Goal: Task Accomplishment & Management: Manage account settings

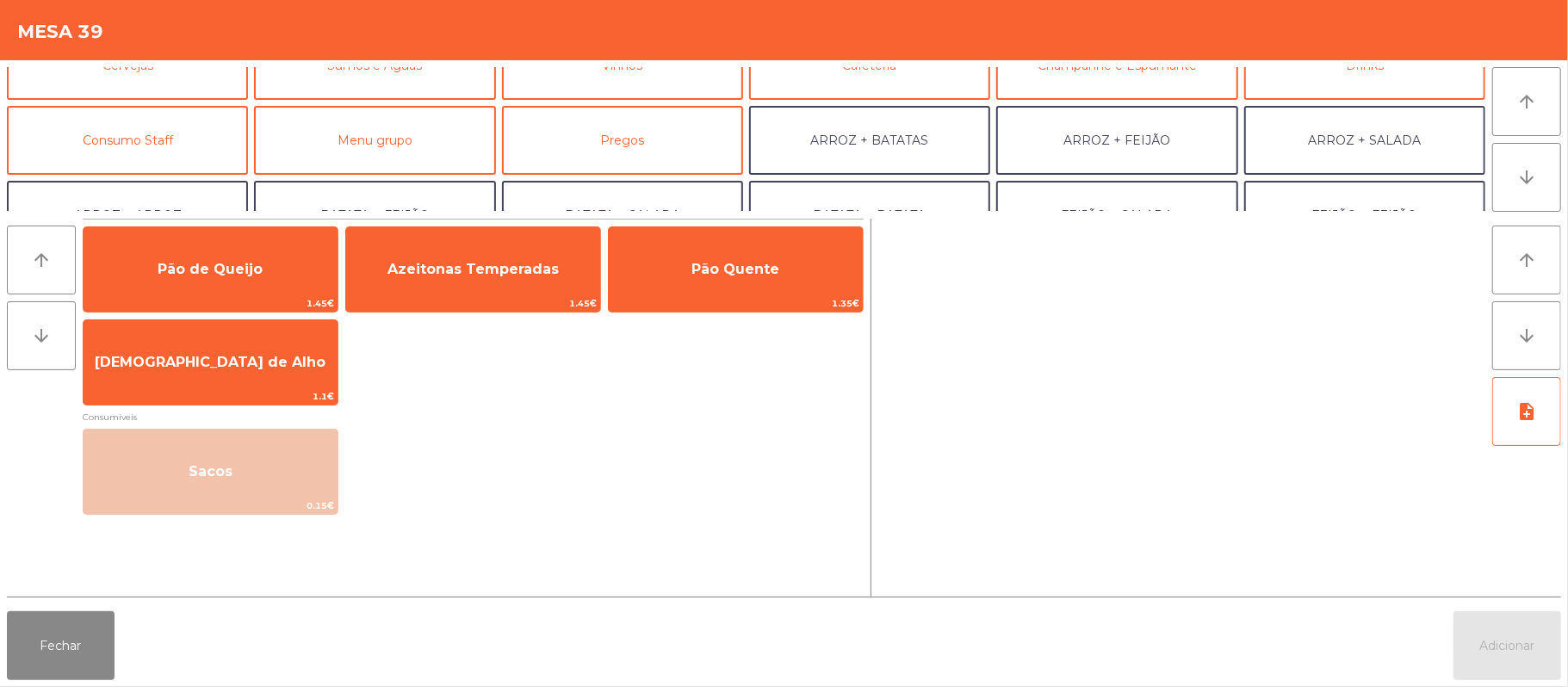
scroll to position [111, 0]
click at [177, 145] on button "Consumo Staff" at bounding box center [127, 141] width 241 height 69
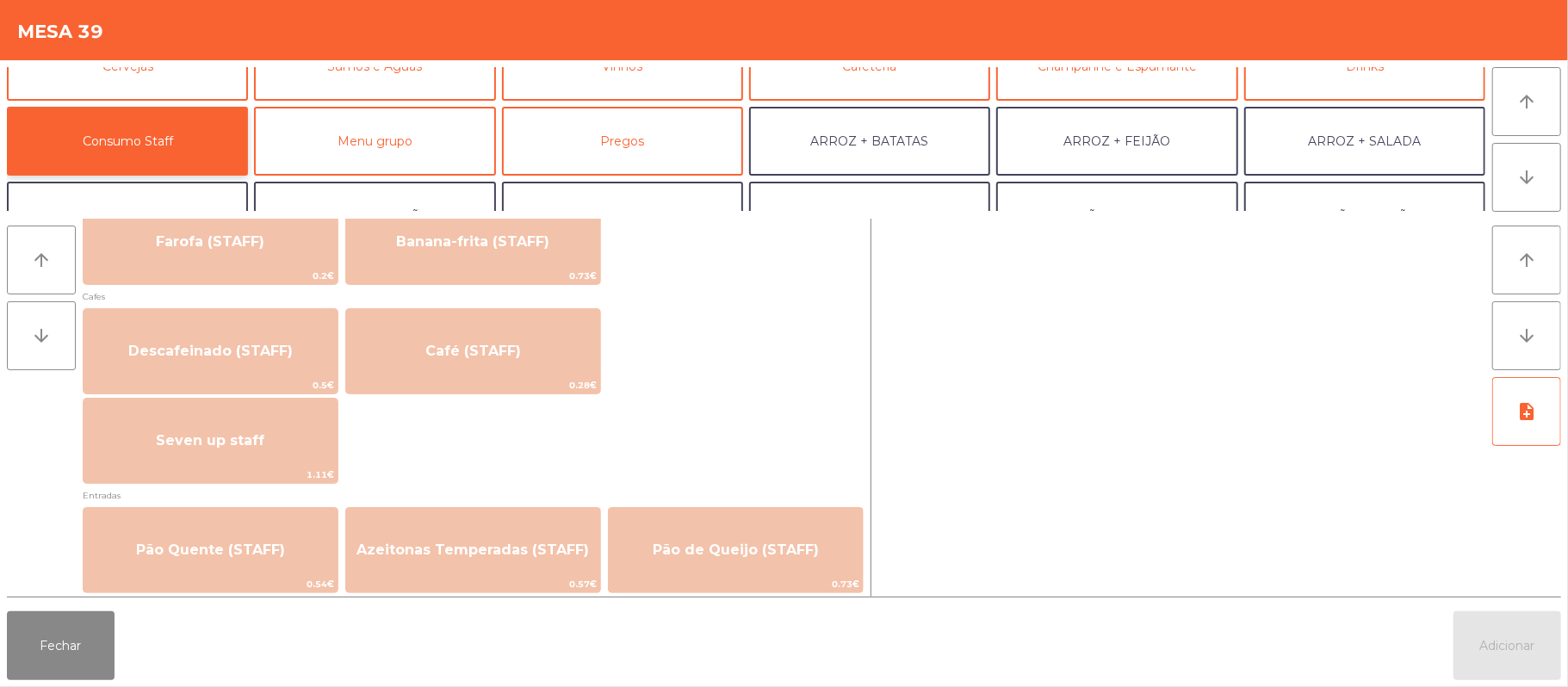
scroll to position [1024, 0]
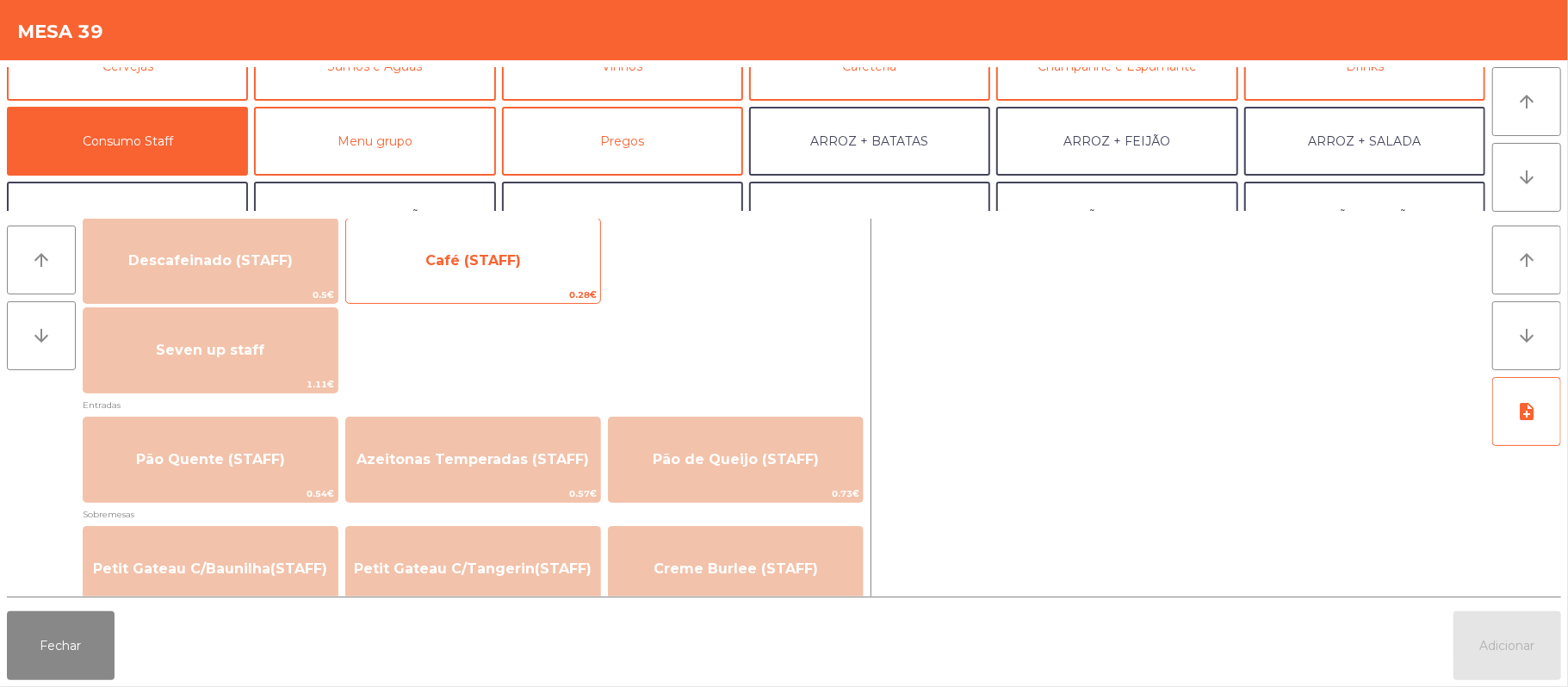
click at [510, 266] on span "Café (STAFF)" at bounding box center [473, 261] width 96 height 17
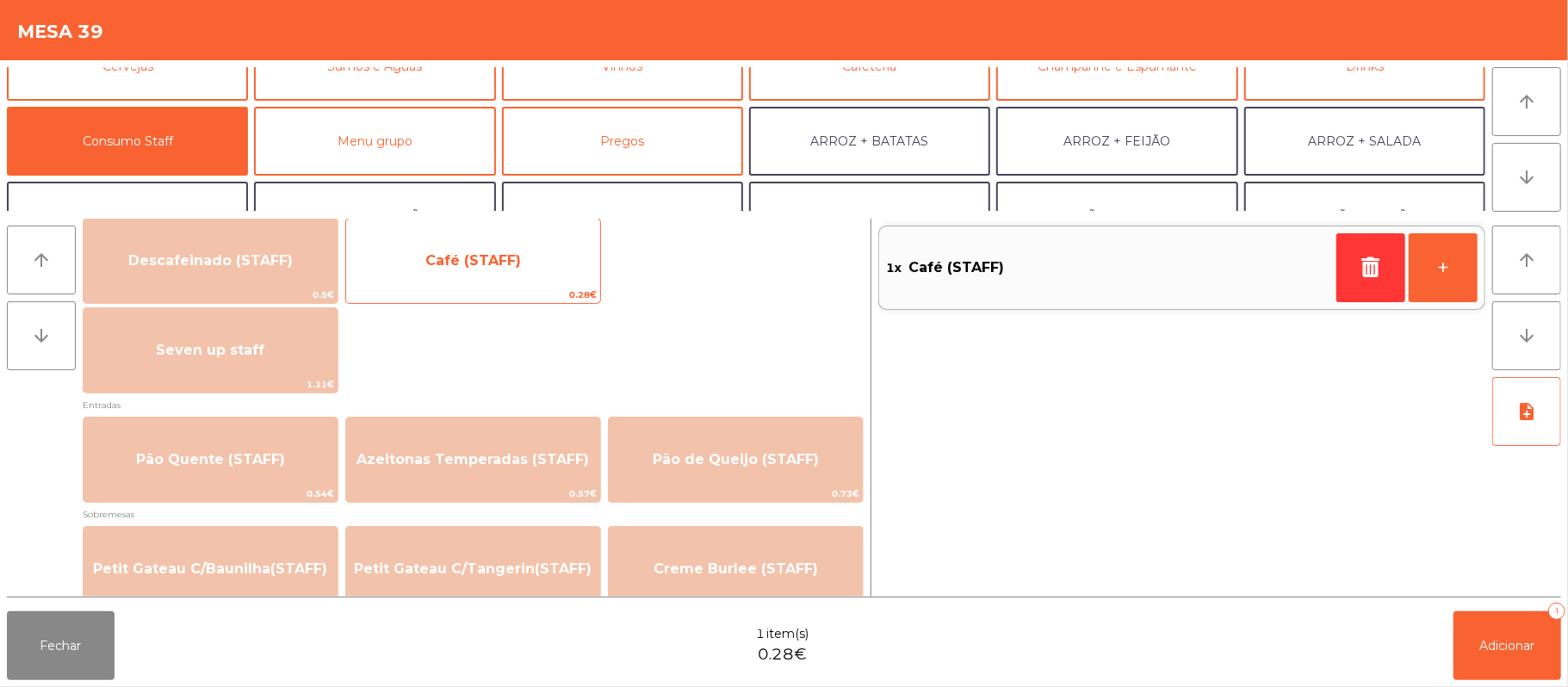
click at [513, 287] on span "0.28€" at bounding box center [473, 294] width 254 height 17
click at [495, 277] on span "Café (STAFF)" at bounding box center [473, 261] width 254 height 46
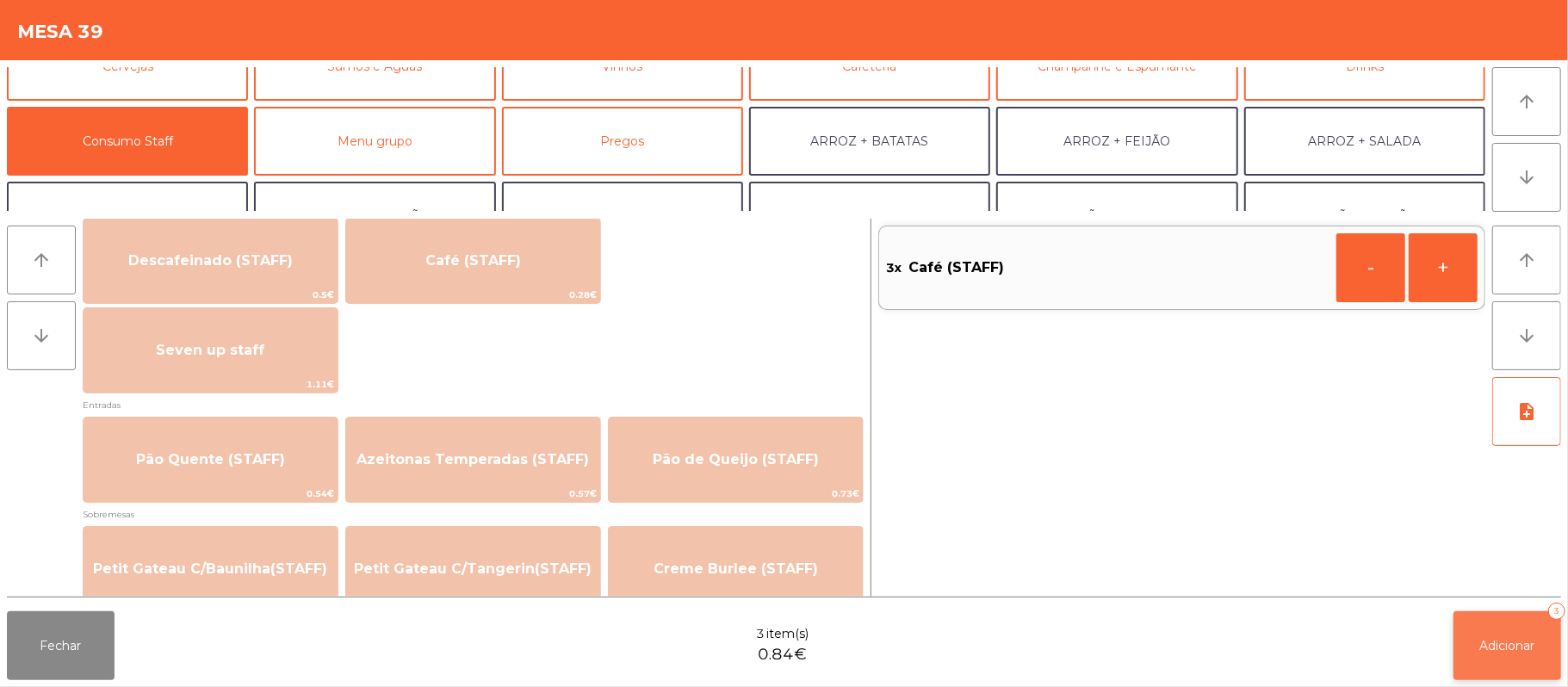
click at [1481, 651] on span "Adicionar" at bounding box center [1508, 646] width 55 height 16
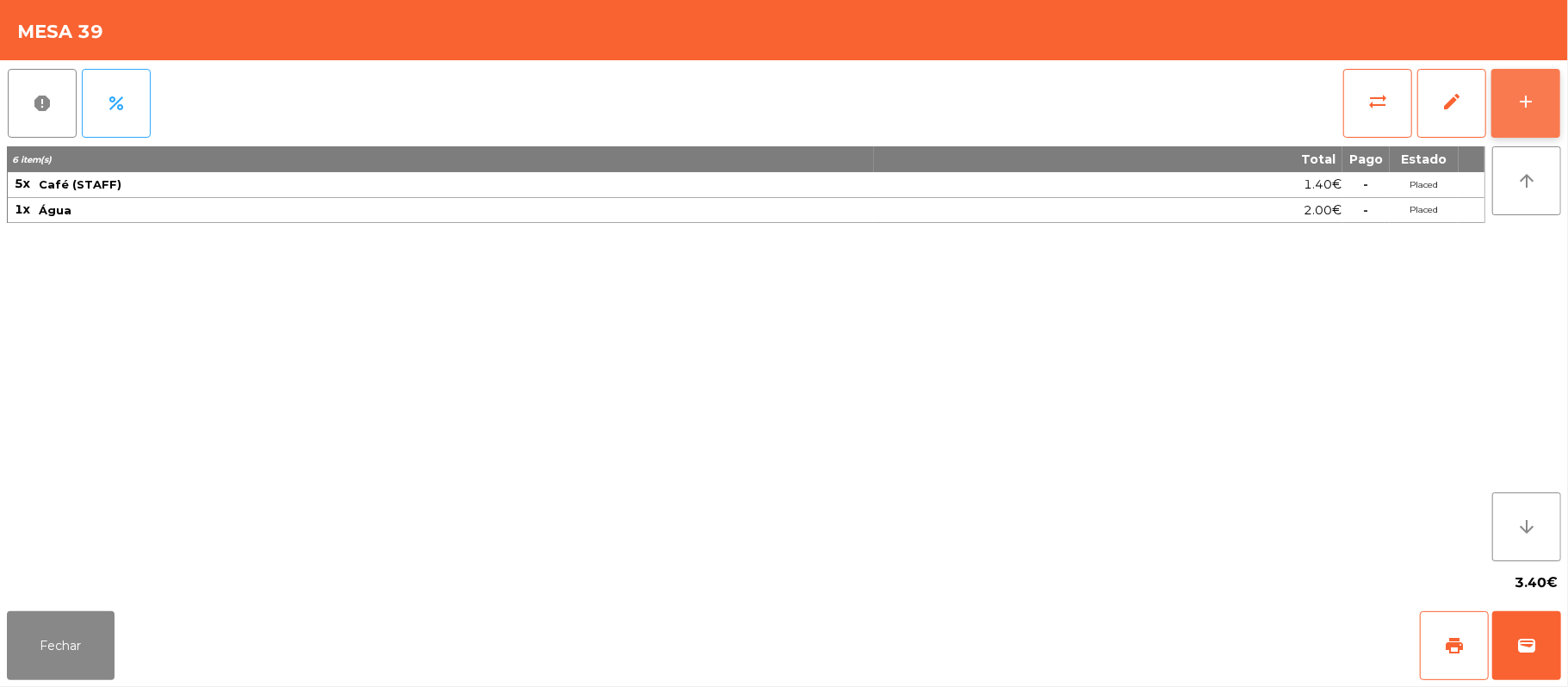
click at [1553, 117] on button "add" at bounding box center [1527, 104] width 69 height 69
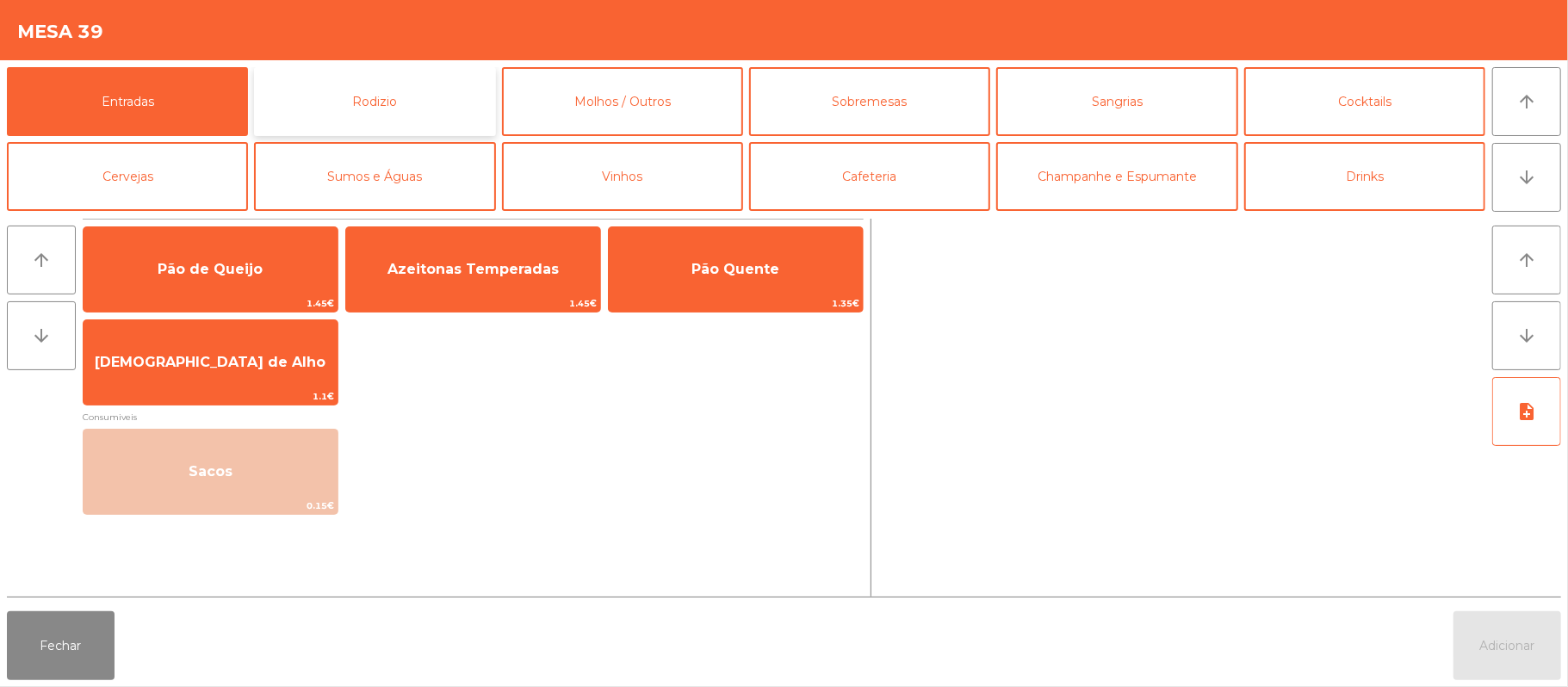
click at [408, 95] on button "Rodizio" at bounding box center [374, 102] width 241 height 69
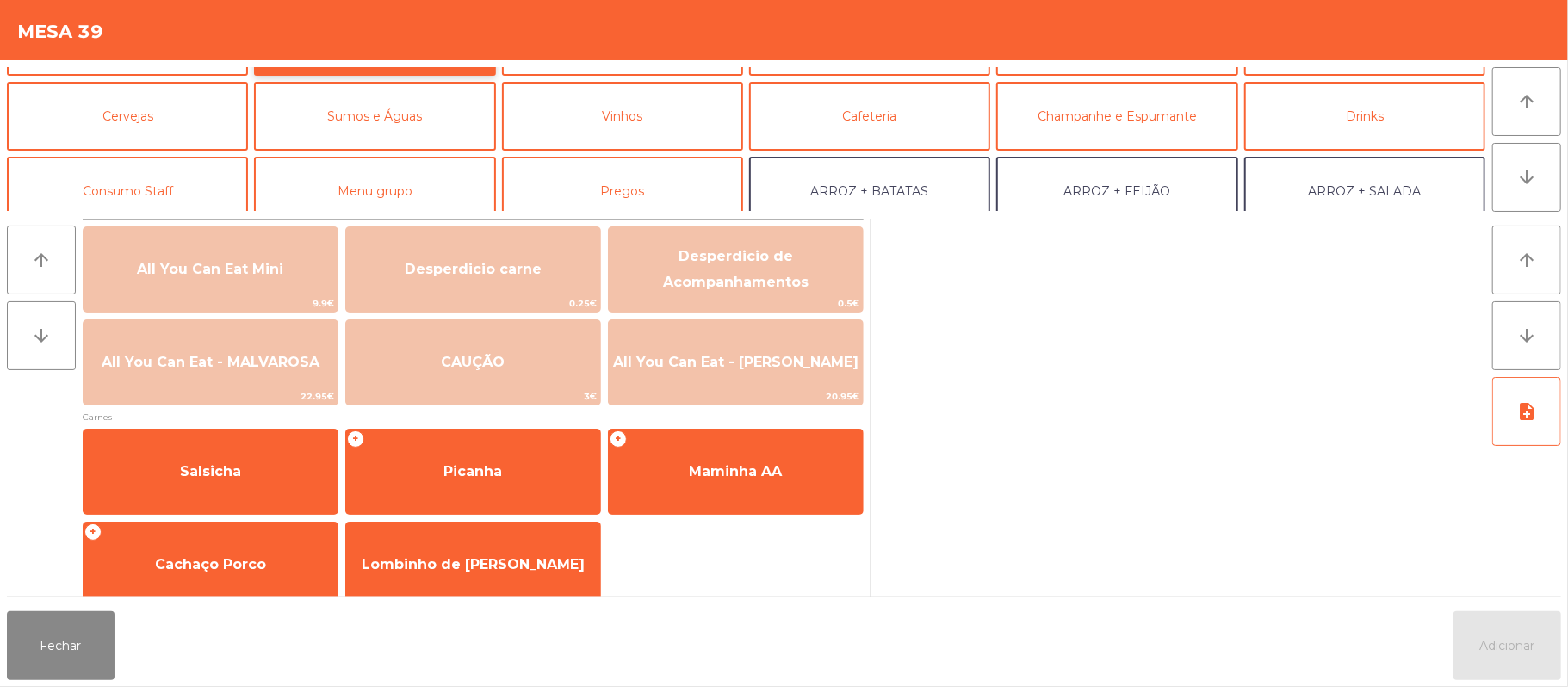
scroll to position [63, 0]
click at [181, 176] on button "Consumo Staff" at bounding box center [127, 189] width 241 height 69
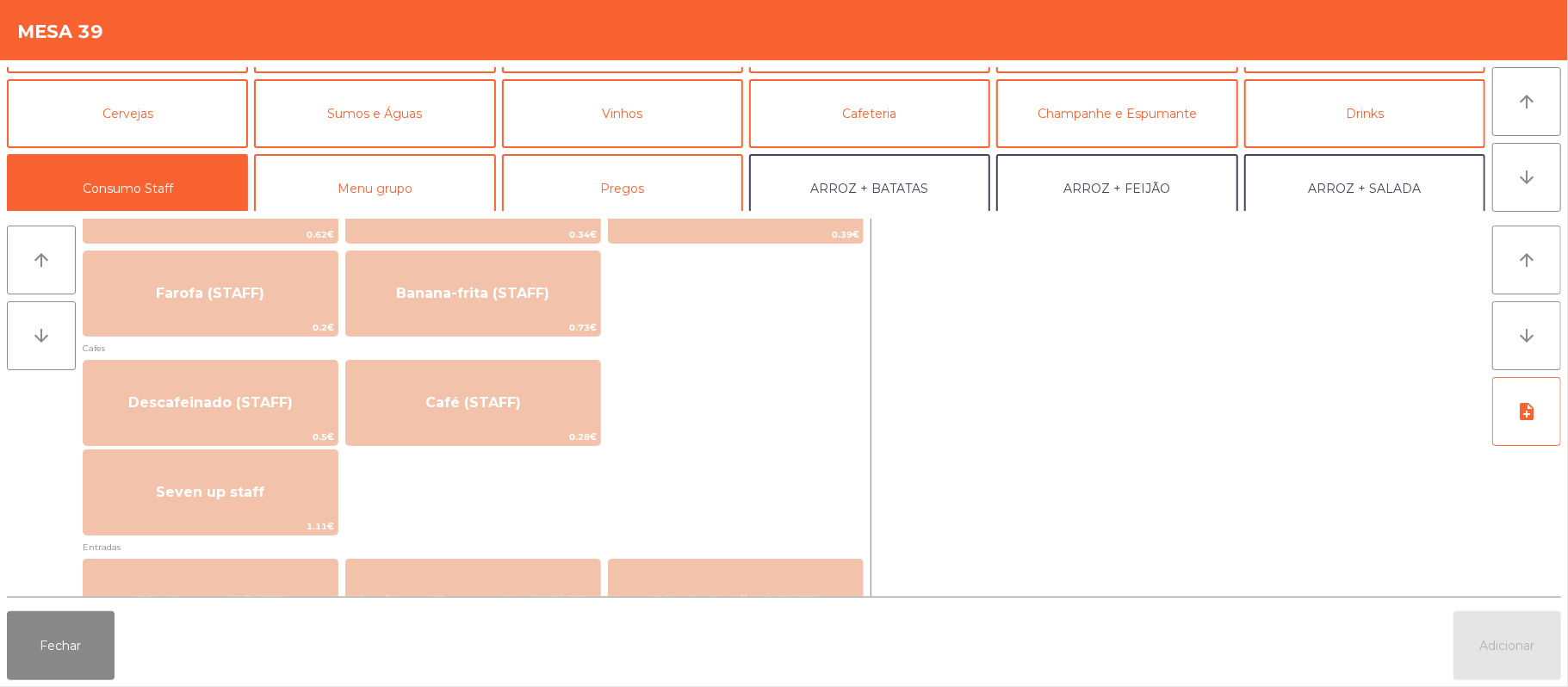
scroll to position [886, 0]
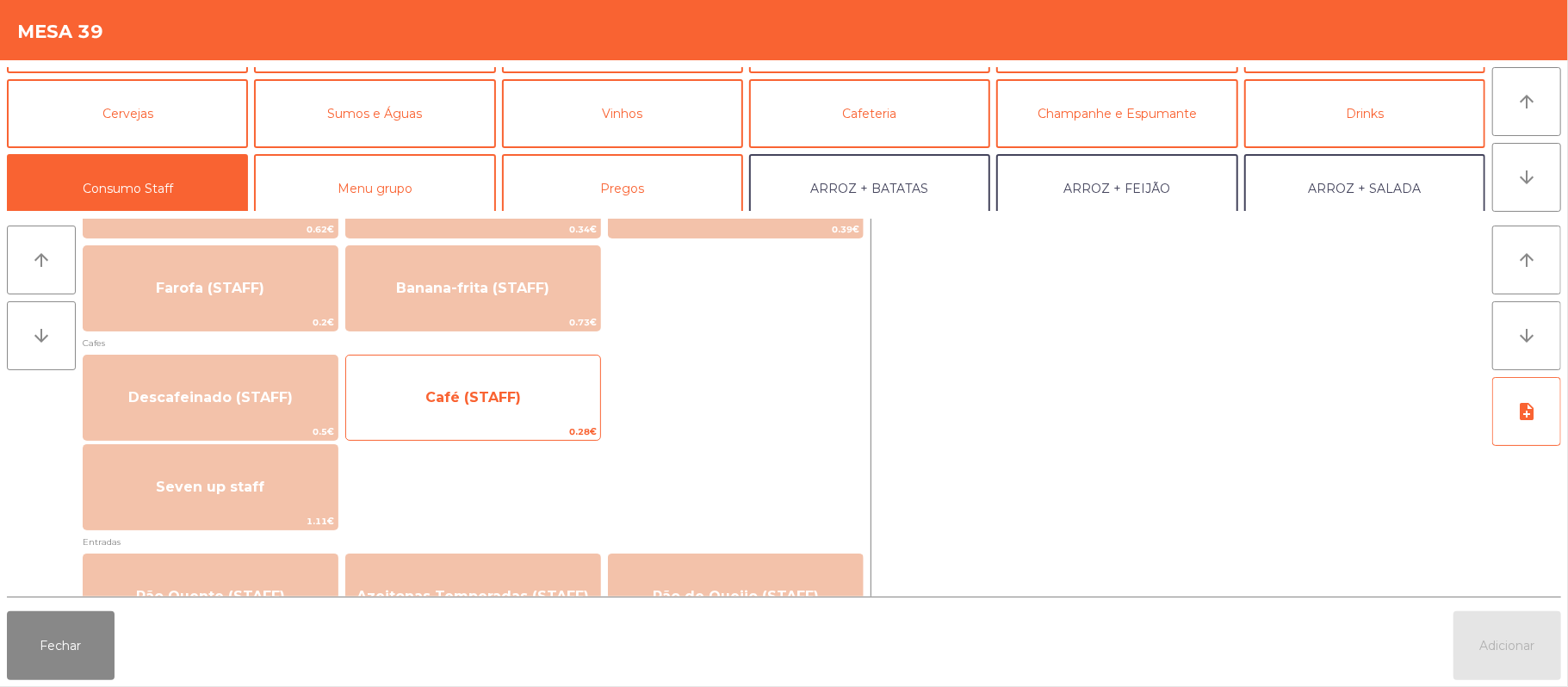
click at [522, 389] on span "Café (STAFF)" at bounding box center [473, 397] width 254 height 46
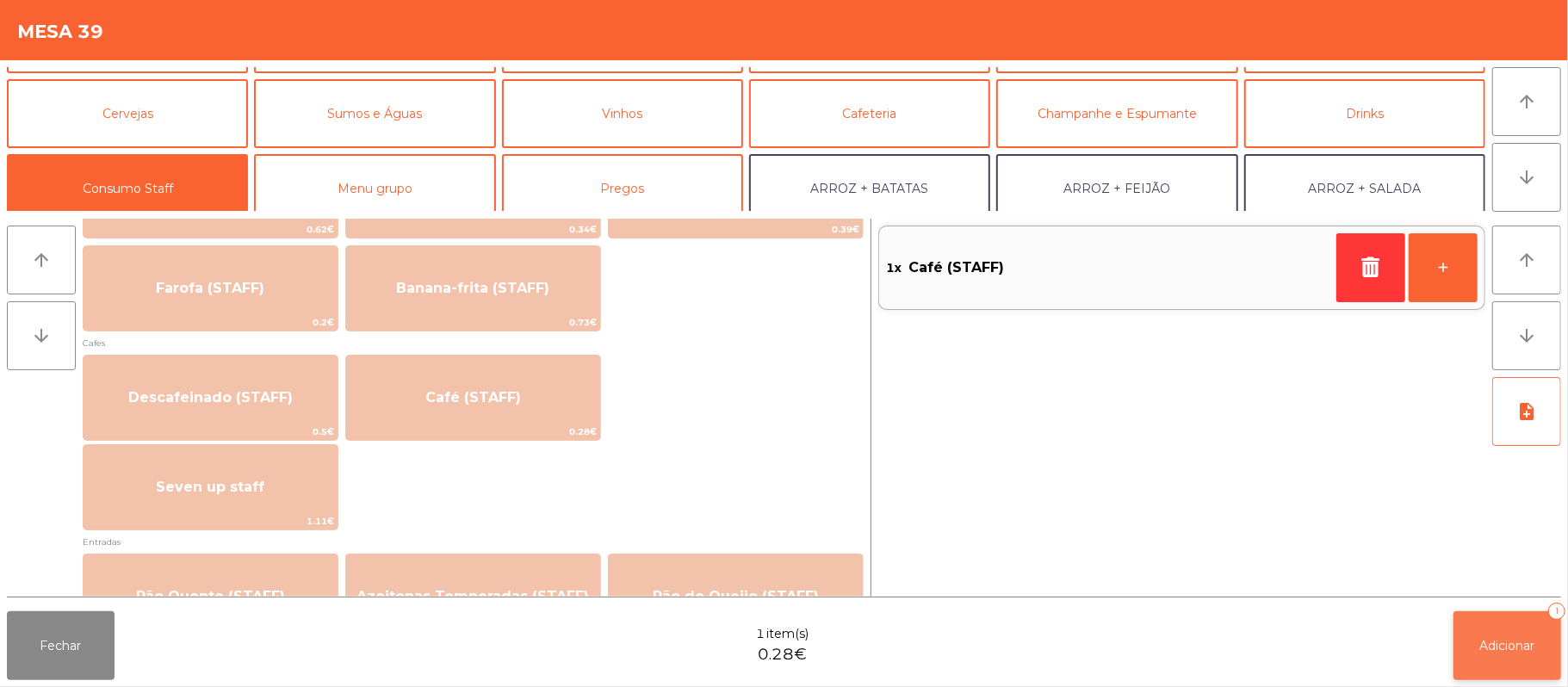
click at [1482, 642] on span "Adicionar" at bounding box center [1508, 646] width 55 height 16
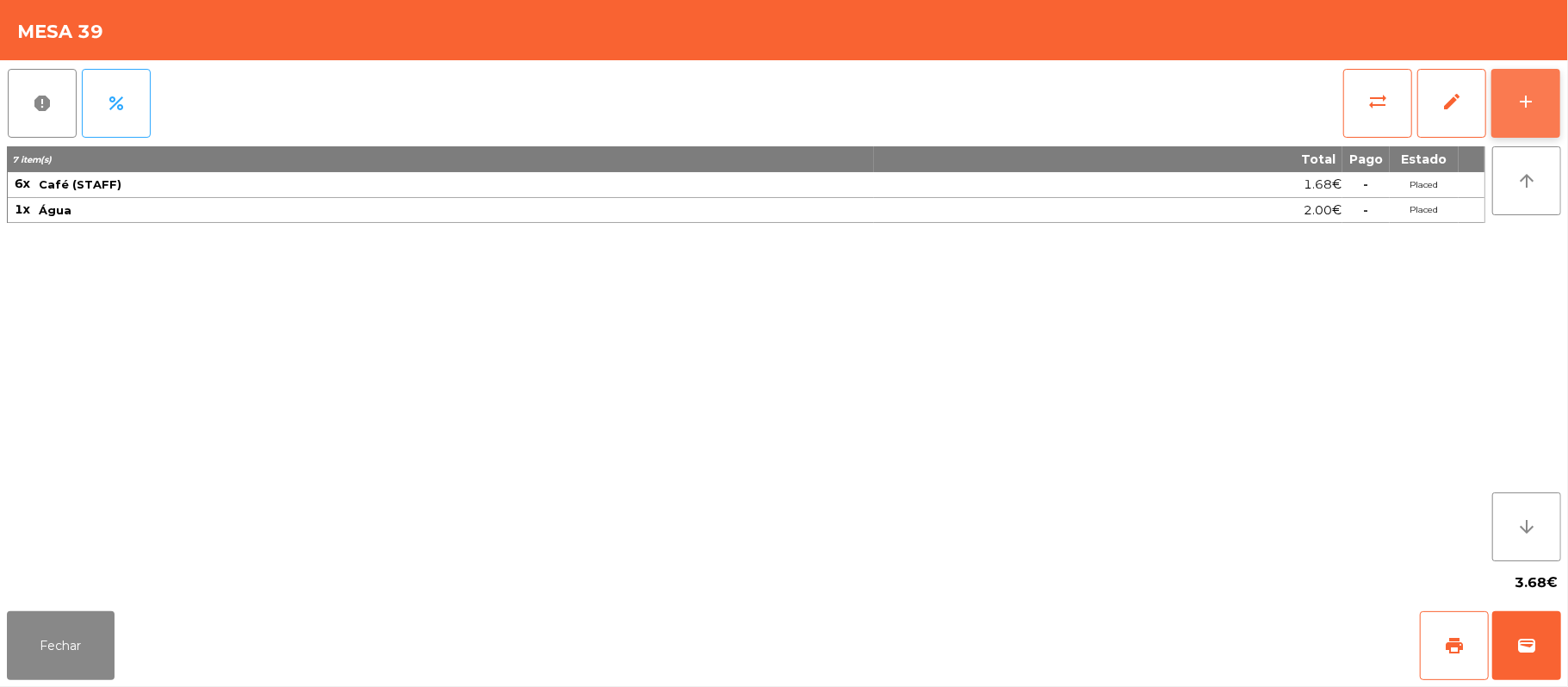
click at [1546, 86] on button "add" at bounding box center [1527, 104] width 69 height 69
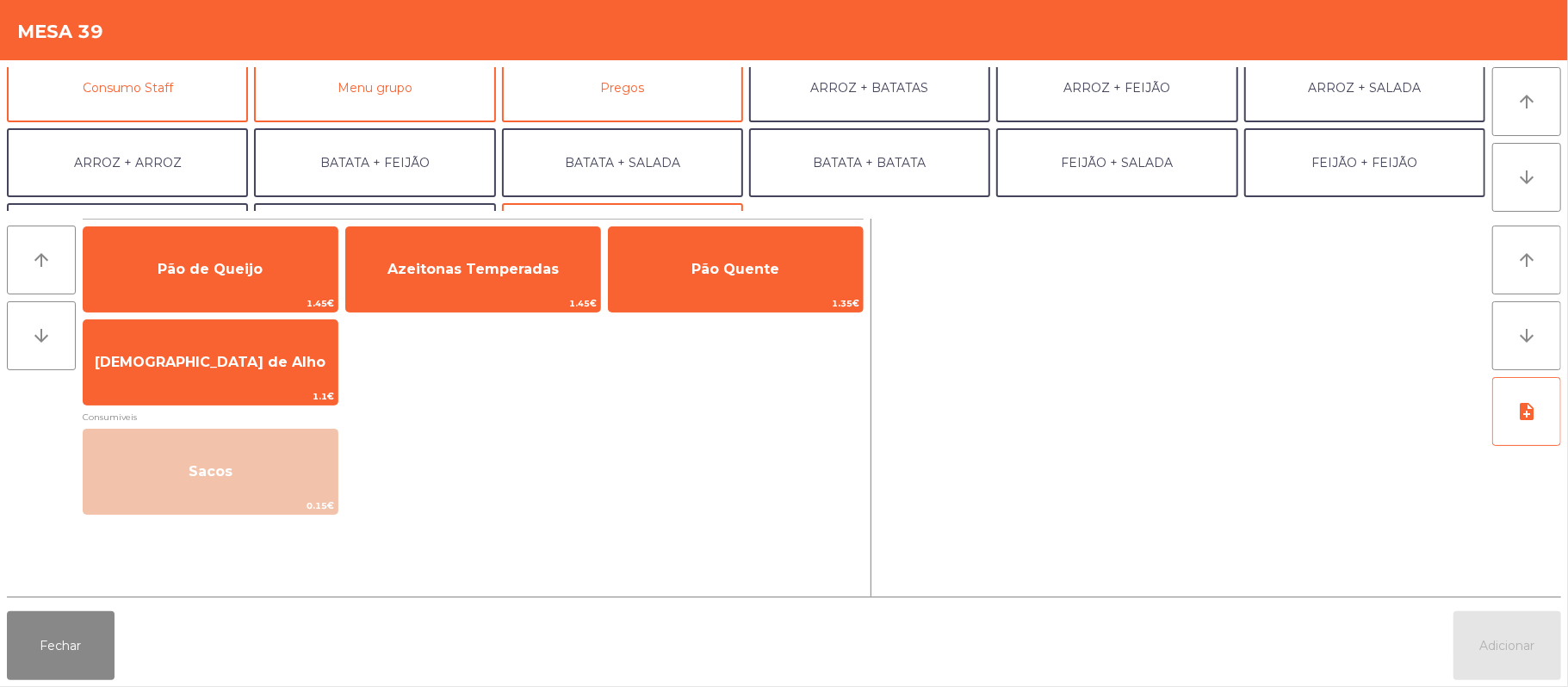
scroll to position [135, 0]
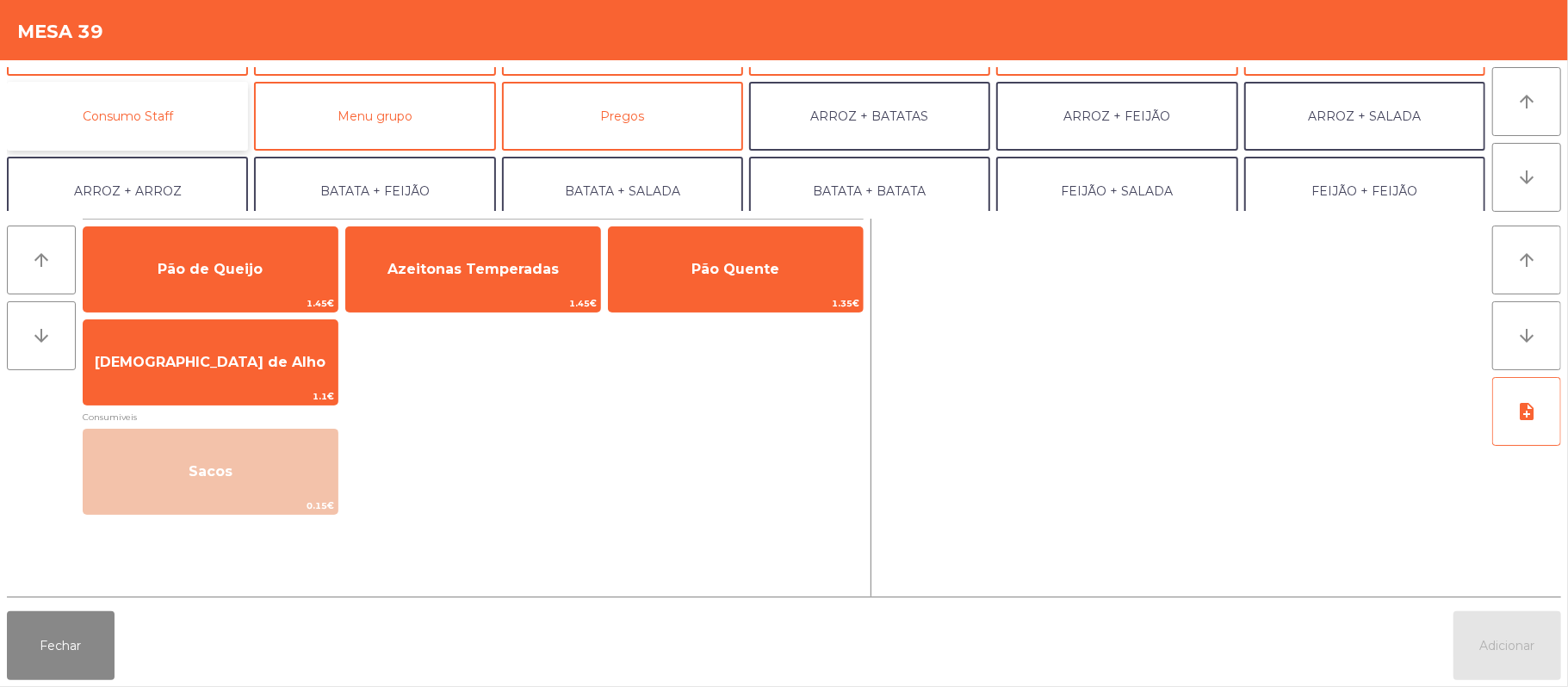
click at [169, 111] on button "Consumo Staff" at bounding box center [127, 116] width 241 height 69
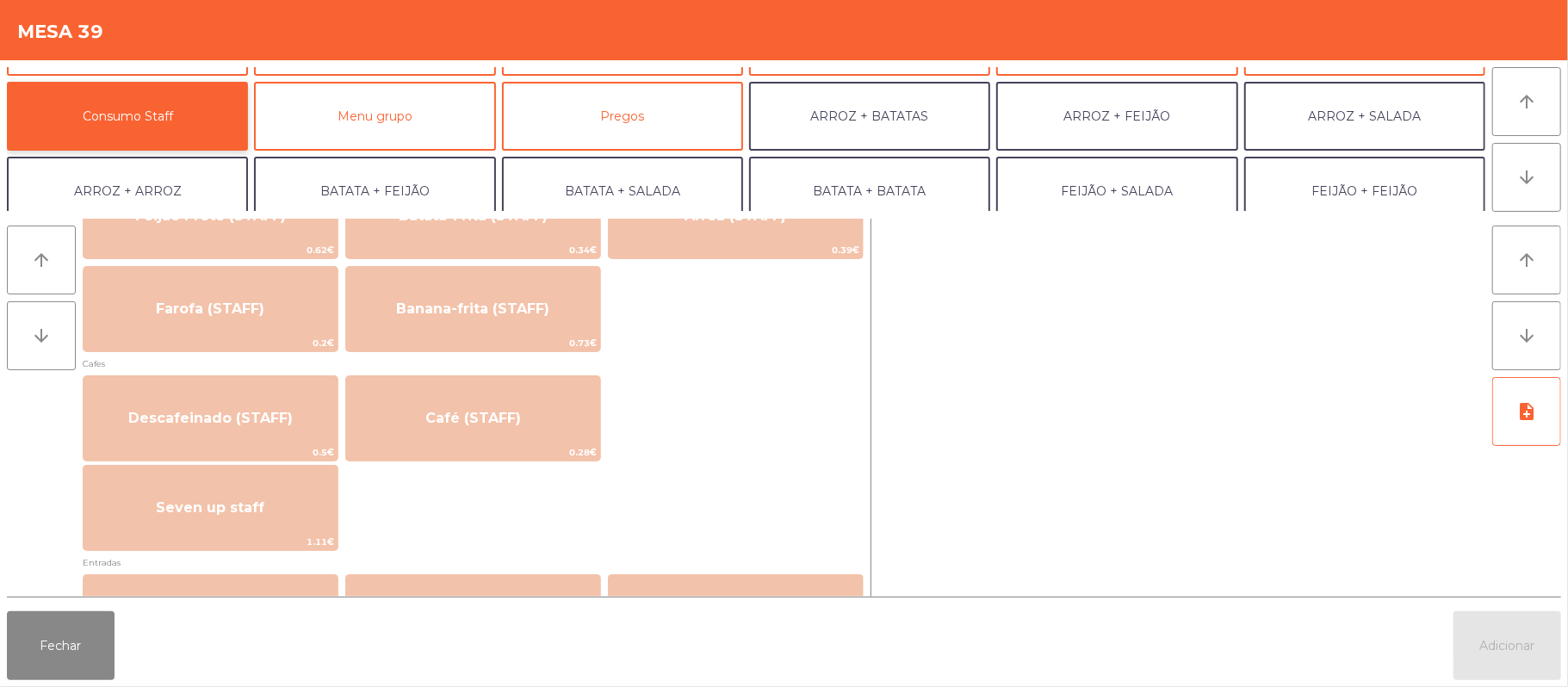
scroll to position [895, 0]
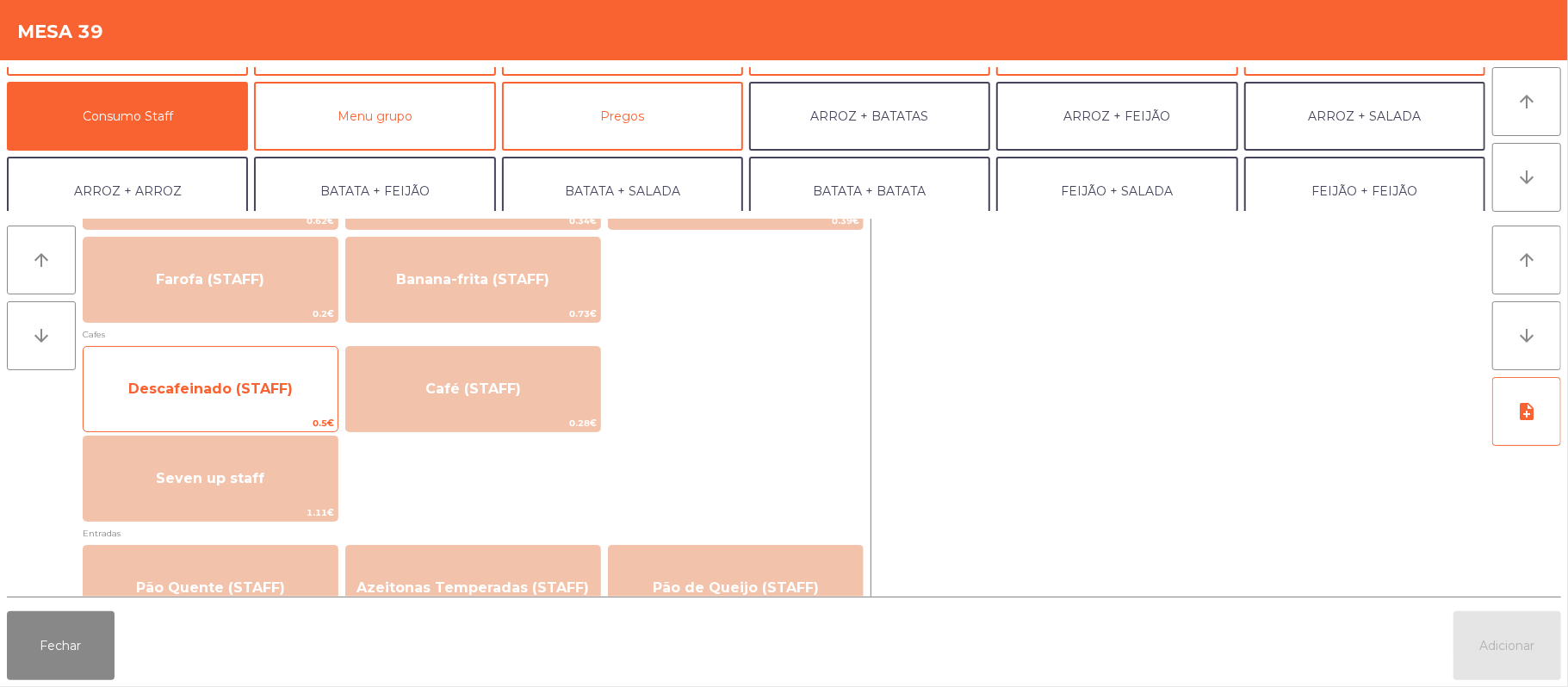
click at [246, 394] on span "Descafeinado (STAFF)" at bounding box center [210, 388] width 165 height 17
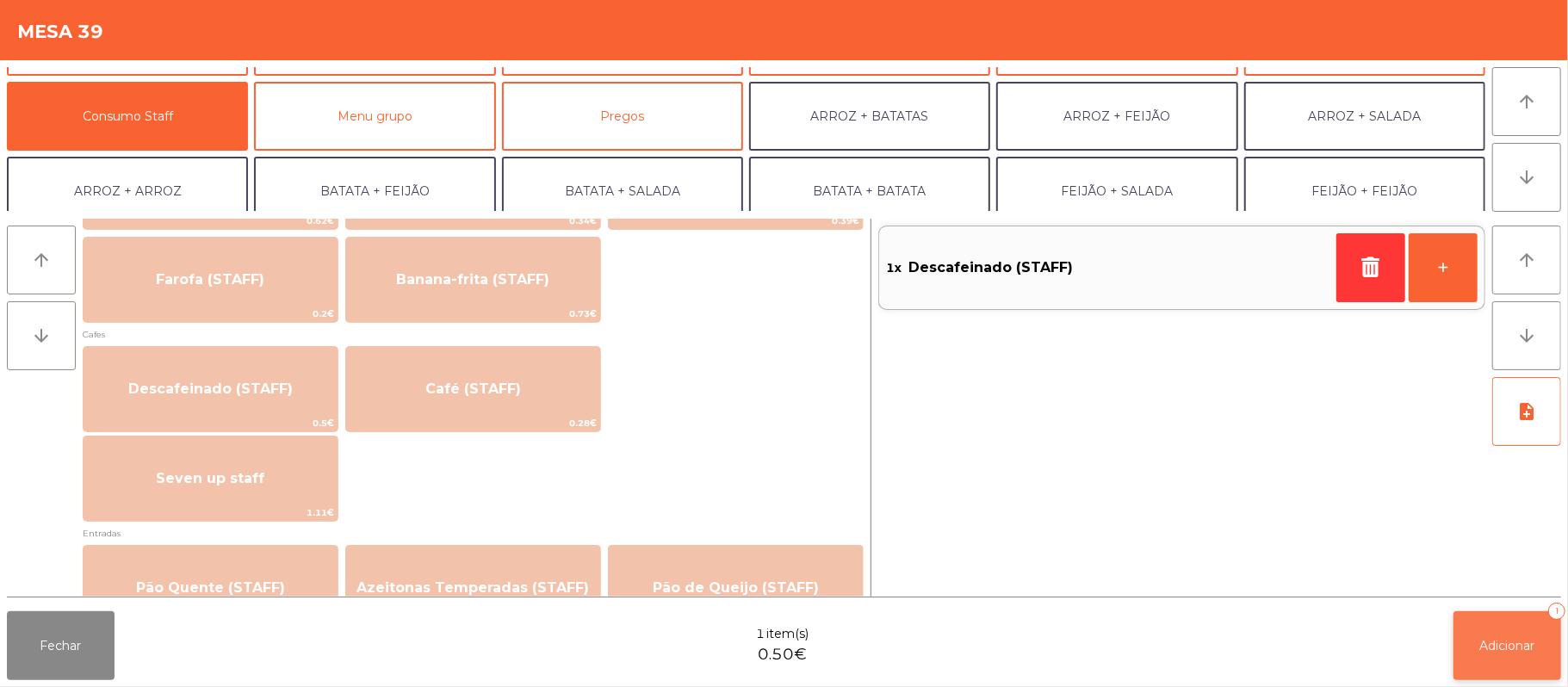
click at [1492, 654] on button "Adicionar 1" at bounding box center [1507, 646] width 108 height 69
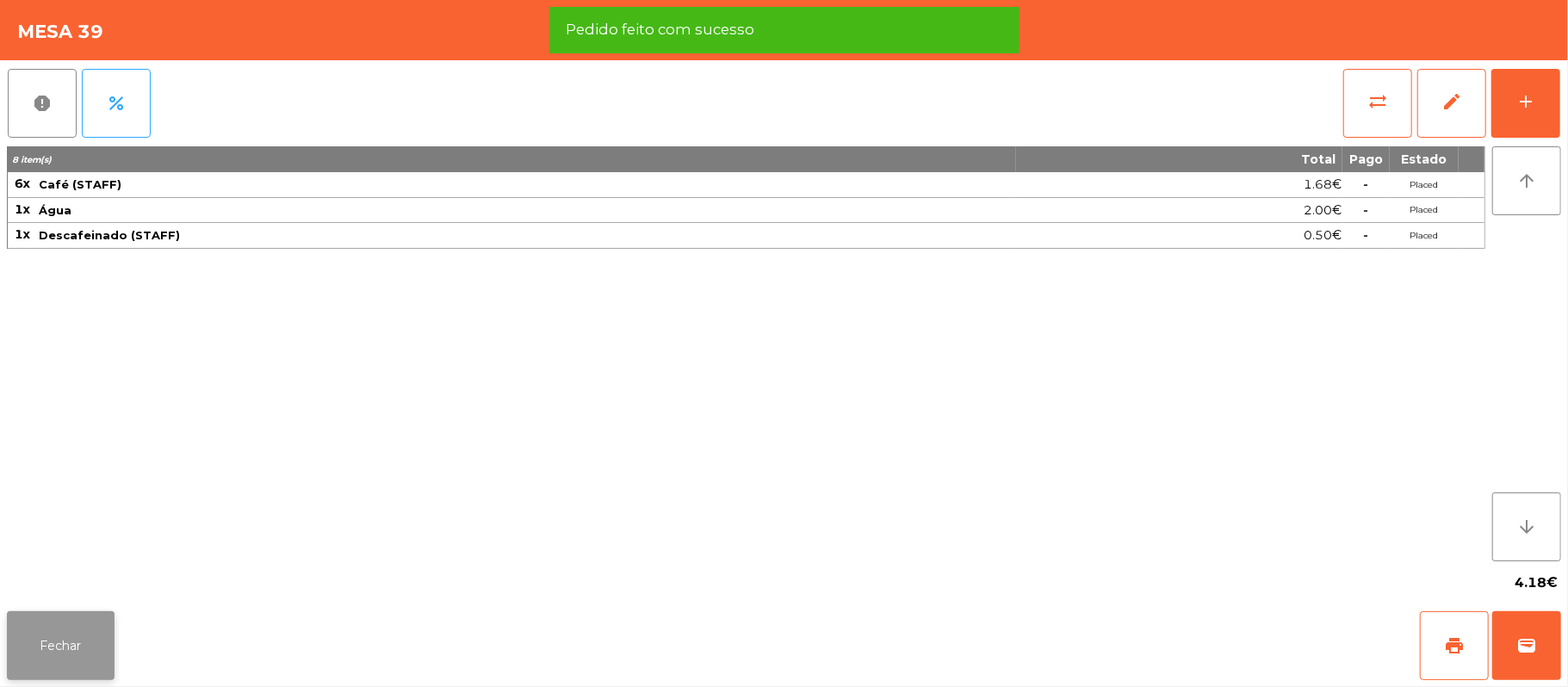
click at [25, 654] on button "Fechar" at bounding box center [60, 646] width 108 height 69
click at [257, 525] on div "Sala UBER/GLOVO/BOLT Consumo staff Evento Mesa 1 Mesa 2 Mesa 3 Mesa 4 Mesa 5 Me…" at bounding box center [848, 291] width 1392 height 545
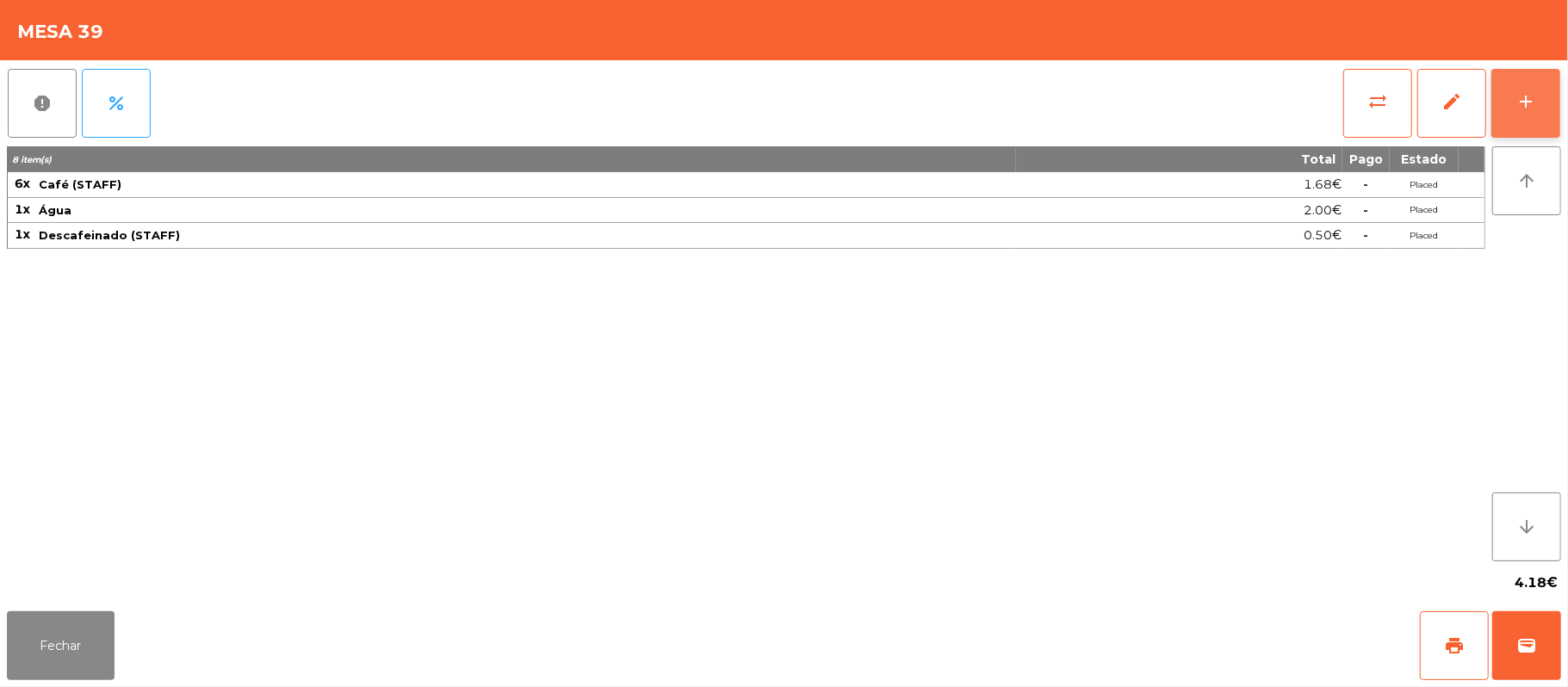
click at [1516, 98] on div "add" at bounding box center [1526, 101] width 21 height 21
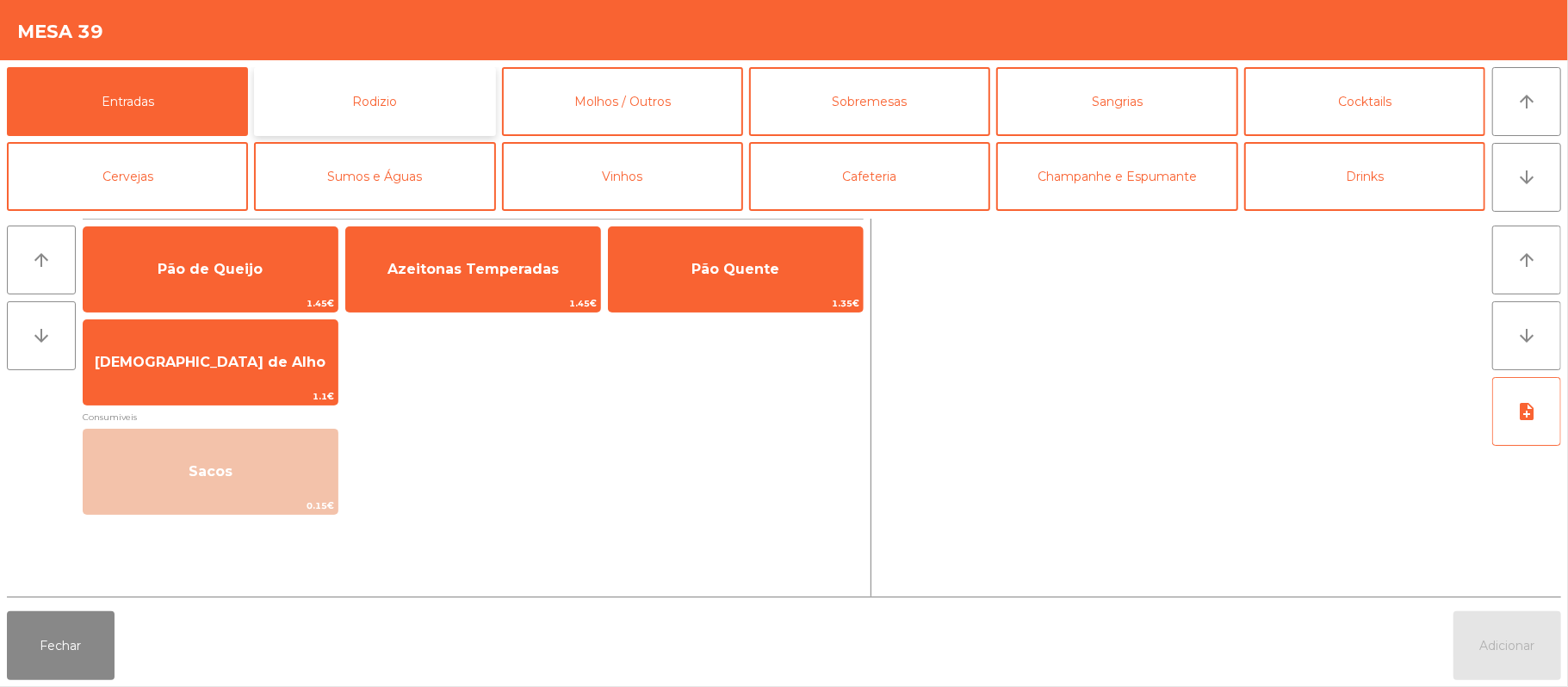
click at [431, 94] on button "Rodizio" at bounding box center [374, 102] width 241 height 69
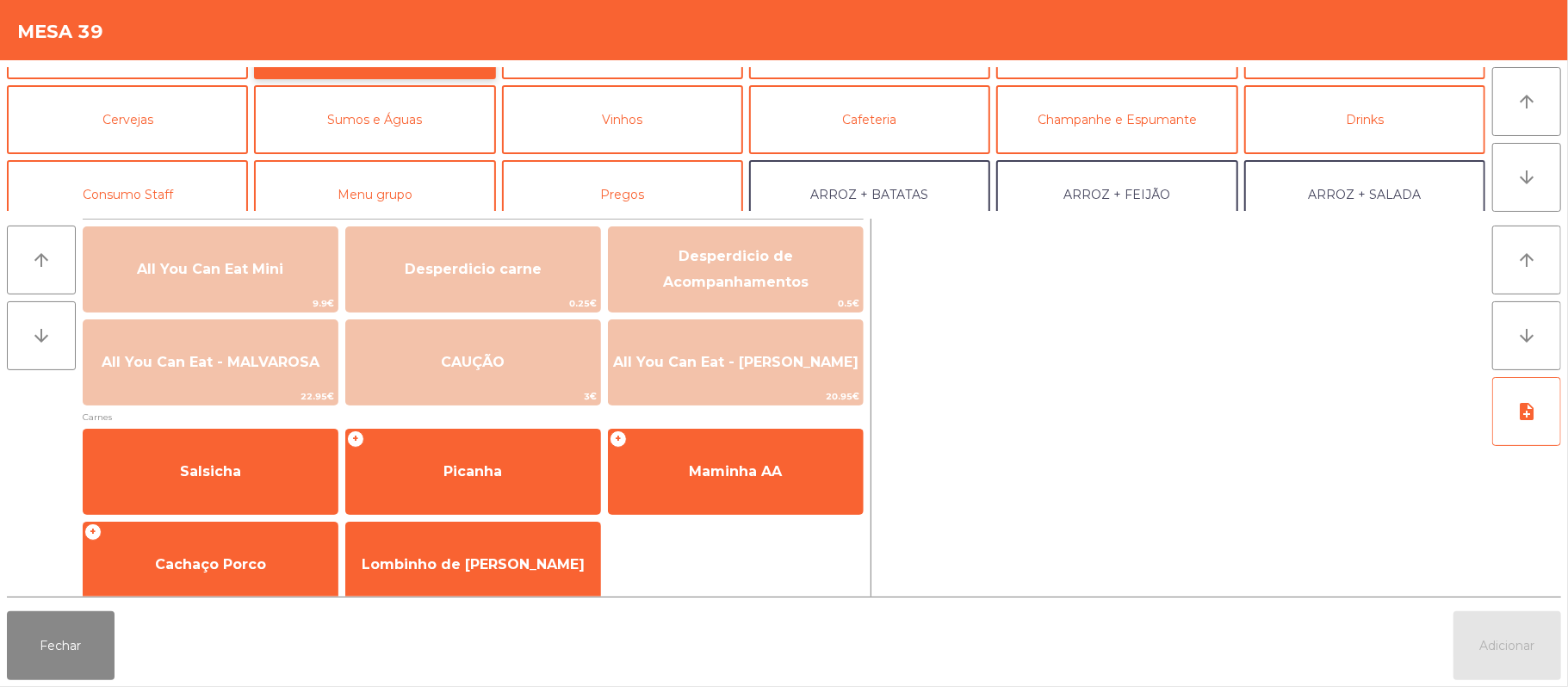
scroll to position [84, 0]
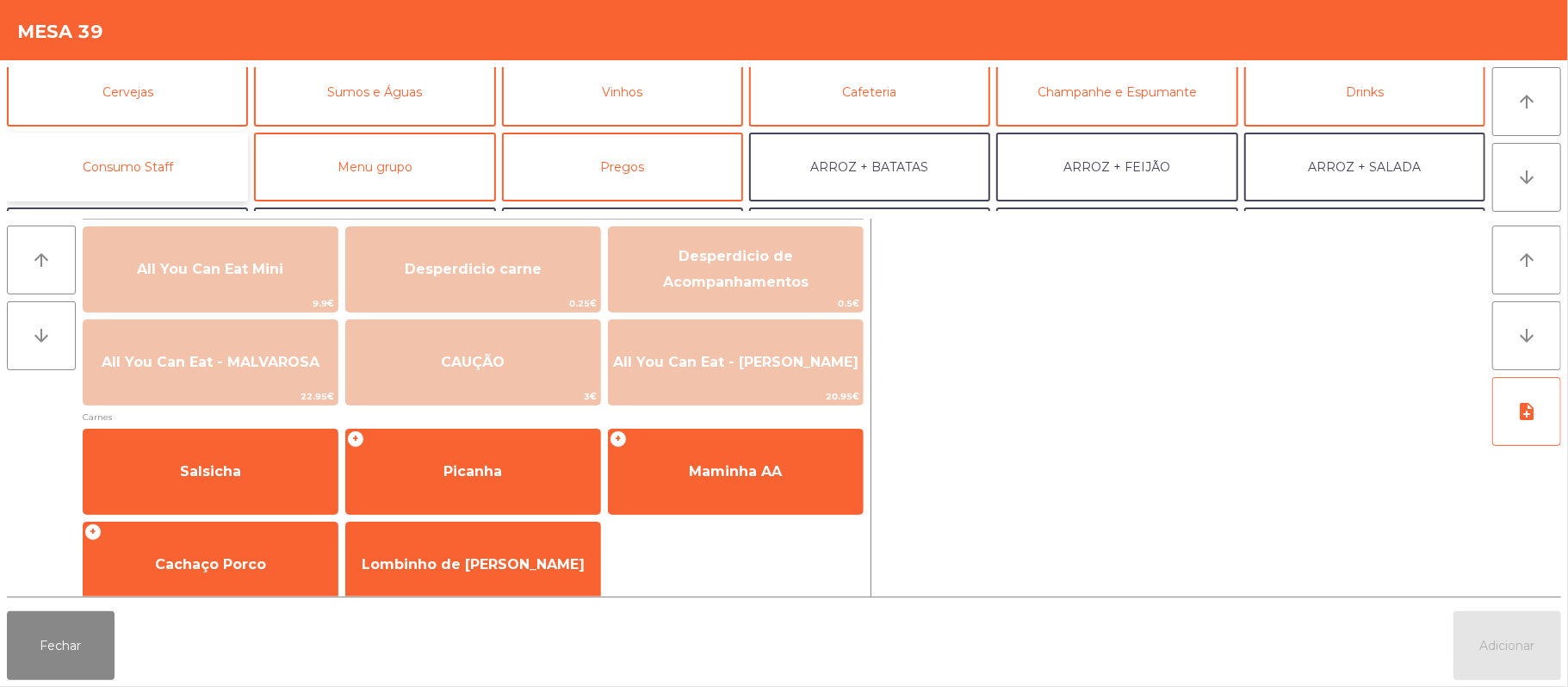
click at [179, 142] on button "Consumo Staff" at bounding box center [127, 167] width 241 height 69
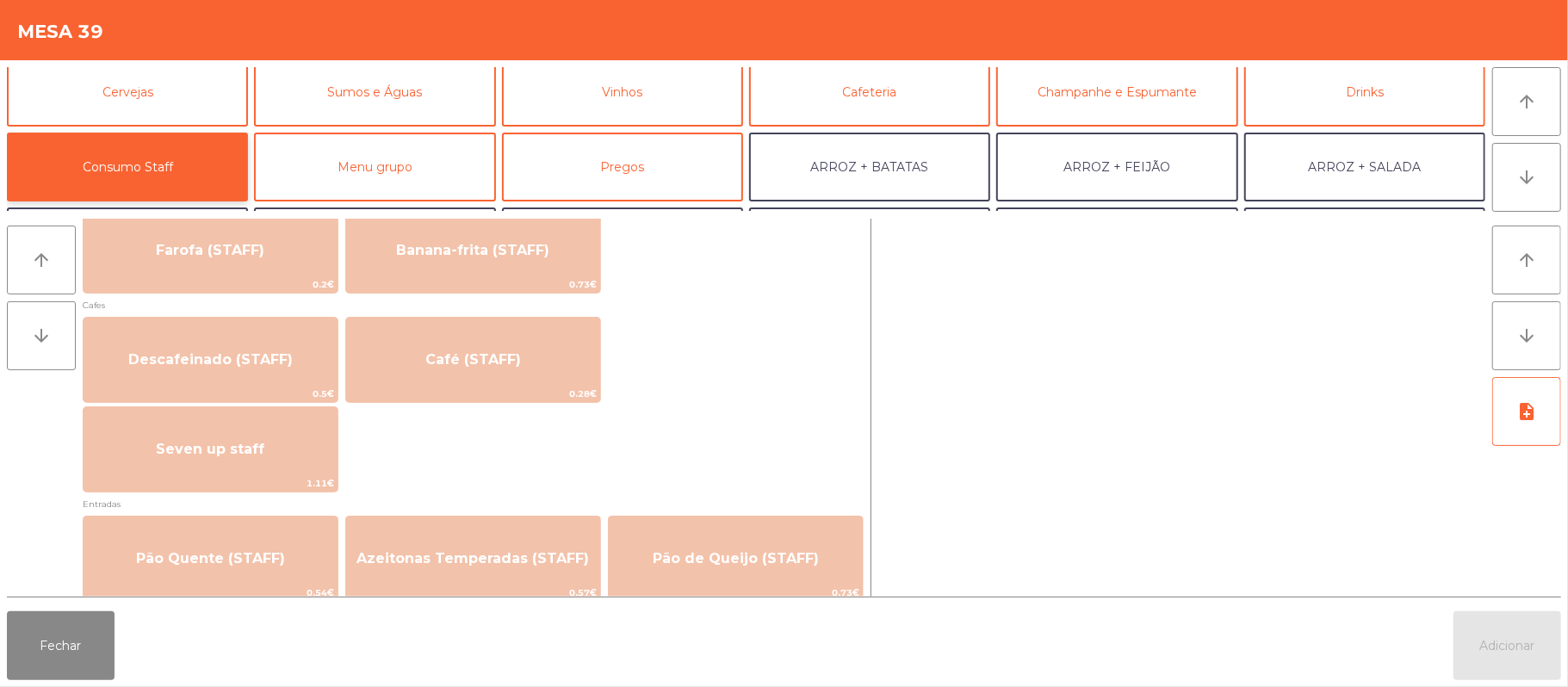
scroll to position [937, 0]
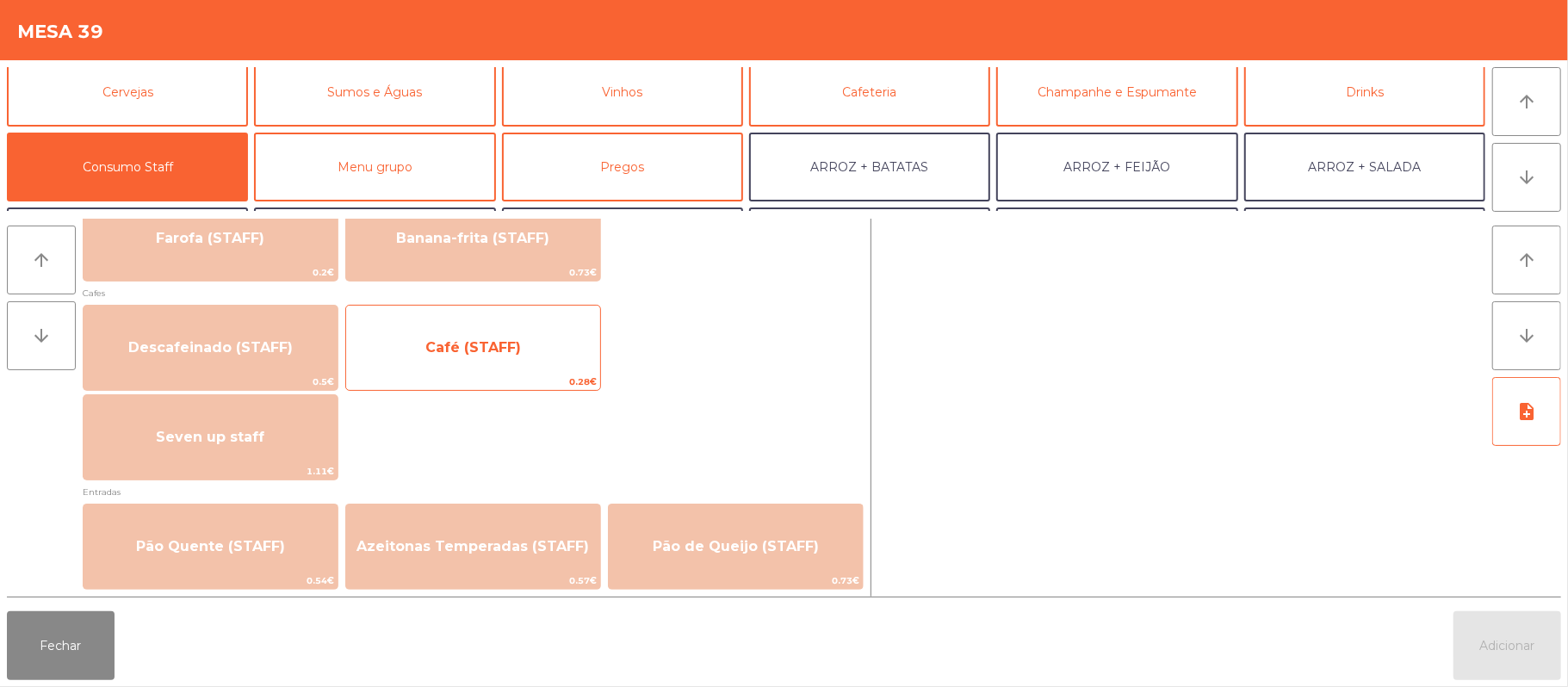
click at [562, 348] on span "Café (STAFF)" at bounding box center [473, 347] width 254 height 46
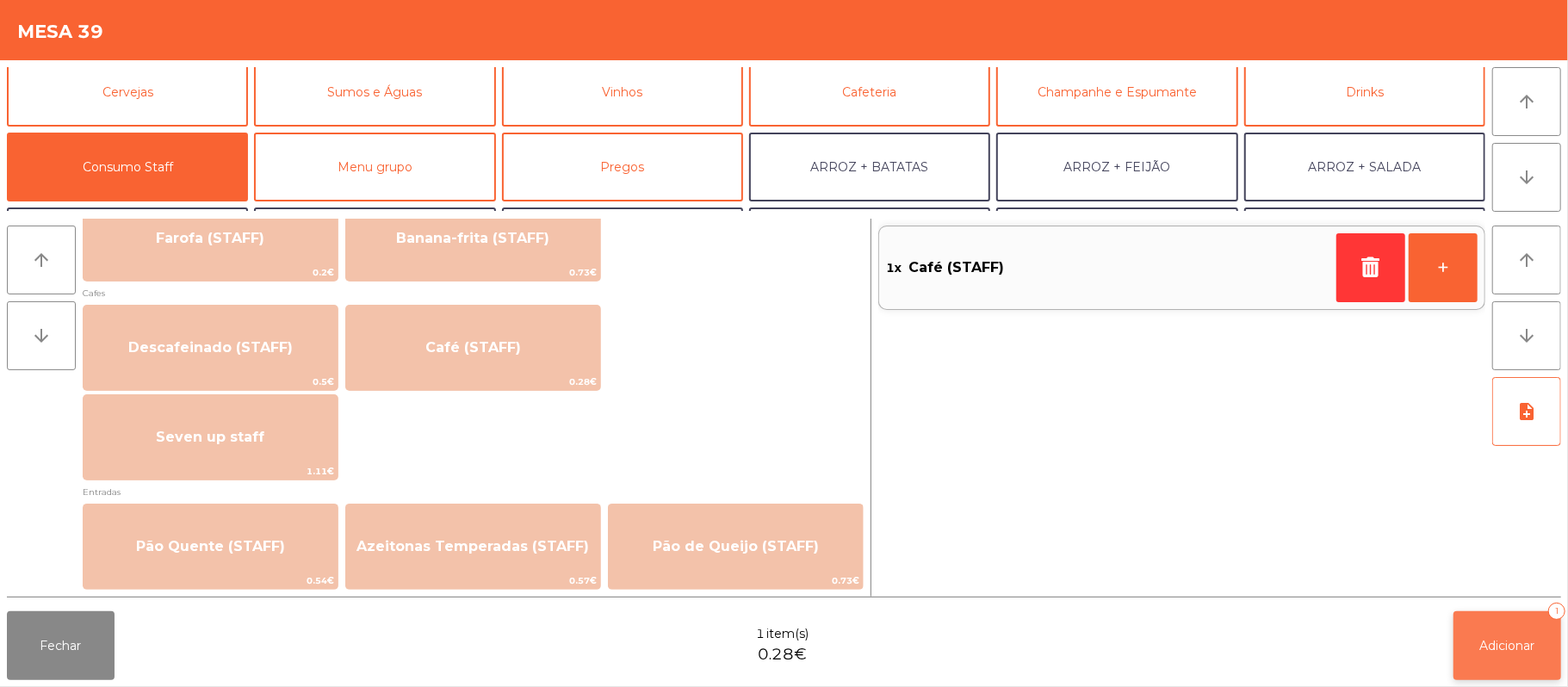
click at [1512, 646] on span "Adicionar" at bounding box center [1508, 646] width 55 height 16
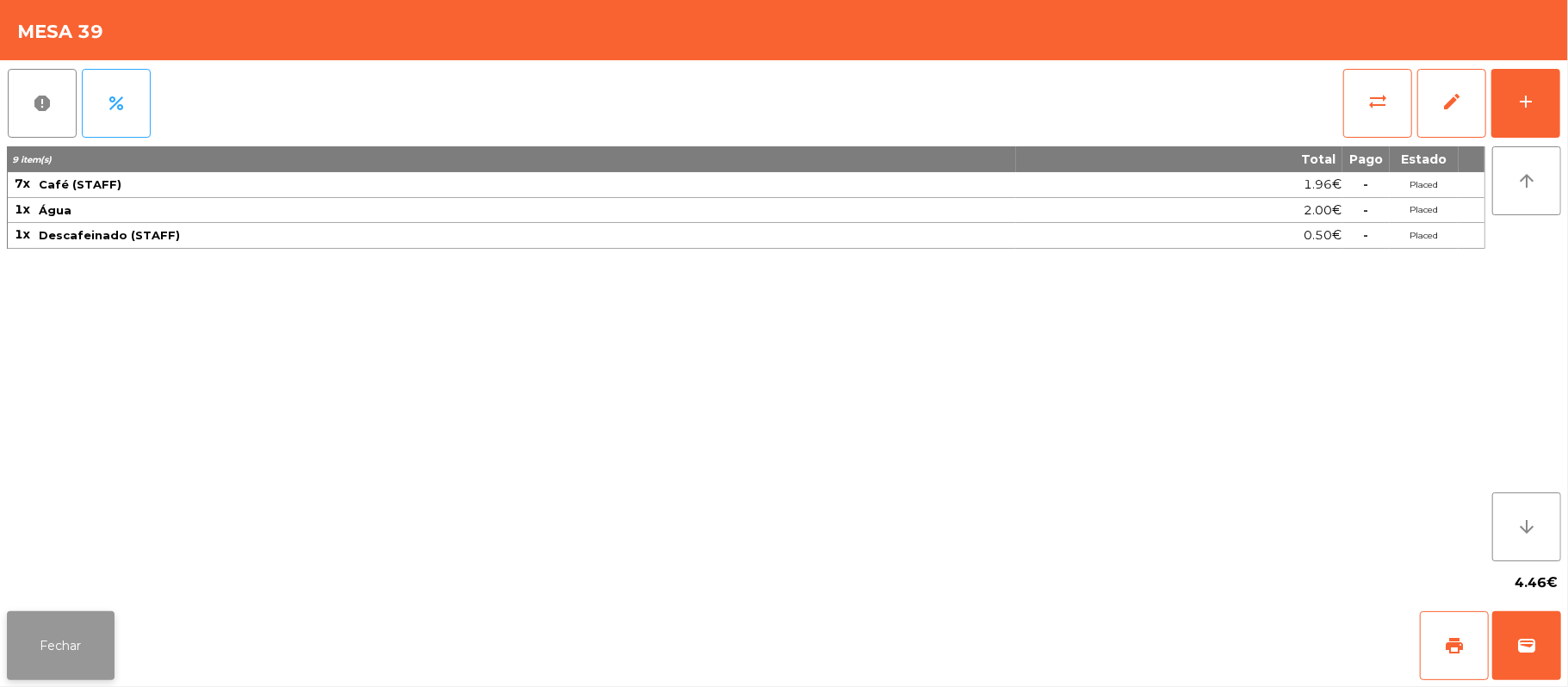
click at [55, 613] on button "Fechar" at bounding box center [60, 646] width 108 height 69
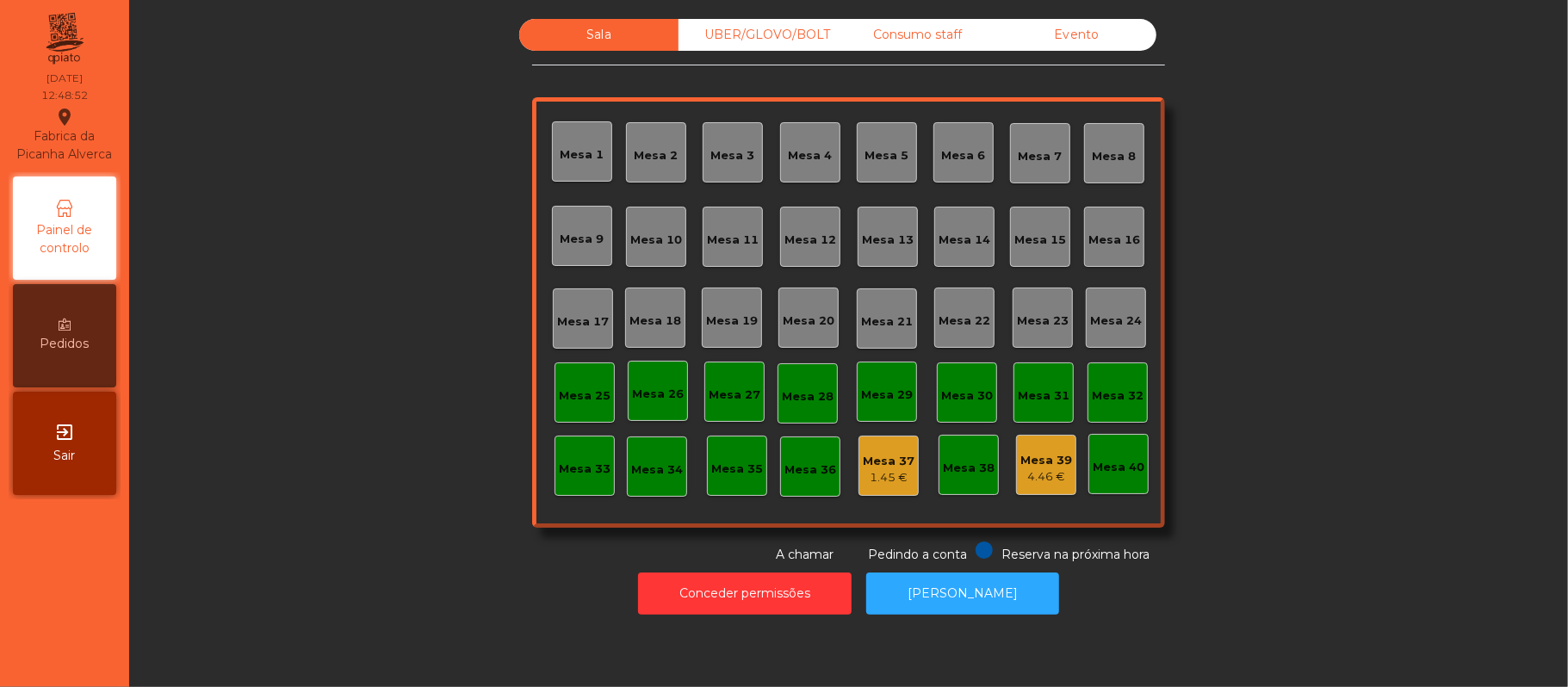
click at [745, 313] on div "Mesa 19" at bounding box center [732, 321] width 51 height 17
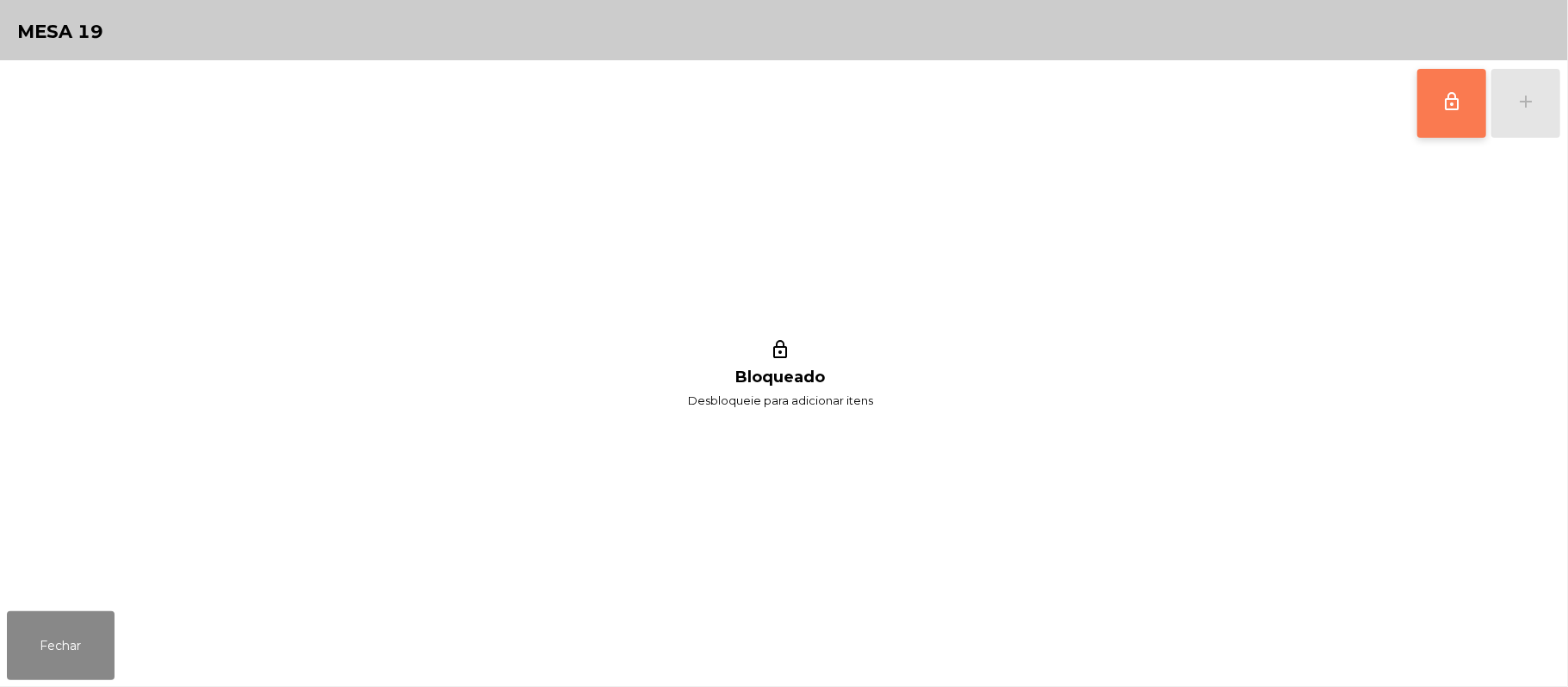
click at [1423, 98] on button "lock_outline" at bounding box center [1452, 104] width 69 height 69
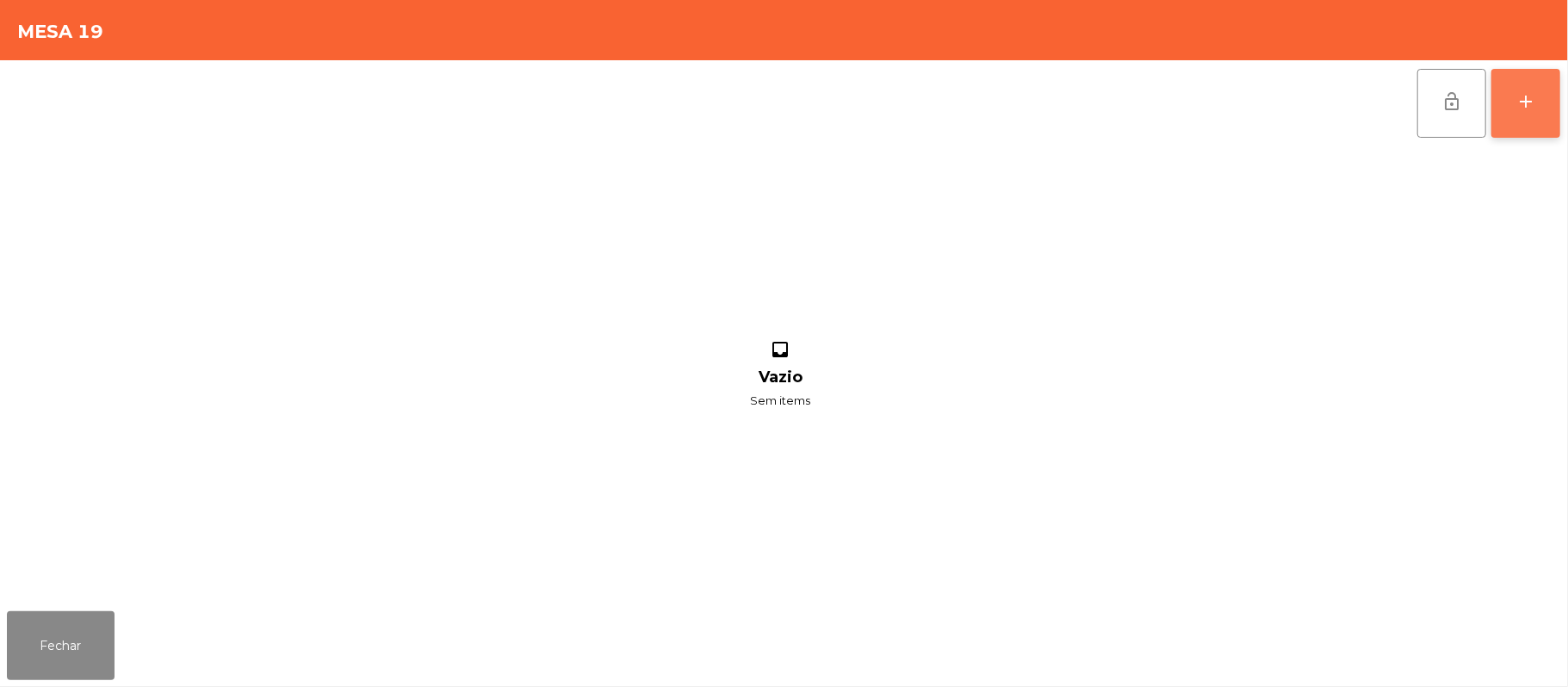
click at [1527, 105] on div "add" at bounding box center [1526, 101] width 21 height 21
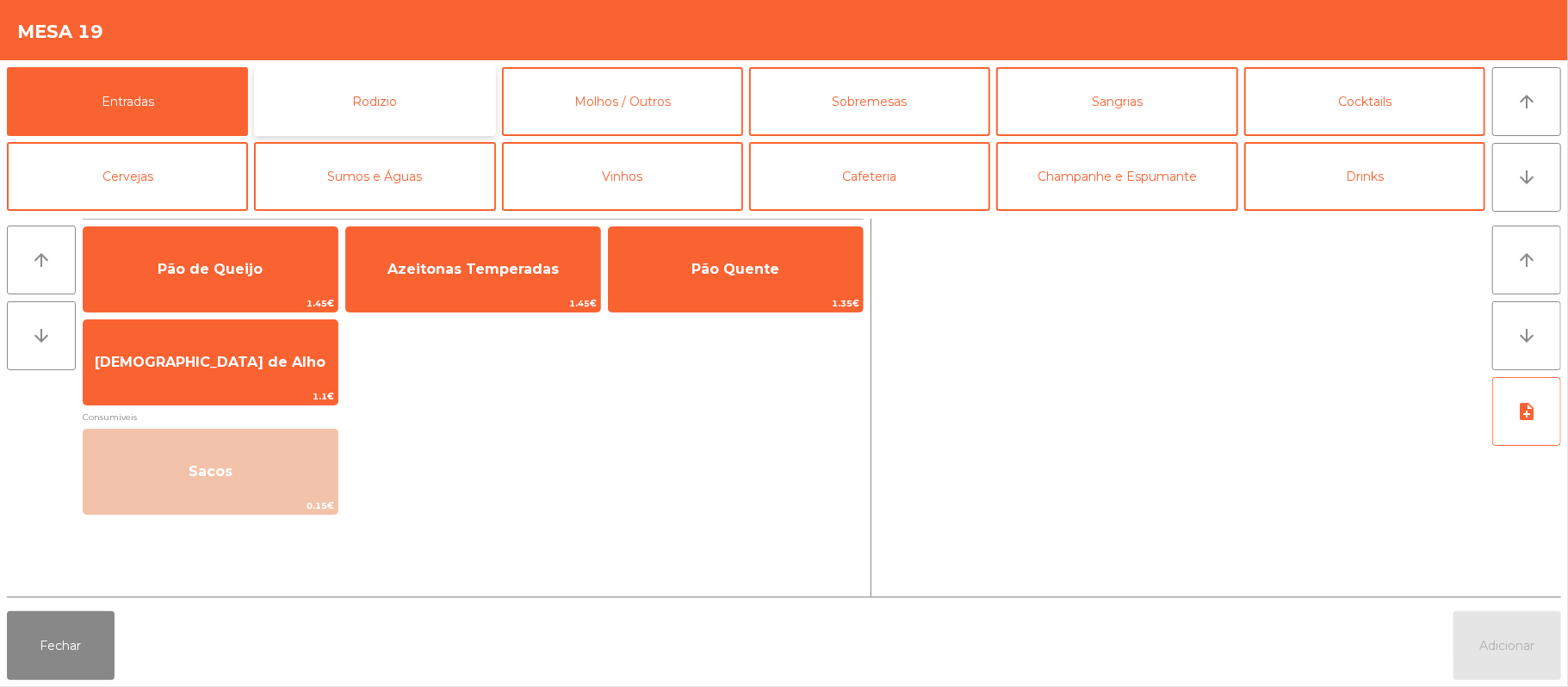
click at [405, 97] on button "Rodizio" at bounding box center [374, 102] width 241 height 69
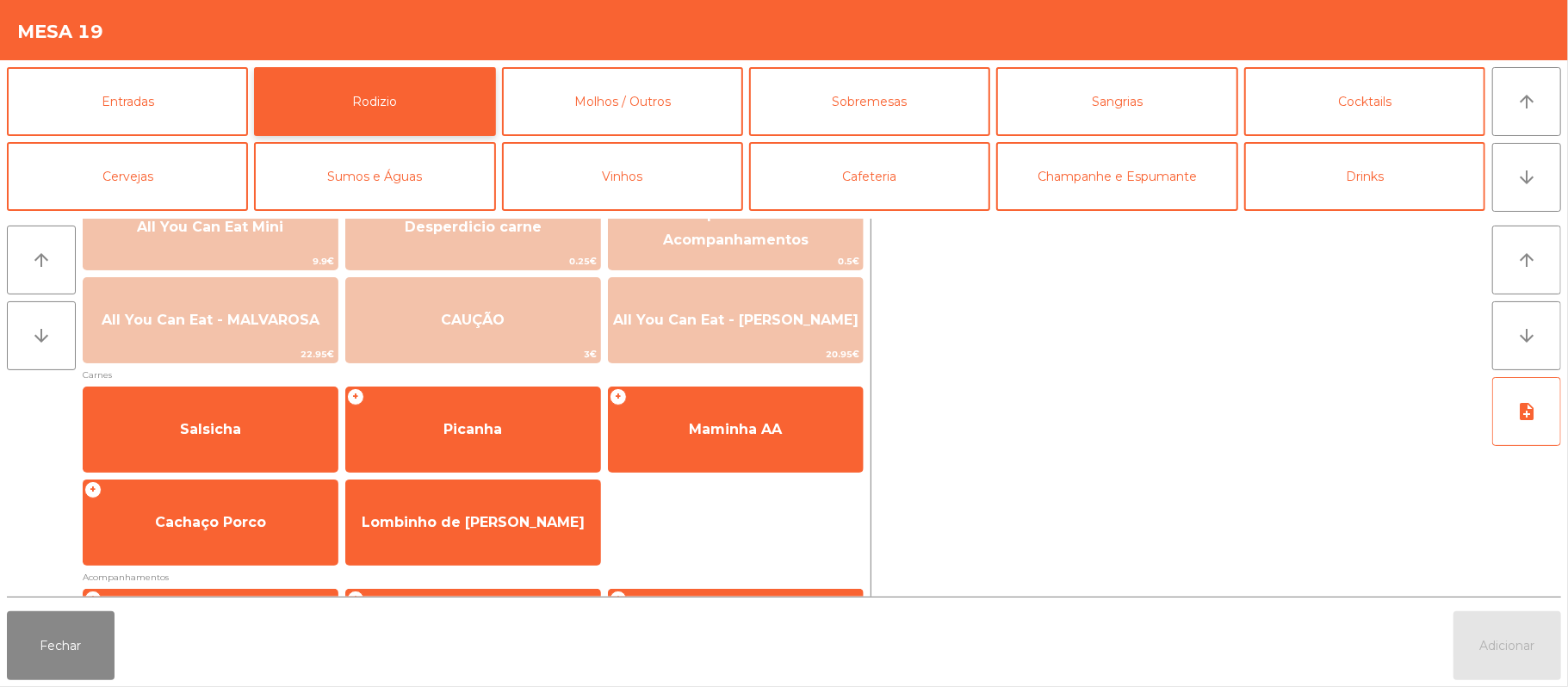
scroll to position [31, 0]
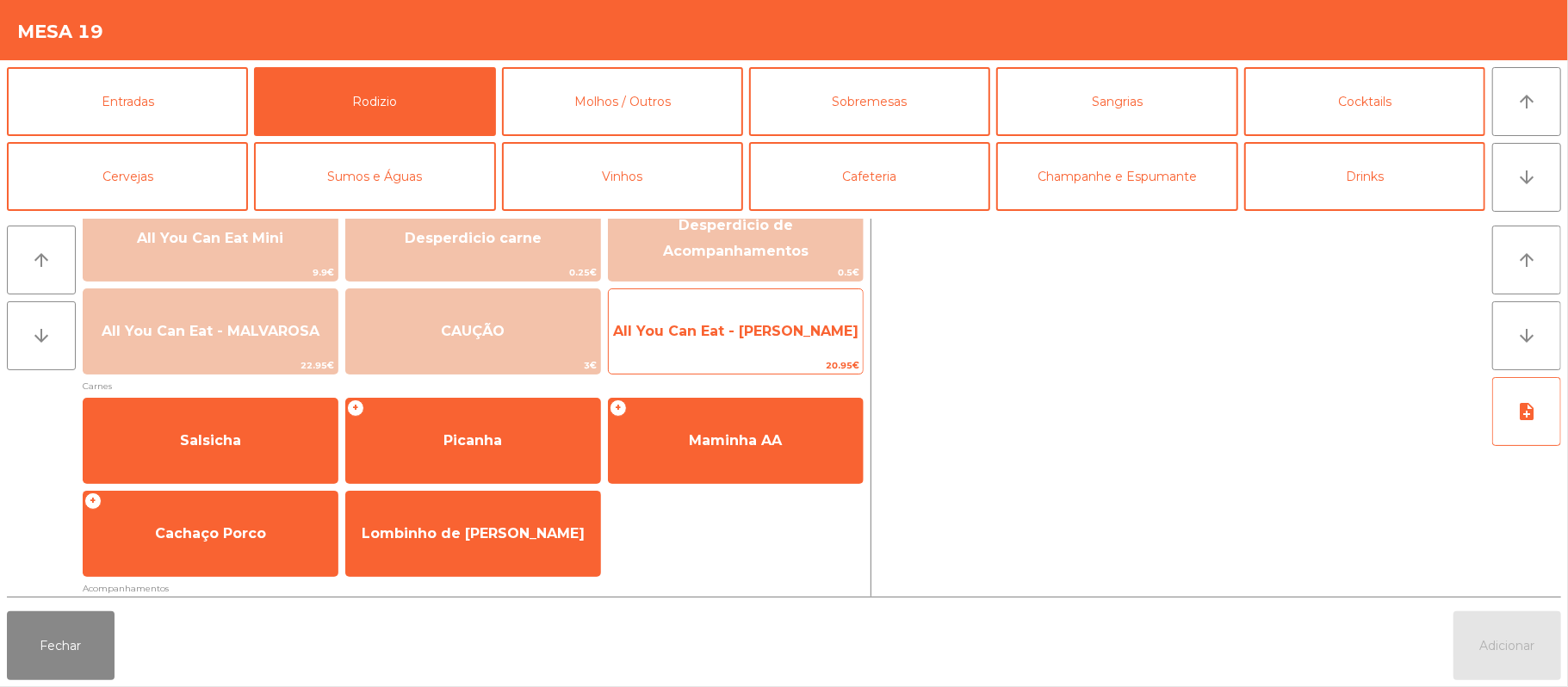
click at [796, 335] on span "All You Can Eat - Malva Almoço" at bounding box center [736, 331] width 246 height 17
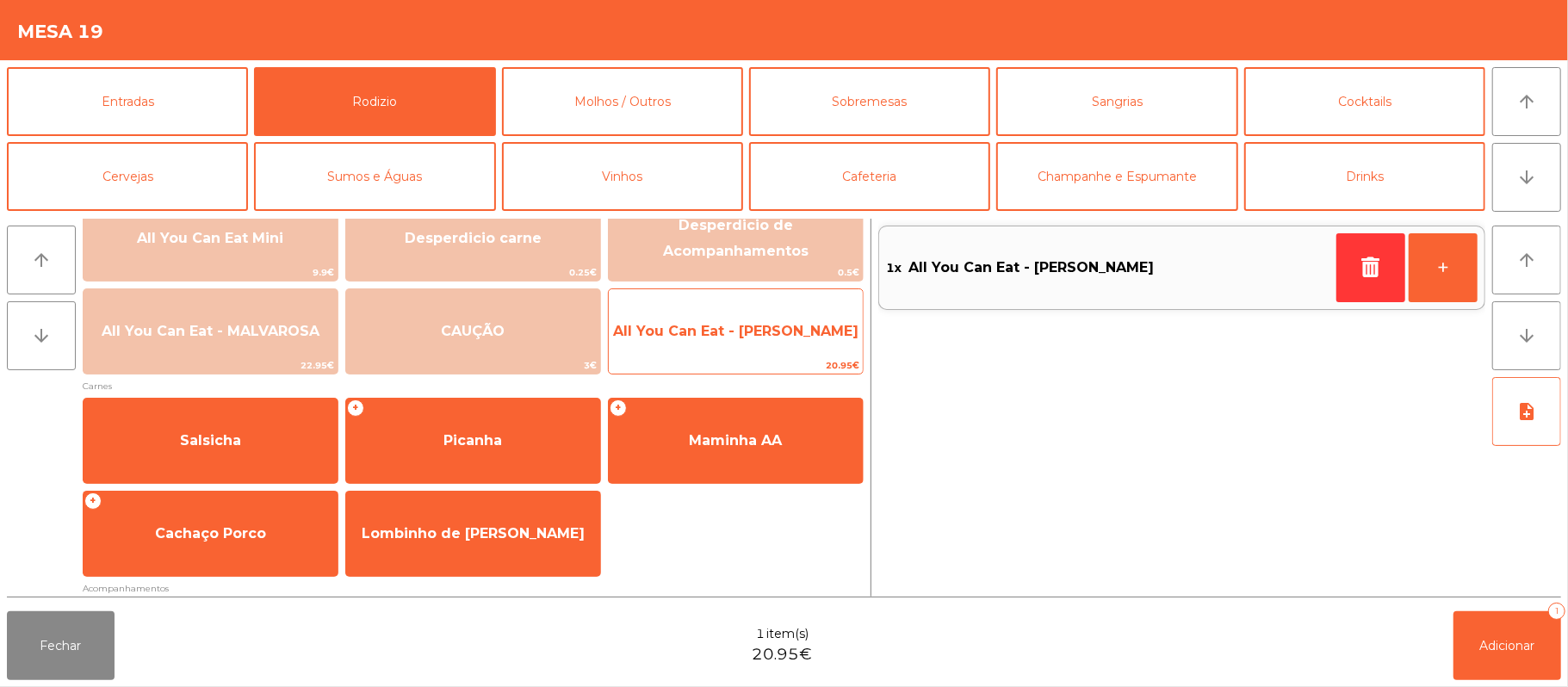
click at [805, 329] on span "All You Can Eat - Malva Almoço" at bounding box center [736, 331] width 246 height 17
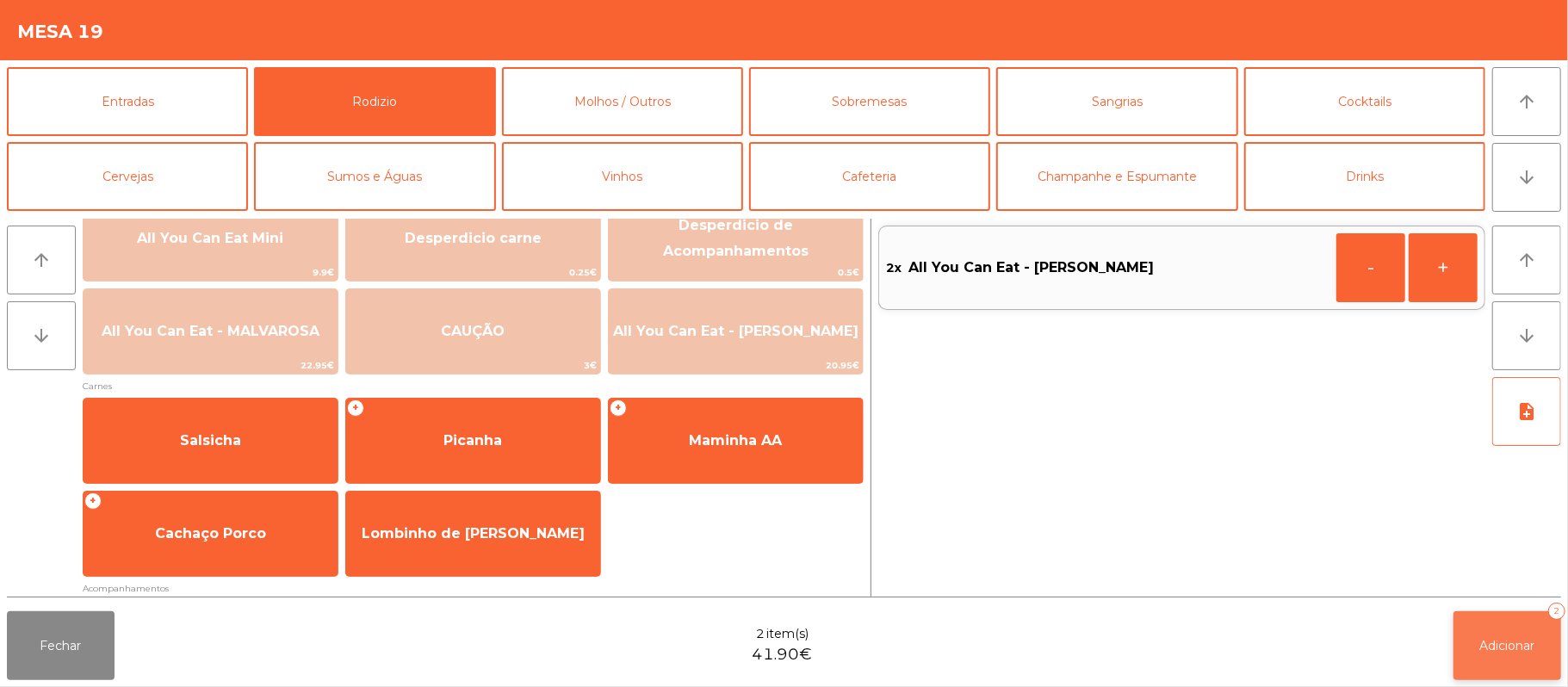
click at [1505, 663] on button "Adicionar 2" at bounding box center [1507, 646] width 108 height 69
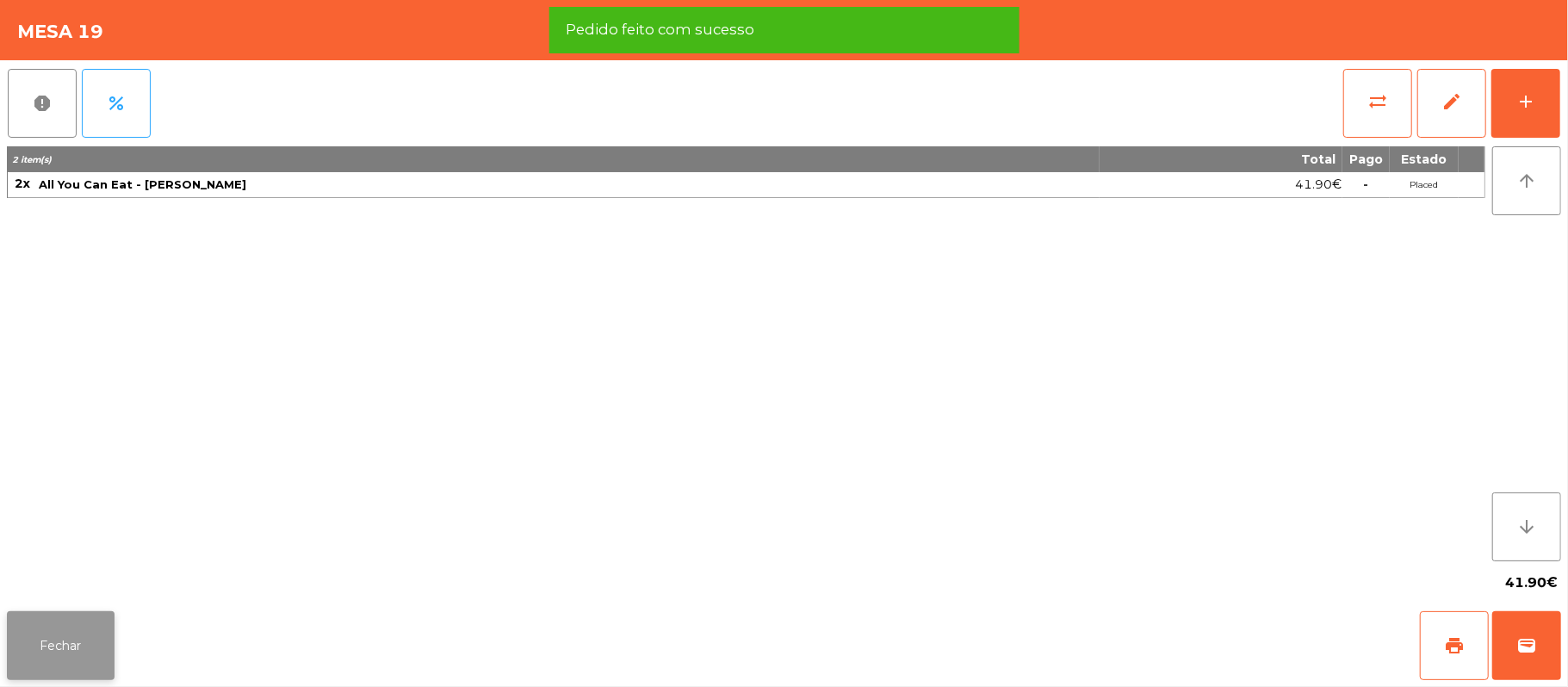
click at [56, 618] on button "Fechar" at bounding box center [60, 646] width 108 height 69
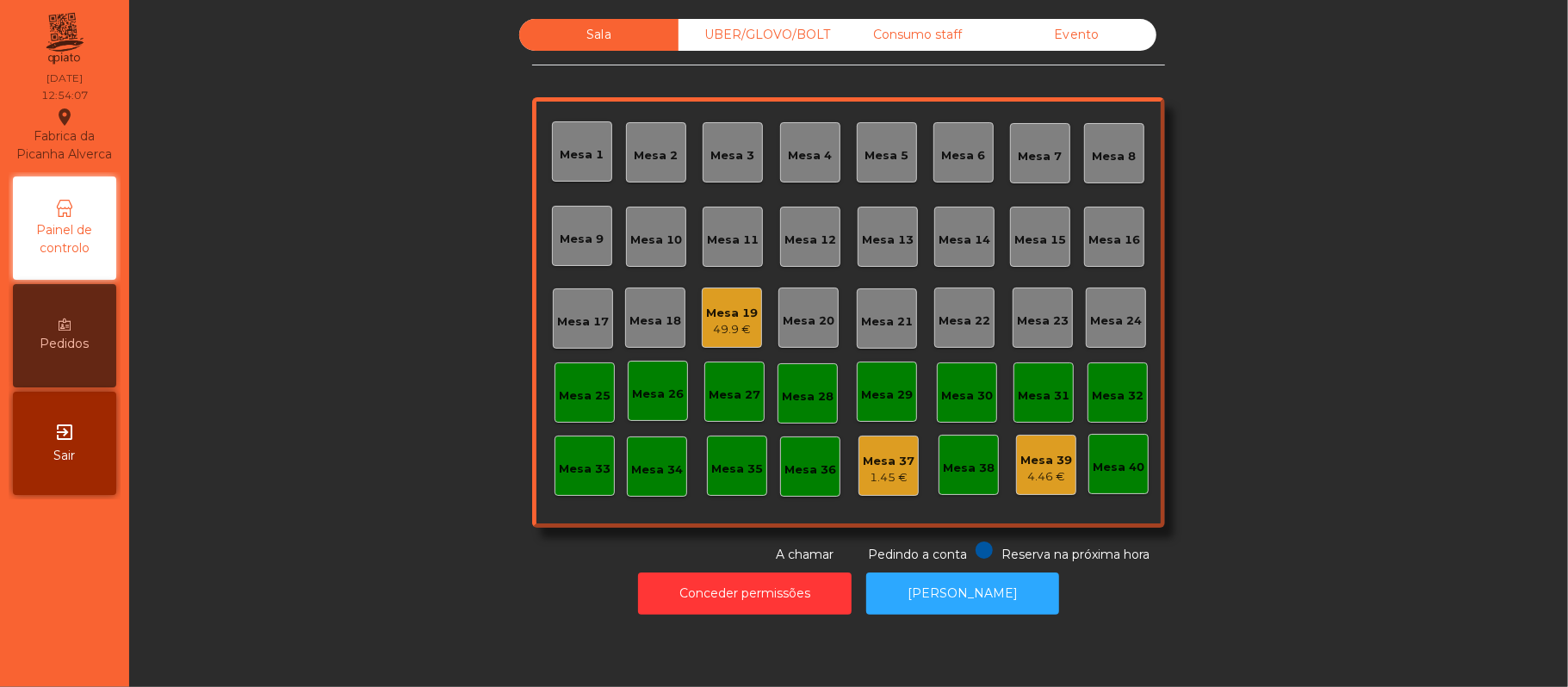
click at [724, 312] on div "Mesa 19" at bounding box center [732, 313] width 51 height 17
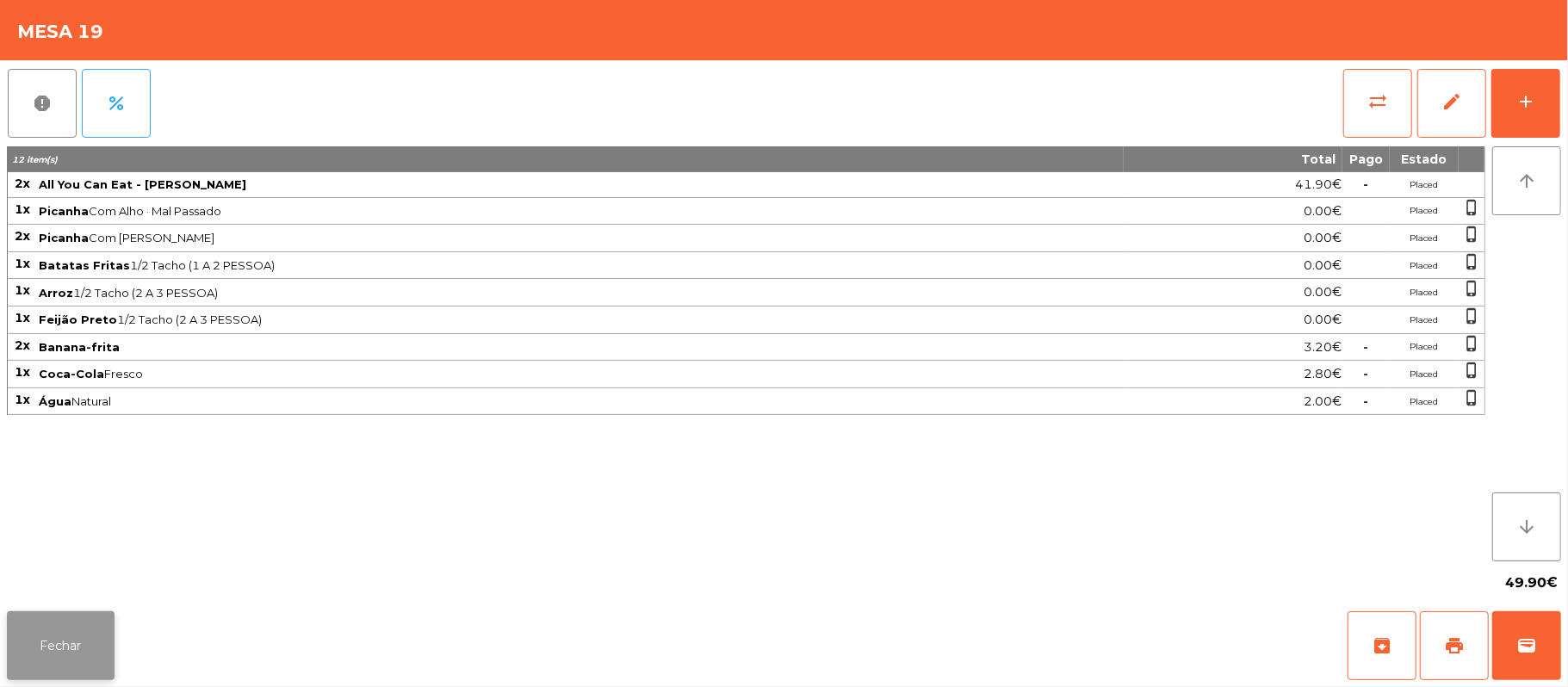
click at [50, 638] on button "Fechar" at bounding box center [60, 646] width 108 height 69
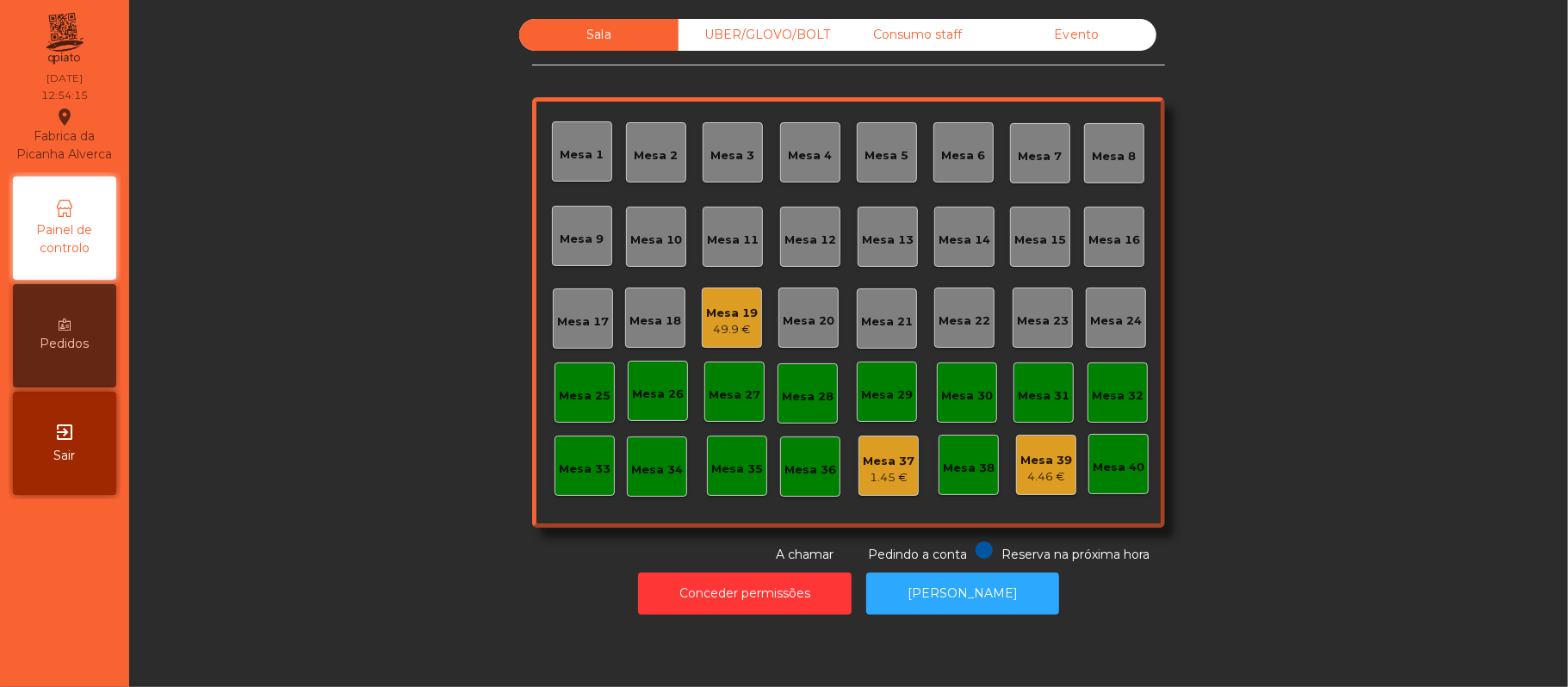
click at [355, 434] on div "Sala UBER/GLOVO/BOLT Consumo staff Evento Mesa 1 Mesa 2 Mesa 3 Mesa 4 Mesa 5 Me…" at bounding box center [848, 291] width 1392 height 545
click at [1117, 221] on div "Mesa 16" at bounding box center [1114, 236] width 60 height 60
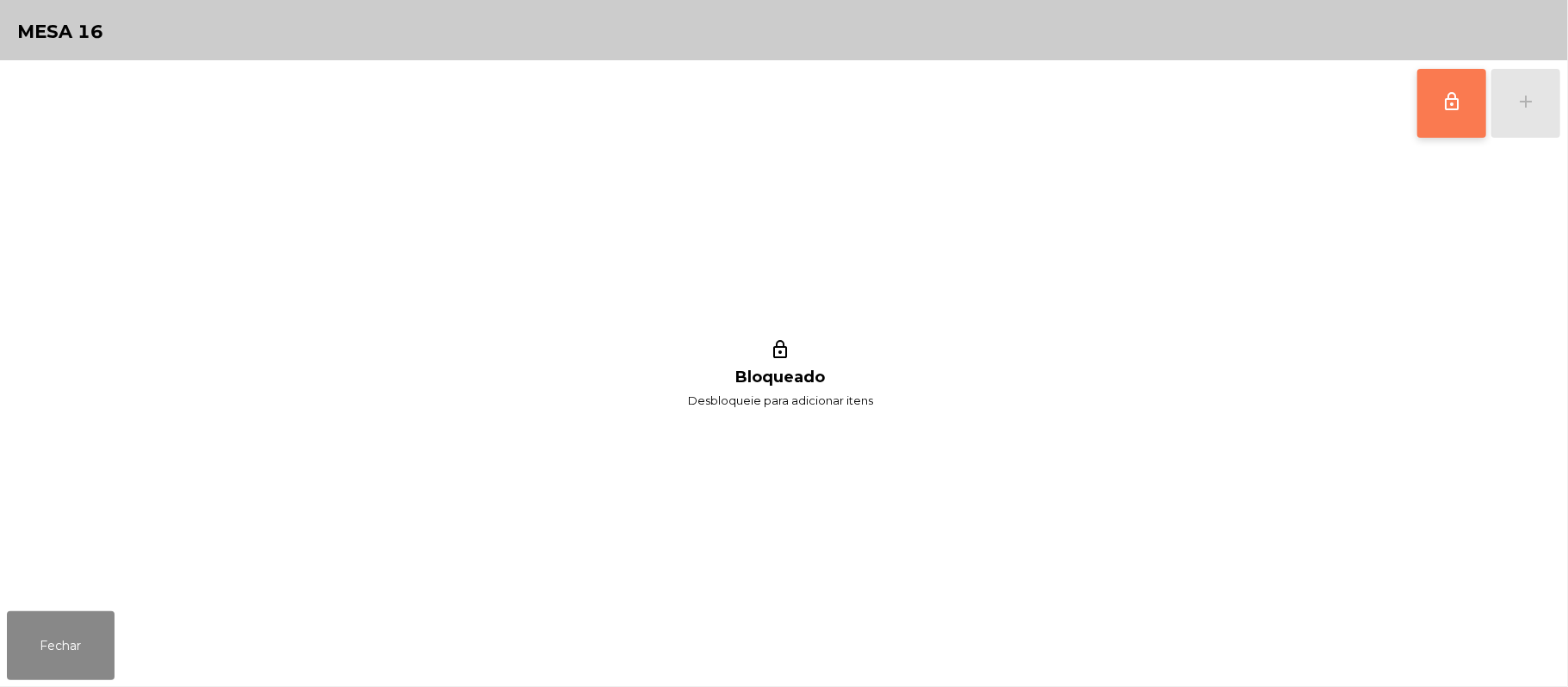
click at [1431, 90] on button "lock_outline" at bounding box center [1452, 104] width 69 height 69
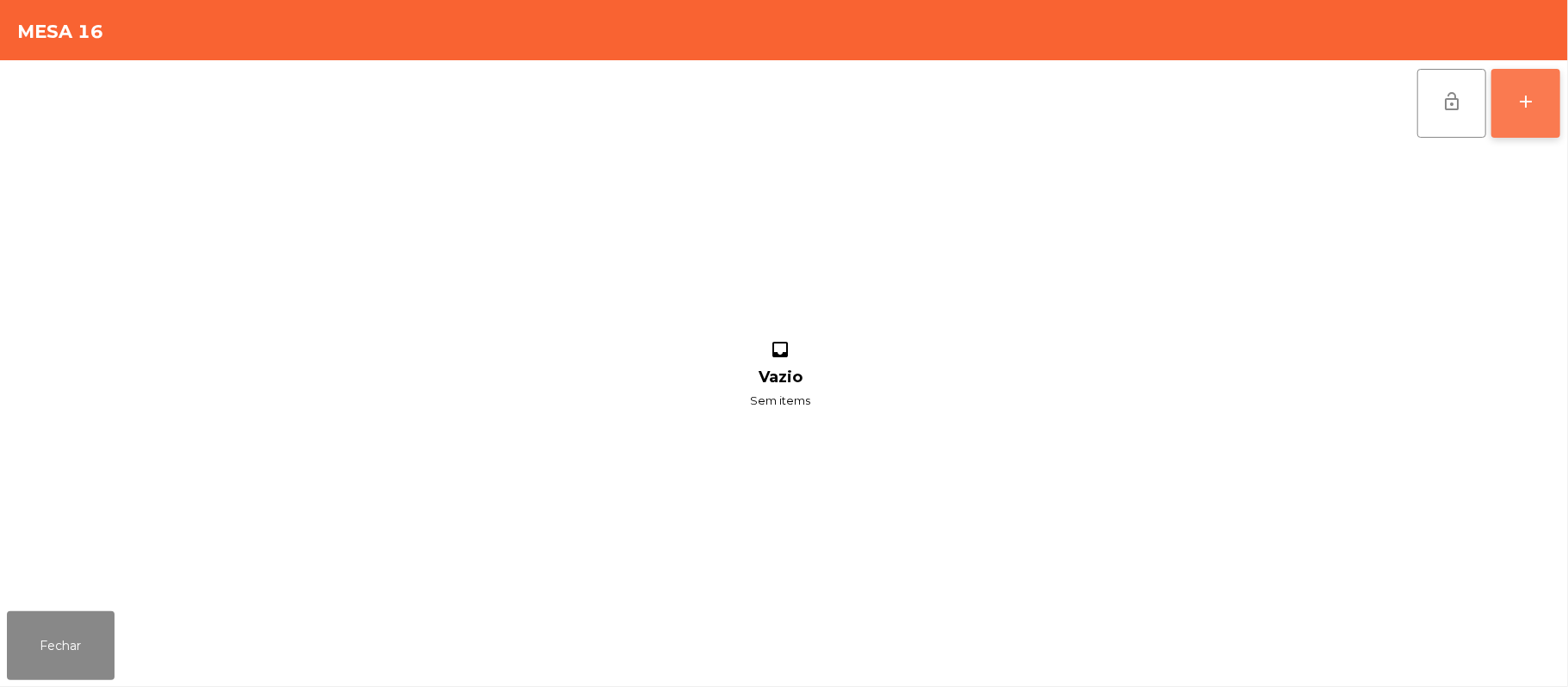
click at [1528, 86] on button "add" at bounding box center [1527, 104] width 69 height 69
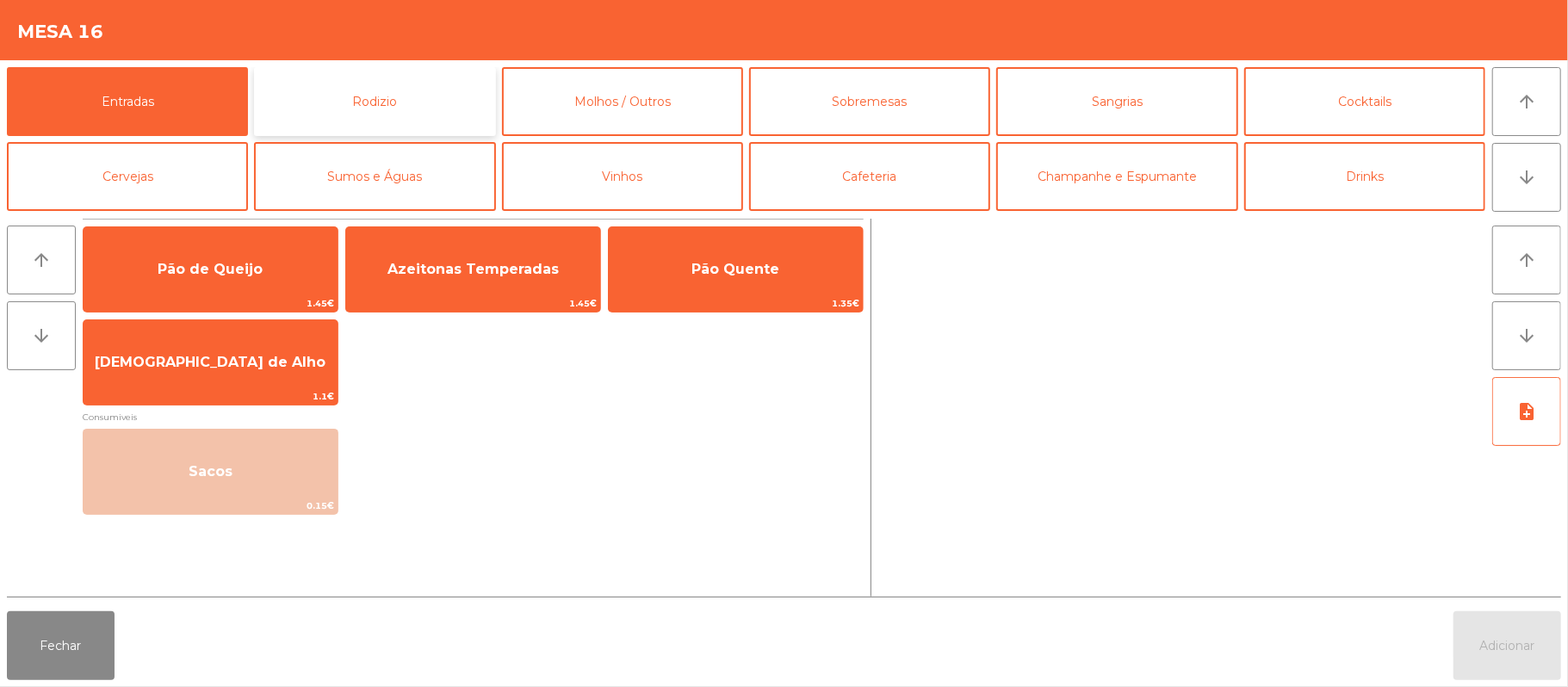
click at [421, 114] on button "Rodizio" at bounding box center [374, 102] width 241 height 69
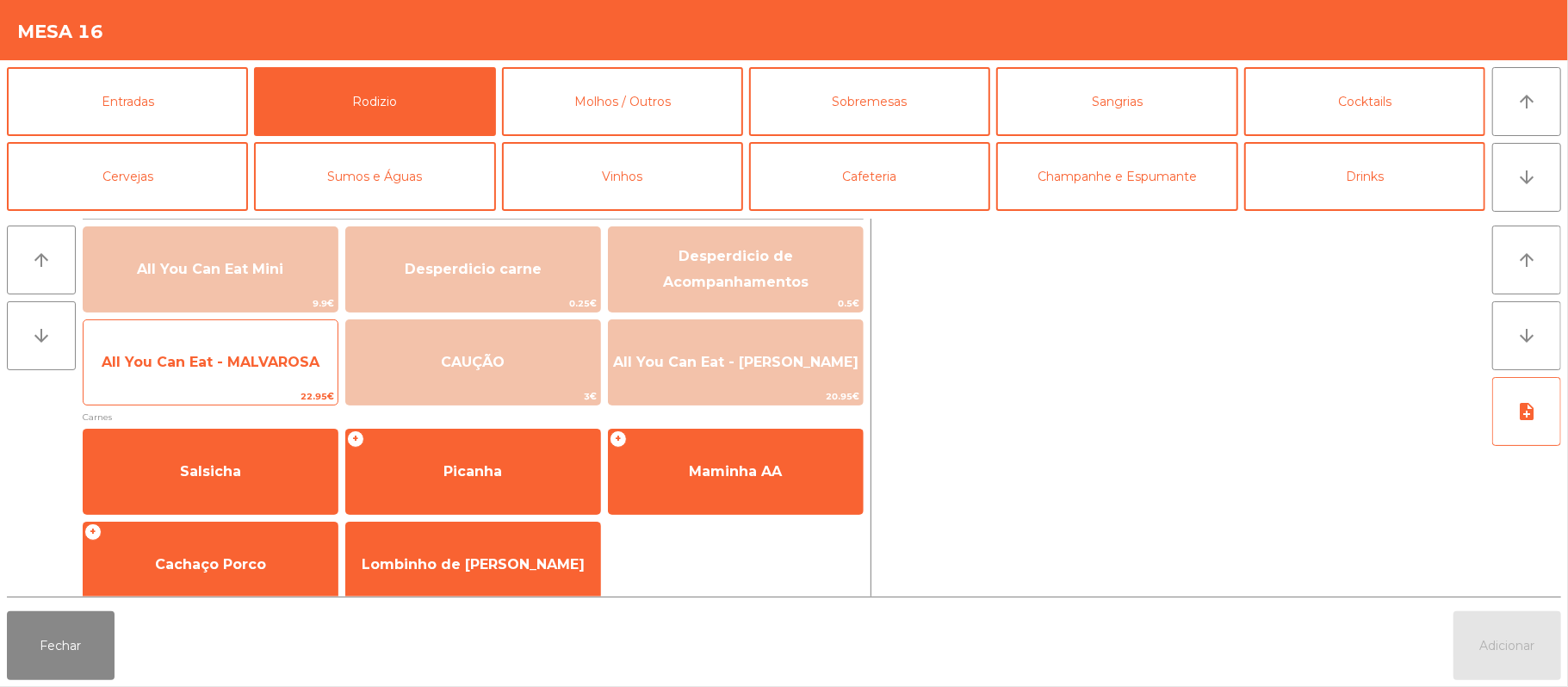
click at [243, 387] on div "All You Can Eat - MALVAROSA 22.95€" at bounding box center [210, 362] width 256 height 86
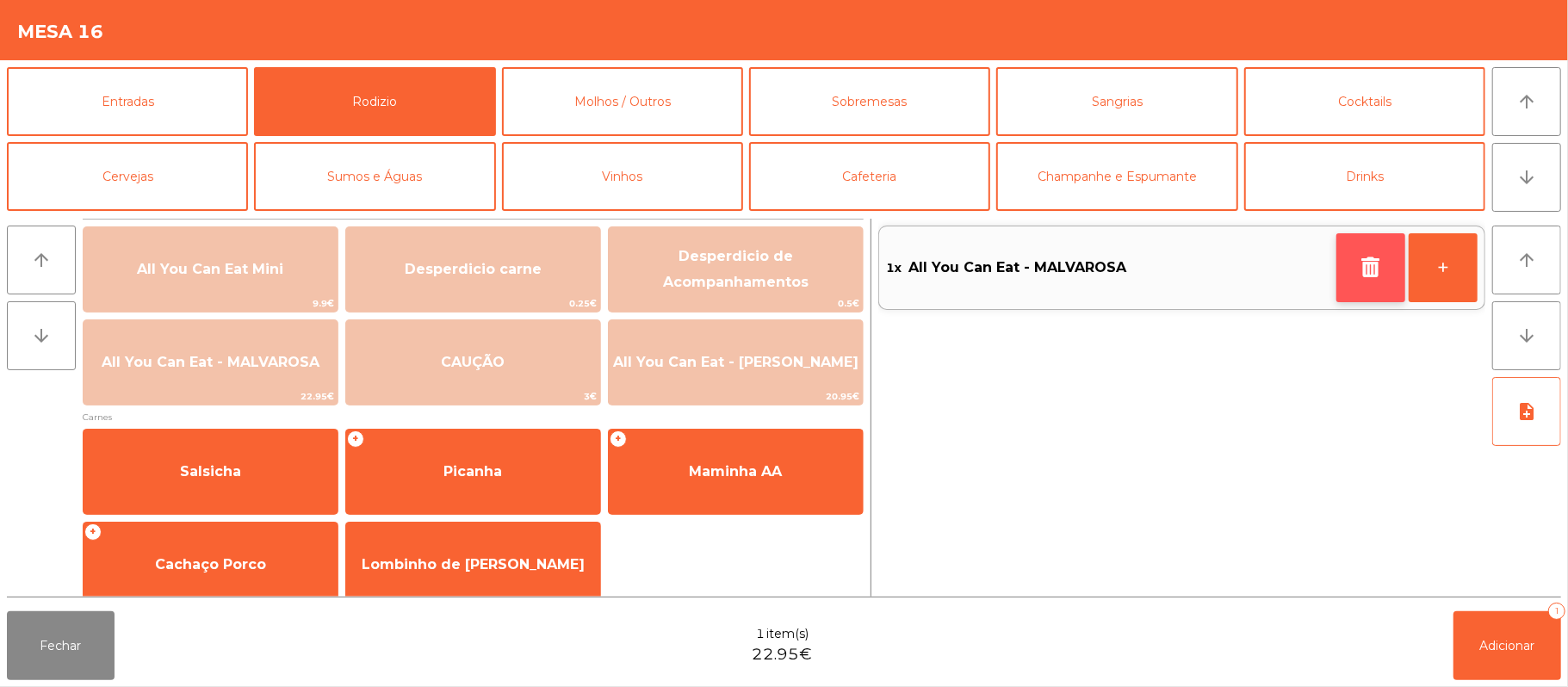
click at [1358, 270] on icon "button" at bounding box center [1371, 267] width 26 height 21
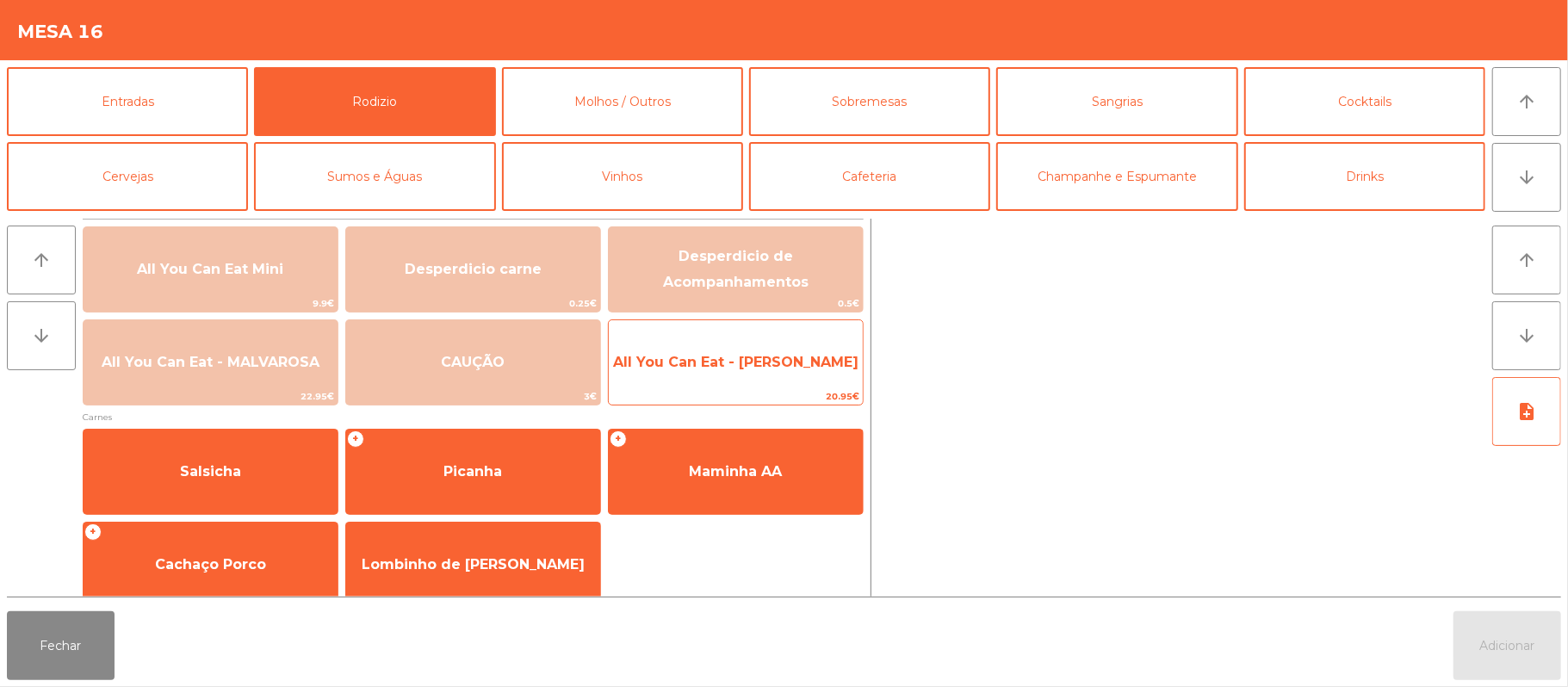
click at [764, 391] on span "20.95€" at bounding box center [736, 396] width 254 height 17
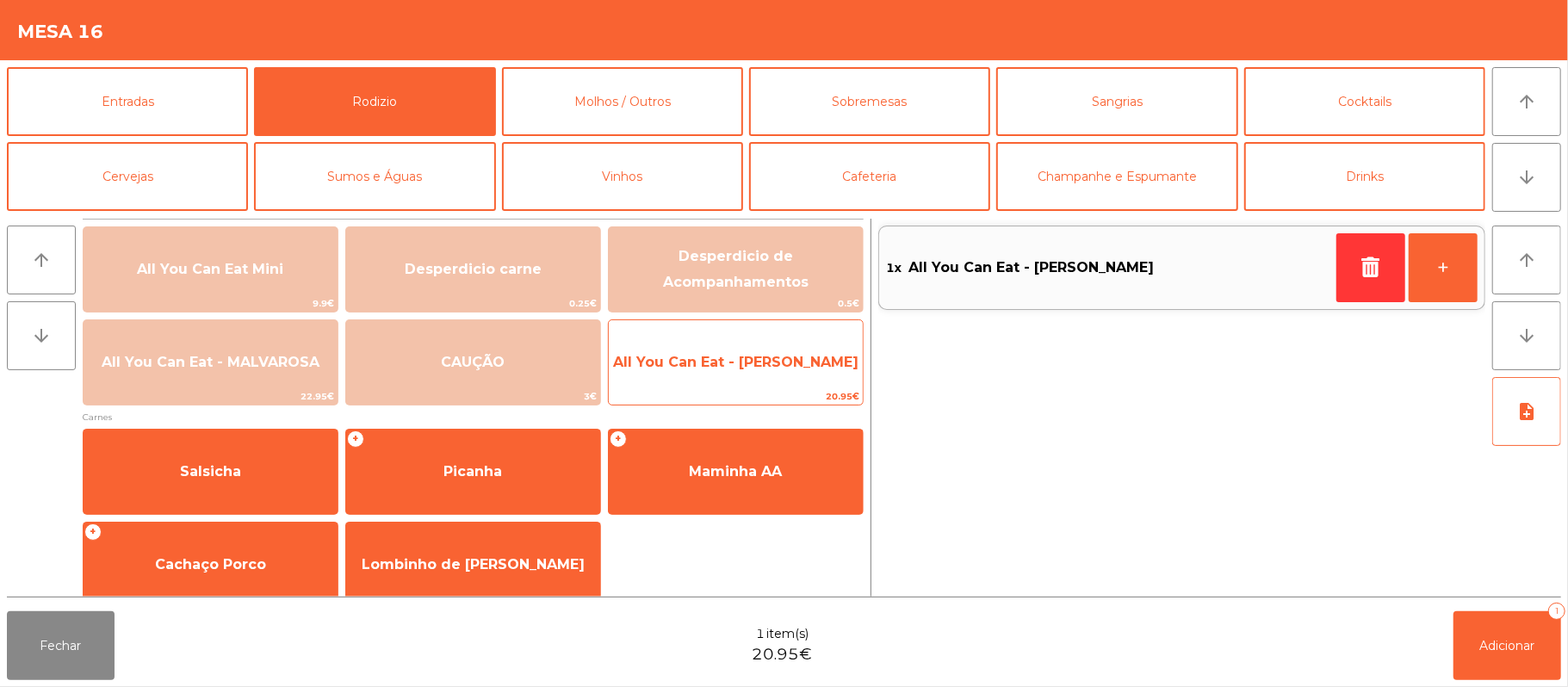
click at [786, 369] on span "All You Can Eat - Malva Almoço" at bounding box center [736, 361] width 246 height 17
click at [790, 382] on span "All You Can Eat - Malva Almoço" at bounding box center [736, 362] width 254 height 46
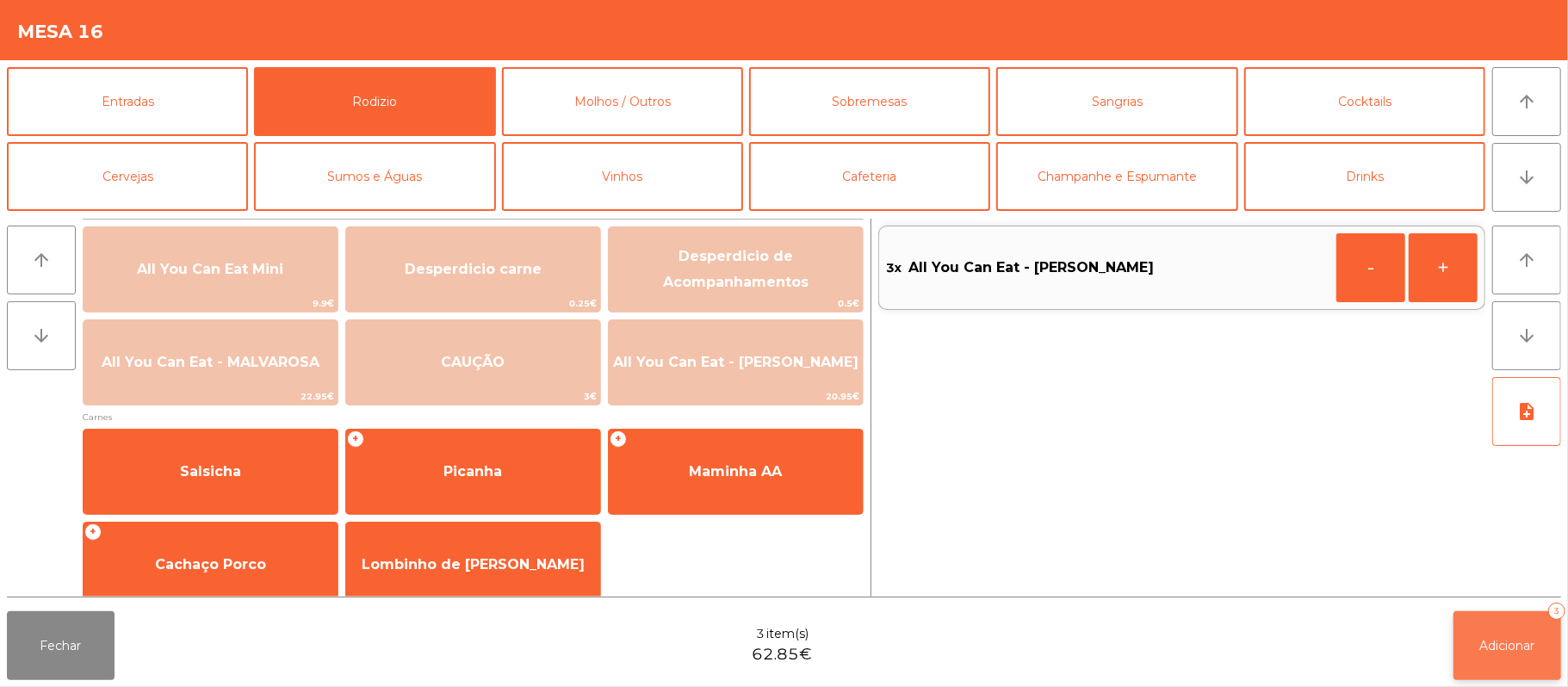
click at [1499, 648] on span "Adicionar" at bounding box center [1508, 646] width 55 height 16
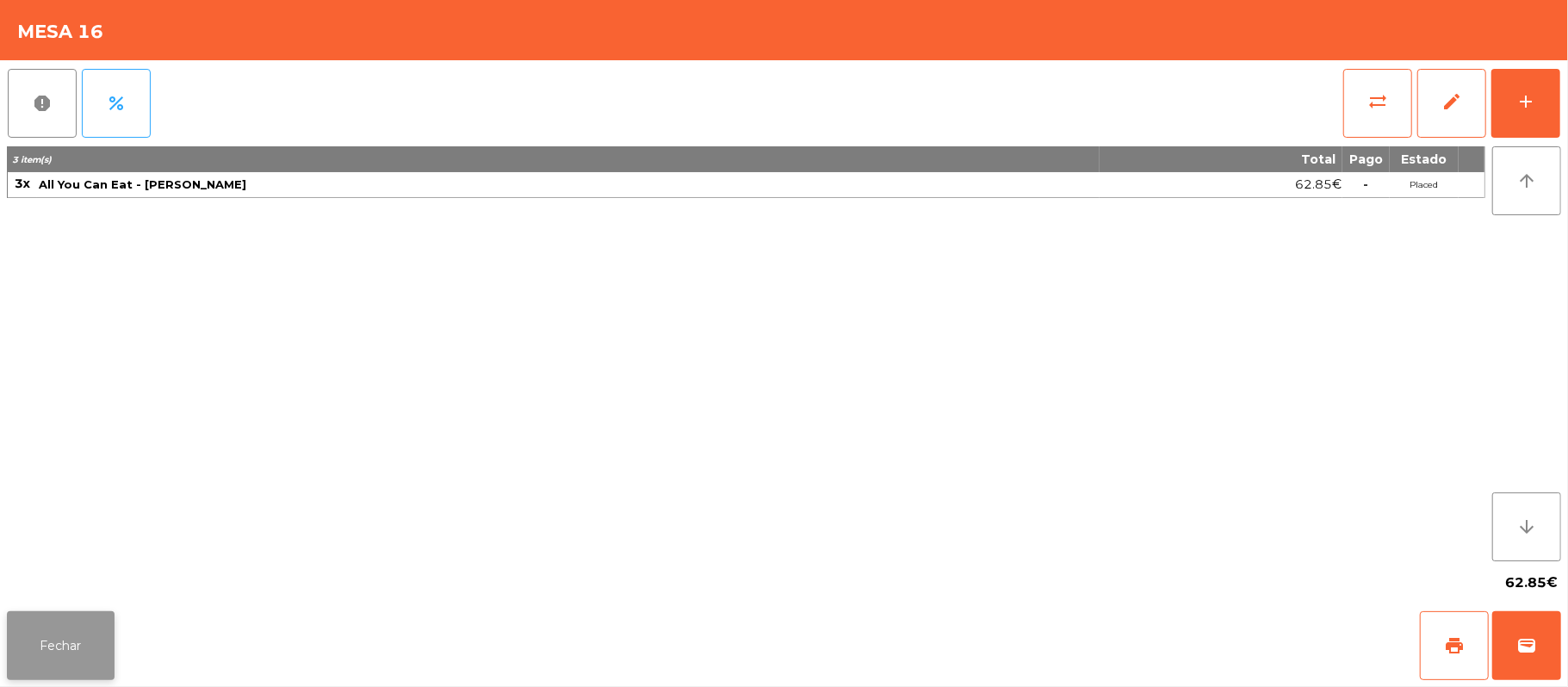
click at [48, 643] on button "Fechar" at bounding box center [60, 646] width 108 height 69
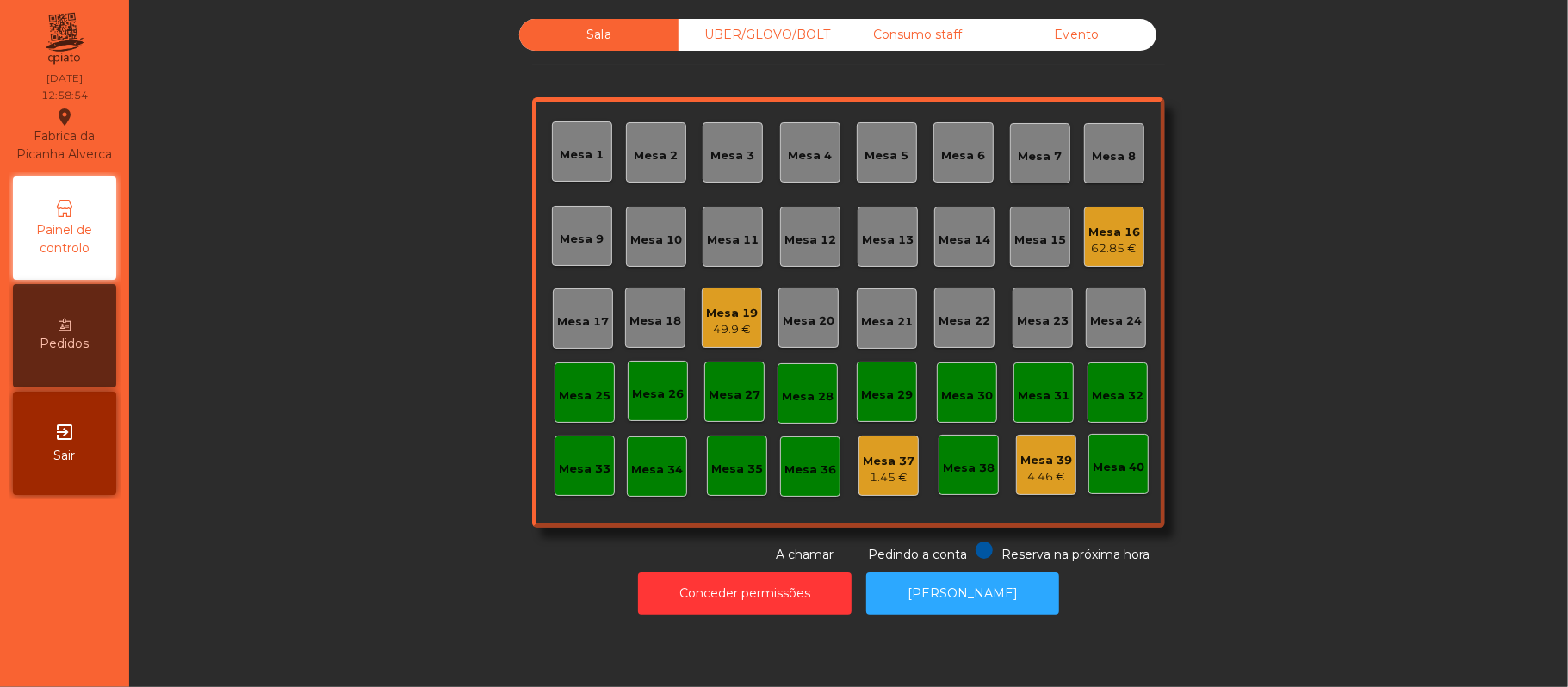
click at [1323, 211] on div "Sala UBER/GLOVO/BOLT Consumo staff Evento Mesa 1 Mesa 2 Mesa 3 Mesa 4 Mesa 5 Me…" at bounding box center [848, 291] width 1392 height 545
click at [1369, 186] on div "Sala UBER/GLOVO/BOLT Consumo staff Evento Mesa 1 Mesa 2 Mesa 3 Mesa 4 Mesa 5 Me…" at bounding box center [848, 291] width 1392 height 545
click at [658, 242] on div "Mesa 10" at bounding box center [656, 240] width 51 height 17
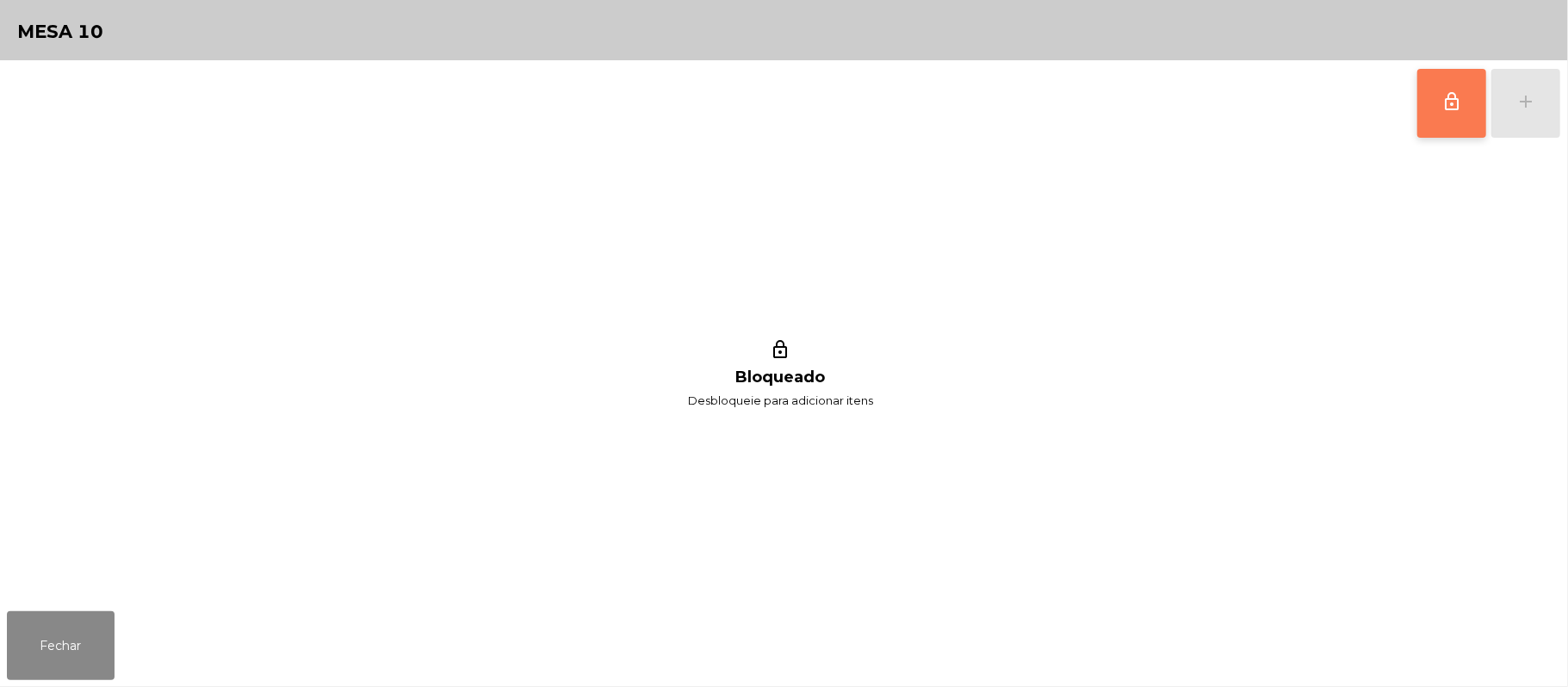
click at [1435, 93] on button "lock_outline" at bounding box center [1452, 104] width 69 height 69
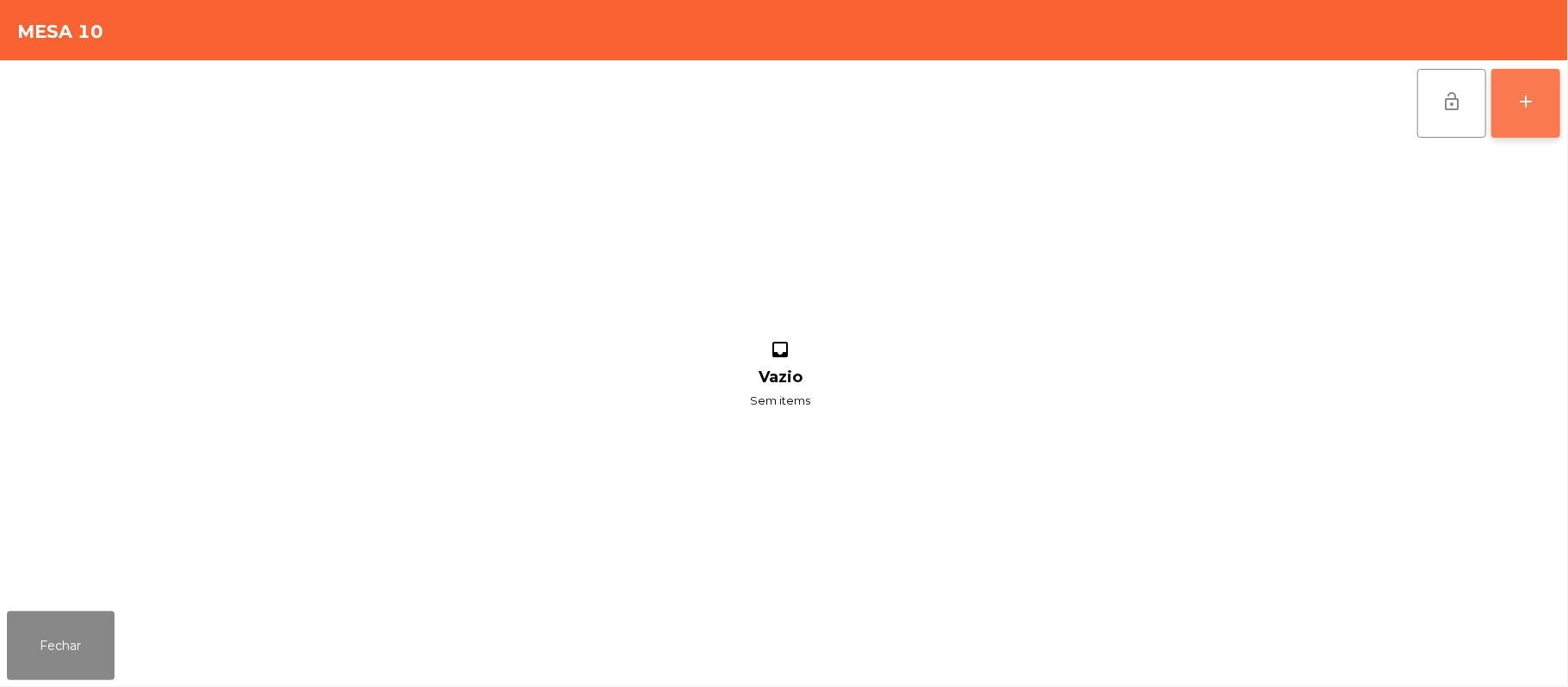
click at [1530, 121] on button "add" at bounding box center [1527, 104] width 69 height 69
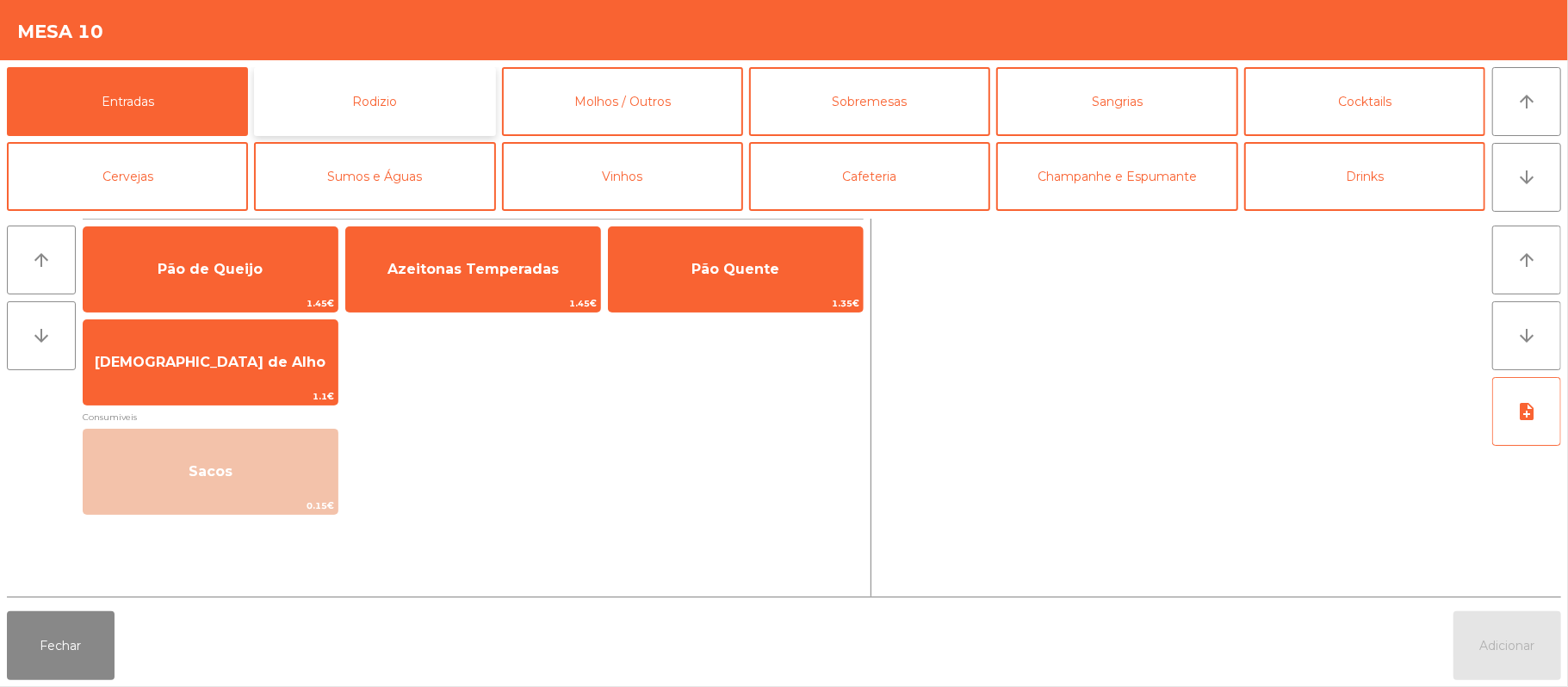
click at [407, 81] on button "Rodizio" at bounding box center [374, 102] width 241 height 69
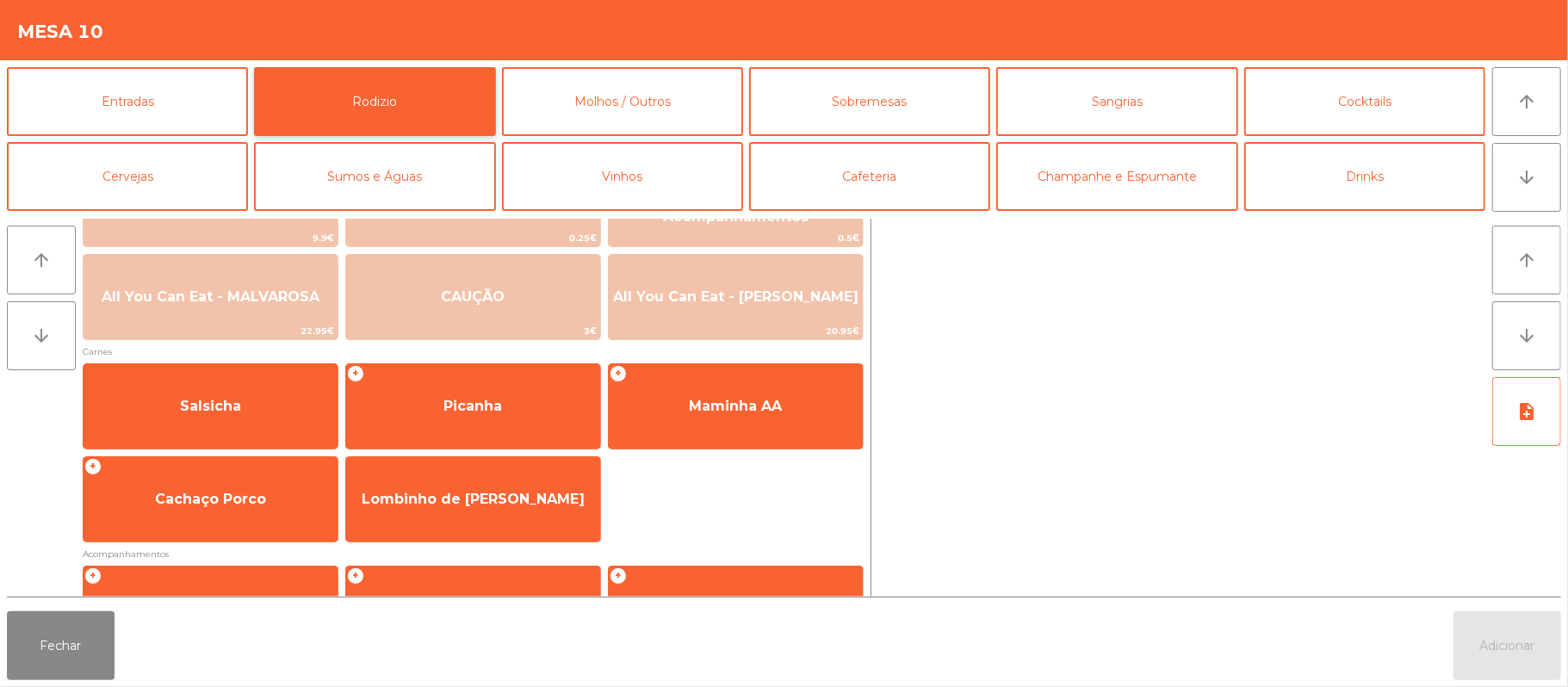
scroll to position [64, 0]
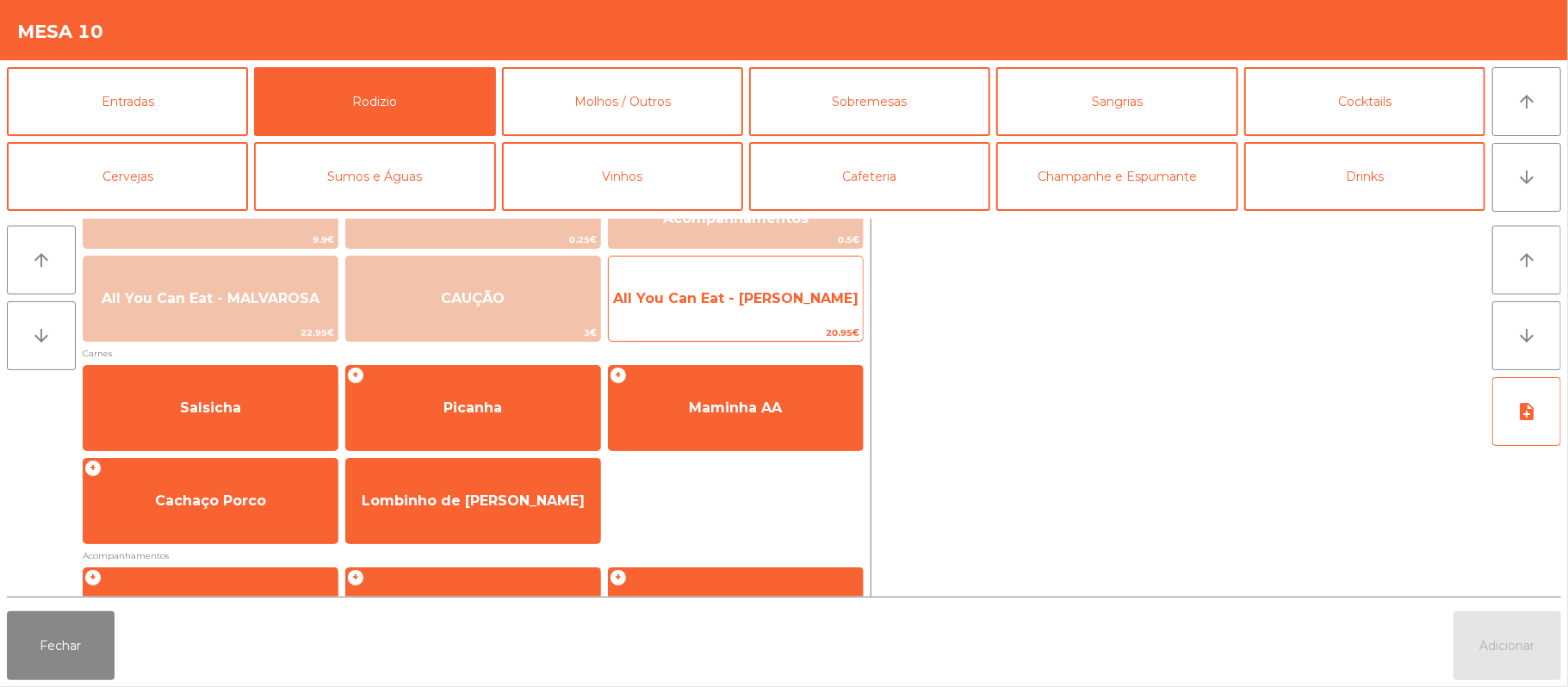
click at [828, 307] on span "All You Can Eat - Malva Almoço" at bounding box center [736, 298] width 254 height 46
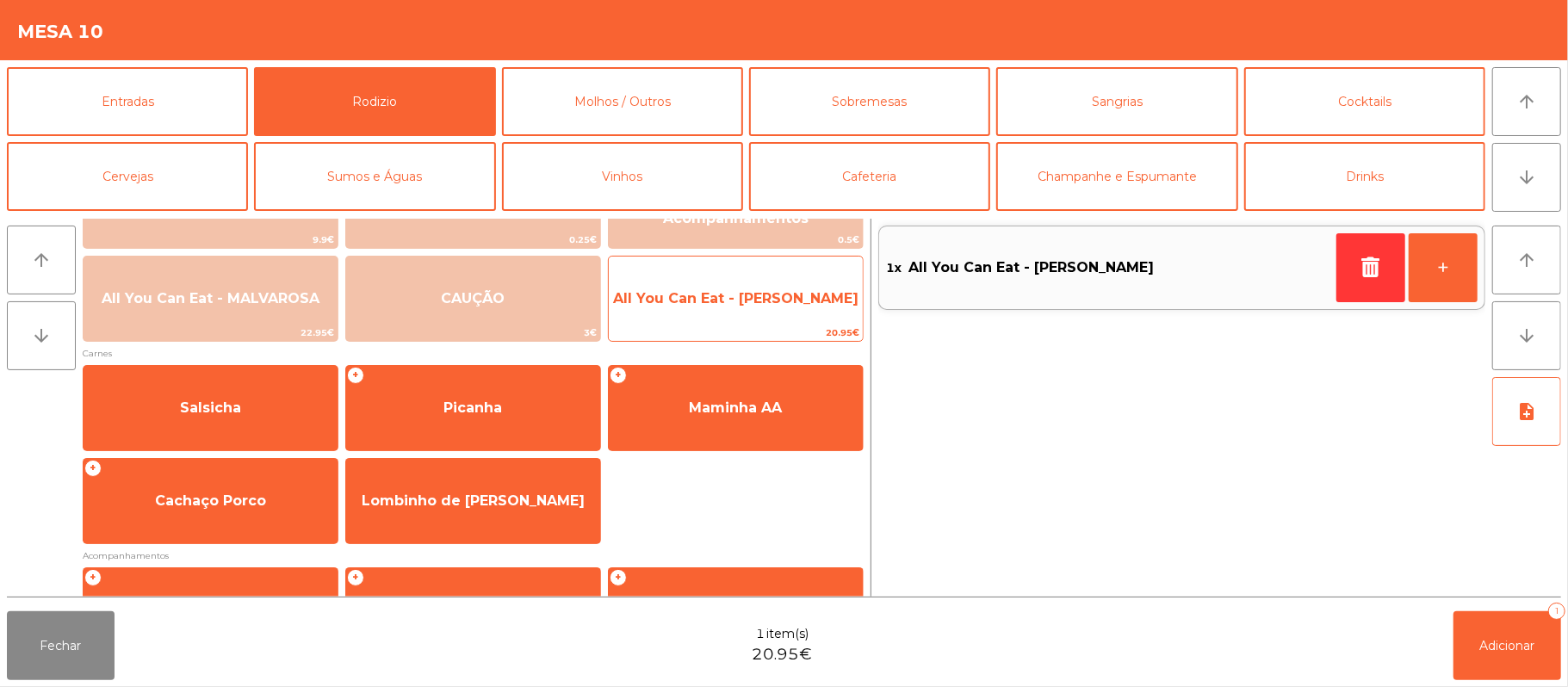
click at [831, 294] on span "All You Can Eat - Malva Almoço" at bounding box center [736, 298] width 246 height 17
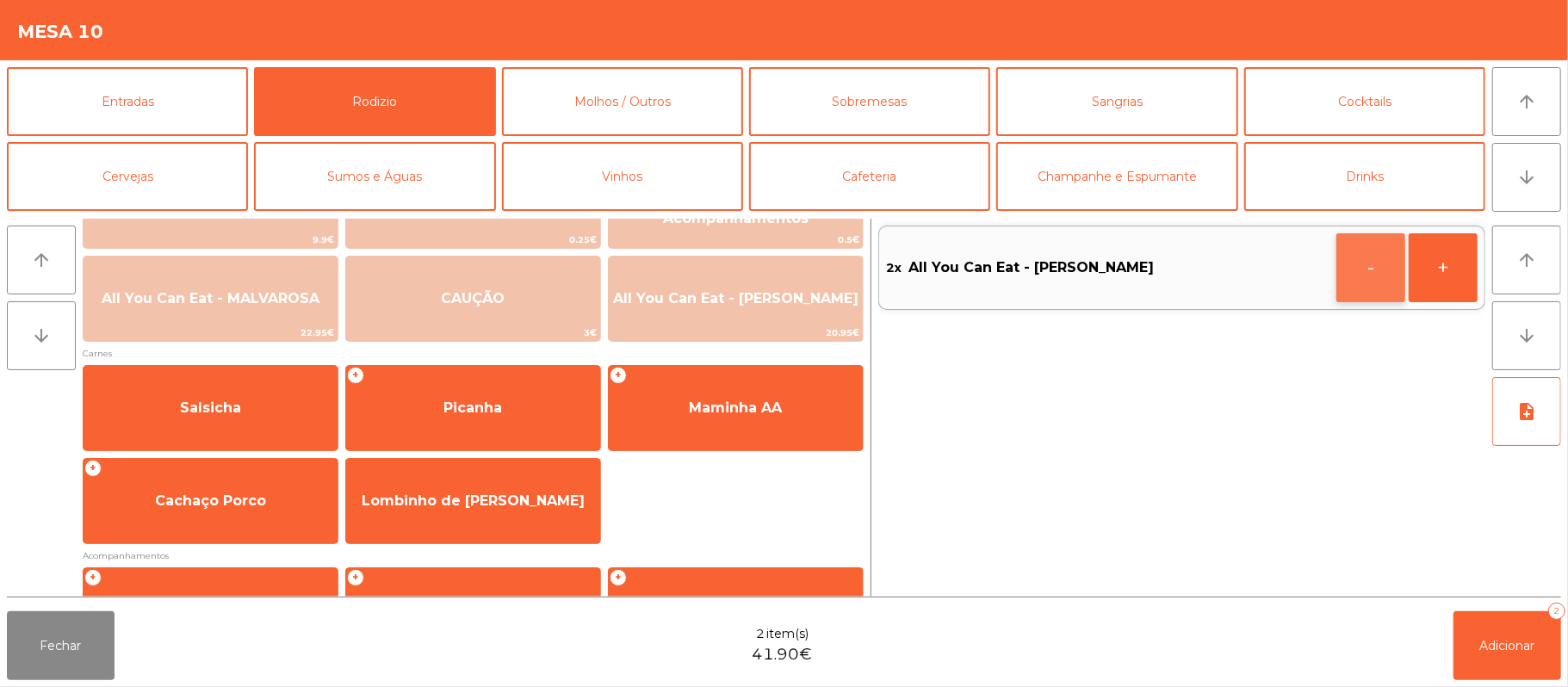
click at [1362, 260] on button "-" at bounding box center [1372, 267] width 69 height 69
click at [1497, 650] on span "Adicionar" at bounding box center [1508, 646] width 55 height 16
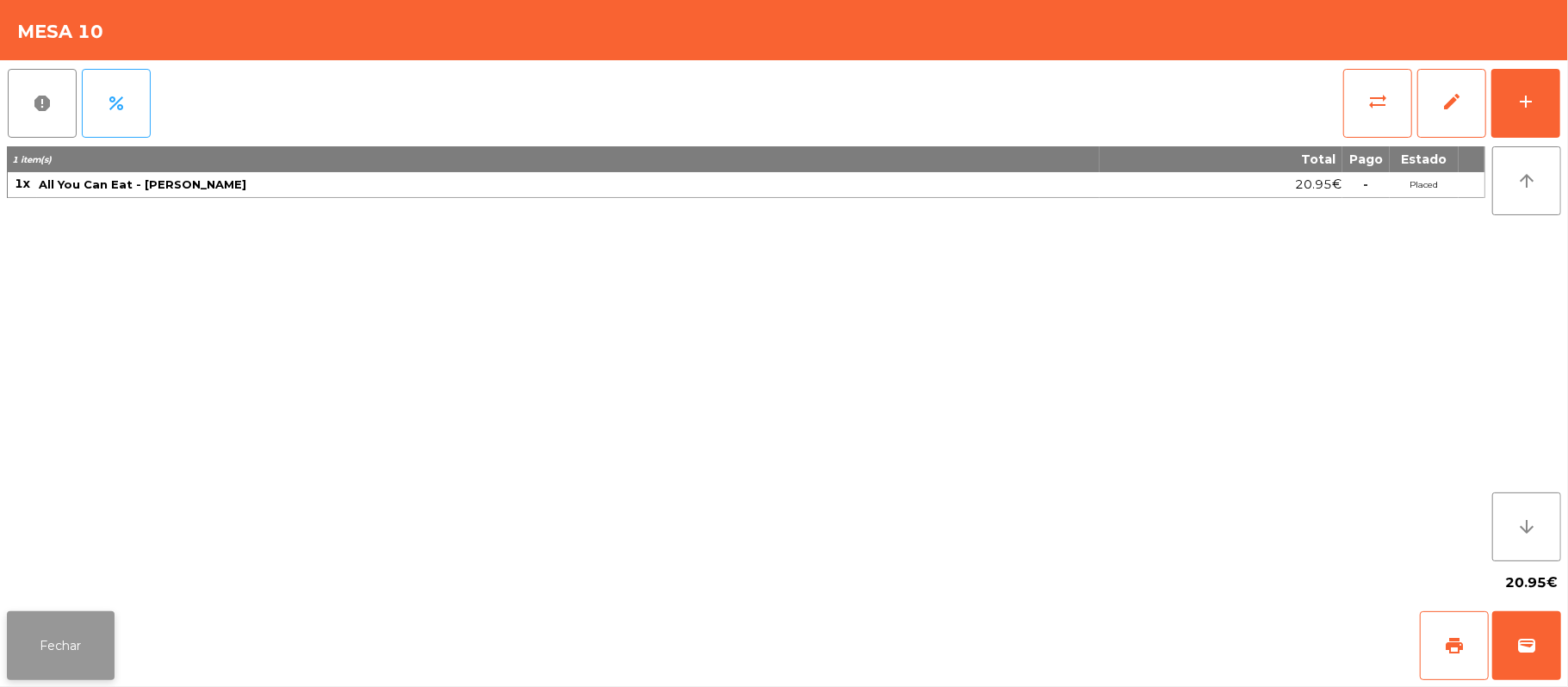
click at [88, 648] on button "Fechar" at bounding box center [60, 646] width 108 height 69
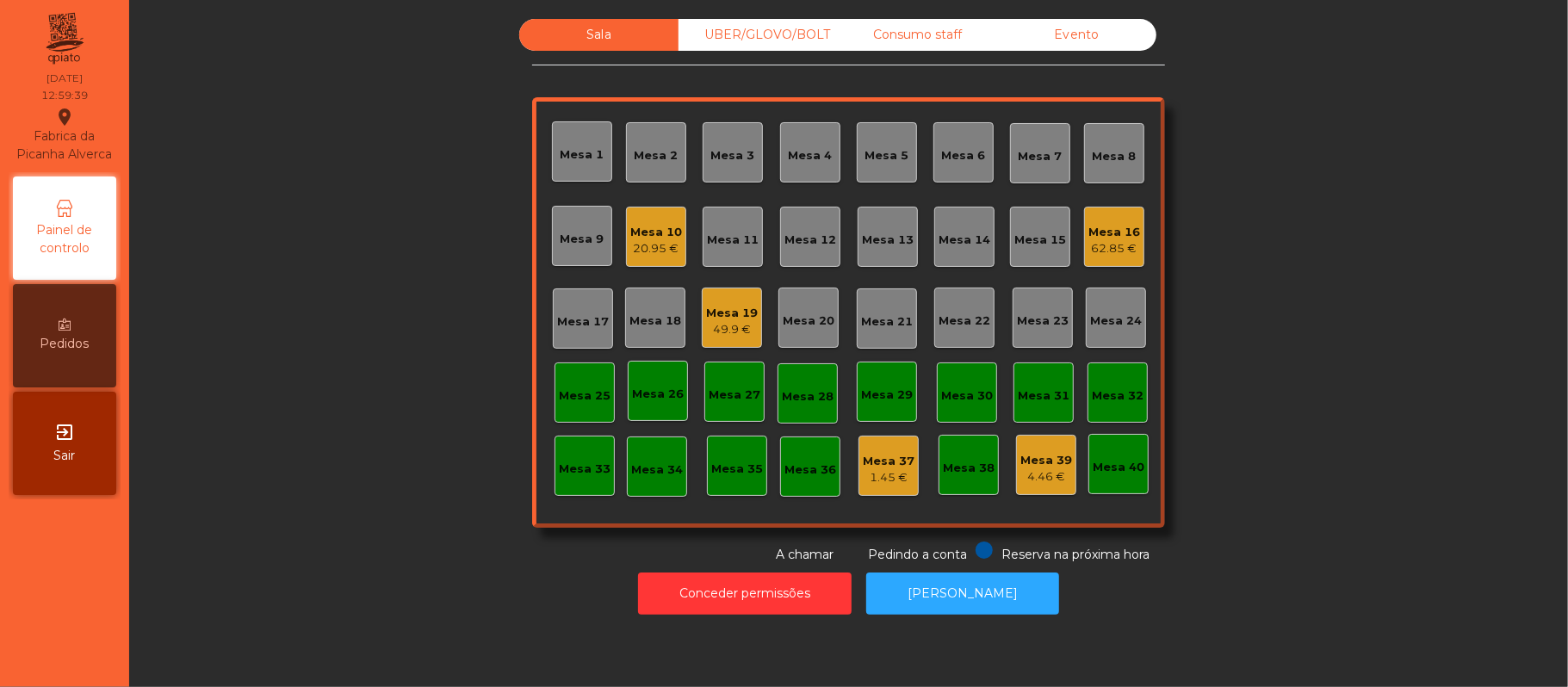
click at [431, 405] on div "Sala UBER/GLOVO/BOLT Consumo staff Evento Mesa 1 Mesa 2 Mesa 3 Mesa 4 Mesa 5 Me…" at bounding box center [848, 291] width 1392 height 545
click at [745, 331] on div "49.9 €" at bounding box center [732, 329] width 51 height 17
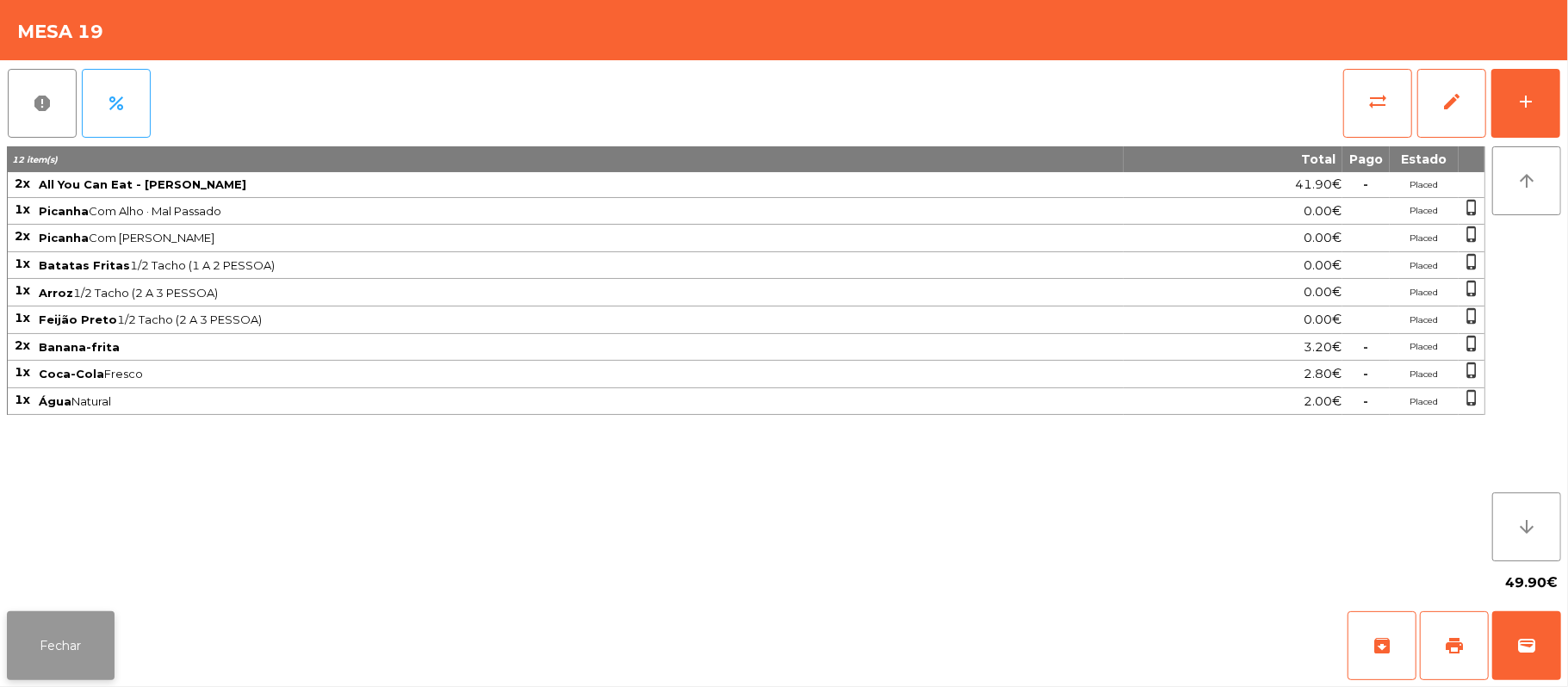
click at [69, 654] on button "Fechar" at bounding box center [60, 646] width 108 height 69
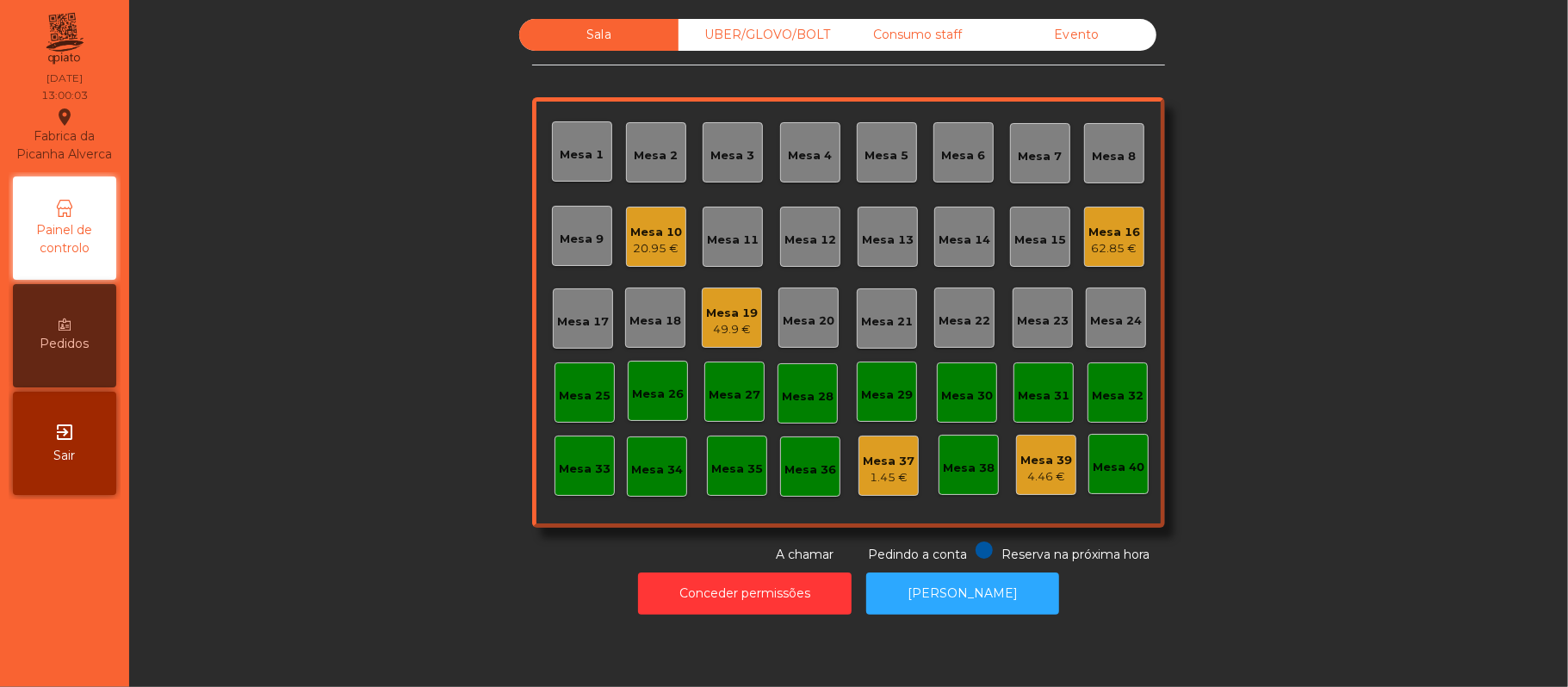
click at [1128, 255] on div "62.85 €" at bounding box center [1114, 248] width 51 height 17
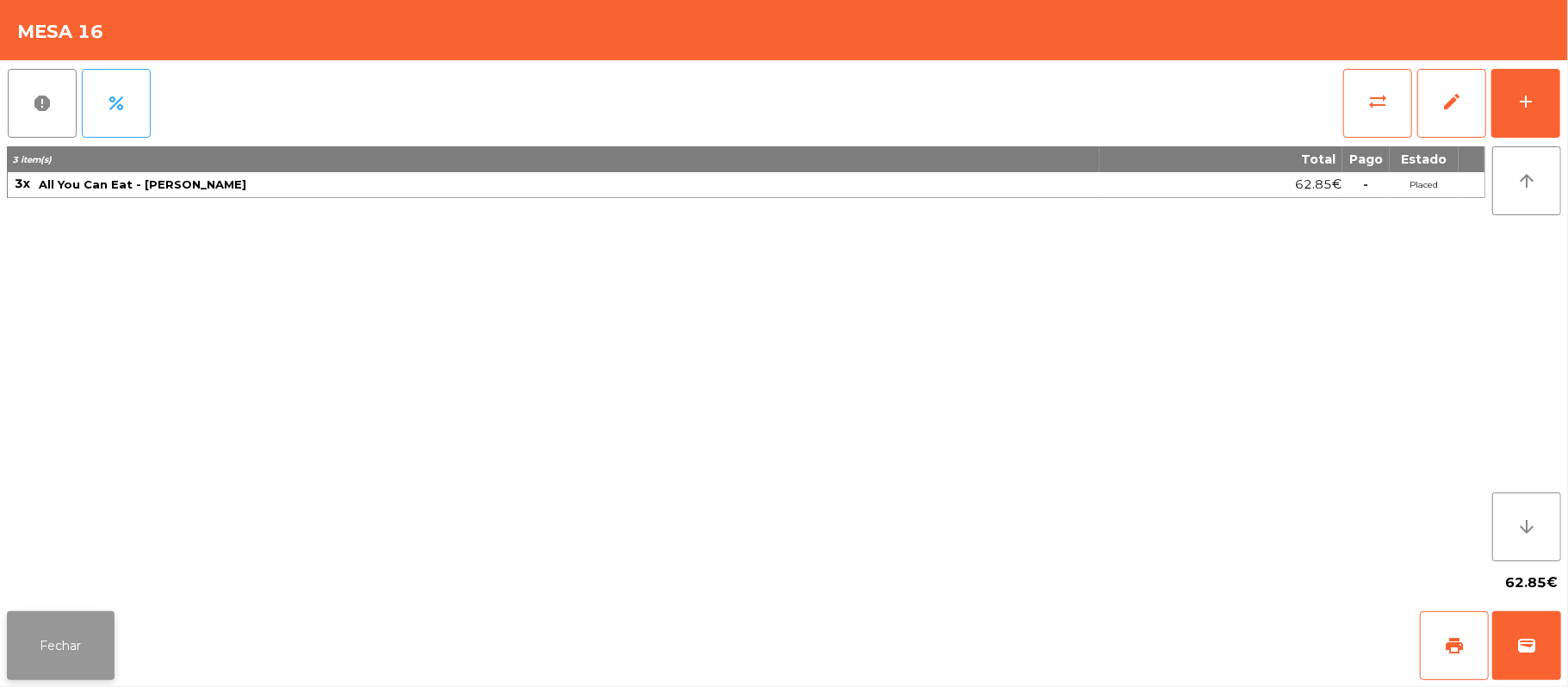
click at [59, 672] on button "Fechar" at bounding box center [60, 646] width 108 height 69
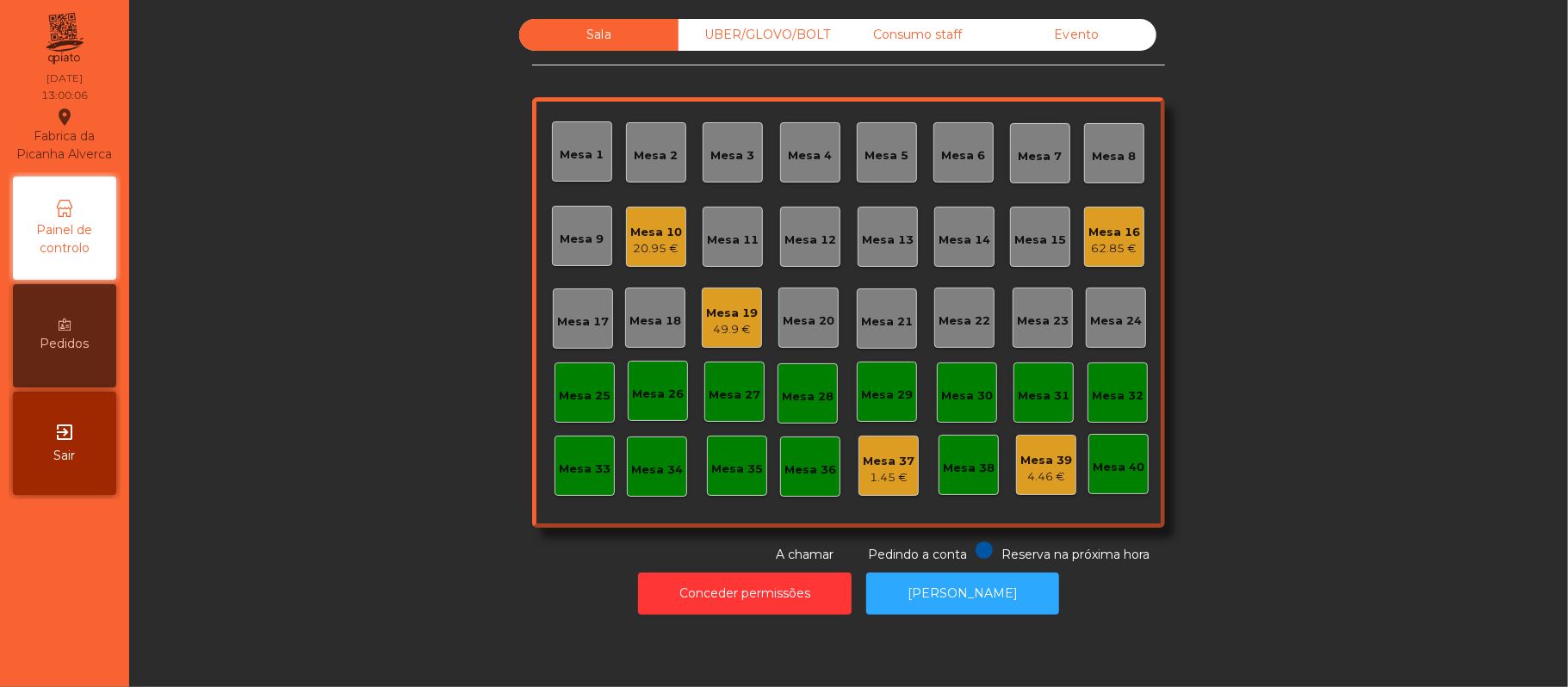
click at [645, 234] on div "Mesa 10" at bounding box center [656, 232] width 51 height 17
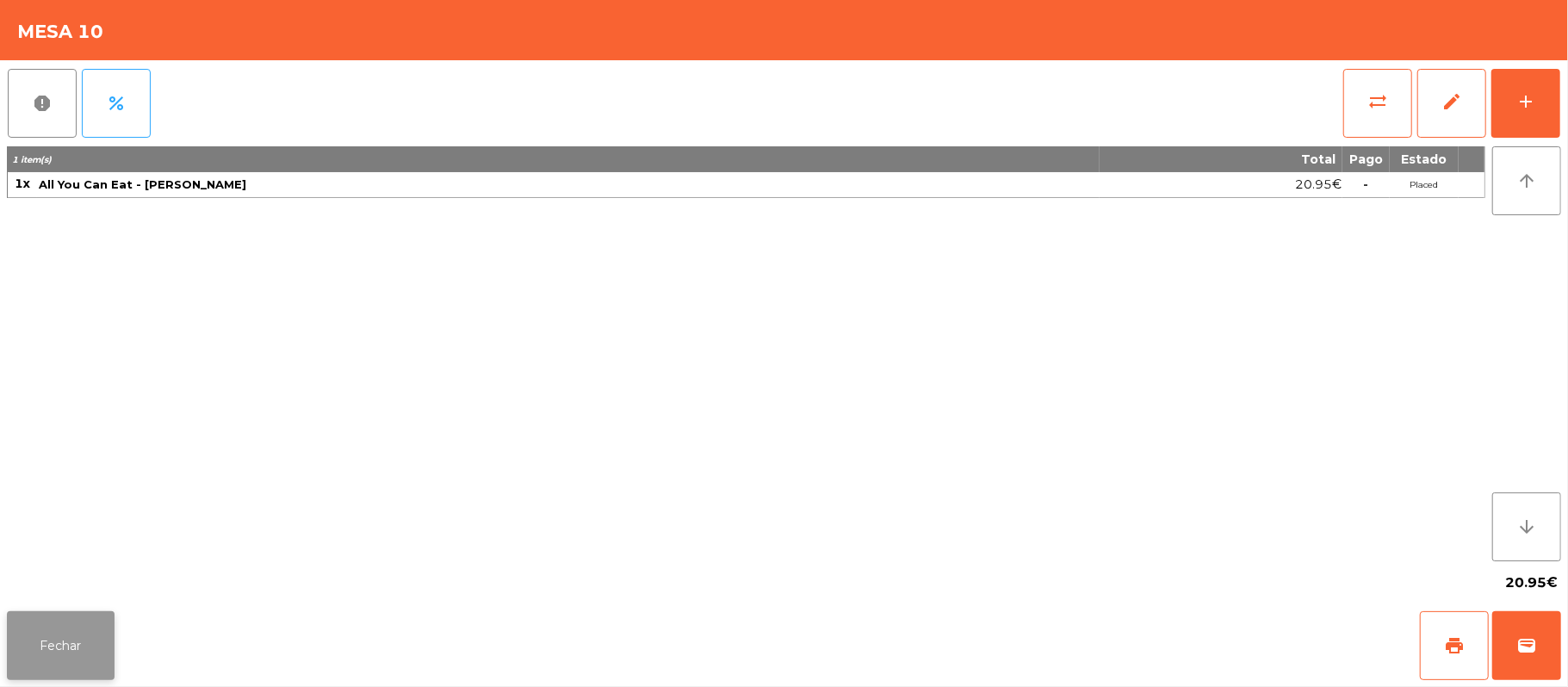
click at [88, 670] on button "Fechar" at bounding box center [60, 646] width 108 height 69
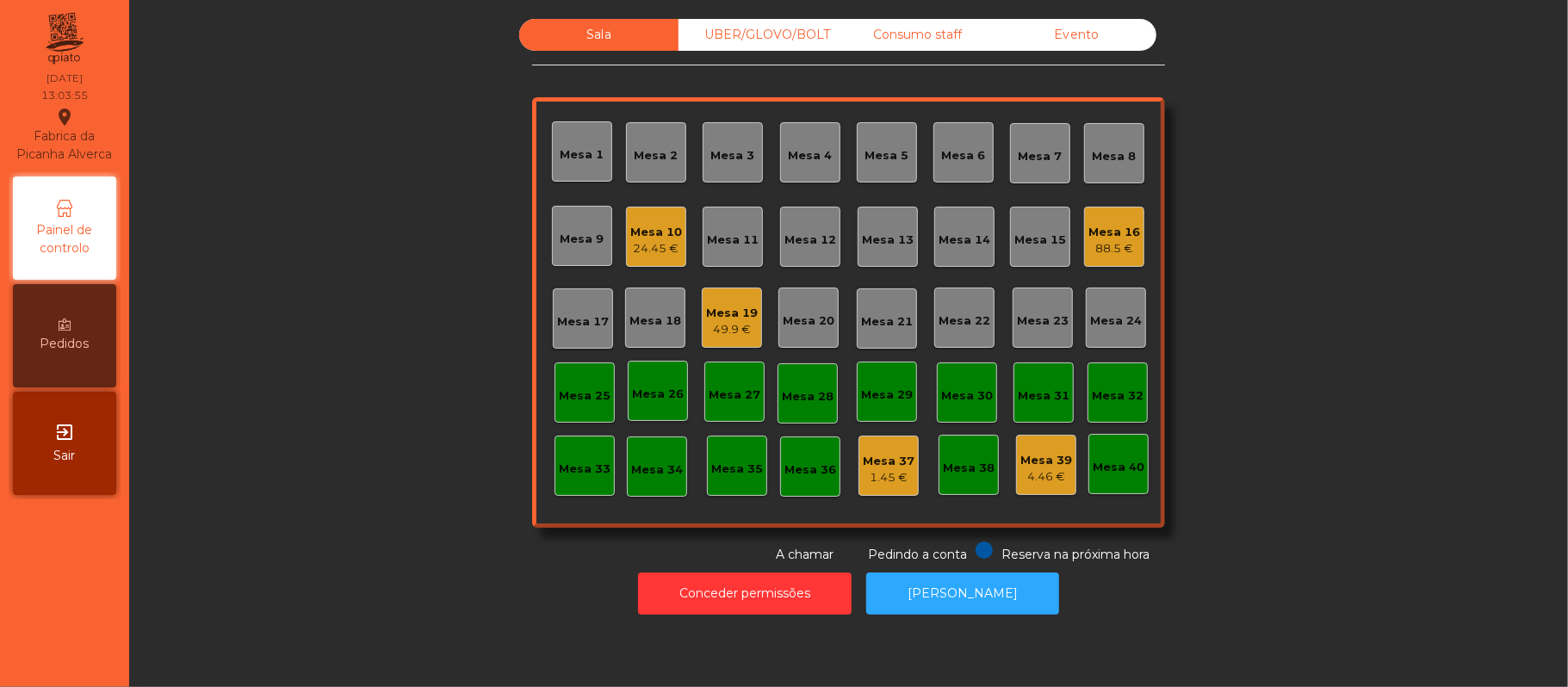
click at [291, 359] on div "Sala UBER/GLOVO/BOLT Consumo staff Evento Mesa 1 Mesa 2 Mesa 3 Mesa 4 Mesa 5 Me…" at bounding box center [848, 291] width 1392 height 545
click at [634, 241] on div "24.45 €" at bounding box center [656, 248] width 51 height 17
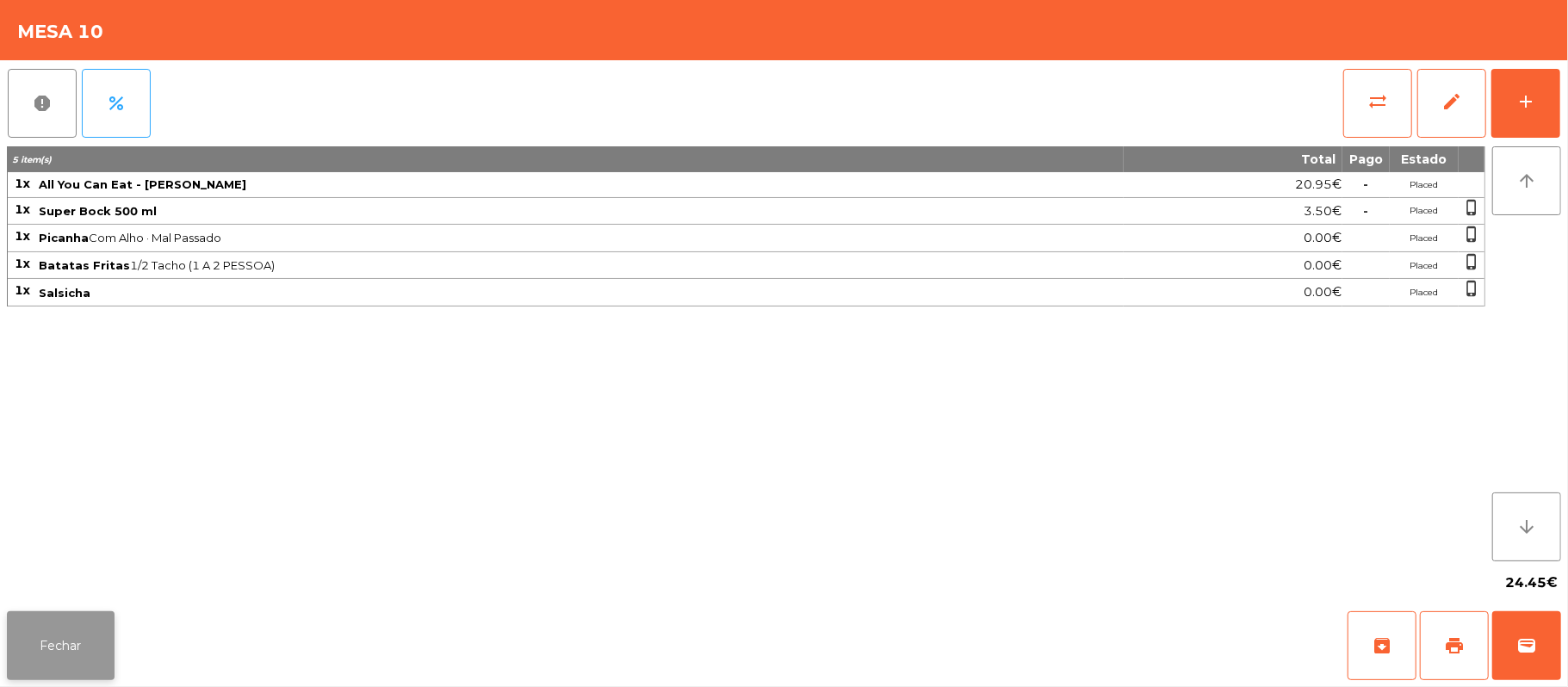
click at [55, 652] on button "Fechar" at bounding box center [60, 646] width 108 height 69
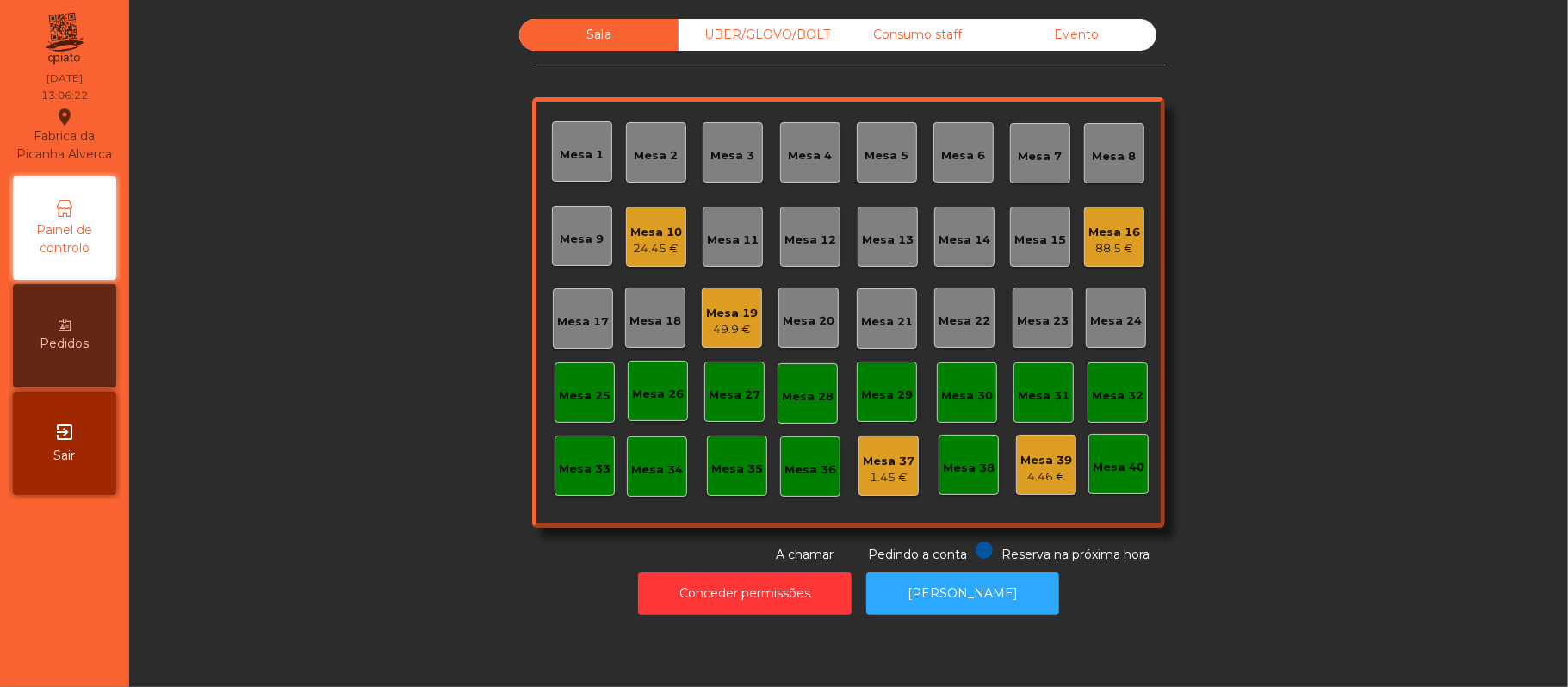
click at [739, 327] on div "49.9 €" at bounding box center [732, 329] width 51 height 17
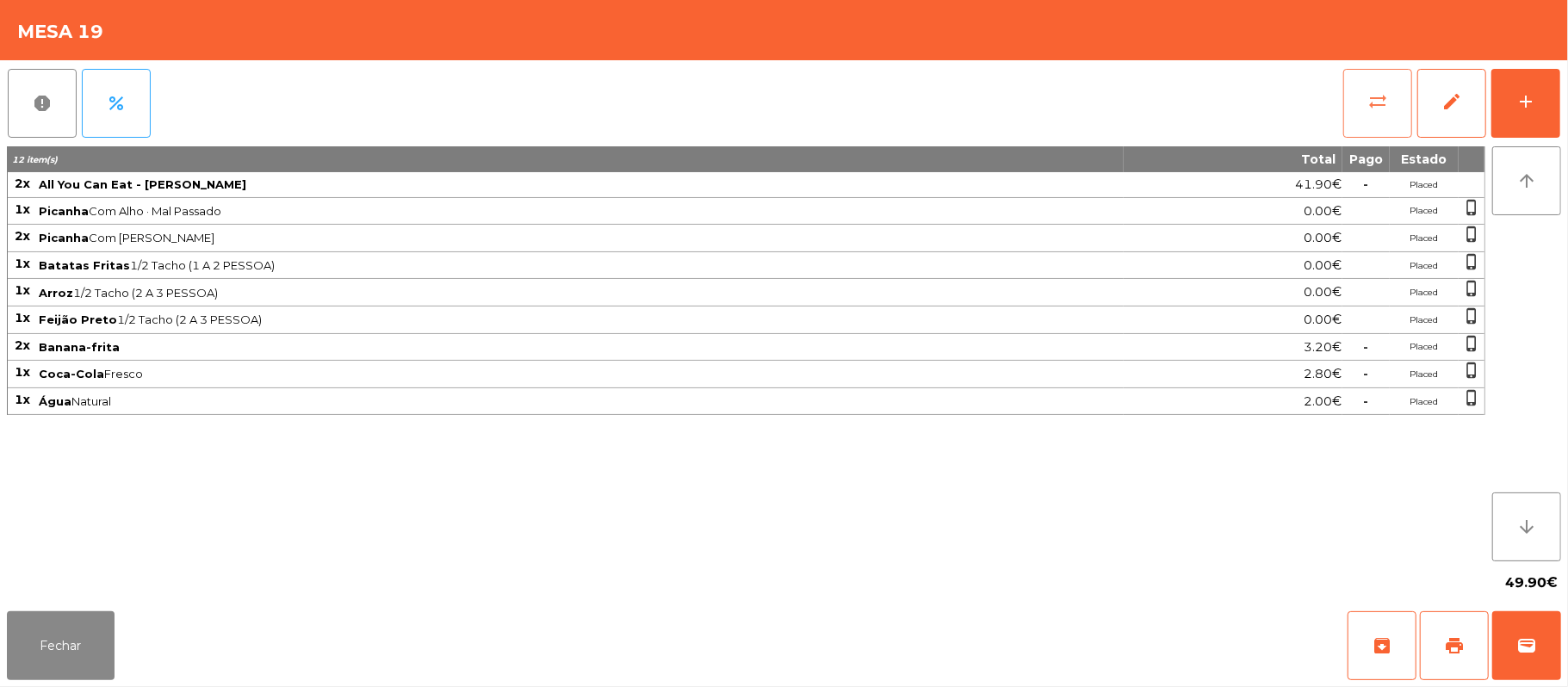
click at [1365, 100] on button "sync_alt" at bounding box center [1378, 104] width 69 height 69
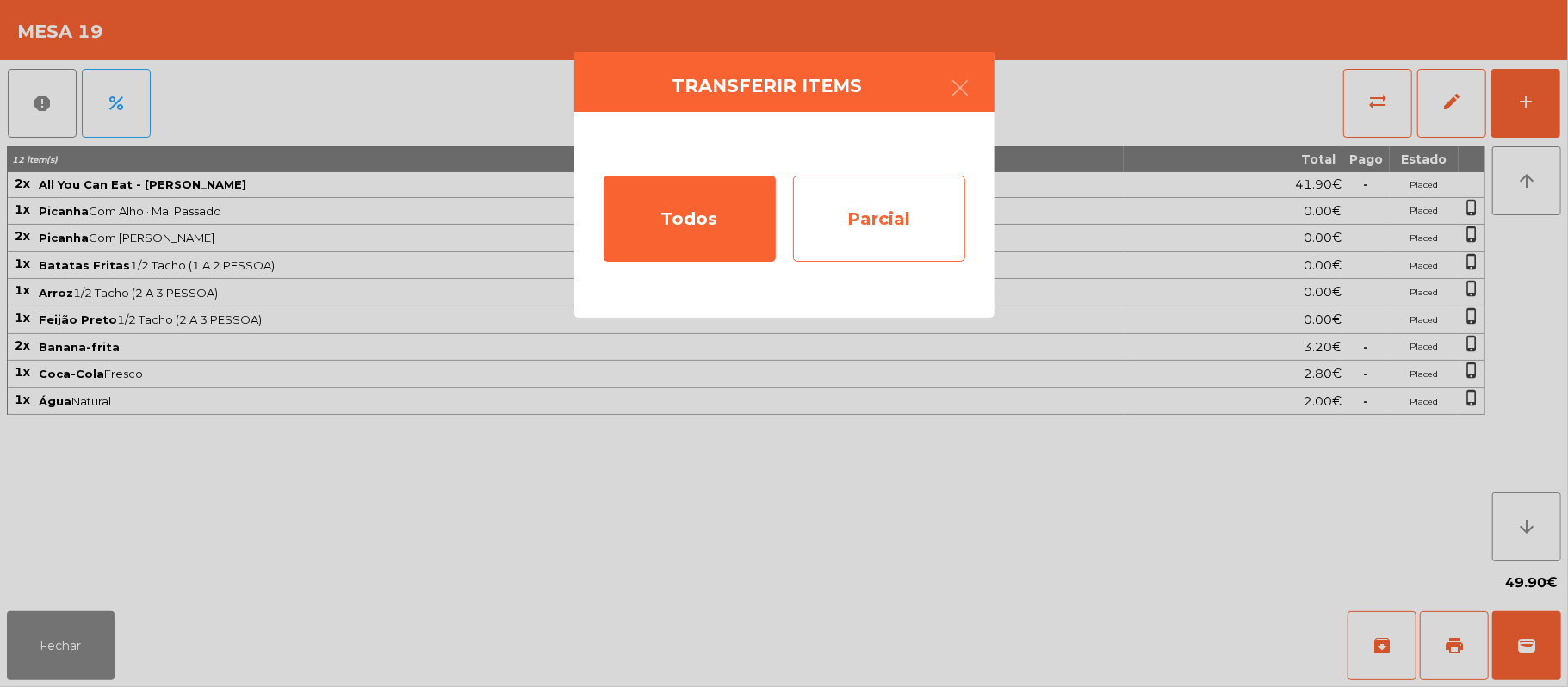
click at [884, 231] on div "Parcial" at bounding box center [879, 218] width 172 height 86
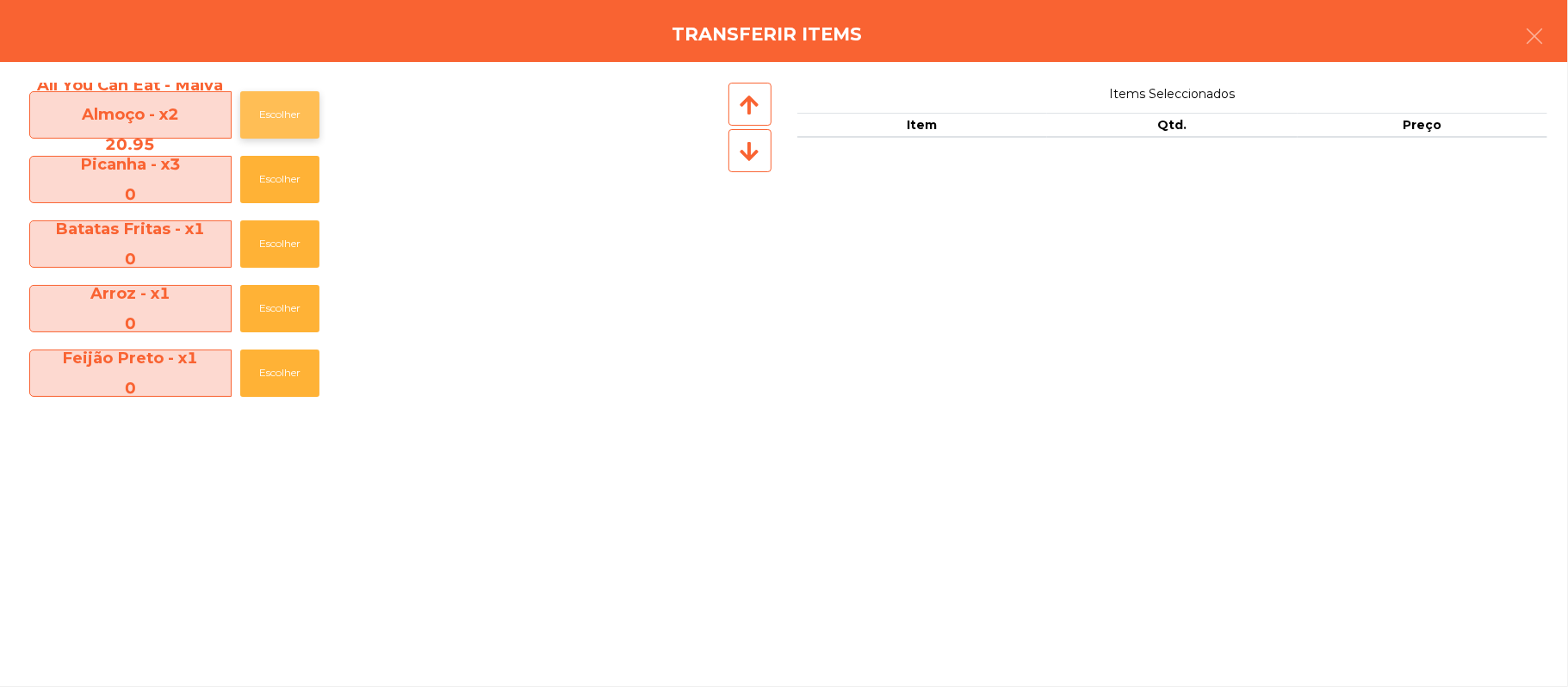
click at [293, 114] on button "Escolher" at bounding box center [279, 114] width 79 height 47
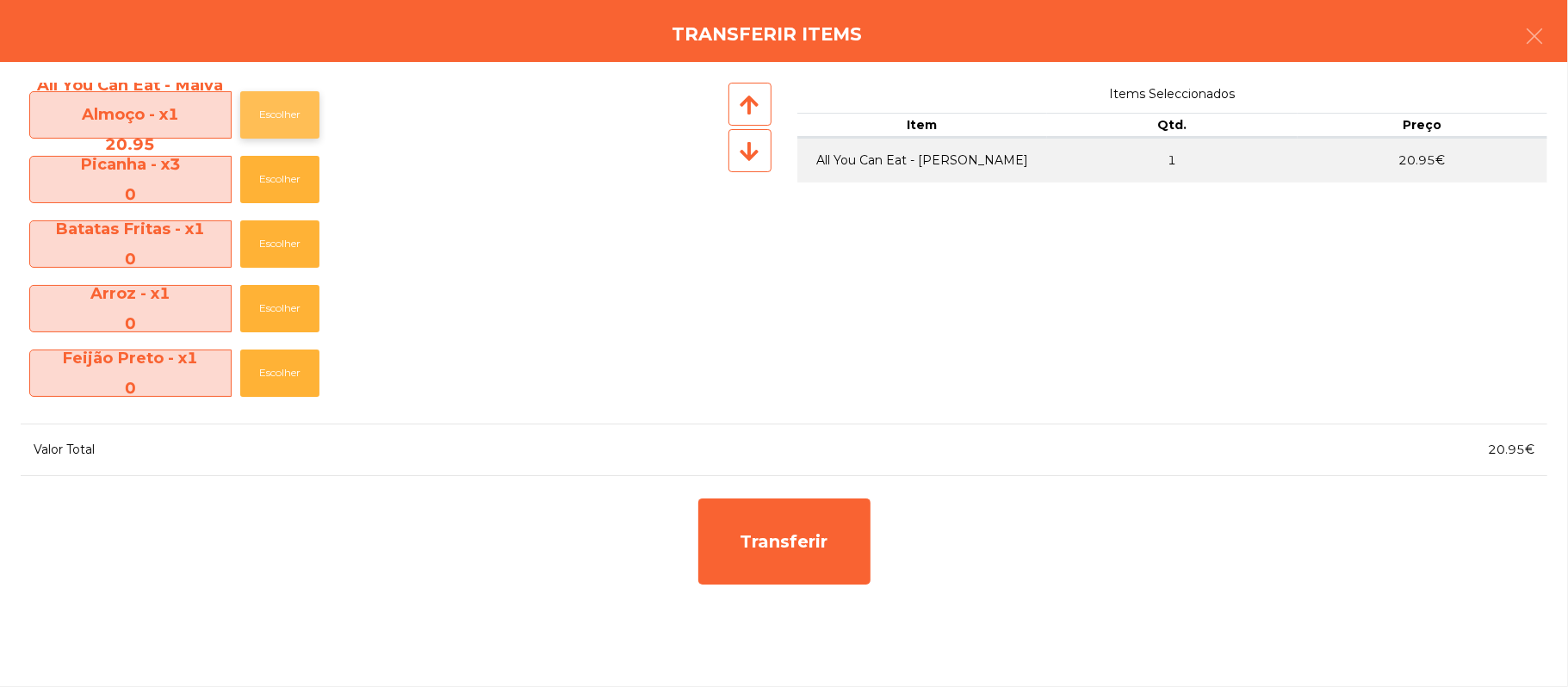
click at [296, 105] on button "Escolher" at bounding box center [279, 114] width 79 height 47
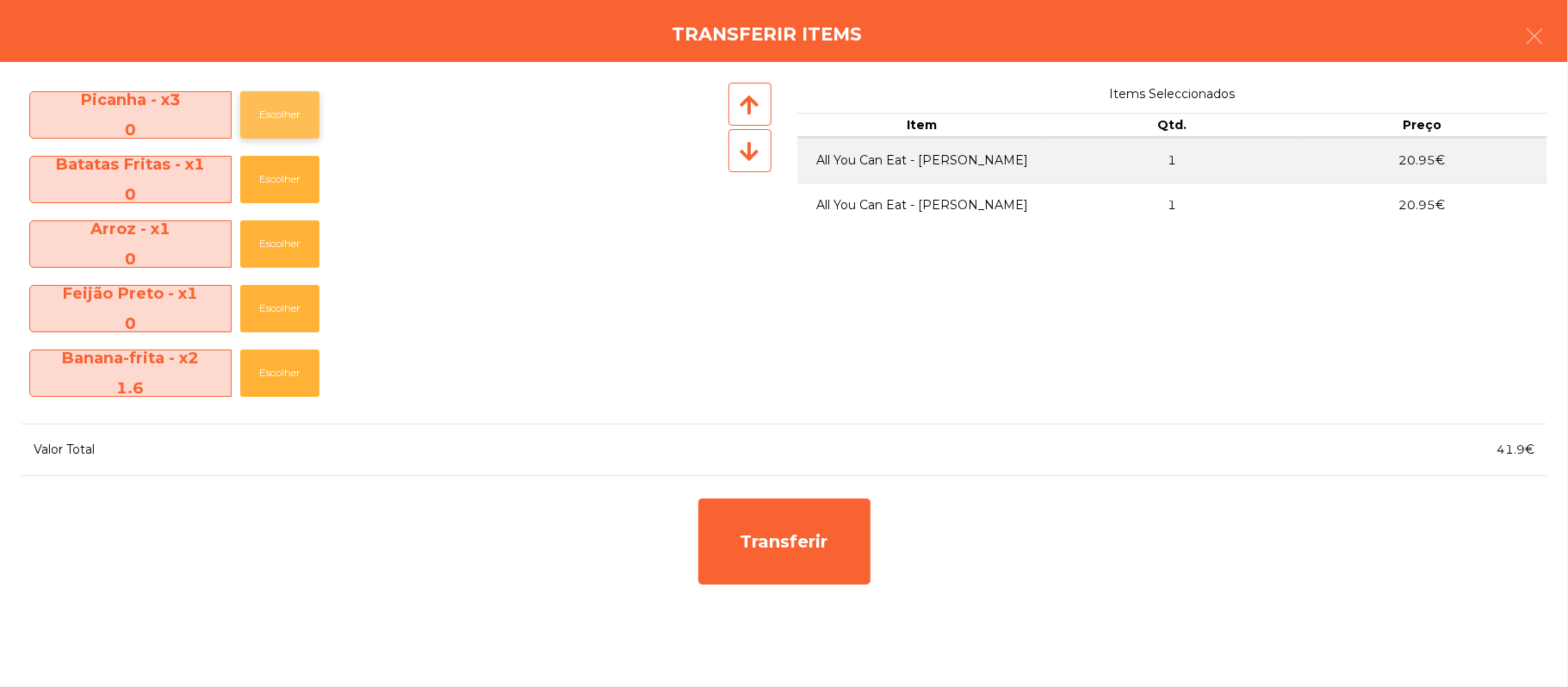
click at [291, 112] on button "Escolher" at bounding box center [279, 114] width 79 height 47
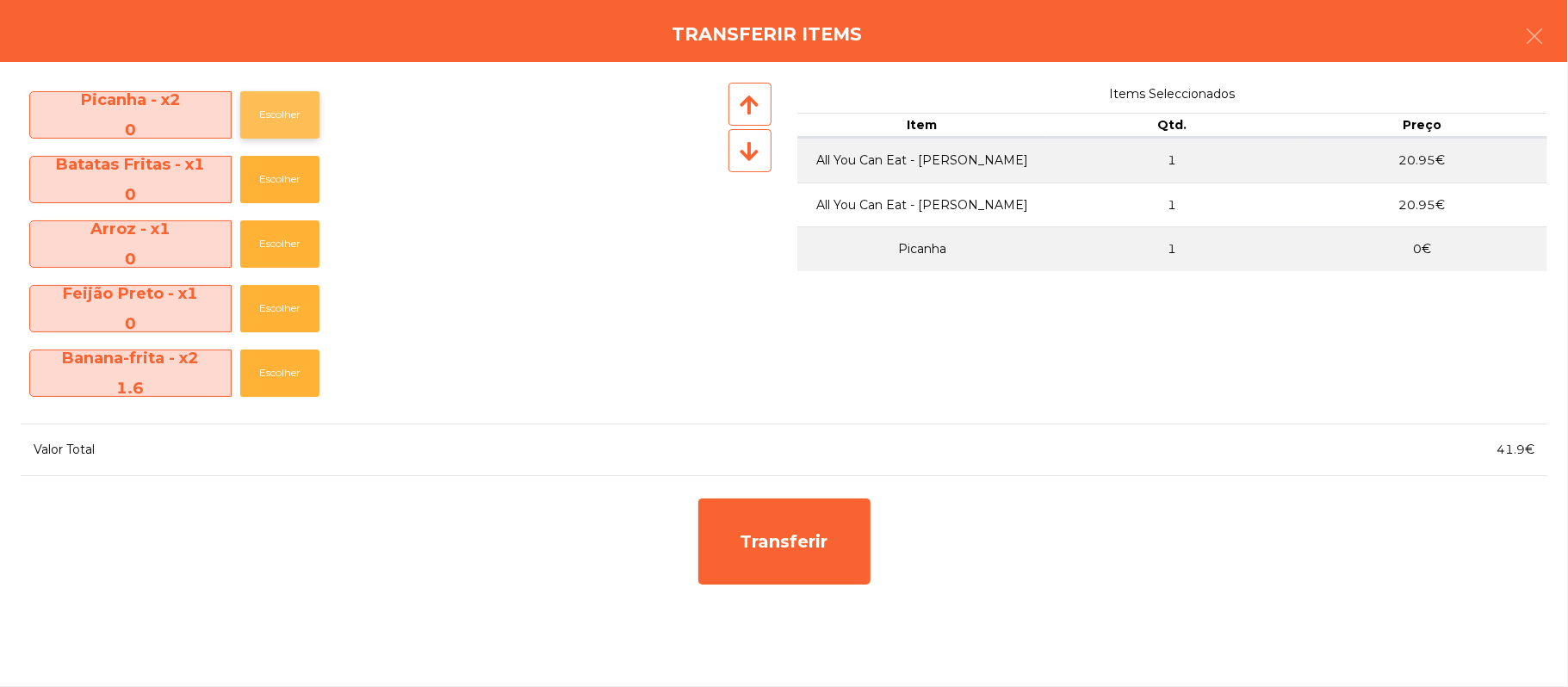
click at [284, 114] on button "Escolher" at bounding box center [279, 114] width 79 height 47
click at [290, 112] on button "Escolher" at bounding box center [279, 114] width 79 height 47
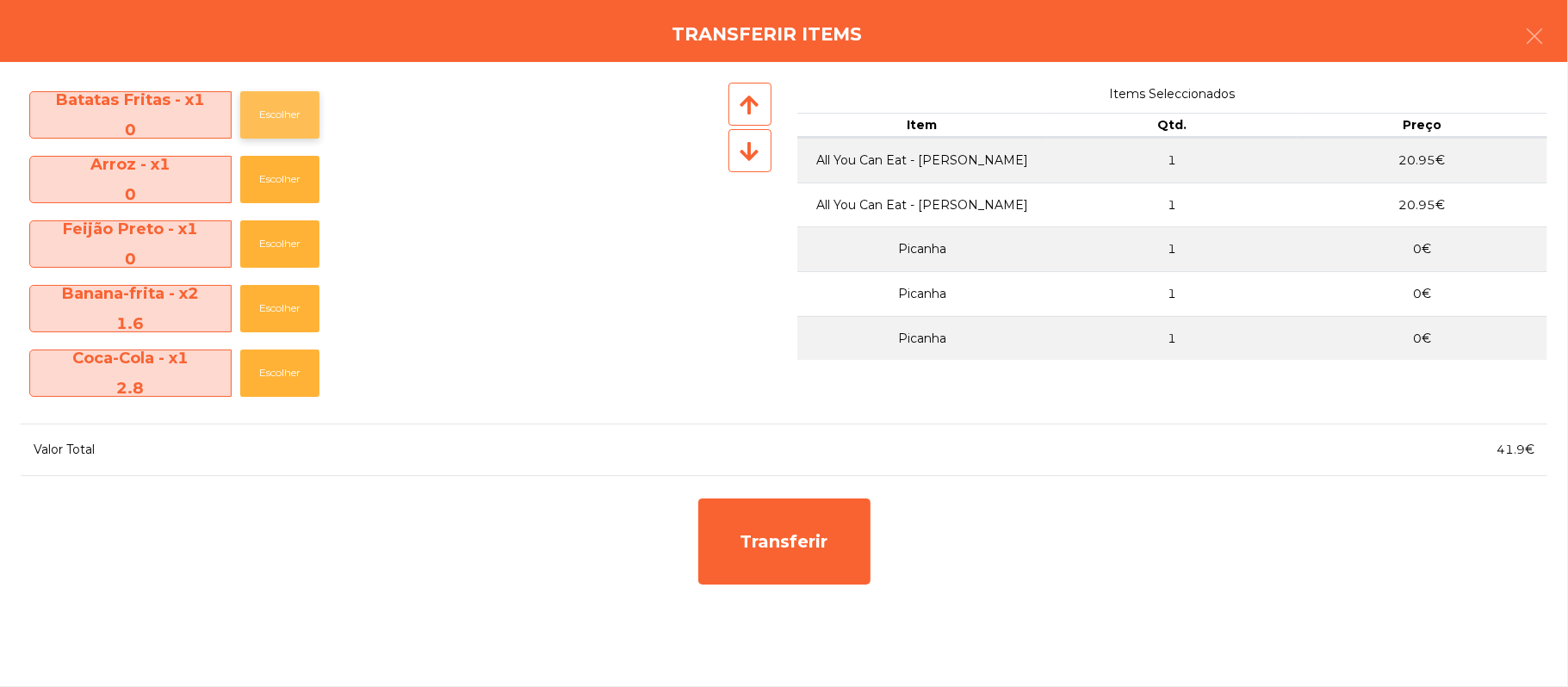
click at [282, 117] on button "Escolher" at bounding box center [279, 114] width 79 height 47
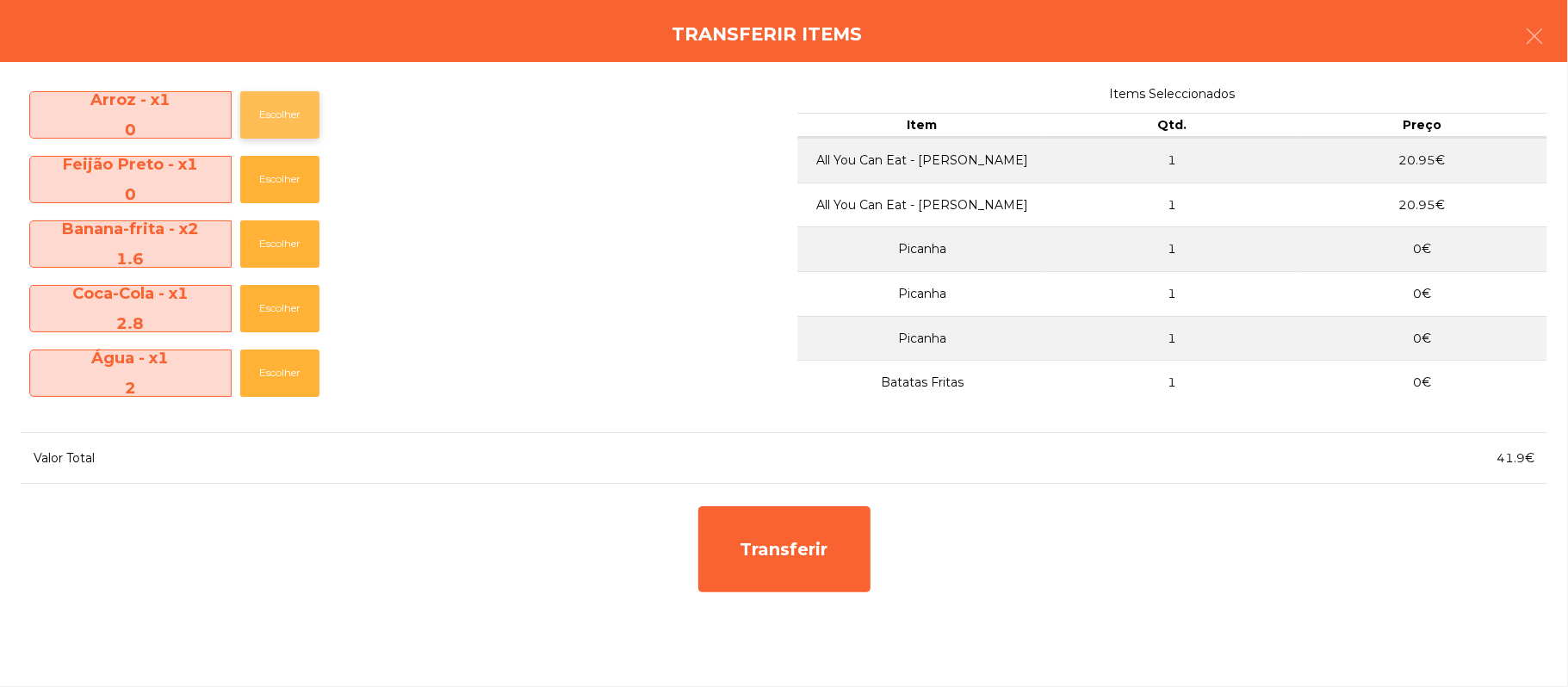
click at [286, 112] on button "Escolher" at bounding box center [279, 114] width 79 height 47
click at [286, 156] on button "Escolher" at bounding box center [279, 180] width 79 height 47
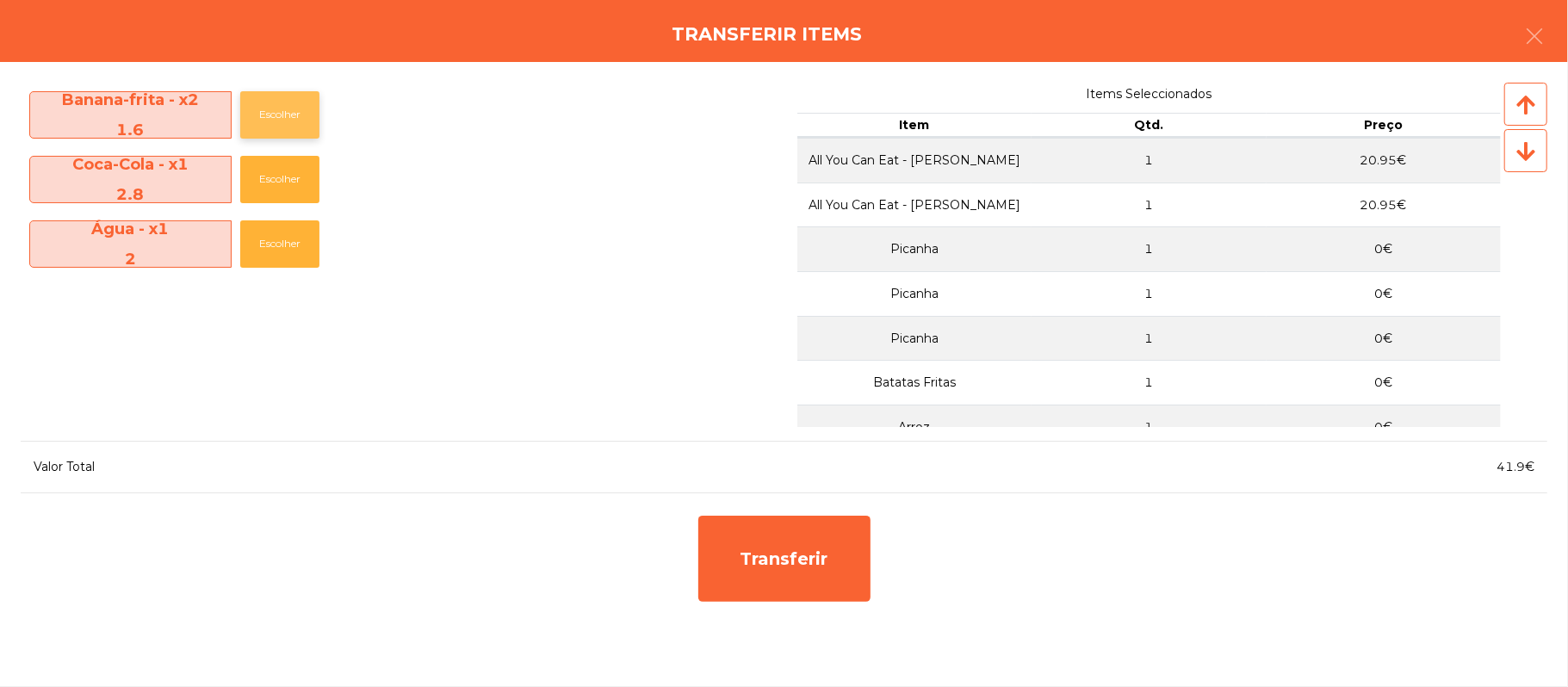
click at [279, 115] on button "Escolher" at bounding box center [279, 114] width 79 height 47
click at [280, 117] on button "Escolher" at bounding box center [279, 114] width 79 height 47
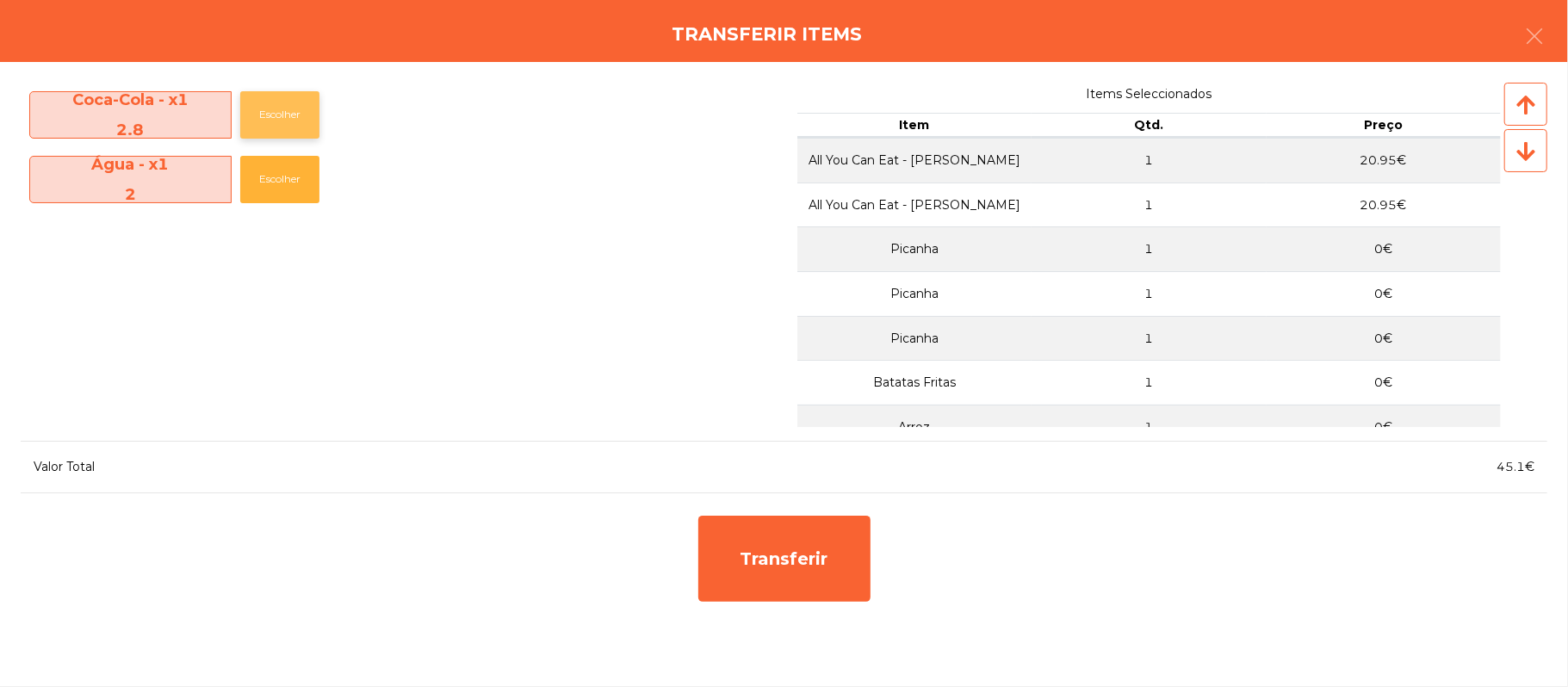
click at [286, 111] on button "Escolher" at bounding box center [279, 114] width 79 height 47
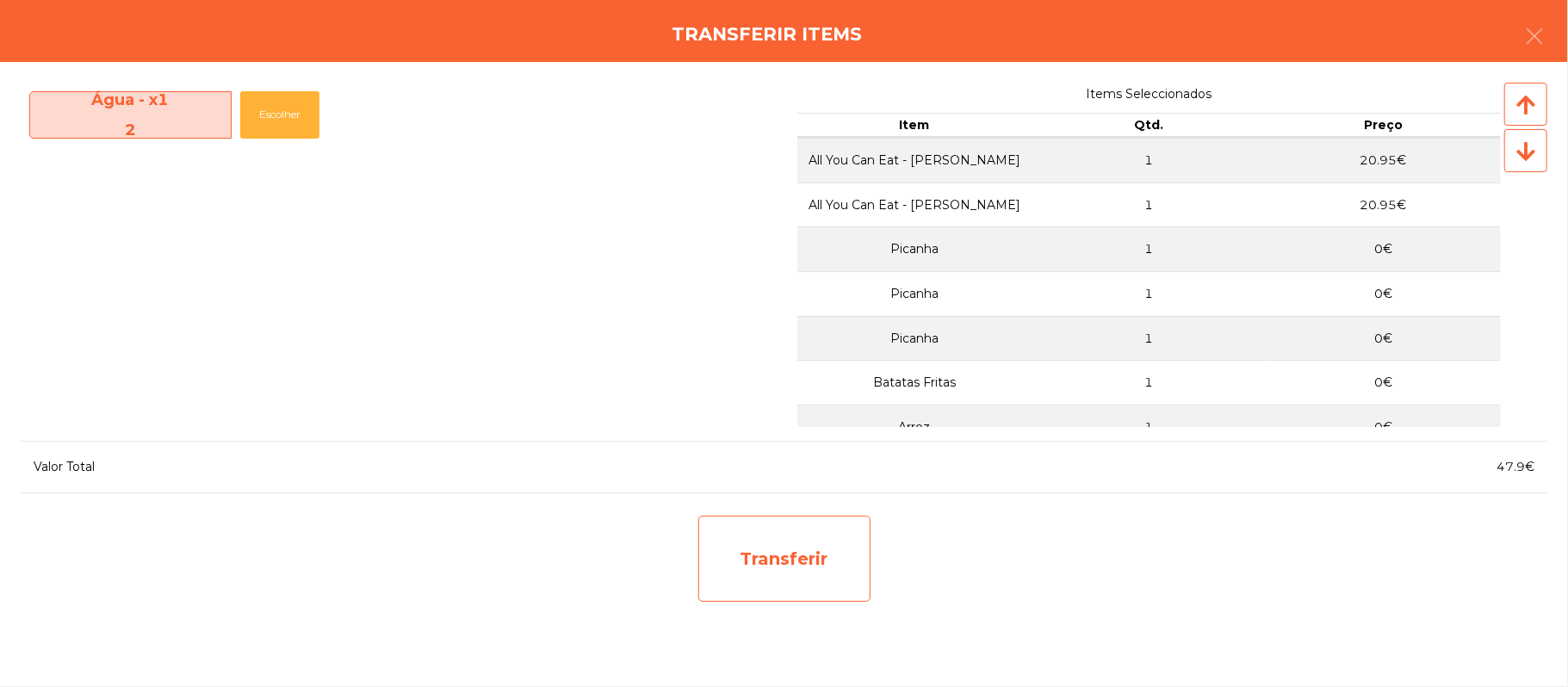
click at [759, 555] on div "Transferir" at bounding box center [784, 558] width 172 height 86
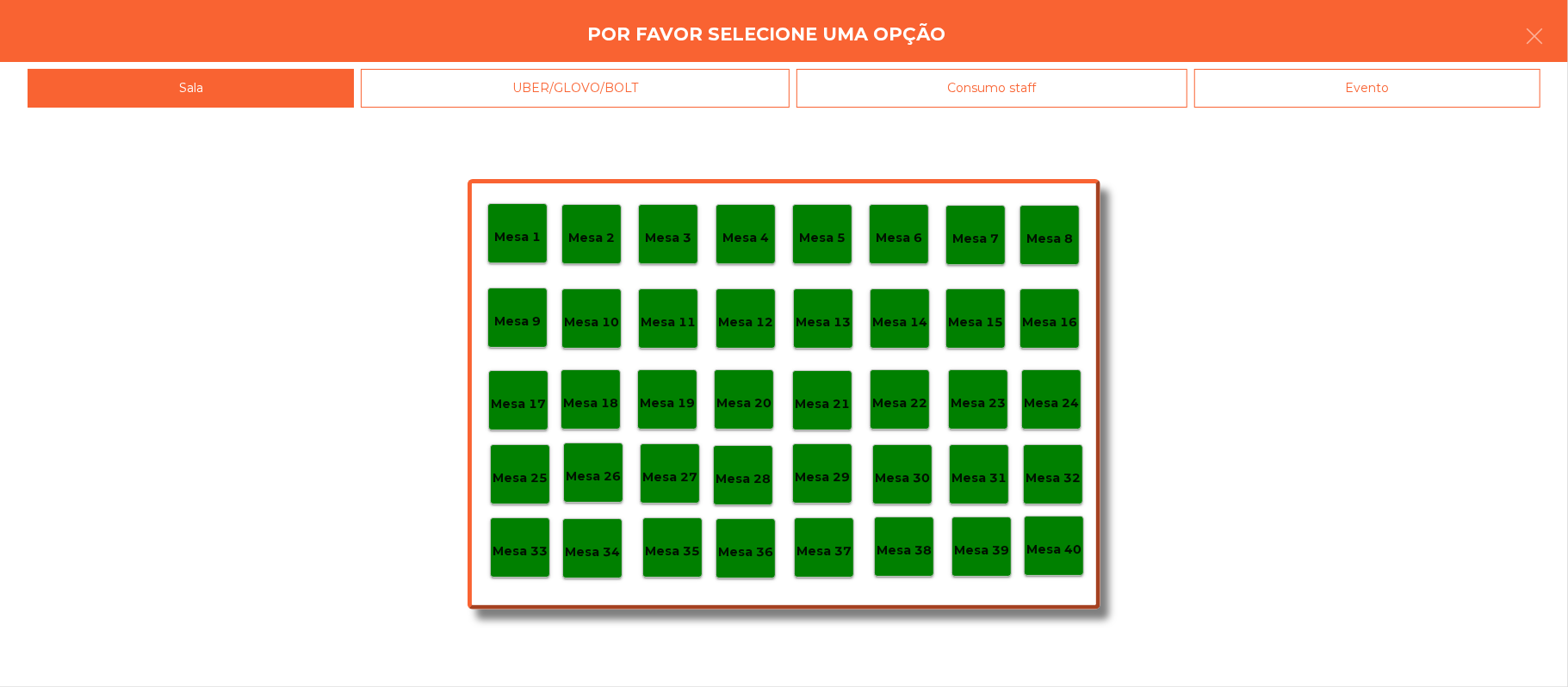
click at [824, 531] on div "Mesa 37" at bounding box center [823, 547] width 60 height 60
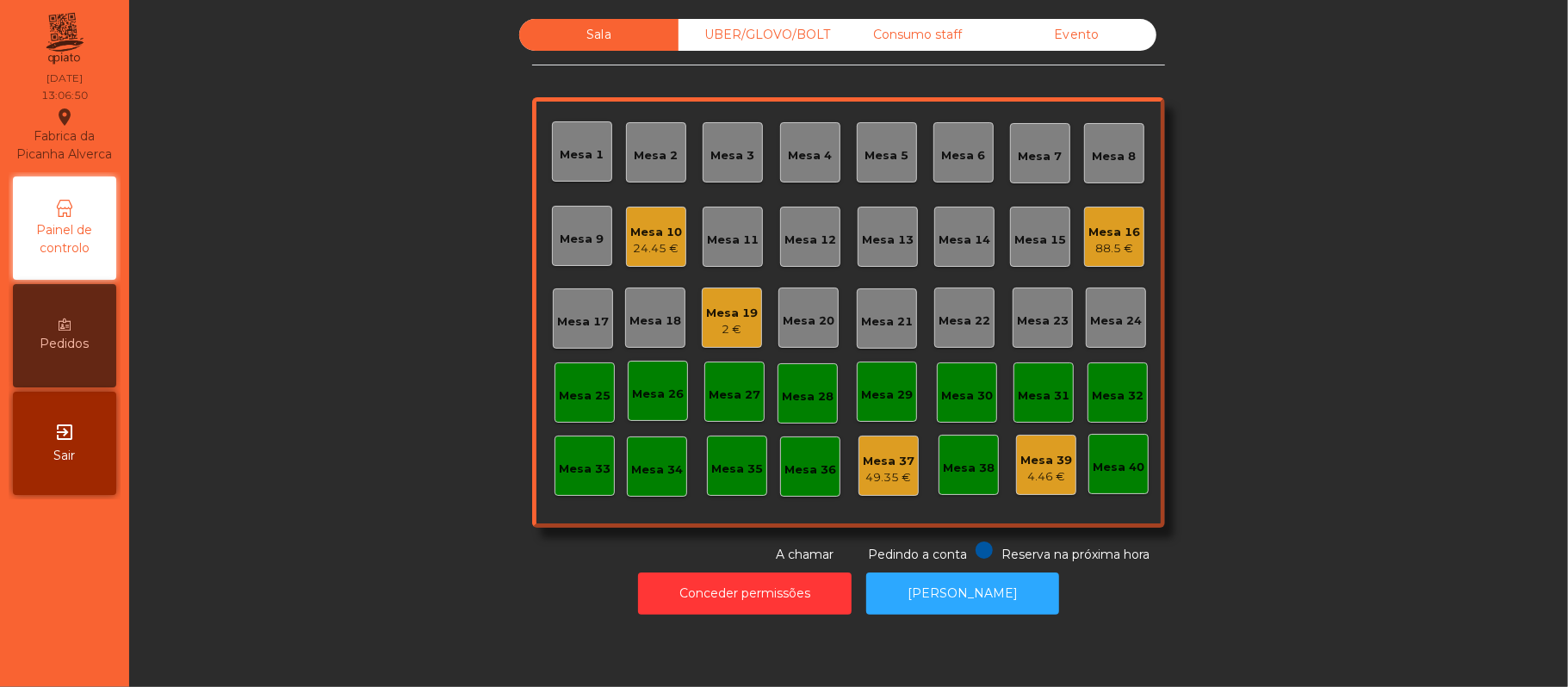
click at [745, 335] on div "2 €" at bounding box center [732, 329] width 51 height 17
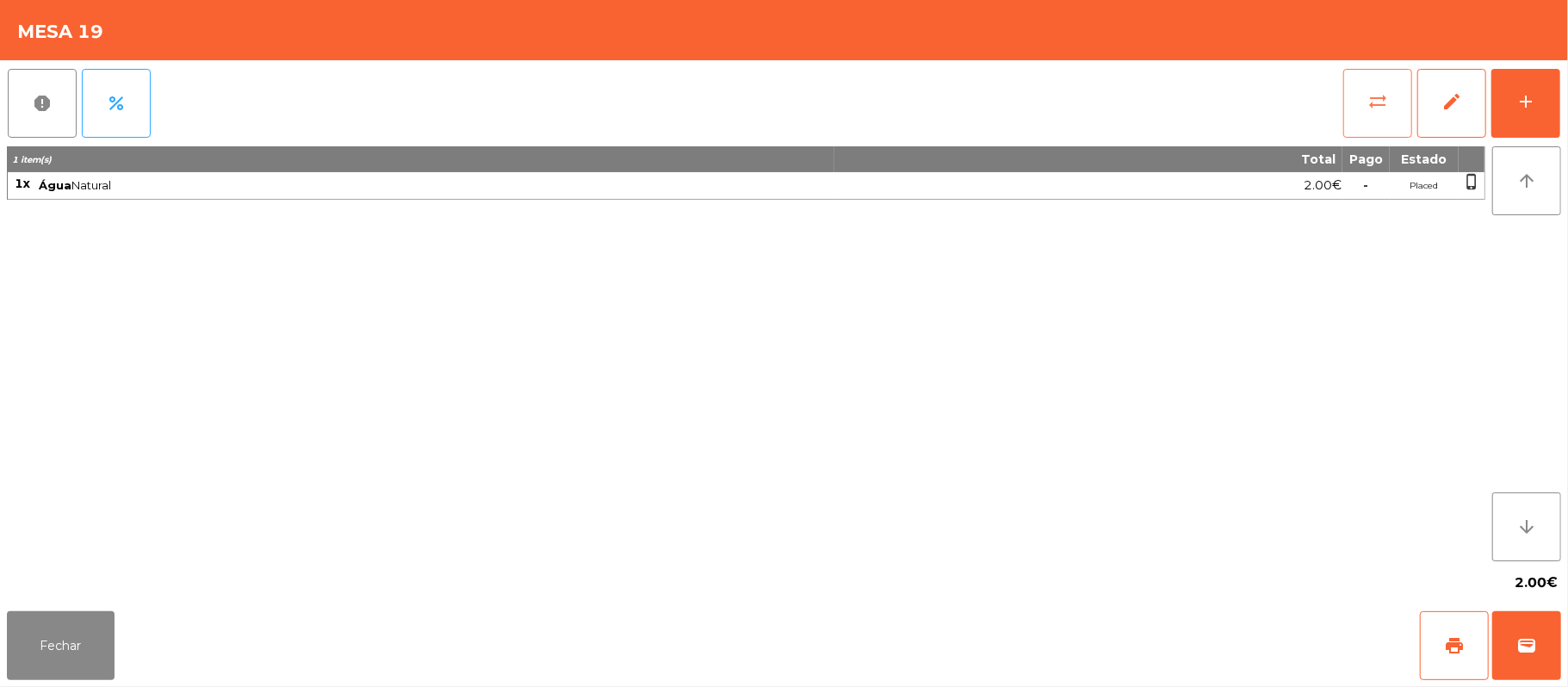
click at [1372, 109] on span "sync_alt" at bounding box center [1377, 101] width 21 height 21
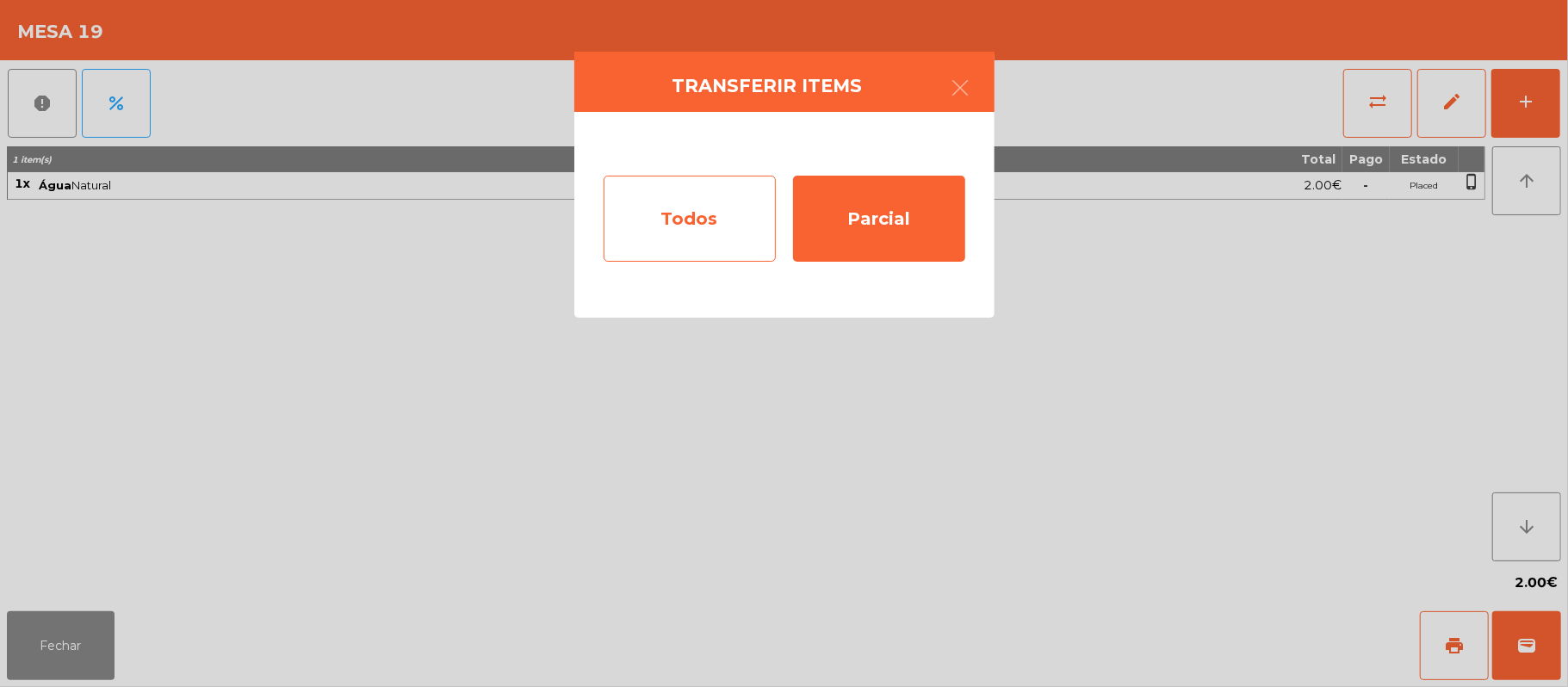
click at [699, 211] on div "Todos" at bounding box center [689, 218] width 172 height 86
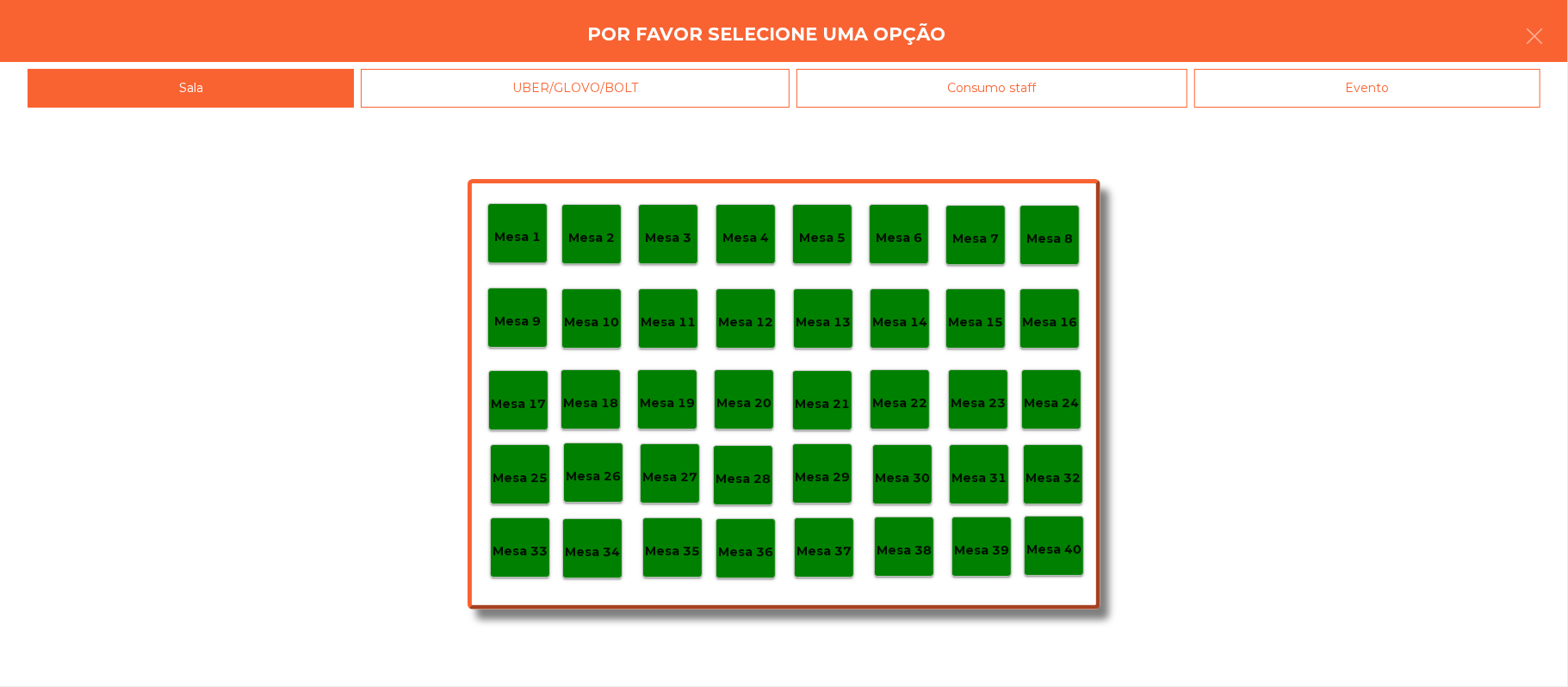
click at [745, 556] on p "Mesa 36" at bounding box center [745, 552] width 55 height 20
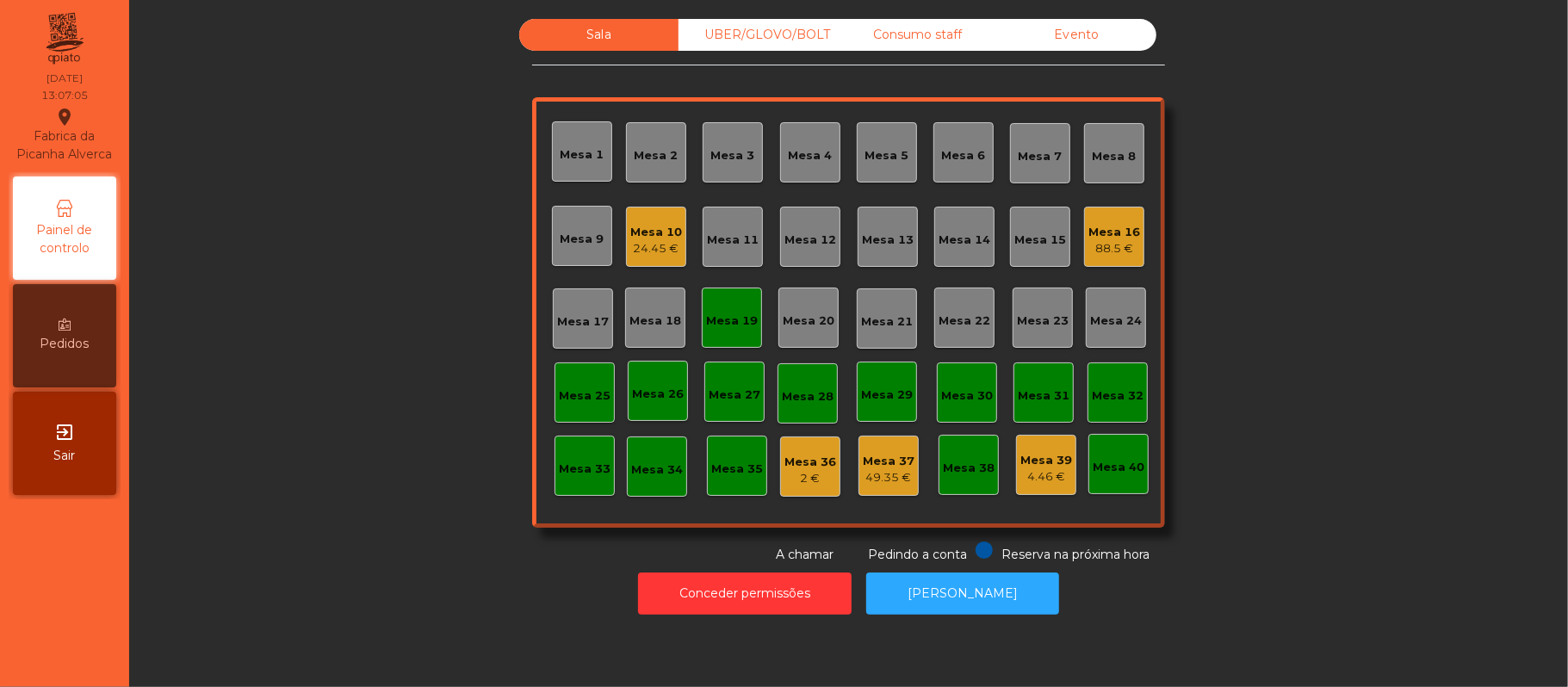
click at [731, 329] on div "Mesa 19" at bounding box center [732, 317] width 60 height 60
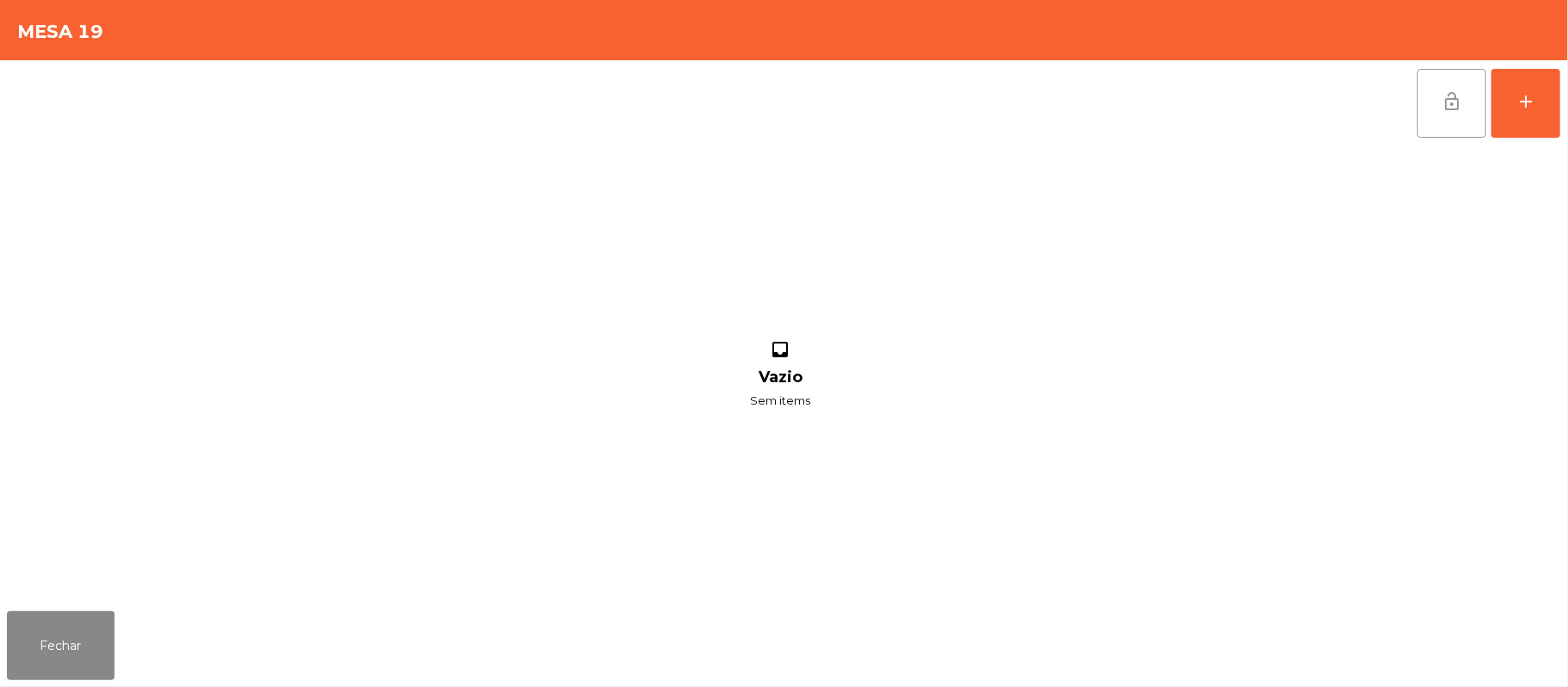
click at [1435, 102] on button "lock_open" at bounding box center [1452, 104] width 69 height 69
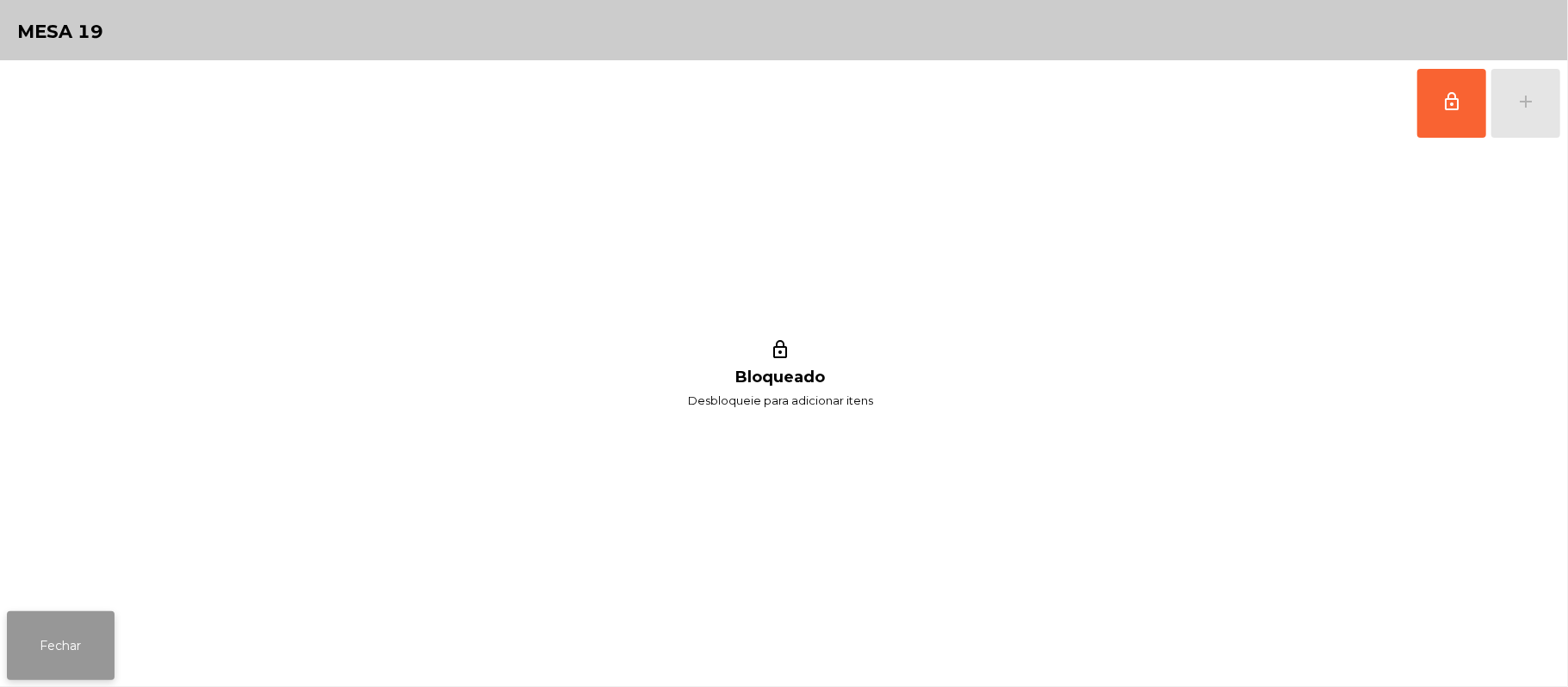
click at [63, 649] on button "Fechar" at bounding box center [60, 646] width 108 height 69
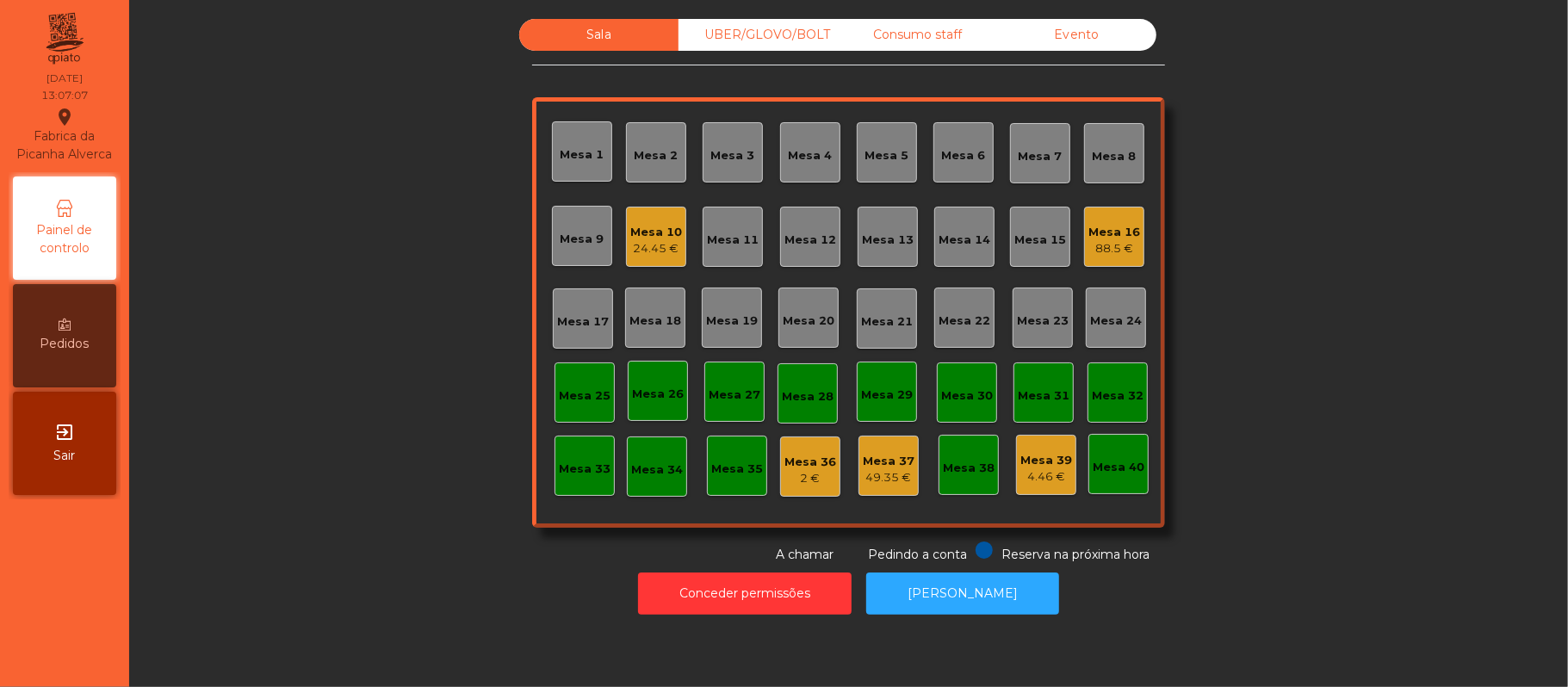
click at [410, 394] on div "Sala UBER/GLOVO/BOLT Consumo staff Evento Mesa 1 Mesa 2 Mesa 3 Mesa 4 Mesa 5 Me…" at bounding box center [848, 291] width 1392 height 545
click at [1330, 249] on div "Sala UBER/GLOVO/BOLT Consumo staff Evento Mesa 1 Mesa 2 Mesa 3 Mesa 4 Mesa 5 Me…" at bounding box center [848, 291] width 1392 height 545
click at [1352, 225] on div "Sala UBER/GLOVO/BOLT Consumo staff Evento Mesa 1 Mesa 2 Mesa 3 Mesa 4 Mesa 5 Me…" at bounding box center [848, 291] width 1392 height 545
click at [184, 380] on div "Sala UBER/GLOVO/BOLT Consumo staff Evento Mesa 1 Mesa 2 Mesa 3 Mesa 4 Mesa 5 Me…" at bounding box center [848, 291] width 1392 height 545
click at [294, 397] on div "Sala UBER/GLOVO/BOLT Consumo staff Evento Mesa 1 Mesa 2 Mesa 3 Mesa 4 Mesa 5 Me…" at bounding box center [848, 291] width 1392 height 545
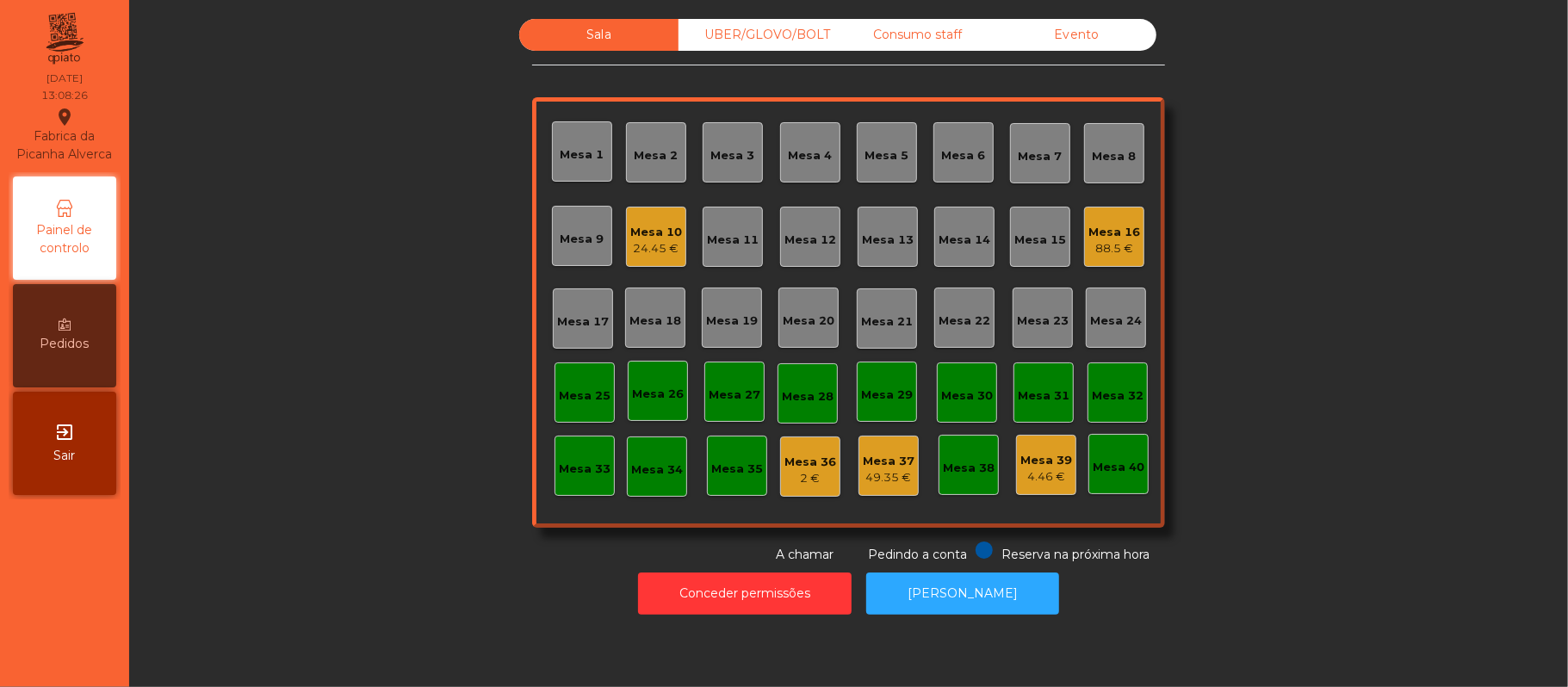
click at [358, 448] on div "Sala UBER/GLOVO/BOLT Consumo staff Evento Mesa 1 Mesa 2 Mesa 3 Mesa 4 Mesa 5 Me…" at bounding box center [848, 291] width 1392 height 545
click at [322, 534] on div "Sala UBER/GLOVO/BOLT Consumo staff Evento Mesa 1 Mesa 2 Mesa 3 Mesa 4 Mesa 5 Me…" at bounding box center [848, 291] width 1392 height 545
click at [1323, 340] on div "Sala UBER/GLOVO/BOLT Consumo staff Evento Mesa 1 Mesa 2 Mesa 3 Mesa 4 Mesa 5 Me…" at bounding box center [848, 291] width 1392 height 545
click at [1320, 344] on div "Sala UBER/GLOVO/BOLT Consumo staff Evento Mesa 1 Mesa 2 Mesa 3 Mesa 4 Mesa 5 Me…" at bounding box center [848, 291] width 1392 height 545
click at [1120, 225] on div "Mesa 16" at bounding box center [1114, 232] width 51 height 17
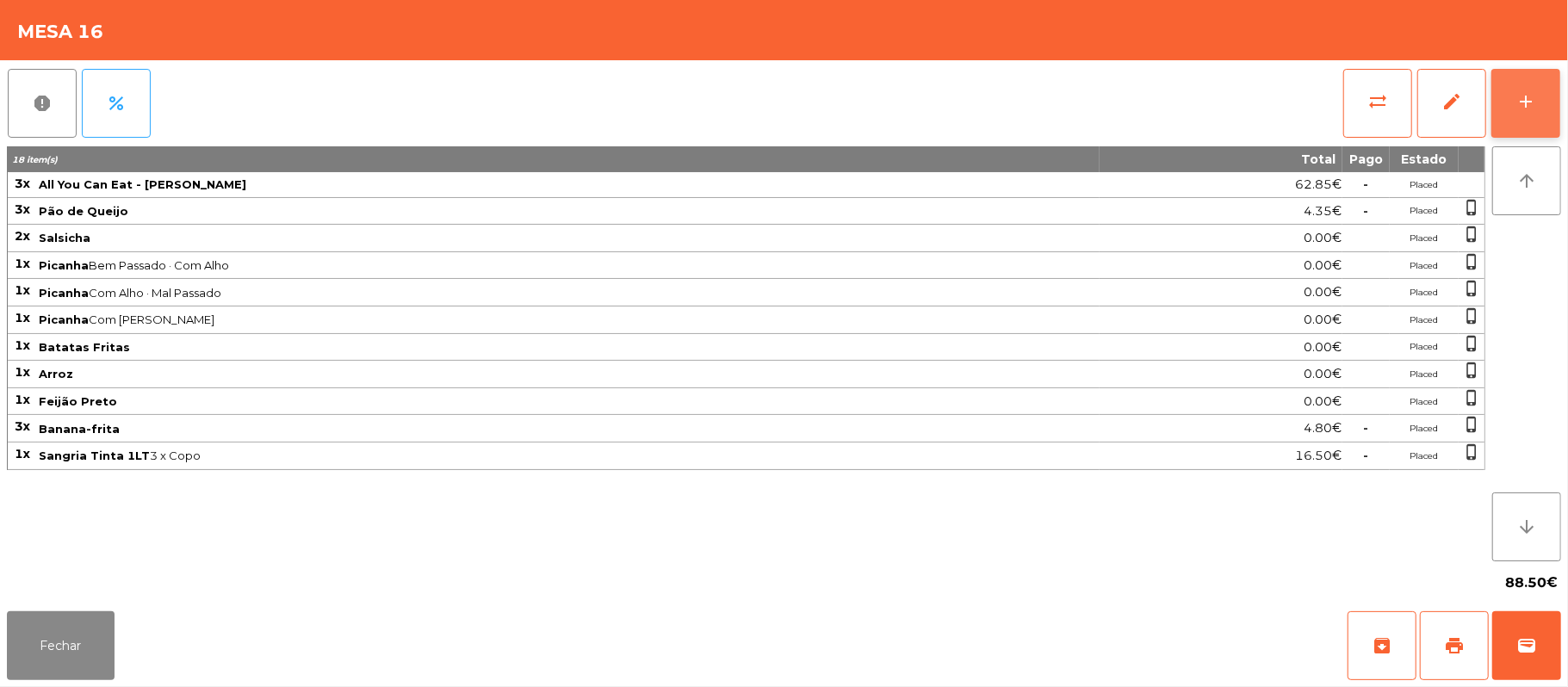
click at [1551, 97] on button "add" at bounding box center [1527, 104] width 69 height 69
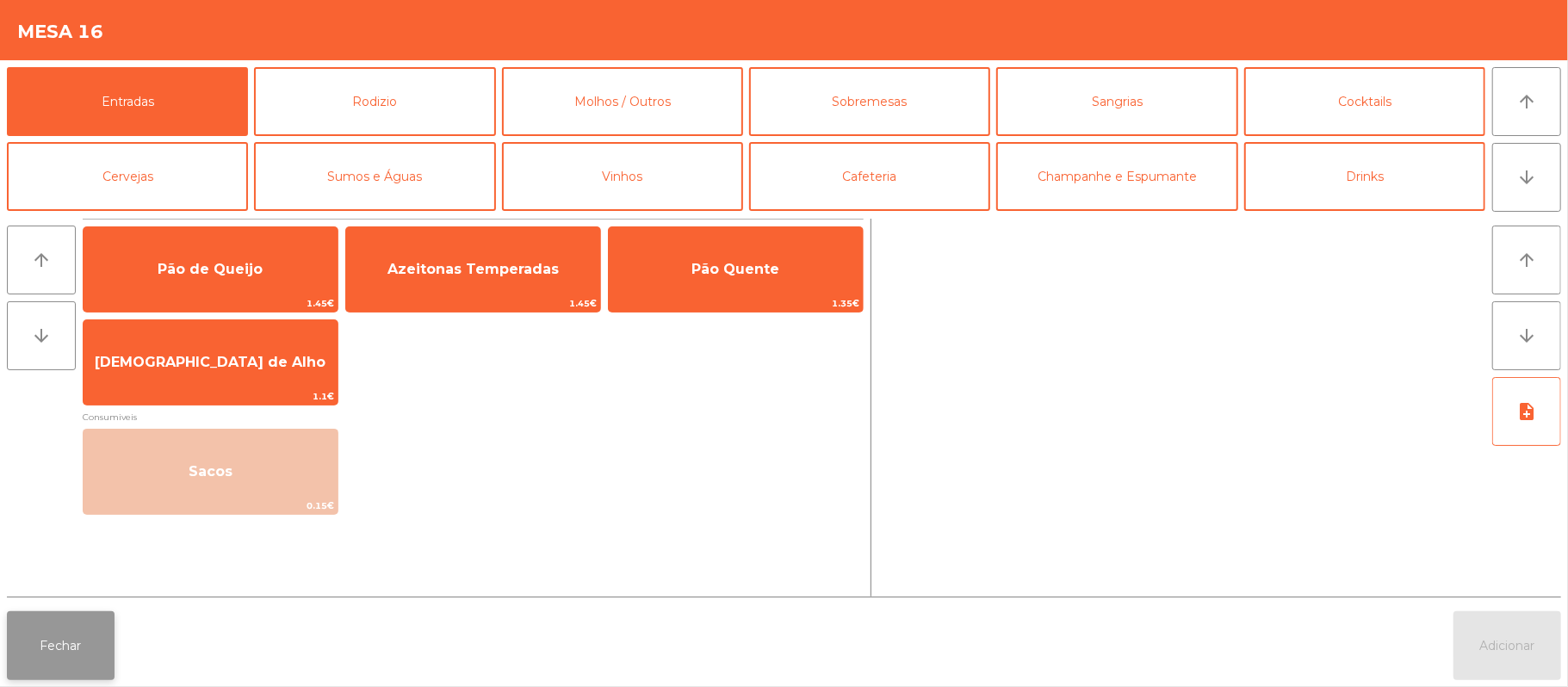
click at [71, 646] on button "Fechar" at bounding box center [60, 646] width 108 height 69
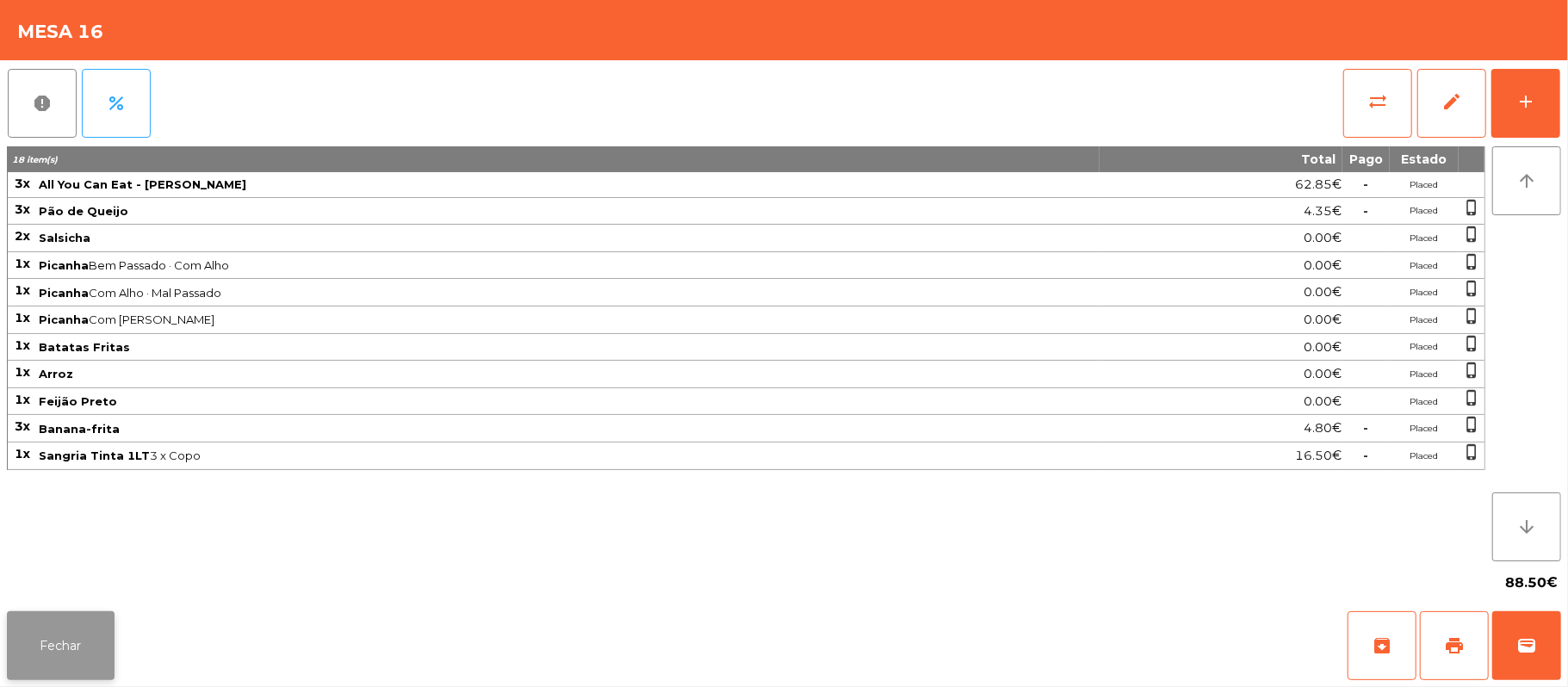
click at [63, 676] on button "Fechar" at bounding box center [60, 646] width 108 height 69
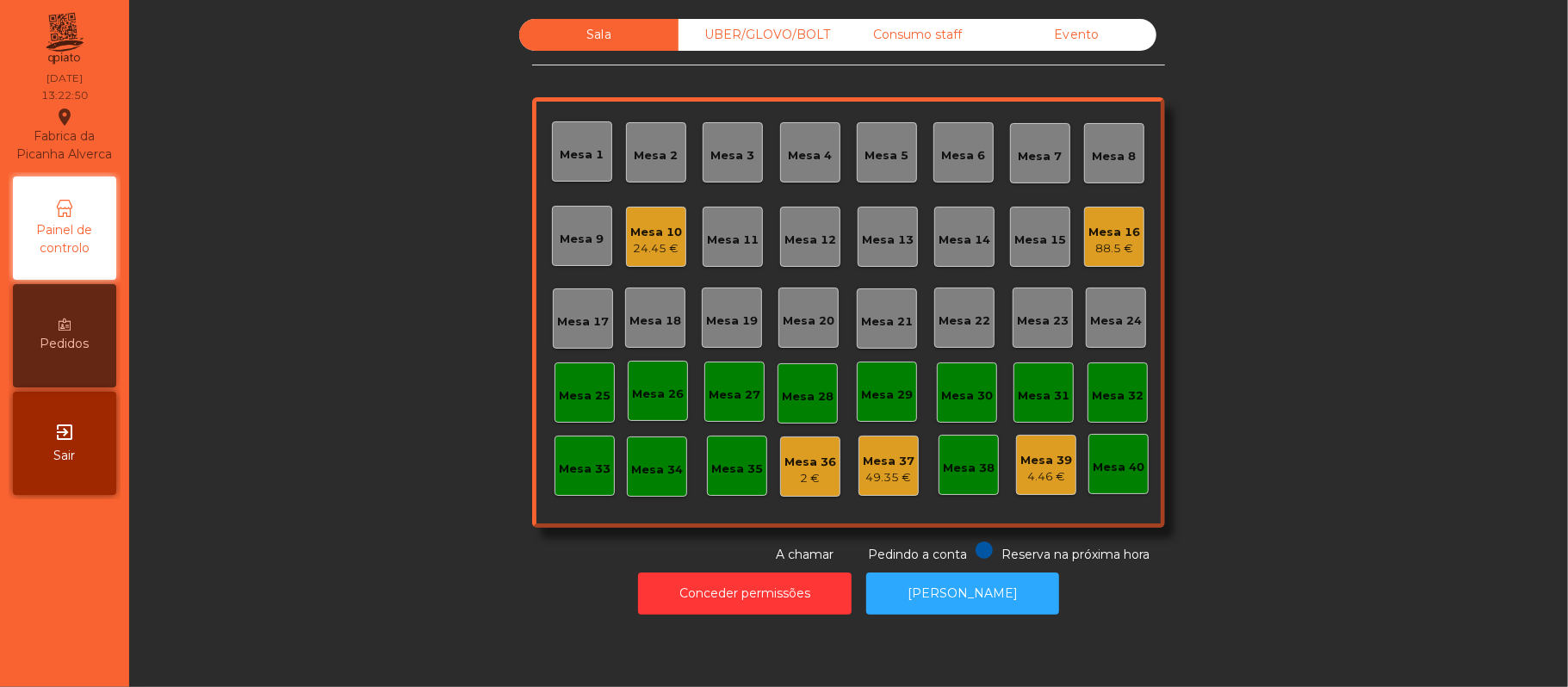
click at [711, 147] on div "Mesa 3" at bounding box center [733, 155] width 43 height 17
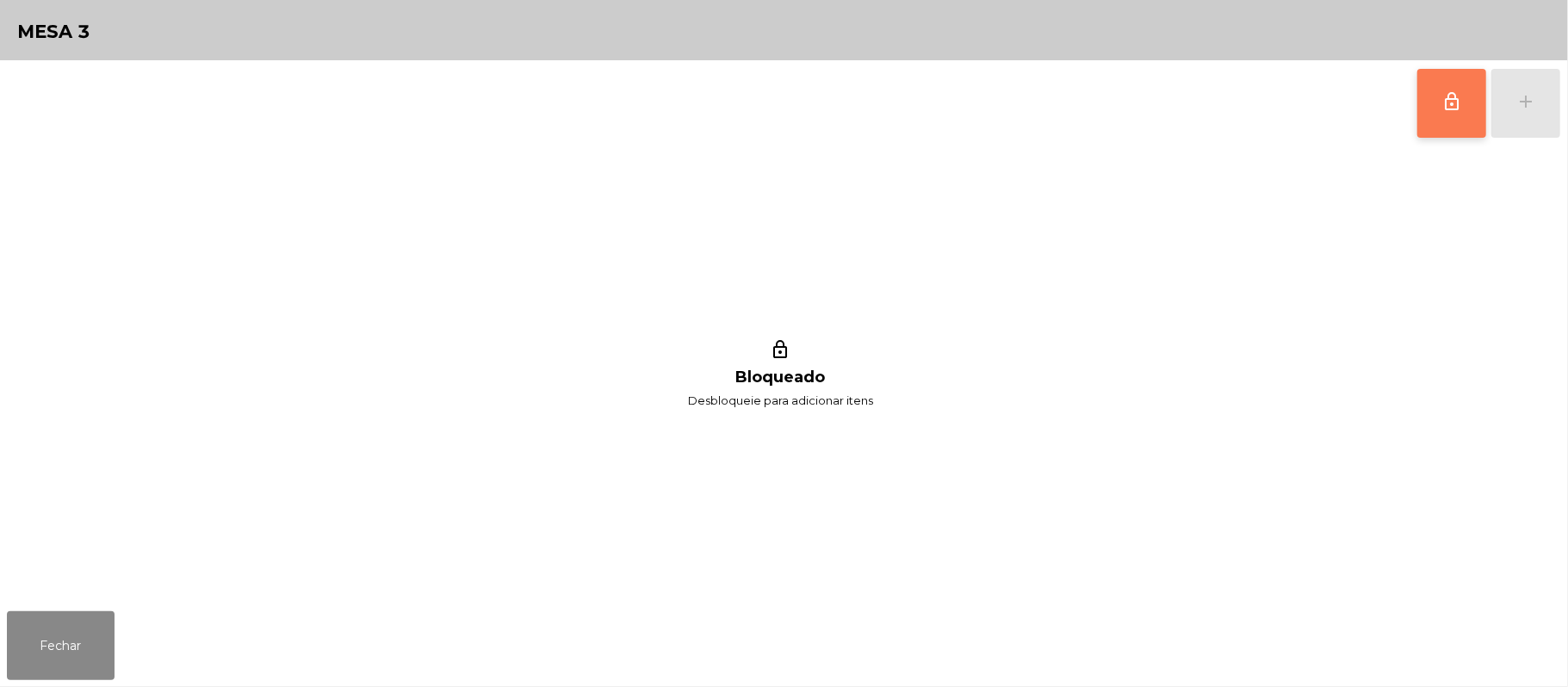
click at [1437, 100] on button "lock_outline" at bounding box center [1452, 104] width 69 height 69
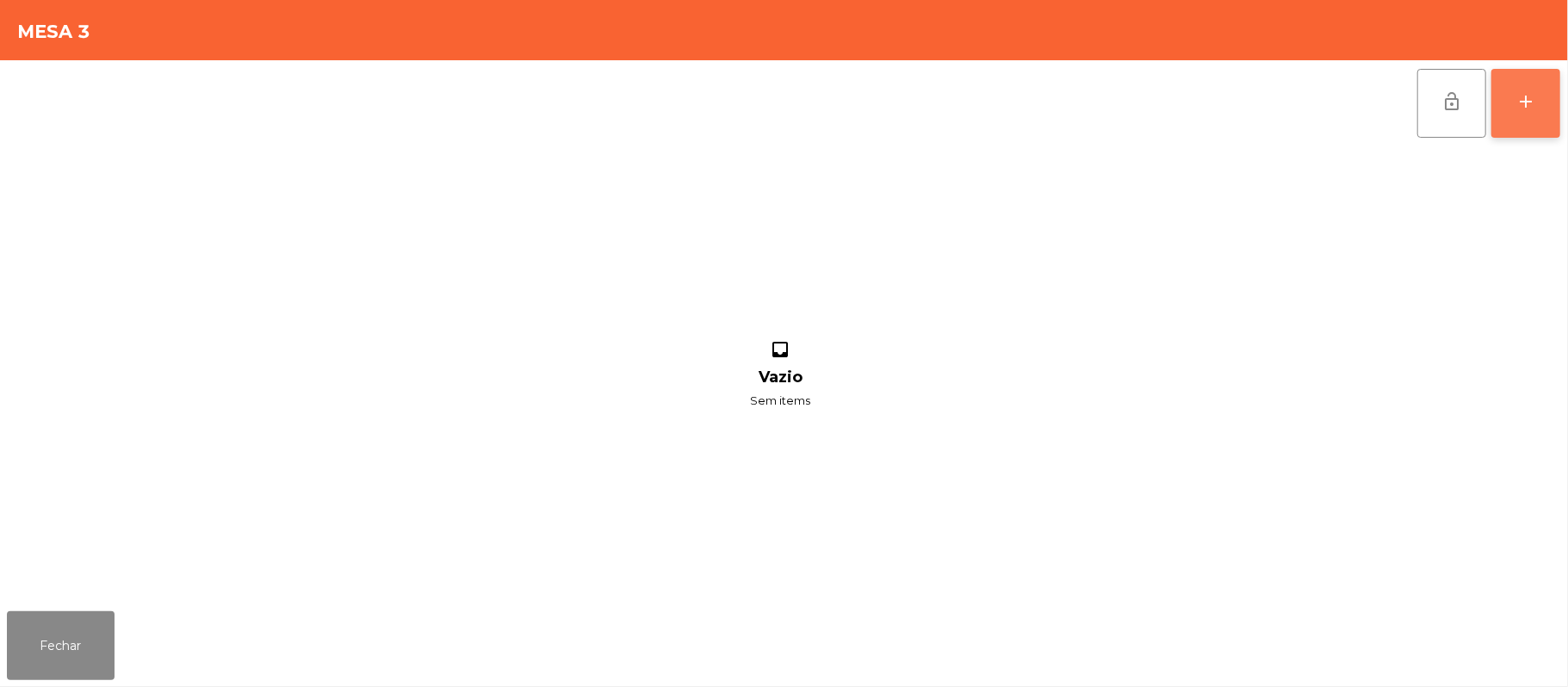
click at [1518, 108] on div "add" at bounding box center [1526, 101] width 21 height 21
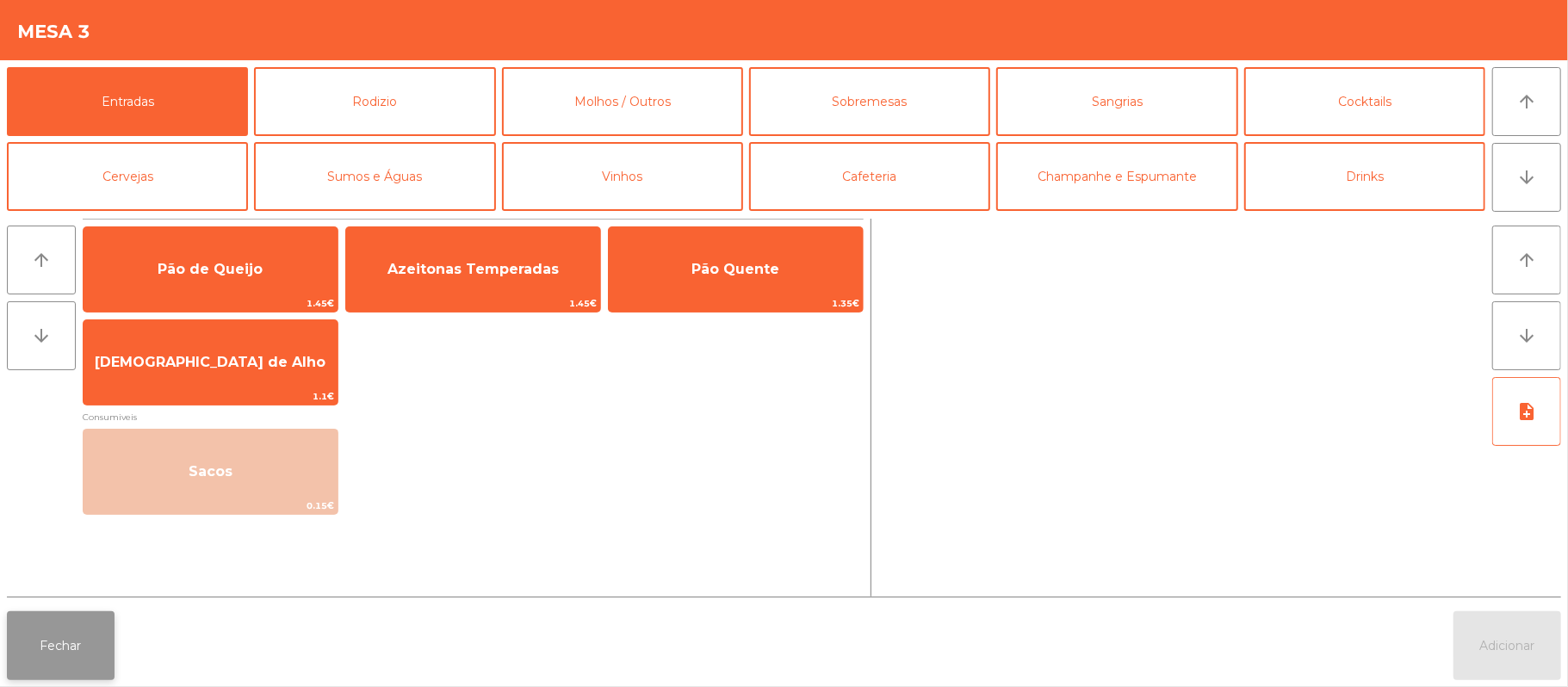
click at [53, 635] on button "Fechar" at bounding box center [60, 646] width 108 height 69
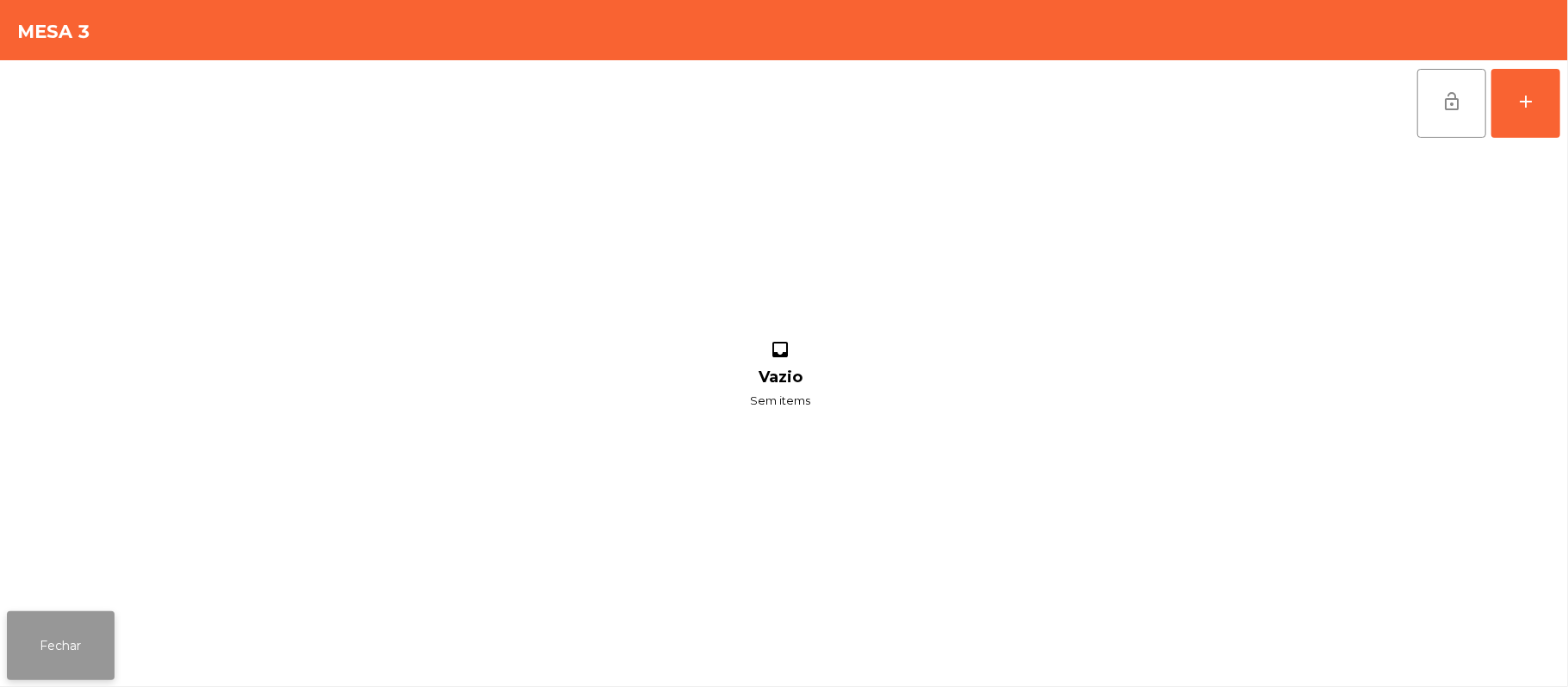
click at [55, 646] on button "Fechar" at bounding box center [60, 646] width 108 height 69
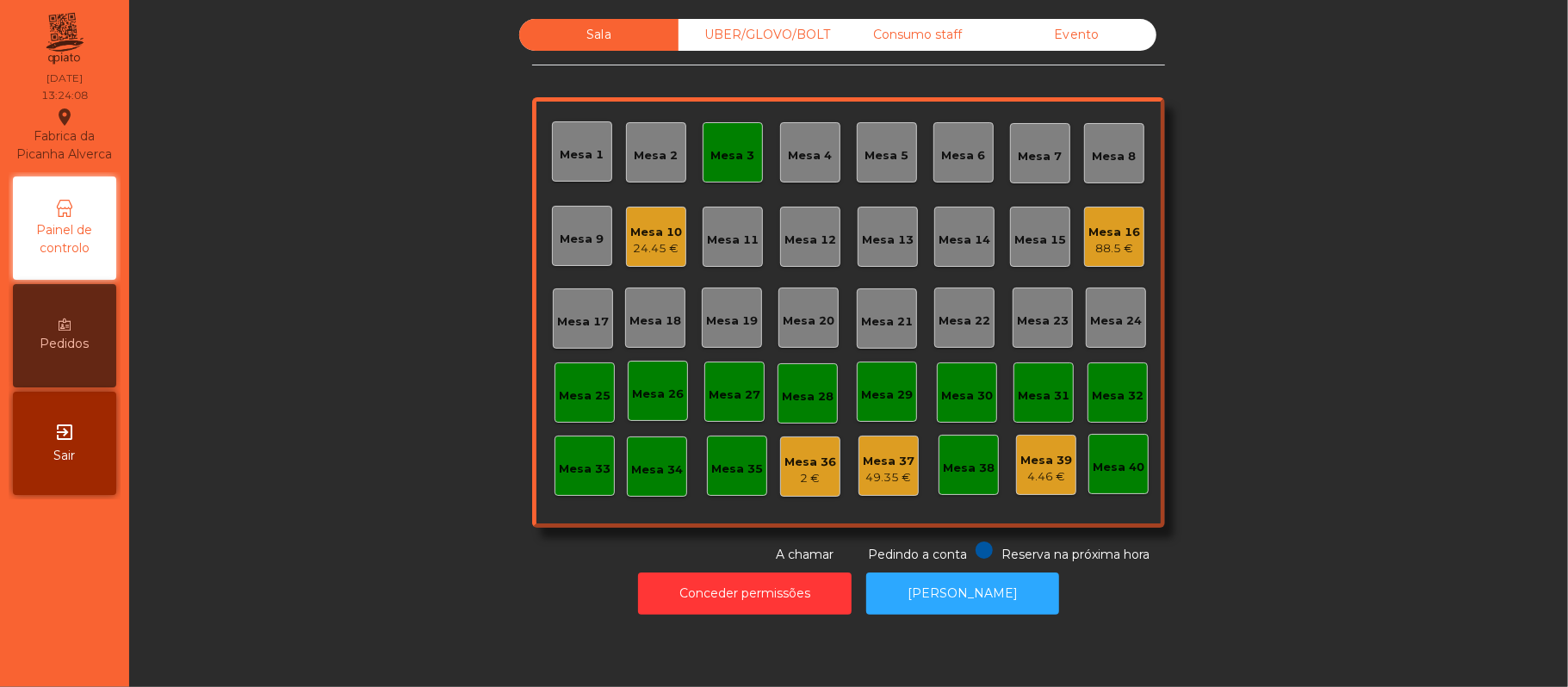
click at [734, 131] on div "Mesa 3" at bounding box center [733, 152] width 60 height 60
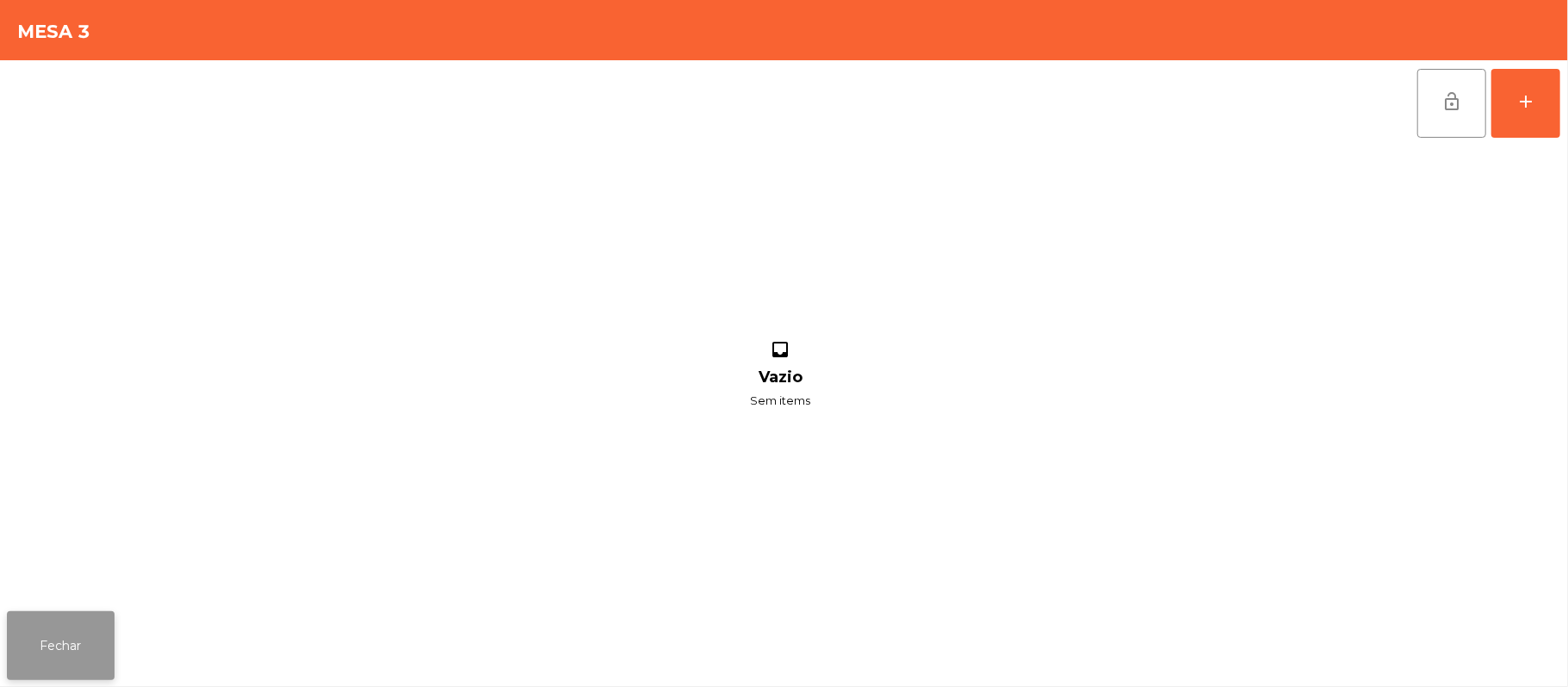
click at [77, 638] on button "Fechar" at bounding box center [60, 646] width 108 height 69
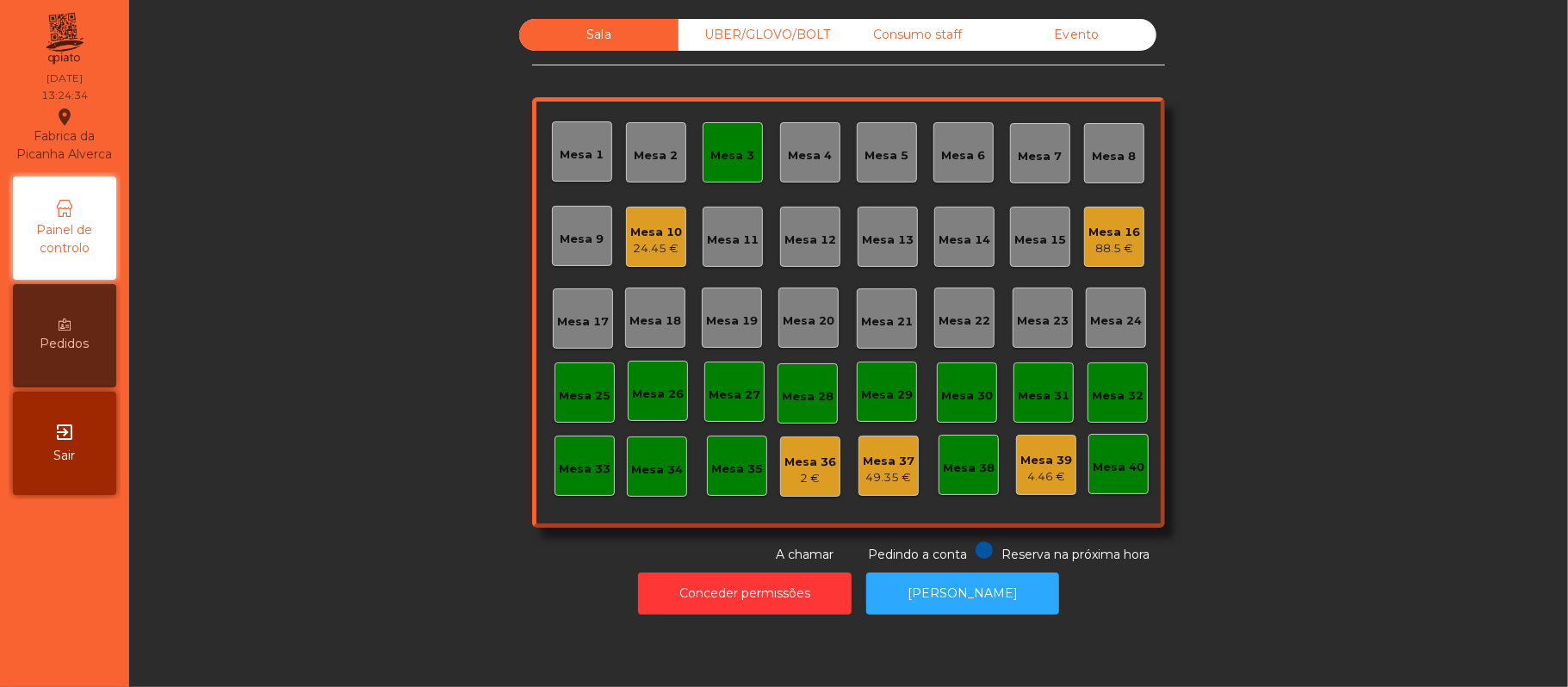
click at [711, 160] on div "Mesa 3" at bounding box center [733, 155] width 43 height 17
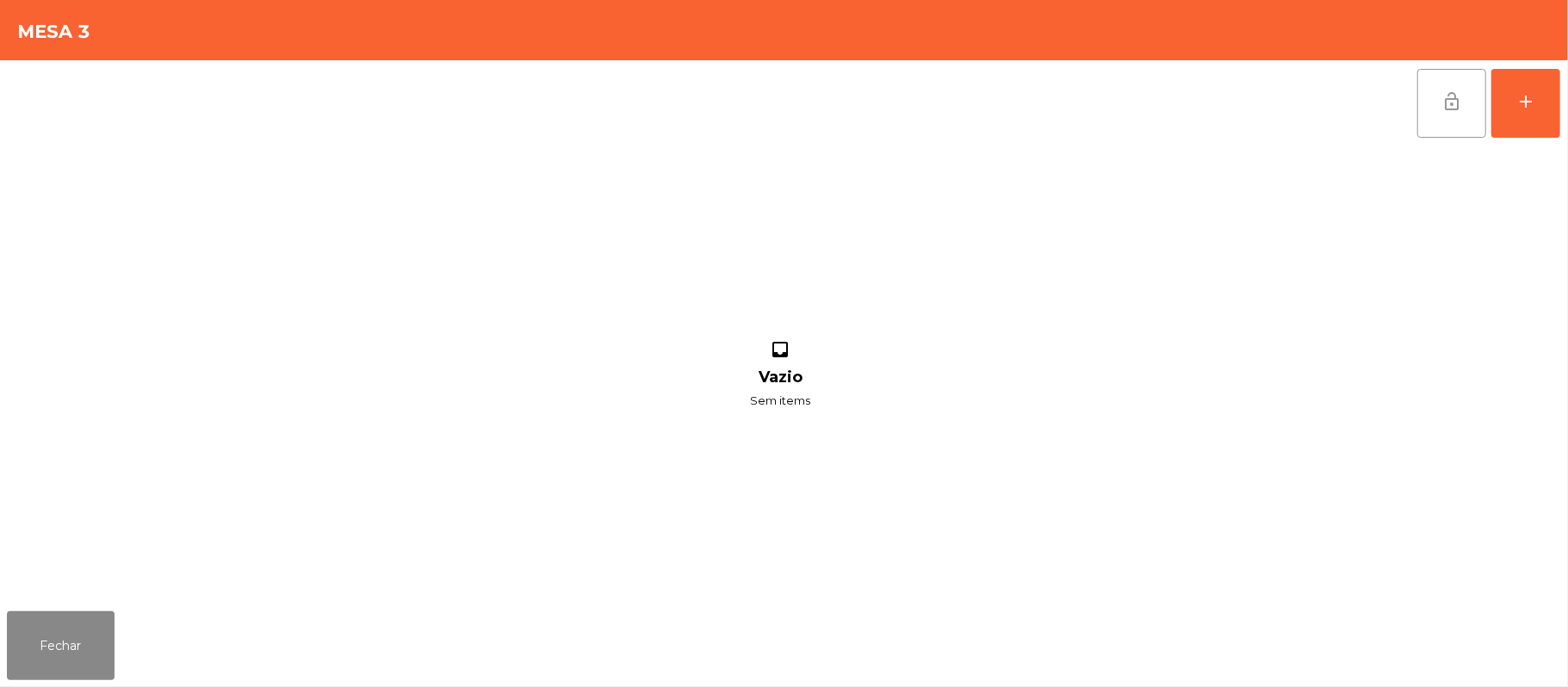
click at [1428, 115] on button "lock_open" at bounding box center [1452, 104] width 69 height 69
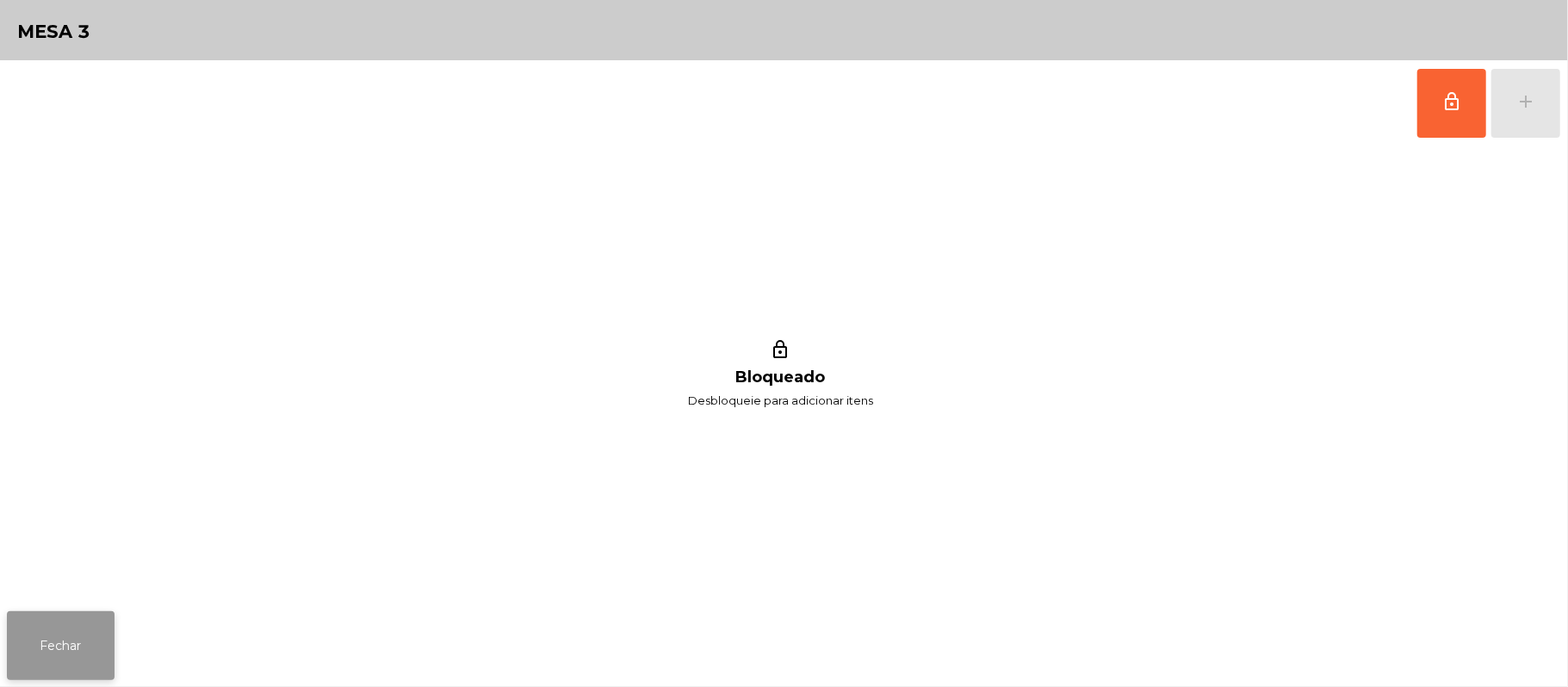
click at [52, 649] on button "Fechar" at bounding box center [60, 646] width 108 height 69
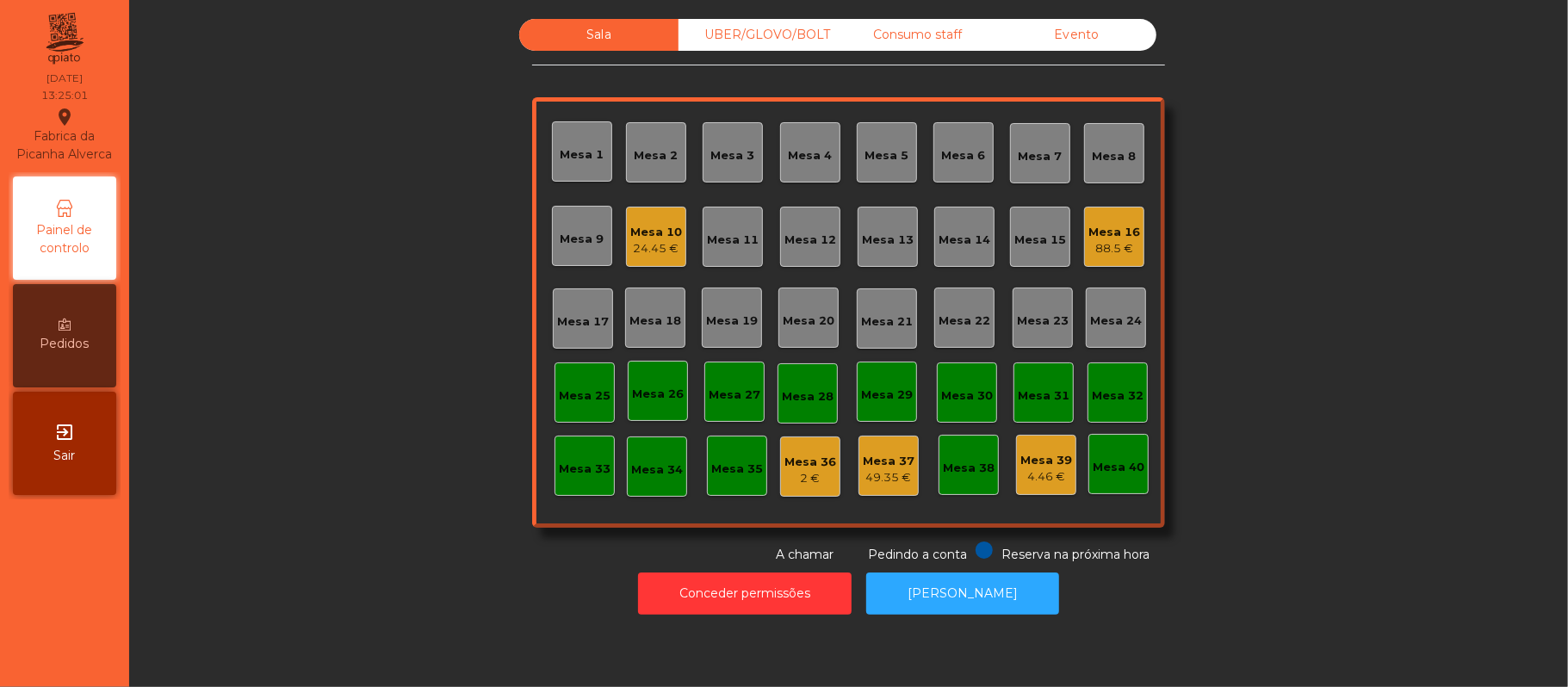
click at [824, 460] on div "Mesa 36" at bounding box center [811, 462] width 51 height 17
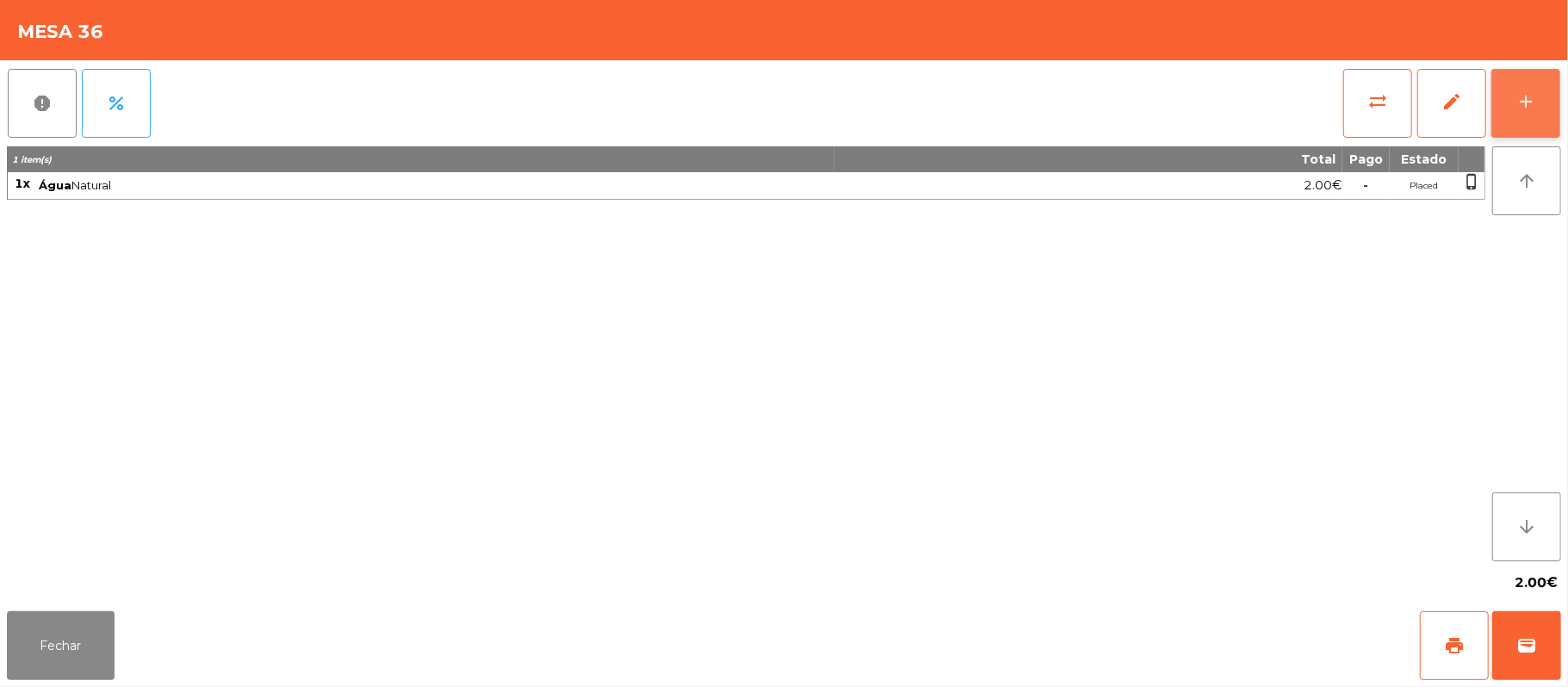
click at [1548, 87] on button "add" at bounding box center [1527, 104] width 69 height 69
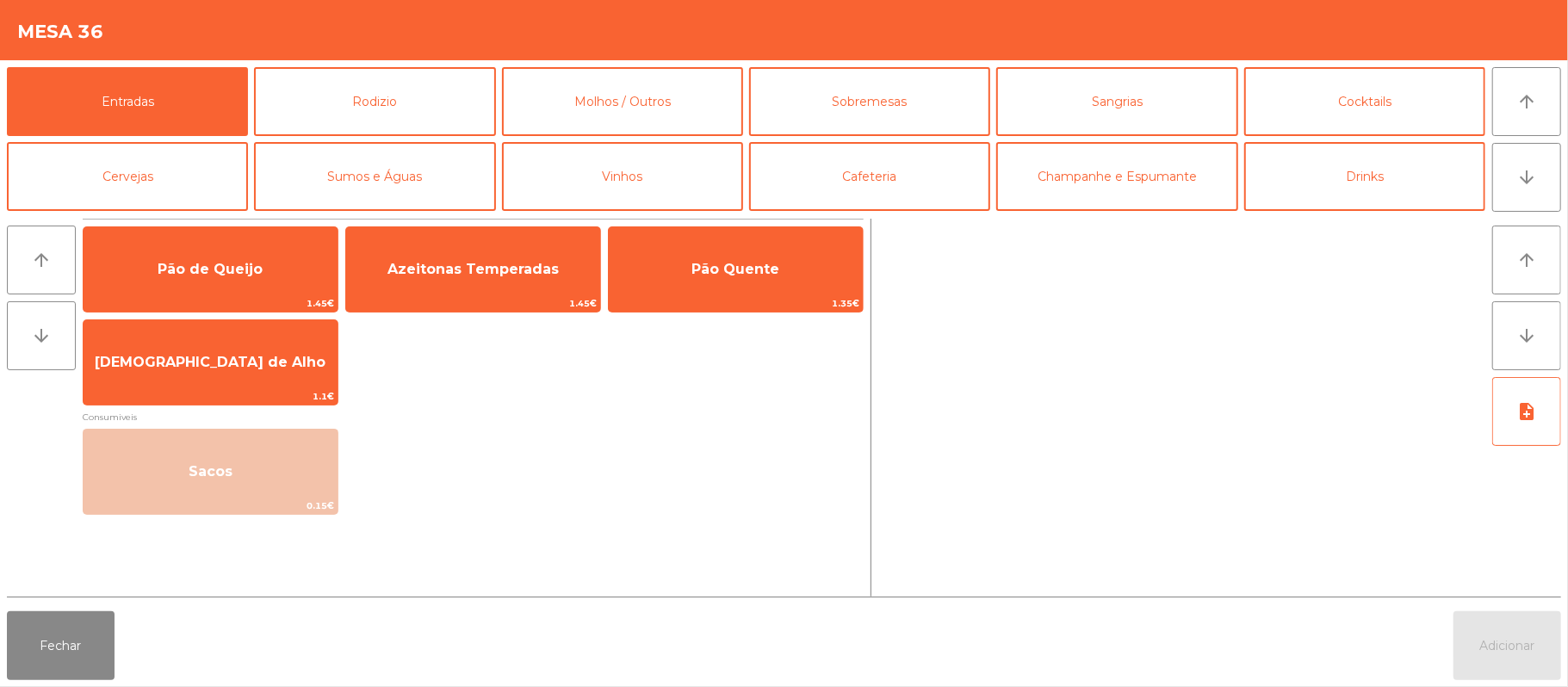
scroll to position [30, 0]
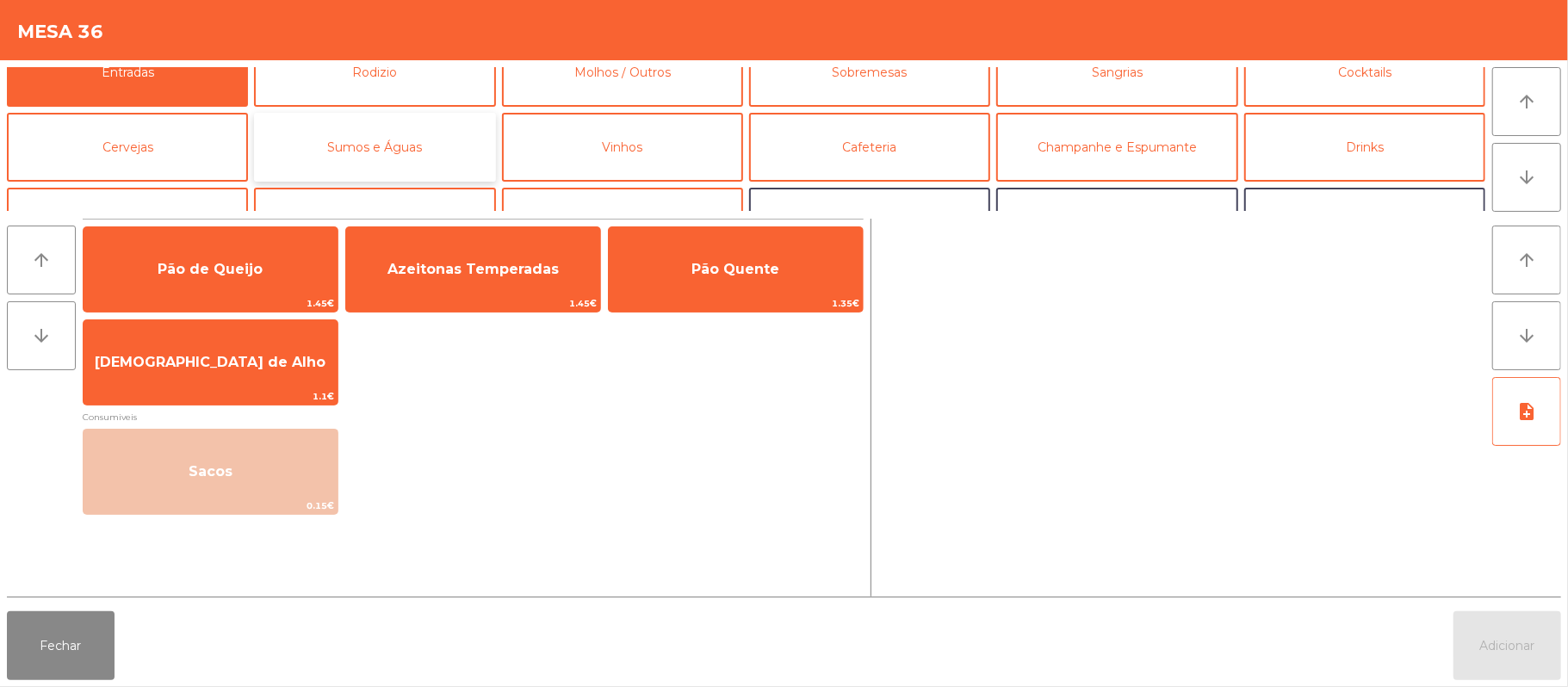
click at [355, 150] on button "Sumos e Águas" at bounding box center [374, 147] width 241 height 69
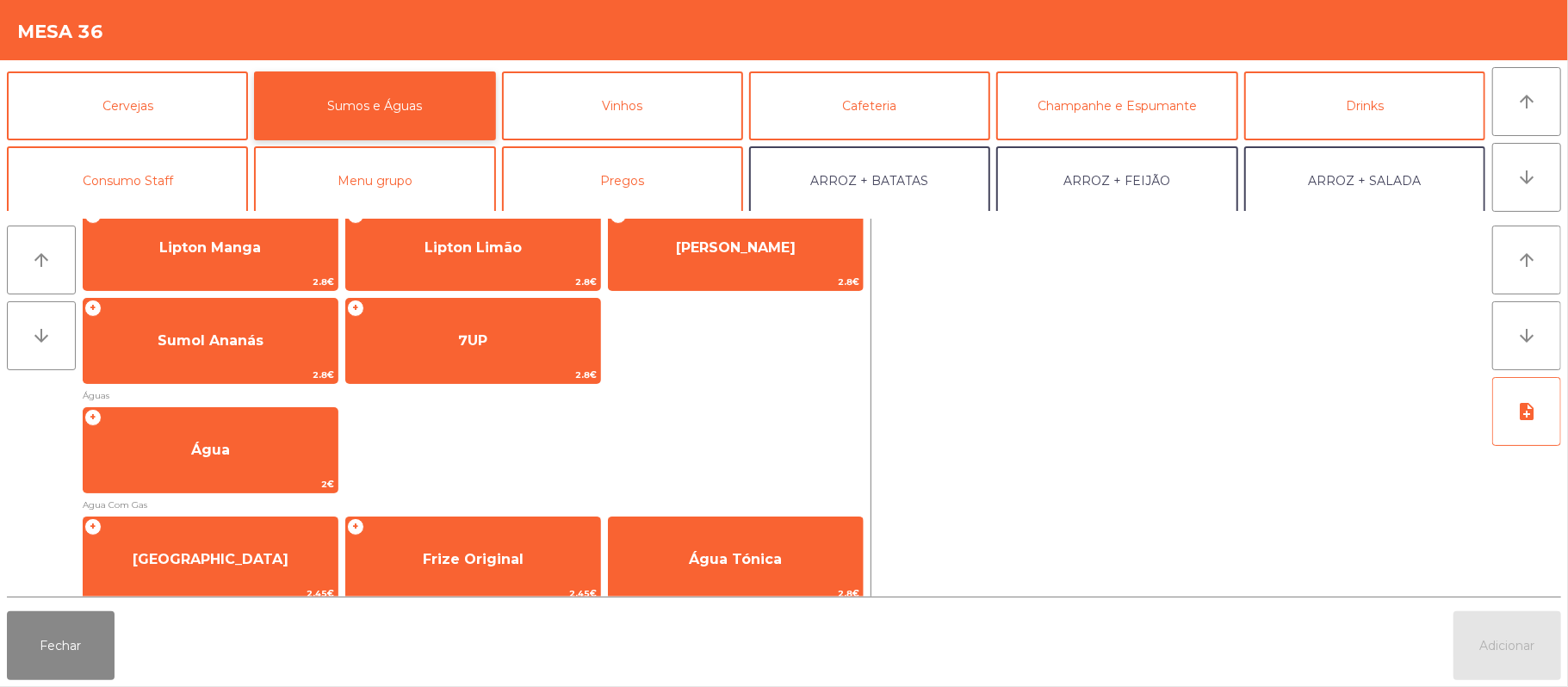
scroll to position [91, 0]
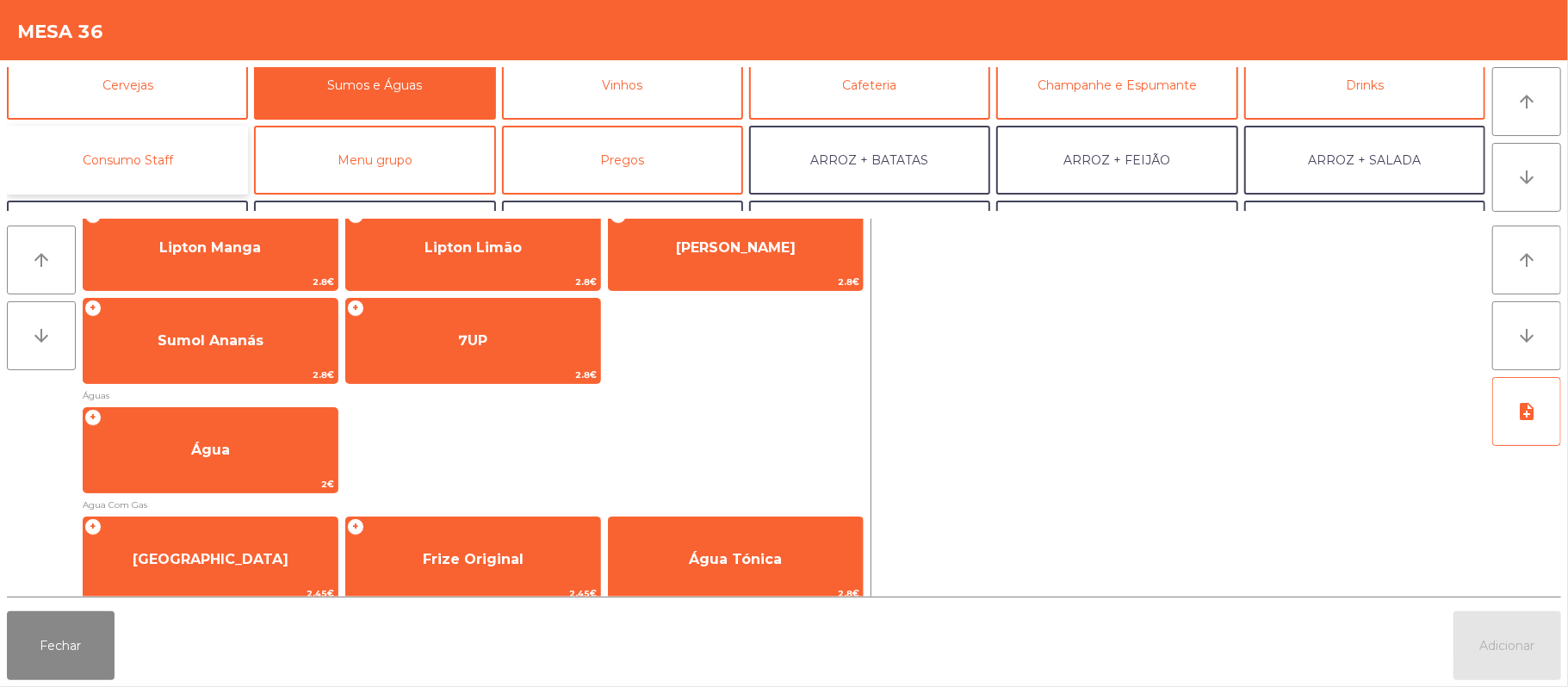
click at [124, 160] on button "Consumo Staff" at bounding box center [127, 160] width 241 height 69
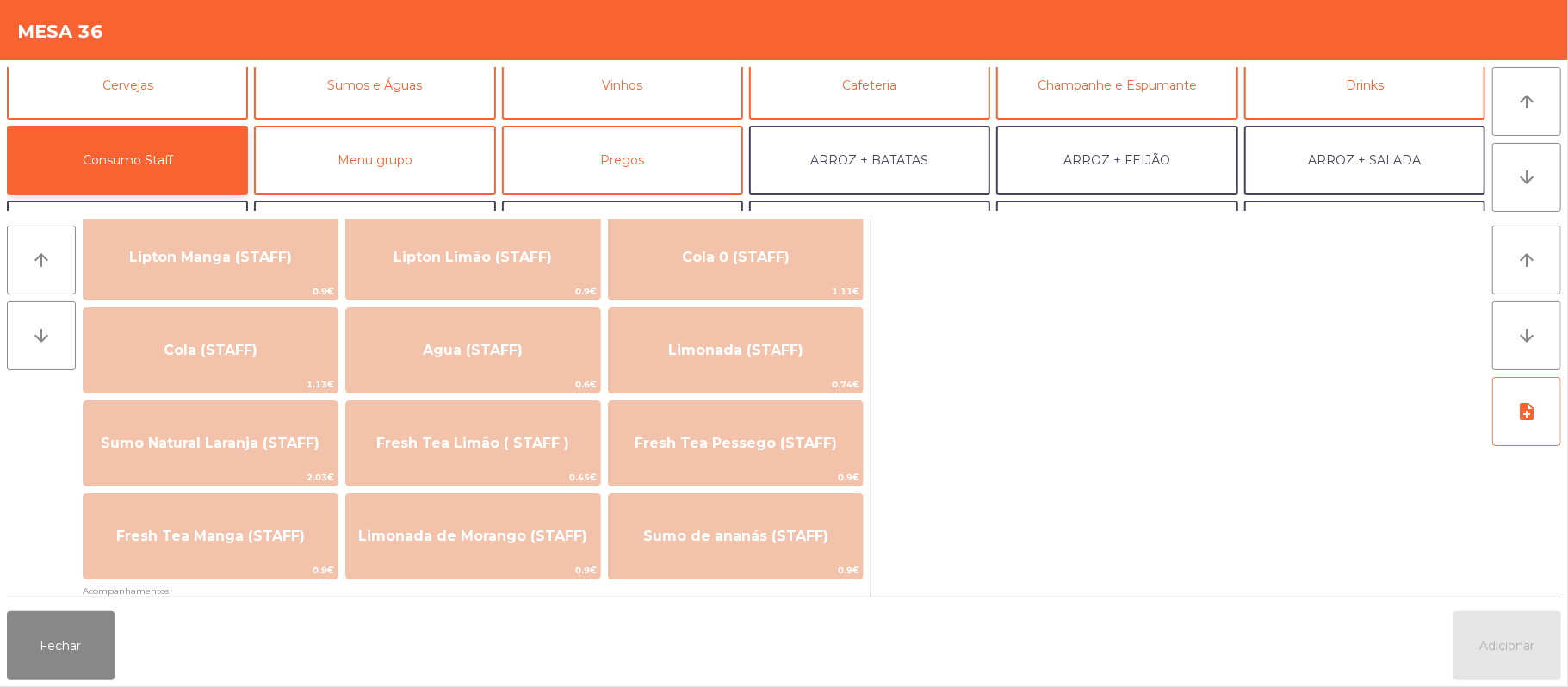
scroll to position [328, 0]
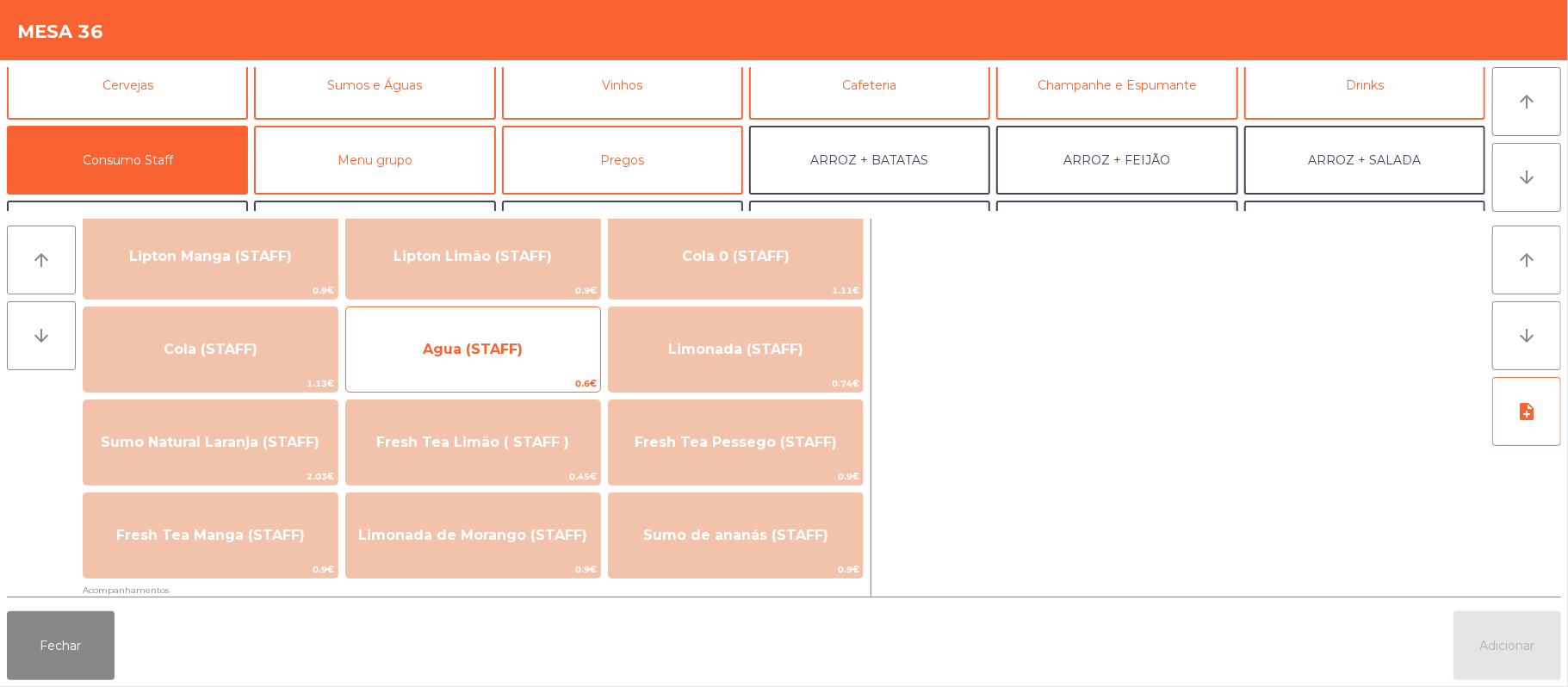
click at [516, 351] on span "Agua (STAFF)" at bounding box center [472, 348] width 100 height 17
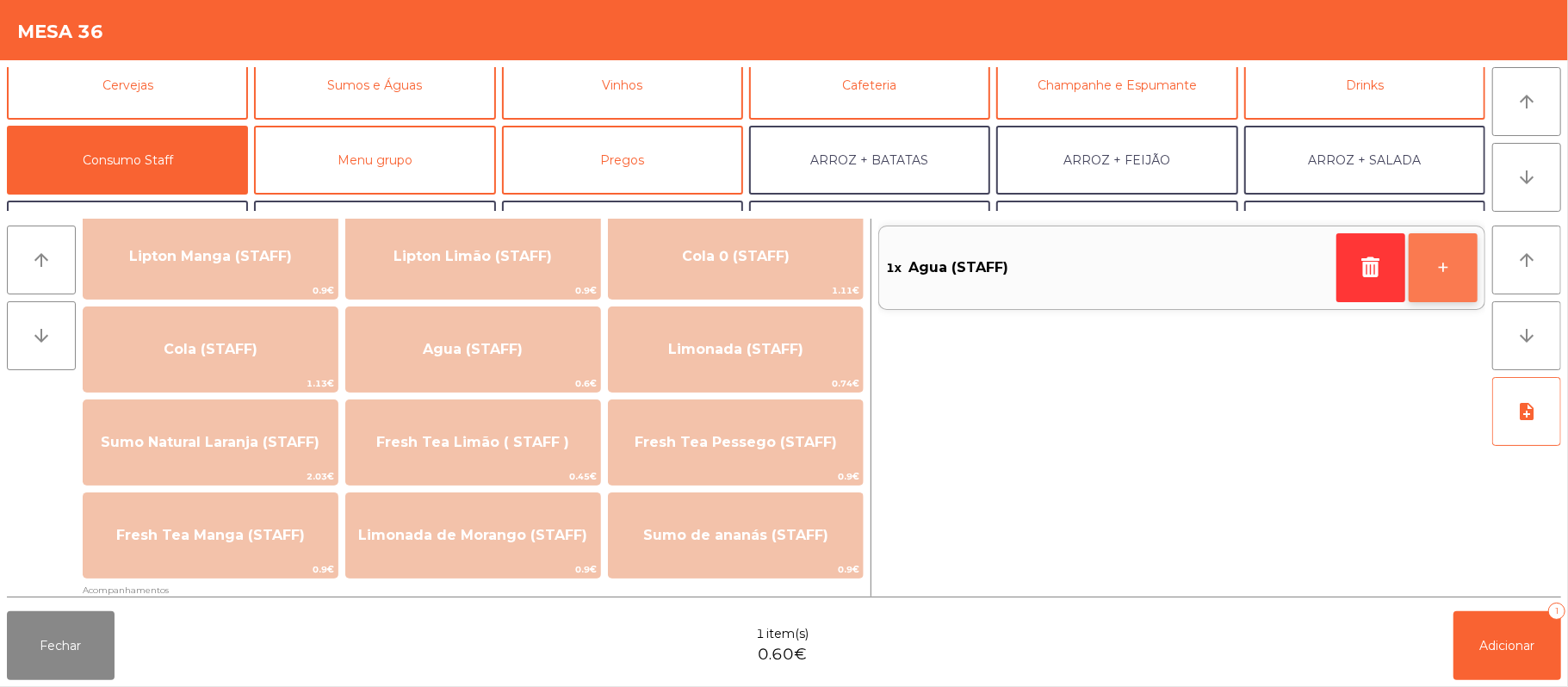
click at [1438, 284] on button "+" at bounding box center [1444, 267] width 69 height 69
click at [1440, 273] on button "+" at bounding box center [1444, 267] width 69 height 69
click at [1355, 272] on button "-" at bounding box center [1372, 267] width 69 height 69
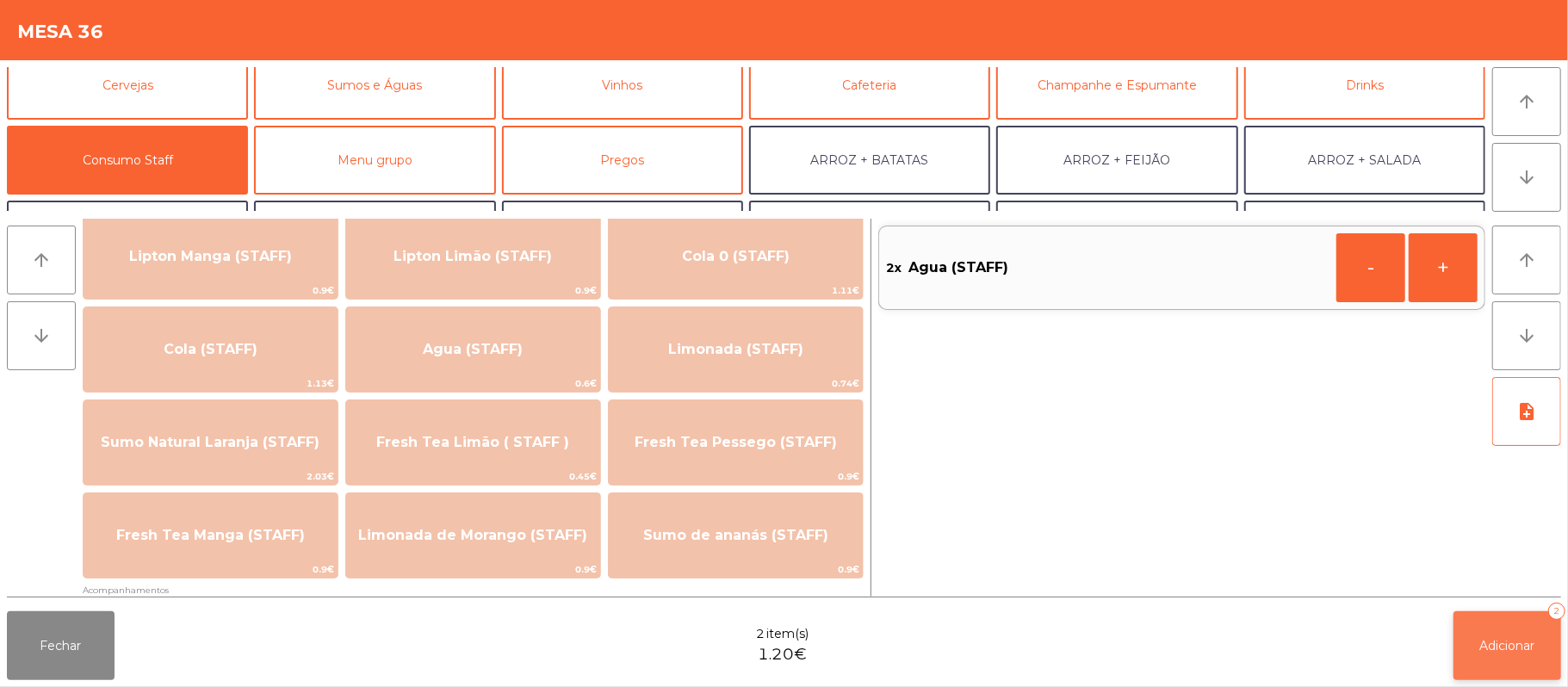
click at [1507, 643] on span "Adicionar" at bounding box center [1508, 646] width 55 height 16
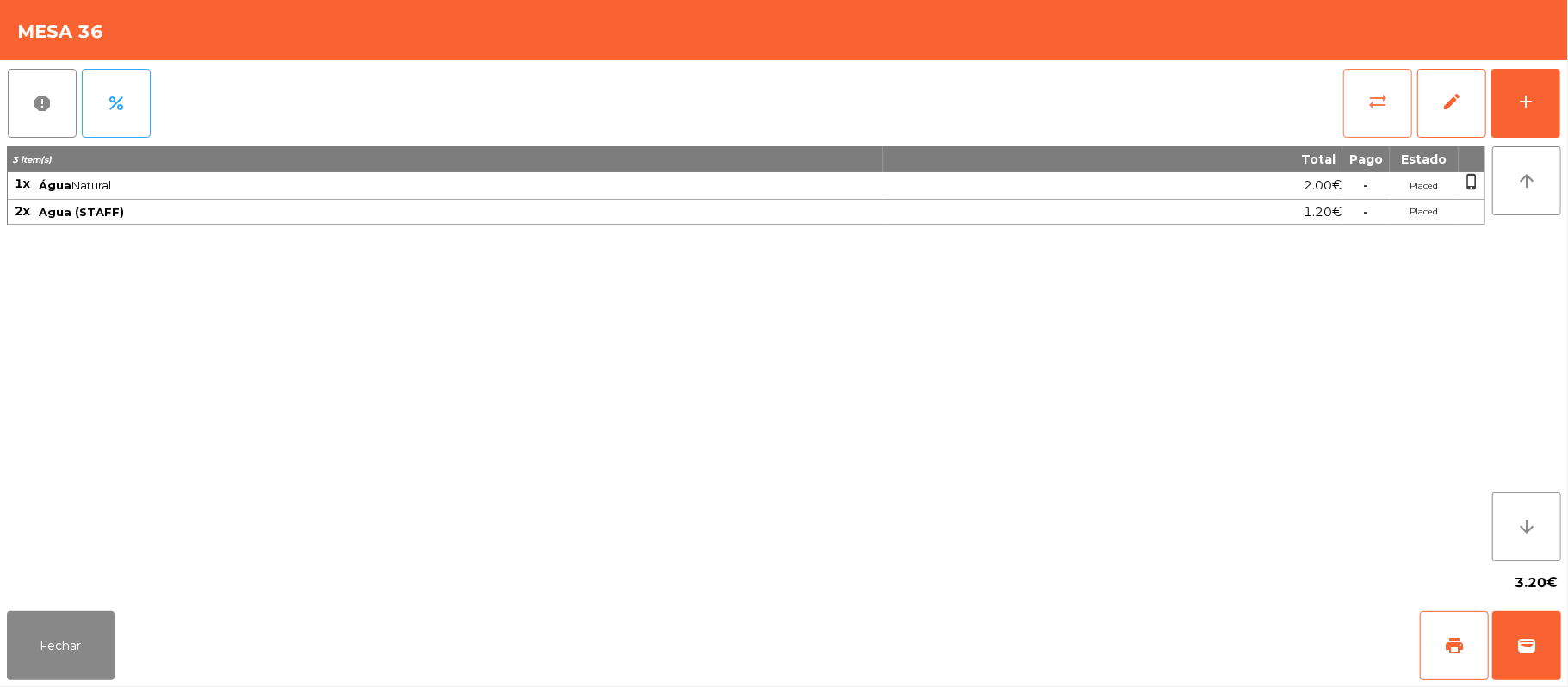
click at [1366, 105] on button "sync_alt" at bounding box center [1378, 104] width 69 height 69
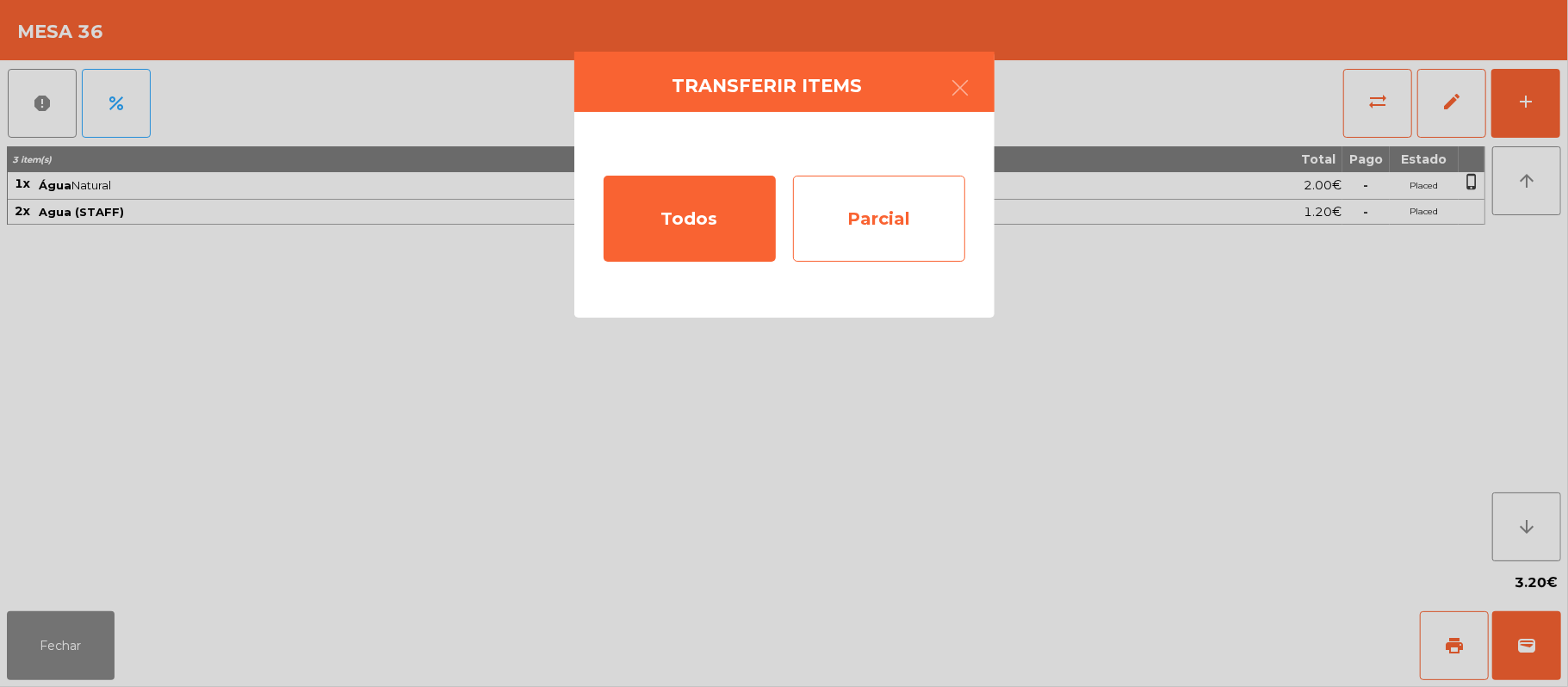
click at [894, 224] on div "Parcial" at bounding box center [879, 218] width 172 height 86
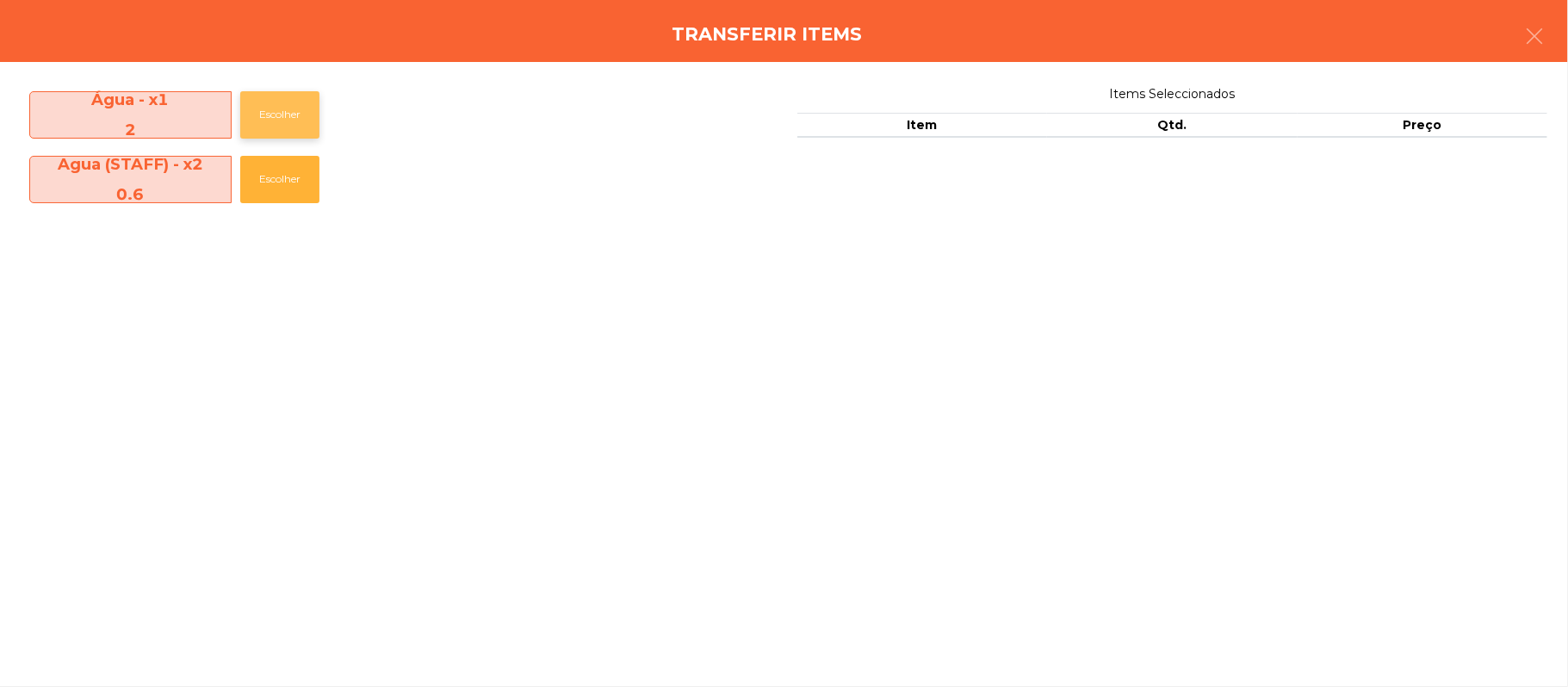
click at [273, 107] on button "Escolher" at bounding box center [279, 114] width 79 height 47
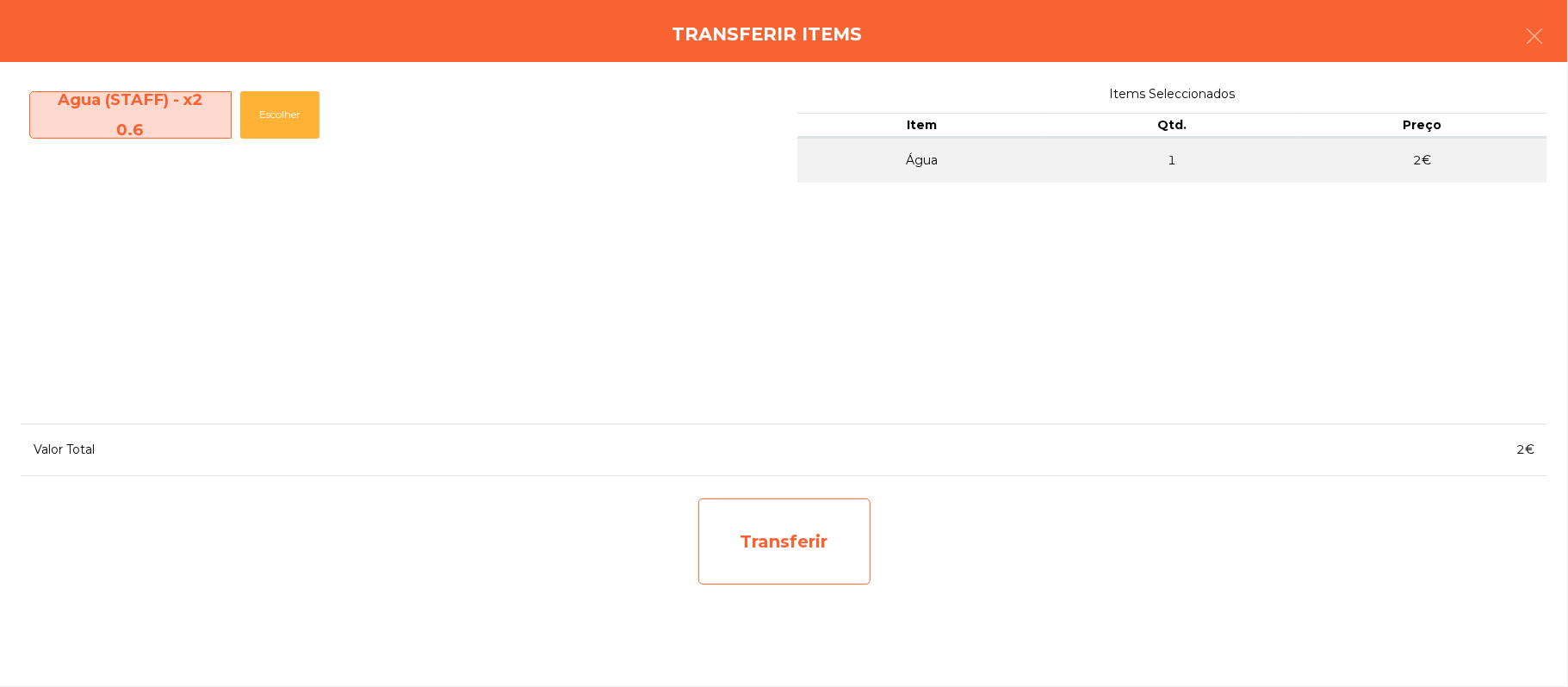
click at [786, 530] on div "Transferir" at bounding box center [784, 541] width 172 height 86
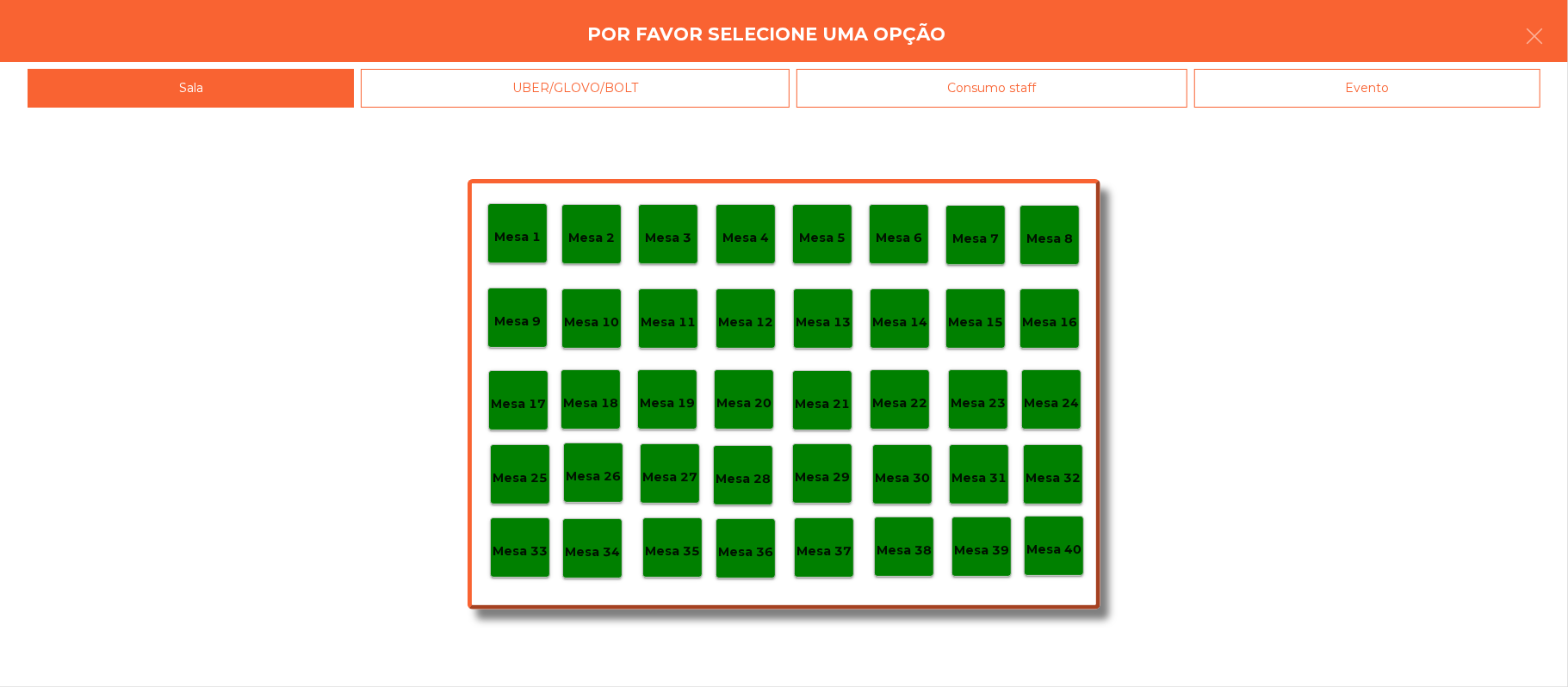
click at [830, 537] on div "Mesa 37" at bounding box center [824, 548] width 55 height 27
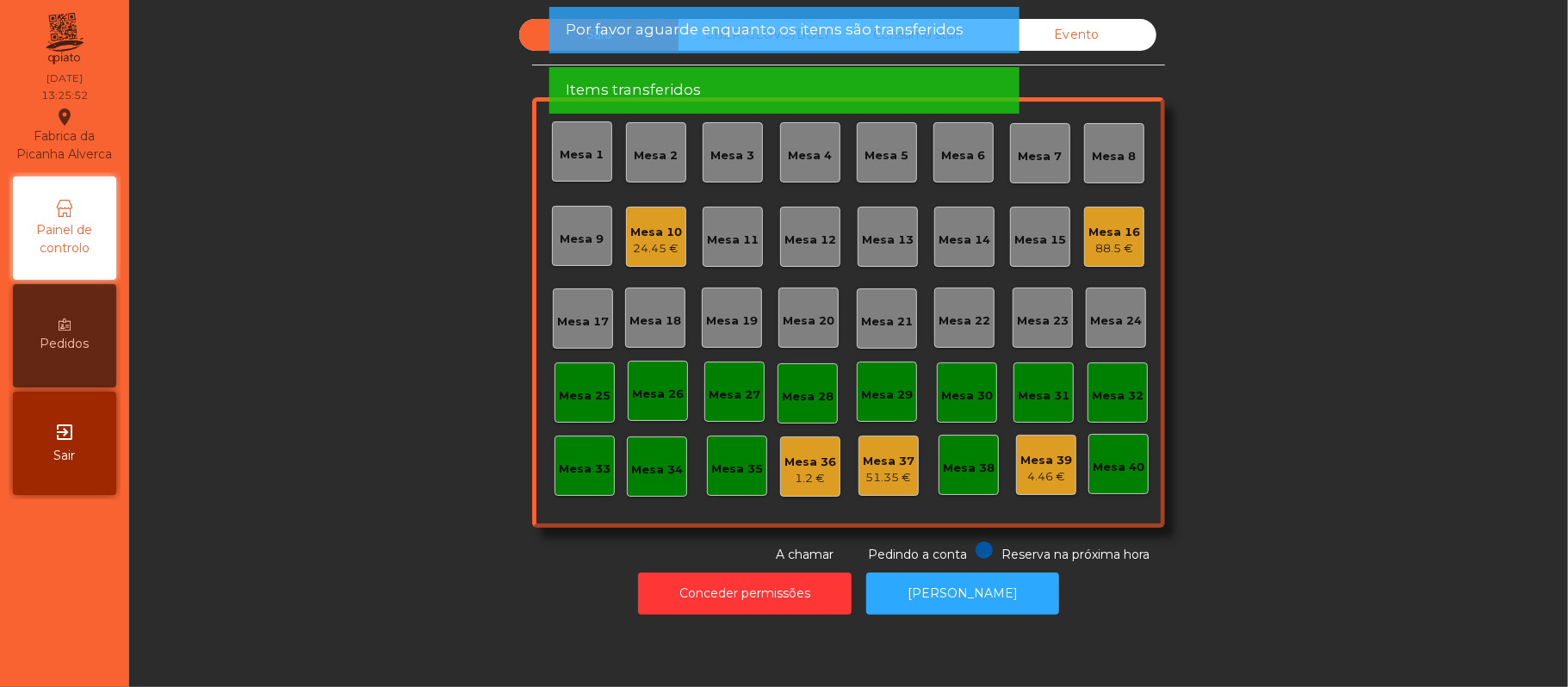
click at [1359, 391] on div "Sala UBER/GLOVO/BOLT Consumo staff Evento Mesa 1 Mesa 2 Mesa 3 Mesa 4 Mesa 5 Me…" at bounding box center [848, 291] width 1392 height 545
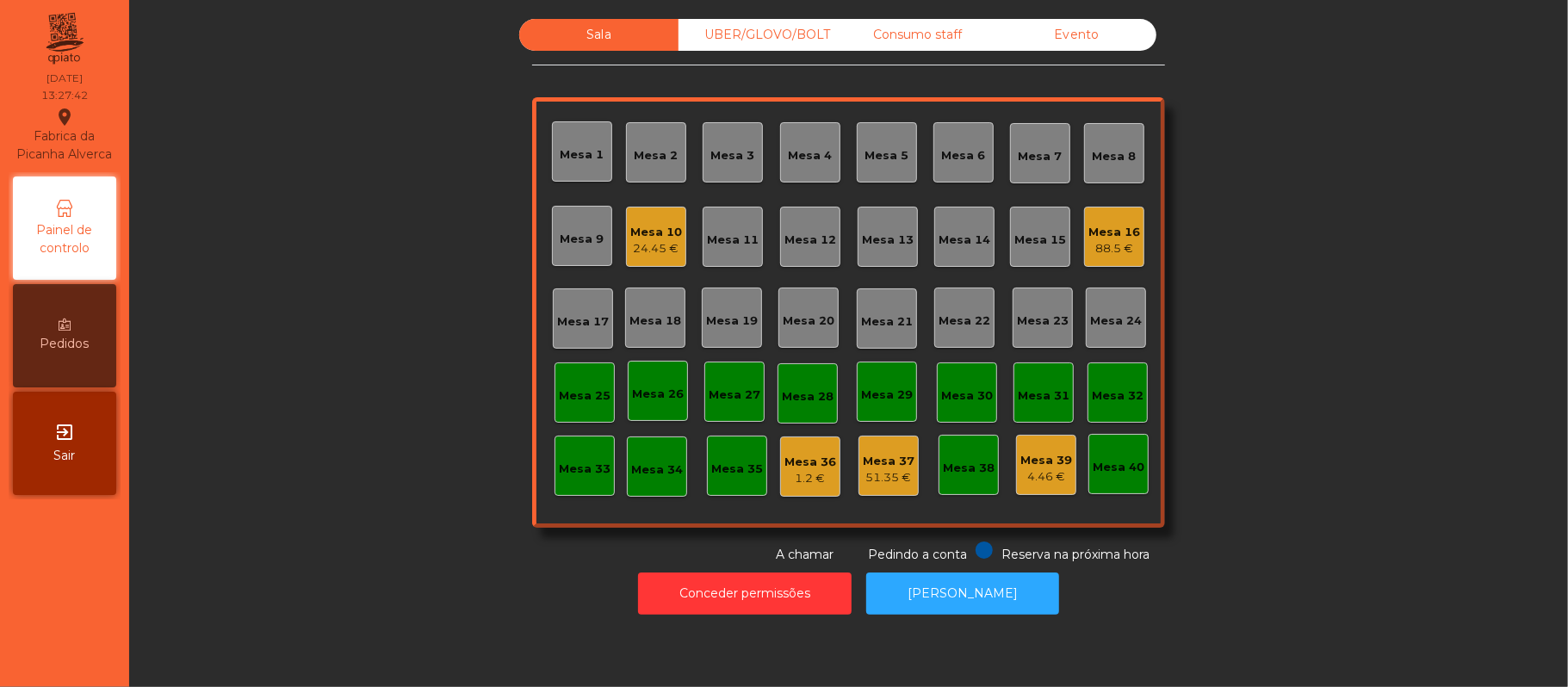
click at [745, 253] on div "Mesa 11" at bounding box center [733, 236] width 60 height 60
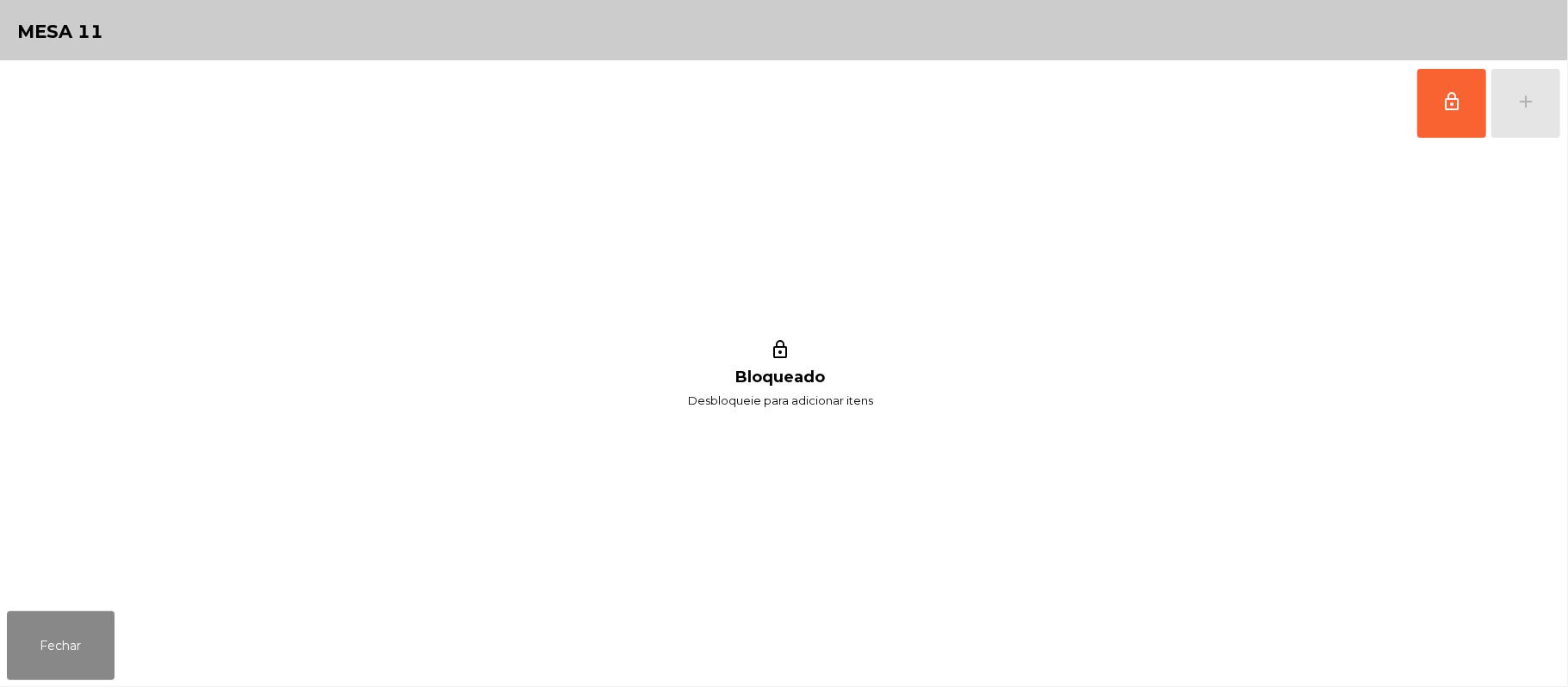
click at [1507, 104] on div "lock_outline add" at bounding box center [1489, 103] width 145 height 86
click at [1431, 101] on button "lock_outline" at bounding box center [1452, 104] width 69 height 69
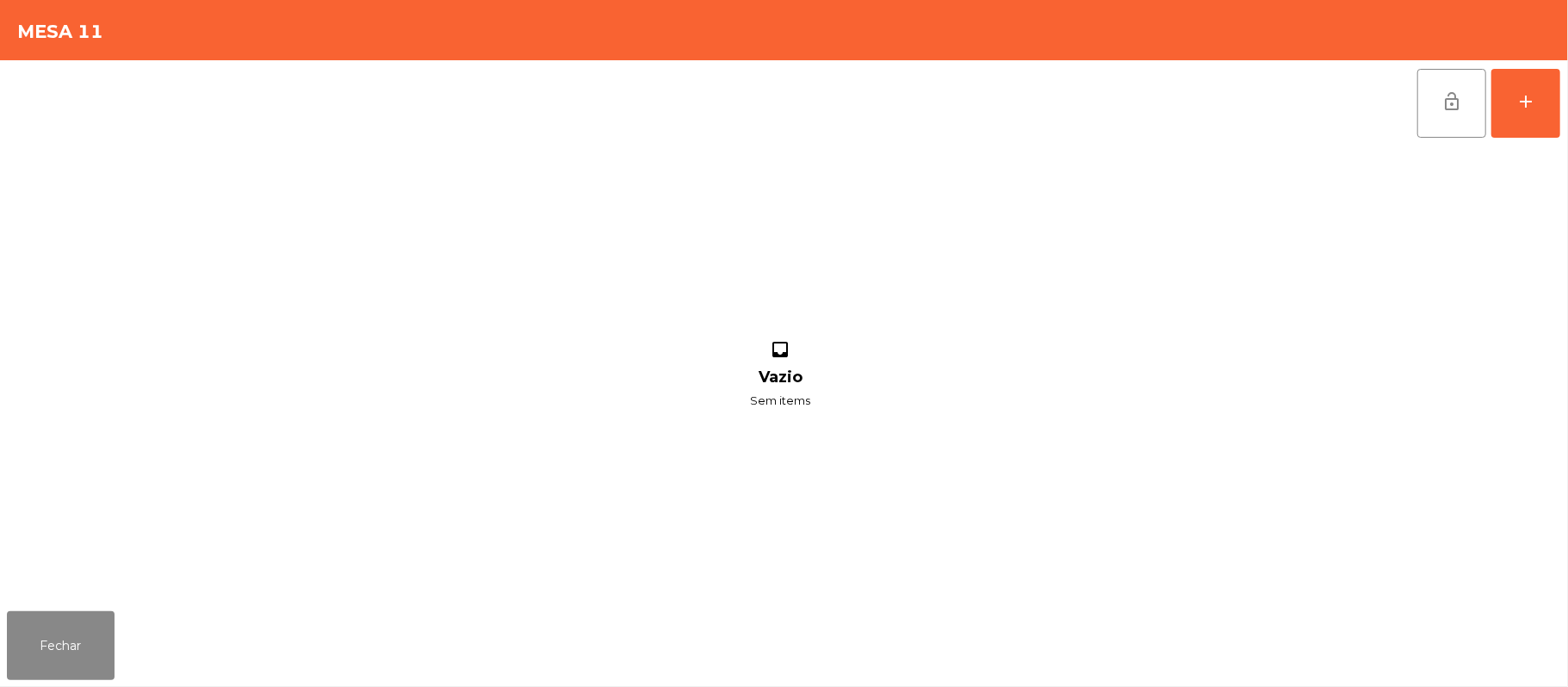
click at [1564, 111] on div "lock_open add inbox Vazio Sem items" at bounding box center [784, 332] width 1568 height 544
click at [1537, 107] on button "add" at bounding box center [1527, 104] width 69 height 69
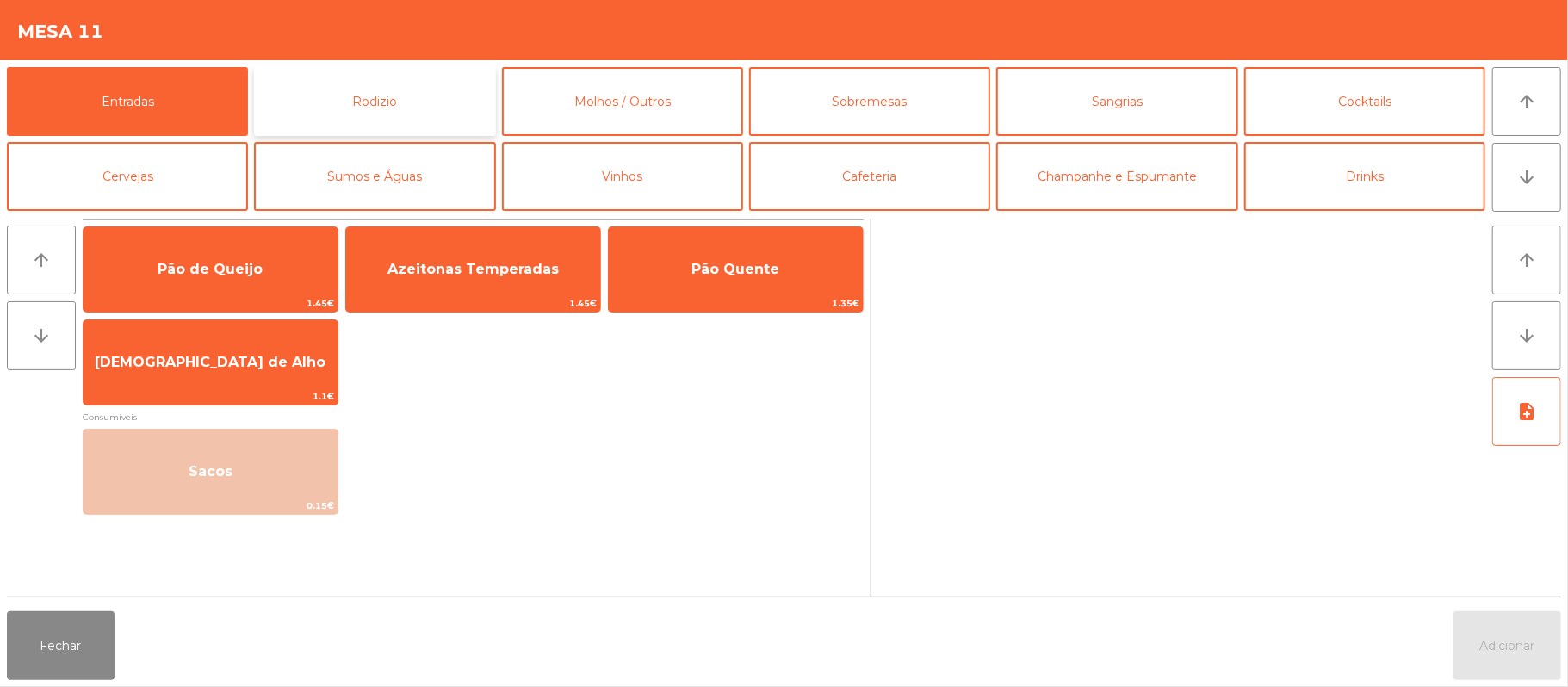
click at [435, 88] on button "Rodizio" at bounding box center [374, 102] width 241 height 69
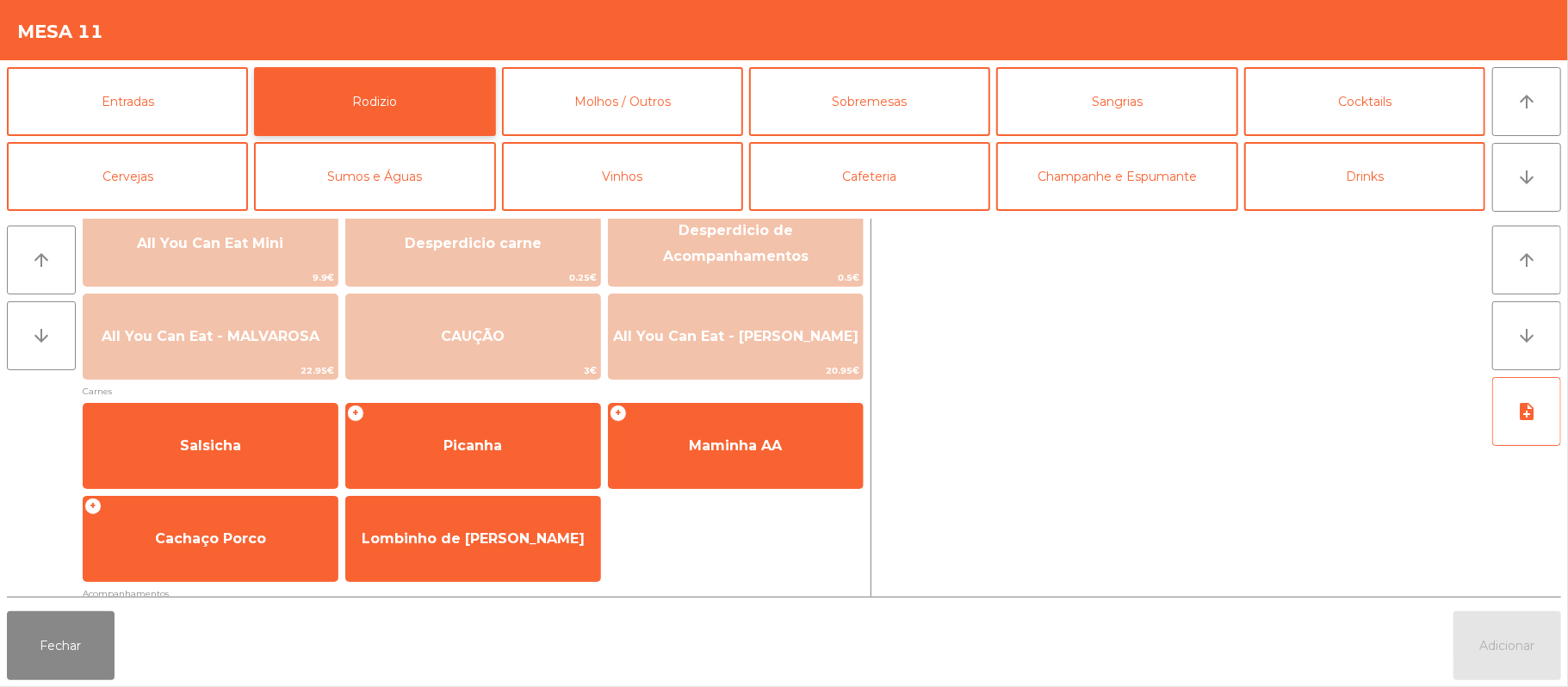
scroll to position [19, 0]
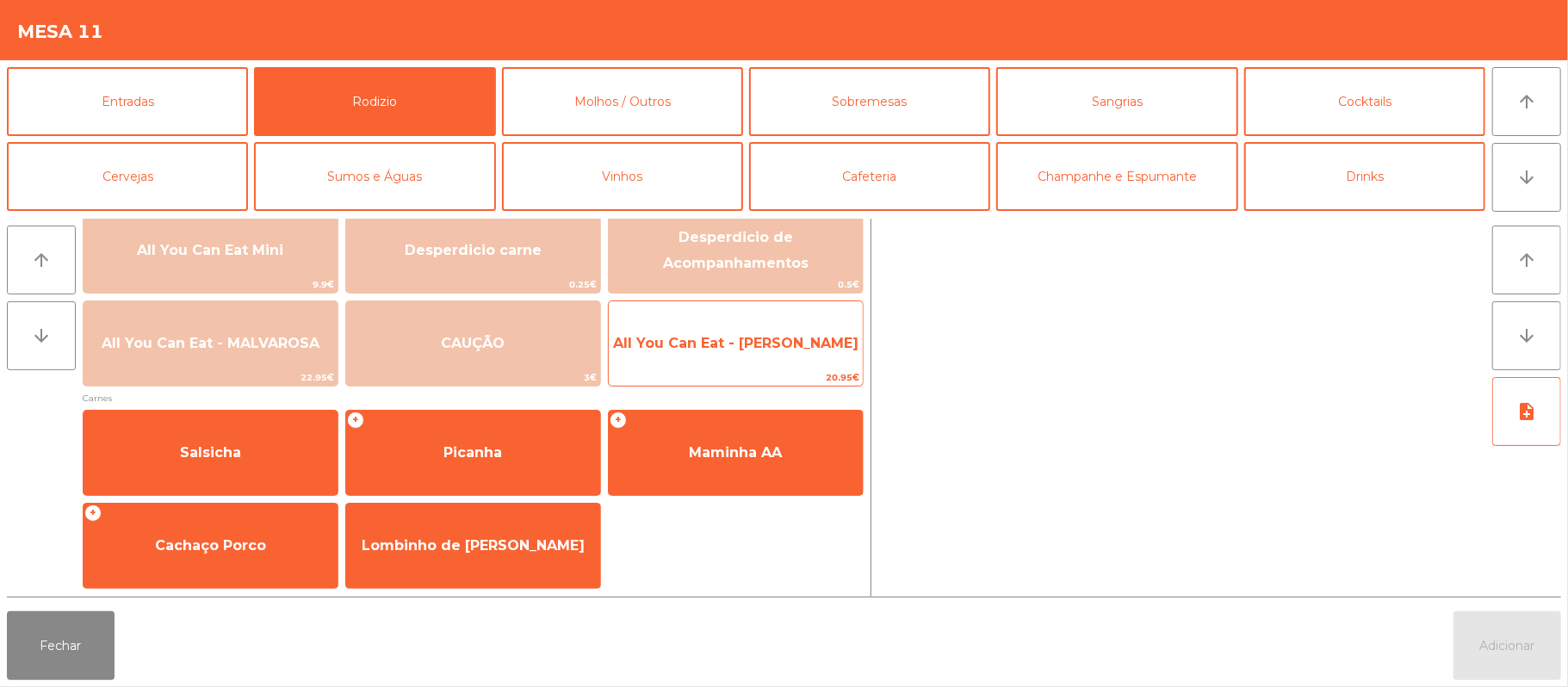
click at [755, 345] on span "All You Can Eat - Malva Almoço" at bounding box center [736, 343] width 246 height 17
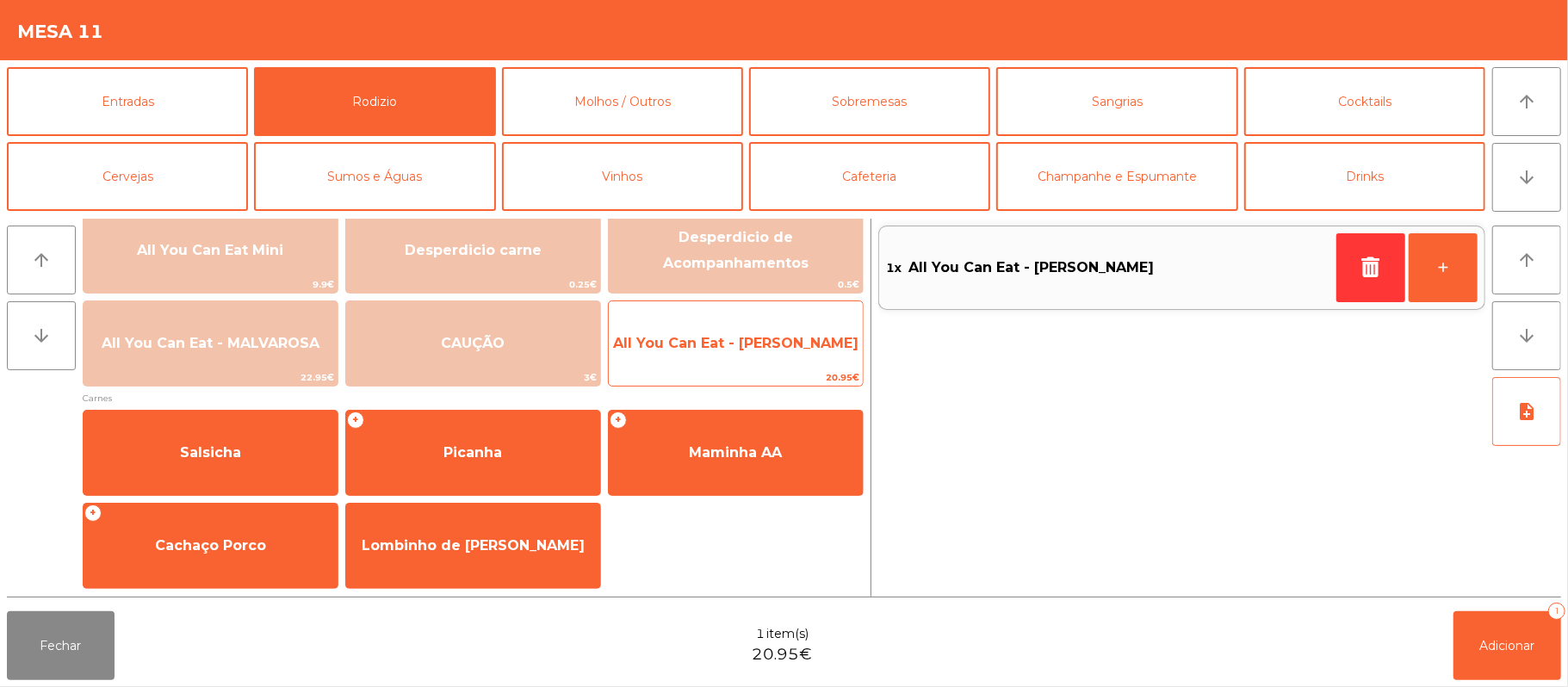
click at [757, 335] on span "All You Can Eat - Malva Almoço" at bounding box center [736, 343] width 246 height 17
click at [736, 335] on span "All You Can Eat - Malva Almoço" at bounding box center [736, 343] width 246 height 17
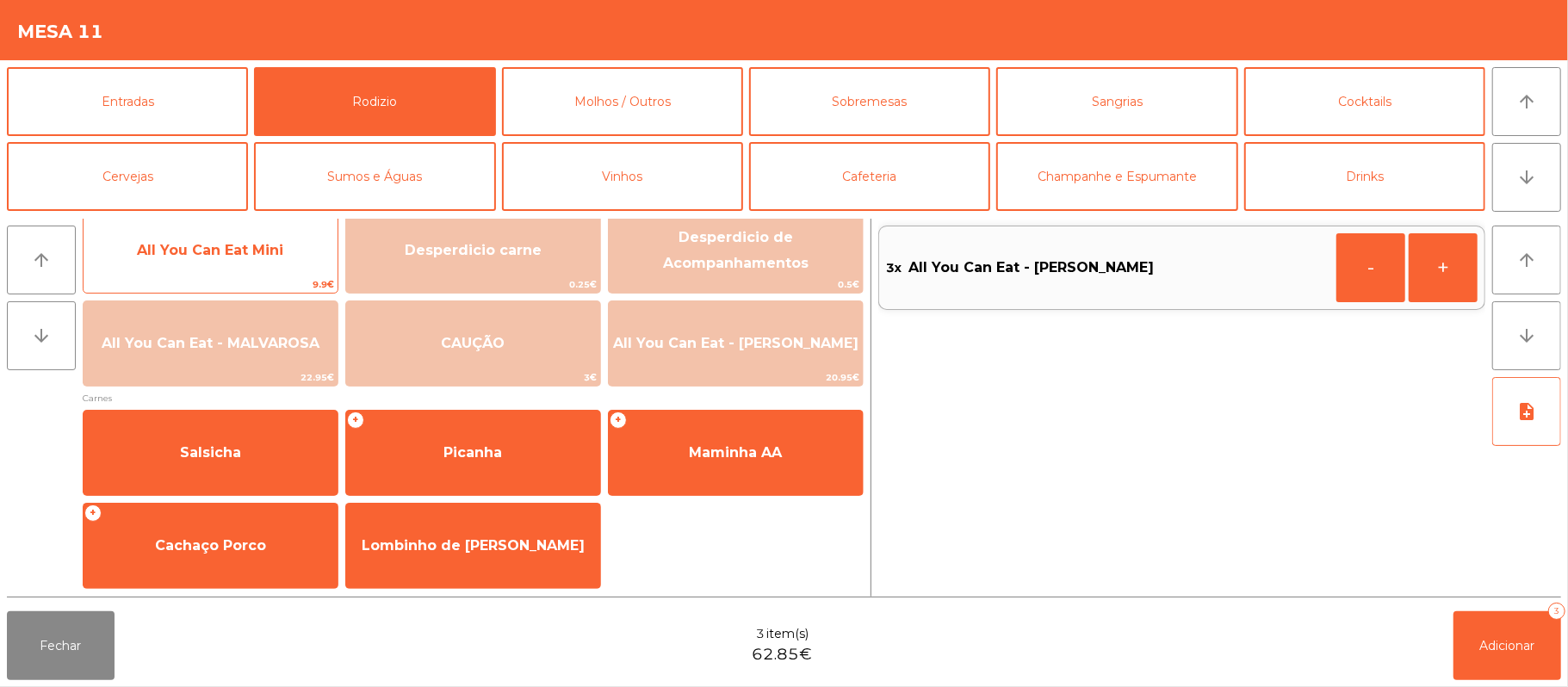
click at [260, 236] on span "All You Can Eat Mini" at bounding box center [210, 250] width 254 height 46
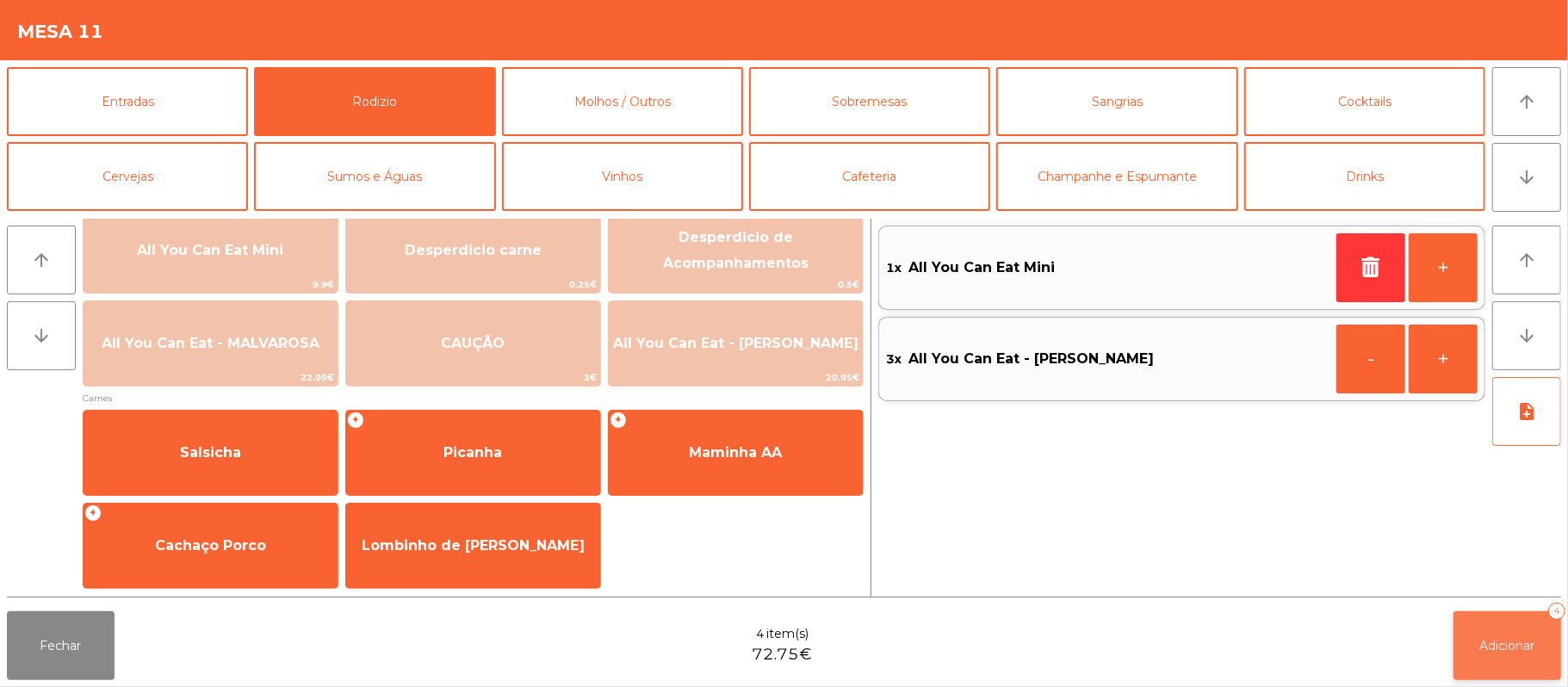
click at [1505, 636] on button "Adicionar 4" at bounding box center [1507, 646] width 108 height 69
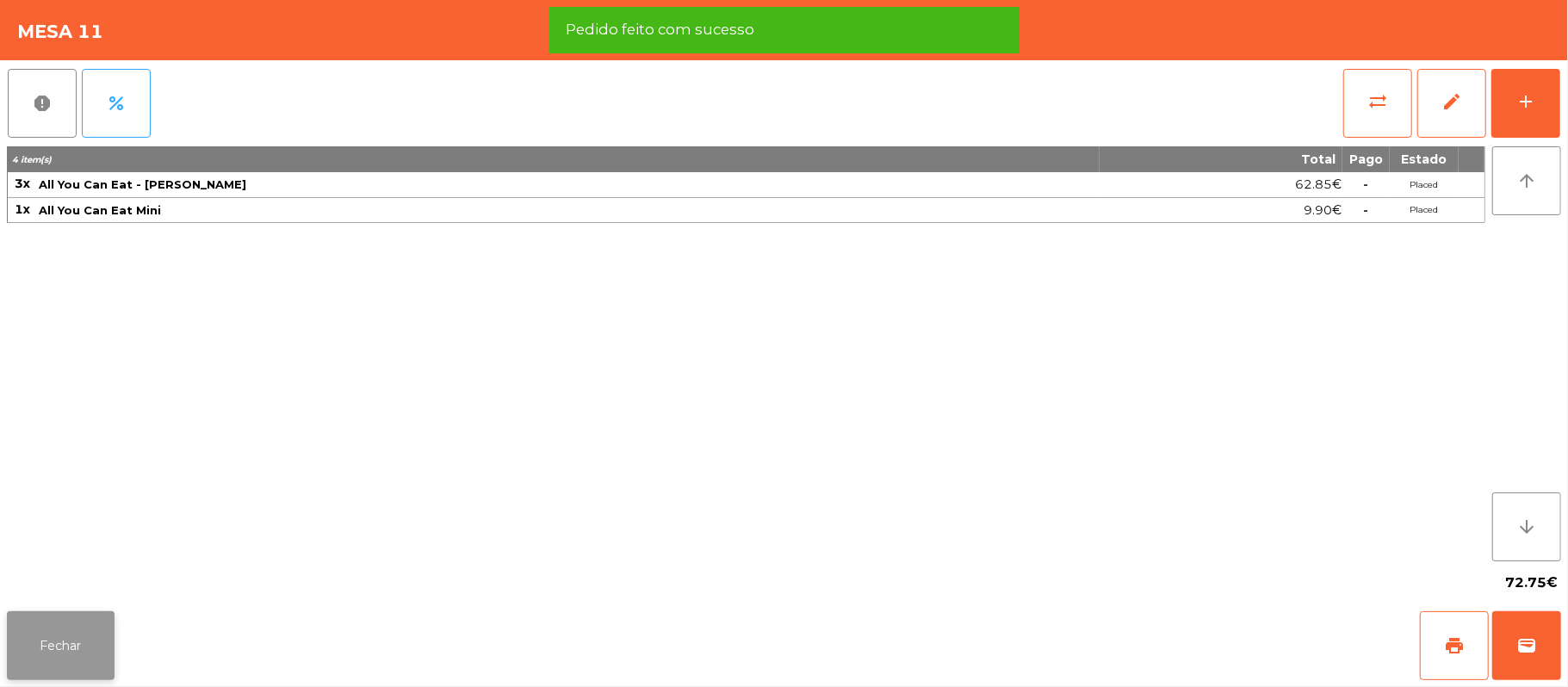
click at [100, 645] on button "Fechar" at bounding box center [60, 646] width 108 height 69
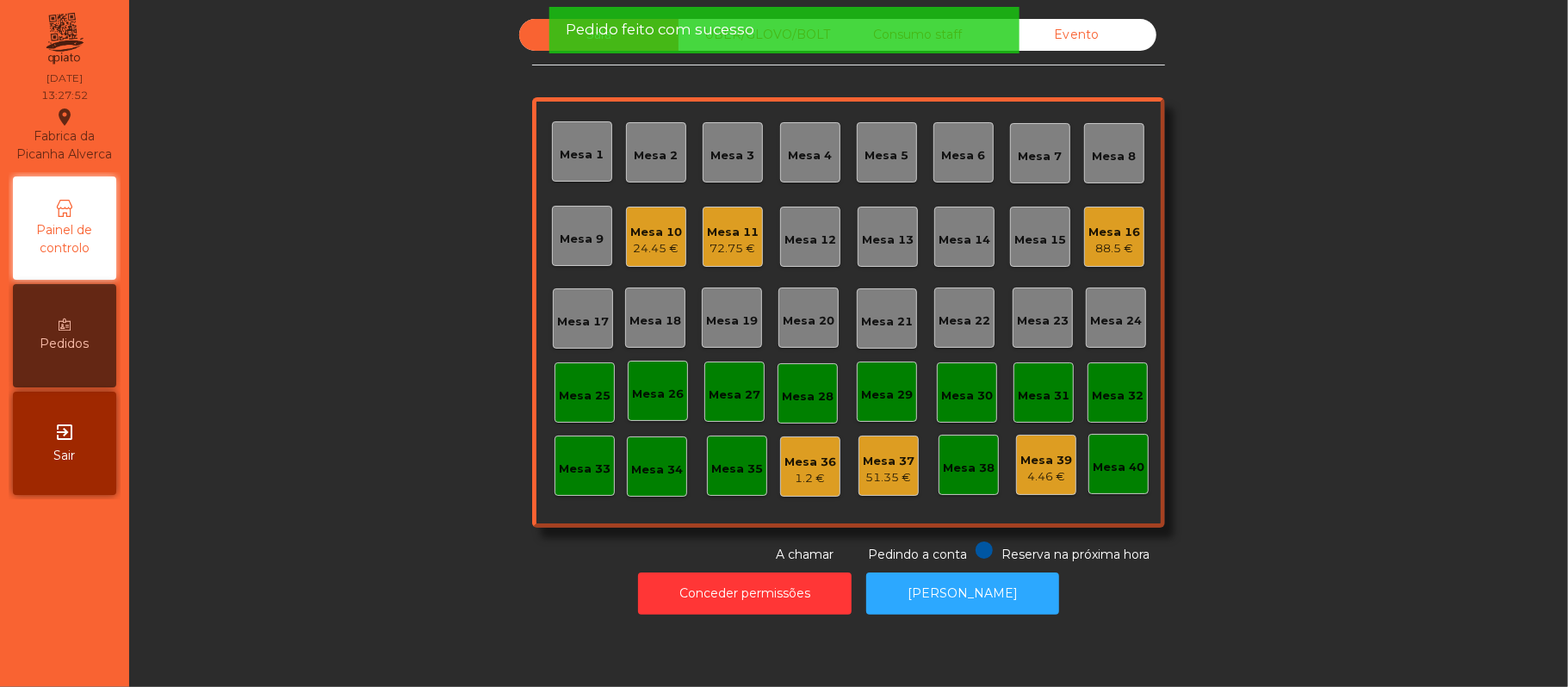
click at [373, 289] on div "Sala UBER/GLOVO/BOLT Consumo staff Evento Mesa 1 Mesa 2 Mesa 3 Mesa 4 Mesa 5 Me…" at bounding box center [848, 291] width 1392 height 545
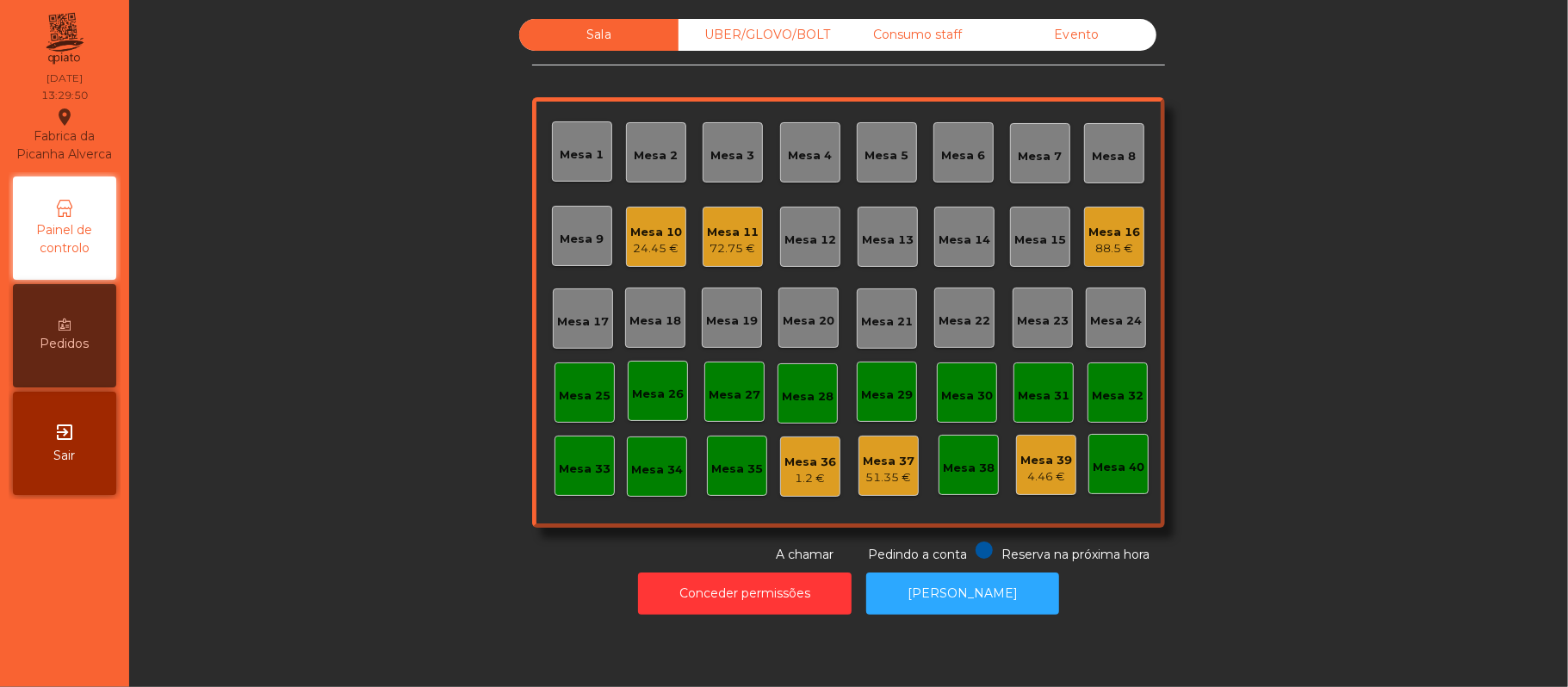
click at [745, 326] on div "Mesa 19" at bounding box center [732, 321] width 51 height 17
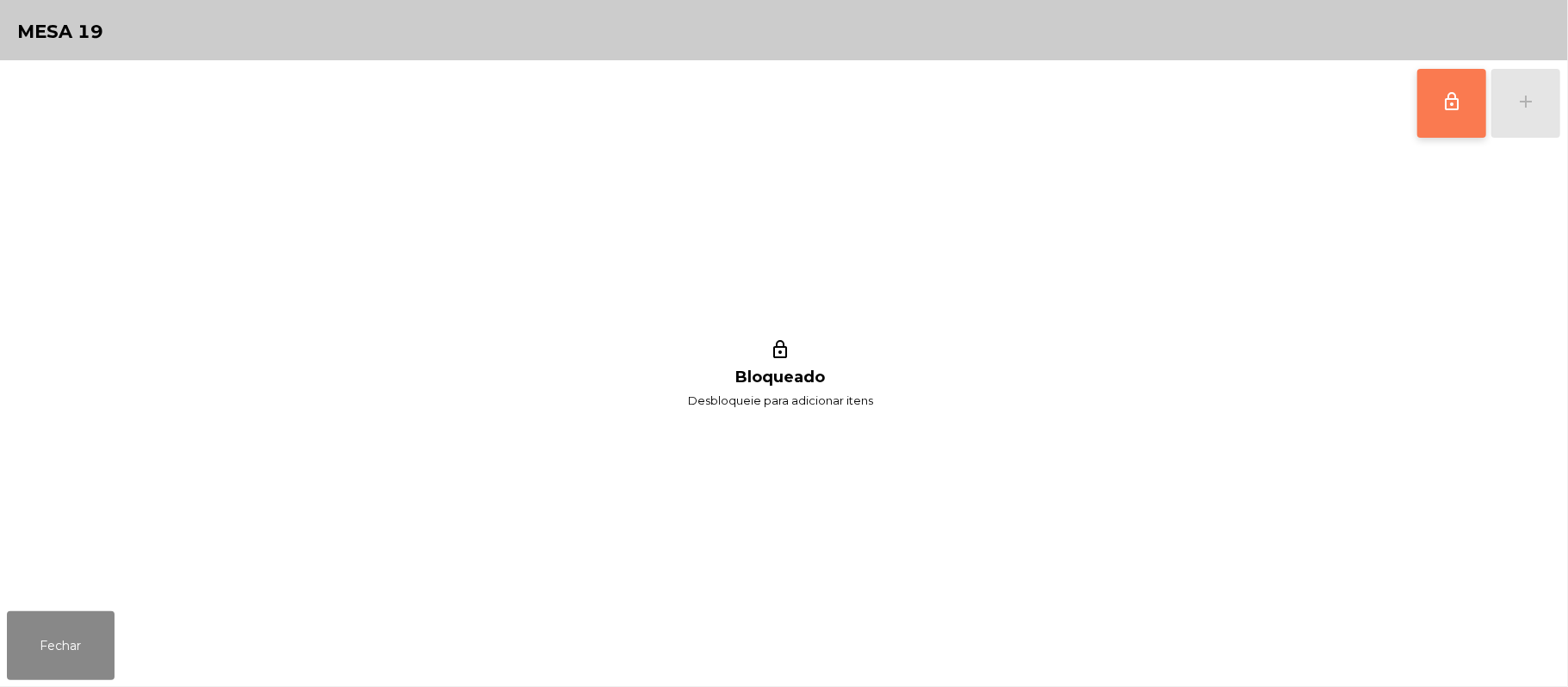
click at [1428, 108] on button "lock_outline" at bounding box center [1452, 104] width 69 height 69
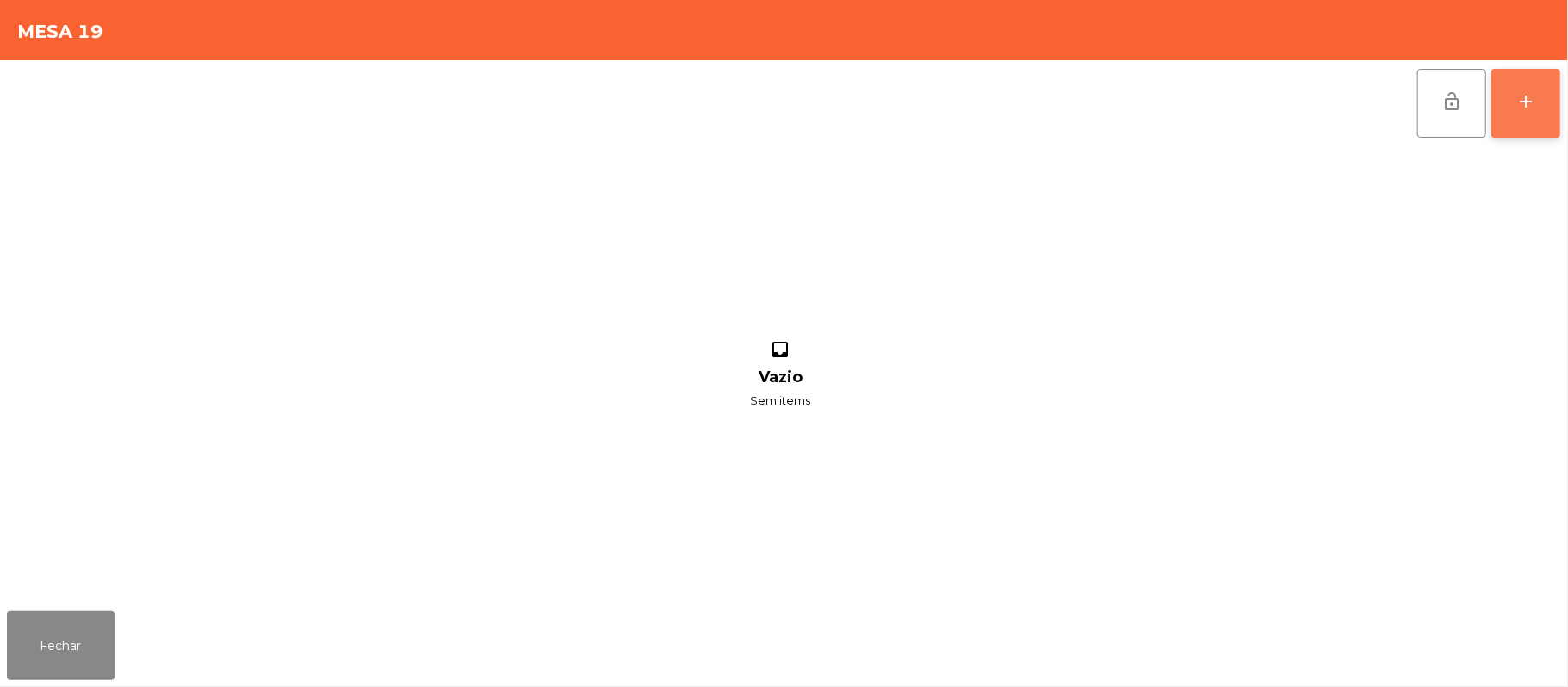
click at [1551, 98] on button "add" at bounding box center [1527, 104] width 69 height 69
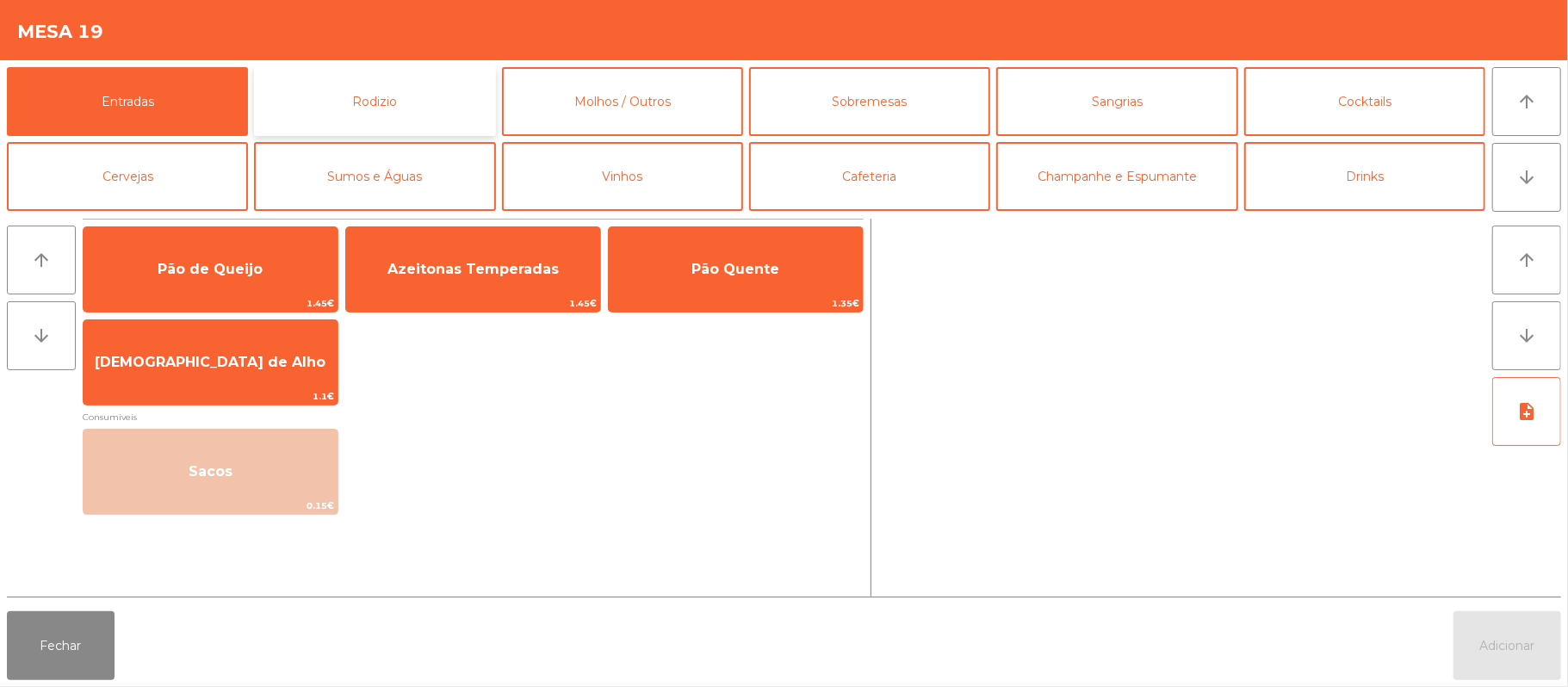
click at [415, 97] on button "Rodizio" at bounding box center [374, 102] width 241 height 69
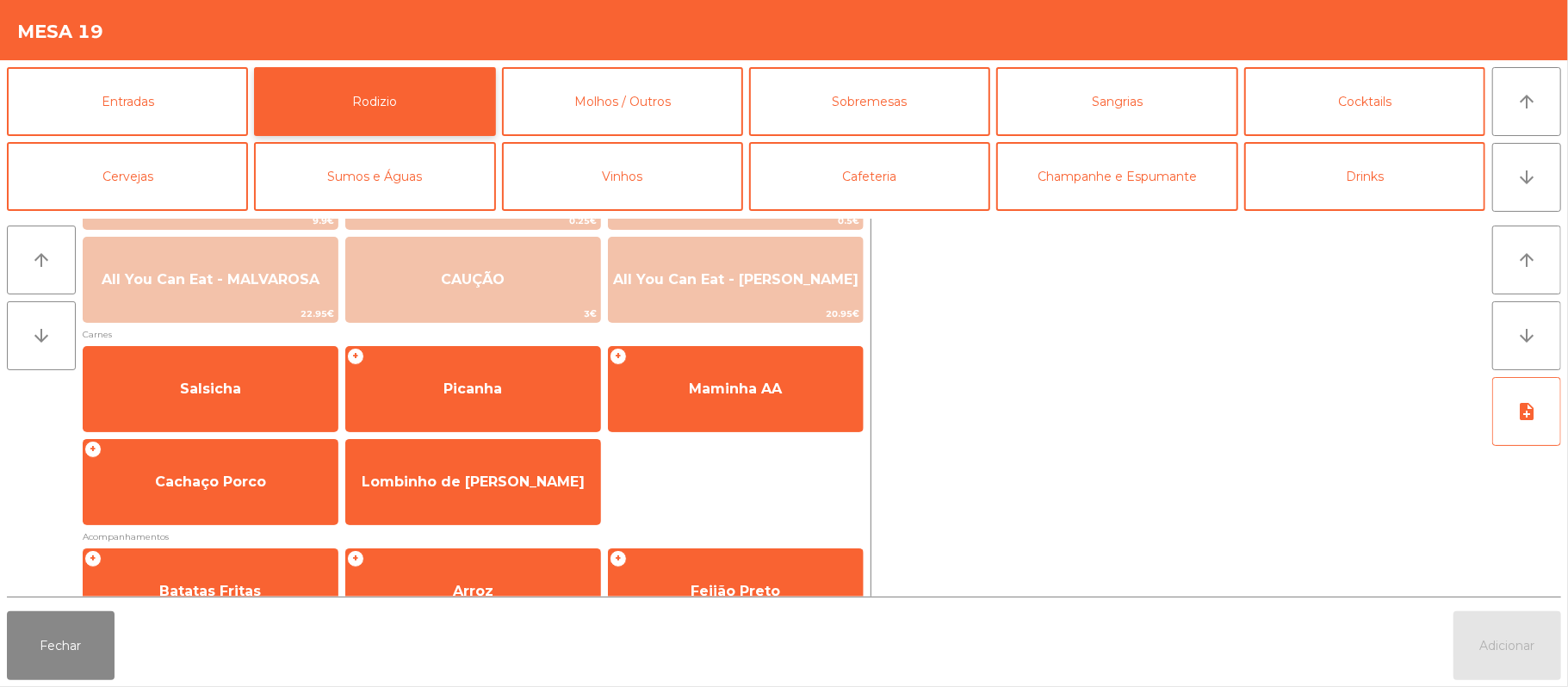
scroll to position [80, 0]
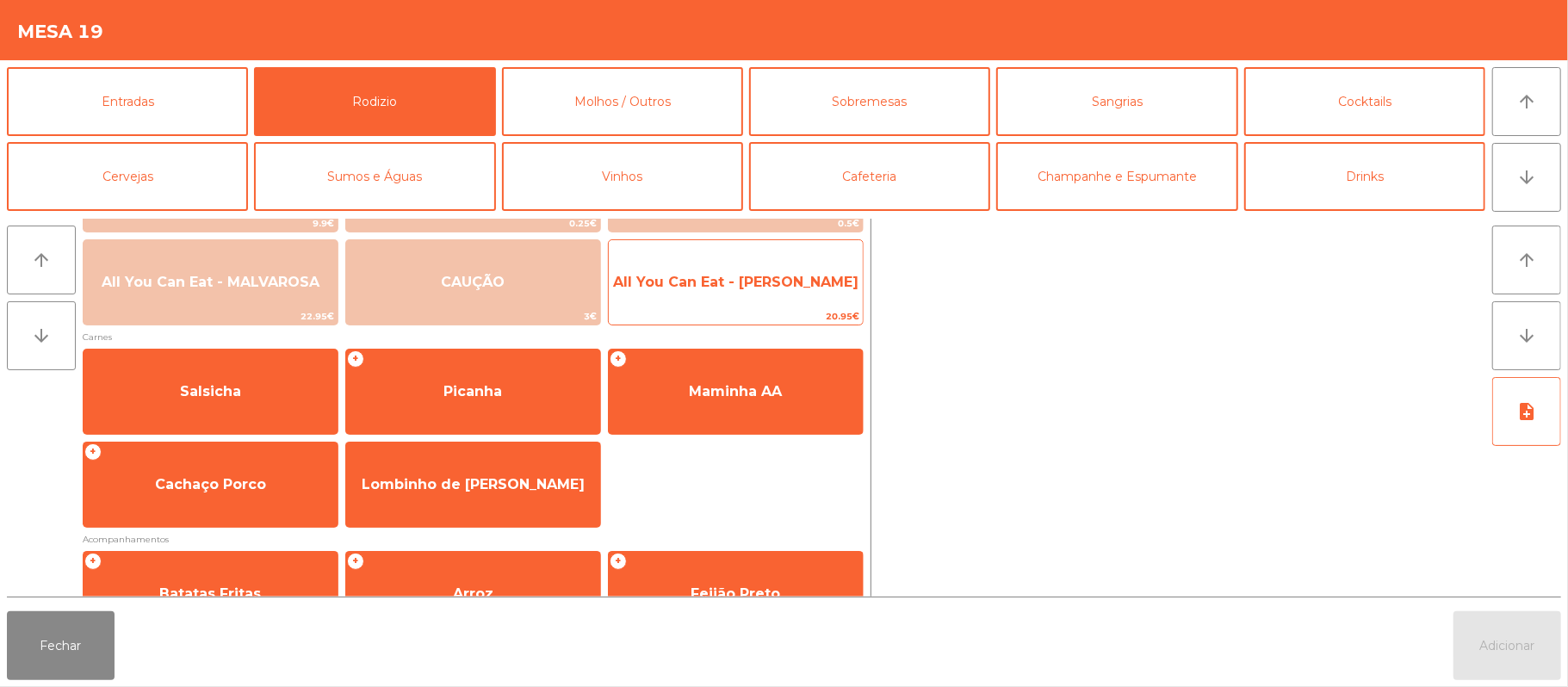
click at [789, 279] on span "All You Can Eat - Malva Almoço" at bounding box center [736, 281] width 246 height 17
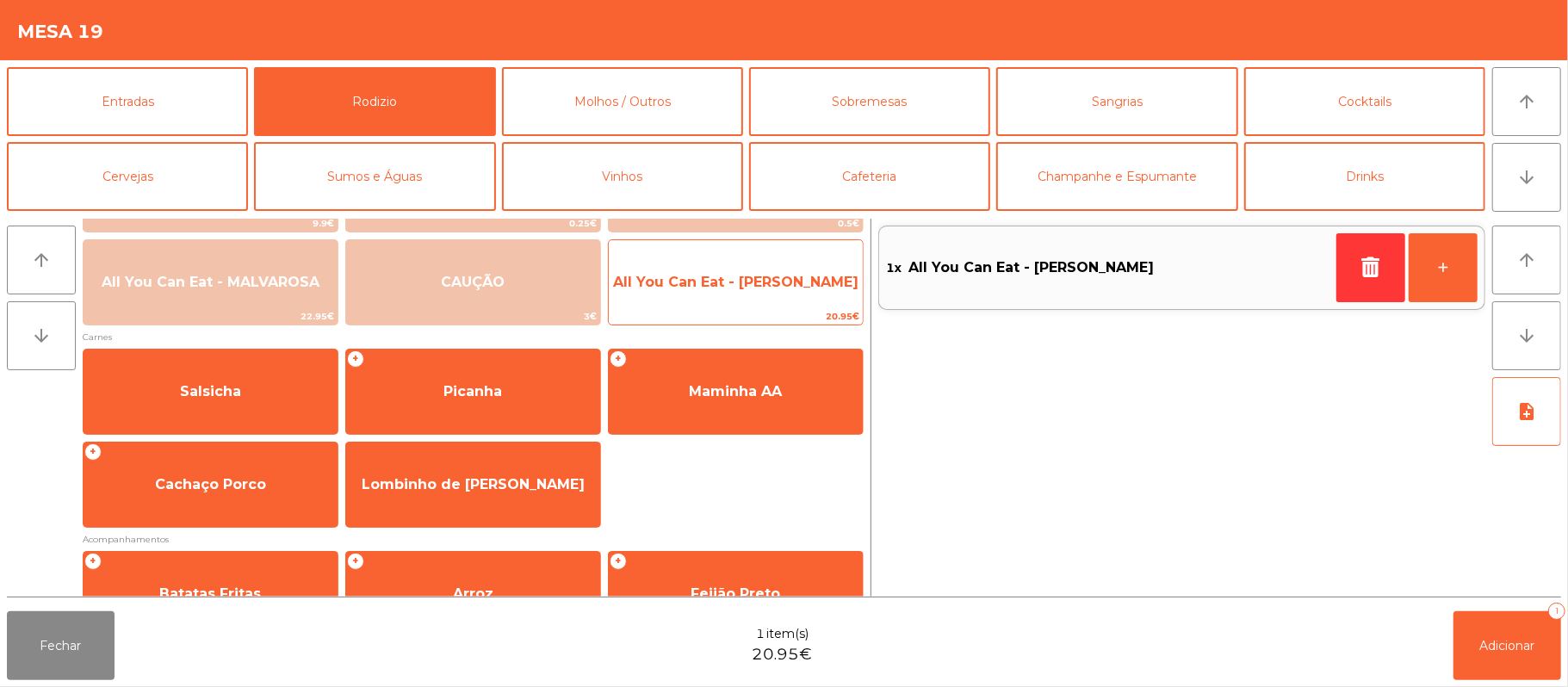
click at [778, 286] on span "All You Can Eat - Malva Almoço" at bounding box center [736, 281] width 246 height 17
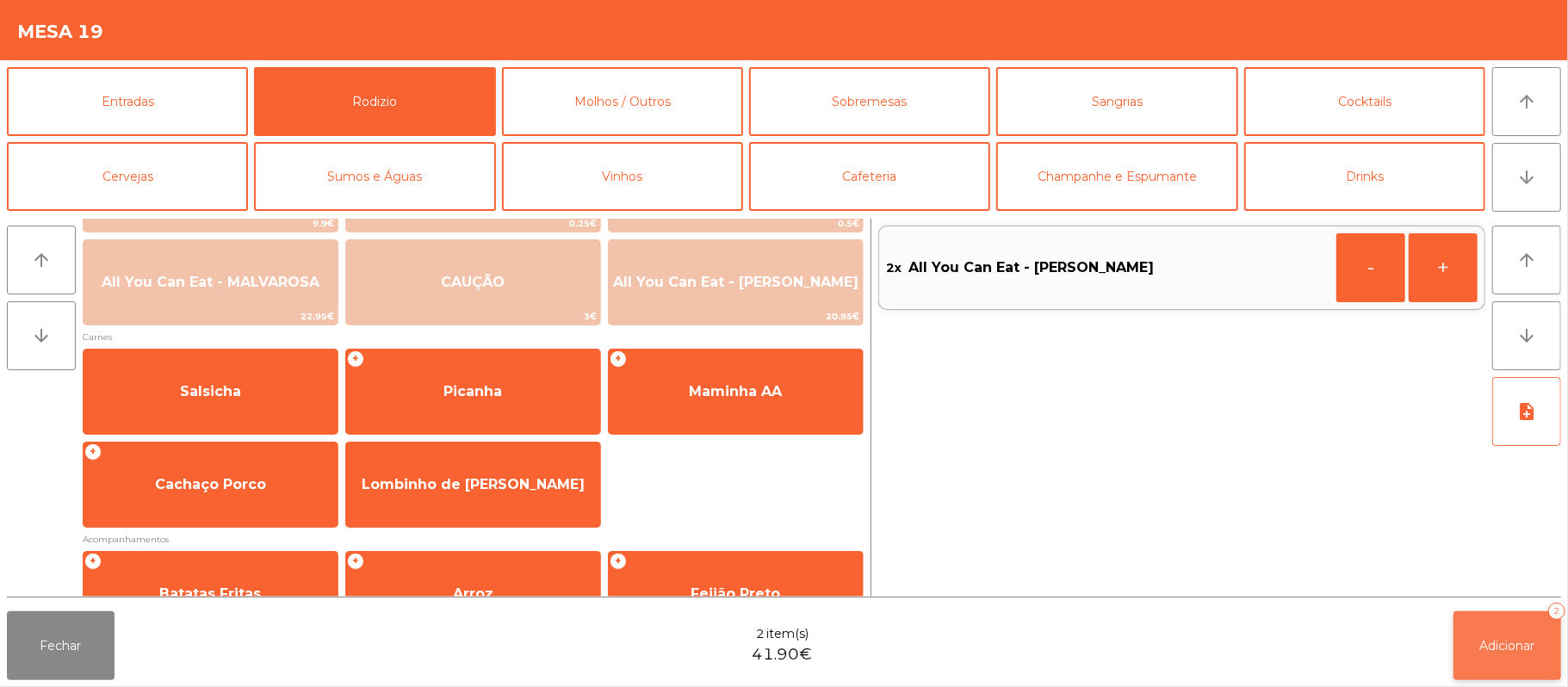
click at [1513, 644] on span "Adicionar" at bounding box center [1508, 646] width 55 height 16
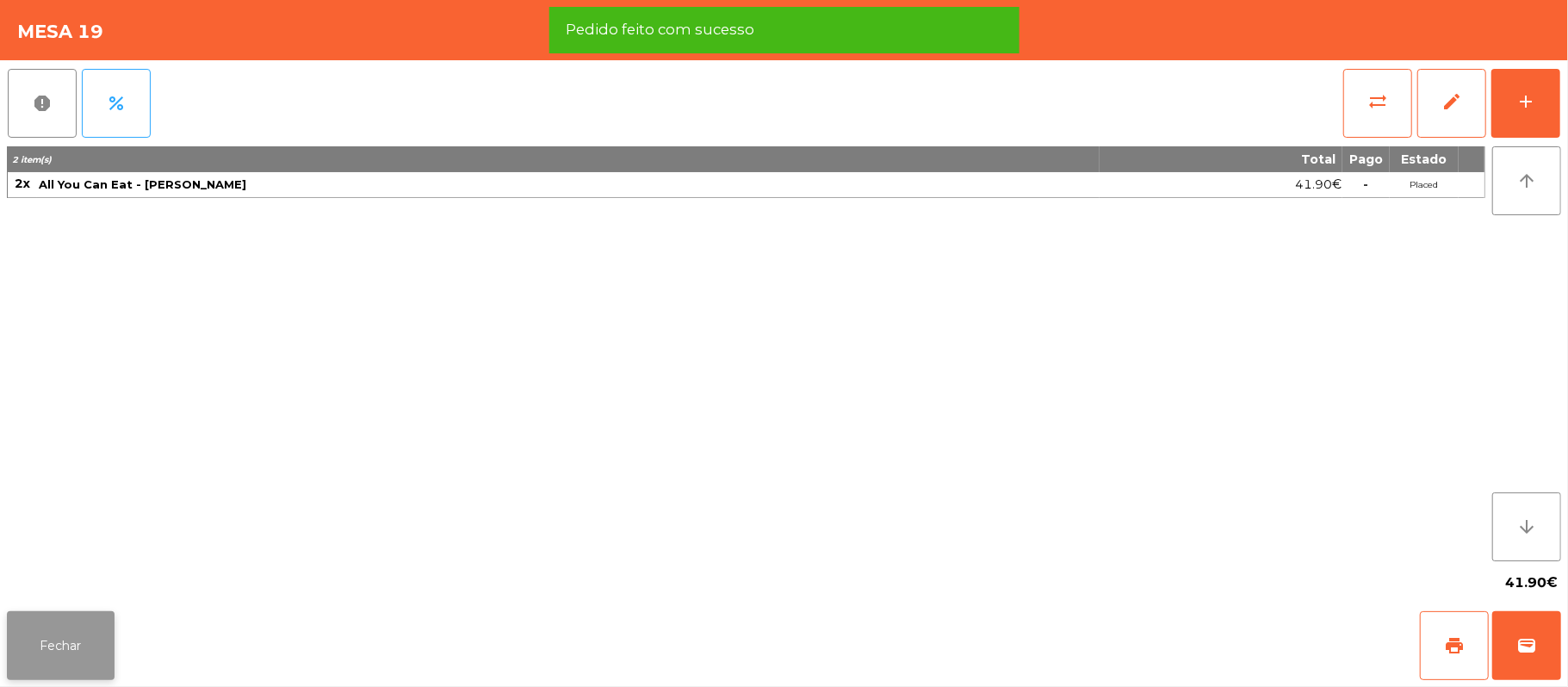
click at [93, 669] on button "Fechar" at bounding box center [60, 646] width 108 height 69
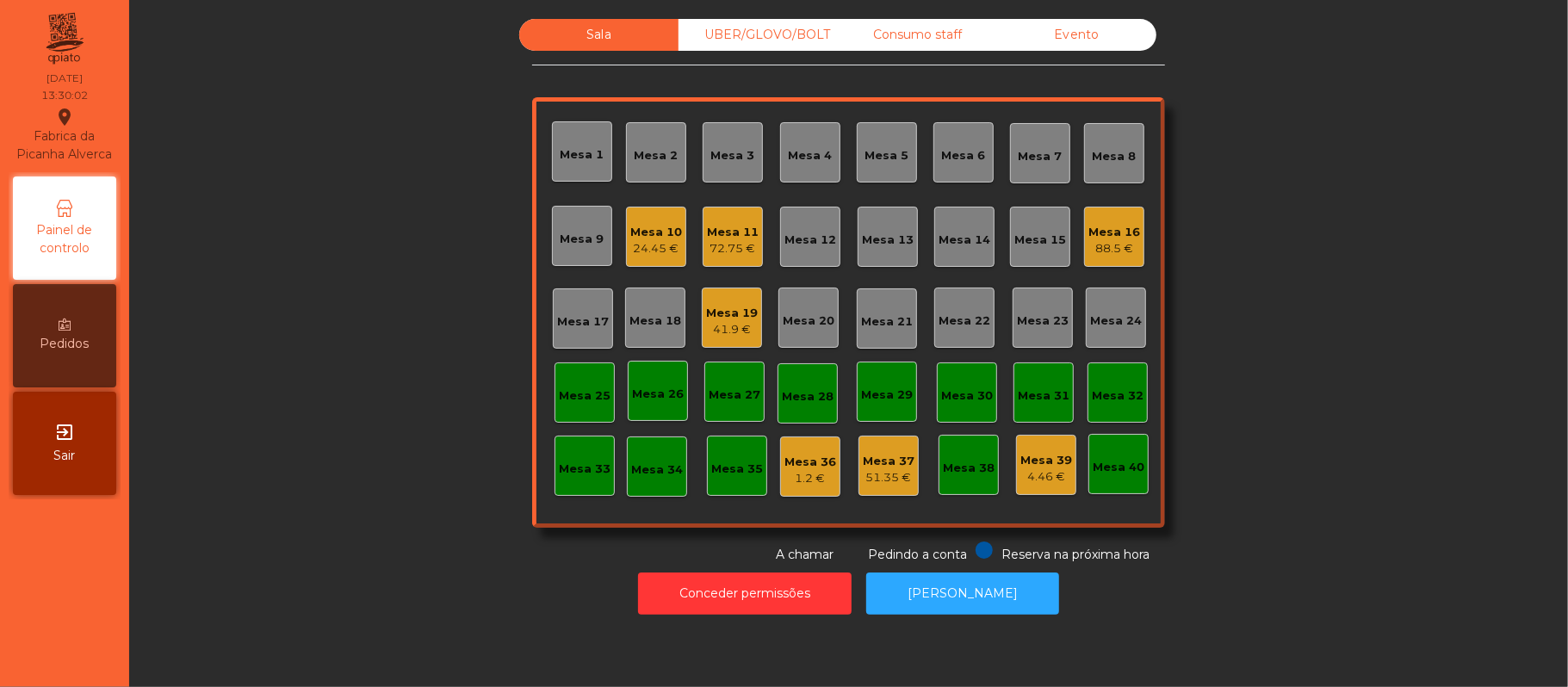
click at [954, 301] on div "Mesa 22" at bounding box center [964, 317] width 60 height 60
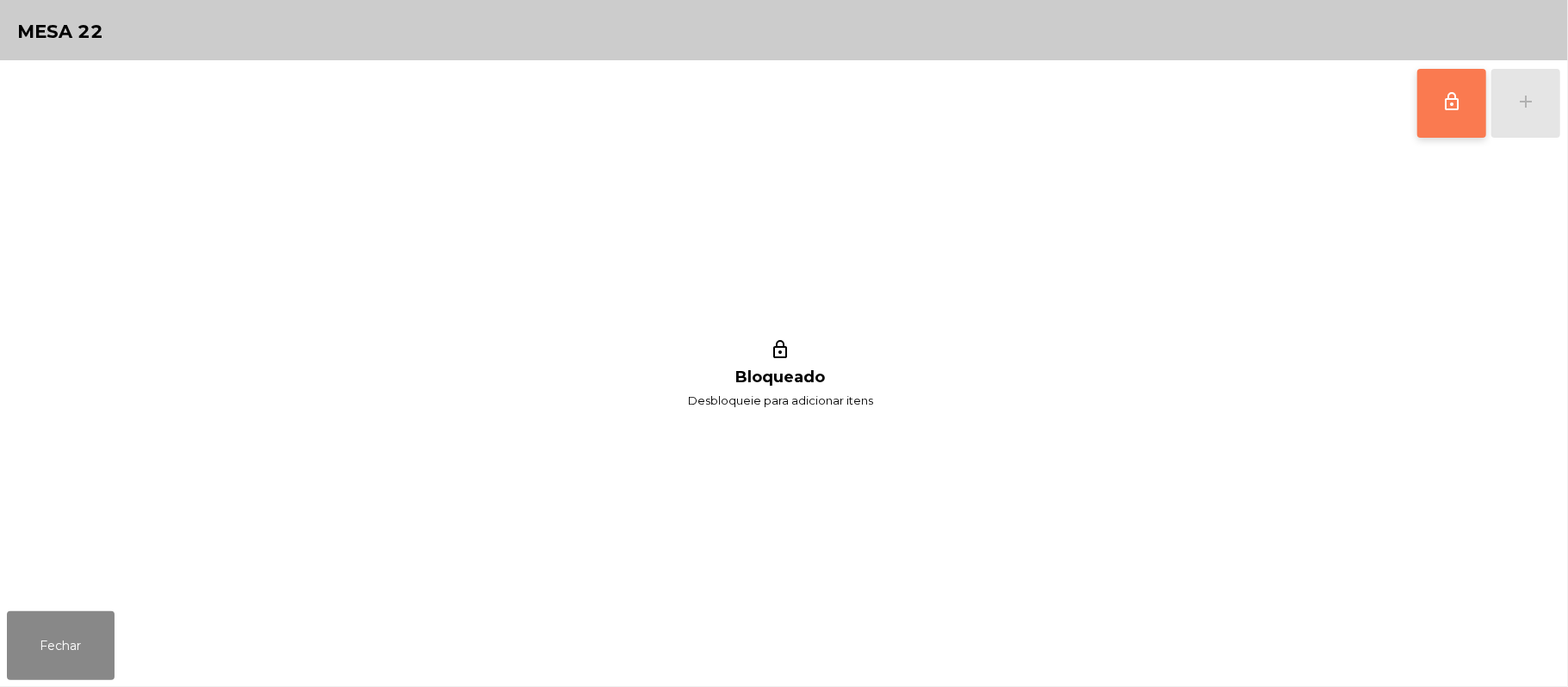
click at [1450, 104] on span "lock_outline" at bounding box center [1451, 101] width 21 height 21
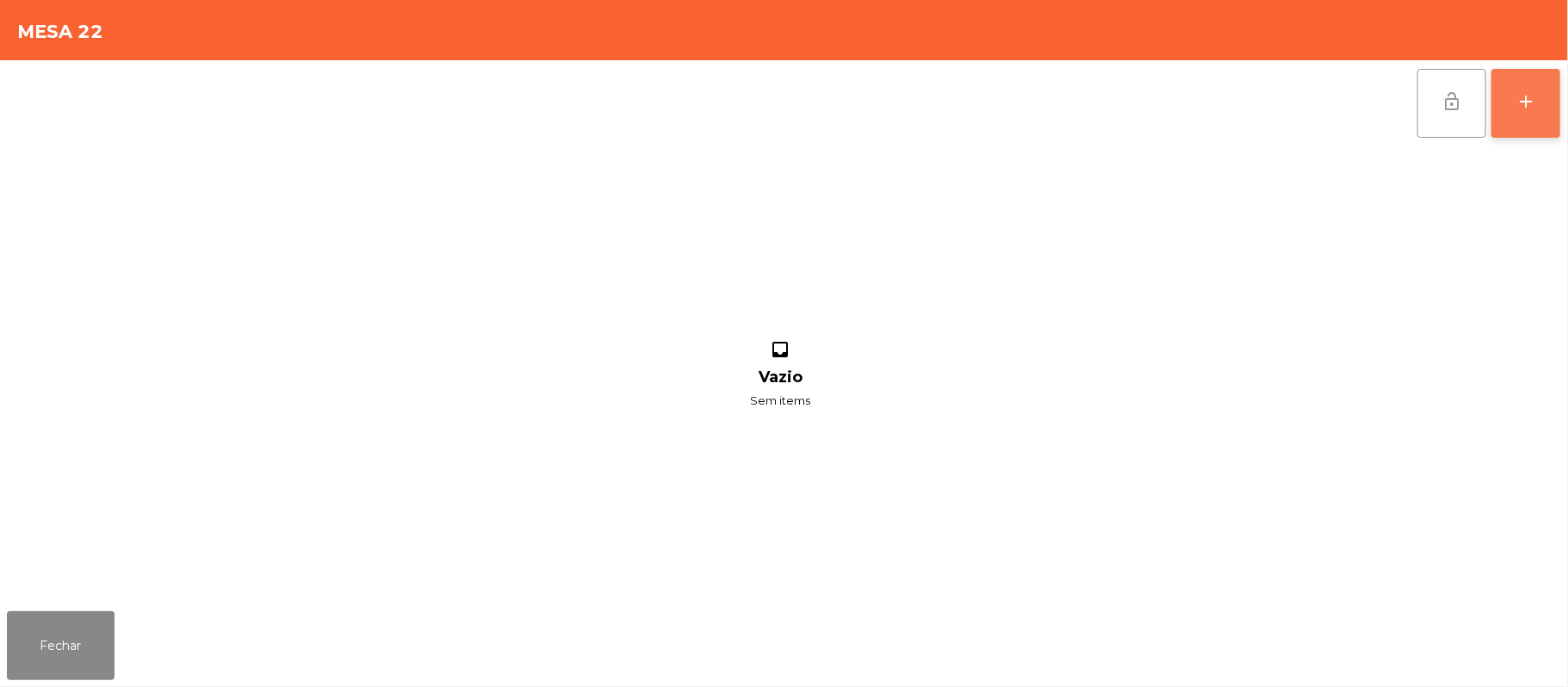
click at [1530, 109] on div "add" at bounding box center [1526, 101] width 21 height 21
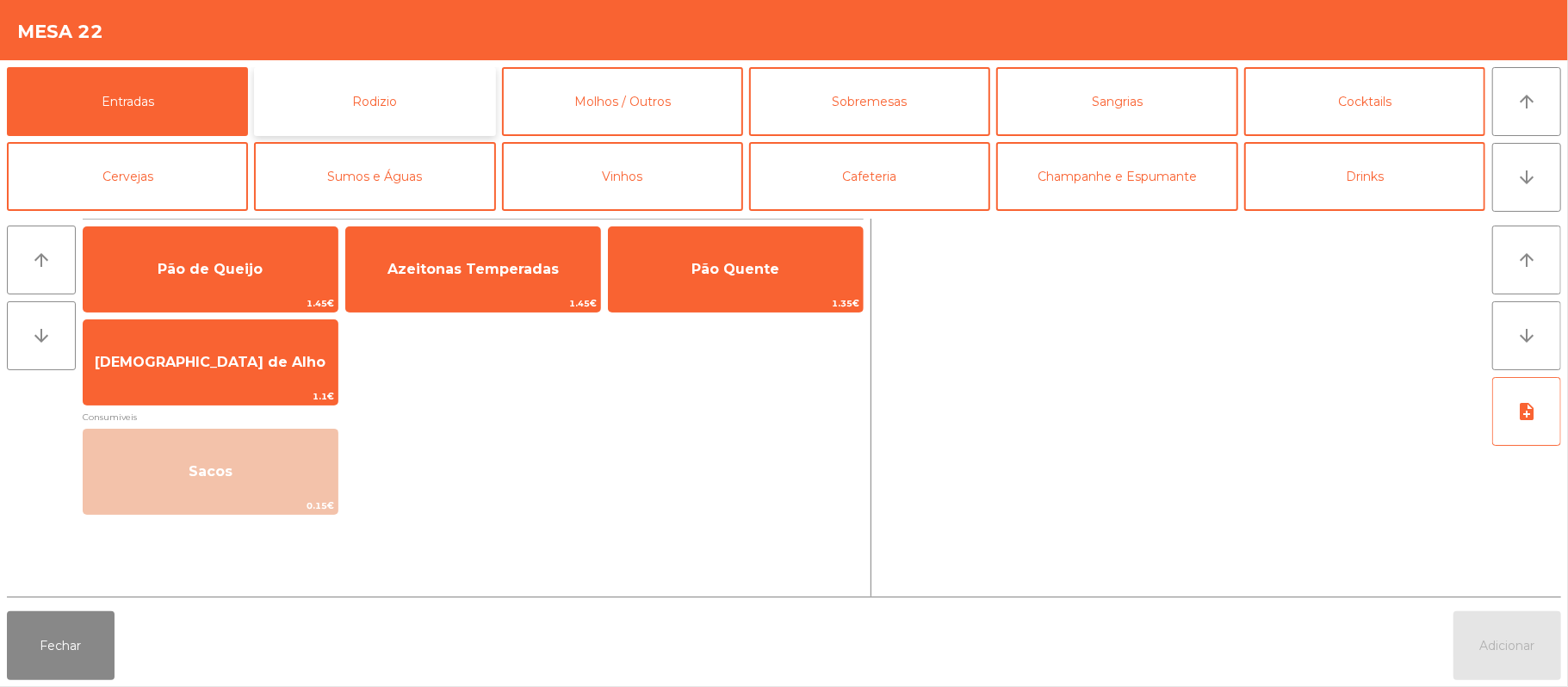
click at [414, 124] on button "Rodizio" at bounding box center [374, 102] width 241 height 69
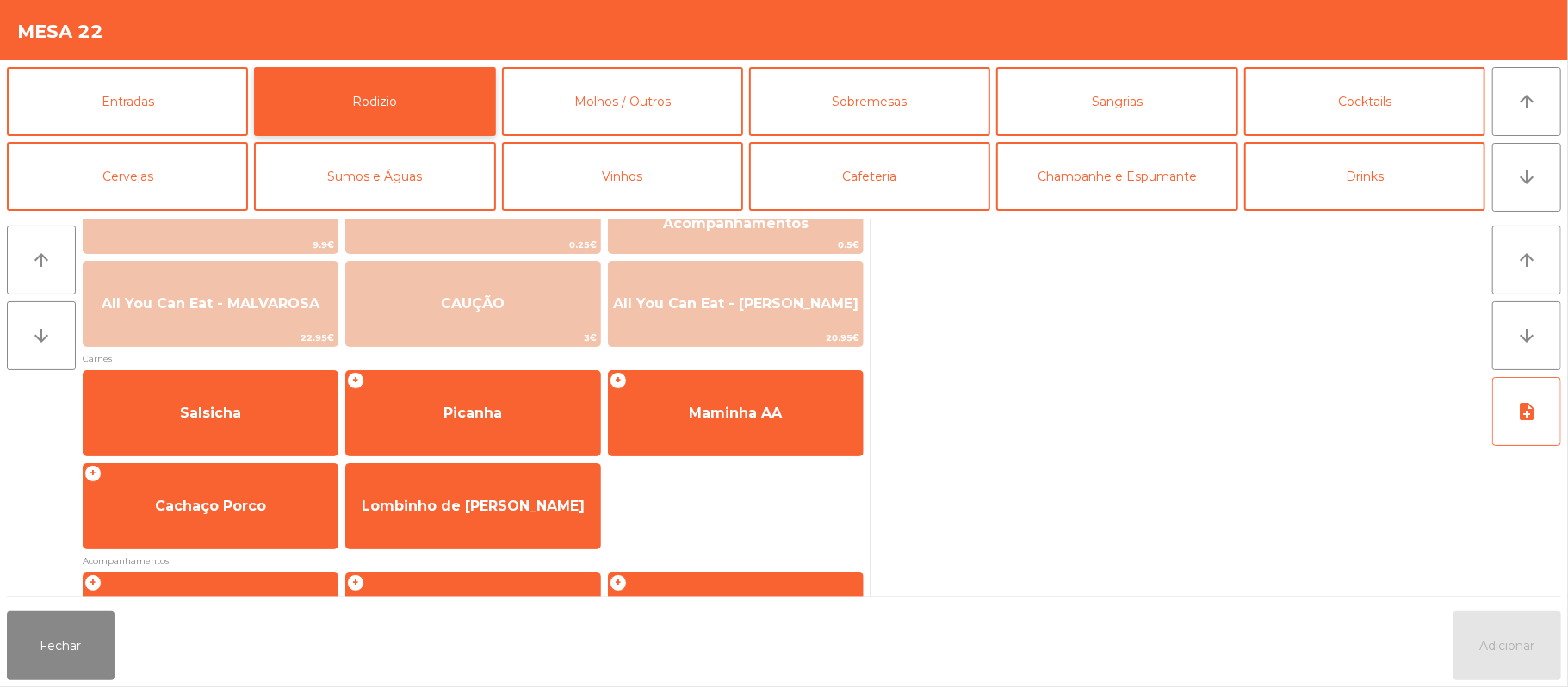
scroll to position [57, 0]
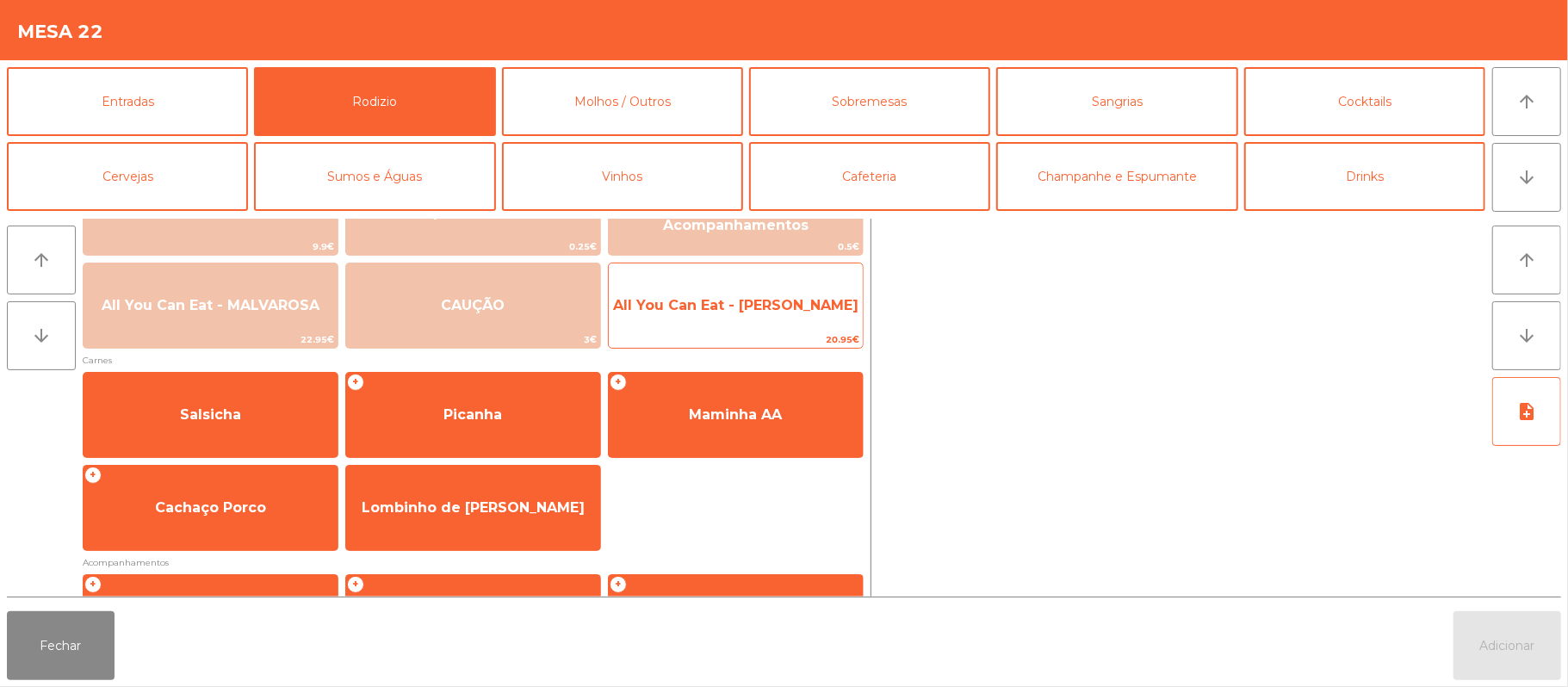
click at [734, 308] on span "All You Can Eat - Malva Almoço" at bounding box center [736, 305] width 246 height 17
click at [718, 304] on span "All You Can Eat - Malva Almoço" at bounding box center [736, 305] width 246 height 17
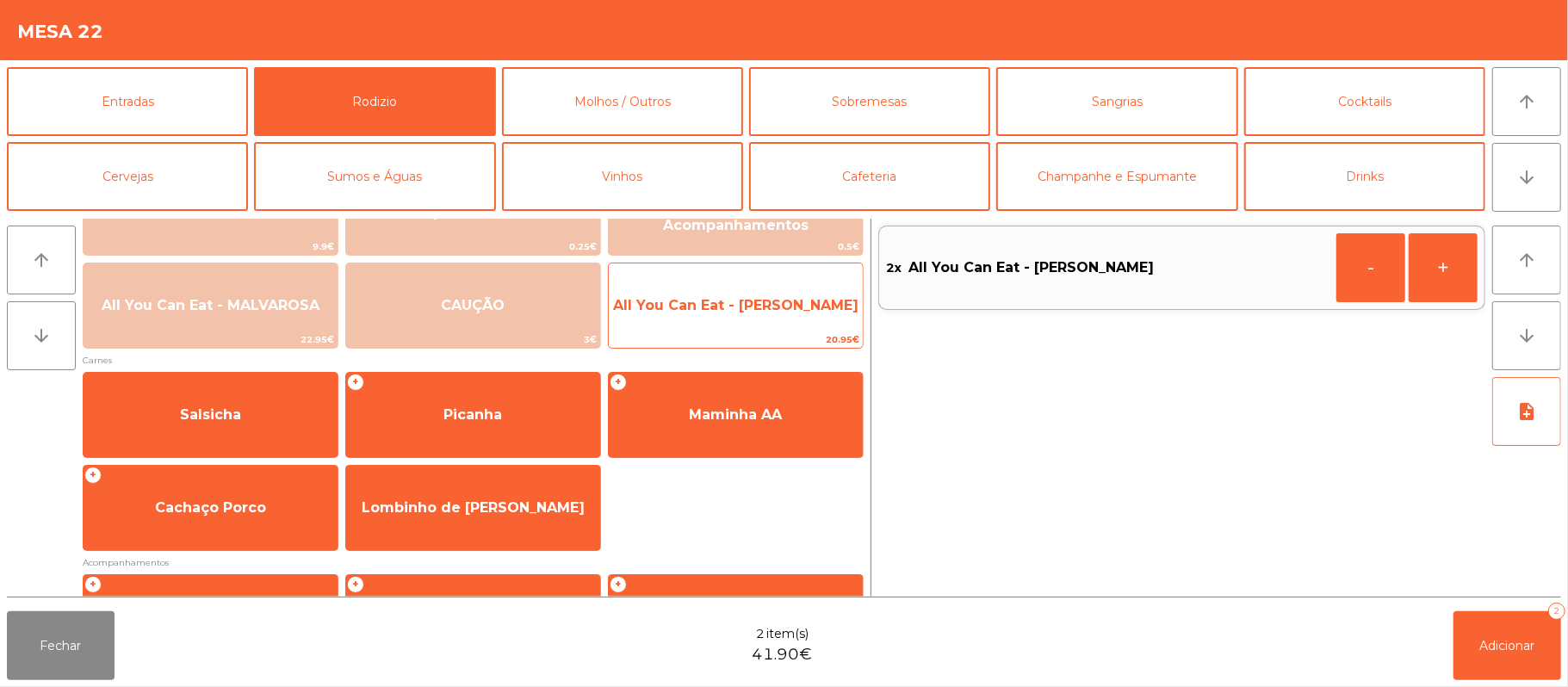
click at [665, 311] on span "All You Can Eat - Malva Almoço" at bounding box center [736, 305] width 246 height 17
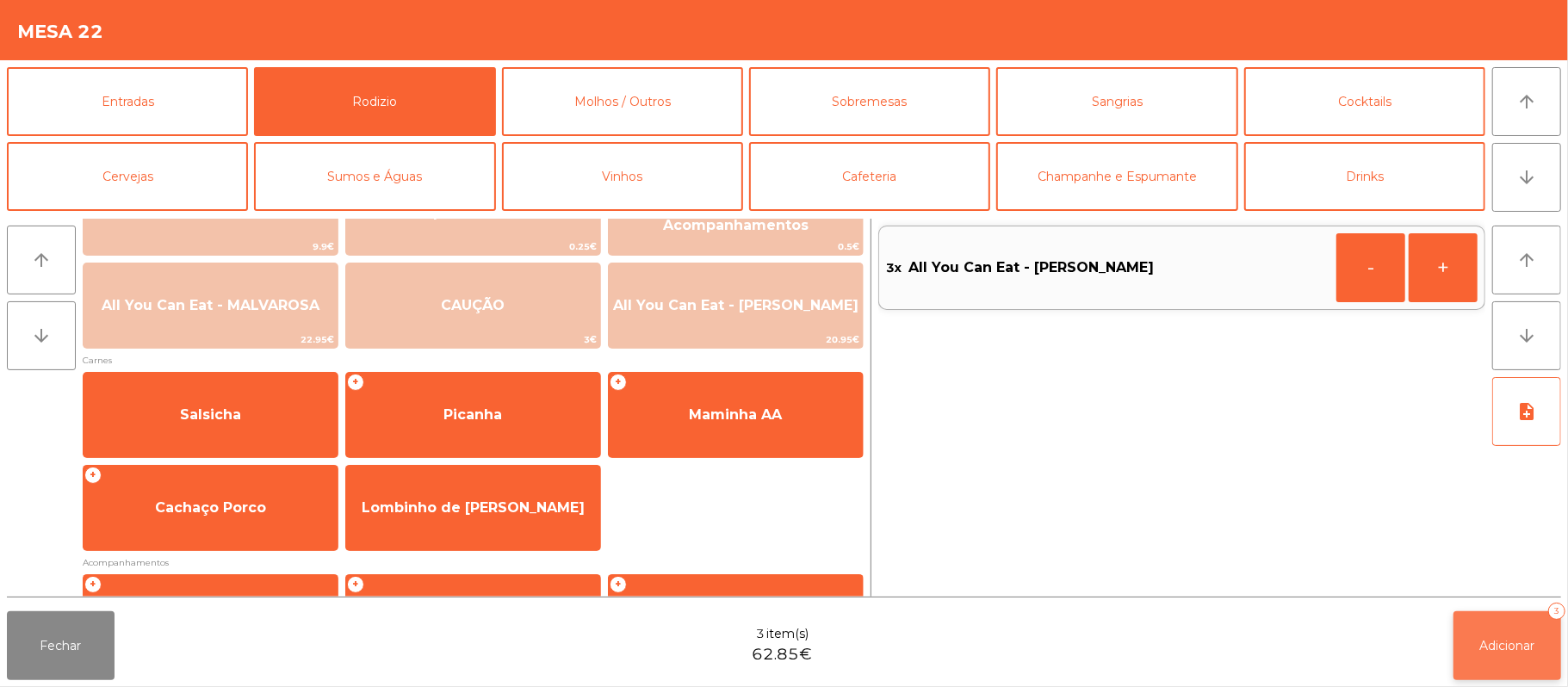
click at [1503, 655] on button "Adicionar 3" at bounding box center [1507, 646] width 108 height 69
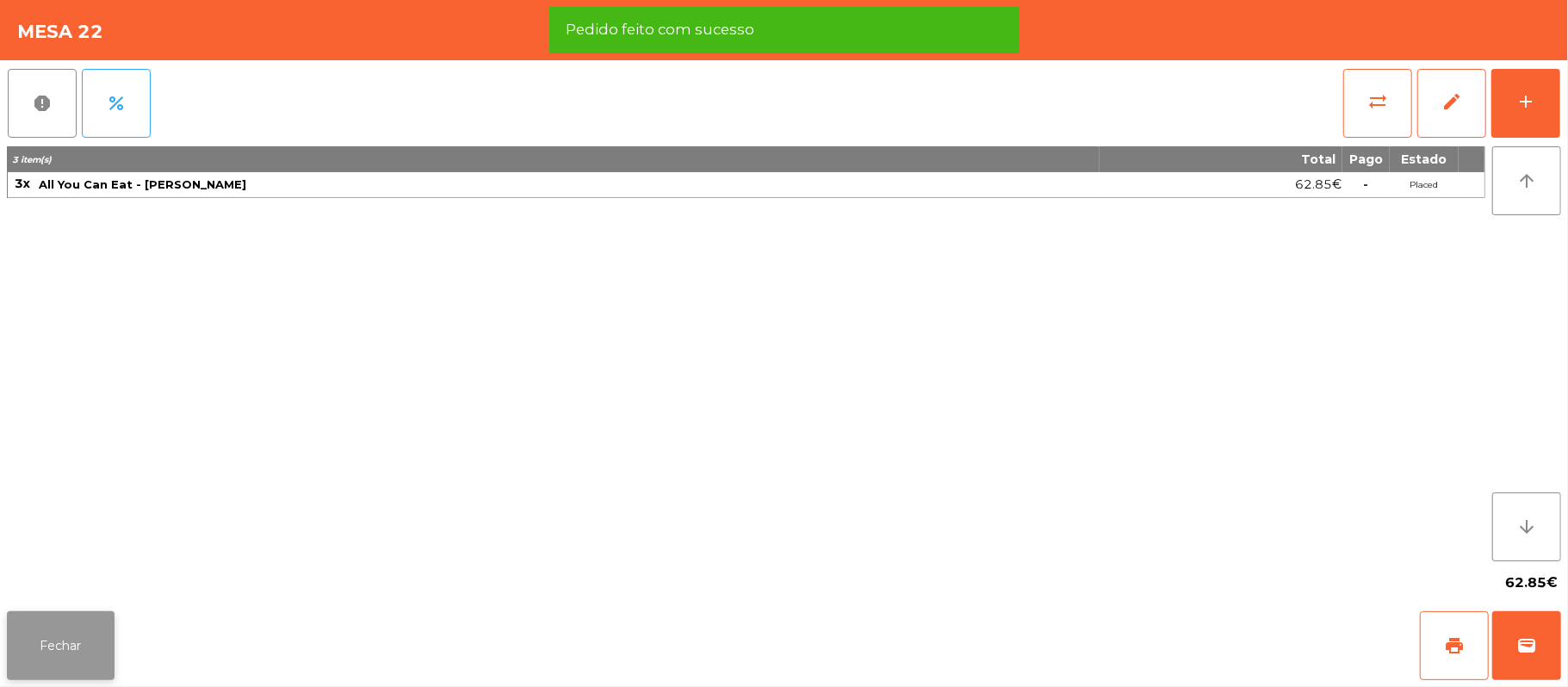
click at [55, 617] on button "Fechar" at bounding box center [60, 646] width 108 height 69
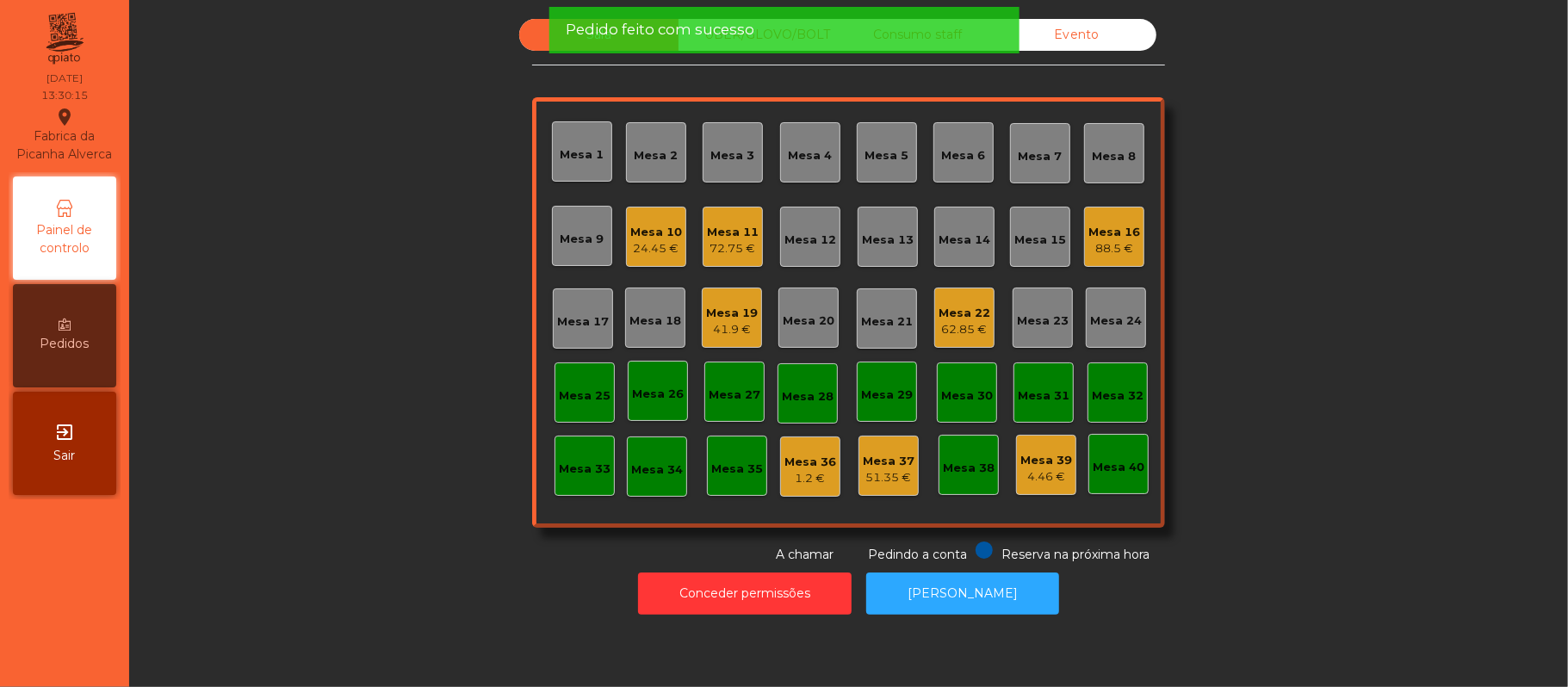
click at [396, 383] on div "Sala UBER/GLOVO/BOLT Consumo staff Evento Mesa 1 Mesa 2 Mesa 3 Mesa 4 Mesa 5 Me…" at bounding box center [848, 291] width 1392 height 545
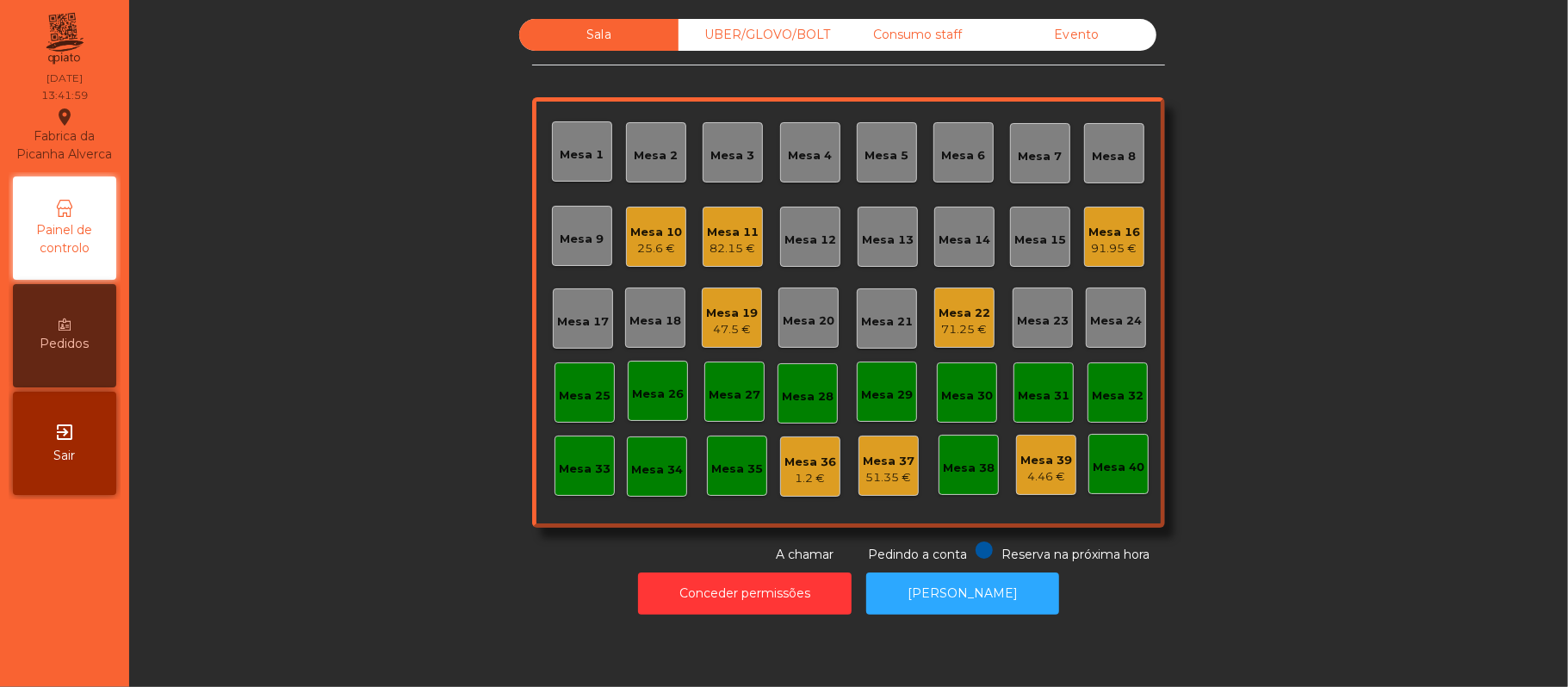
click at [643, 293] on div "Mesa 18" at bounding box center [655, 317] width 60 height 60
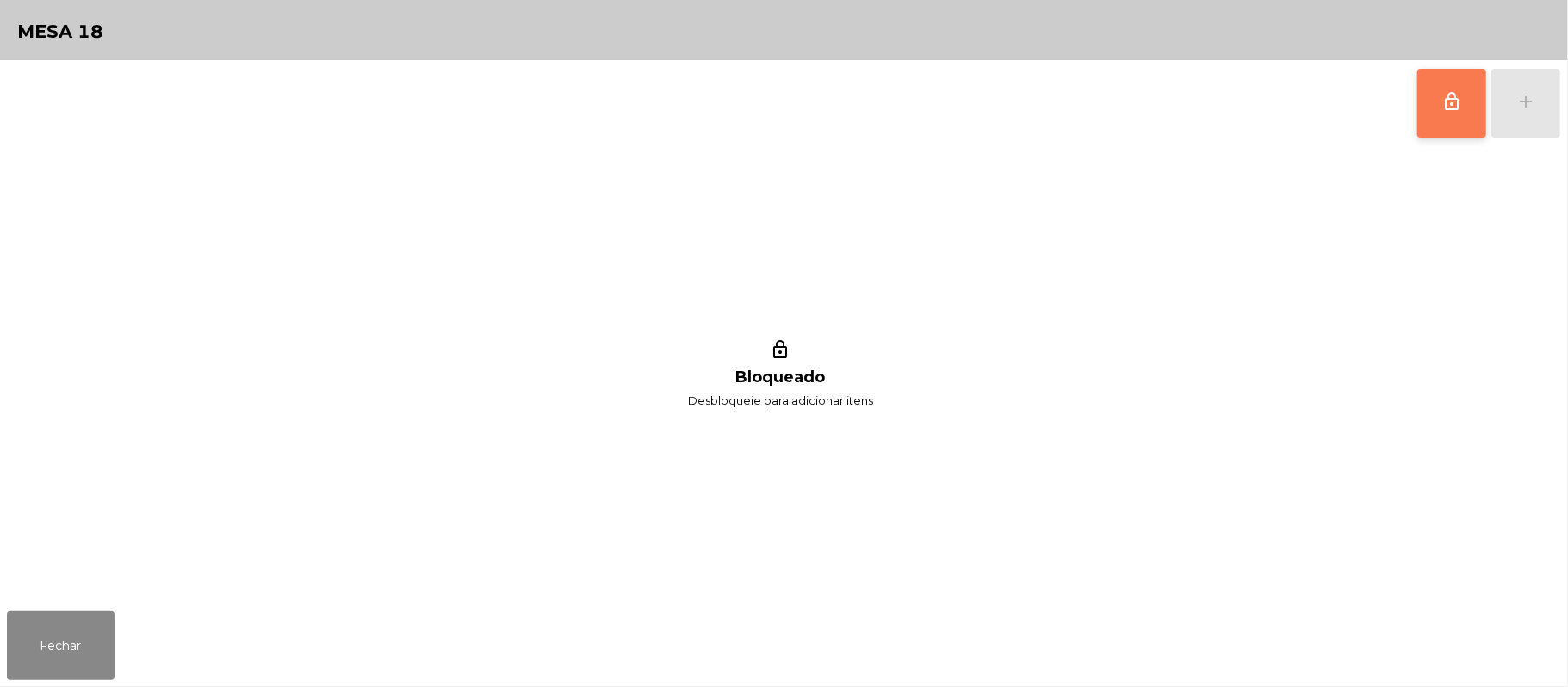
click at [1458, 91] on span "lock_outline" at bounding box center [1451, 101] width 21 height 21
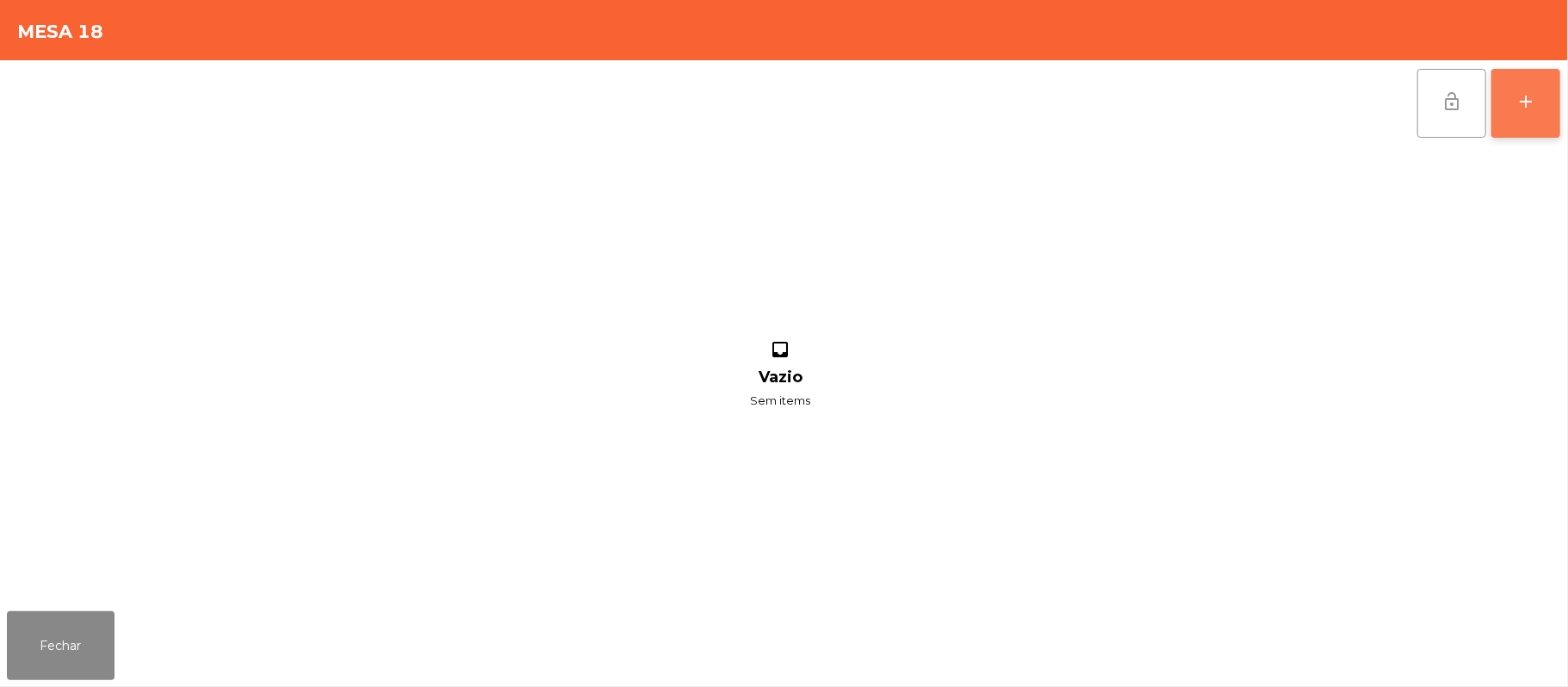
click at [1554, 105] on button "add" at bounding box center [1527, 104] width 69 height 69
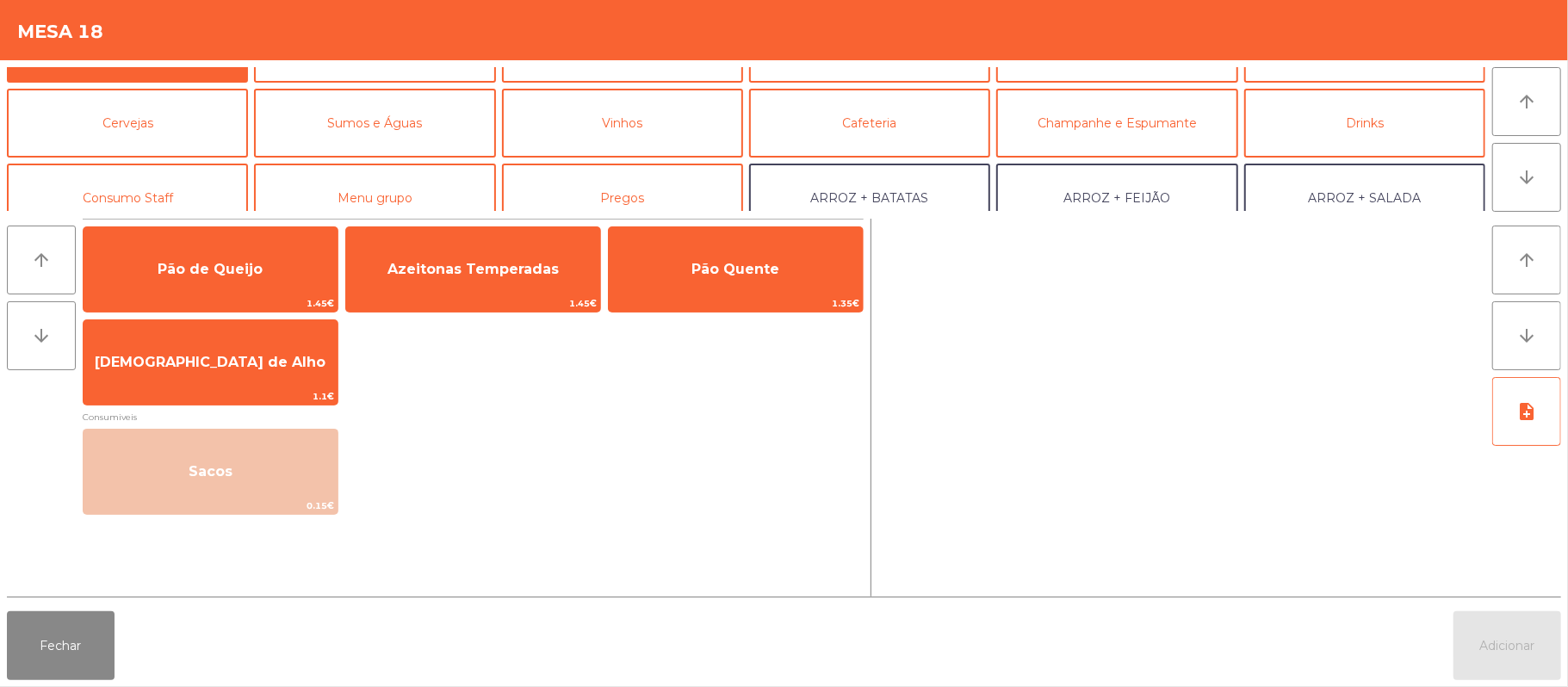
scroll to position [43, 0]
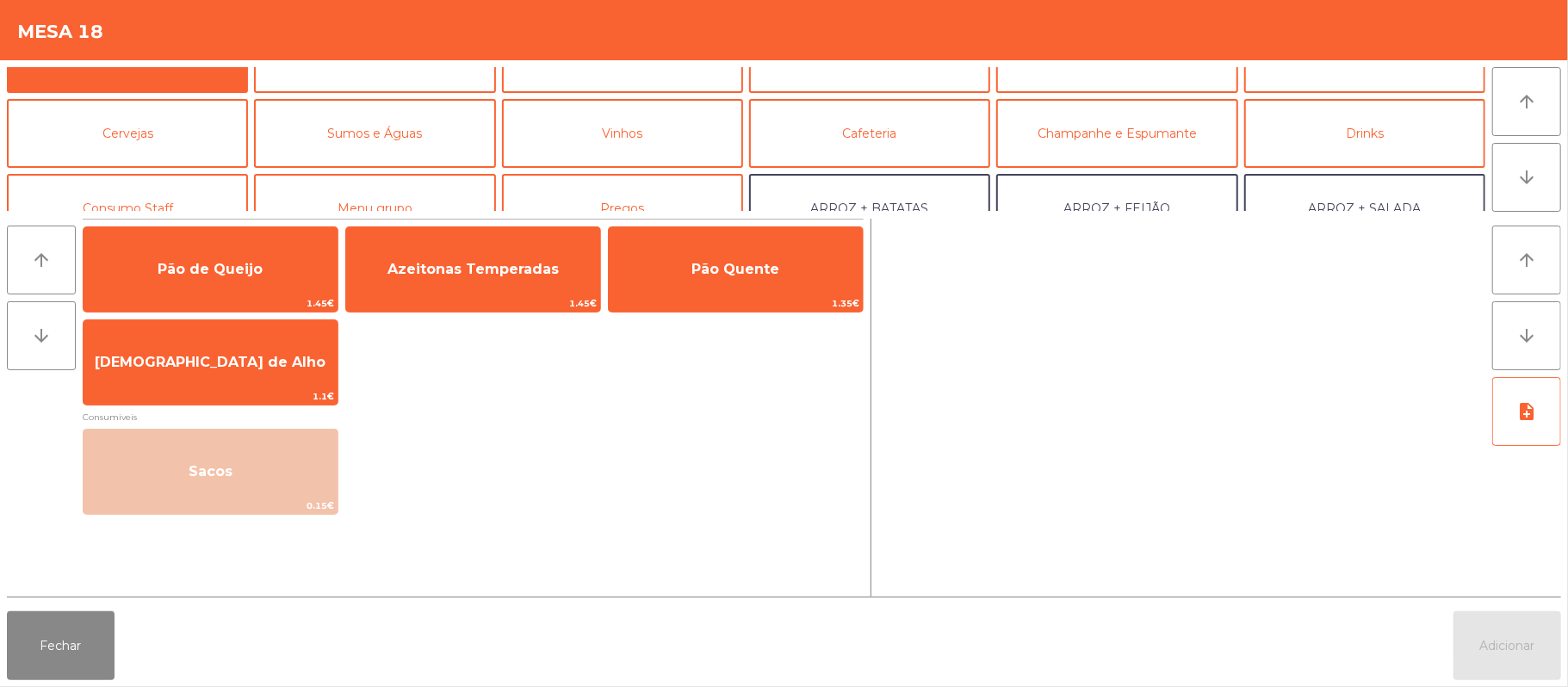
click at [422, 55] on div "Mesa 18" at bounding box center [784, 30] width 1568 height 60
click at [437, 83] on button "Rodizio" at bounding box center [374, 58] width 241 height 69
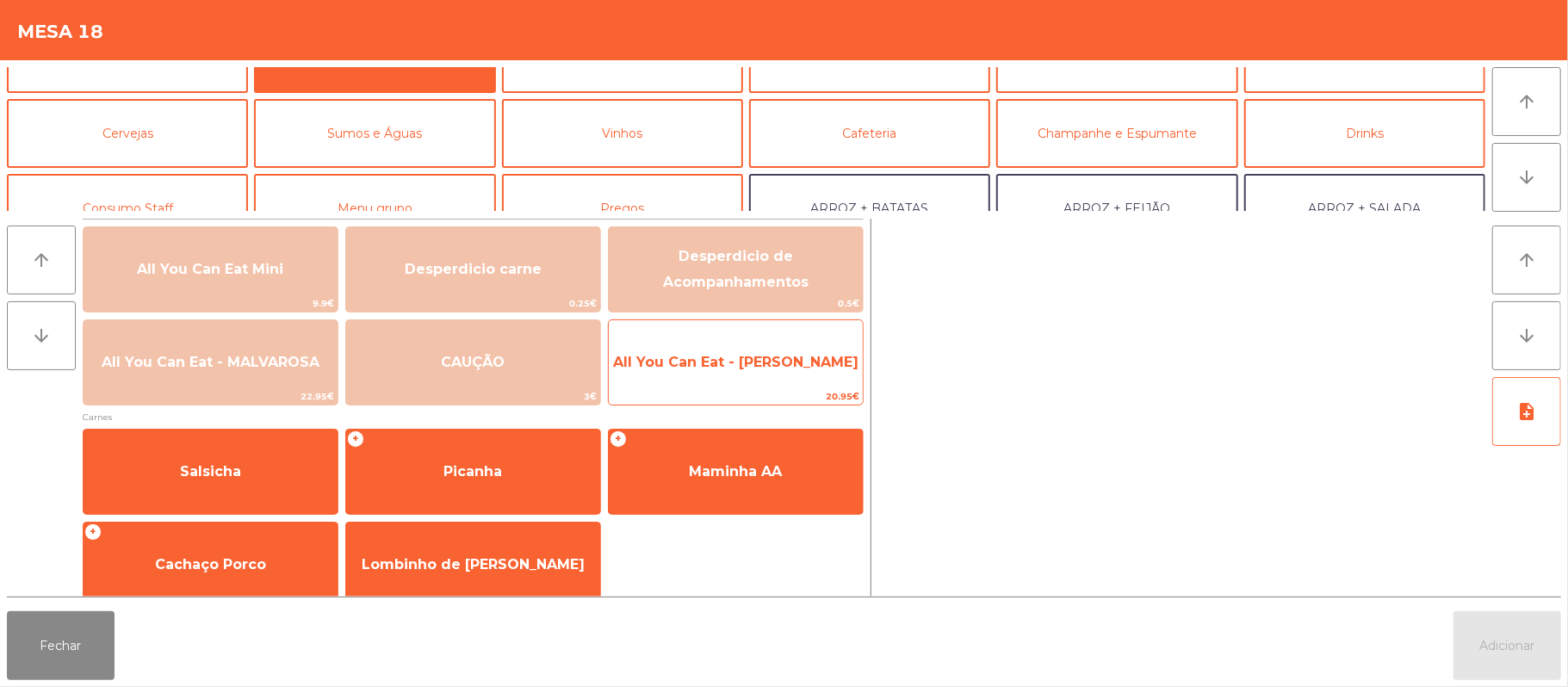
click at [713, 388] on span "20.95€" at bounding box center [736, 396] width 254 height 17
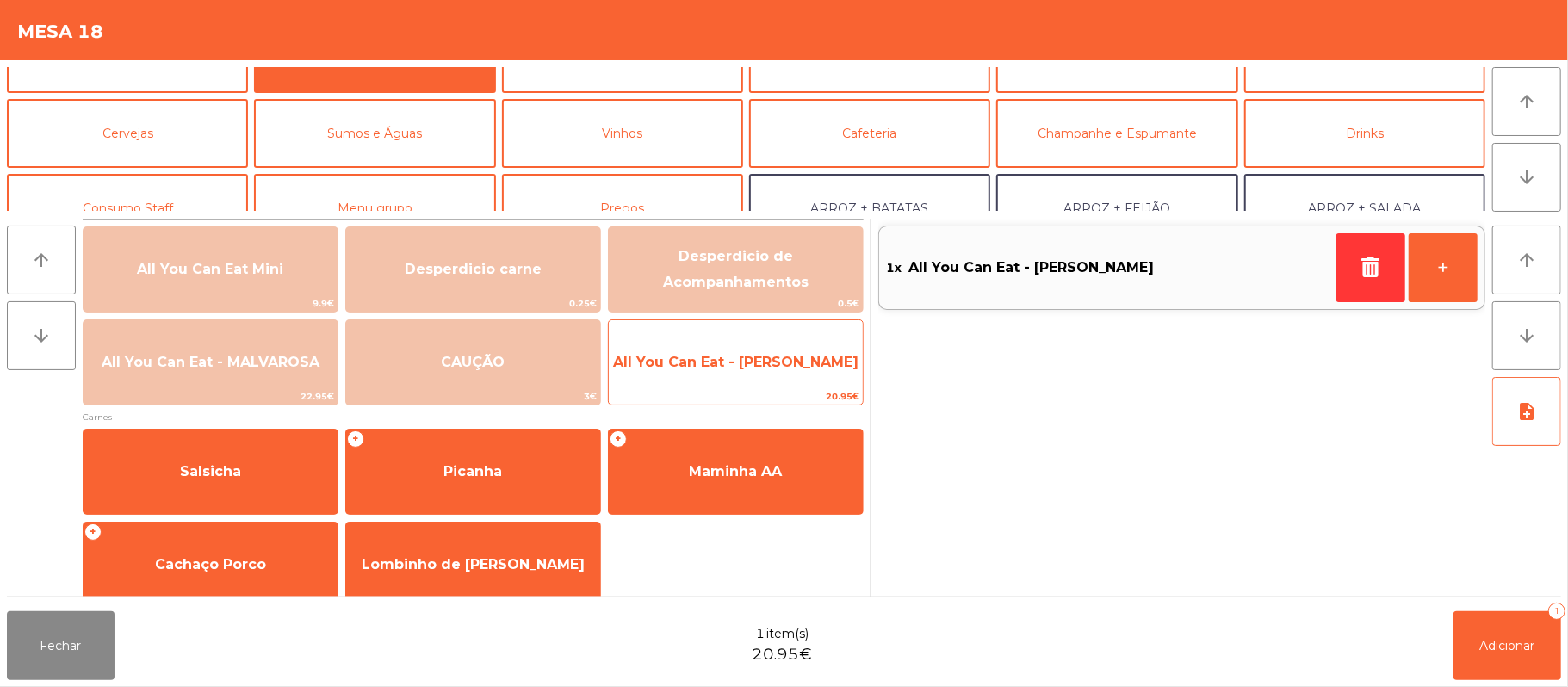
click at [714, 382] on span "All You Can Eat - Malva Almoço" at bounding box center [736, 362] width 254 height 46
click at [685, 380] on span "All You Can Eat - Malva Almoço" at bounding box center [736, 362] width 254 height 46
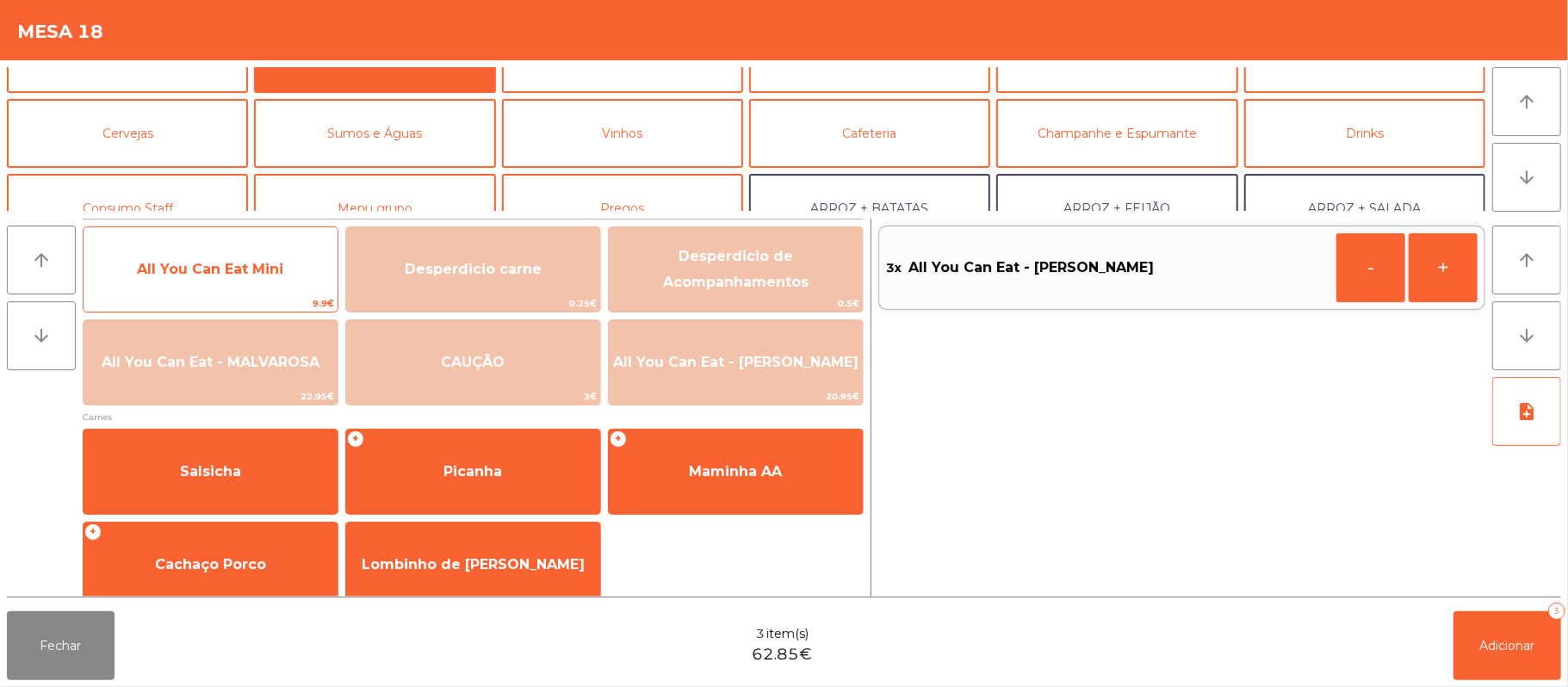
click at [239, 301] on span "9.9€" at bounding box center [210, 303] width 254 height 17
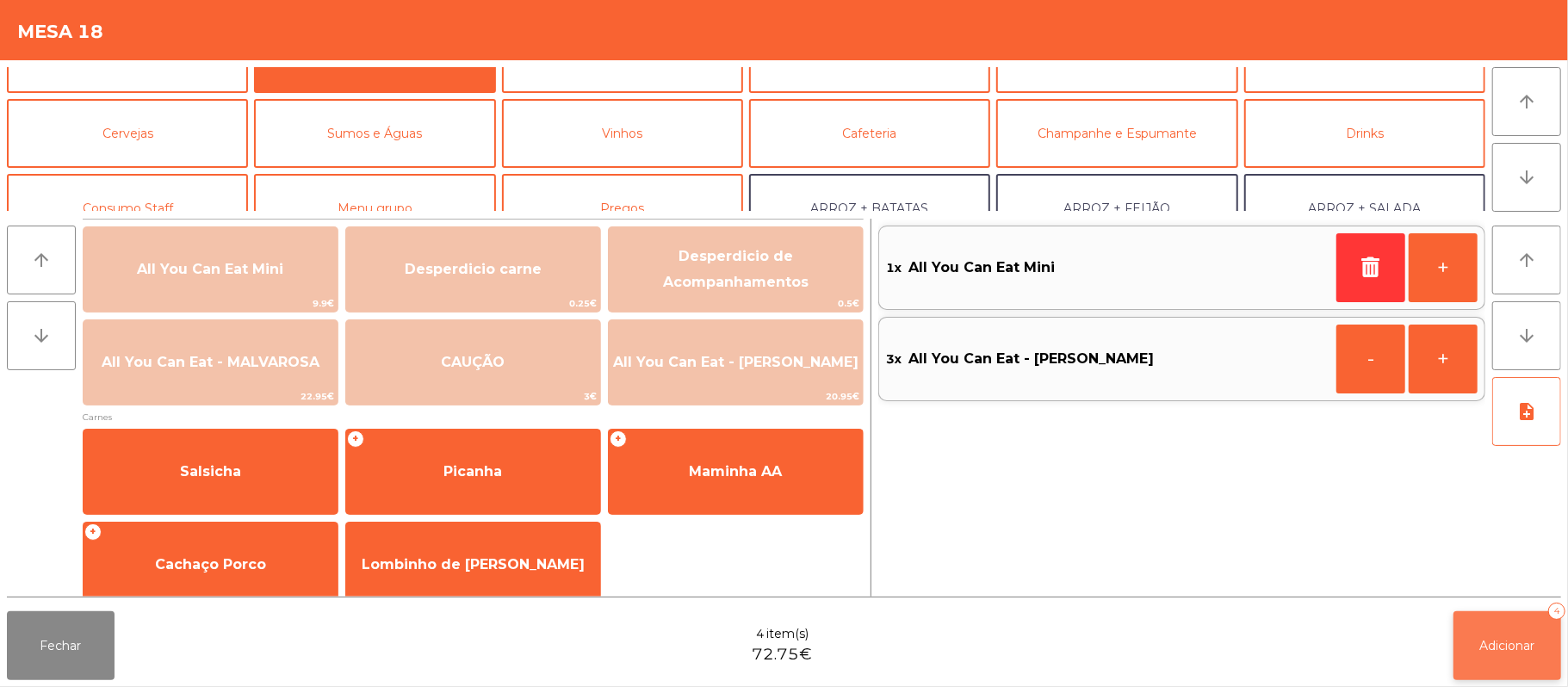
click at [1510, 651] on span "Adicionar" at bounding box center [1508, 646] width 55 height 16
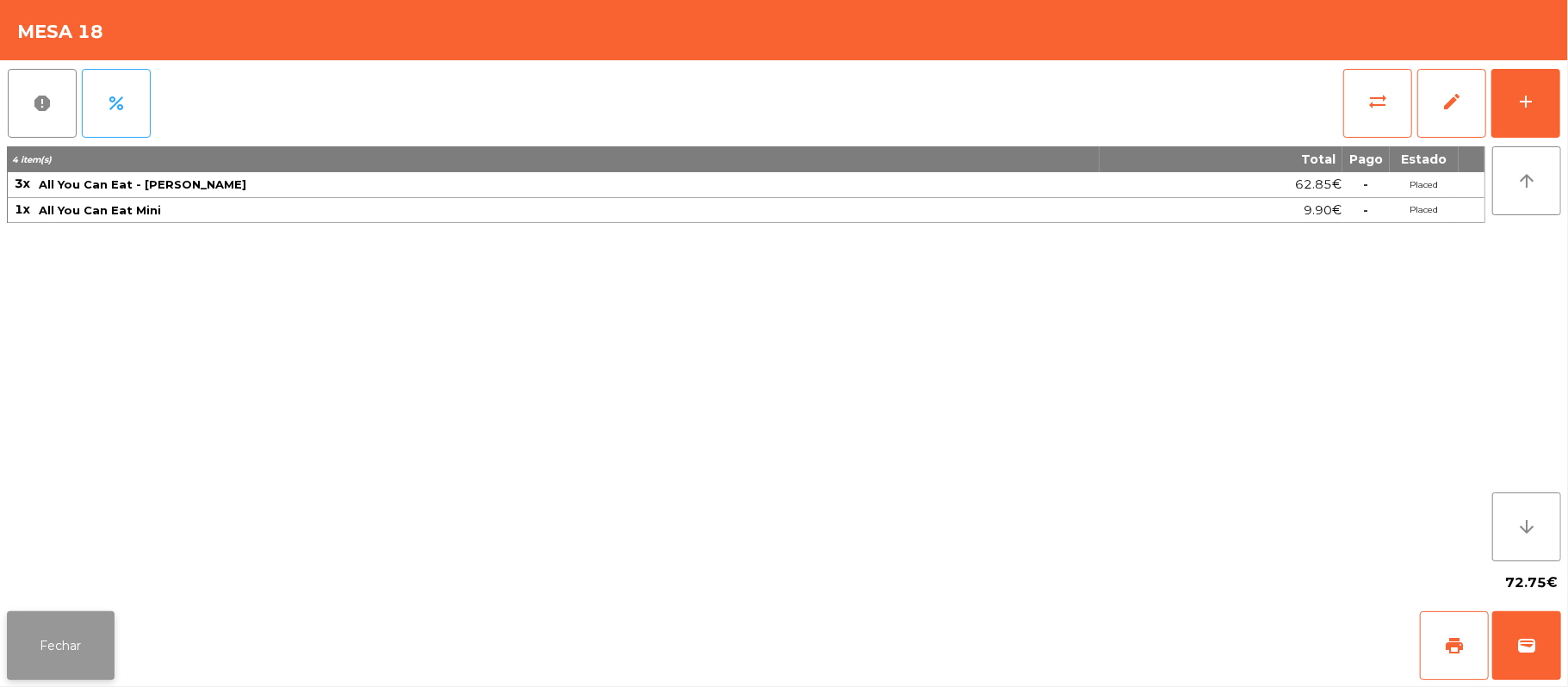
click at [91, 614] on button "Fechar" at bounding box center [60, 646] width 108 height 69
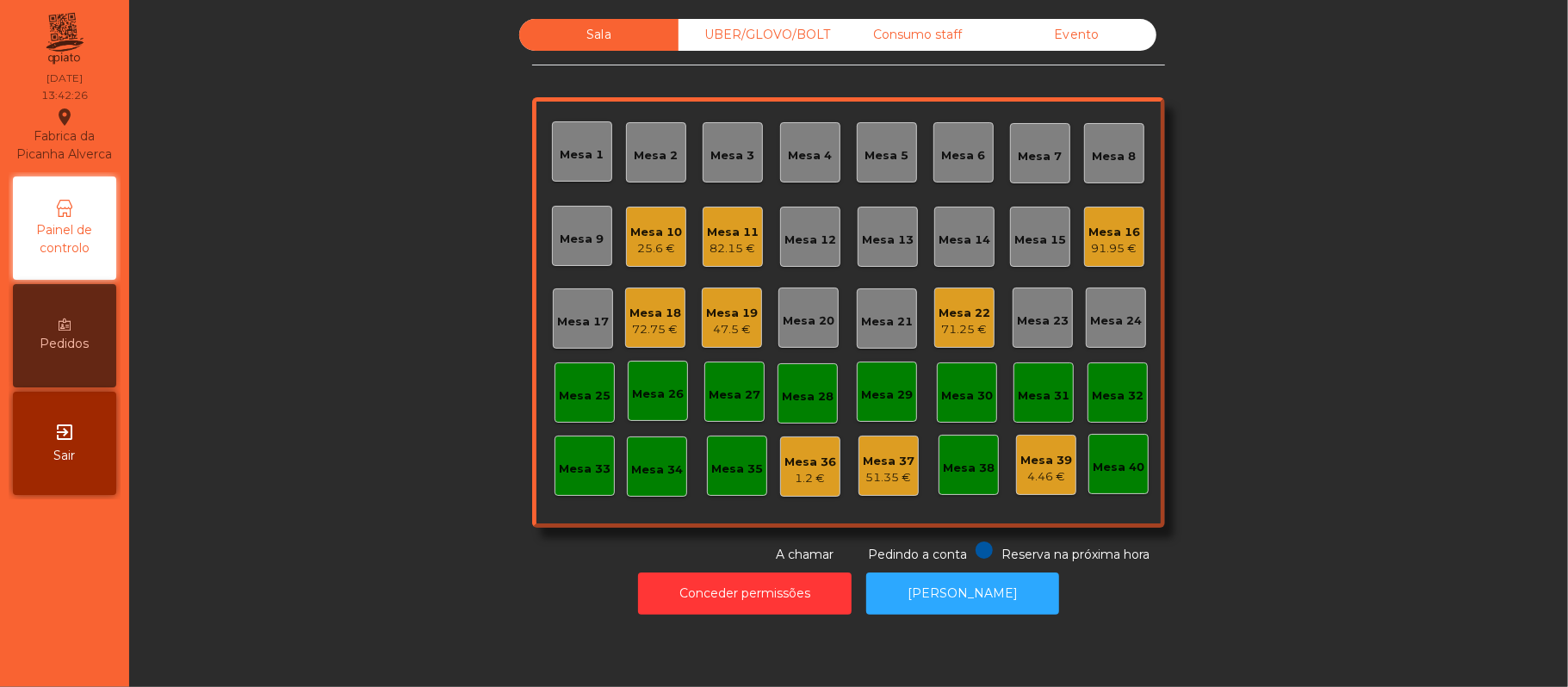
click at [980, 341] on div "Mesa 22 71.25 €" at bounding box center [964, 317] width 60 height 60
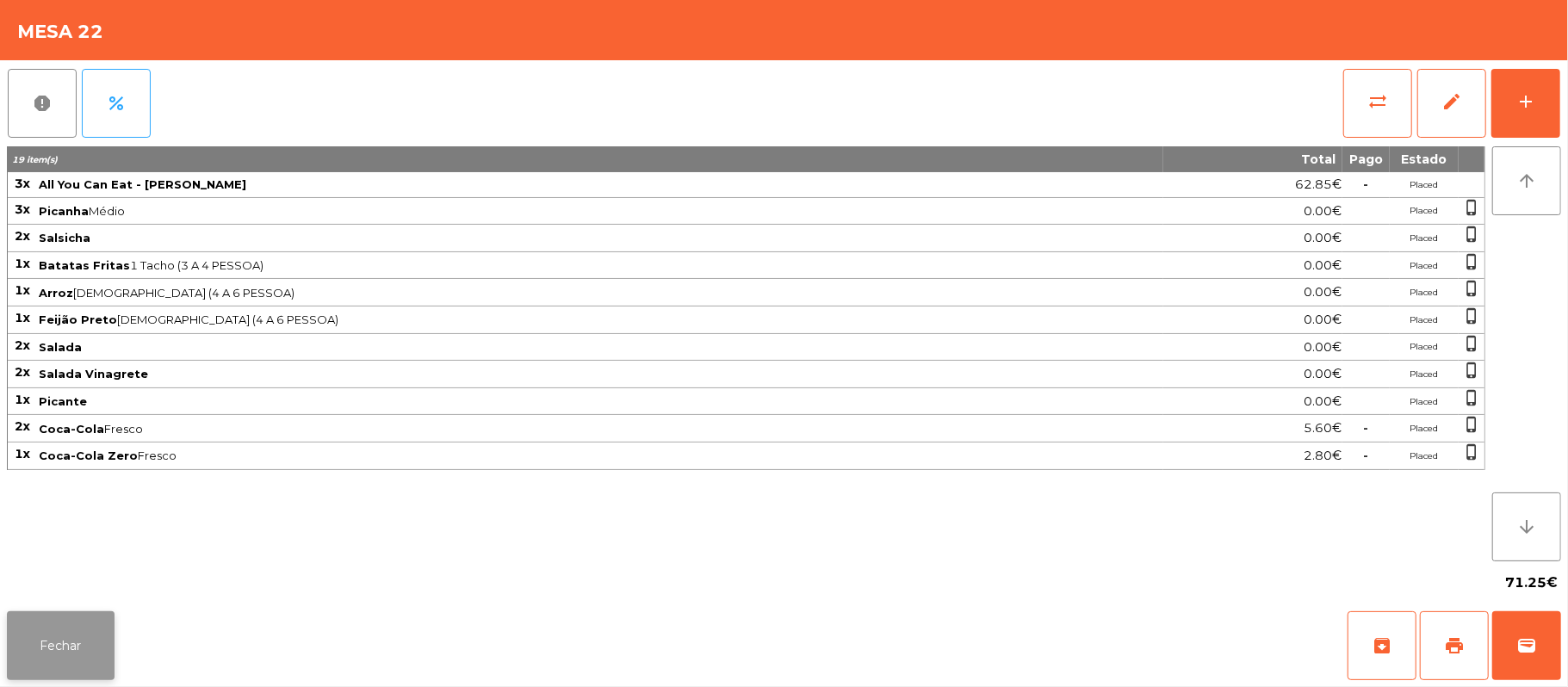
click at [79, 669] on button "Fechar" at bounding box center [60, 646] width 108 height 69
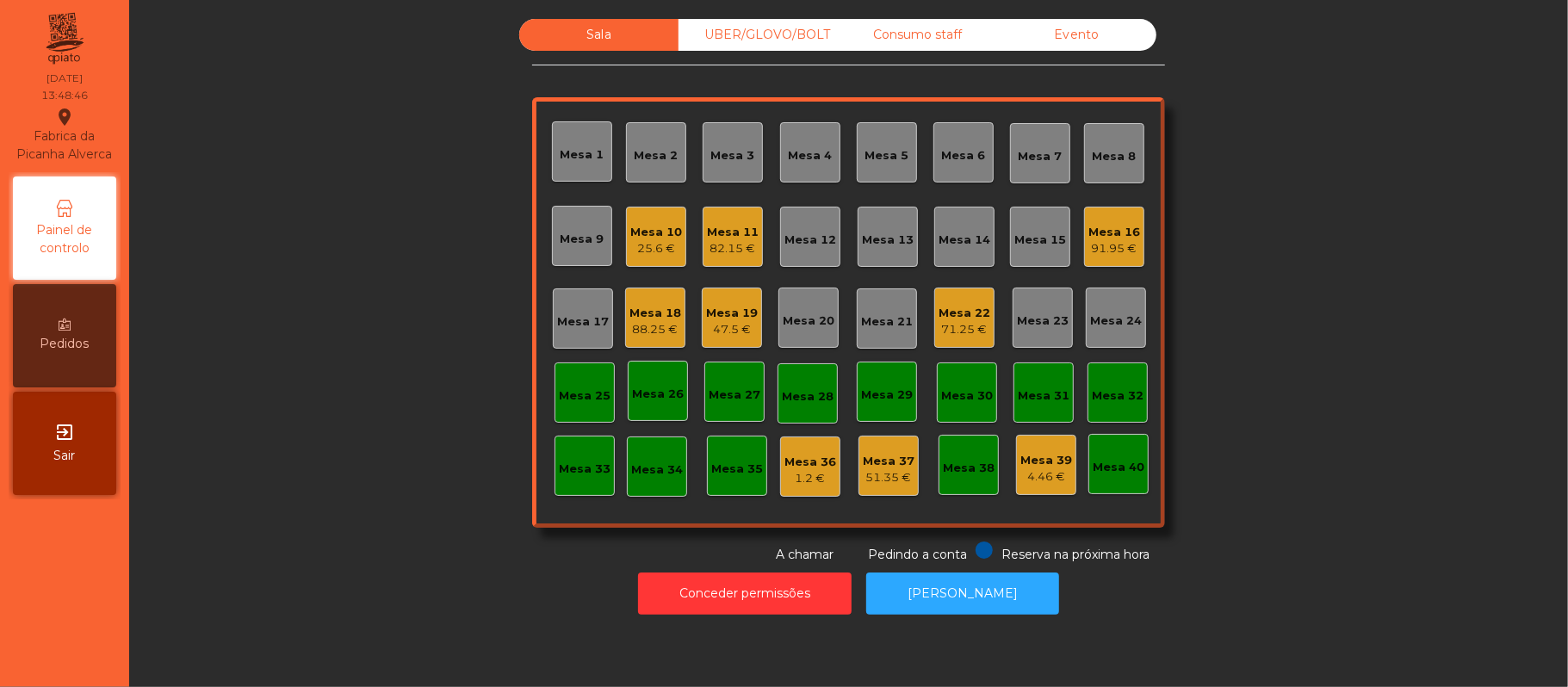
click at [1330, 275] on div "Sala UBER/GLOVO/BOLT Consumo staff Evento Mesa 1 Mesa 2 Mesa 3 Mesa 4 Mesa 5 Me…" at bounding box center [848, 291] width 1392 height 545
click at [630, 241] on div "25.6 €" at bounding box center [656, 248] width 51 height 17
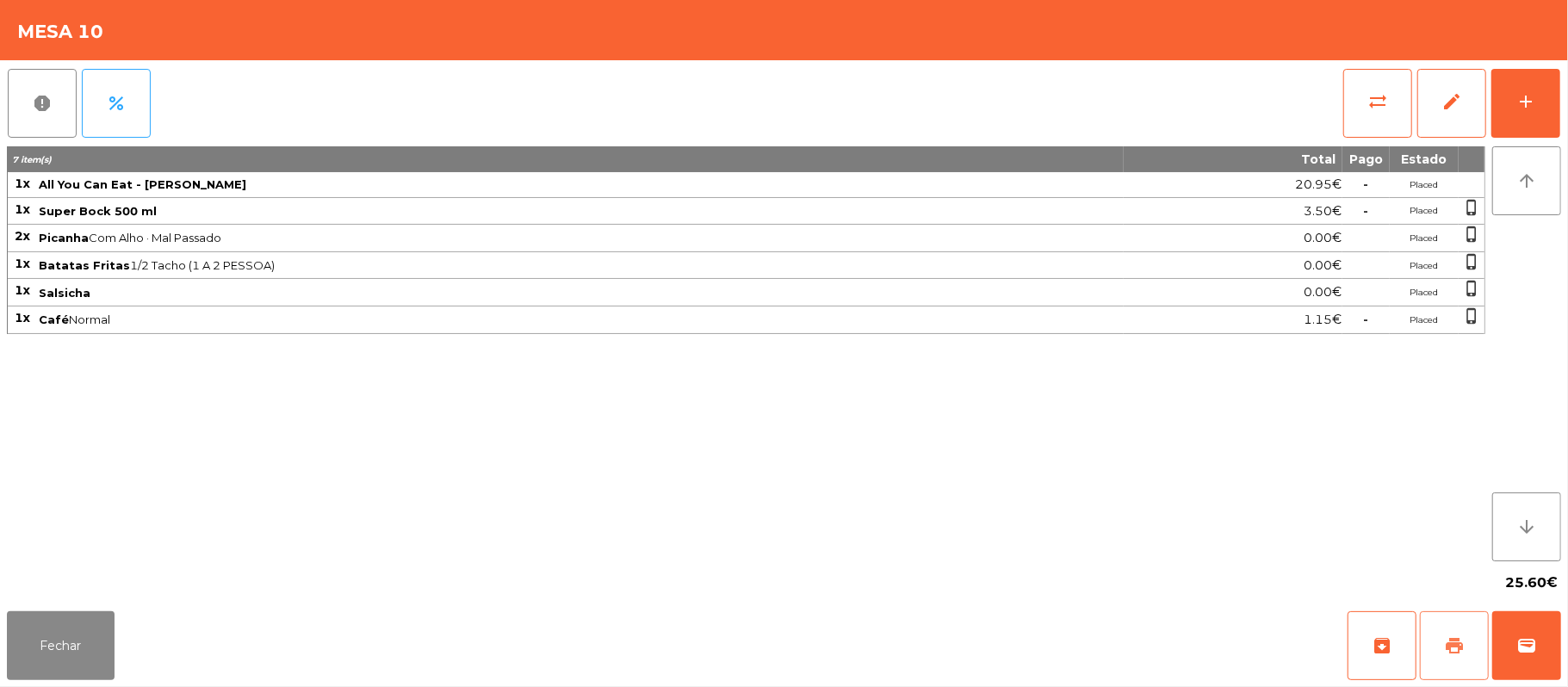
click at [1450, 656] on button "print" at bounding box center [1454, 646] width 69 height 69
click at [1527, 623] on button "wallet" at bounding box center [1527, 646] width 69 height 69
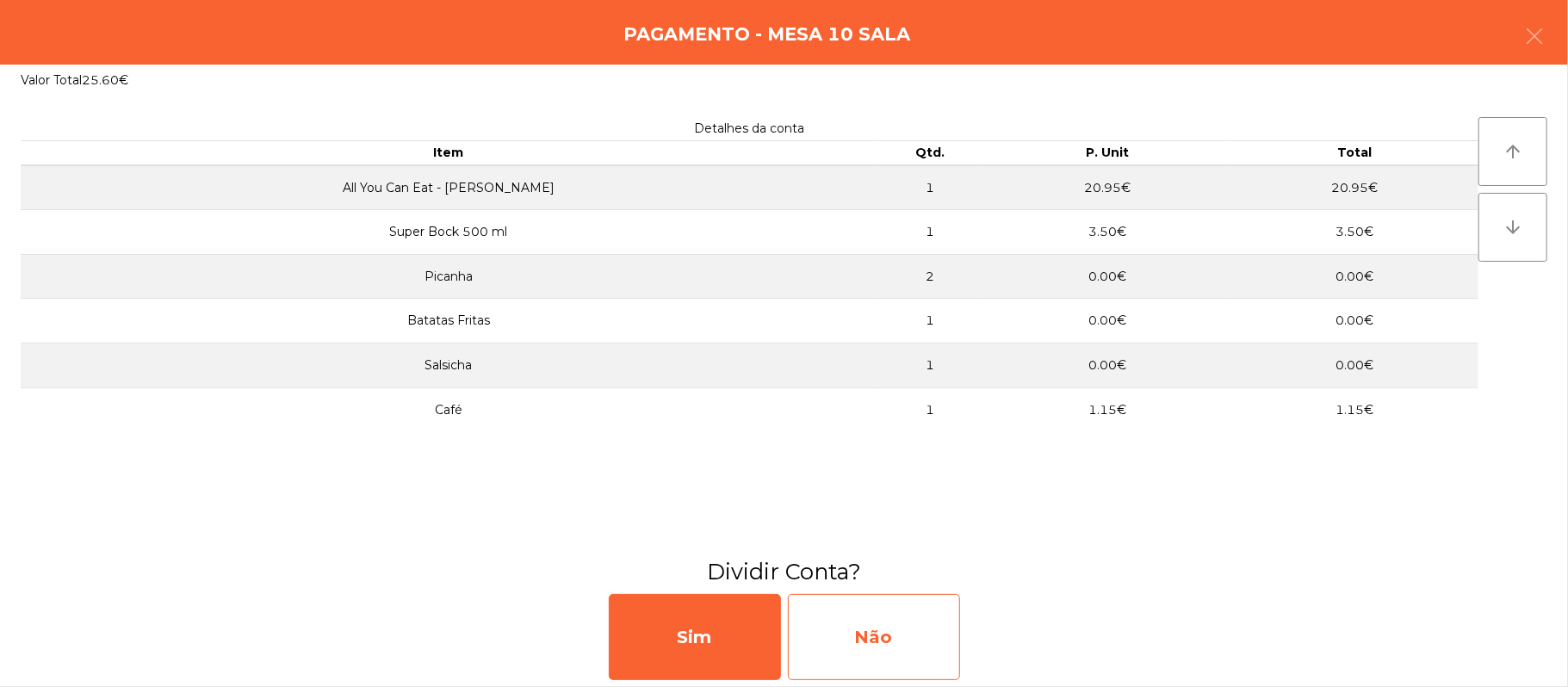
click at [865, 643] on div "Não" at bounding box center [874, 637] width 172 height 86
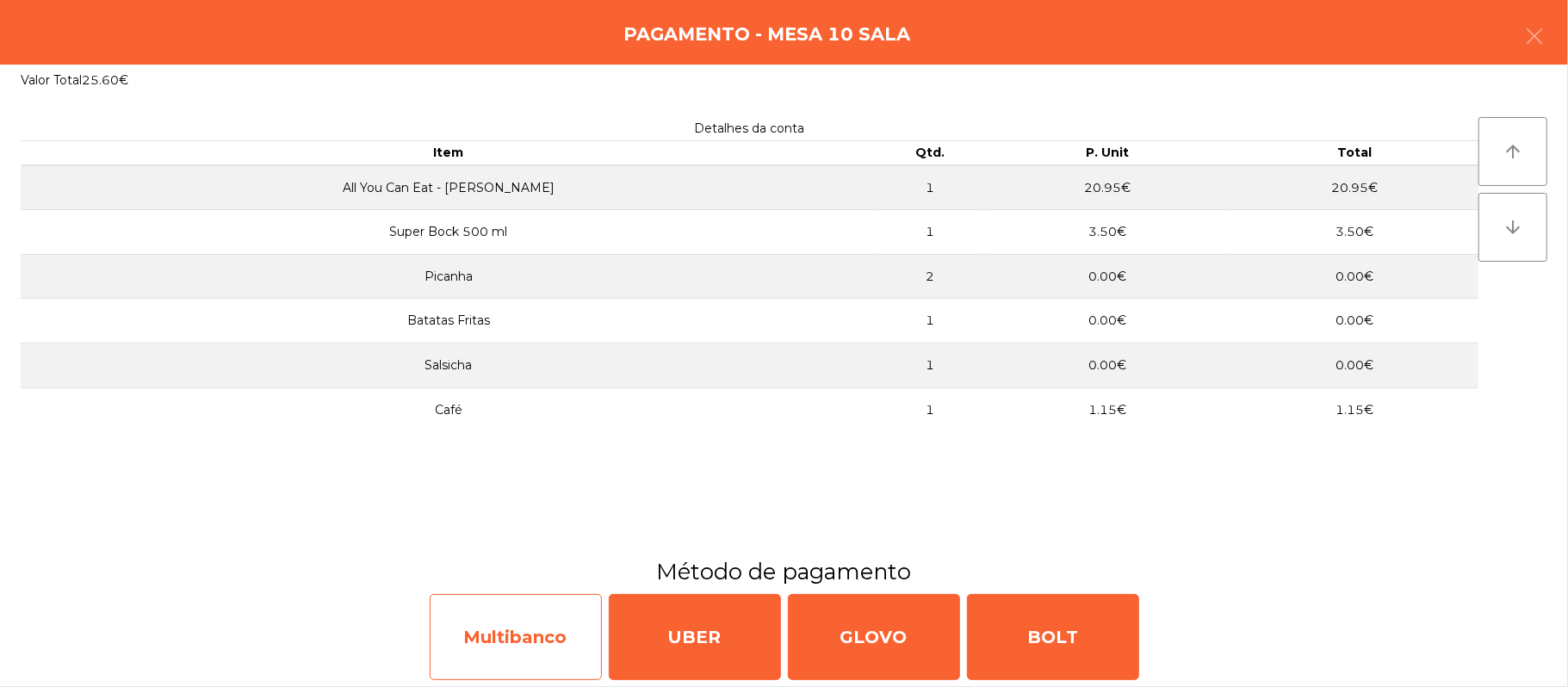
click at [524, 641] on div "Multibanco" at bounding box center [515, 637] width 172 height 86
select select "**"
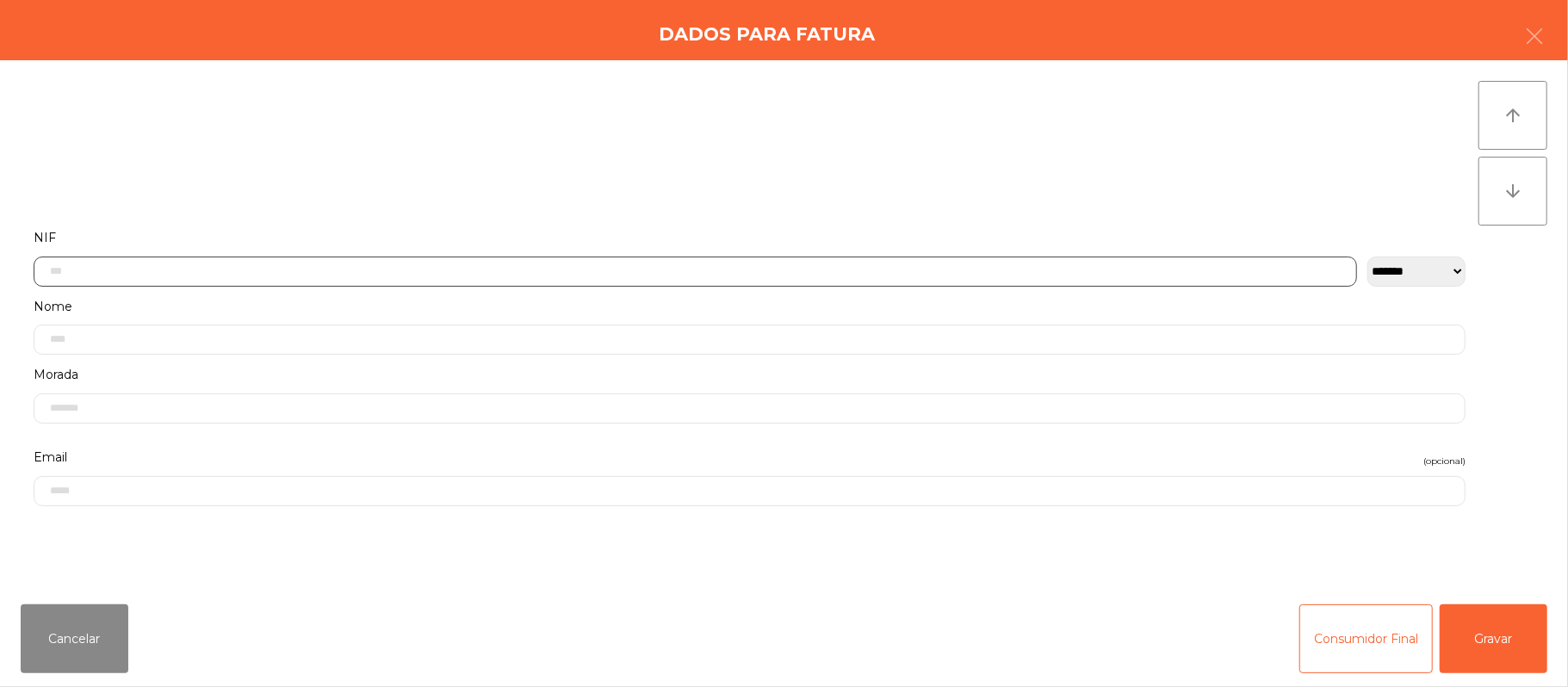
click at [649, 266] on input "text" at bounding box center [695, 271] width 1323 height 31
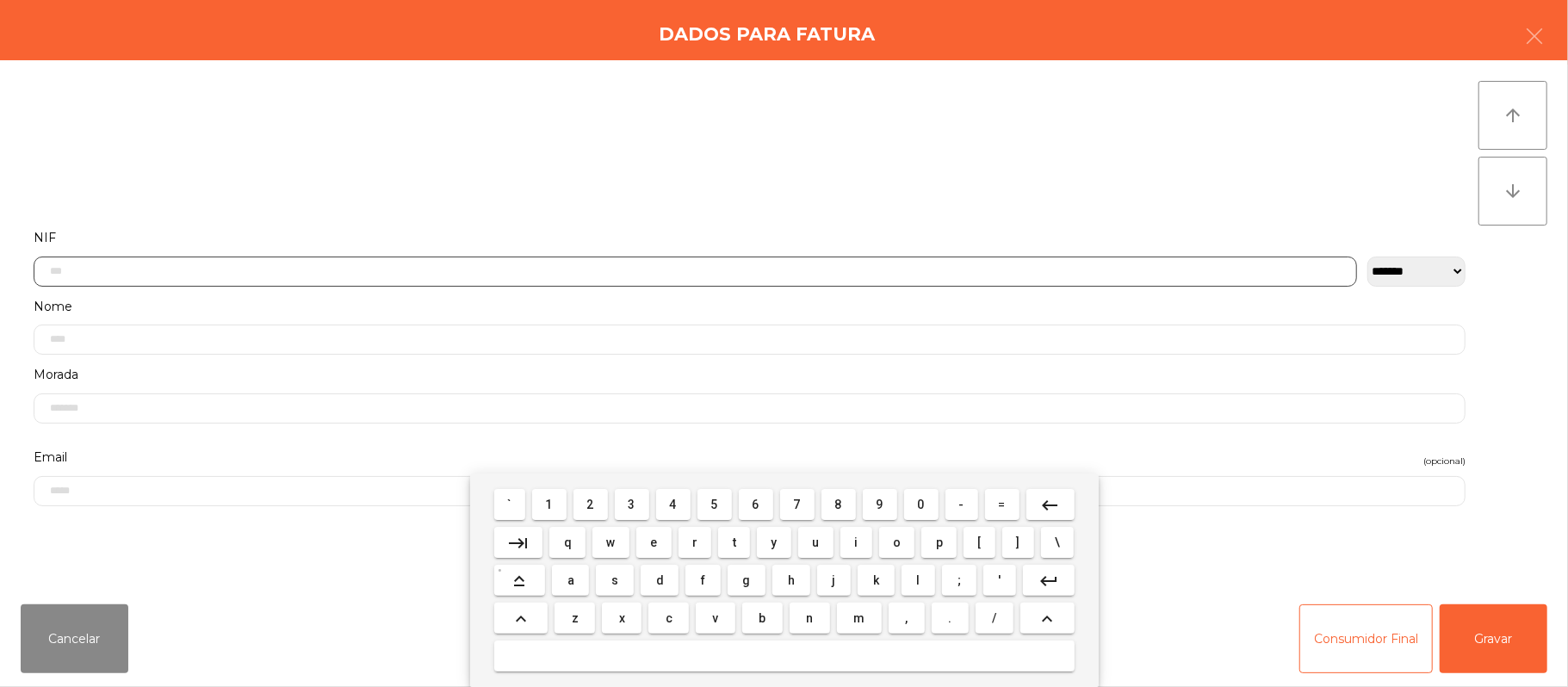
scroll to position [145, 0]
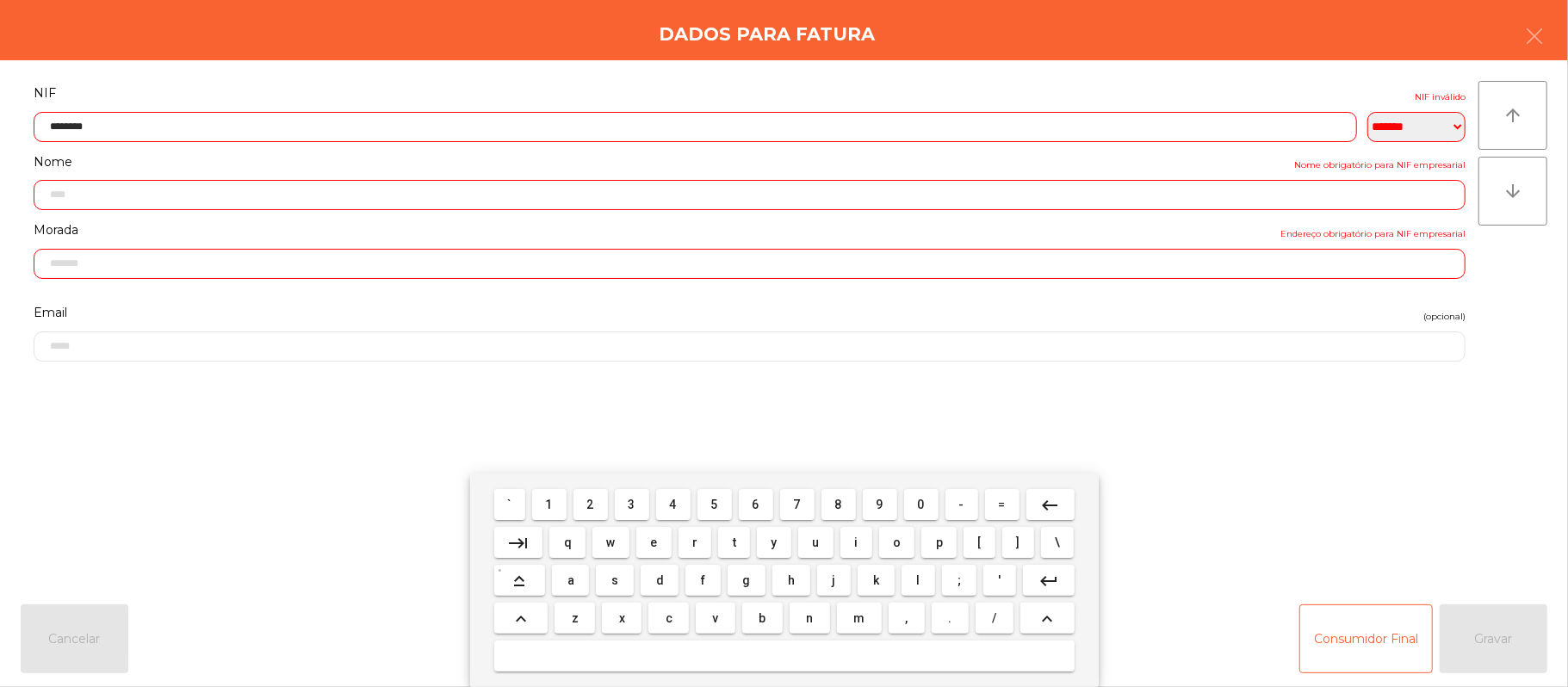
type input "*********"
type input "**********"
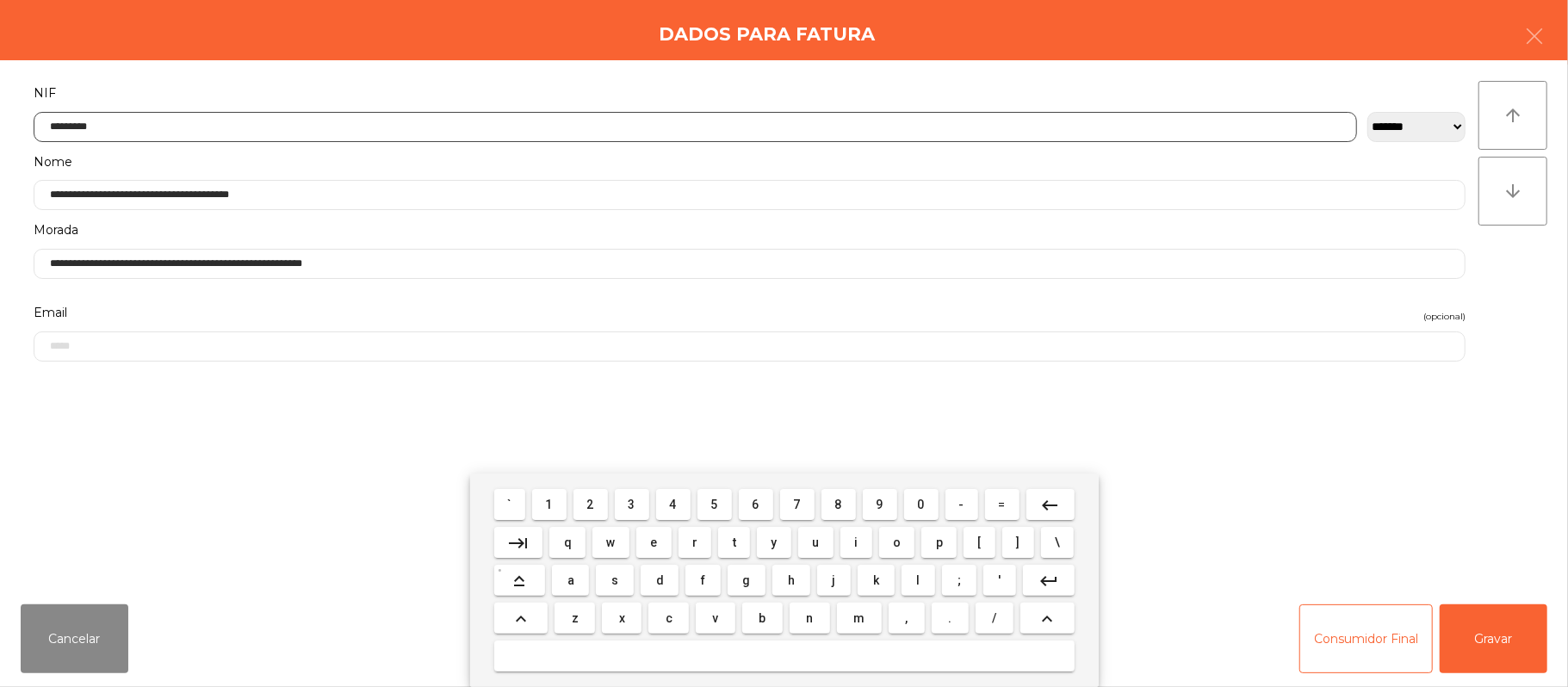
type input "*********"
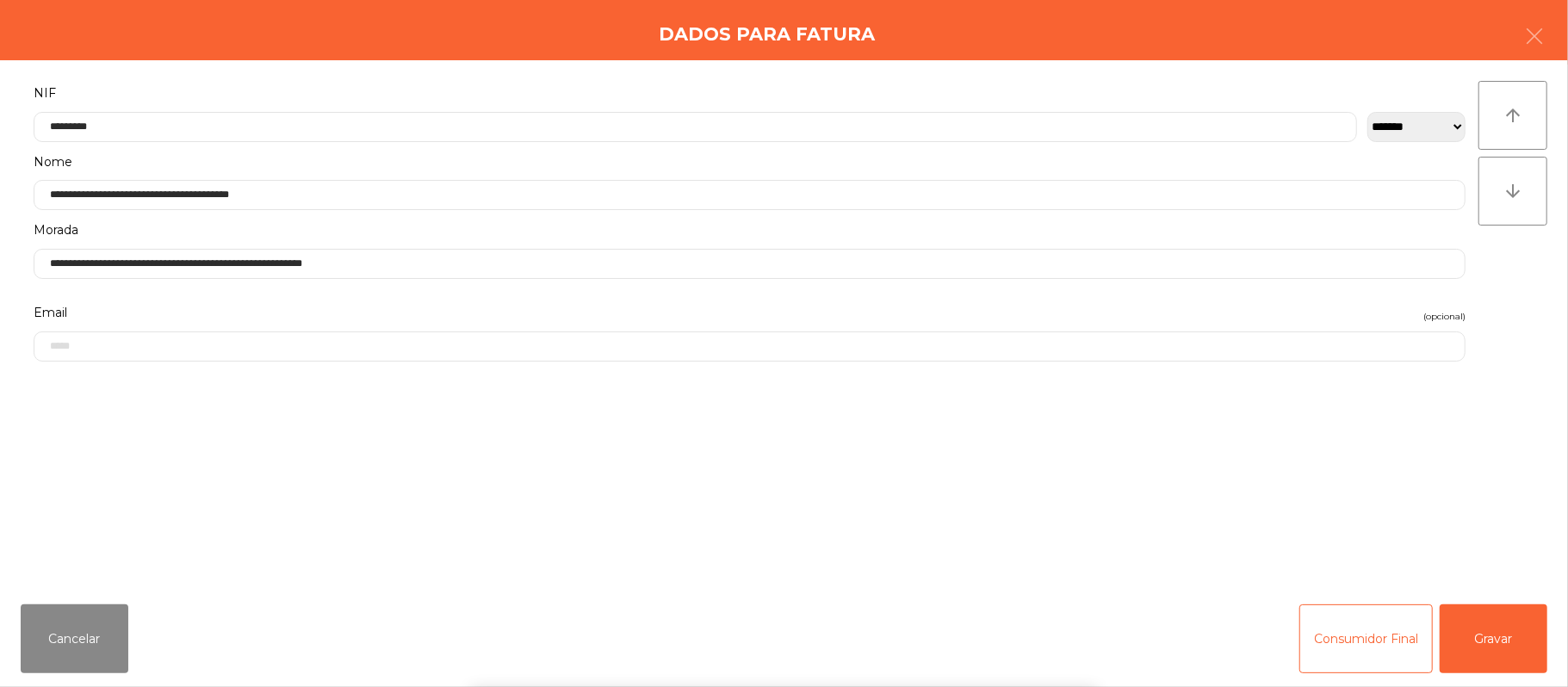
click at [1488, 638] on div "` 1 2 3 4 5 6 7 8 9 0 - = keyboard_backspace keyboard_tab q w e r t y u i o p […" at bounding box center [784, 580] width 1568 height 213
click at [1497, 637] on button "Gravar" at bounding box center [1493, 639] width 108 height 69
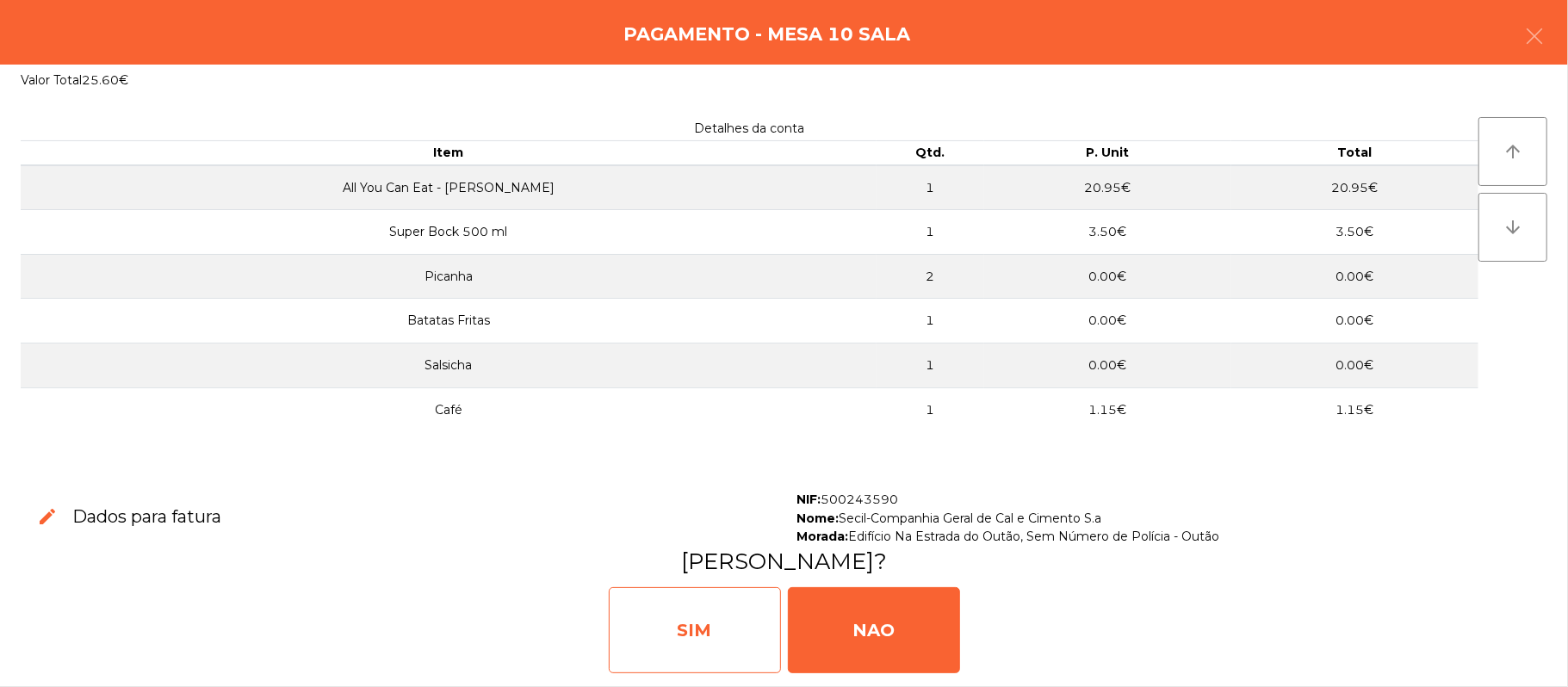
click at [676, 635] on div "SIM" at bounding box center [695, 630] width 172 height 86
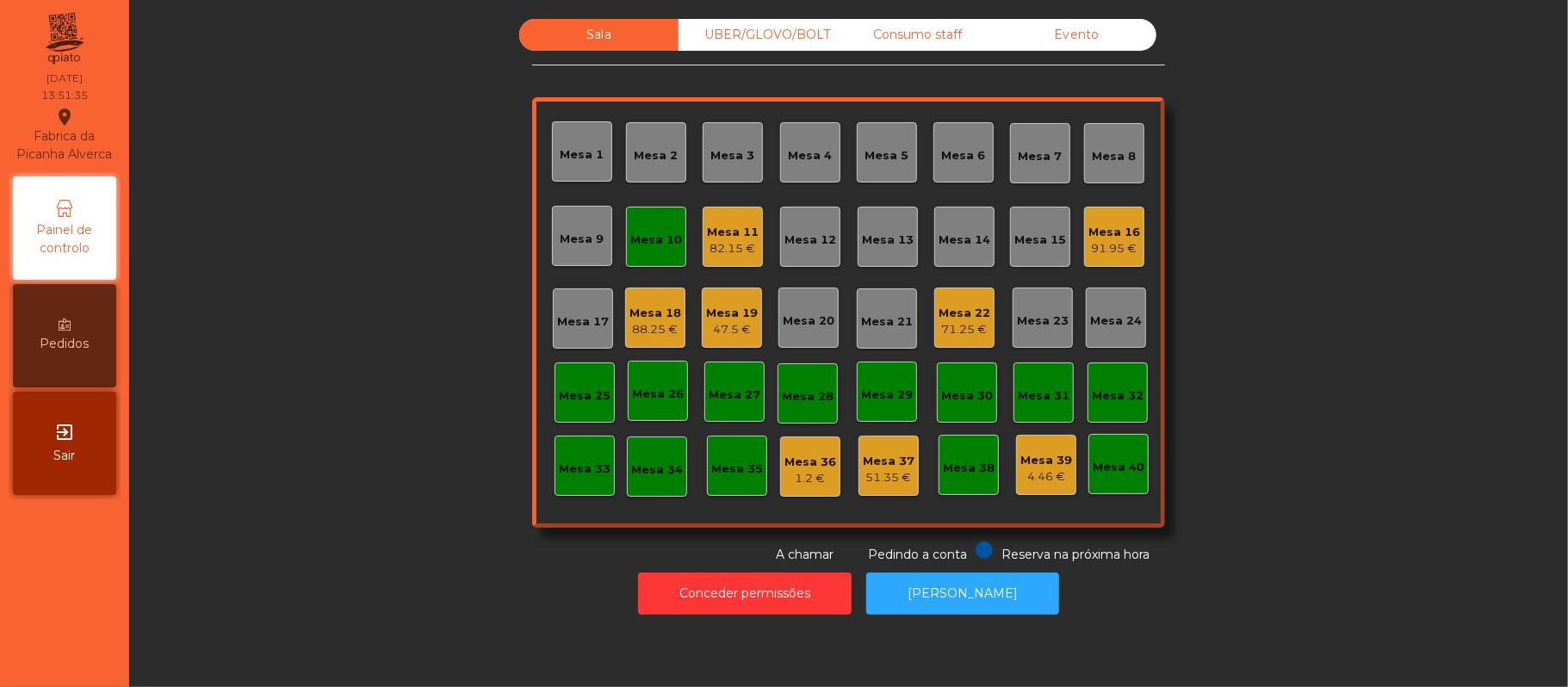
click at [645, 232] on div "Mesa 10" at bounding box center [656, 240] width 51 height 17
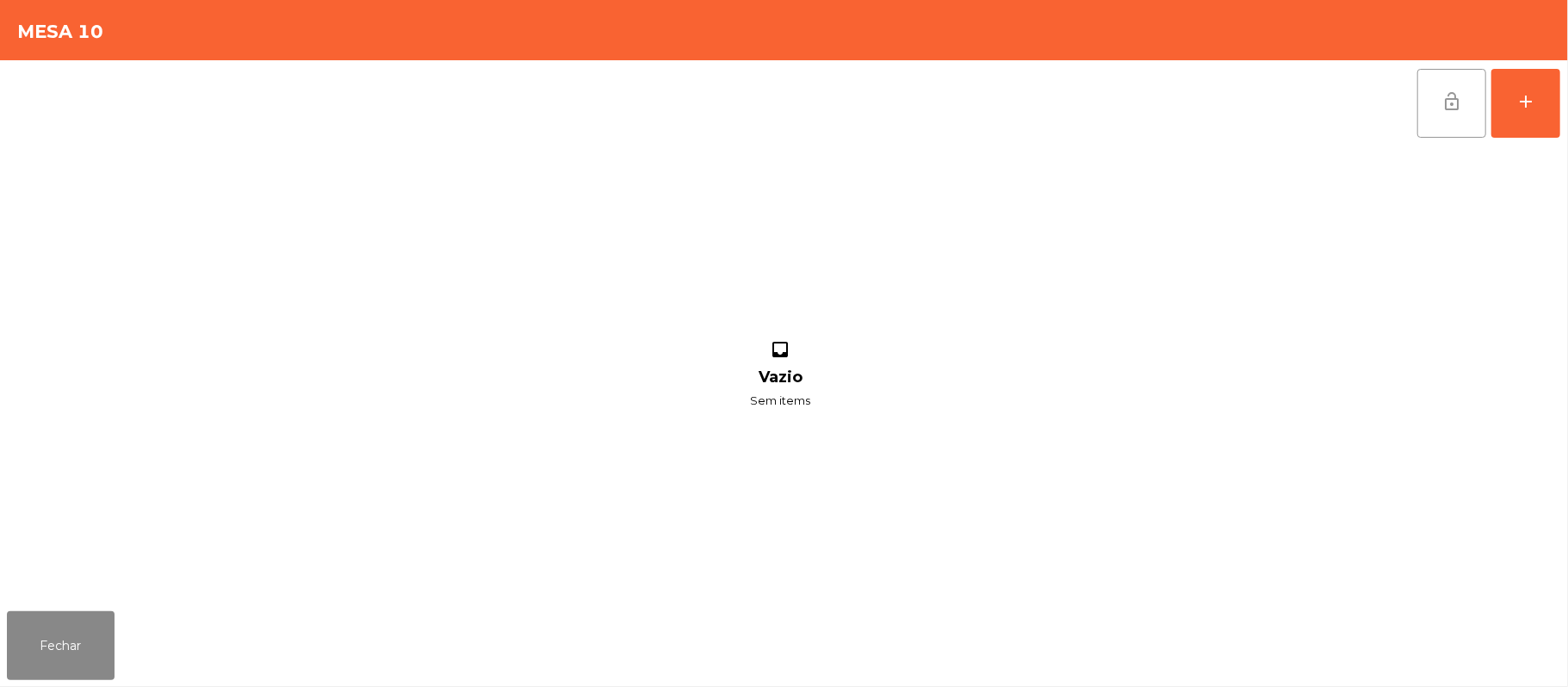
click at [1435, 115] on button "lock_open" at bounding box center [1452, 104] width 69 height 69
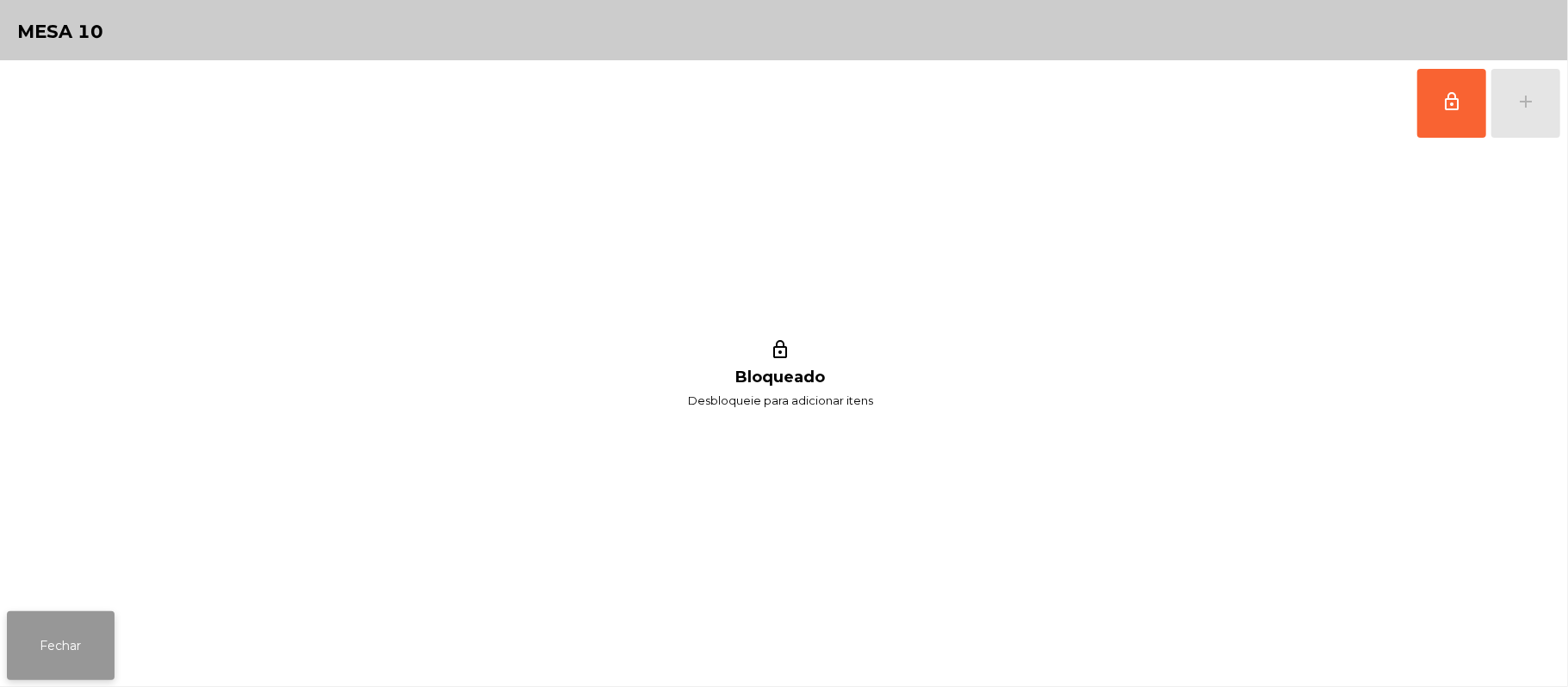
click at [15, 627] on button "Fechar" at bounding box center [60, 646] width 108 height 69
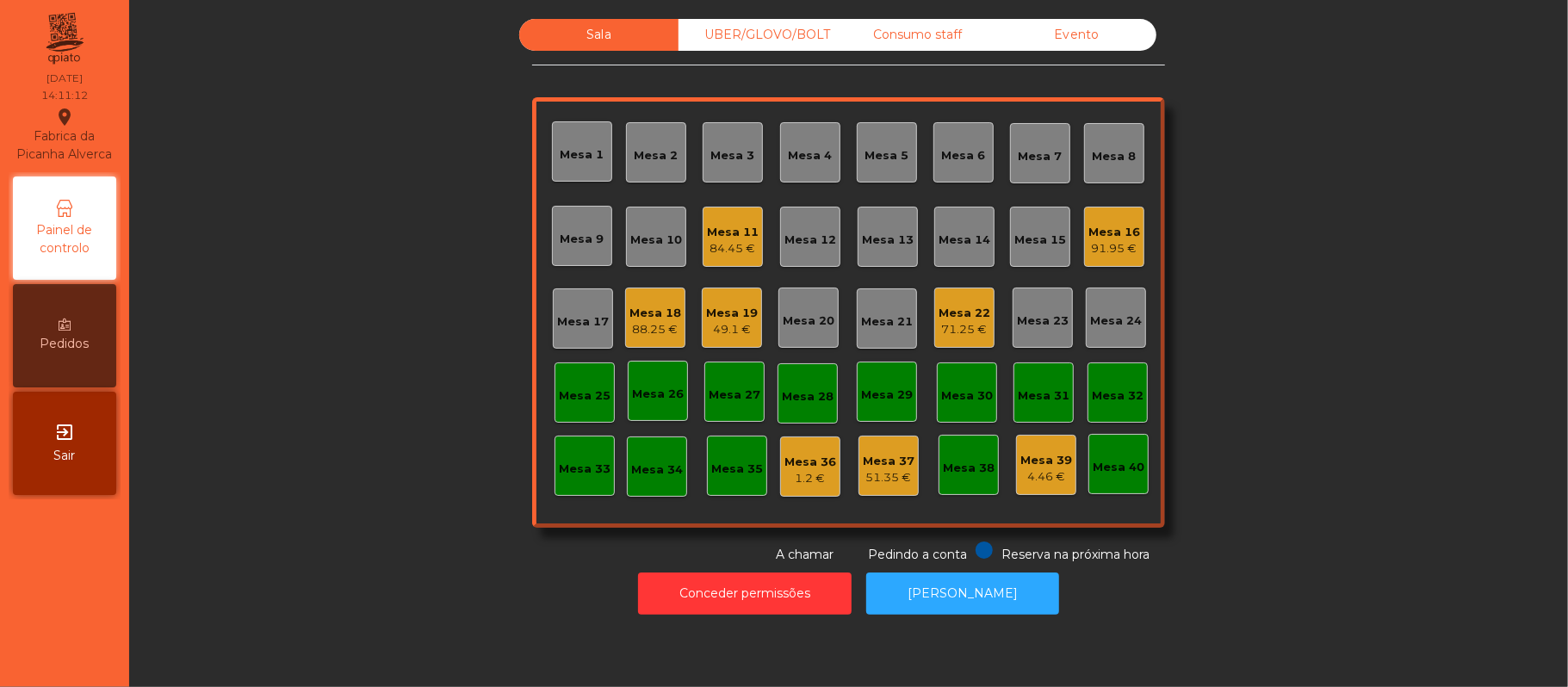
click at [1376, 318] on div "Sala UBER/GLOVO/BOLT Consumo staff Evento Mesa 1 Mesa 2 Mesa 3 Mesa 4 Mesa 5 Me…" at bounding box center [848, 291] width 1392 height 545
click at [710, 245] on div "84.45 €" at bounding box center [733, 248] width 51 height 17
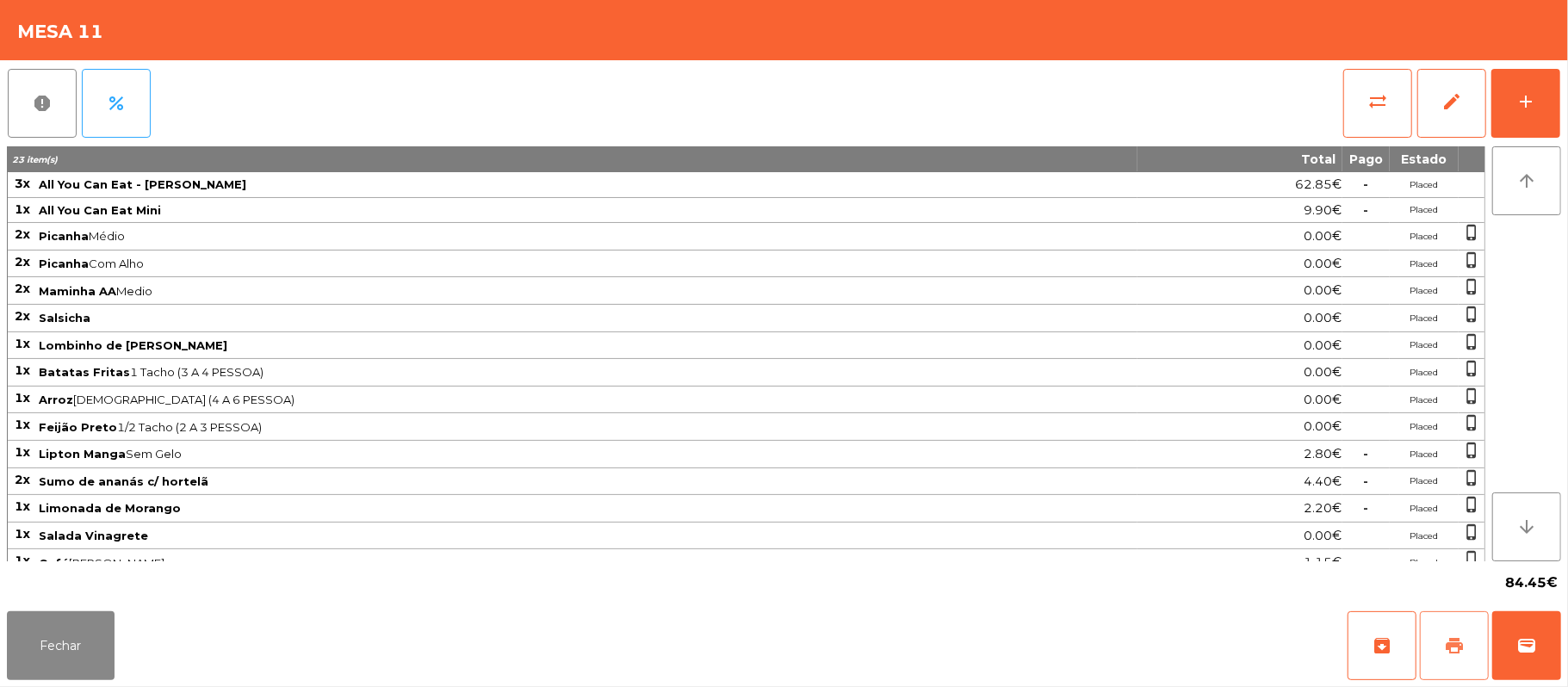
click at [1445, 658] on button "print" at bounding box center [1454, 646] width 69 height 69
click at [66, 658] on button "Fechar" at bounding box center [60, 646] width 108 height 69
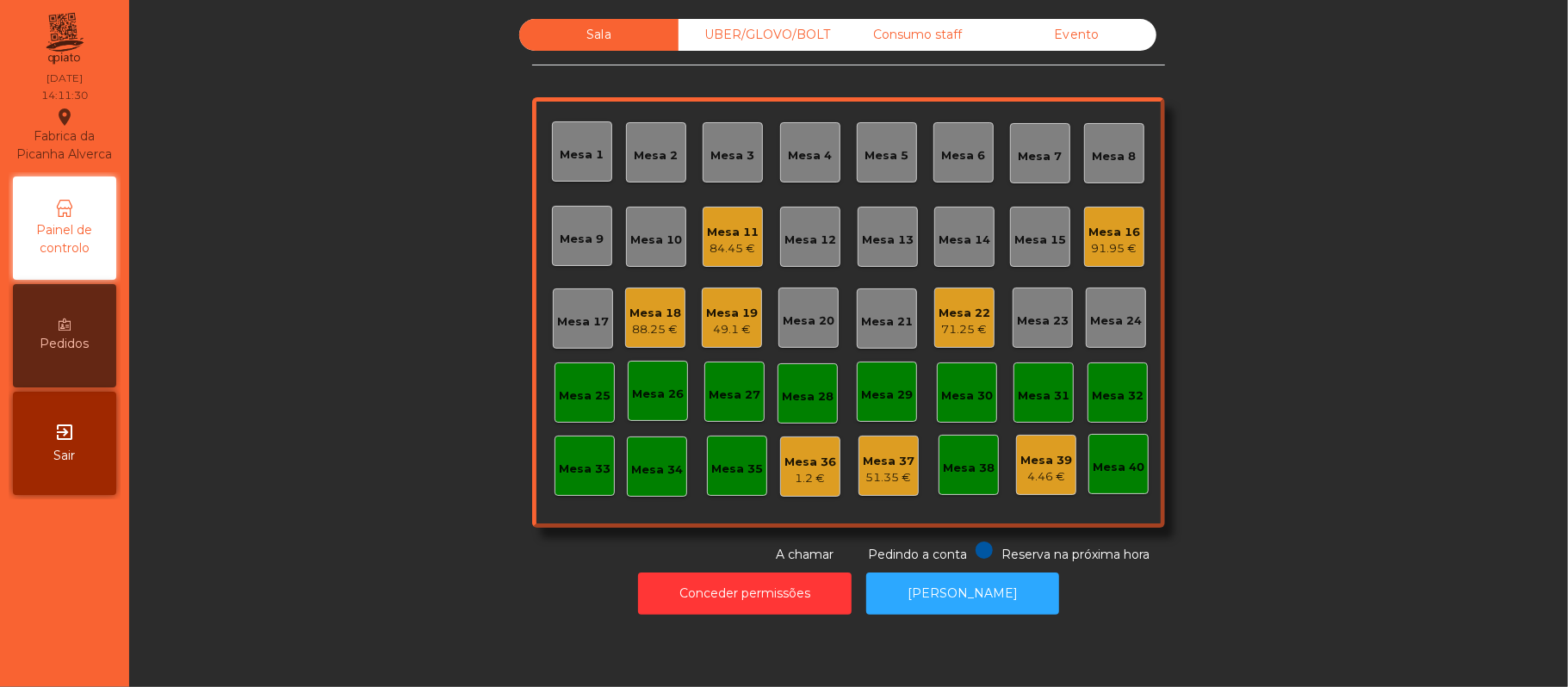
click at [1312, 372] on div "Sala UBER/GLOVO/BOLT Consumo staff Evento Mesa 1 Mesa 2 Mesa 3 Mesa 4 Mesa 5 Me…" at bounding box center [848, 291] width 1392 height 545
click at [962, 306] on div "Mesa 22" at bounding box center [965, 313] width 51 height 17
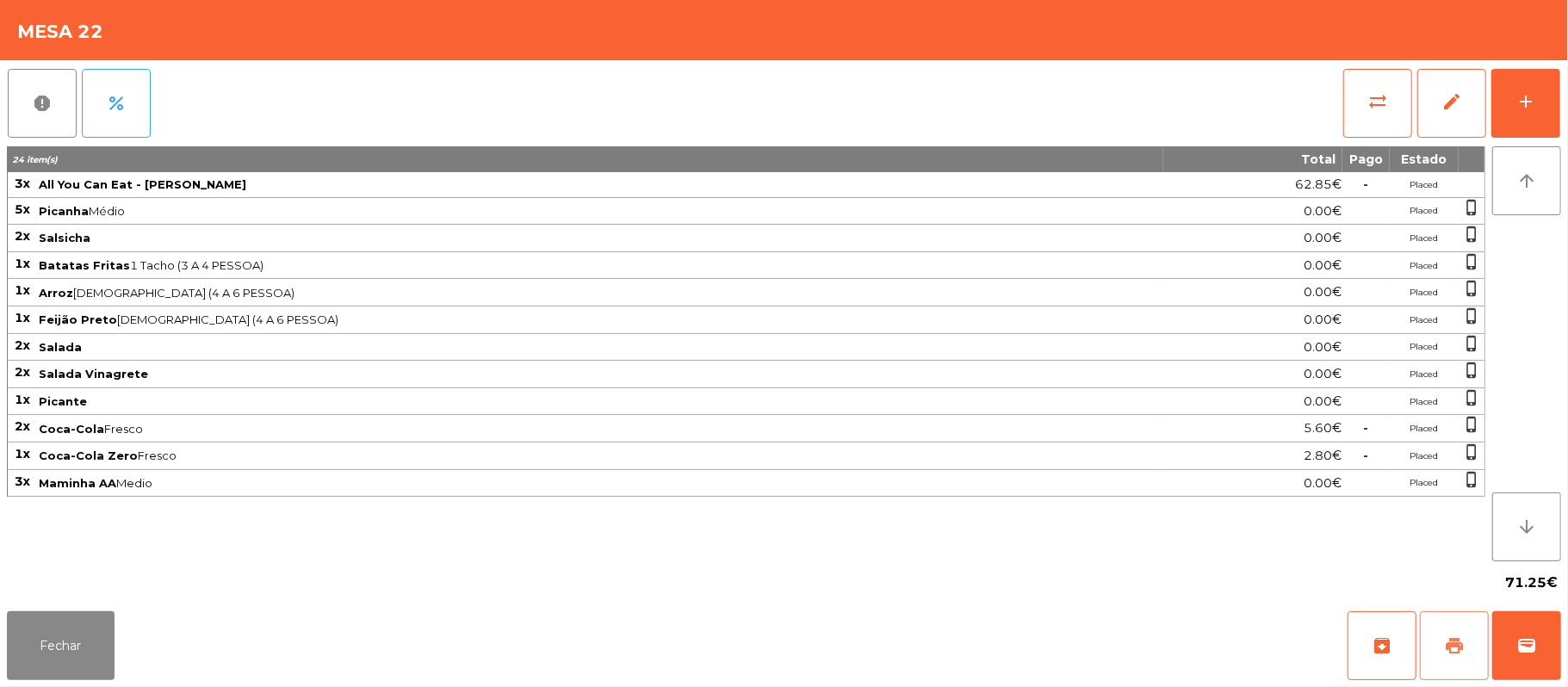
click at [1450, 659] on button "print" at bounding box center [1454, 646] width 69 height 69
click at [1457, 637] on span "print" at bounding box center [1454, 646] width 21 height 21
click at [1512, 659] on button "wallet" at bounding box center [1527, 646] width 69 height 69
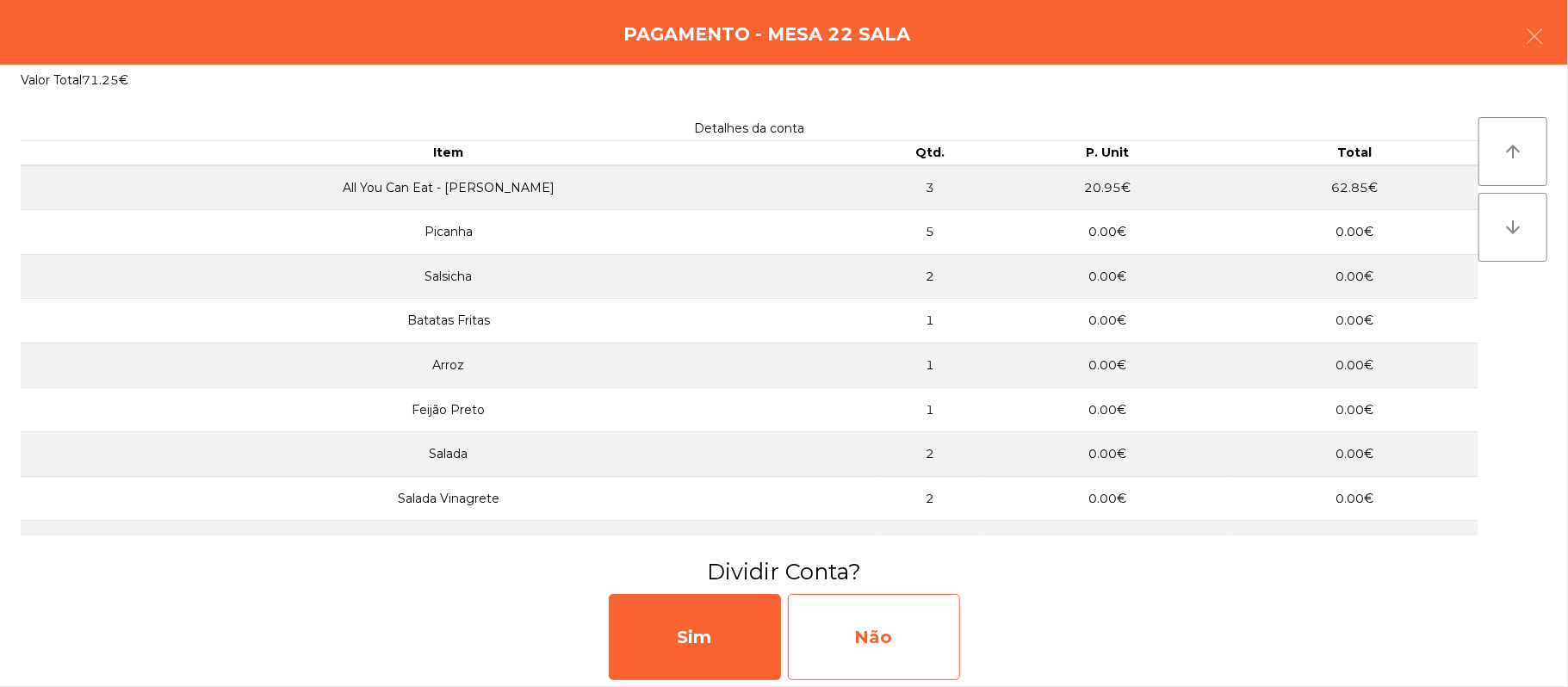
click at [877, 639] on div "Não" at bounding box center [874, 637] width 172 height 86
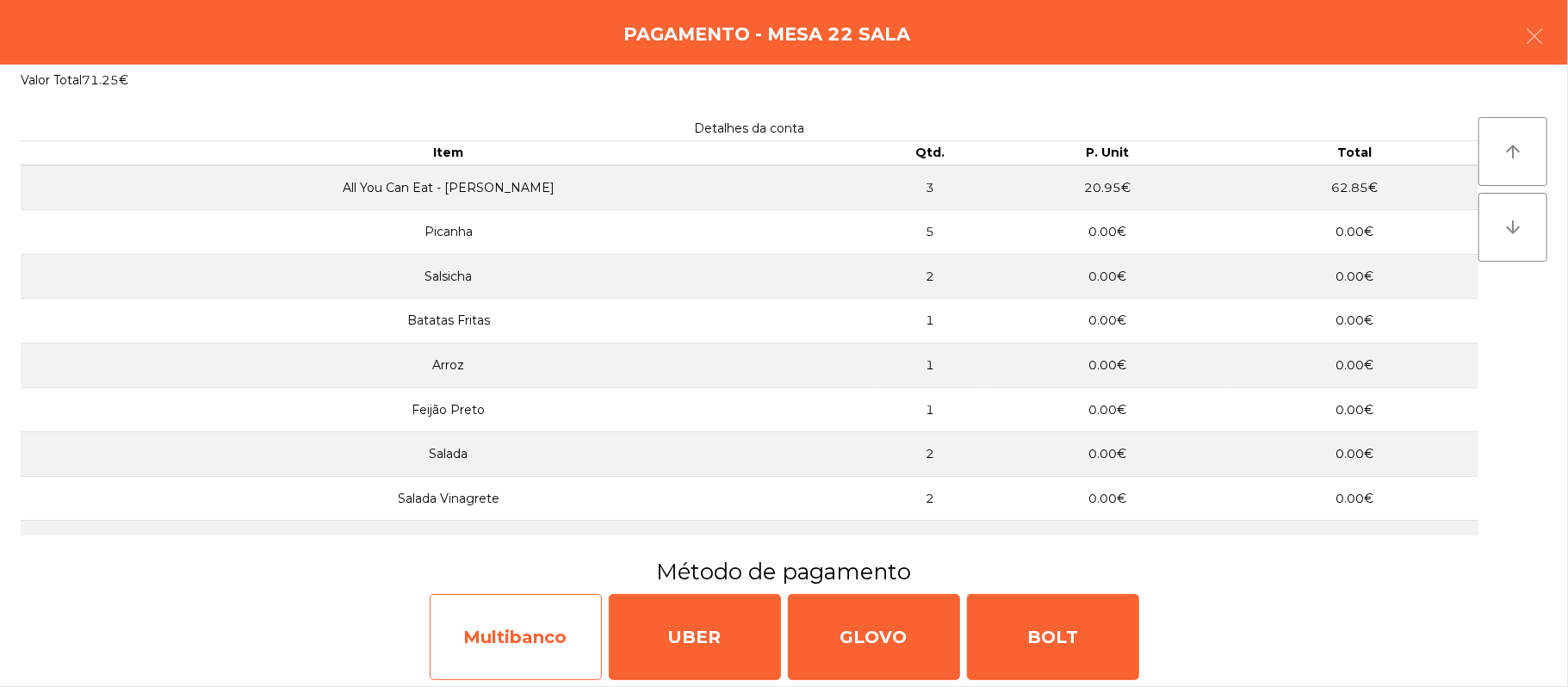
click at [510, 649] on div "Multibanco" at bounding box center [515, 637] width 172 height 86
select select "**"
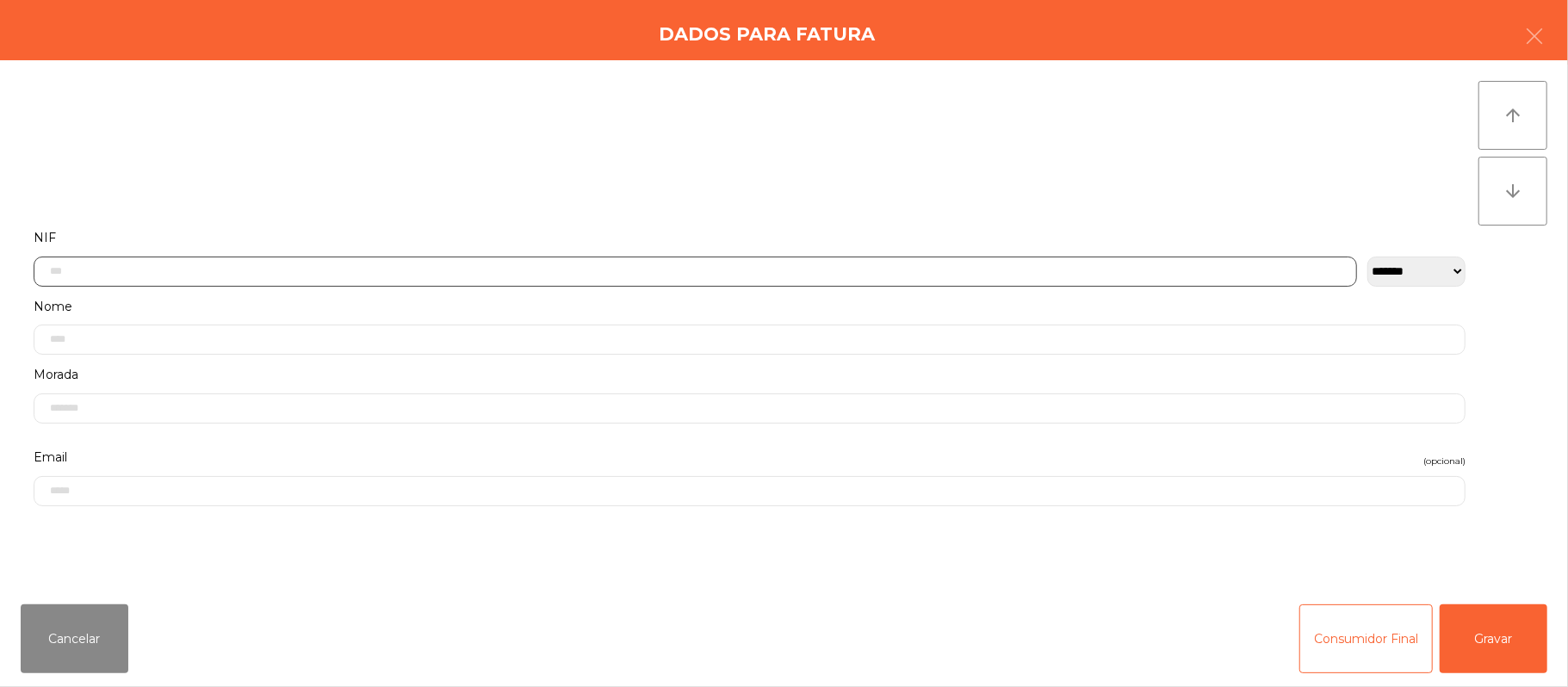
click at [671, 267] on input "text" at bounding box center [695, 271] width 1323 height 31
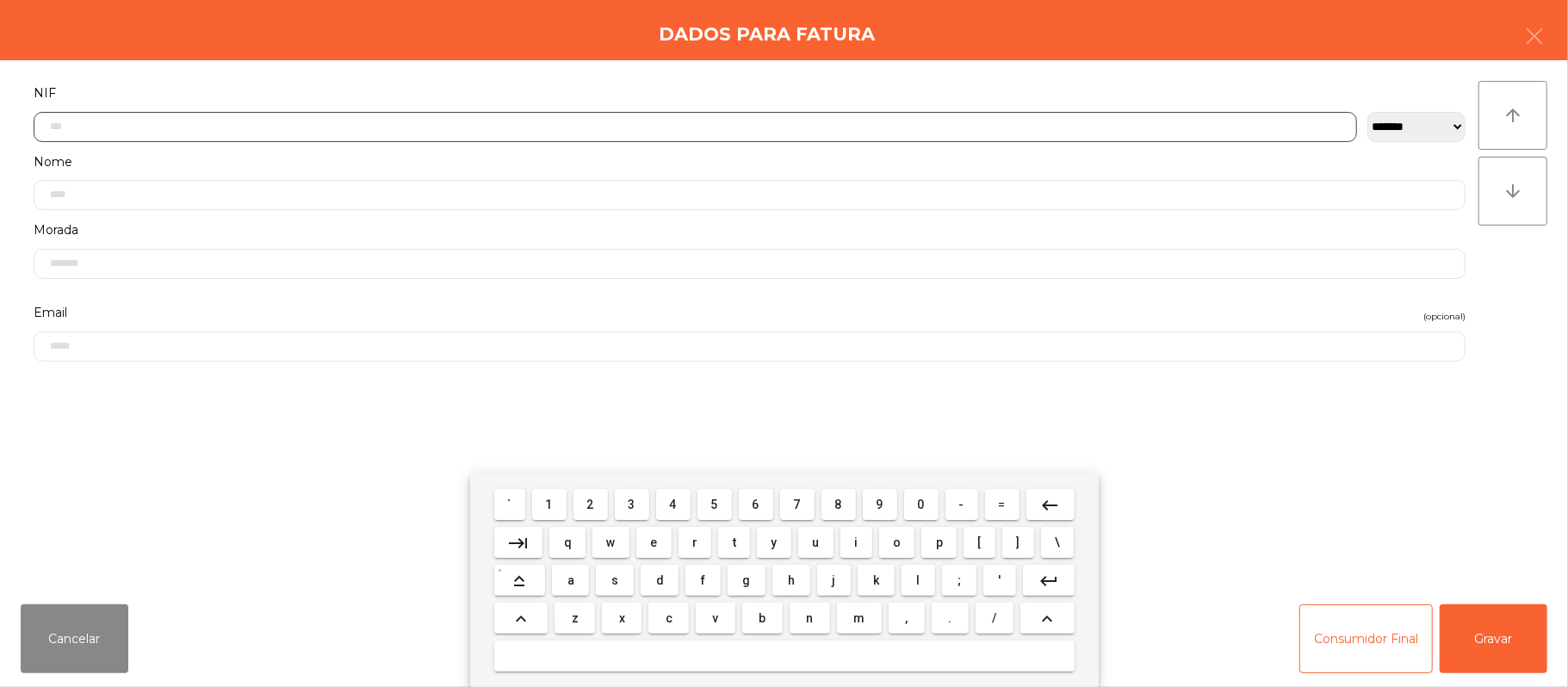
type input "*"
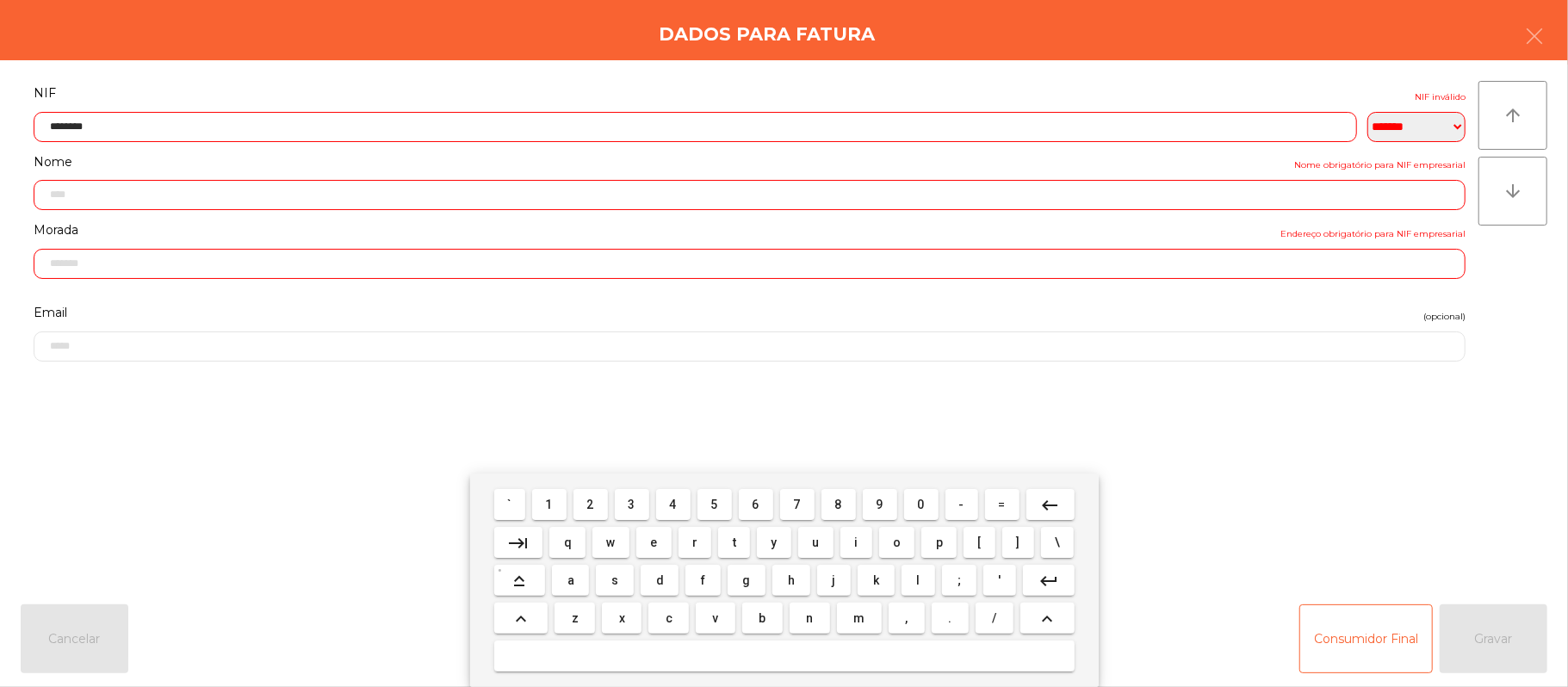
type input "*********"
type input "**********"
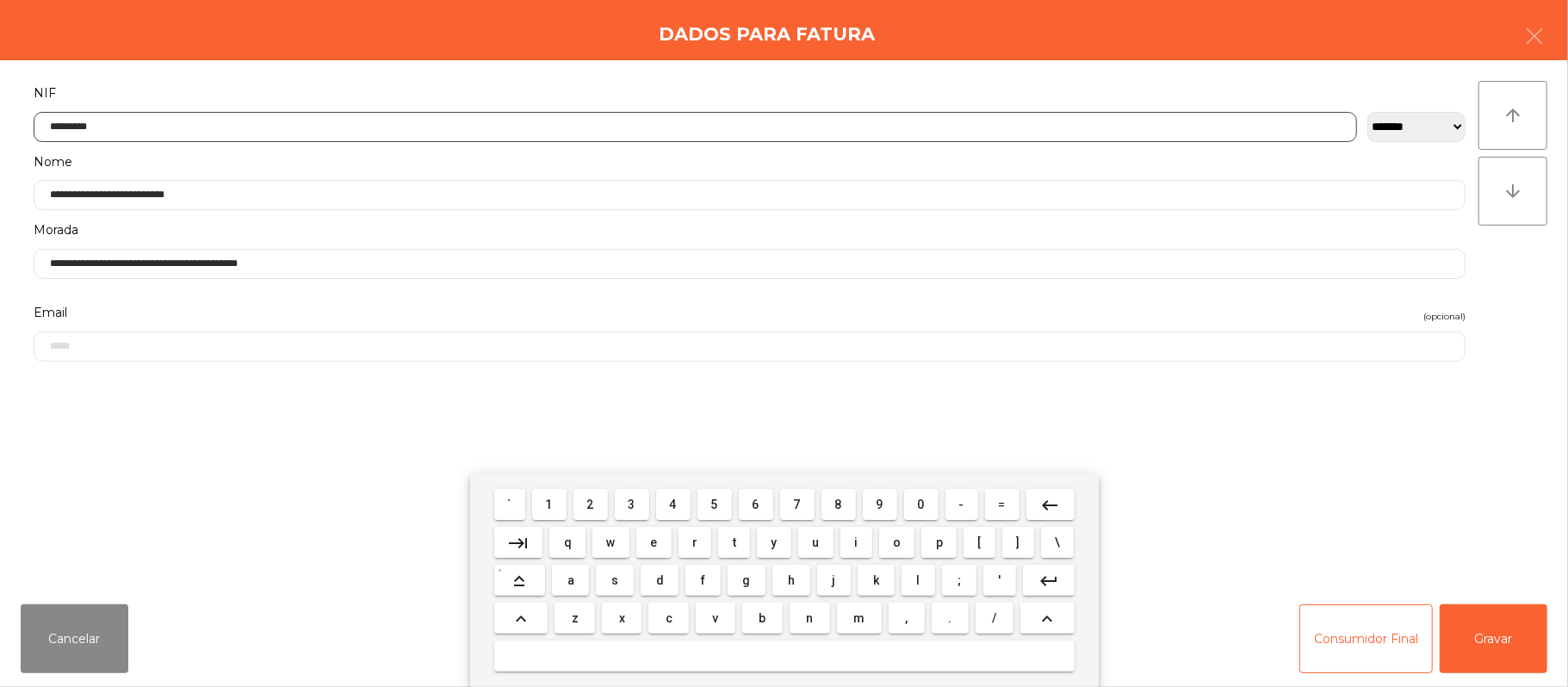
type input "*********"
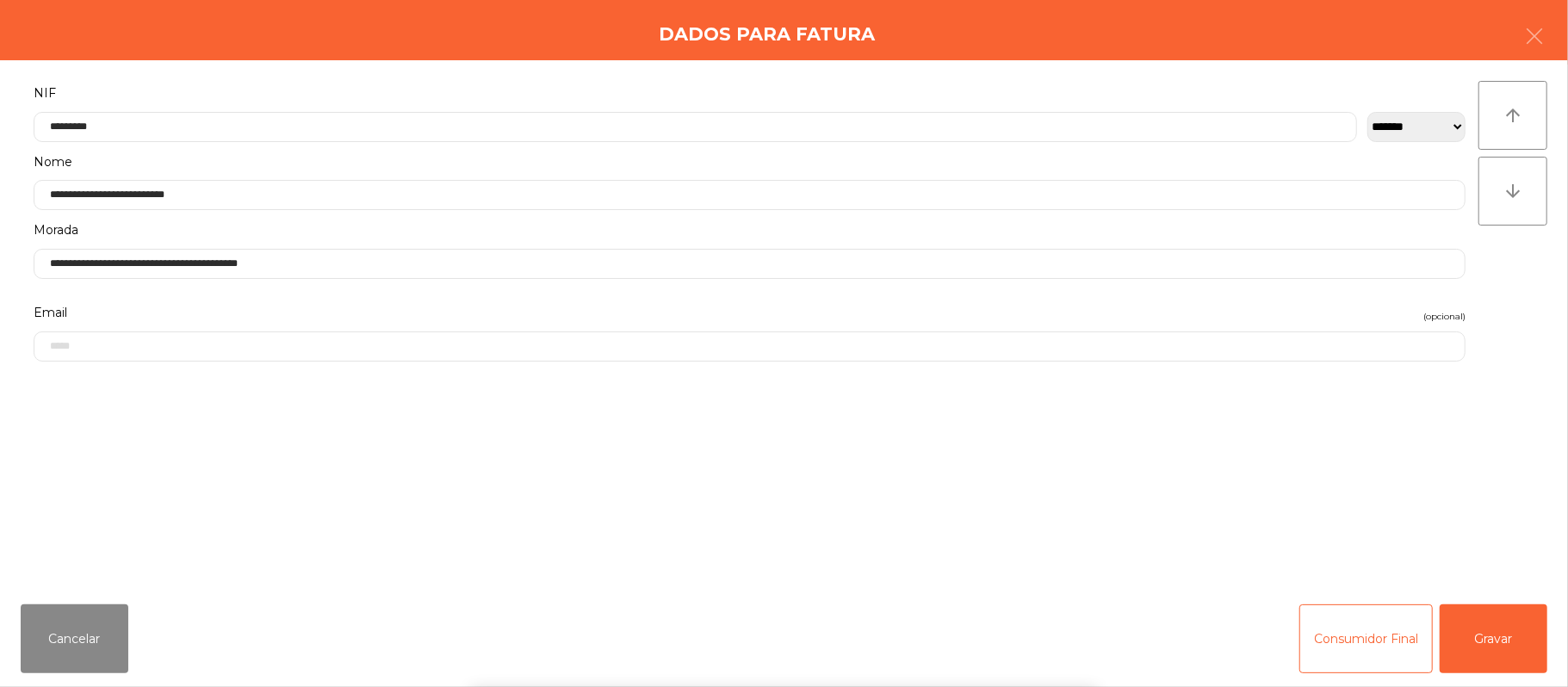
click at [1485, 617] on div "` 1 2 3 4 5 6 7 8 9 0 - = keyboard_backspace keyboard_tab q w e r t y u i o p […" at bounding box center [784, 580] width 1568 height 213
click at [1499, 617] on button "Gravar" at bounding box center [1493, 639] width 108 height 69
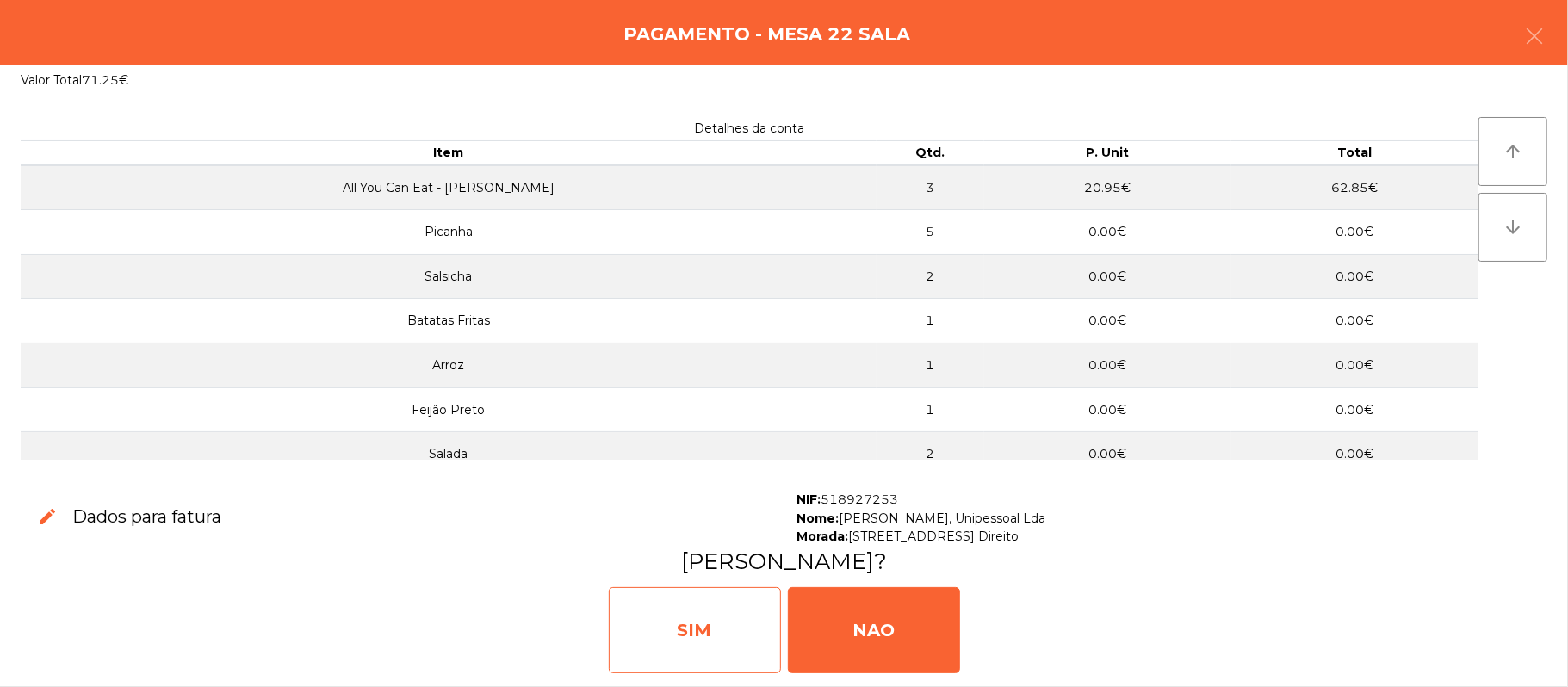
click at [704, 615] on div "SIM" at bounding box center [695, 630] width 172 height 86
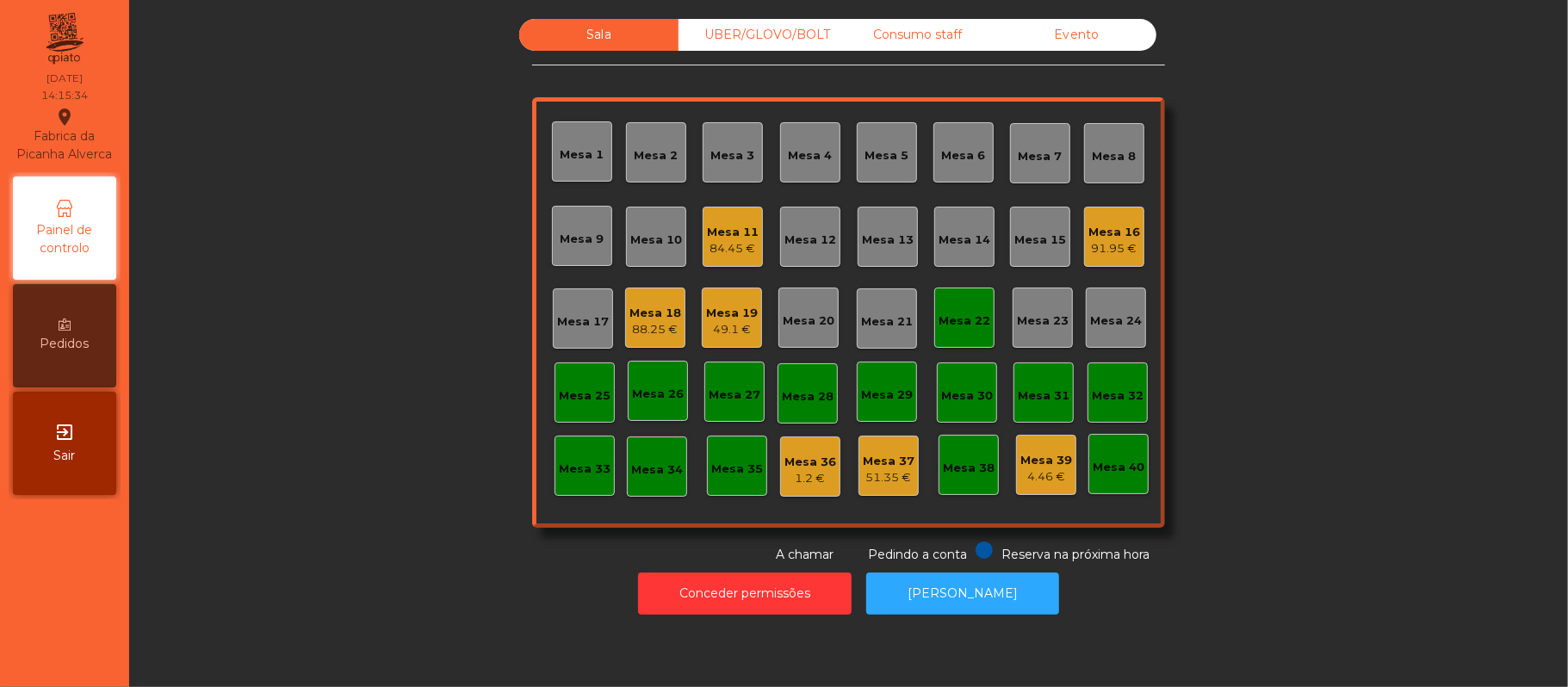
click at [1330, 245] on div "Sala UBER/GLOVO/BOLT Consumo staff Evento Mesa 1 Mesa 2 Mesa 3 Mesa 4 Mesa 5 Me…" at bounding box center [848, 291] width 1392 height 545
click at [717, 255] on div "84.45 €" at bounding box center [733, 248] width 51 height 17
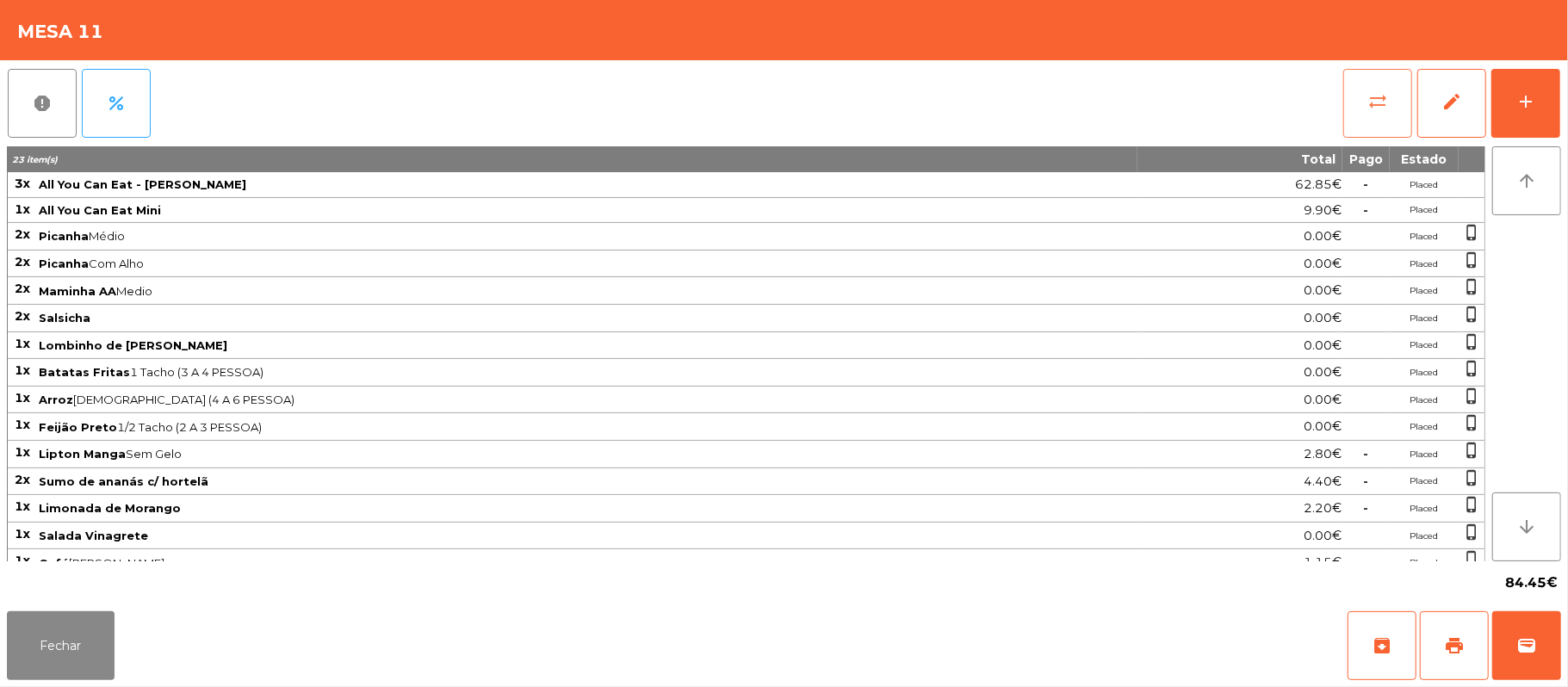
click at [1351, 112] on button "sync_alt" at bounding box center [1378, 104] width 69 height 69
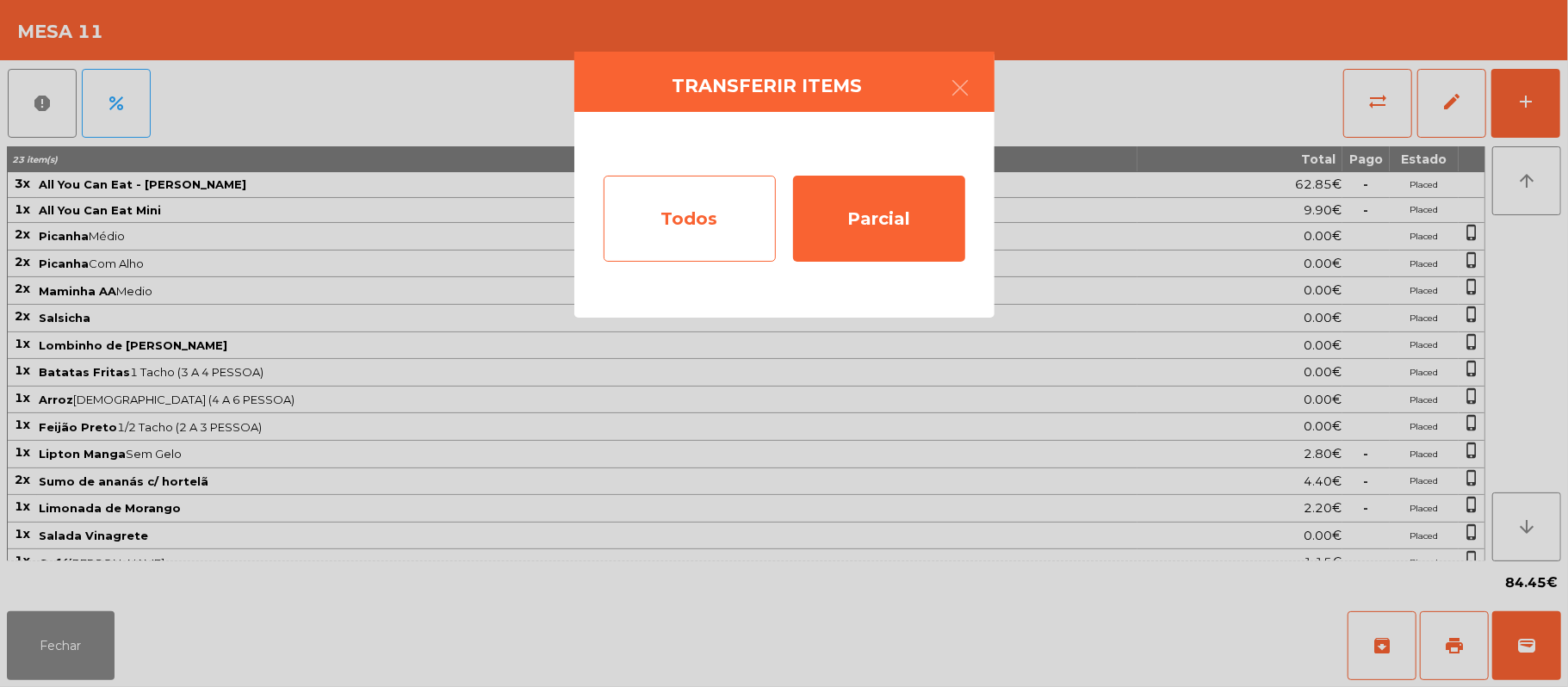
click at [696, 232] on div "Todos" at bounding box center [689, 218] width 172 height 86
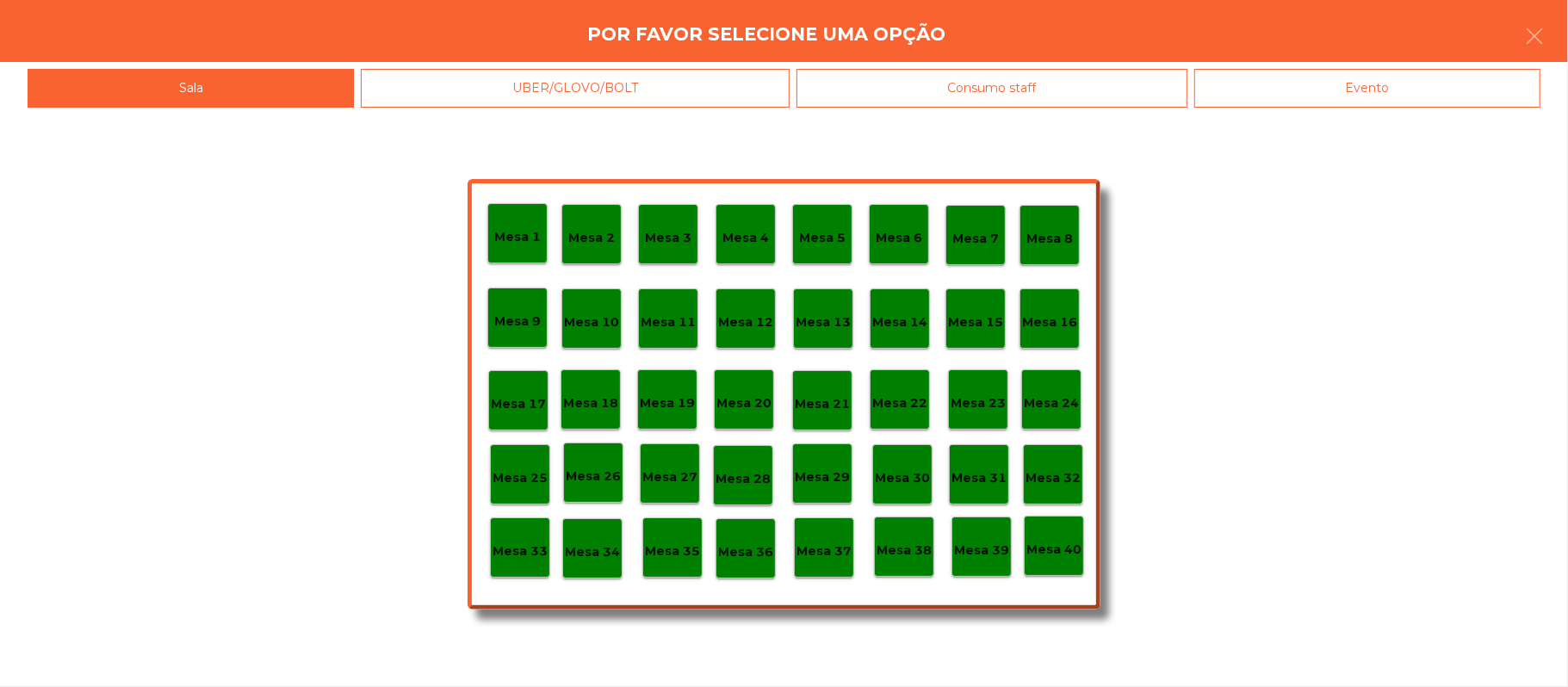
click at [1362, 90] on div "Evento" at bounding box center [1368, 88] width 347 height 38
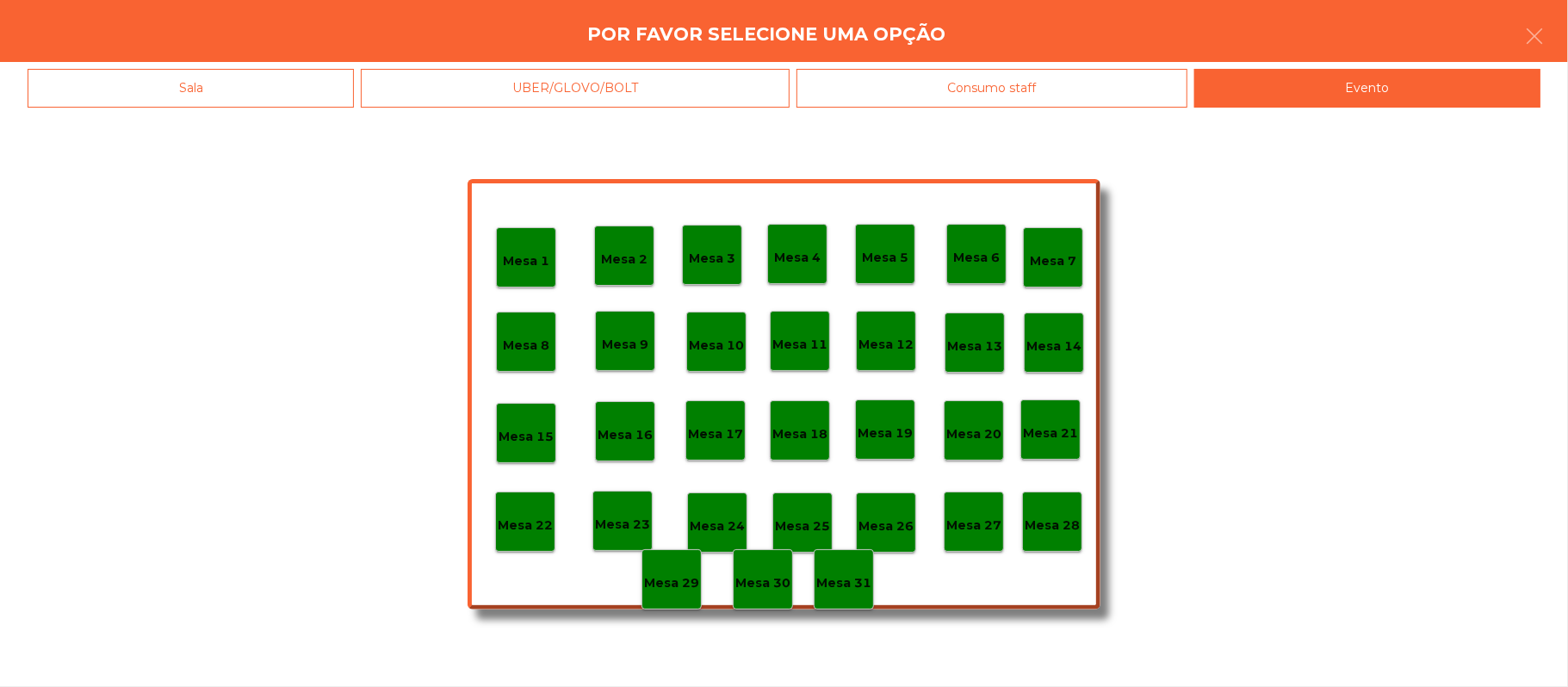
click at [1062, 517] on p "Mesa 28" at bounding box center [1053, 525] width 55 height 20
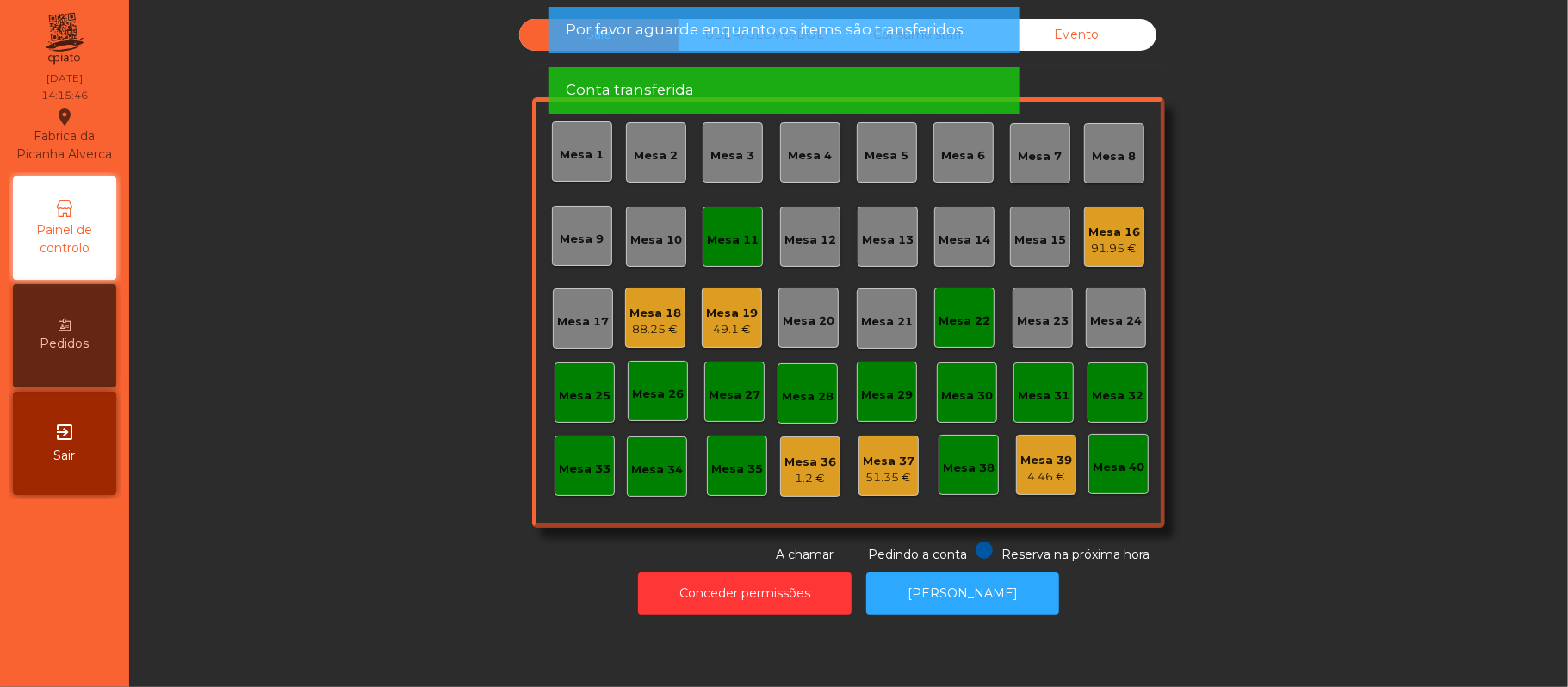
click at [1359, 296] on div "Sala UBER/GLOVO/BOLT Consumo staff Evento Mesa 1 Mesa 2 Mesa 3 Mesa 4 Mesa 5 Me…" at bounding box center [848, 291] width 1392 height 545
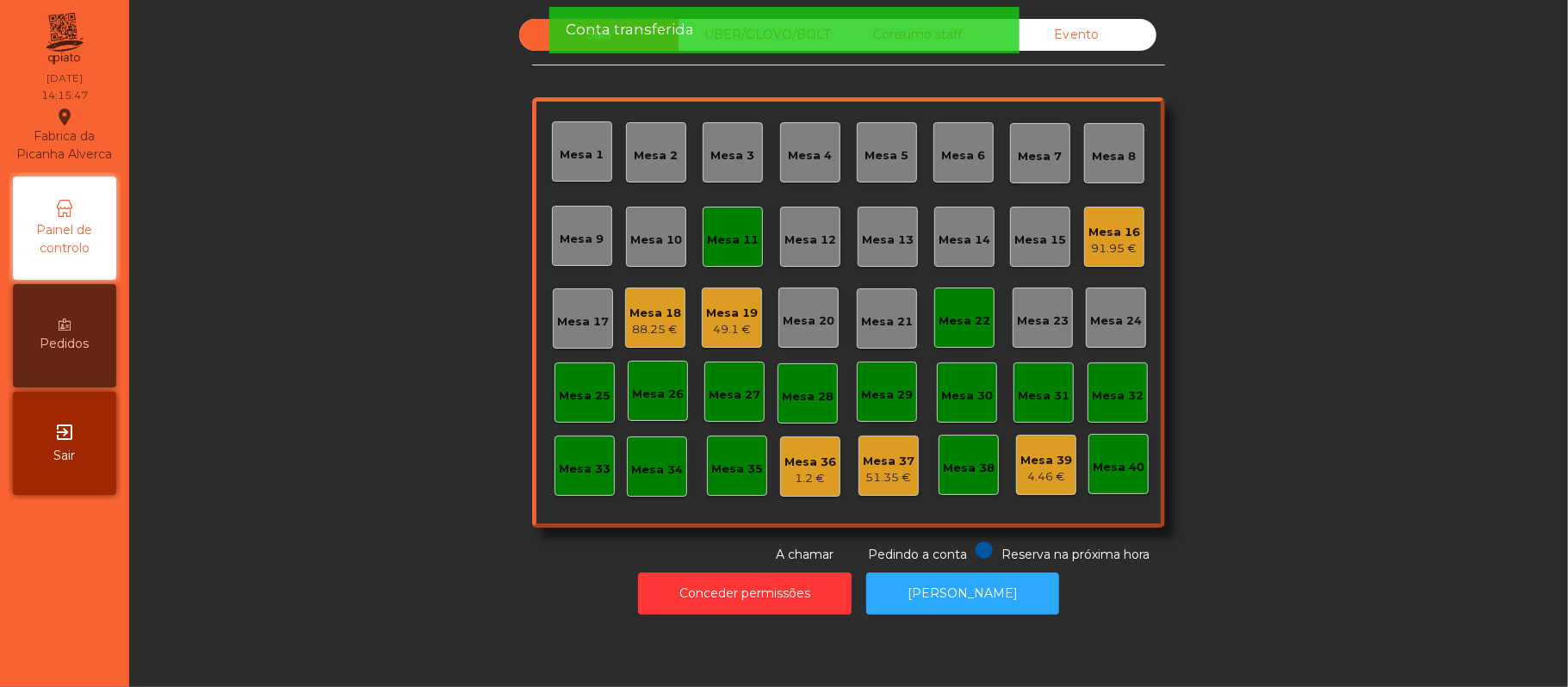
click at [721, 236] on div "Mesa 11" at bounding box center [733, 240] width 51 height 17
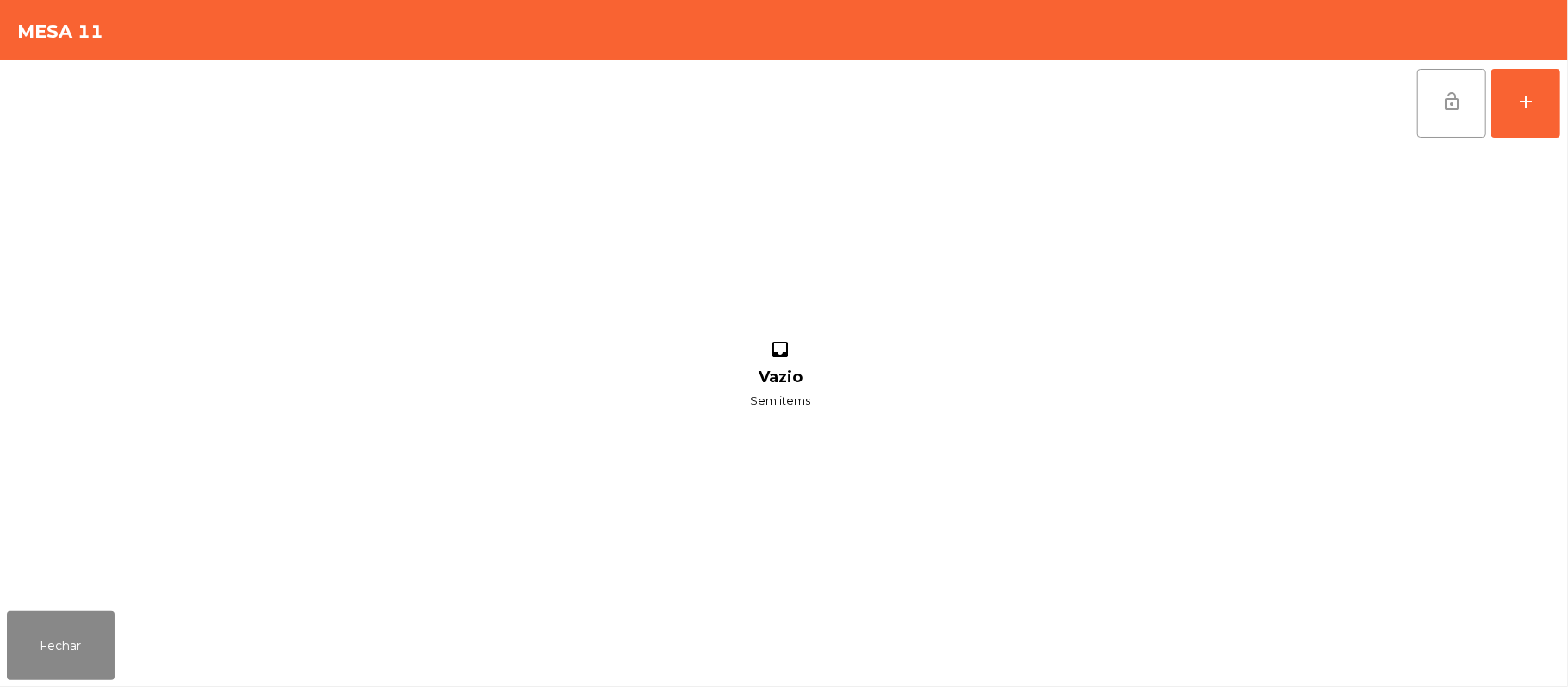
click at [1437, 105] on button "lock_open" at bounding box center [1452, 104] width 69 height 69
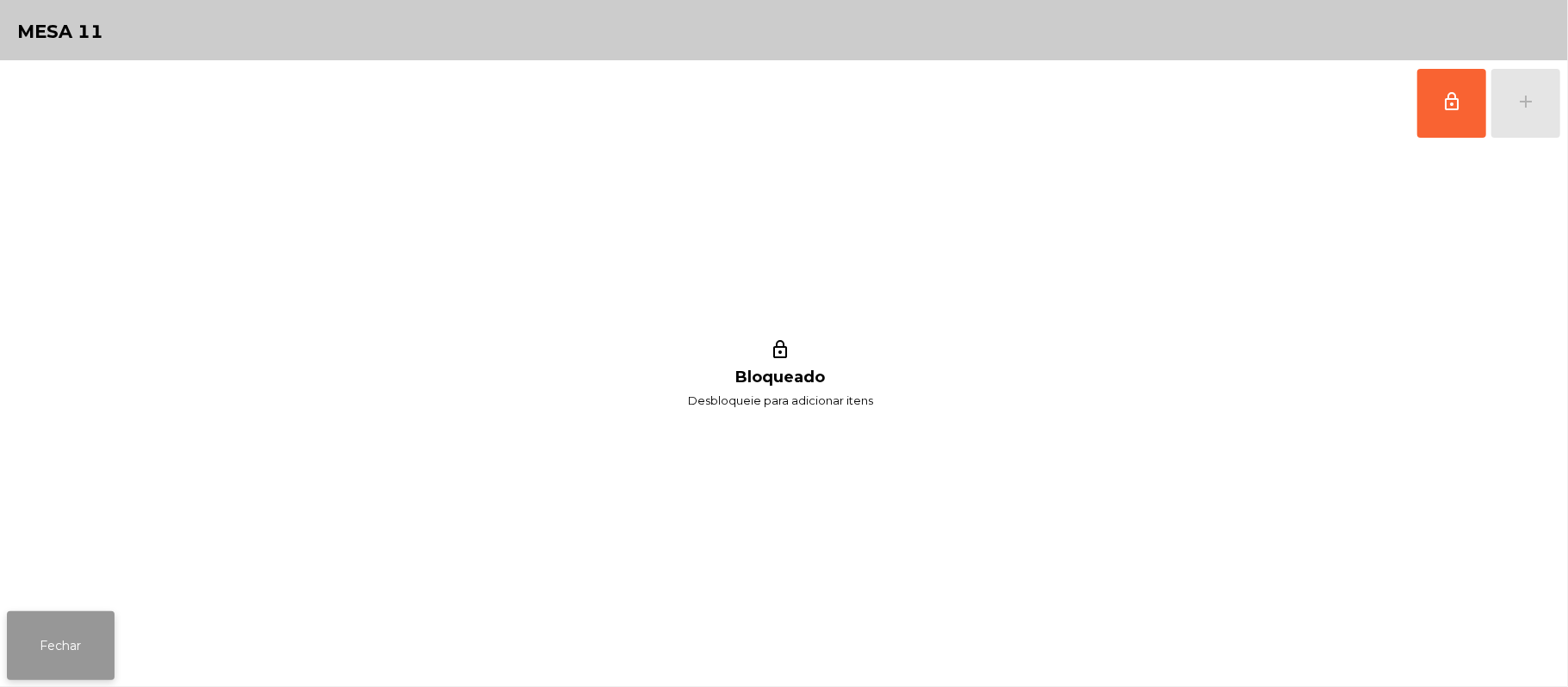
click at [51, 644] on button "Fechar" at bounding box center [60, 646] width 108 height 69
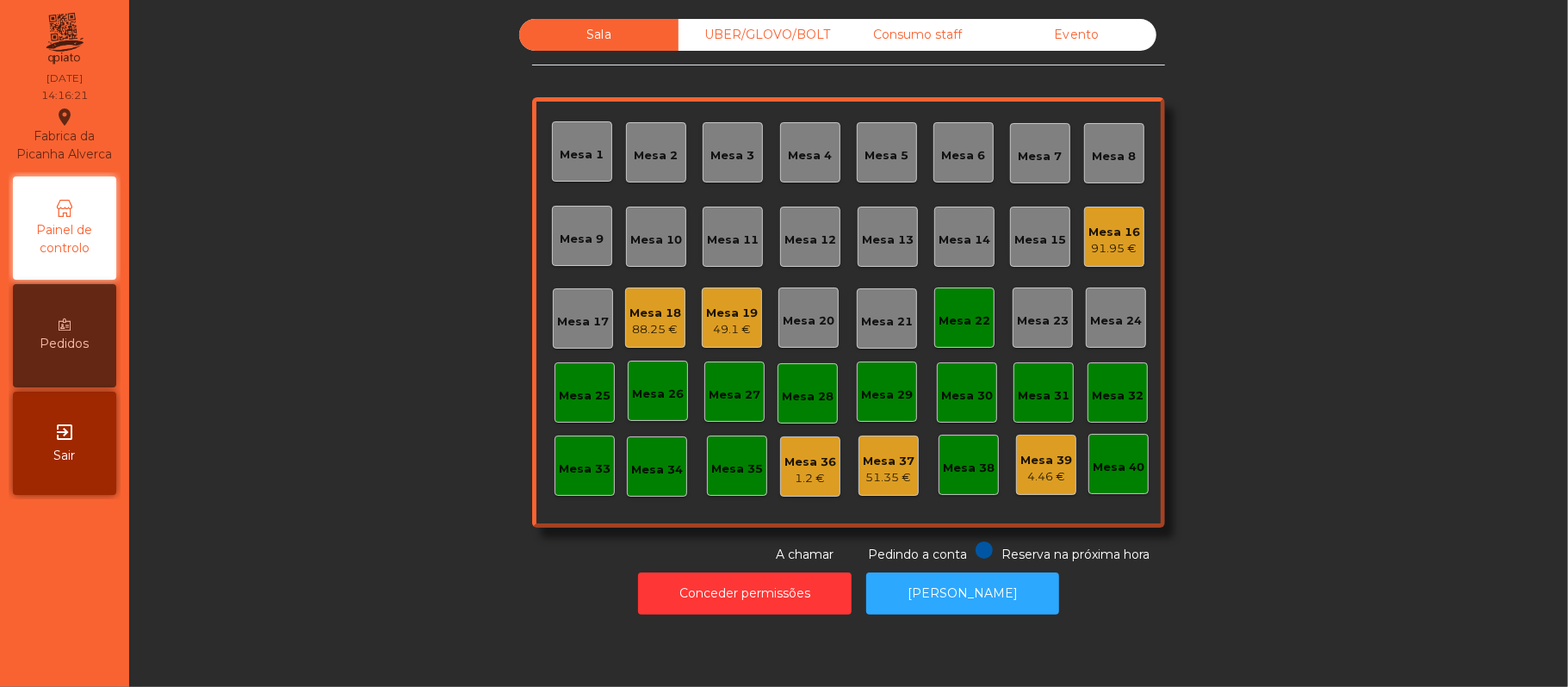
click at [1365, 239] on div "Sala UBER/GLOVO/BOLT Consumo staff Evento Mesa 1 Mesa 2 Mesa 3 Mesa 4 Mesa 5 Me…" at bounding box center [848, 291] width 1392 height 545
click at [977, 327] on div "Mesa 22" at bounding box center [965, 321] width 51 height 17
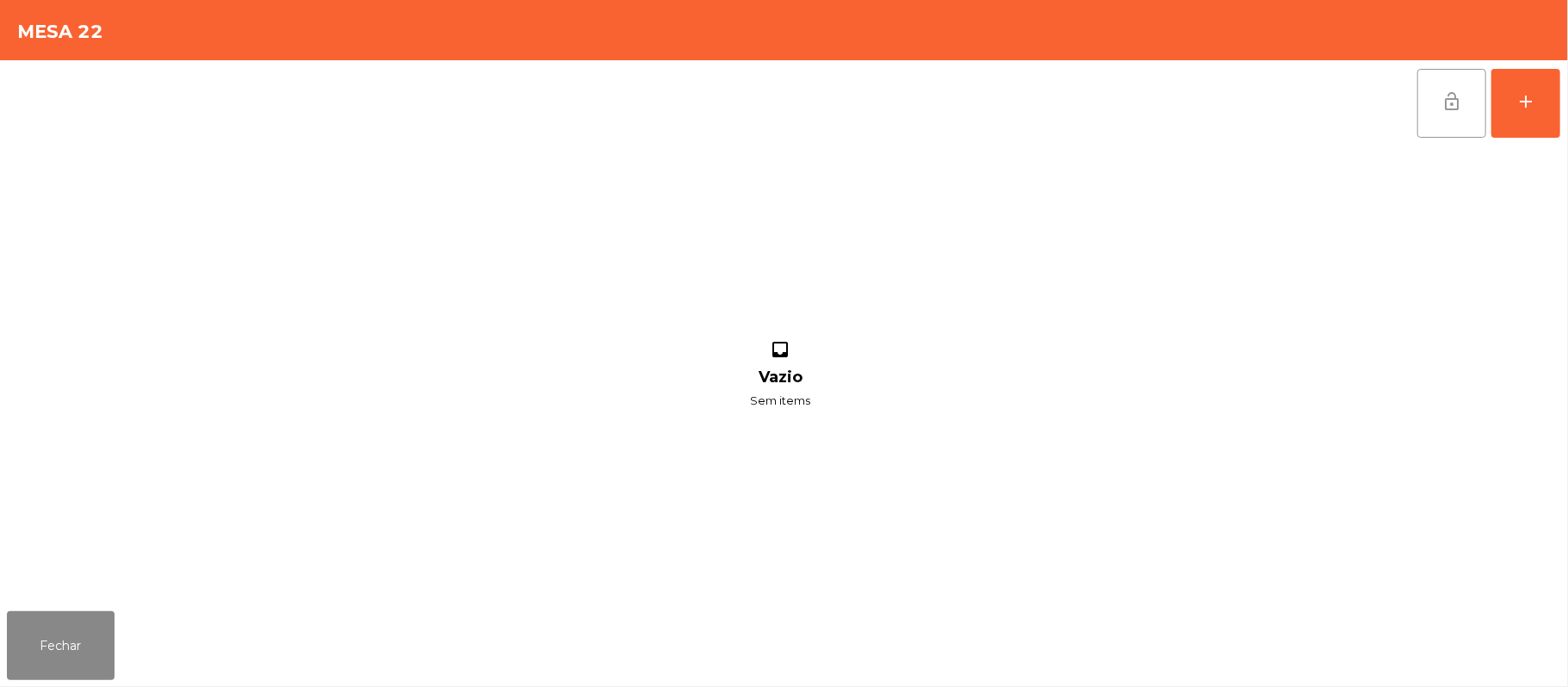
click at [1441, 112] on button "lock_open" at bounding box center [1452, 104] width 69 height 69
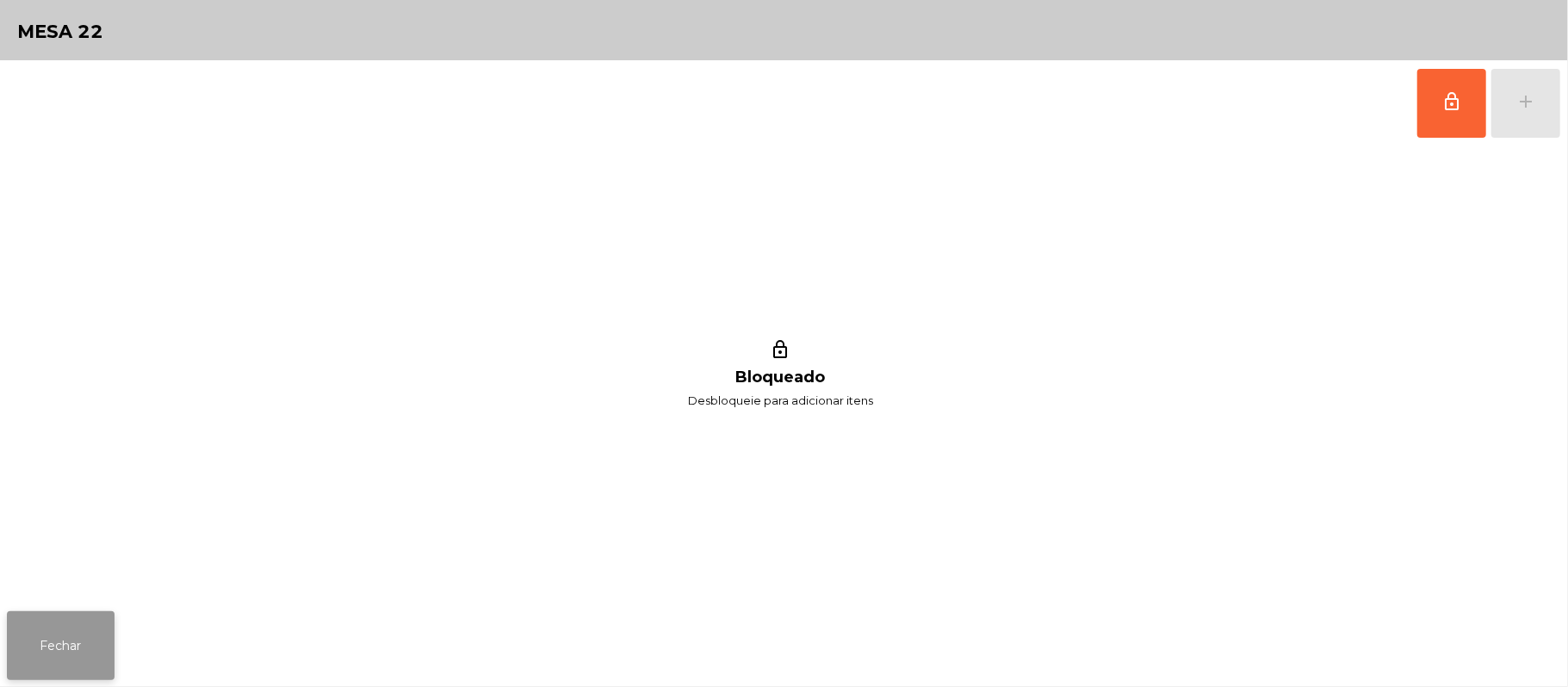
click at [71, 672] on button "Fechar" at bounding box center [60, 646] width 108 height 69
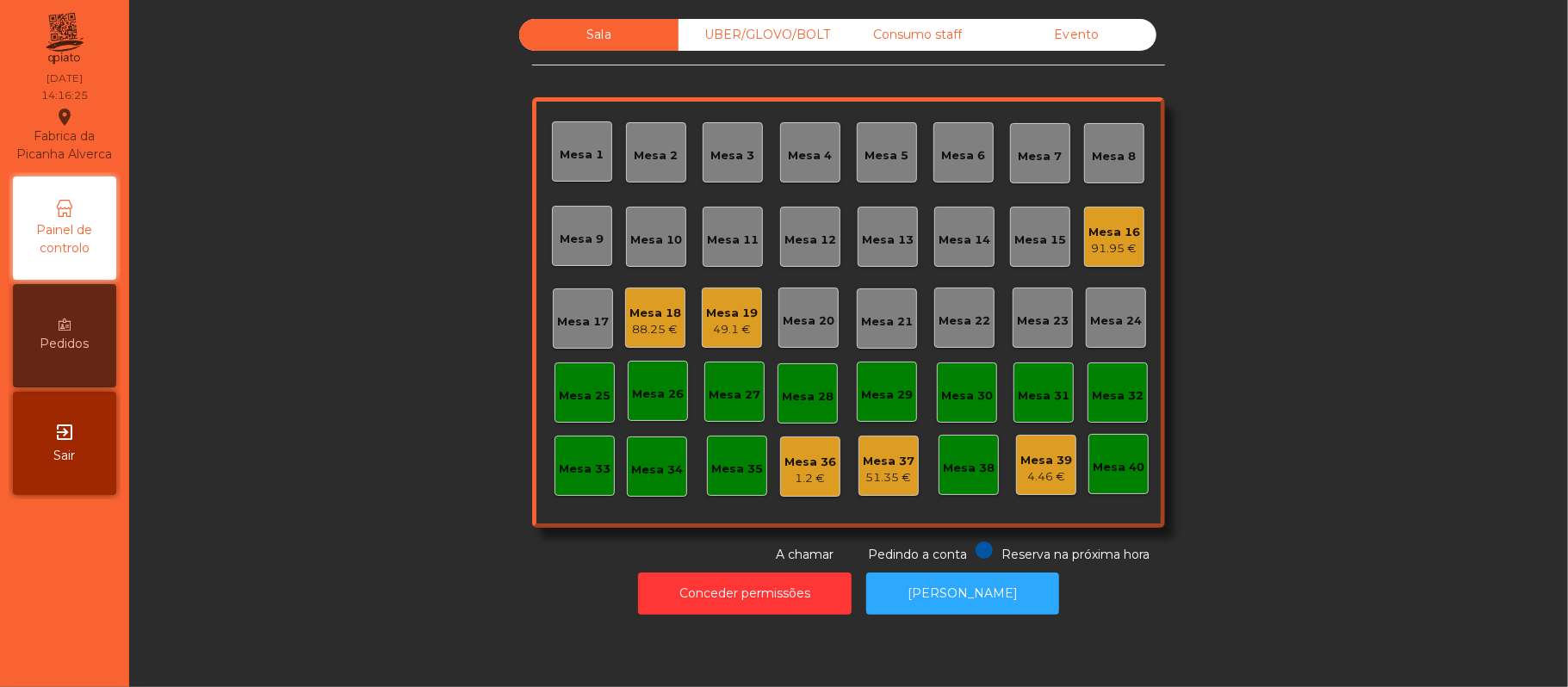
click at [1338, 218] on div "Sala UBER/GLOVO/BOLT Consumo staff Evento Mesa 1 Mesa 2 Mesa 3 Mesa 4 Mesa 5 Me…" at bounding box center [848, 291] width 1392 height 545
click at [718, 333] on div "49.1 €" at bounding box center [732, 329] width 51 height 17
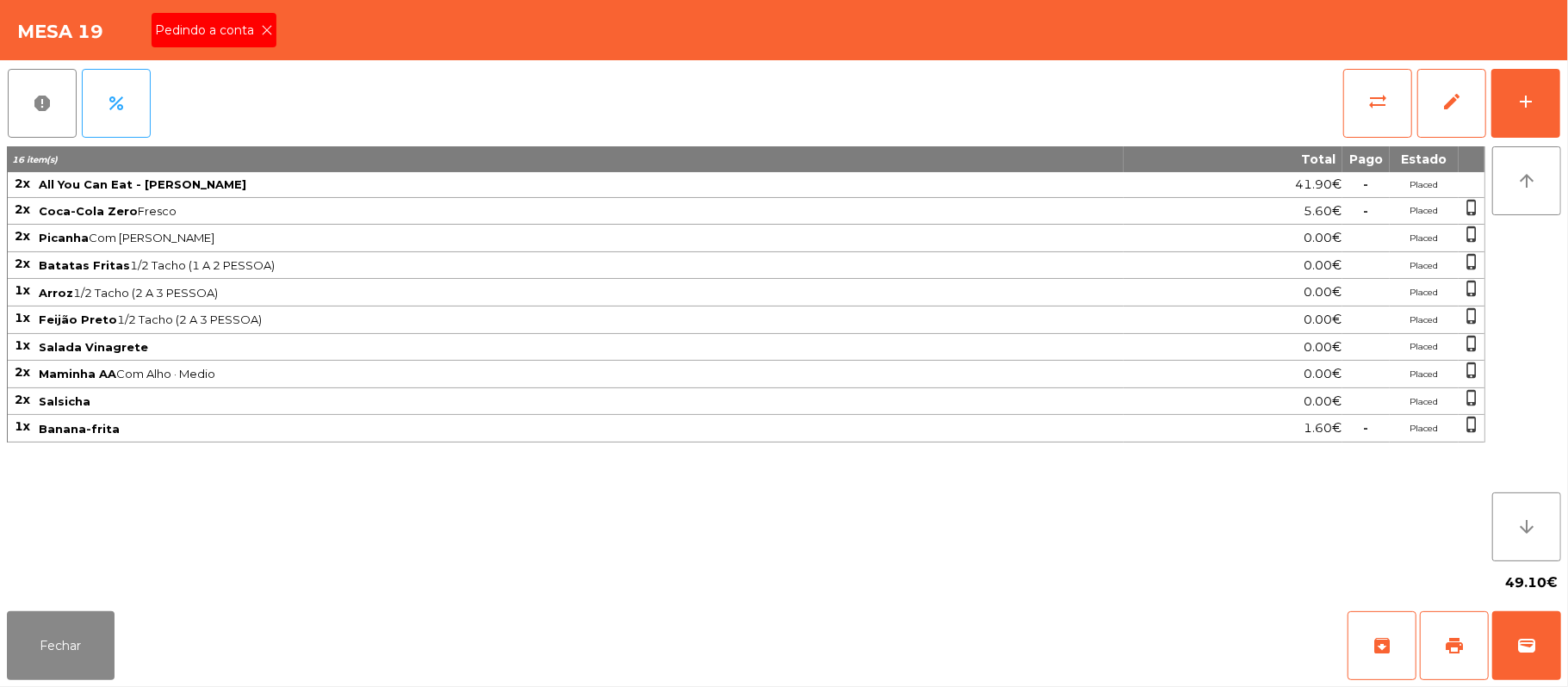
click at [234, 38] on span "Pedindo a conta" at bounding box center [207, 31] width 106 height 18
click at [63, 643] on button "Fechar" at bounding box center [60, 646] width 108 height 69
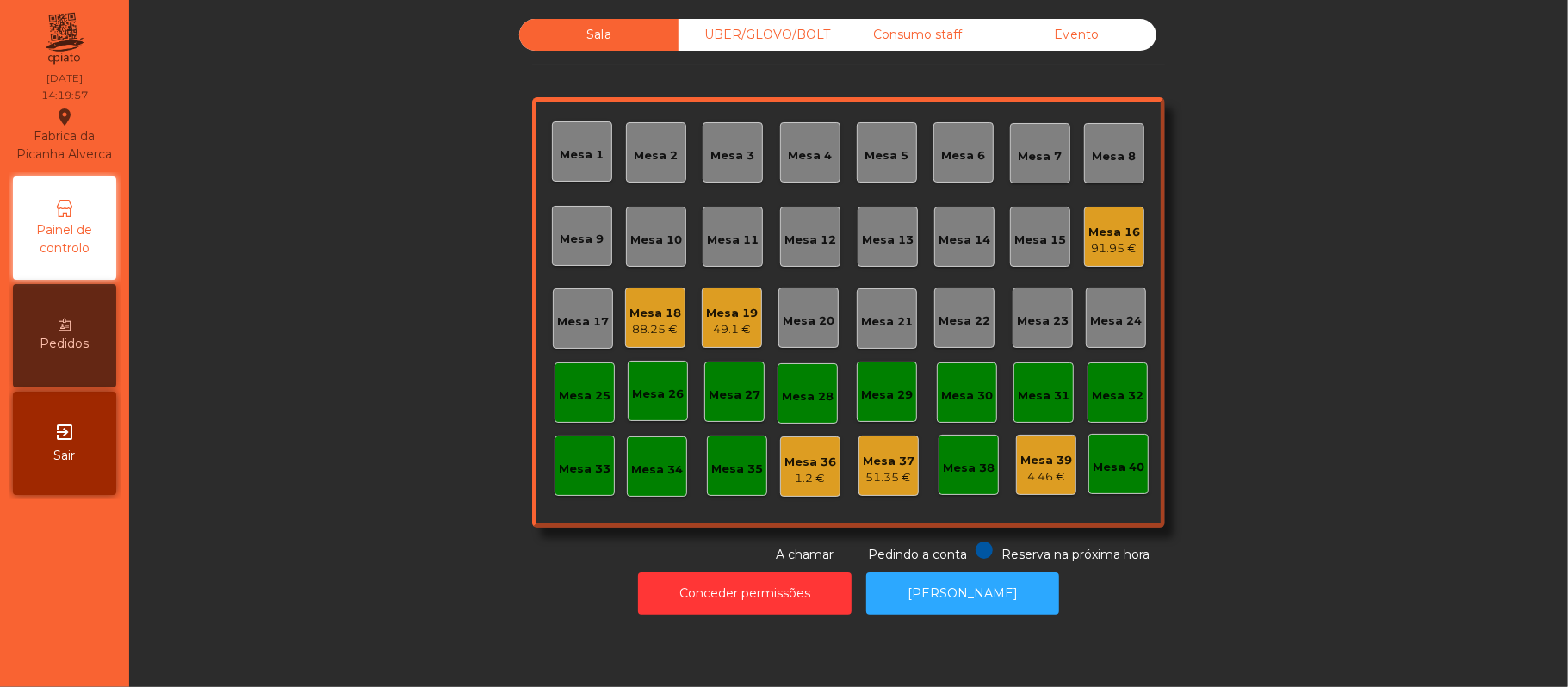
click at [734, 329] on div "49.1 €" at bounding box center [732, 329] width 51 height 17
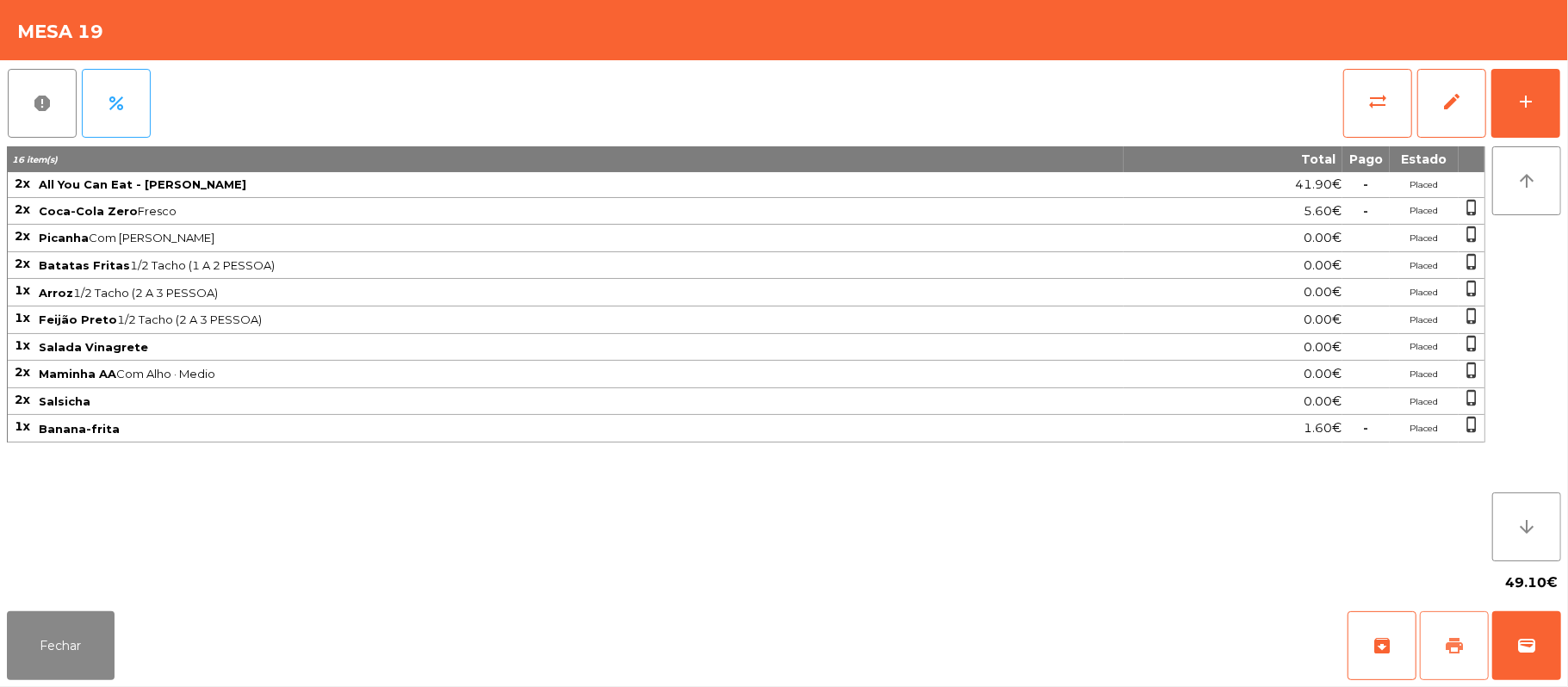
click at [1457, 657] on button "print" at bounding box center [1454, 646] width 69 height 69
click at [1505, 98] on button "add" at bounding box center [1527, 104] width 69 height 69
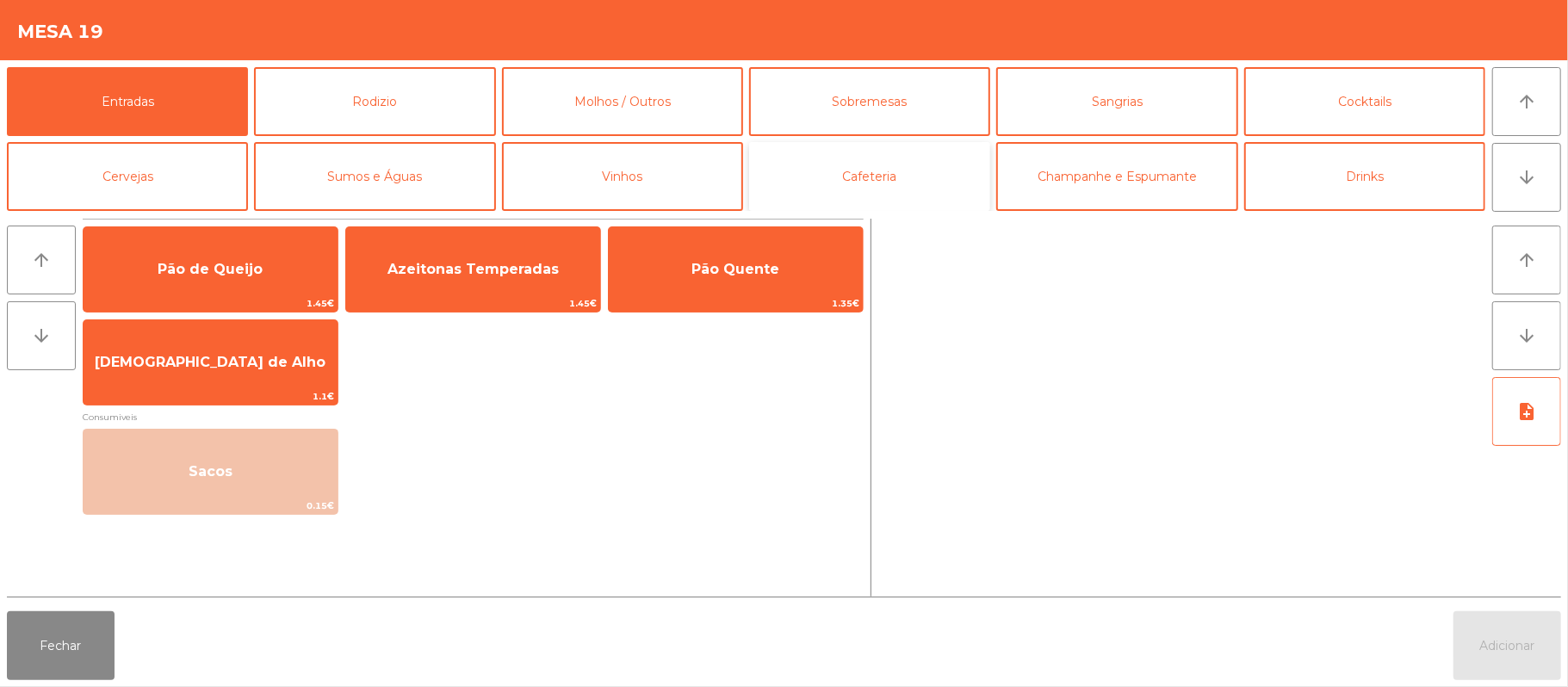
click at [855, 165] on button "Cafeteria" at bounding box center [870, 177] width 241 height 69
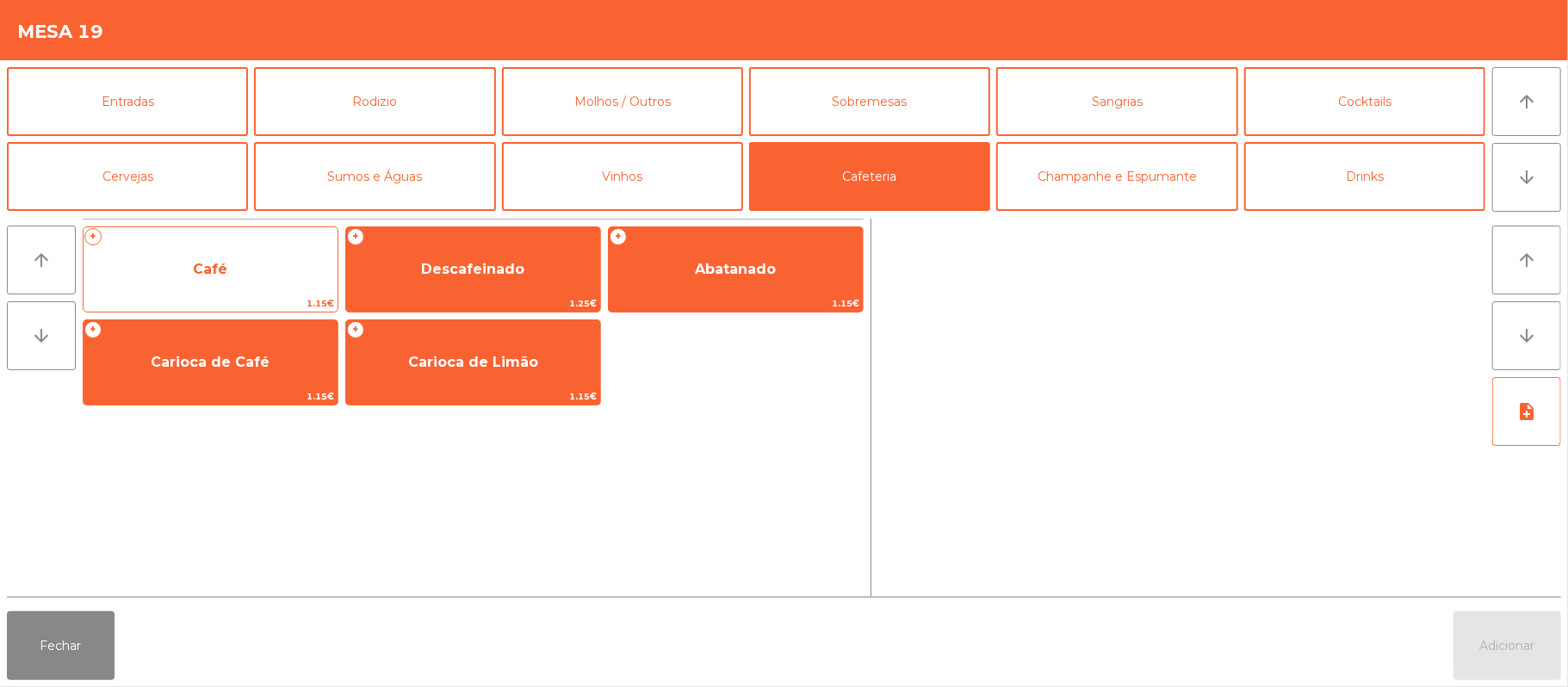
click at [242, 250] on span "Café" at bounding box center [210, 268] width 254 height 46
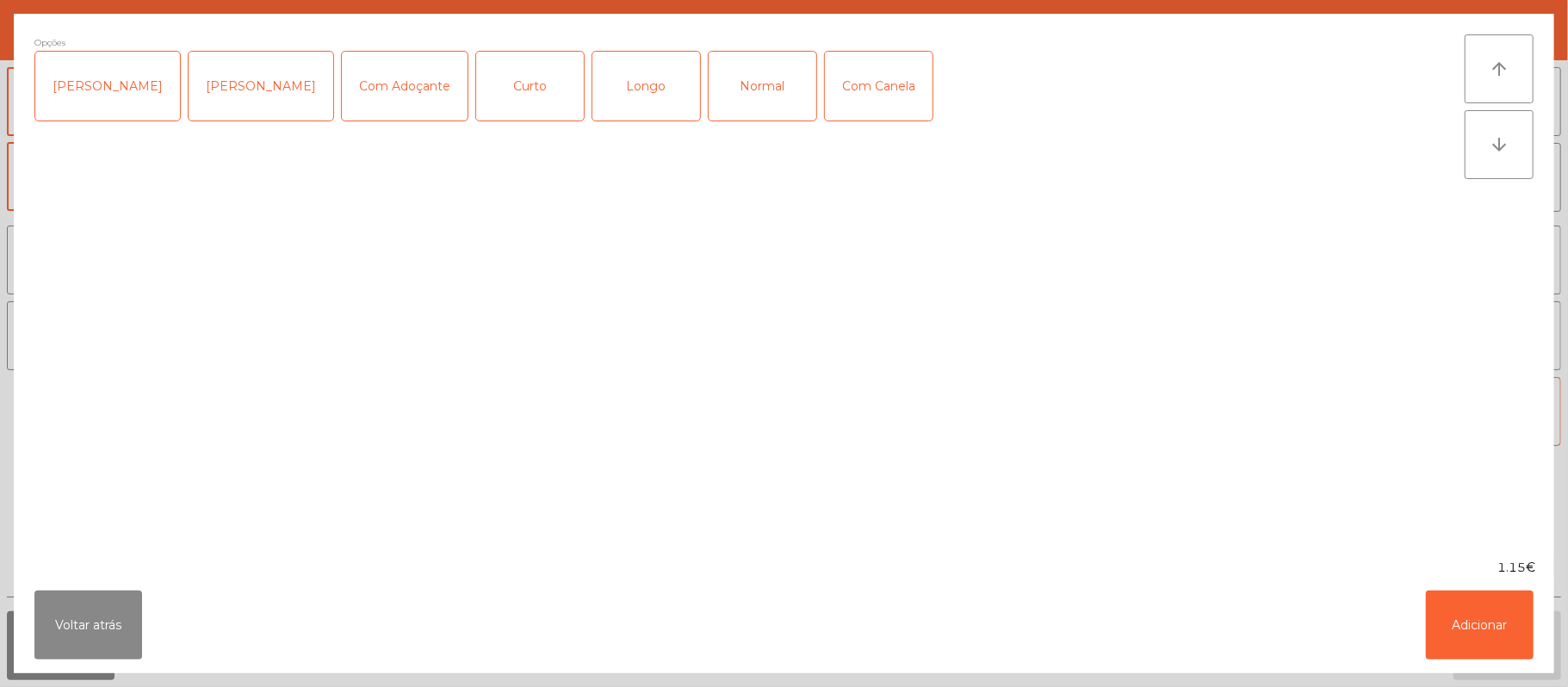
click at [739, 77] on div "Normal" at bounding box center [762, 86] width 108 height 69
click at [1472, 627] on button "Adicionar" at bounding box center [1479, 625] width 108 height 69
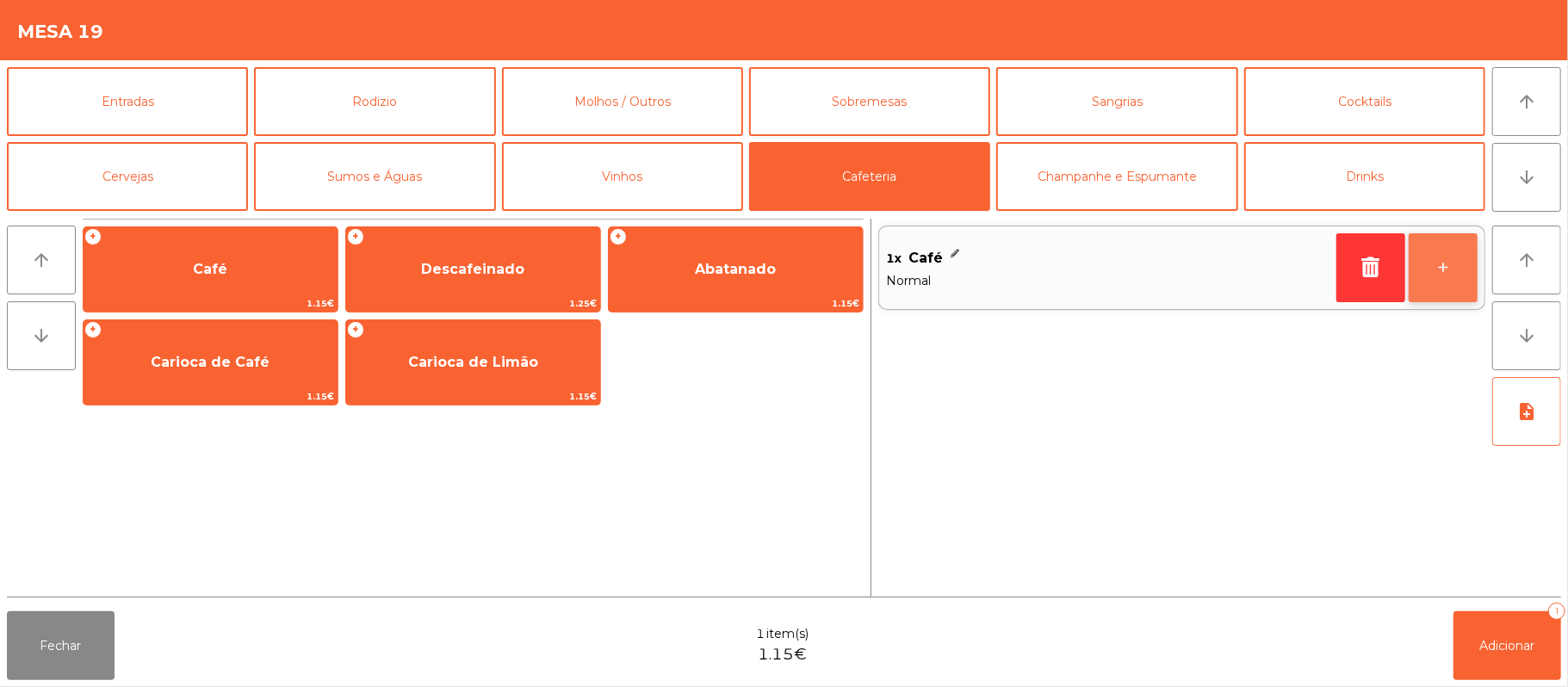
click at [1451, 255] on button "+" at bounding box center [1444, 267] width 69 height 69
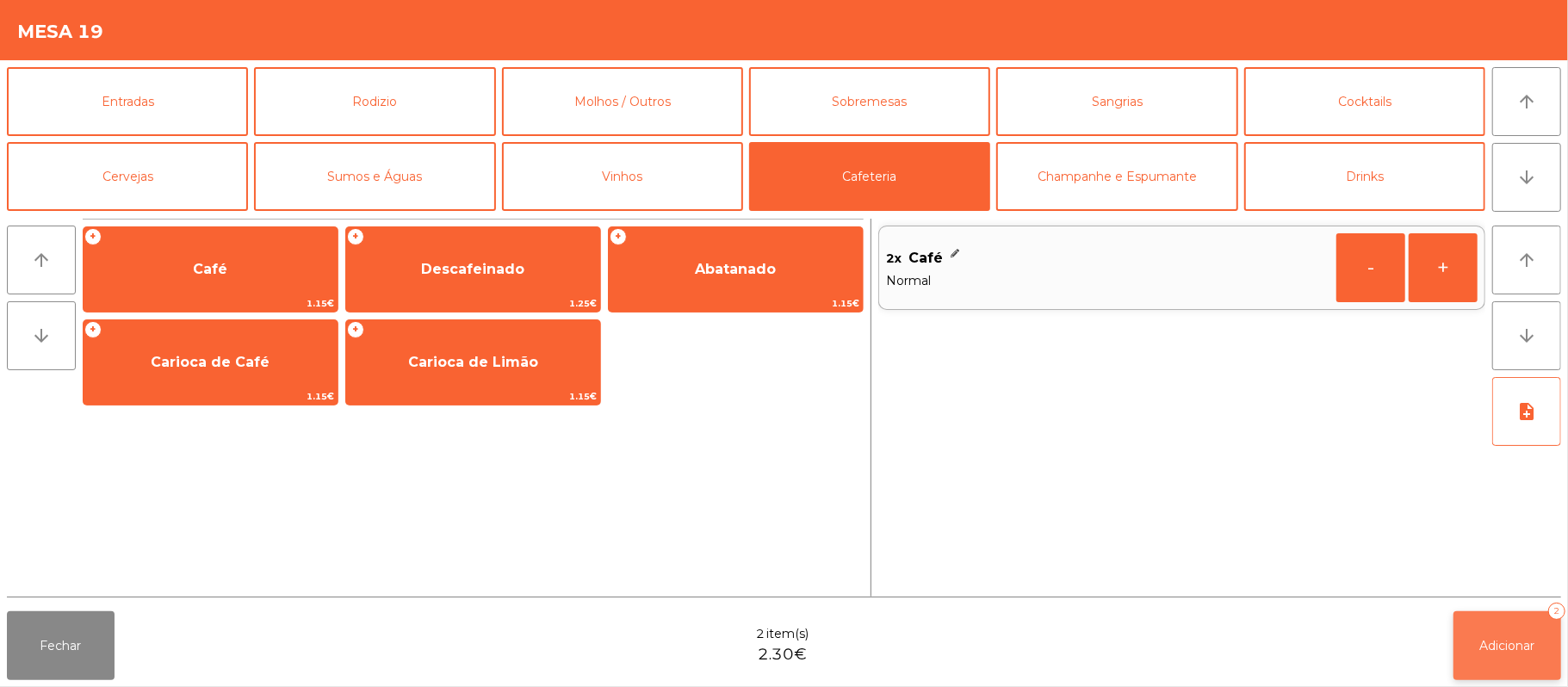
click at [1492, 643] on span "Adicionar" at bounding box center [1508, 646] width 55 height 16
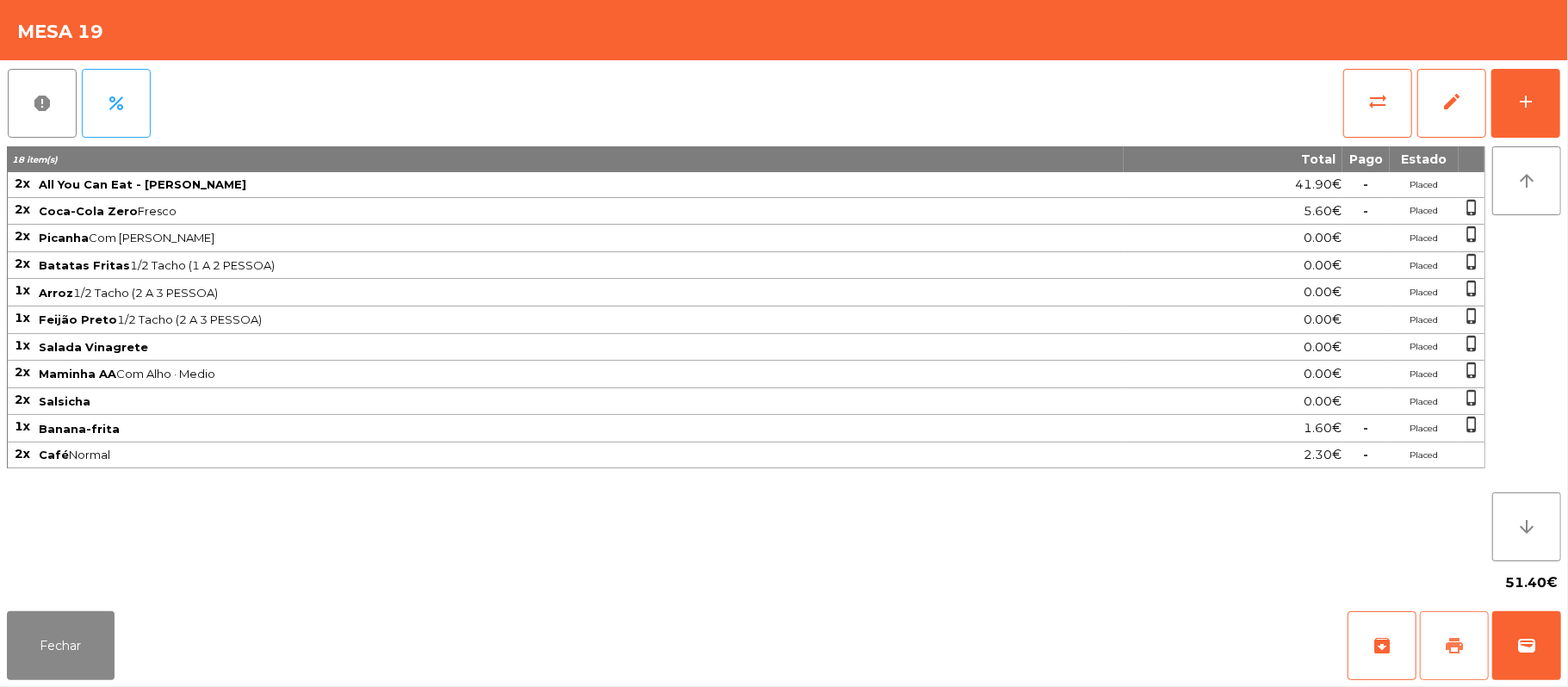
click at [1451, 636] on span "print" at bounding box center [1454, 646] width 21 height 21
click at [79, 617] on button "Fechar" at bounding box center [60, 646] width 108 height 69
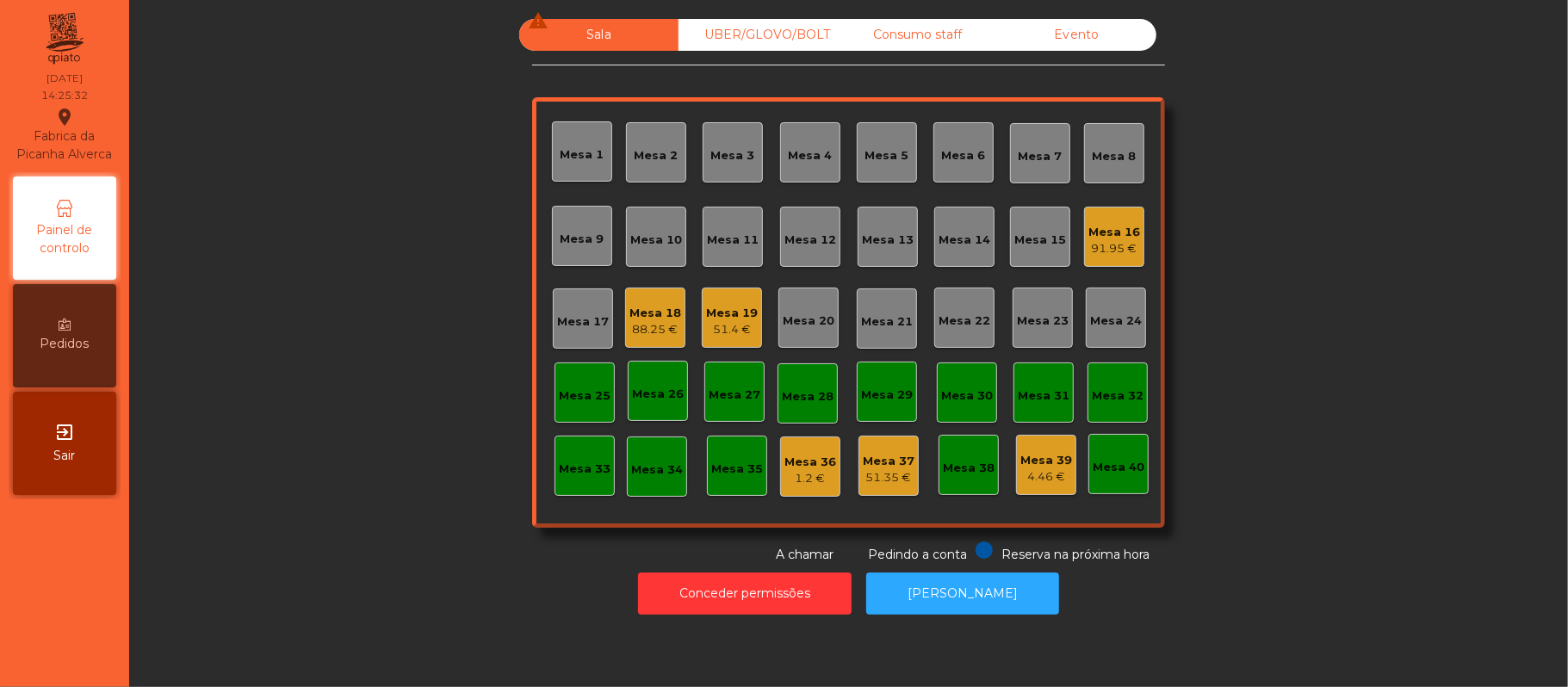
click at [1117, 232] on div "Mesa 16" at bounding box center [1114, 232] width 51 height 17
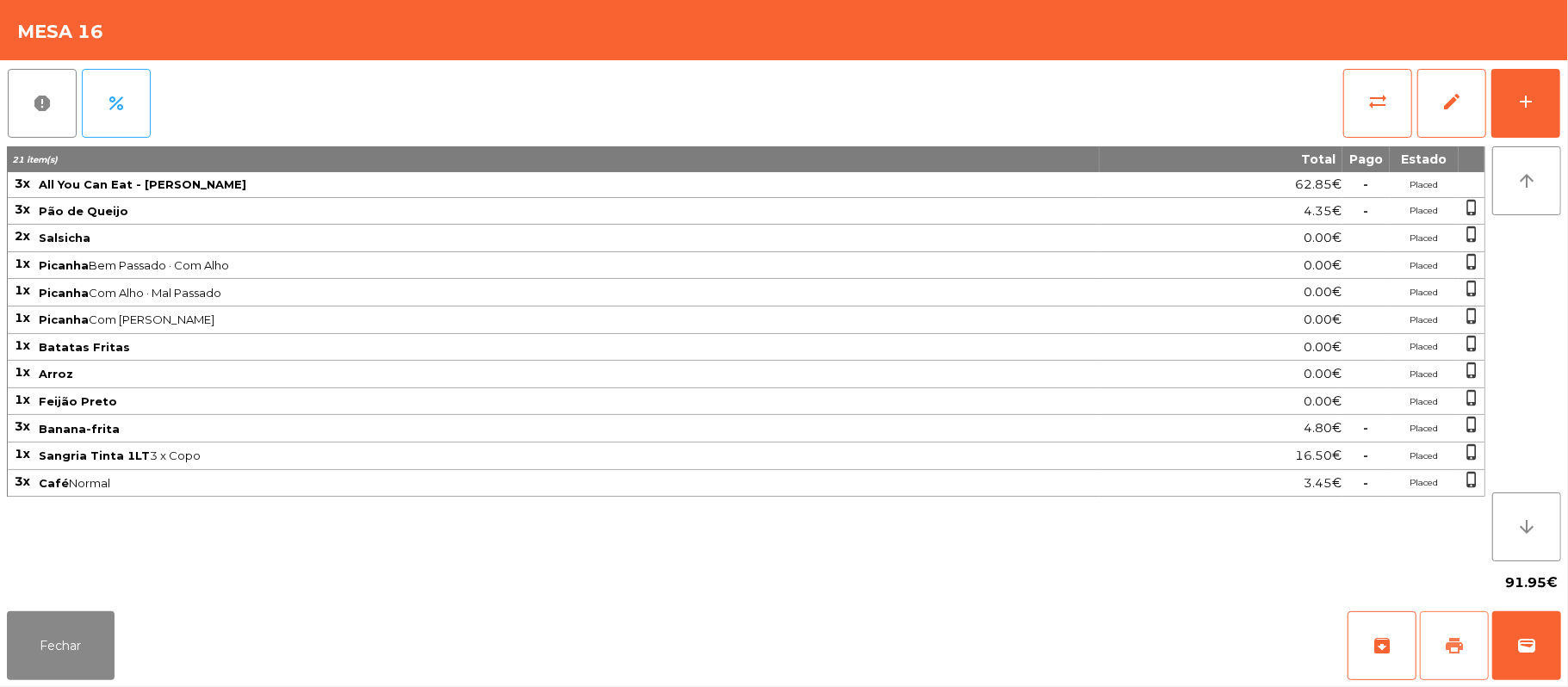
click at [1449, 649] on span "print" at bounding box center [1454, 646] width 21 height 21
click at [1548, 649] on button "wallet" at bounding box center [1527, 646] width 69 height 69
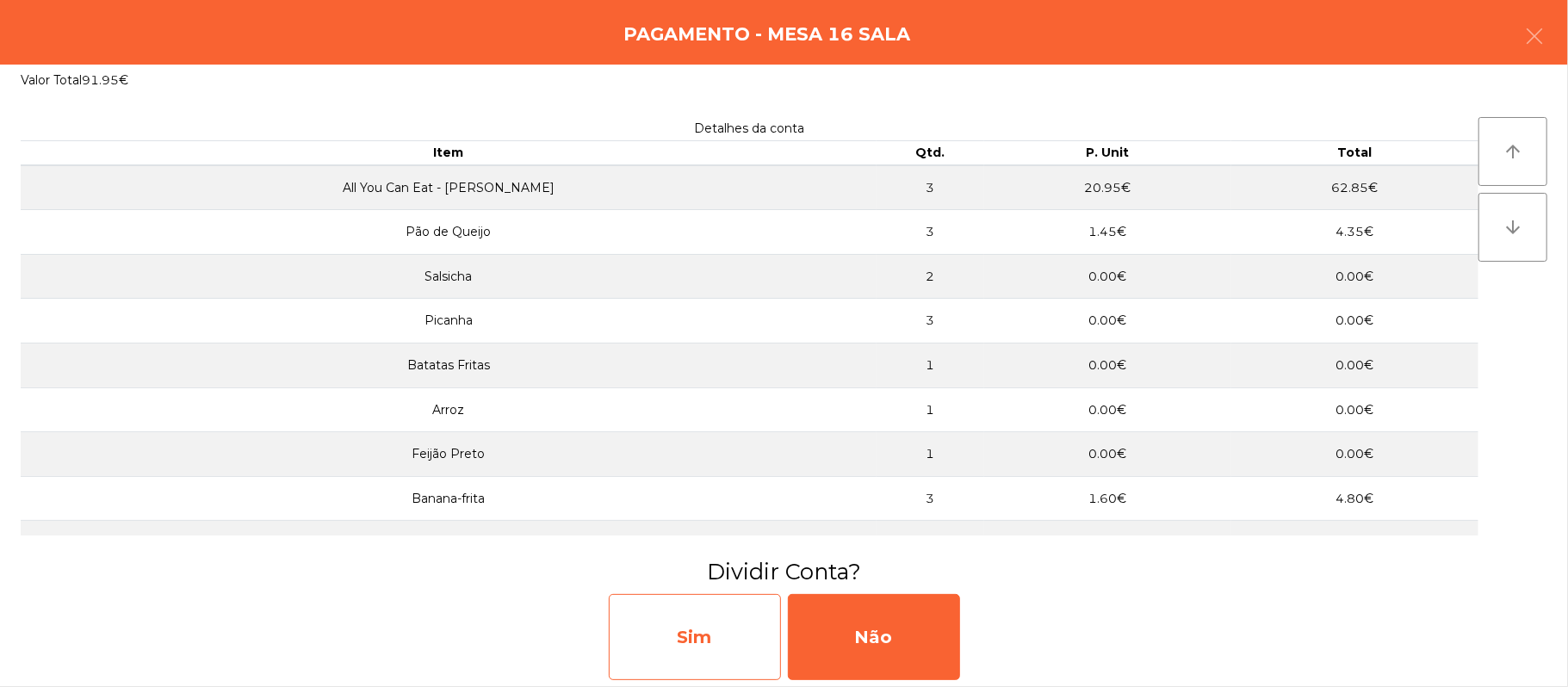
click at [704, 637] on div "Sim" at bounding box center [695, 637] width 172 height 86
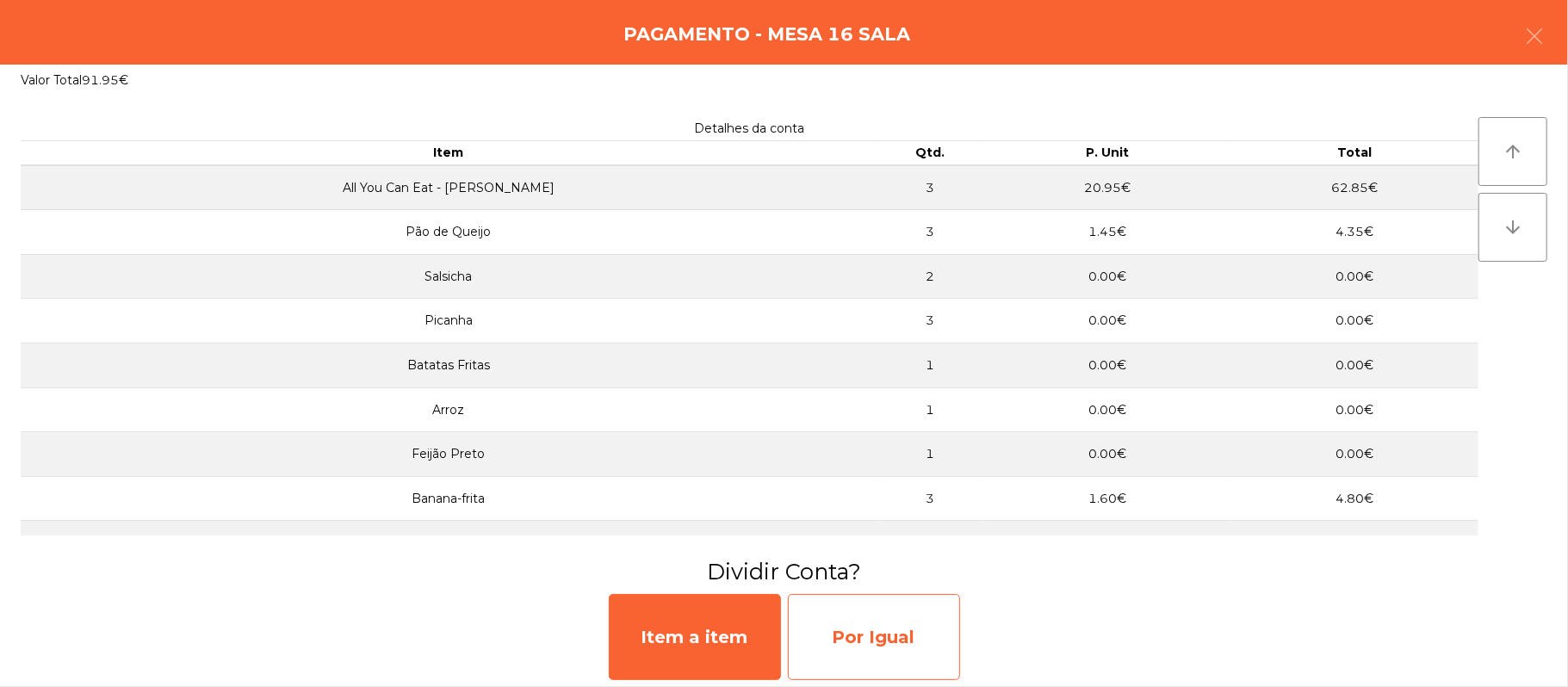
click at [893, 645] on div "Por Igual" at bounding box center [874, 637] width 172 height 86
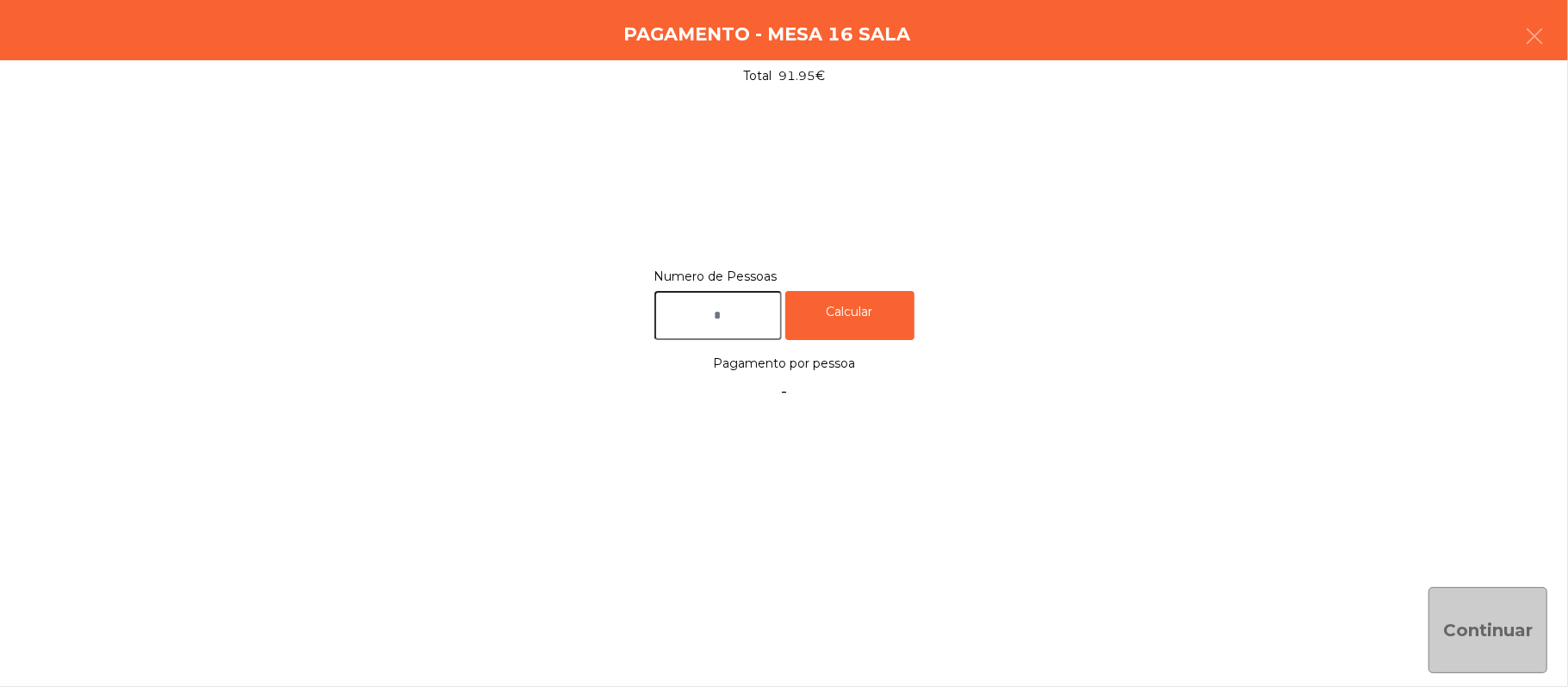
click at [722, 308] on input "text" at bounding box center [718, 316] width 127 height 49
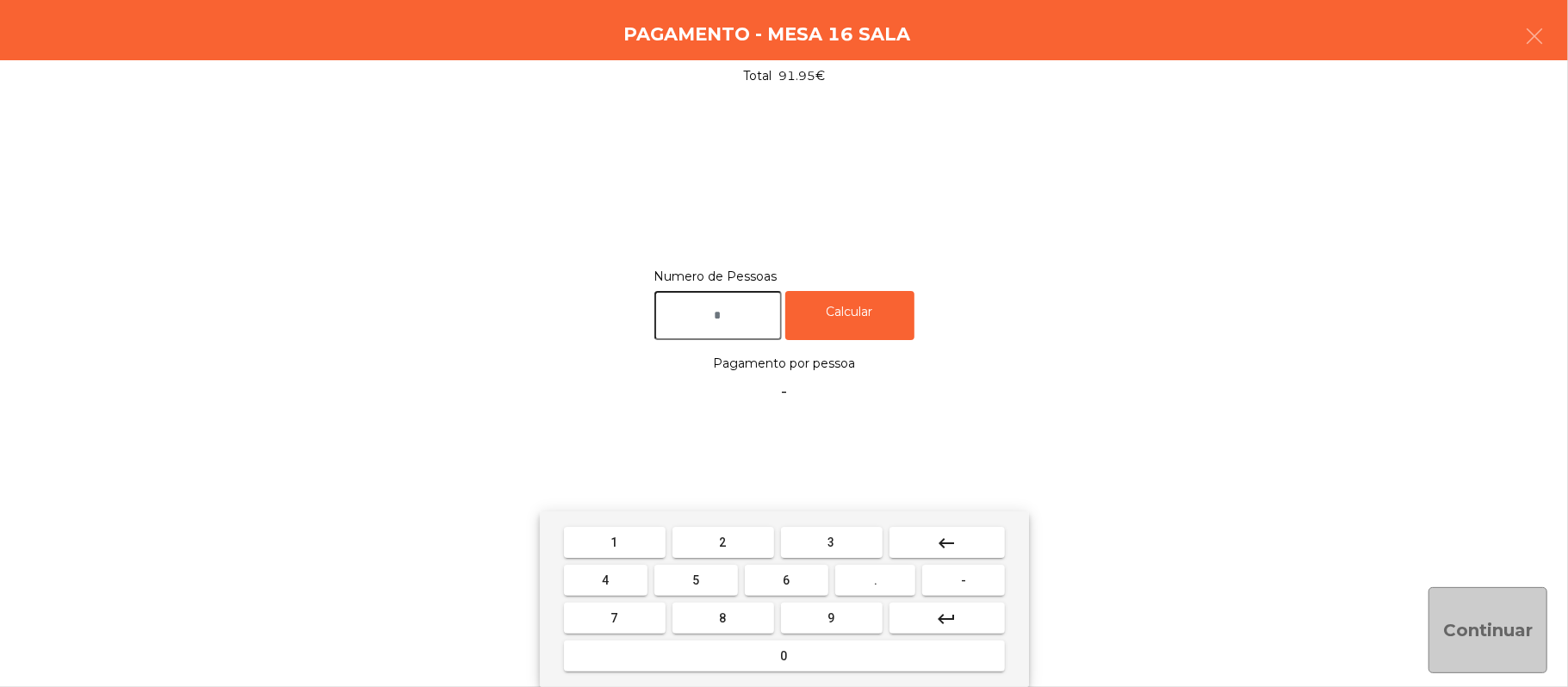
click at [845, 542] on button "3" at bounding box center [831, 542] width 102 height 31
type input "*"
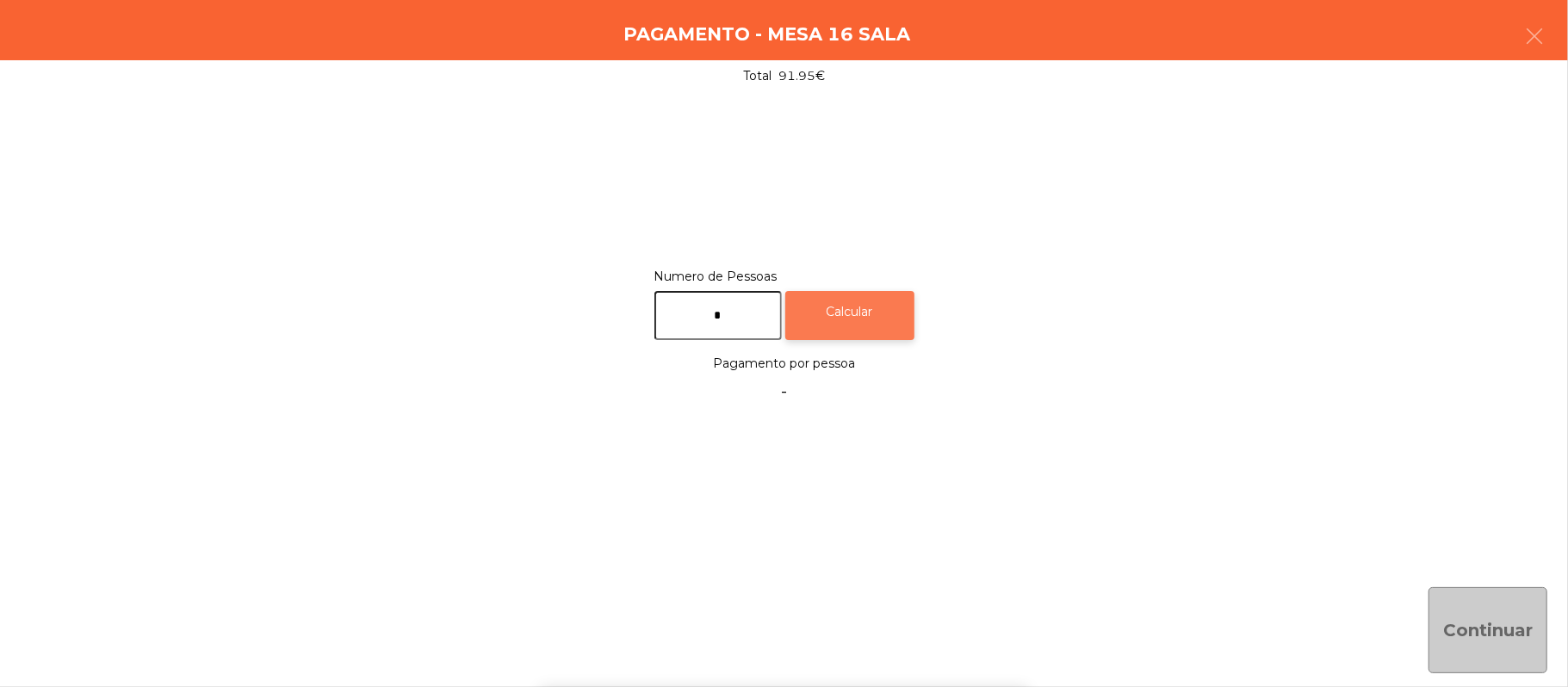
click at [889, 303] on div "Calcular" at bounding box center [849, 316] width 129 height 49
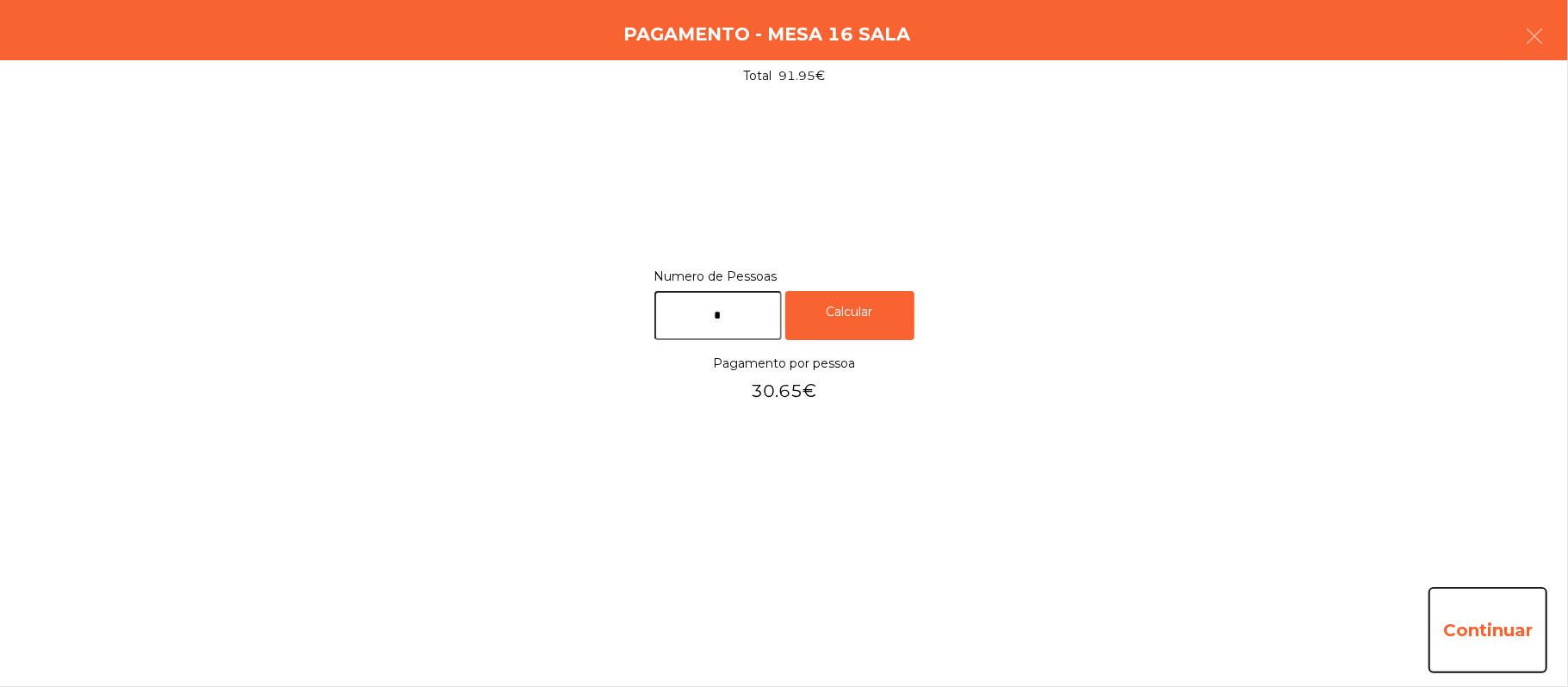
click at [1506, 635] on button "Continuar" at bounding box center [1488, 630] width 118 height 86
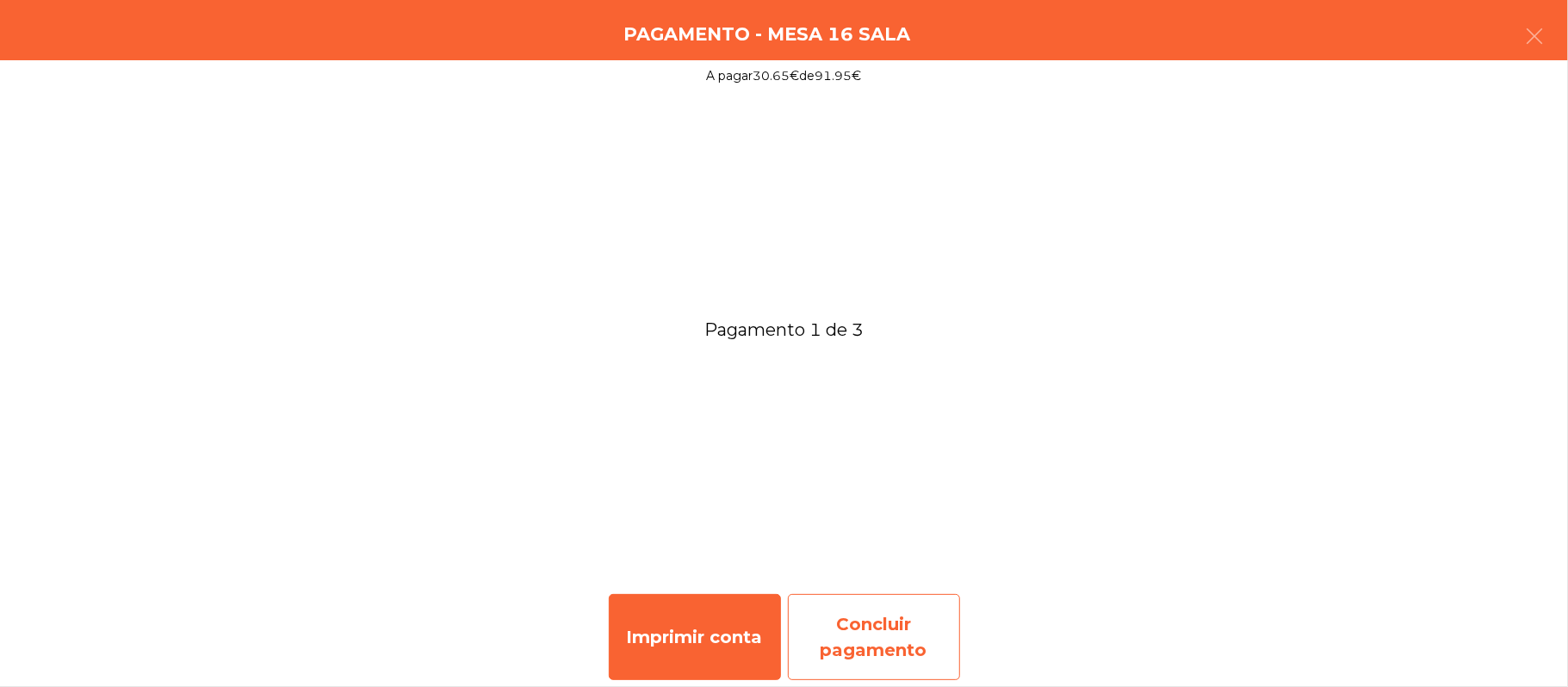
click at [914, 632] on div "Concluir pagamento" at bounding box center [874, 637] width 172 height 86
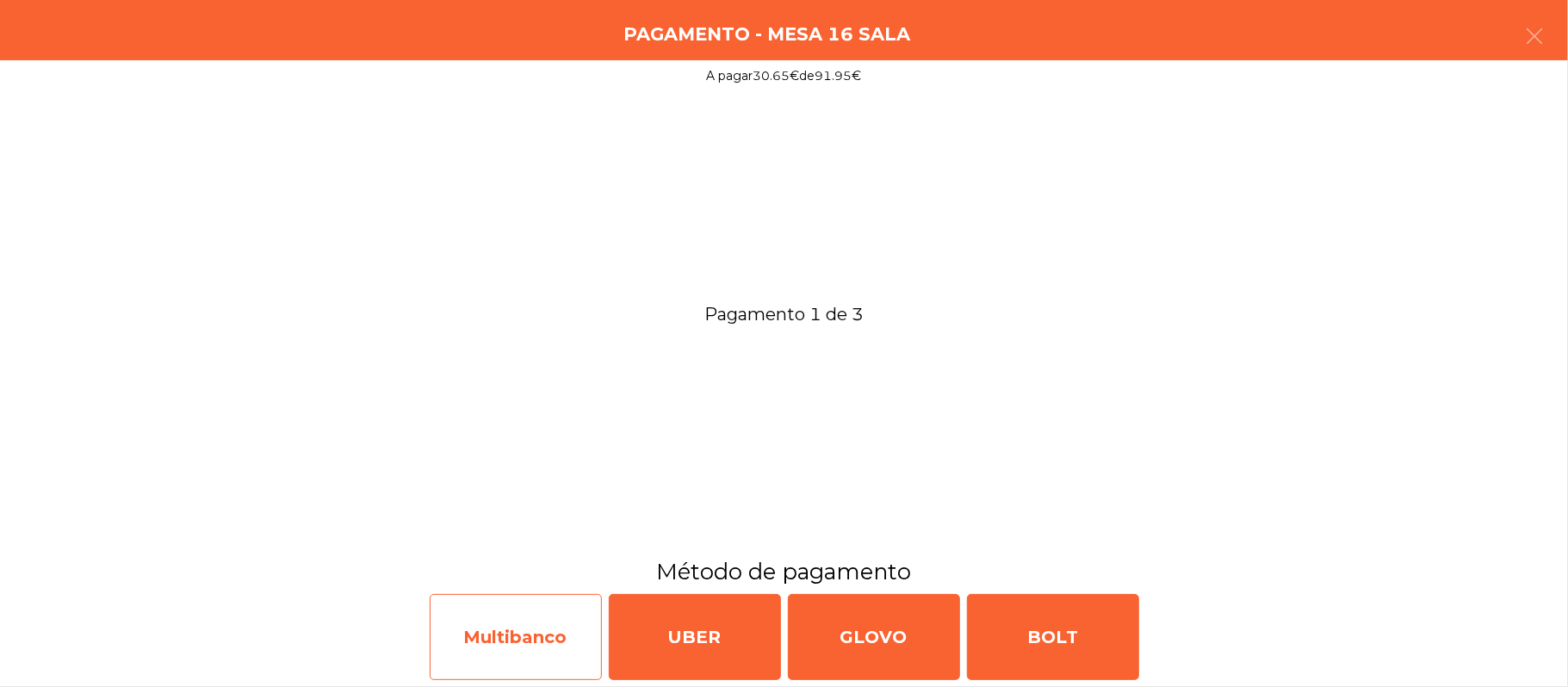
click at [528, 620] on div "Multibanco" at bounding box center [515, 637] width 172 height 86
select select "**"
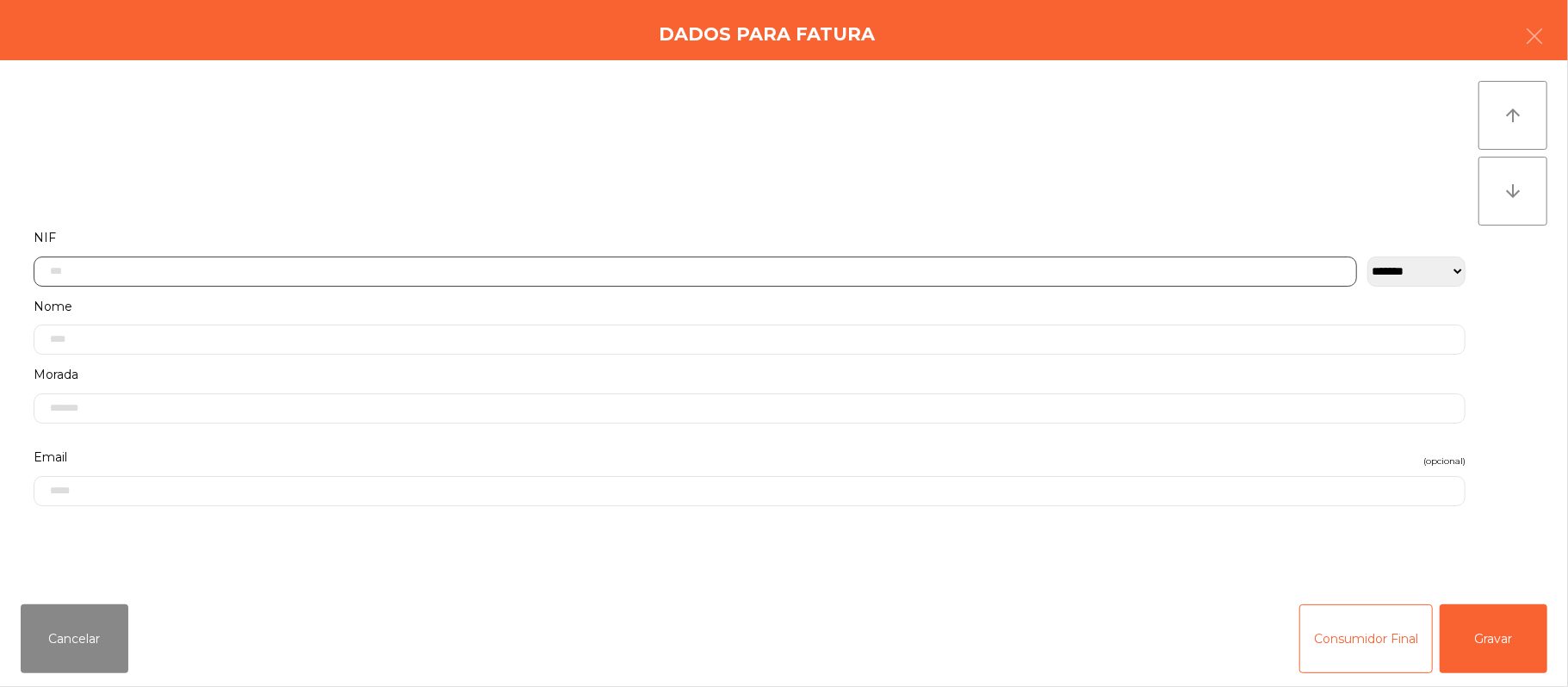
click at [1062, 272] on input "text" at bounding box center [695, 271] width 1323 height 31
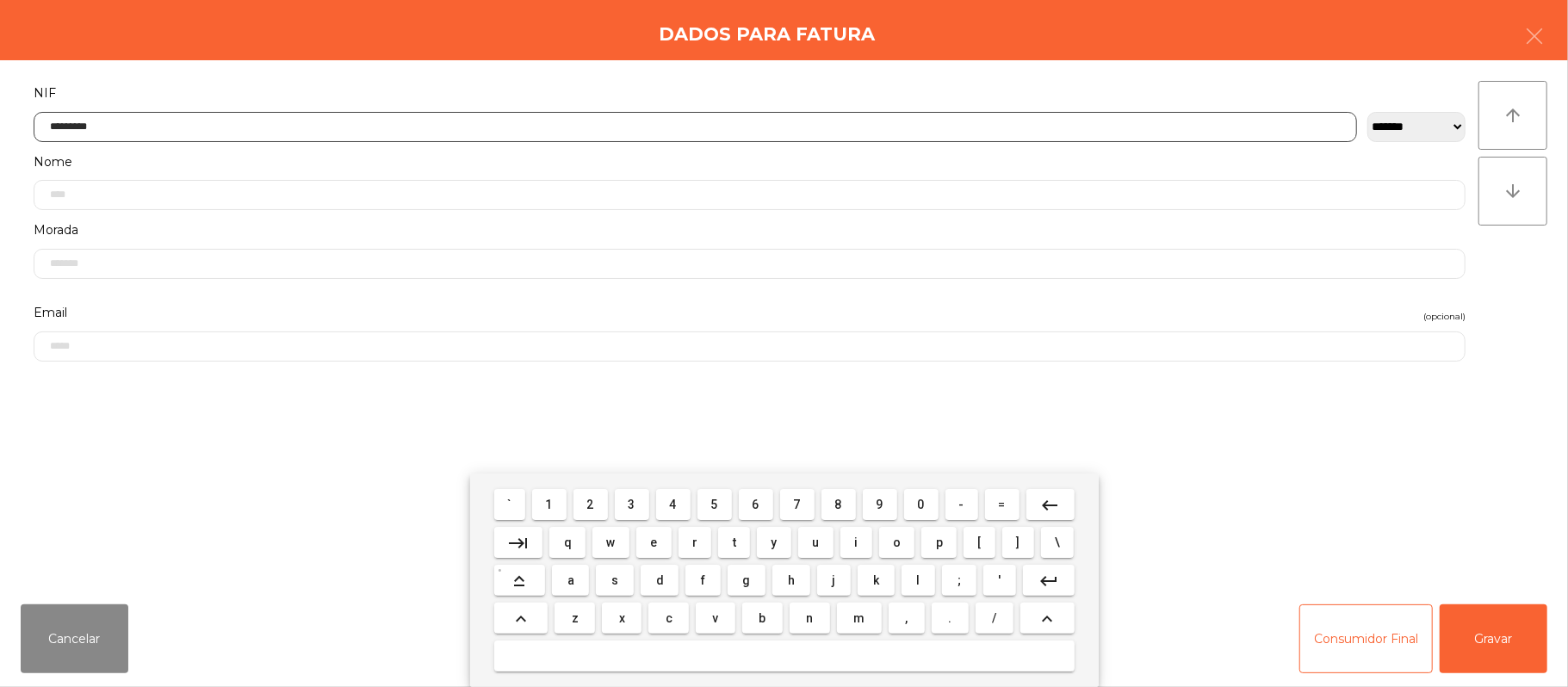
type input "*********"
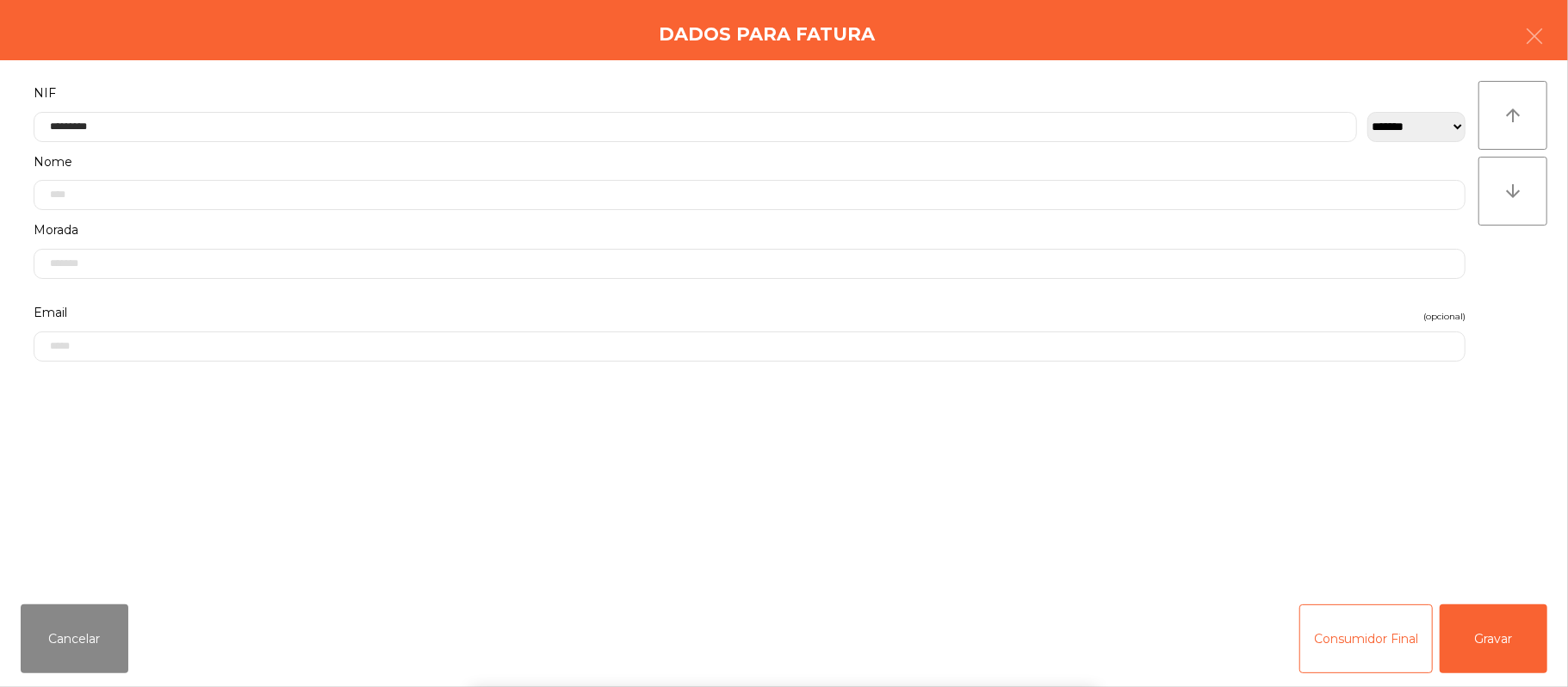
click at [1551, 658] on div "` 1 2 3 4 5 6 7 8 9 0 - = keyboard_backspace keyboard_tab q w e r t y u i o p […" at bounding box center [784, 580] width 1568 height 213
click at [1540, 642] on button "Gravar" at bounding box center [1493, 639] width 108 height 69
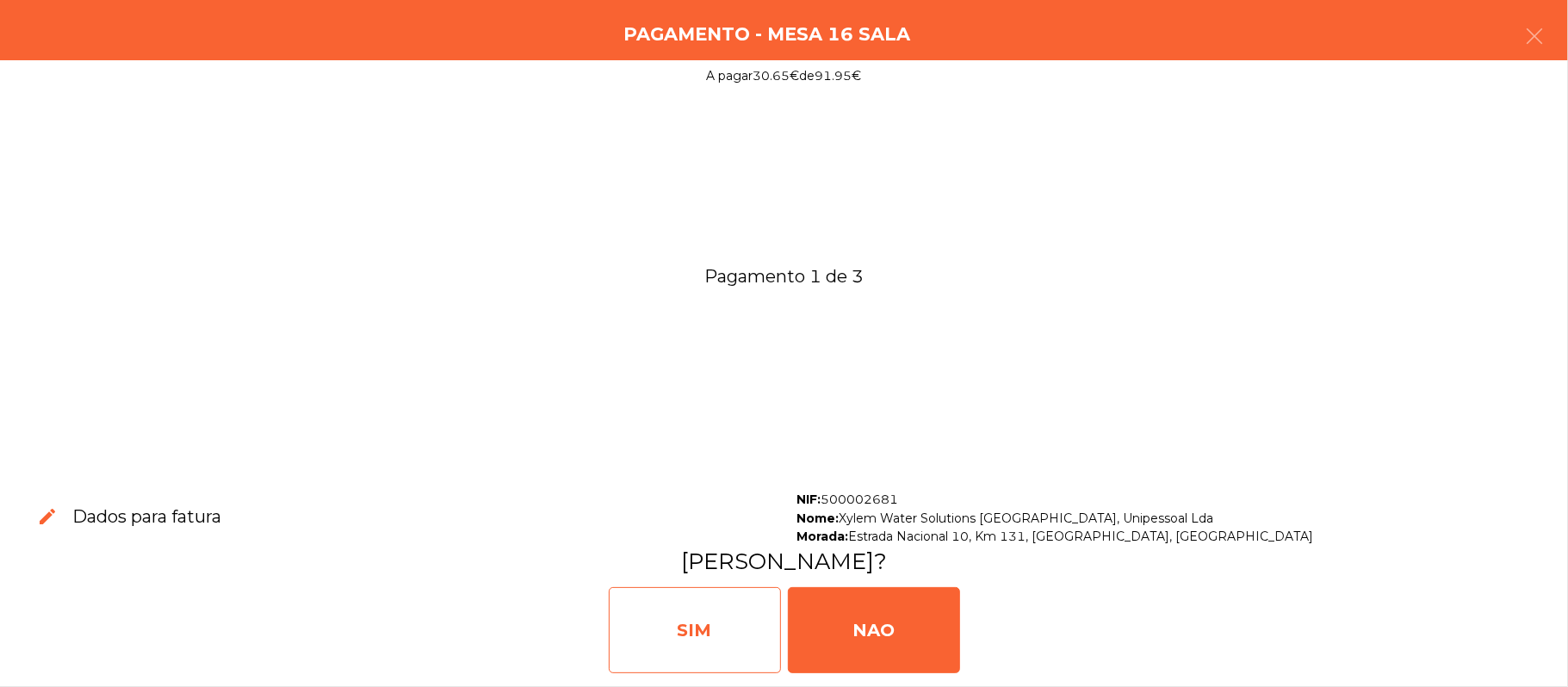
click at [706, 651] on div "SIM" at bounding box center [695, 630] width 172 height 86
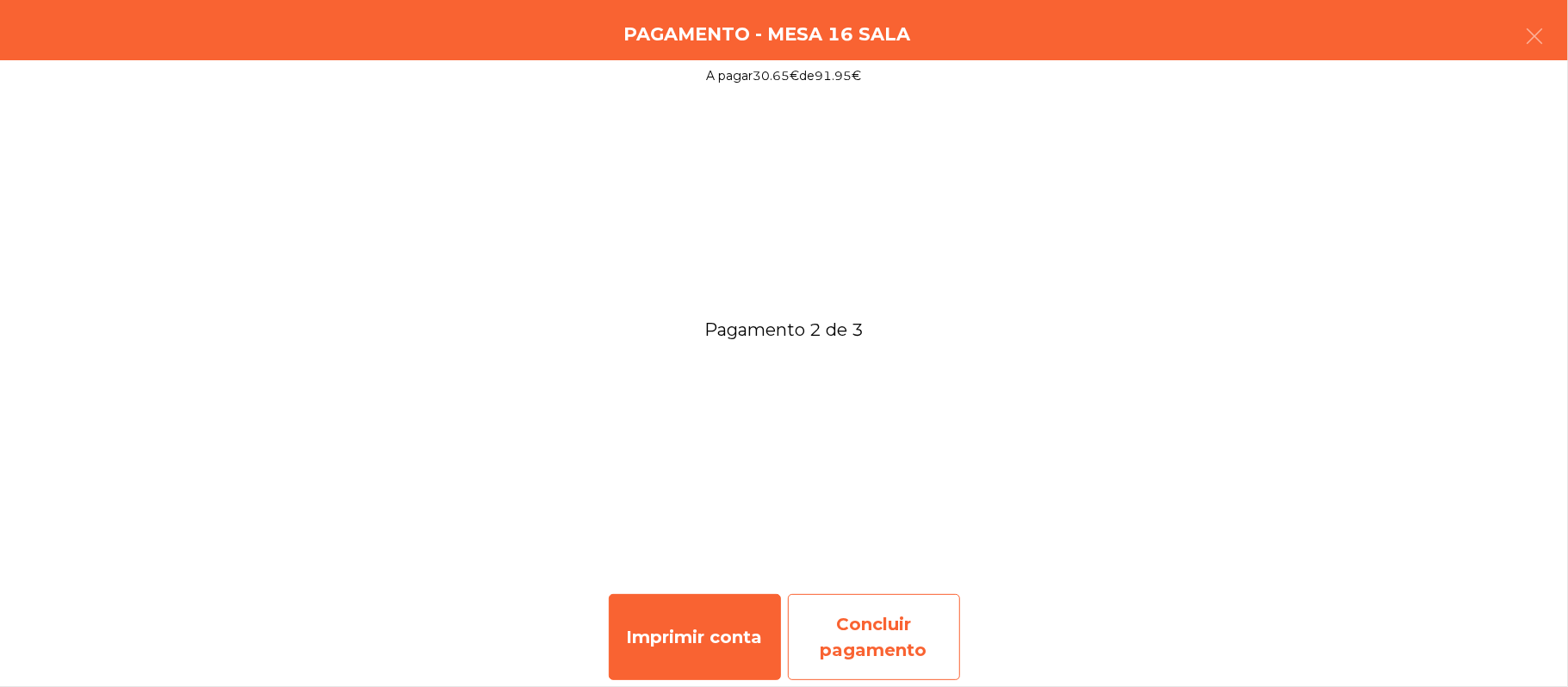
click at [868, 620] on div "Concluir pagamento" at bounding box center [874, 637] width 172 height 86
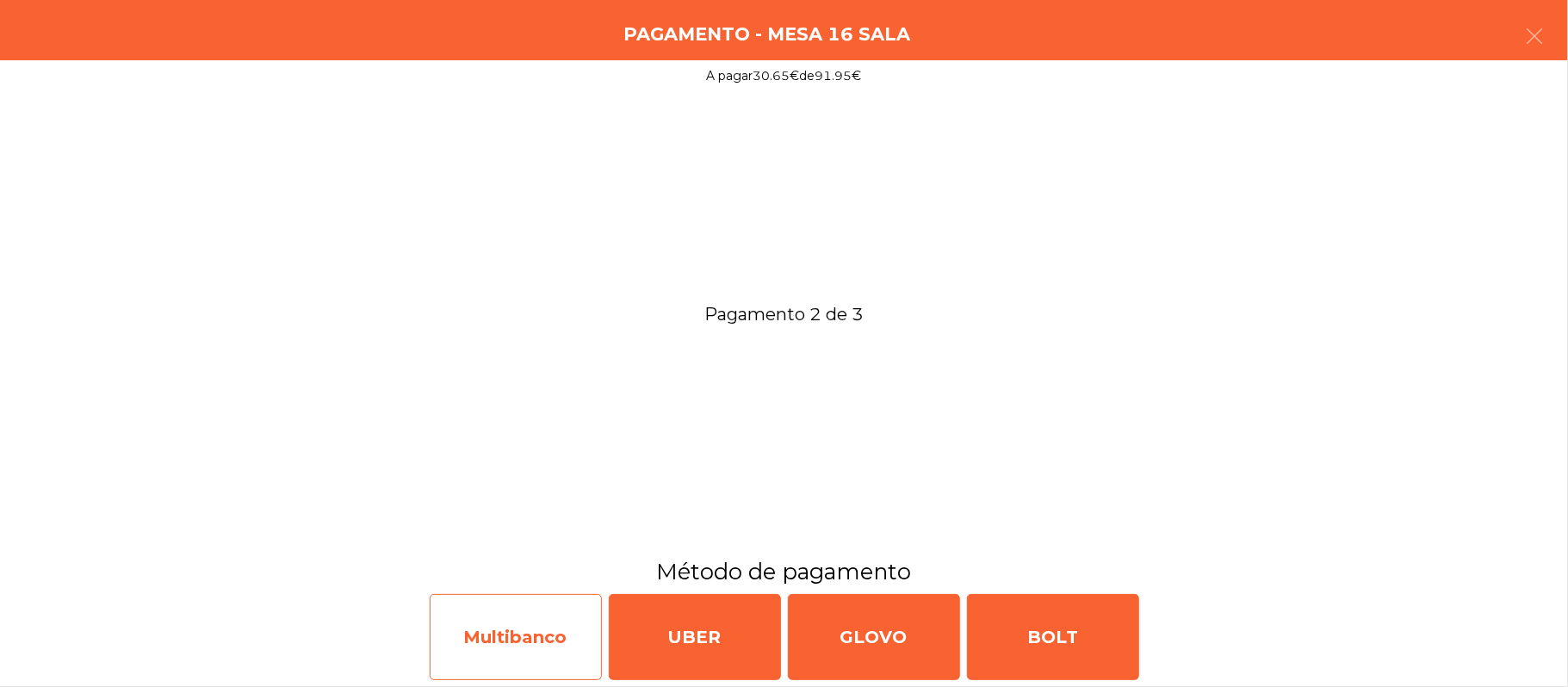
click at [490, 661] on div "Multibanco" at bounding box center [515, 637] width 172 height 86
select select "**"
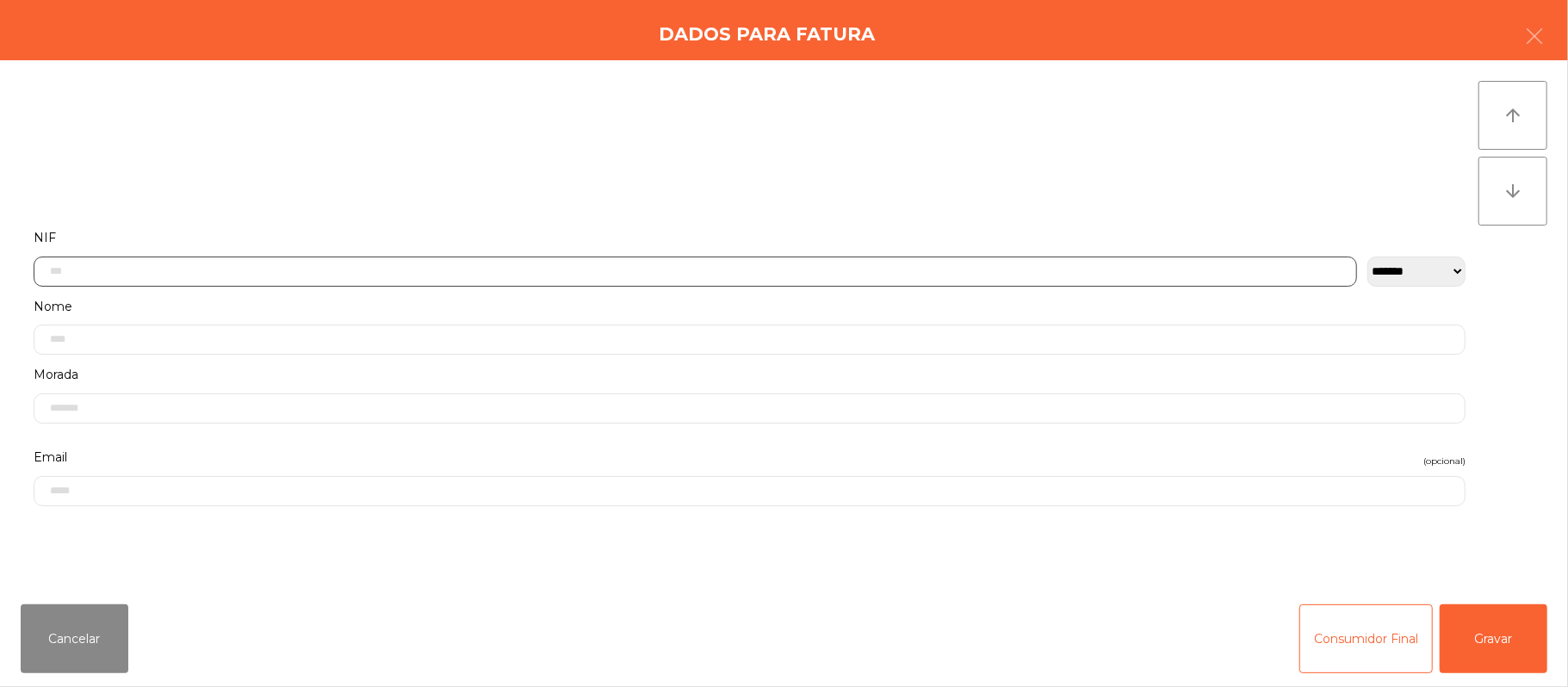
click at [580, 266] on input "text" at bounding box center [695, 271] width 1323 height 31
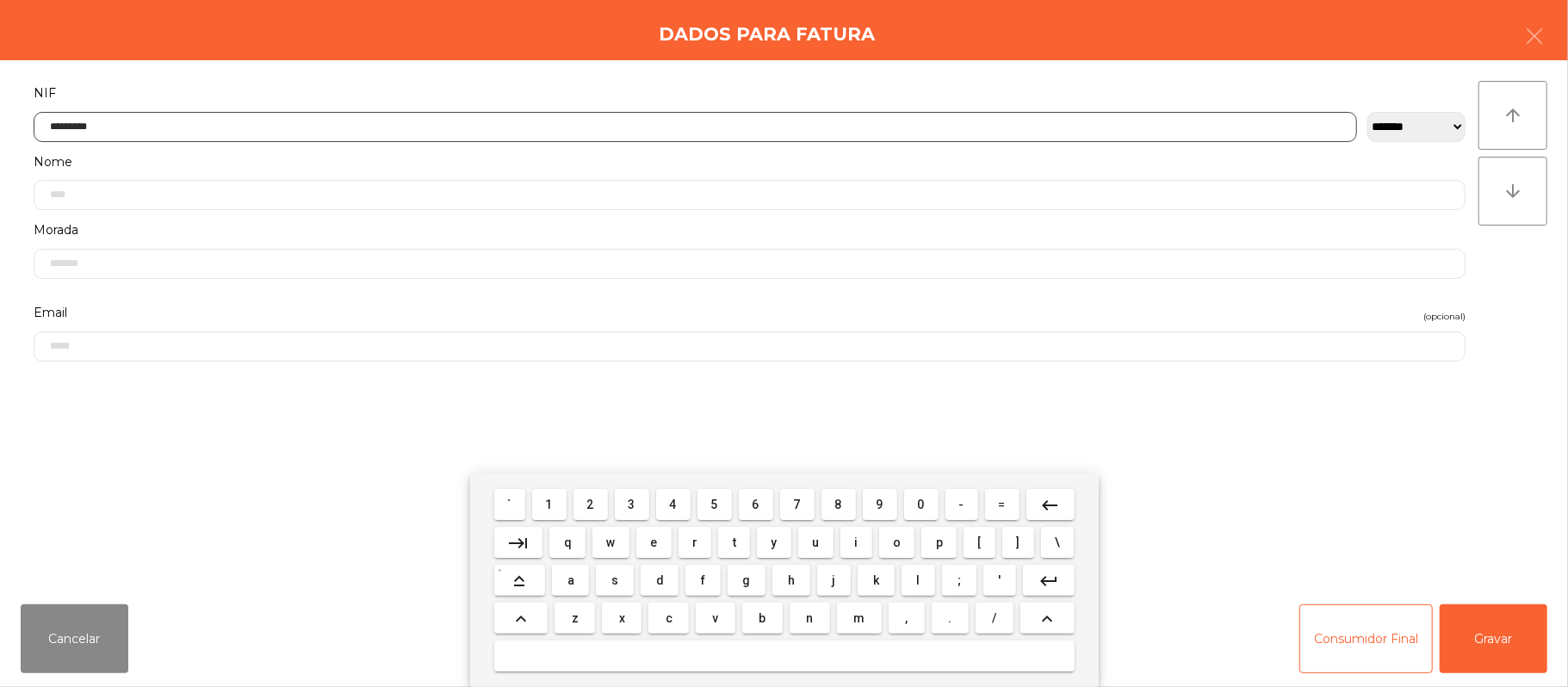
type input "*********"
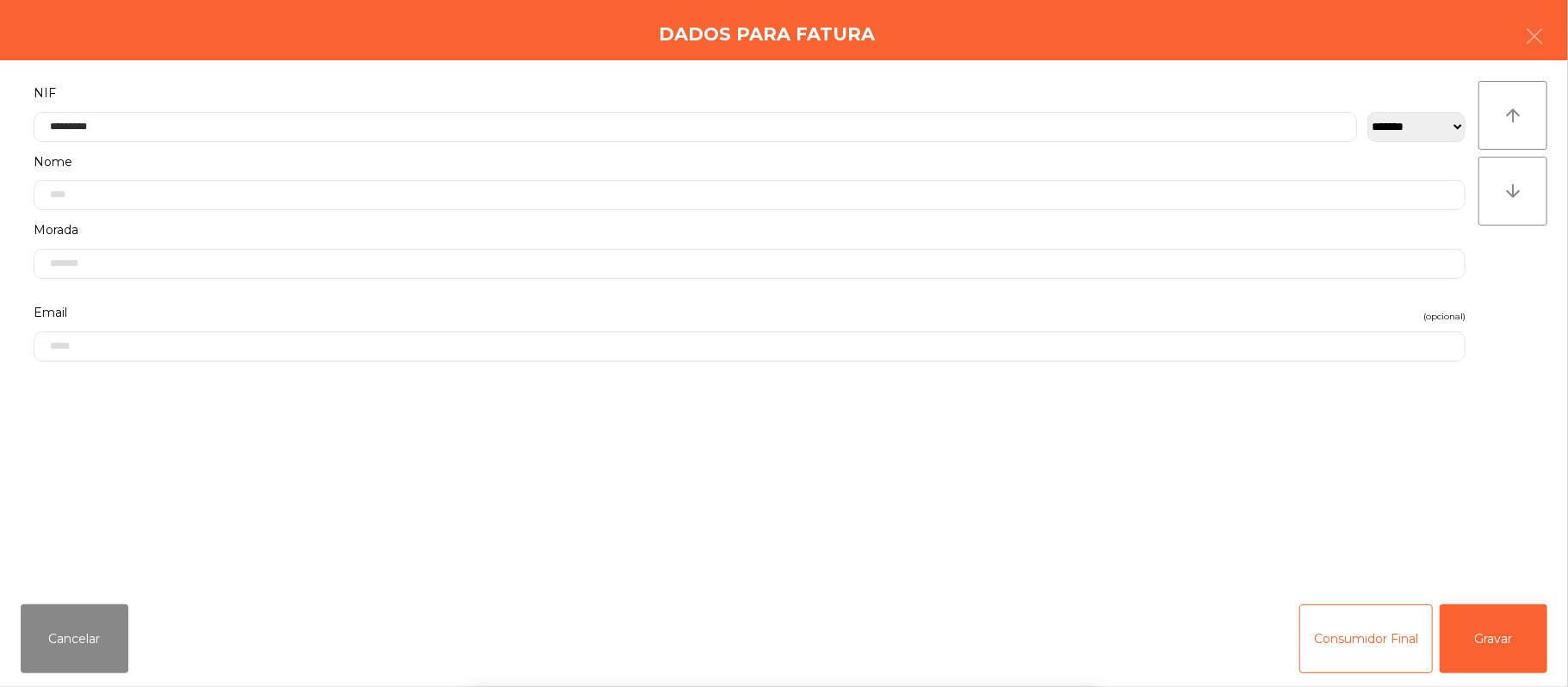
click at [1516, 639] on div "` 1 2 3 4 5 6 7 8 9 0 - = keyboard_backspace keyboard_tab q w e r t y u i o p […" at bounding box center [784, 580] width 1568 height 213
click at [1503, 630] on button "Gravar" at bounding box center [1493, 639] width 108 height 69
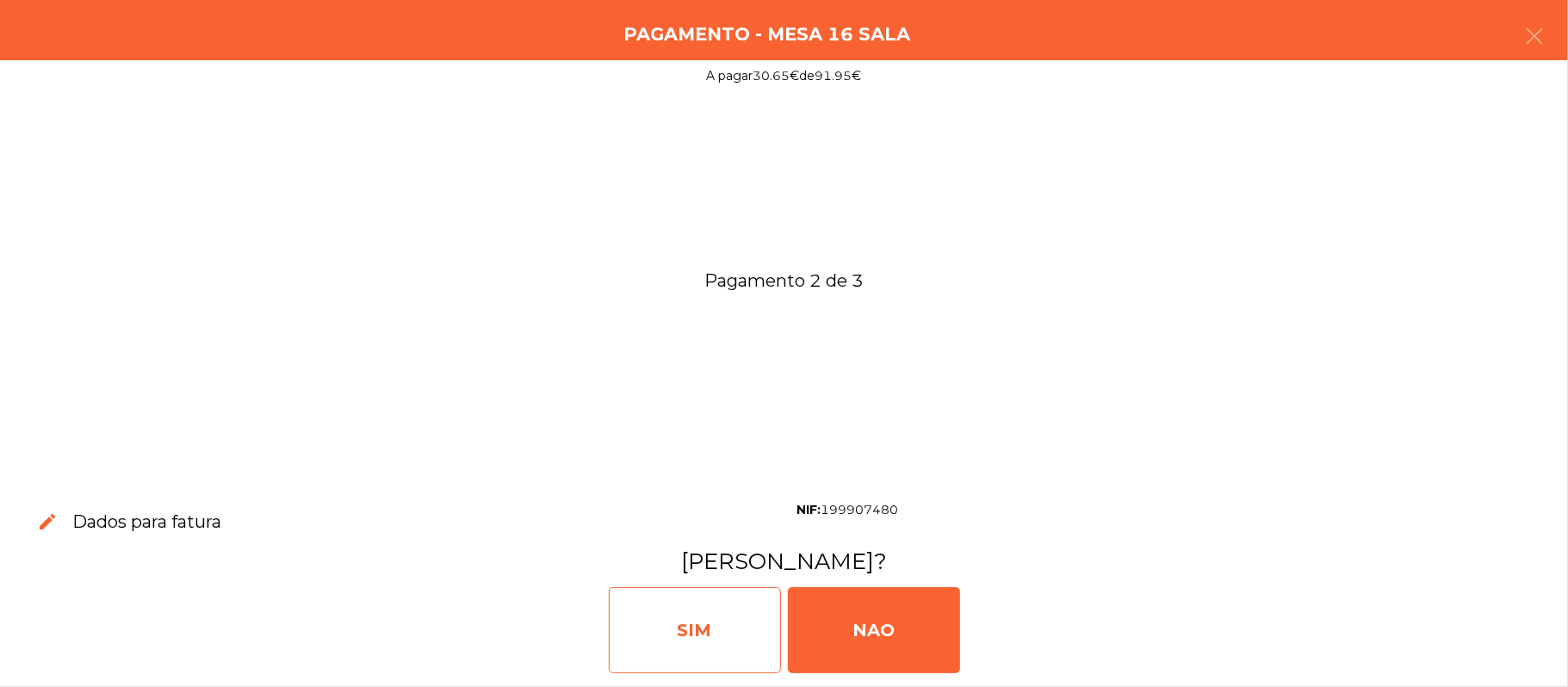
click at [693, 617] on div "SIM" at bounding box center [695, 630] width 172 height 86
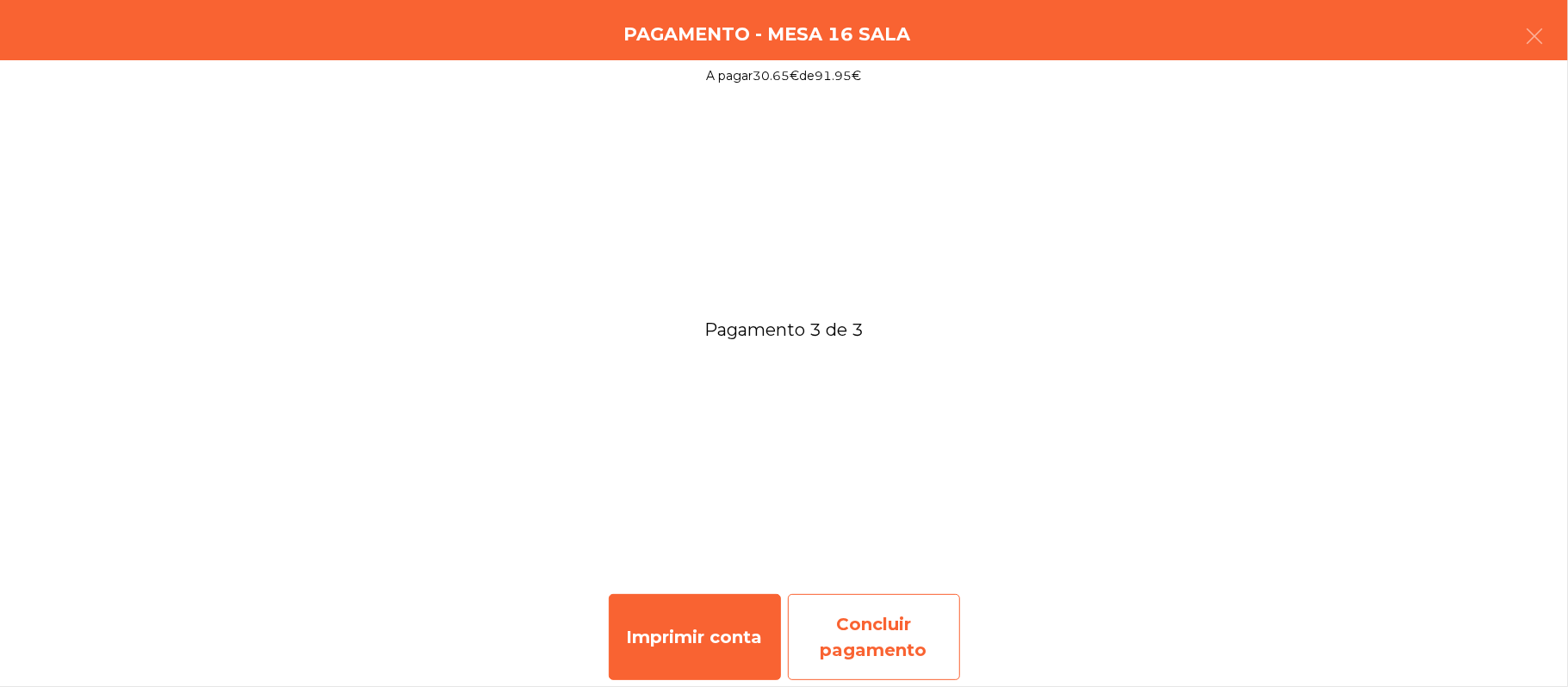
click at [866, 625] on div "Concluir pagamento" at bounding box center [874, 637] width 172 height 86
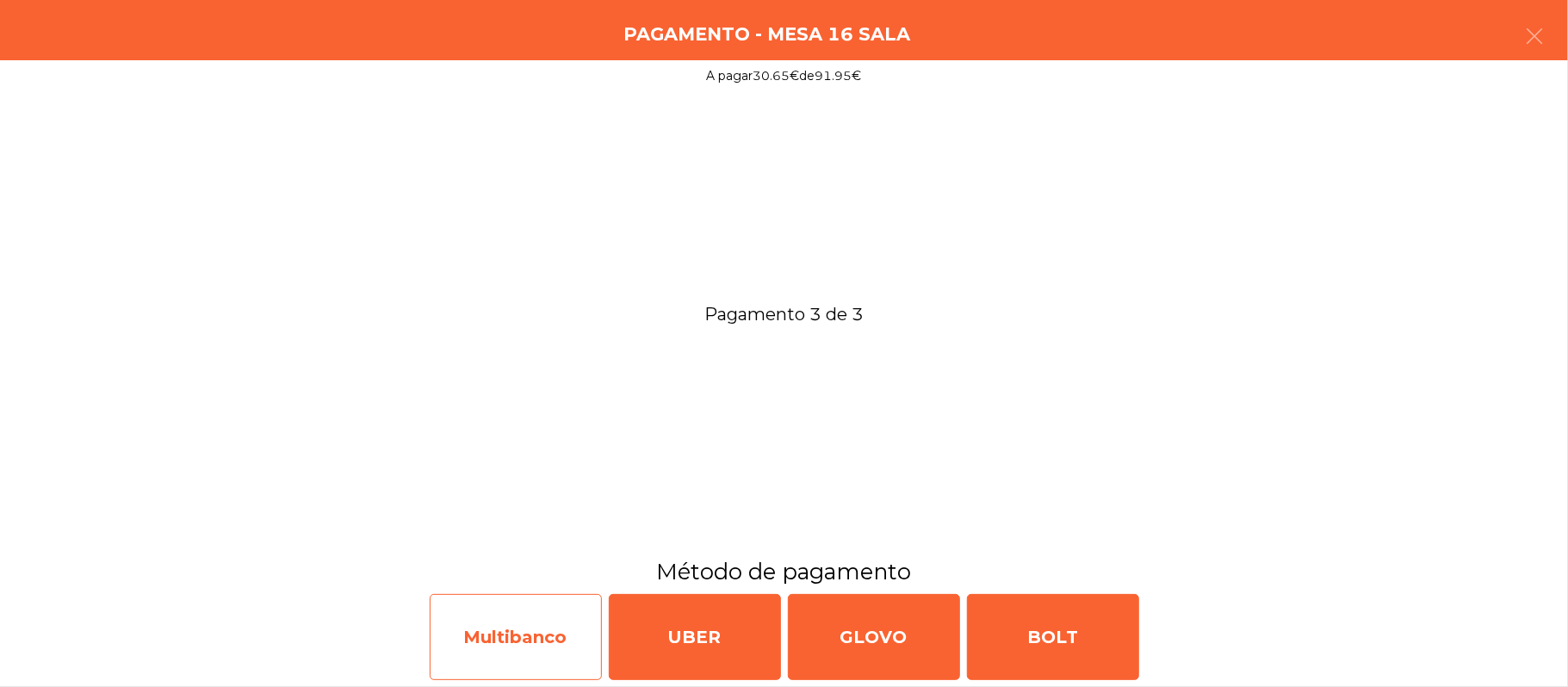
click at [495, 648] on div "Multibanco" at bounding box center [515, 637] width 172 height 86
select select "**"
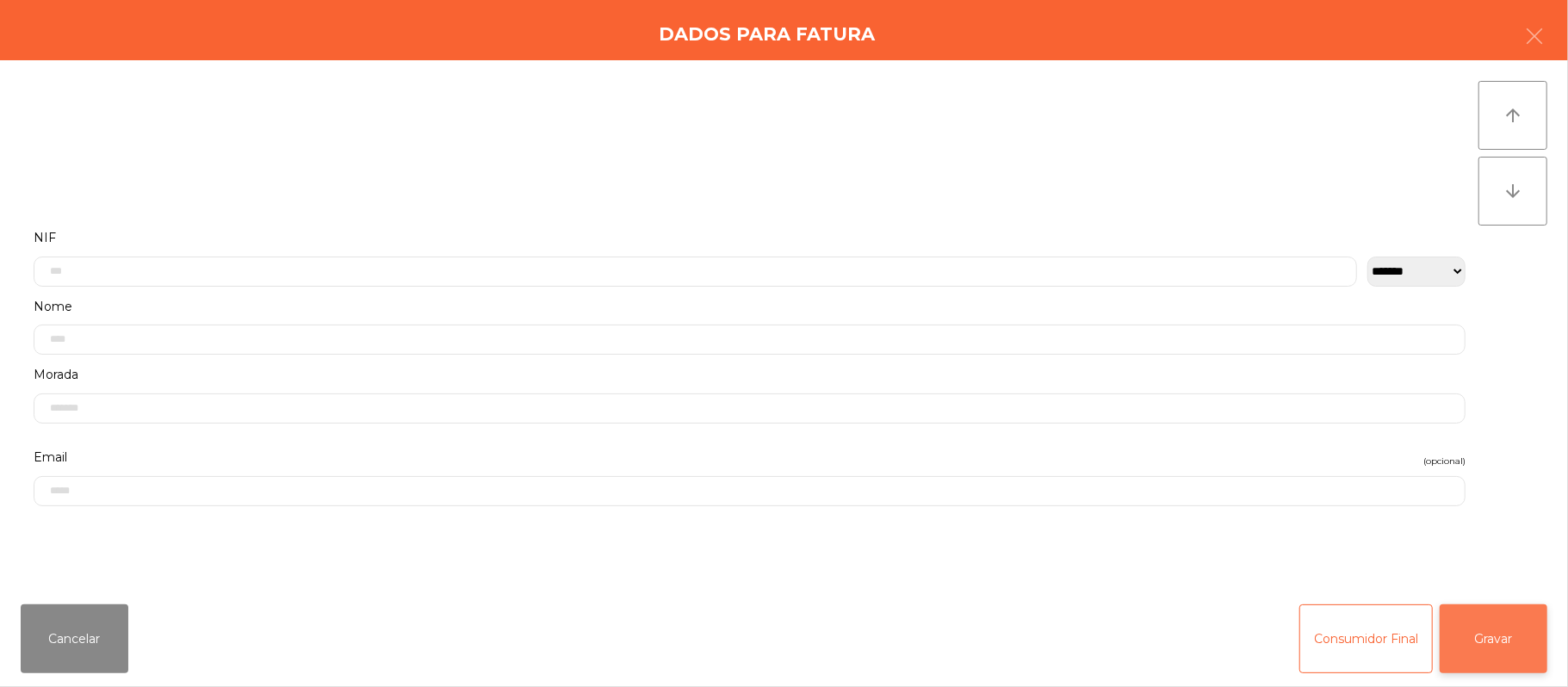
click at [1523, 637] on button "Gravar" at bounding box center [1493, 639] width 108 height 69
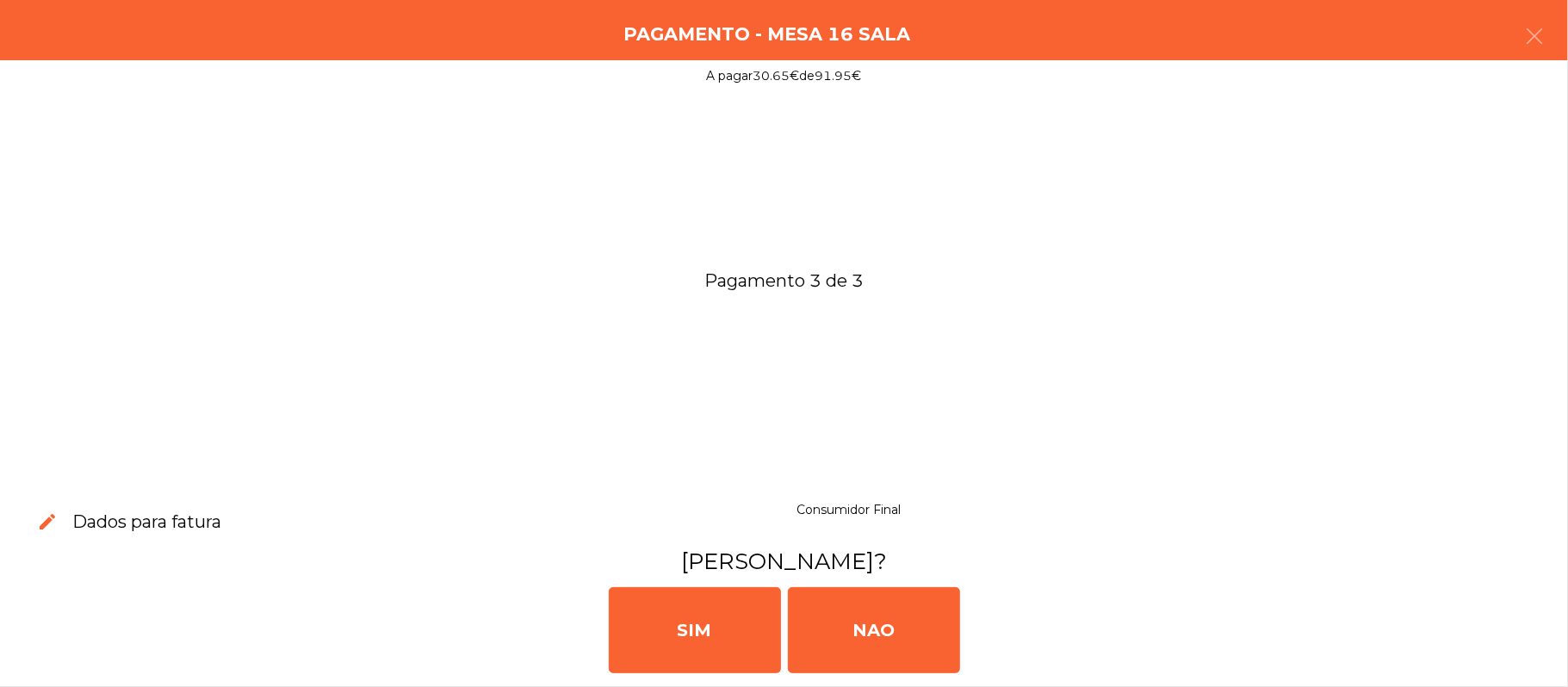
click at [1503, 611] on div "SIM NAO" at bounding box center [784, 628] width 1554 height 104
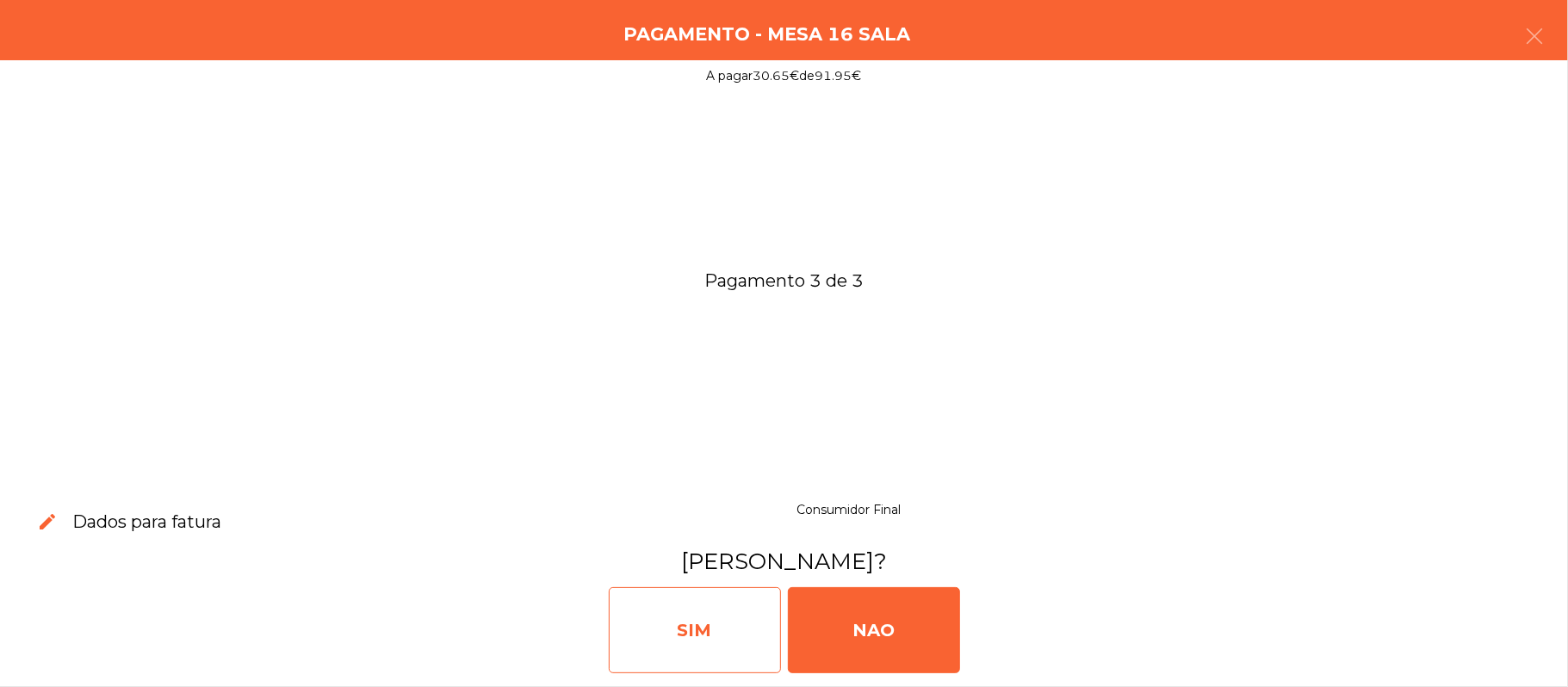
click at [717, 620] on div "SIM" at bounding box center [695, 630] width 172 height 86
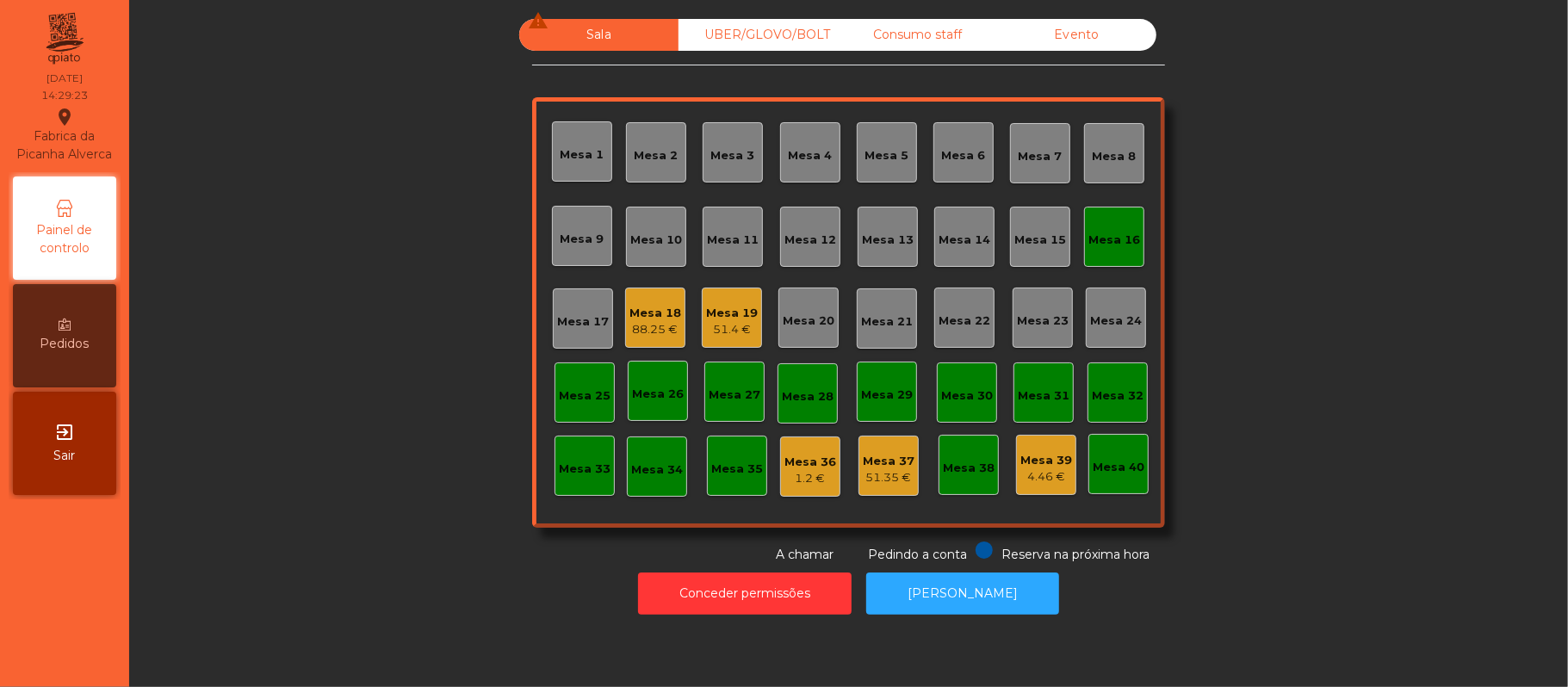
click at [644, 327] on div "88.25 €" at bounding box center [656, 329] width 51 height 17
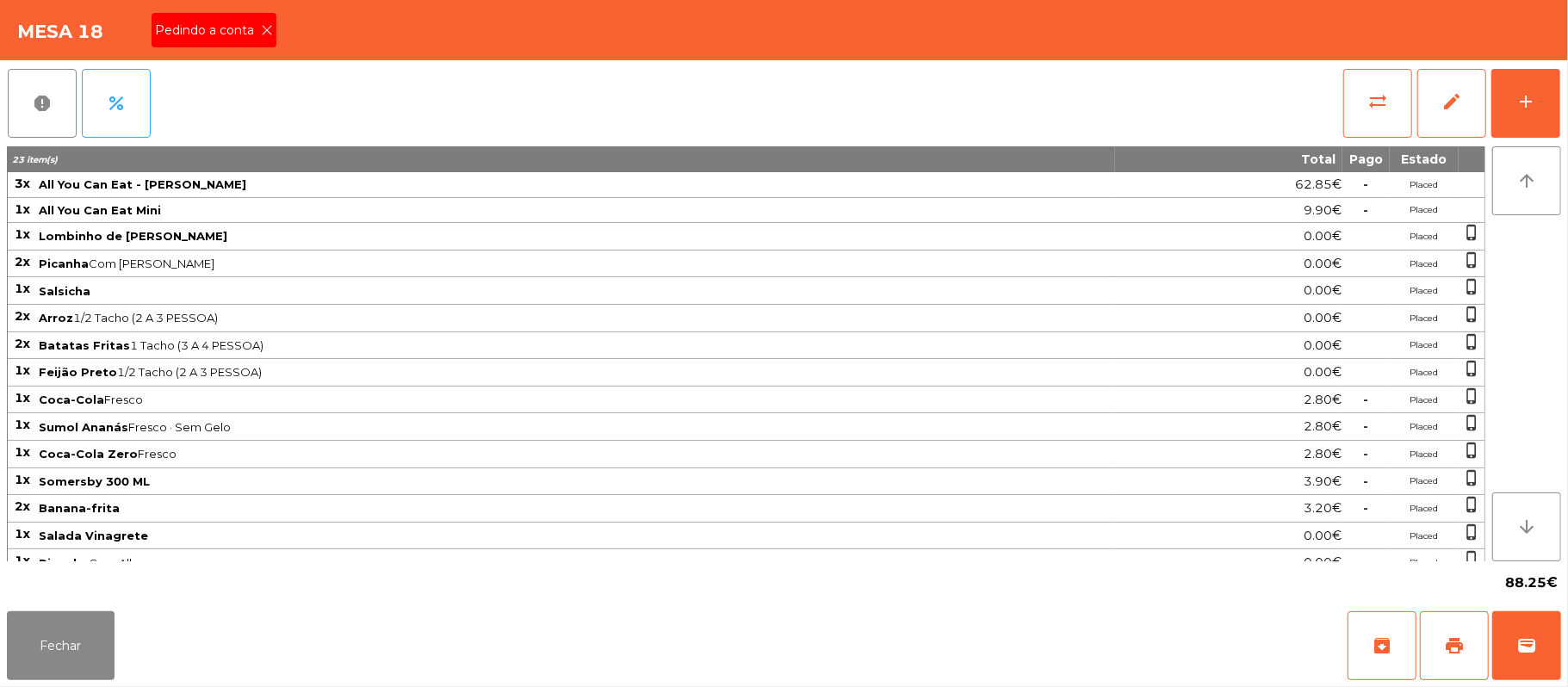
click at [241, 32] on span "Pedindo a conta" at bounding box center [207, 31] width 106 height 18
click at [1454, 651] on span "print" at bounding box center [1454, 646] width 21 height 21
click at [1553, 639] on button "wallet" at bounding box center [1527, 646] width 69 height 69
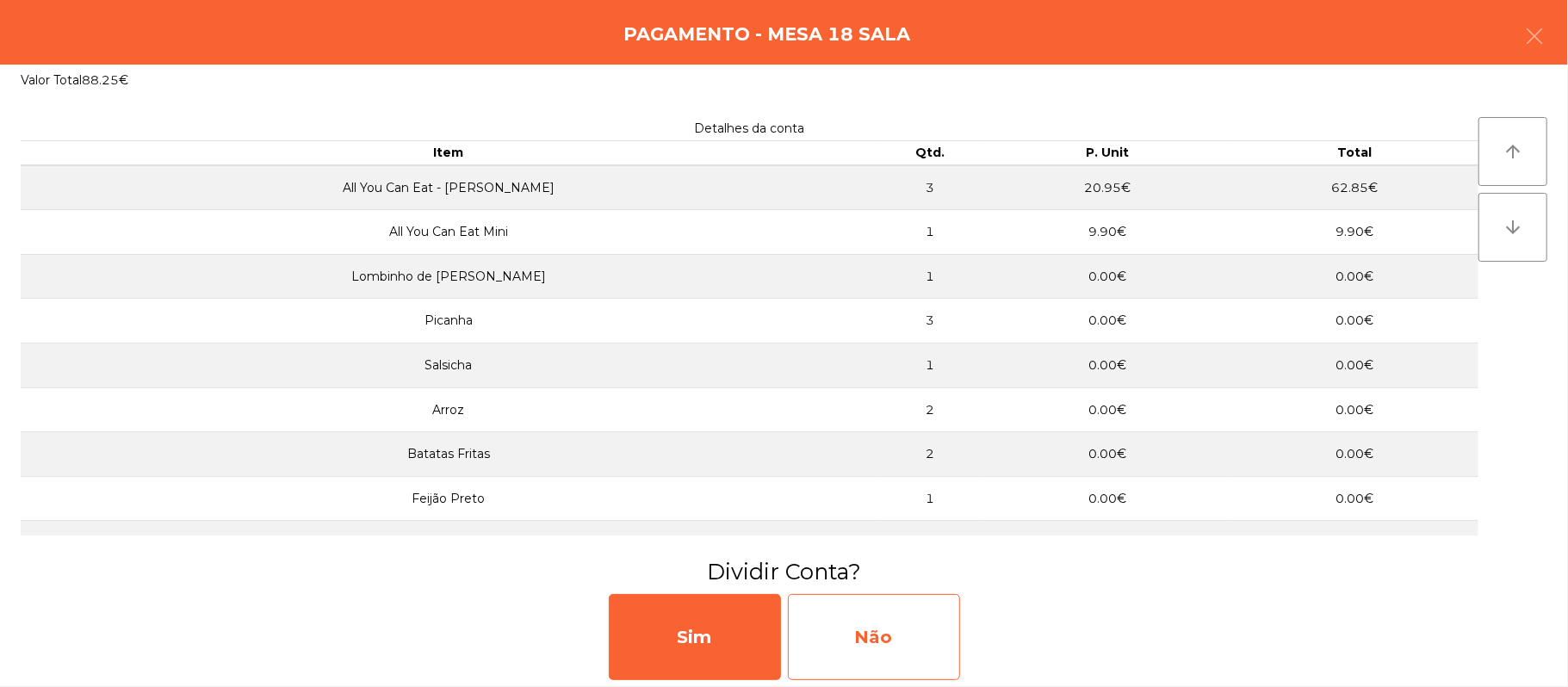
click at [882, 620] on div "Não" at bounding box center [874, 637] width 172 height 86
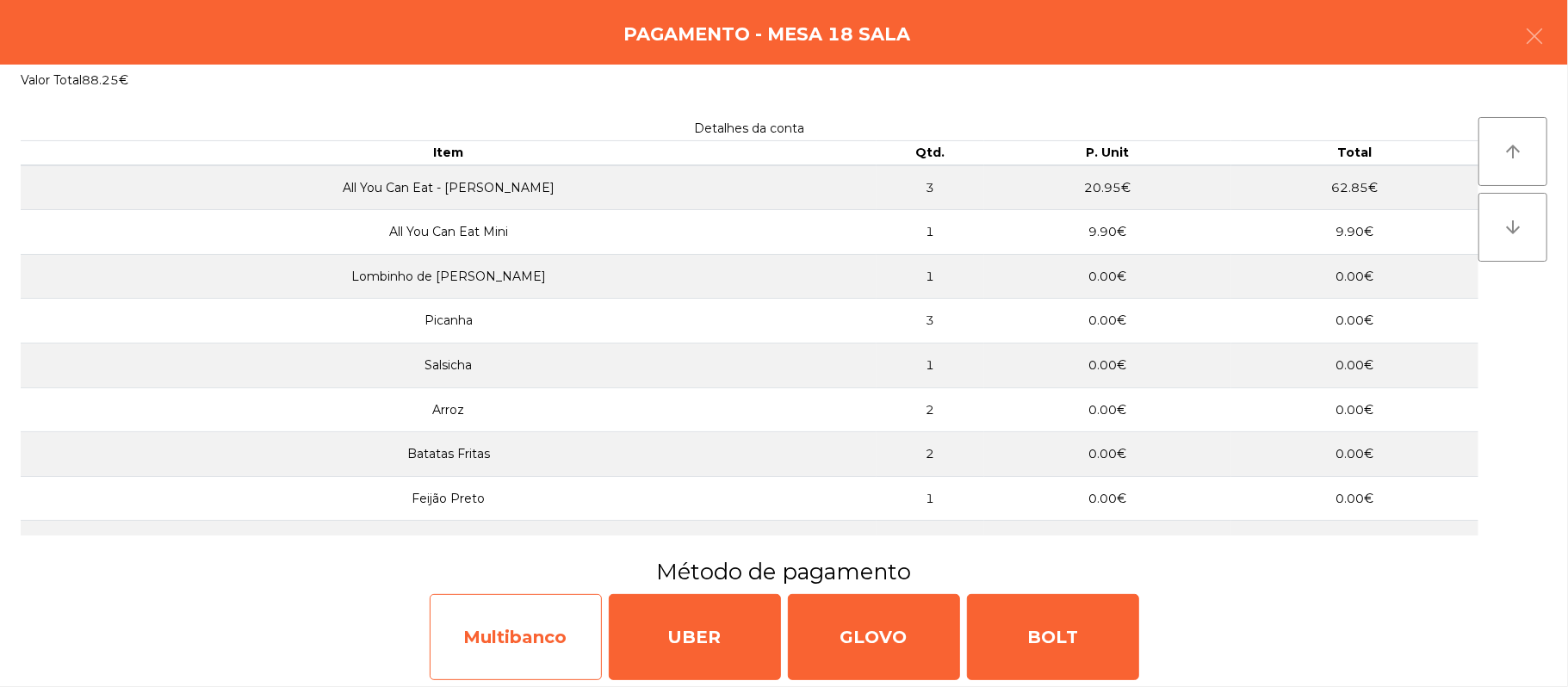
click at [515, 644] on div "Multibanco" at bounding box center [515, 637] width 172 height 86
select select "**"
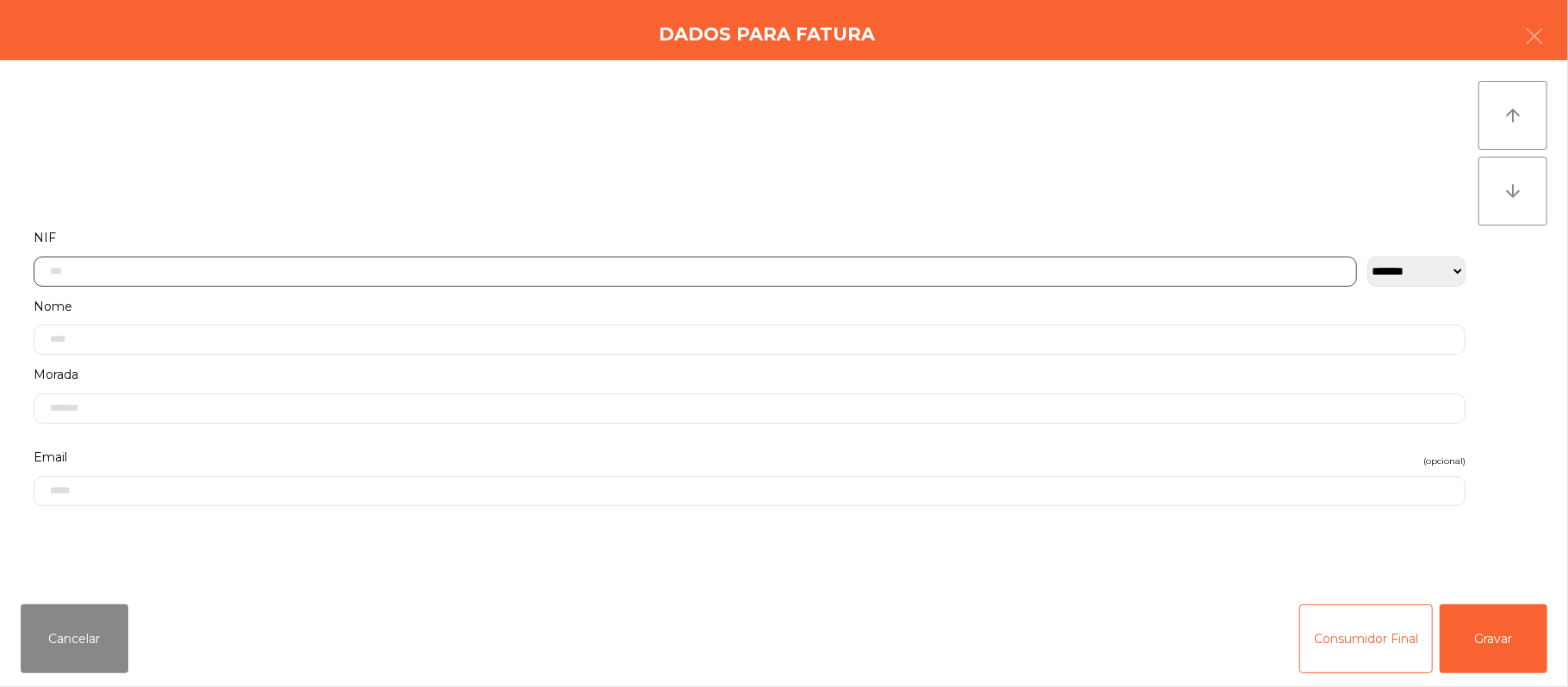
click at [682, 270] on input "text" at bounding box center [695, 271] width 1323 height 31
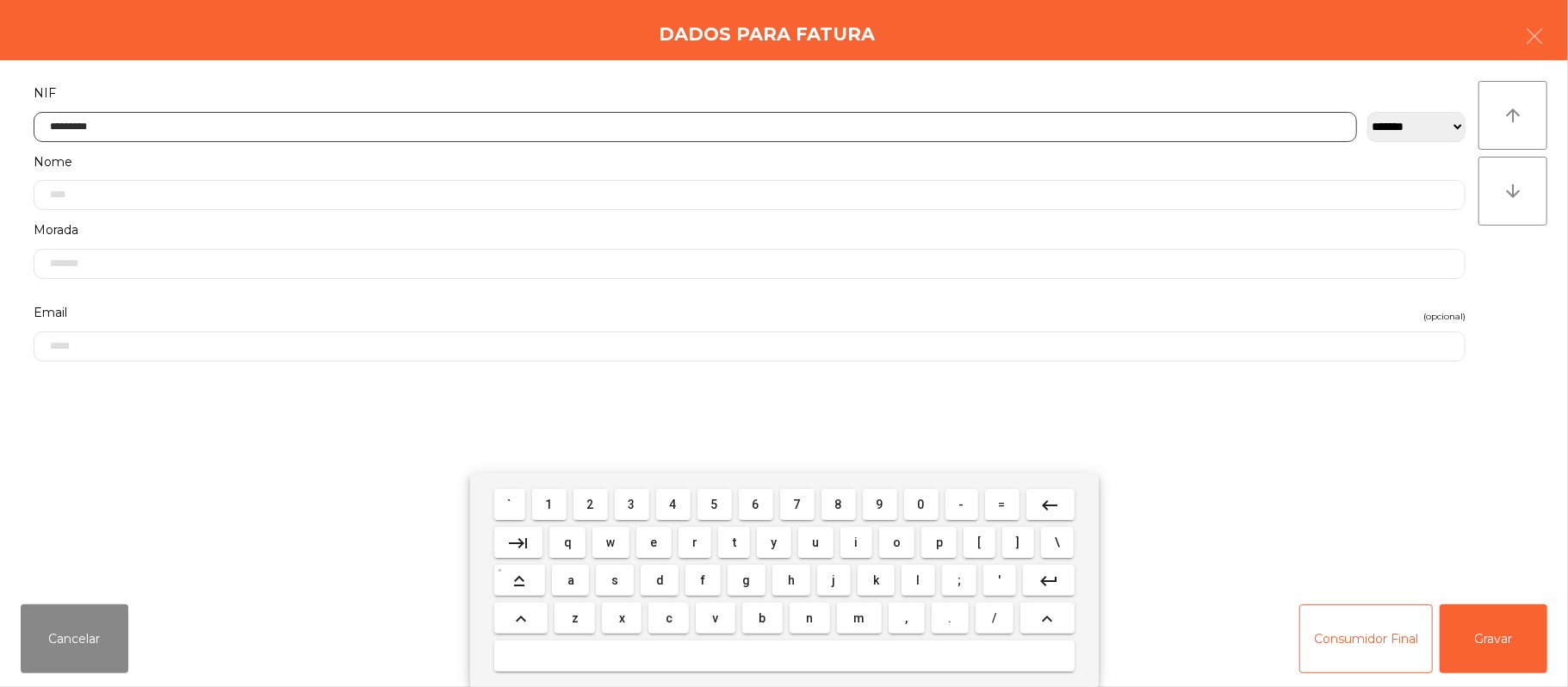
type input "*********"
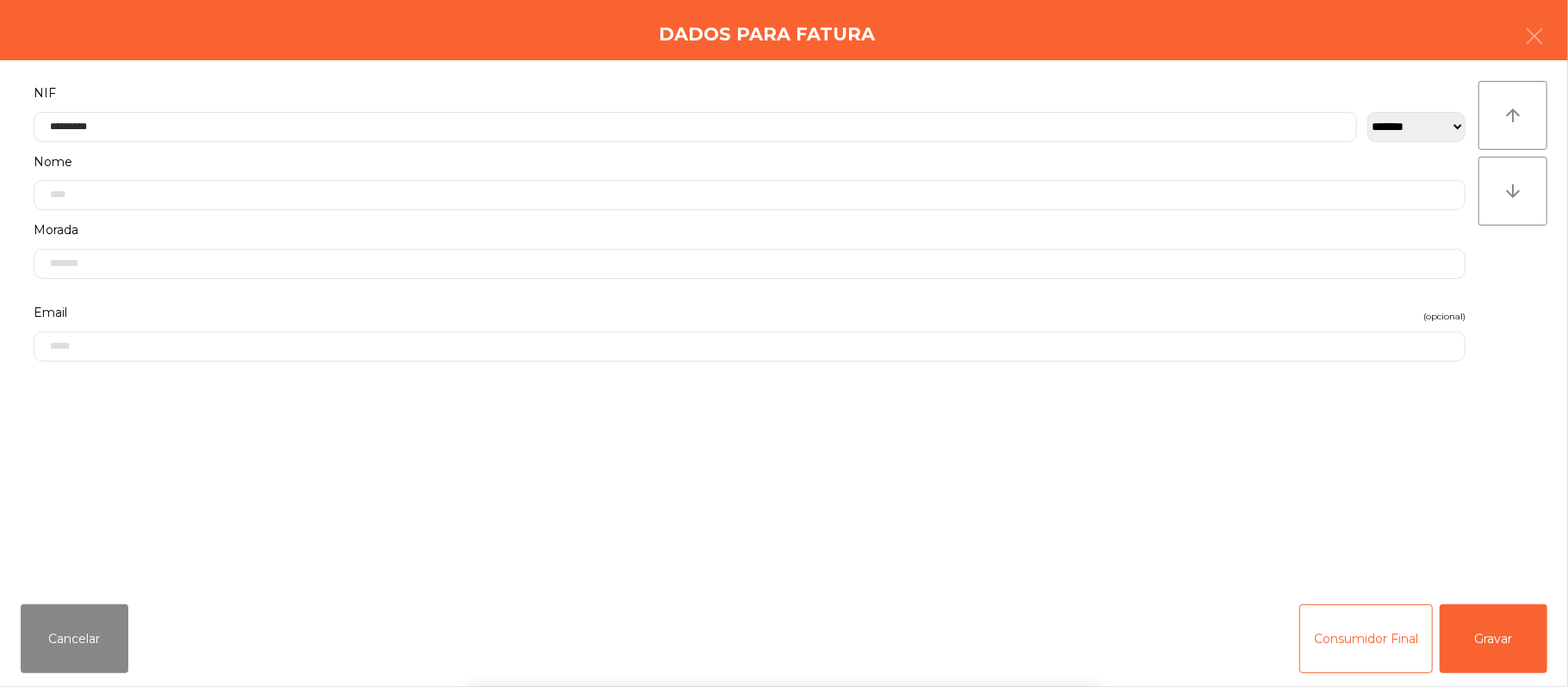
click at [1485, 644] on div "` 1 2 3 4 5 6 7 8 9 0 - = keyboard_backspace keyboard_tab q w e r t y u i o p […" at bounding box center [784, 580] width 1568 height 213
click at [1504, 621] on button "Gravar" at bounding box center [1493, 639] width 108 height 69
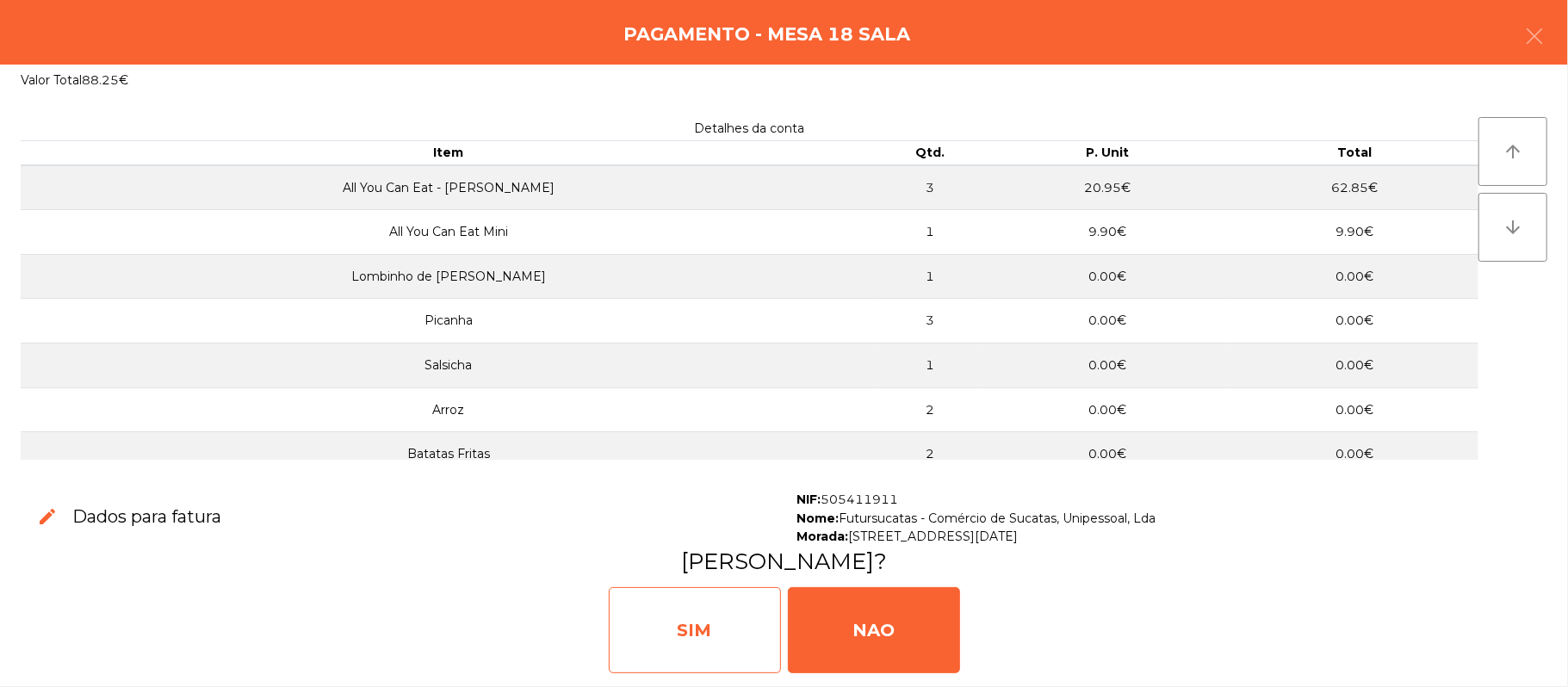
click at [679, 611] on div "SIM" at bounding box center [695, 630] width 172 height 86
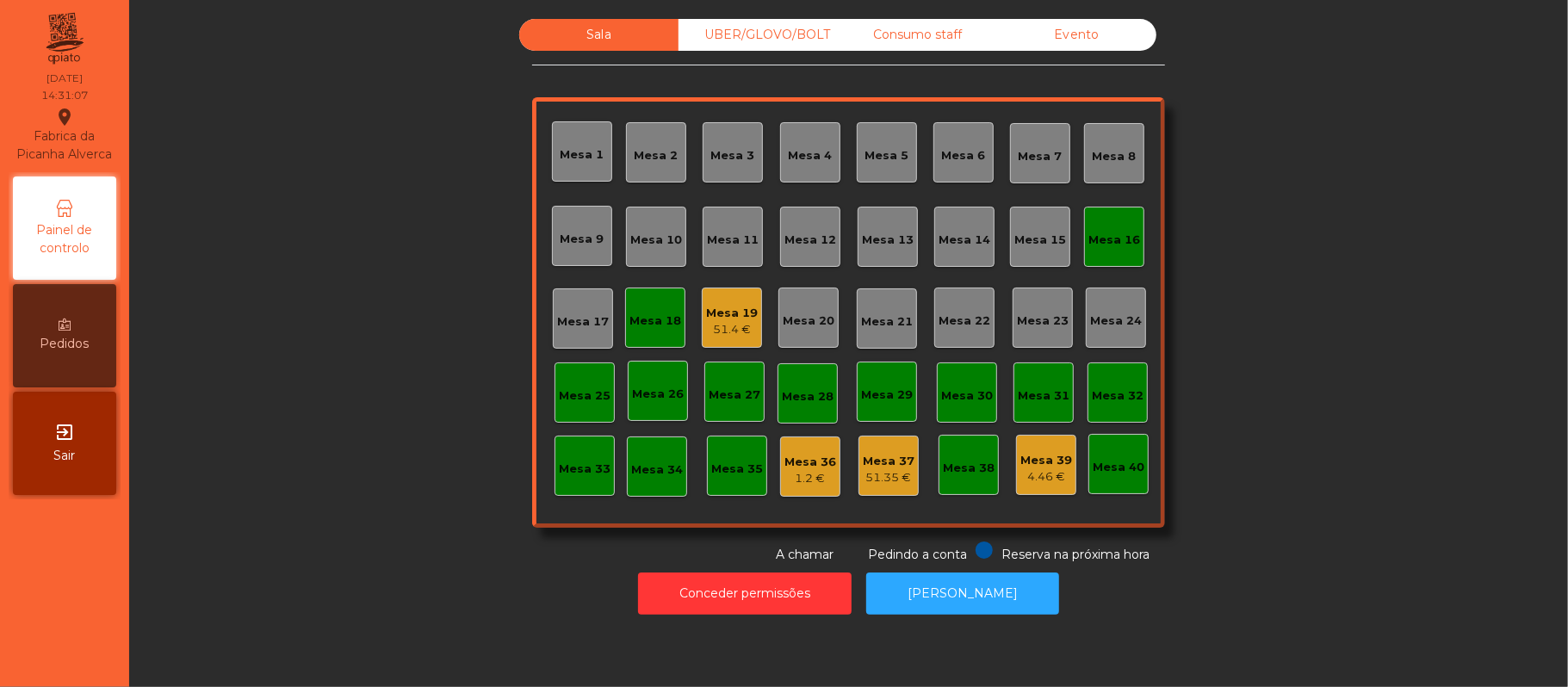
click at [741, 319] on div "Mesa 19" at bounding box center [732, 313] width 51 height 17
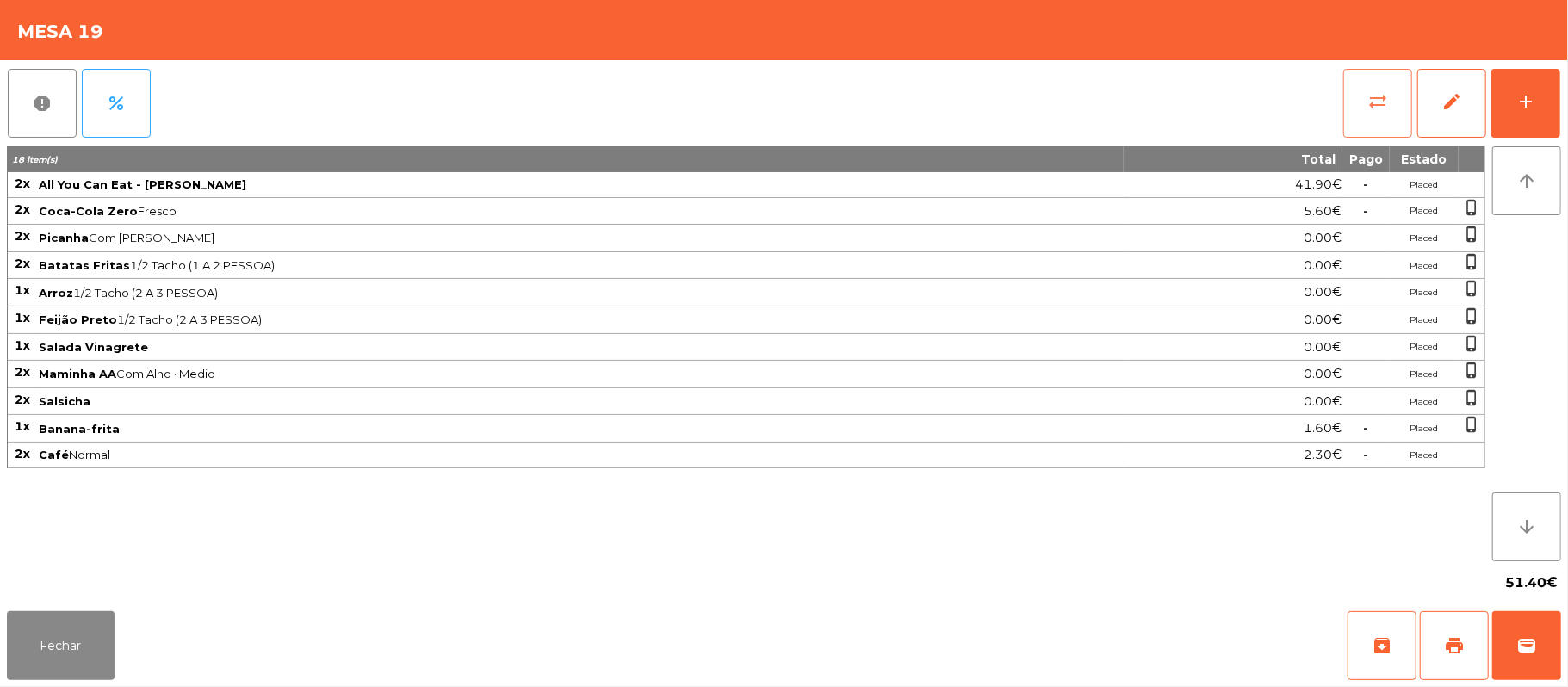
click at [1363, 121] on button "sync_alt" at bounding box center [1378, 104] width 69 height 69
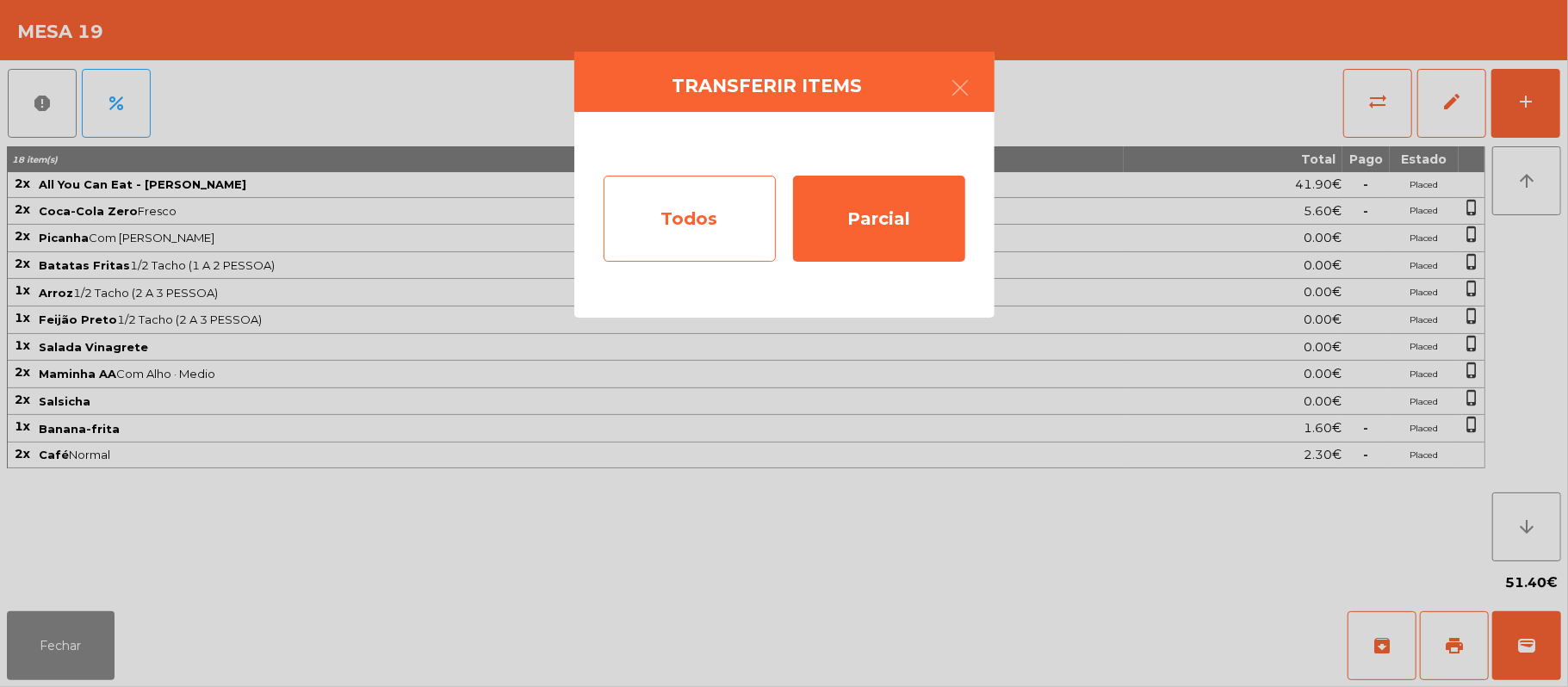
click at [689, 219] on div "Todos" at bounding box center [689, 218] width 172 height 86
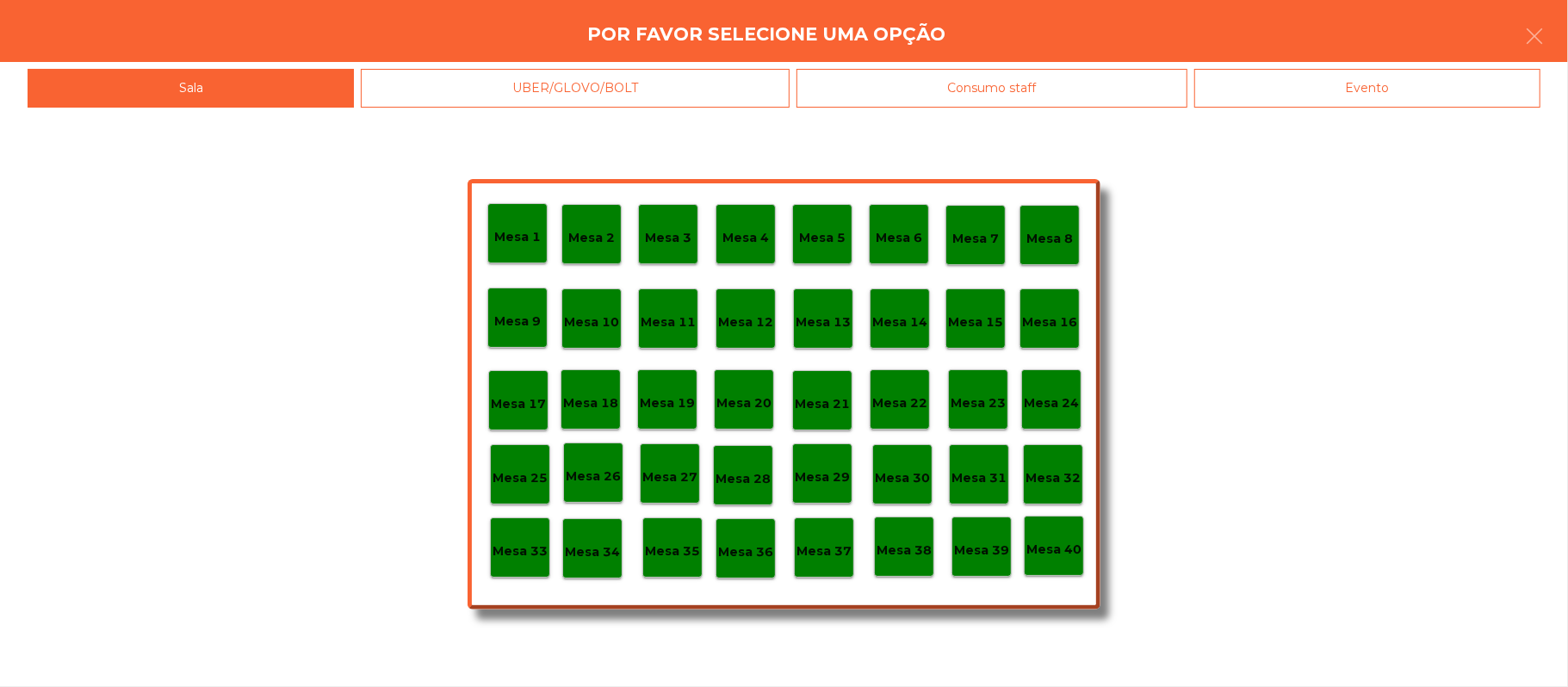
click at [1323, 86] on div "Evento" at bounding box center [1368, 88] width 347 height 38
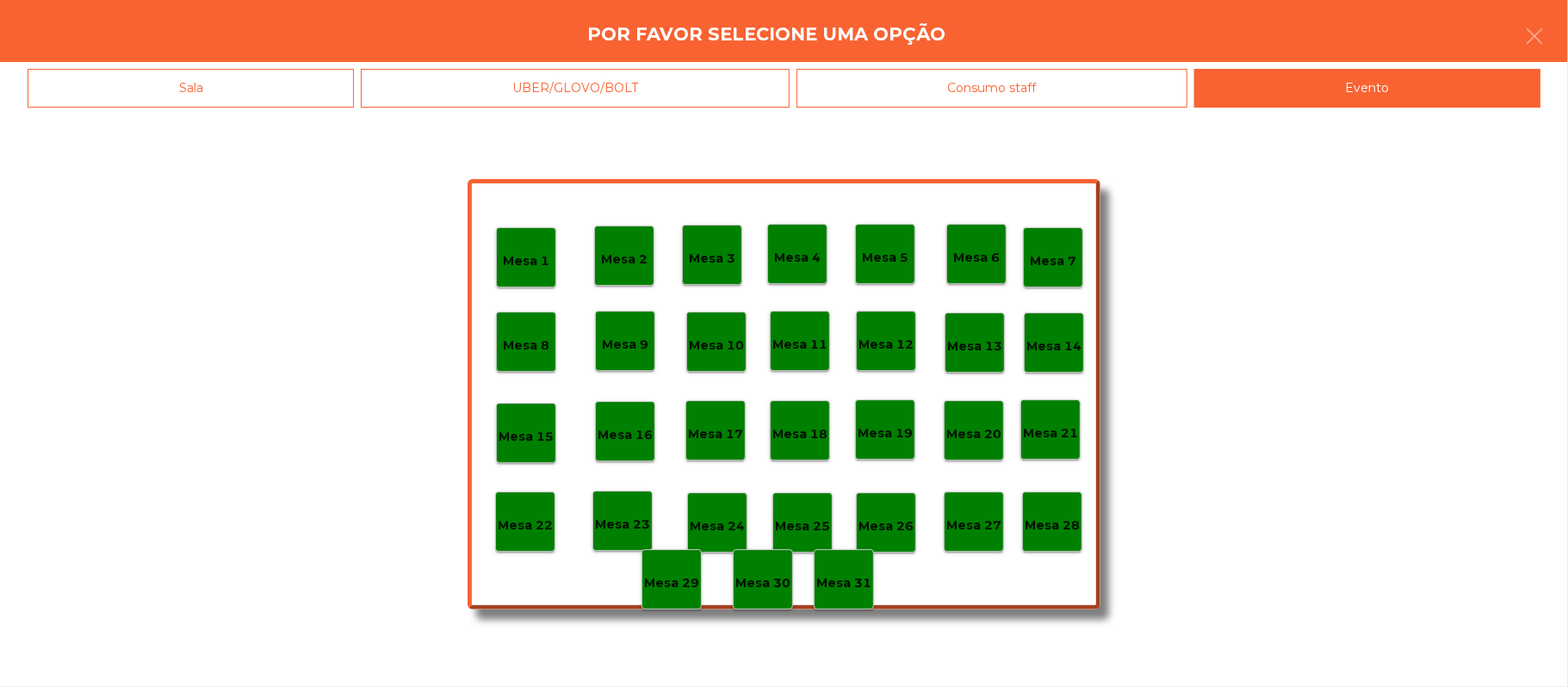
click at [1079, 518] on div "Mesa 28" at bounding box center [1052, 521] width 60 height 60
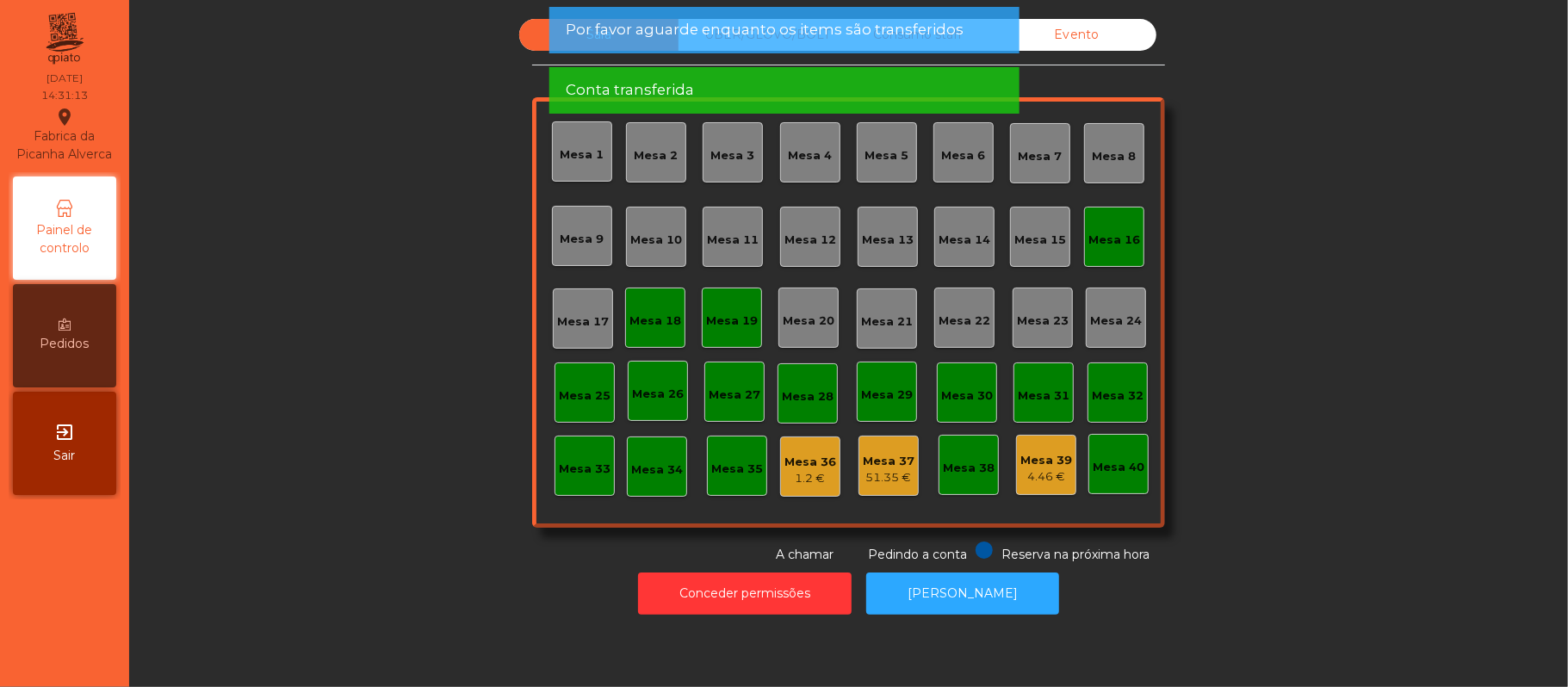
click at [1120, 232] on div "Mesa 16" at bounding box center [1114, 240] width 51 height 17
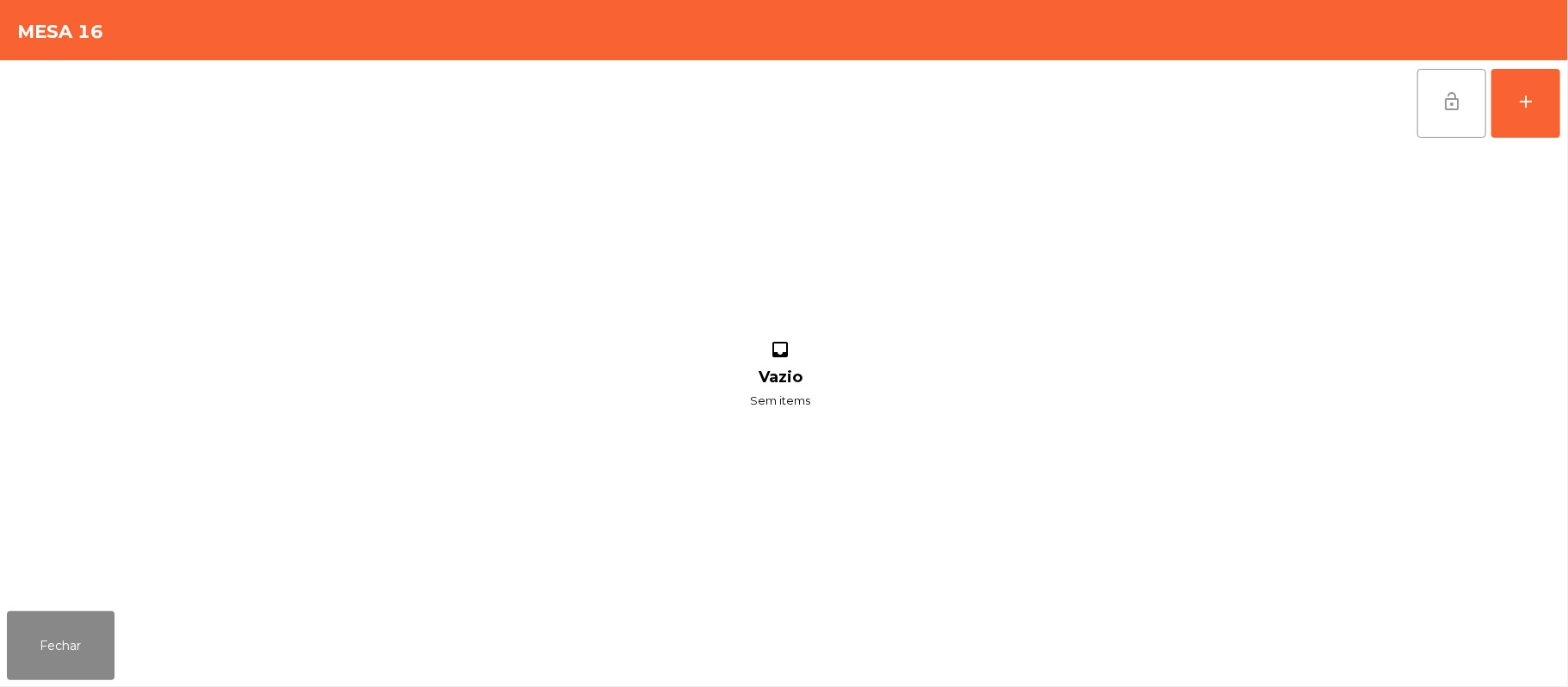
click at [1442, 111] on span "lock_open" at bounding box center [1451, 101] width 21 height 21
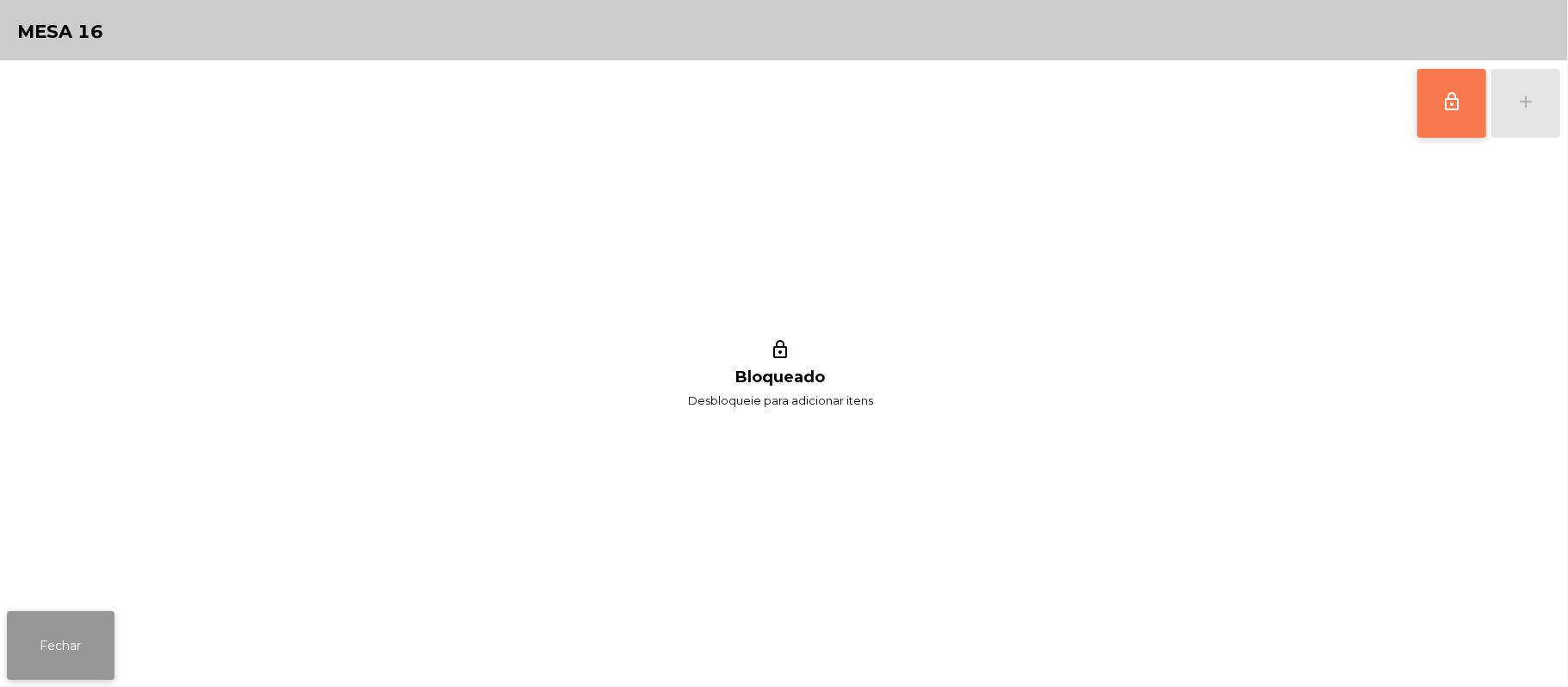
click at [93, 650] on button "Fechar" at bounding box center [60, 646] width 108 height 69
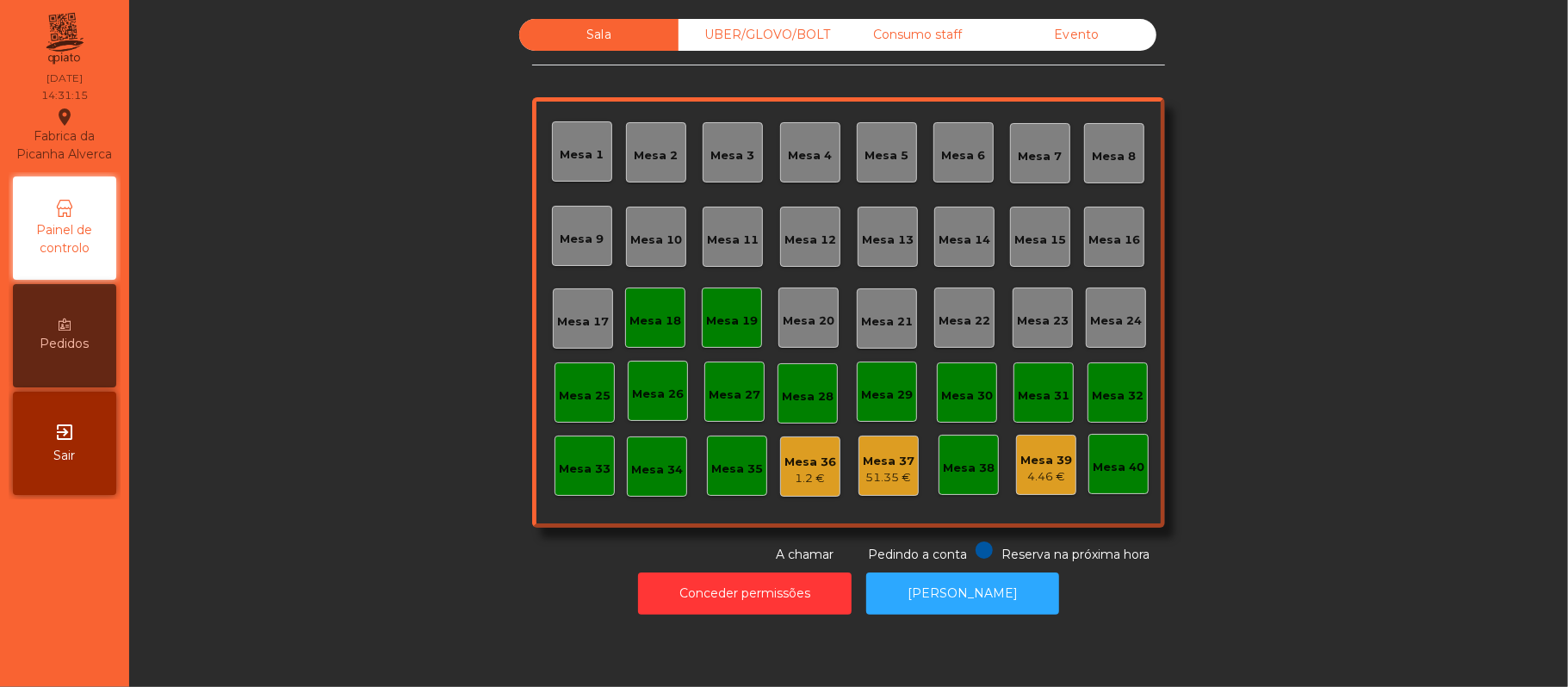
click at [715, 325] on div "Mesa 19" at bounding box center [732, 321] width 51 height 17
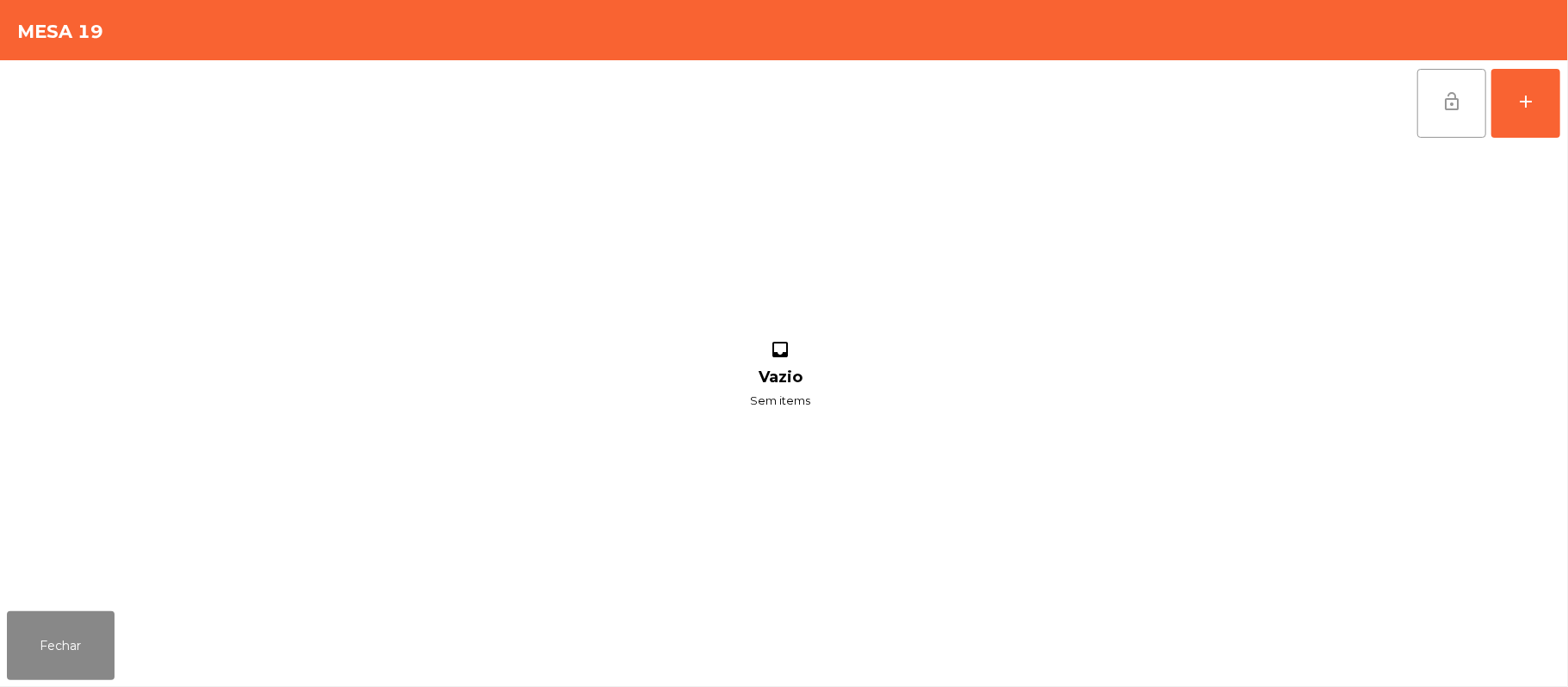
click at [1427, 108] on button "lock_open" at bounding box center [1452, 104] width 69 height 69
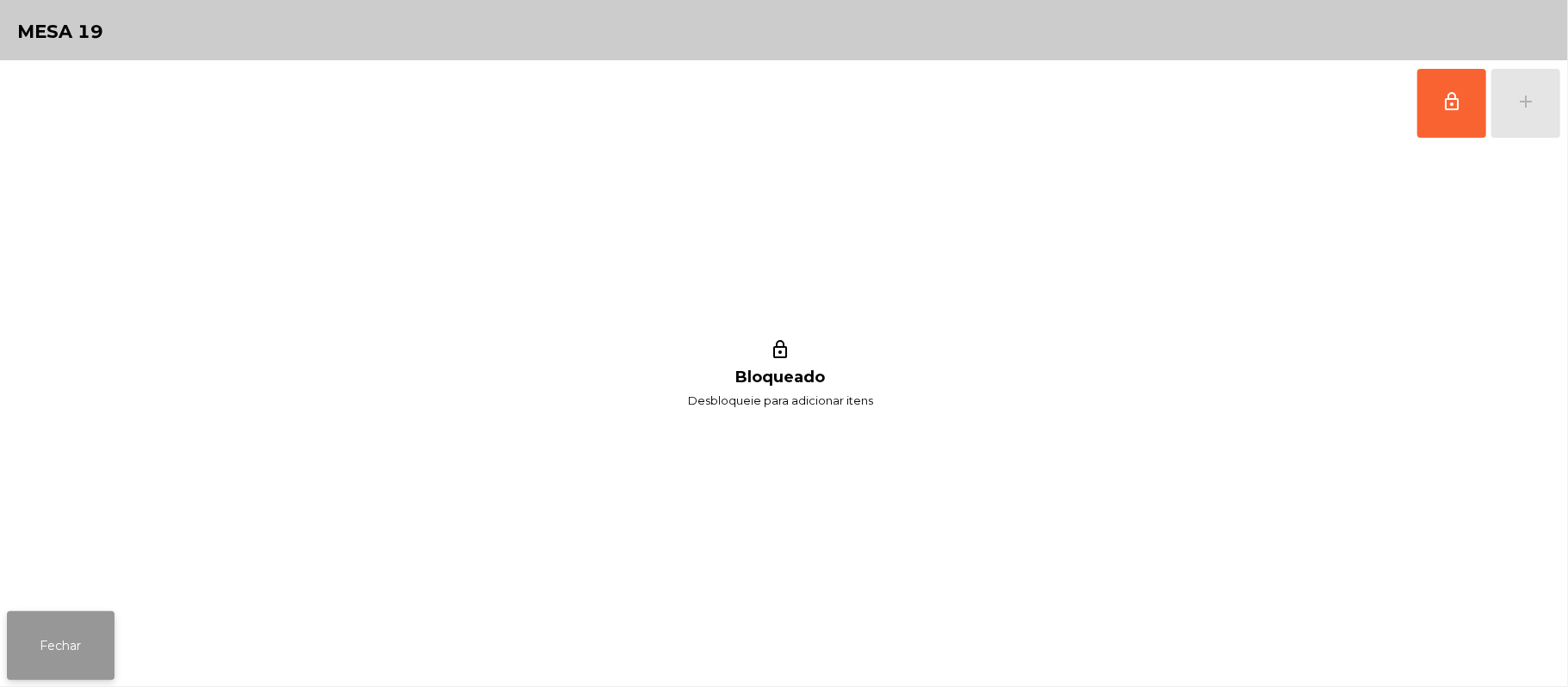
click at [56, 644] on button "Fechar" at bounding box center [60, 646] width 108 height 69
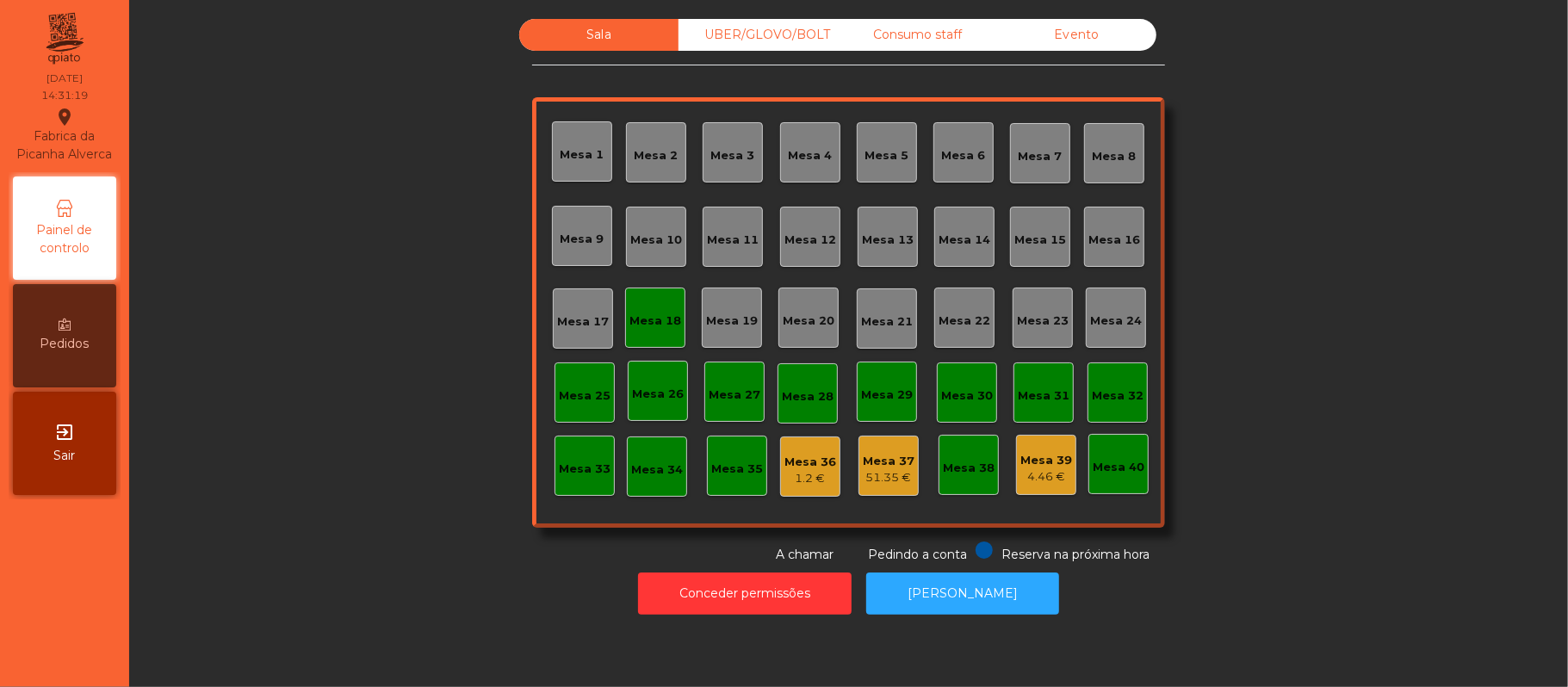
click at [630, 315] on div "Mesa 18" at bounding box center [656, 321] width 51 height 17
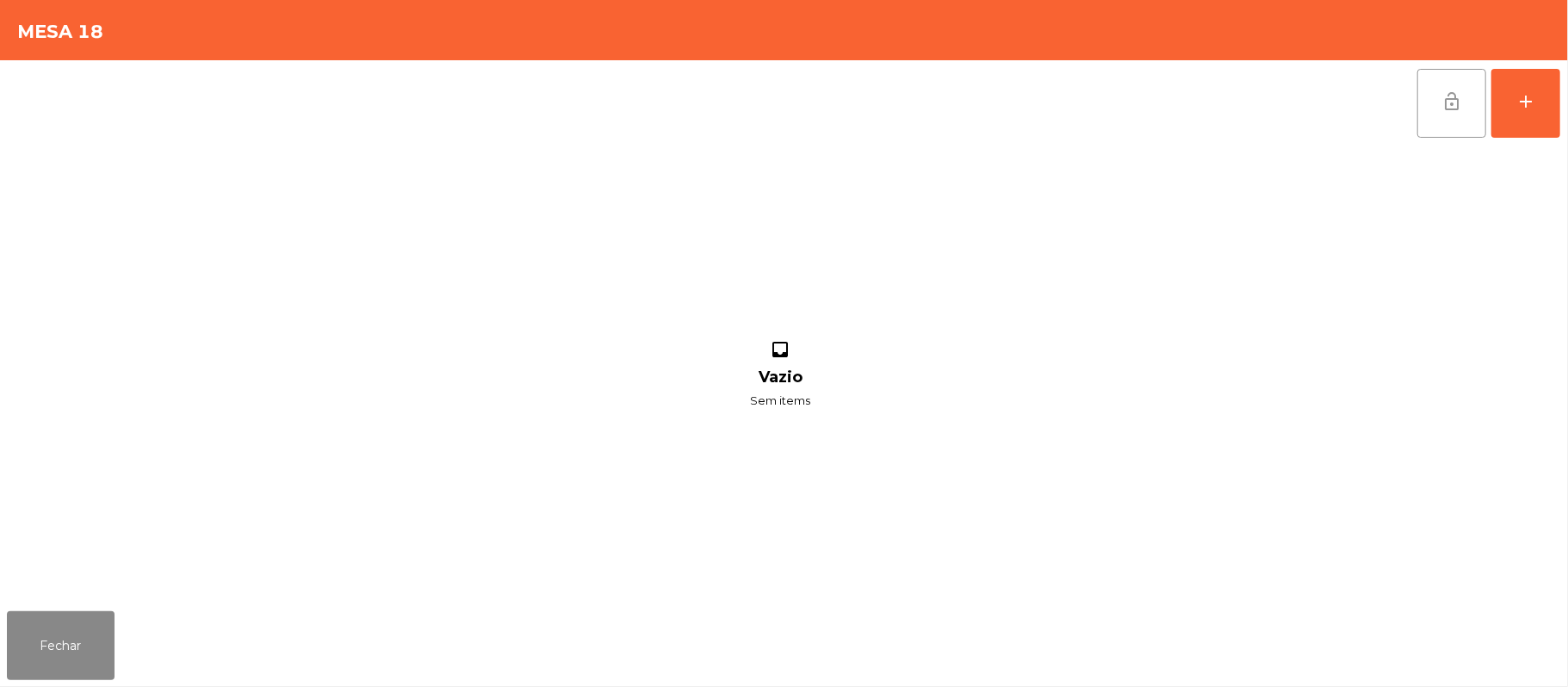
click at [1450, 117] on button "lock_open" at bounding box center [1452, 104] width 69 height 69
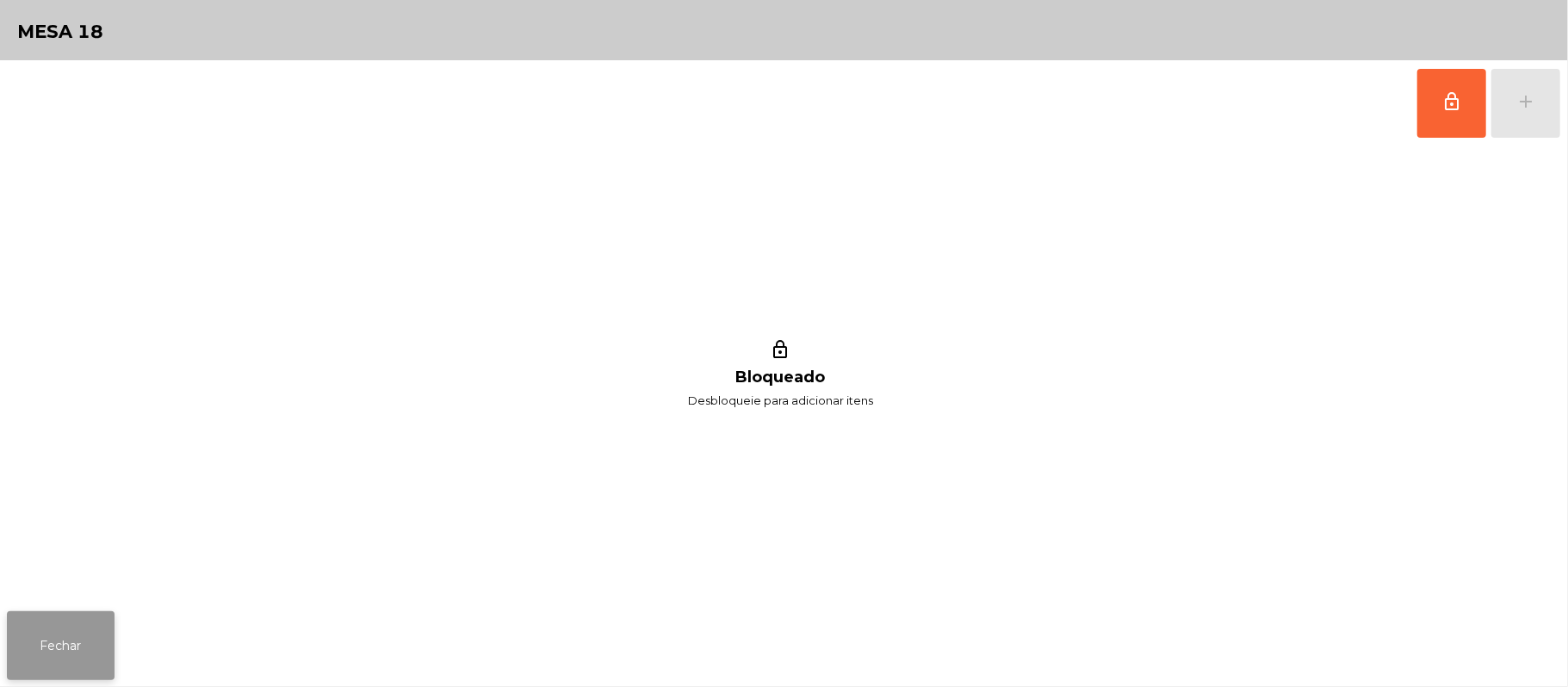
click at [62, 646] on button "Fechar" at bounding box center [60, 646] width 108 height 69
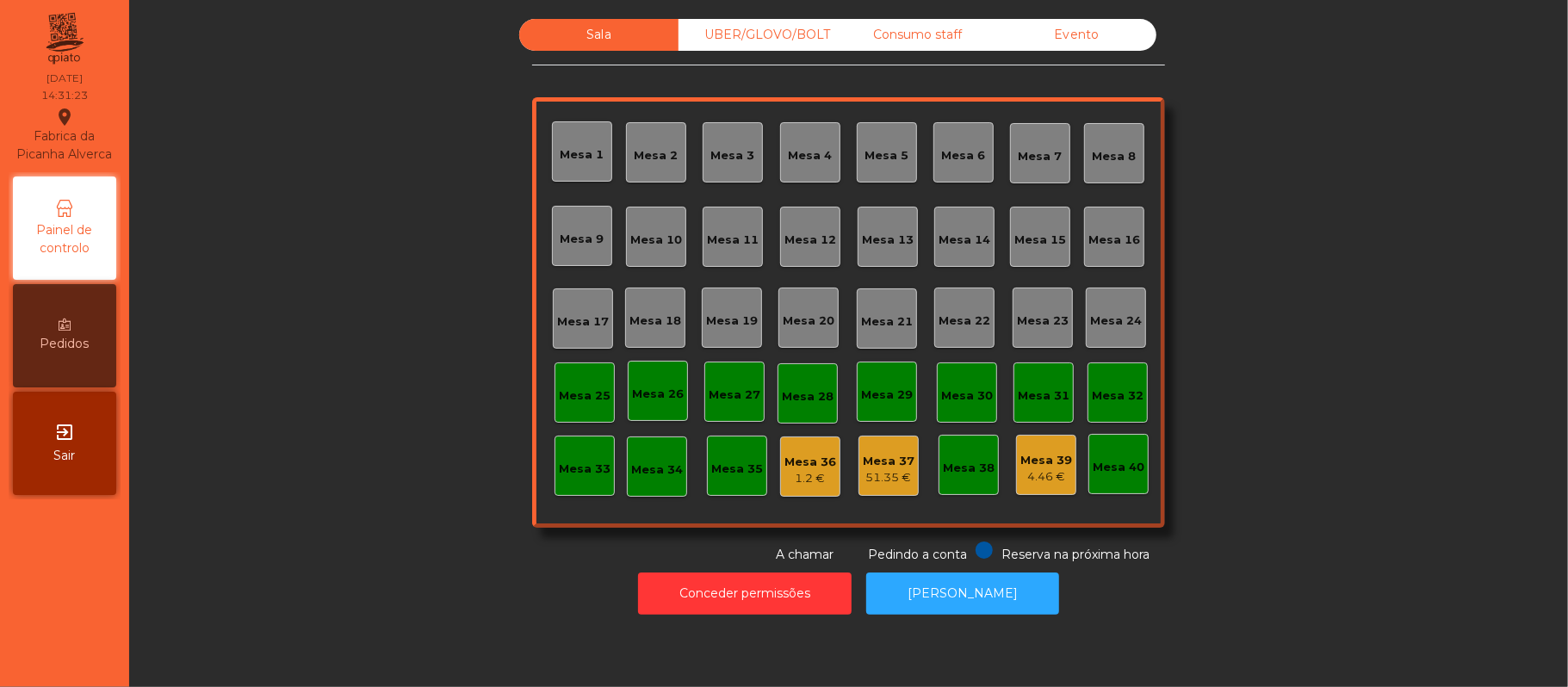
click at [1382, 377] on div "Sala UBER/GLOVO/BOLT Consumo staff Evento Mesa 1 Mesa 2 Mesa 3 Mesa 4 Mesa 5 Me…" at bounding box center [848, 291] width 1392 height 545
click at [773, 38] on div "UBER/GLOVO/BOLT" at bounding box center [757, 35] width 159 height 32
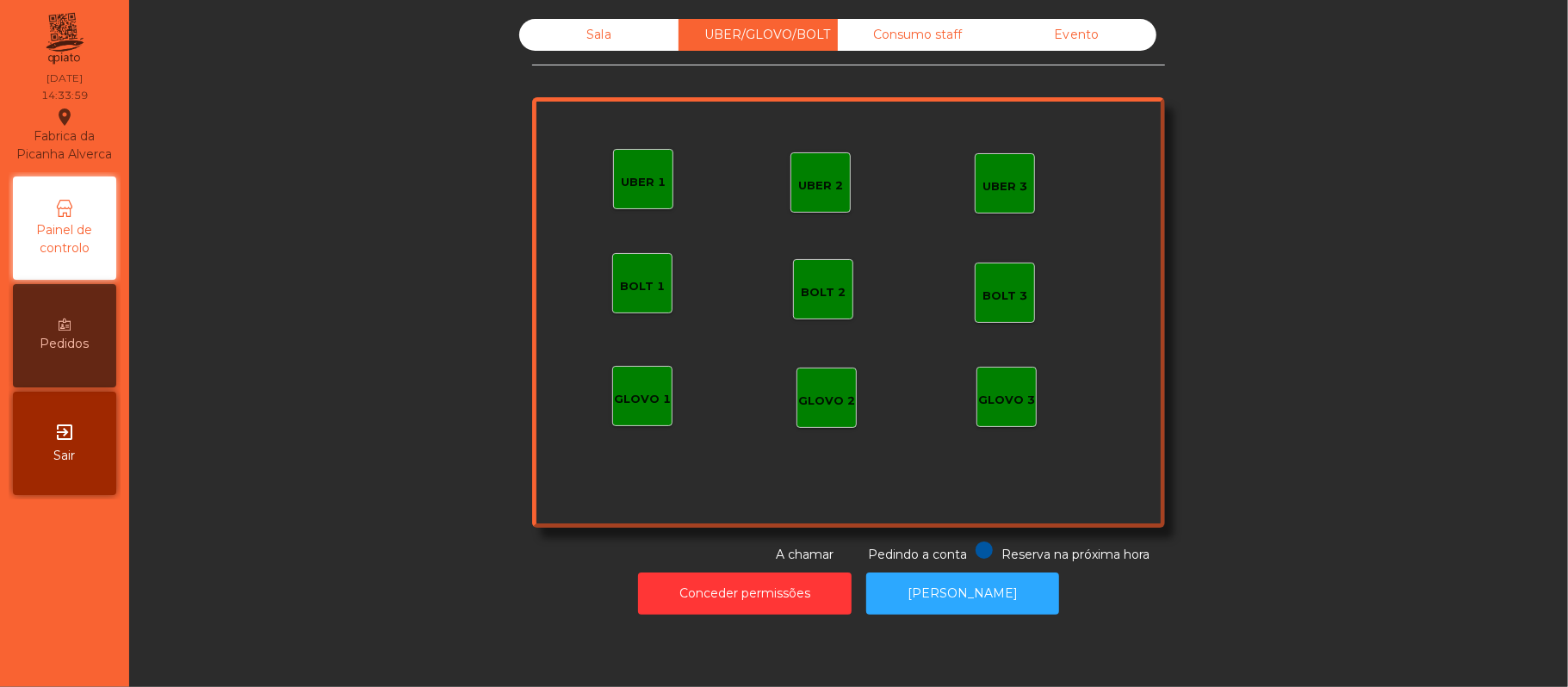
click at [614, 193] on div "UBER 1" at bounding box center [643, 179] width 60 height 60
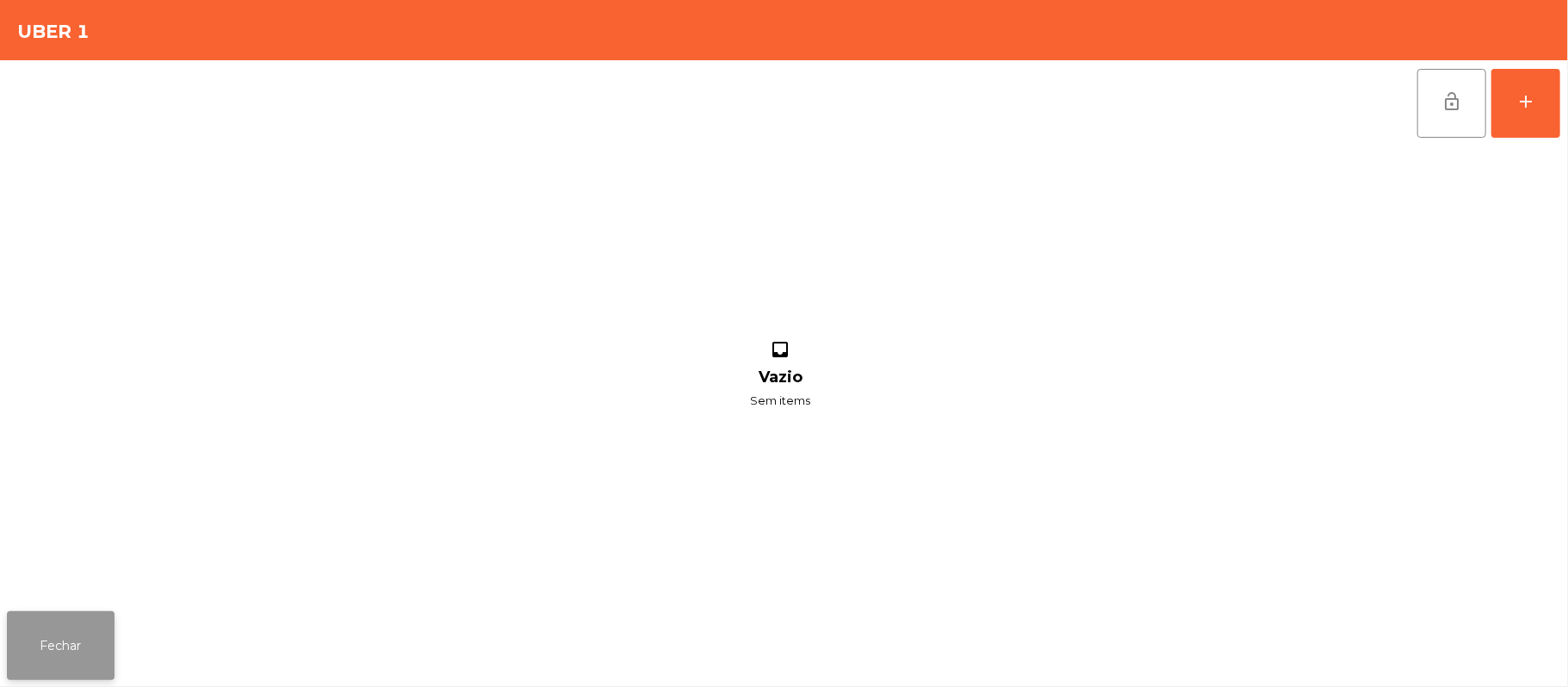
click at [14, 659] on button "Fechar" at bounding box center [60, 646] width 108 height 69
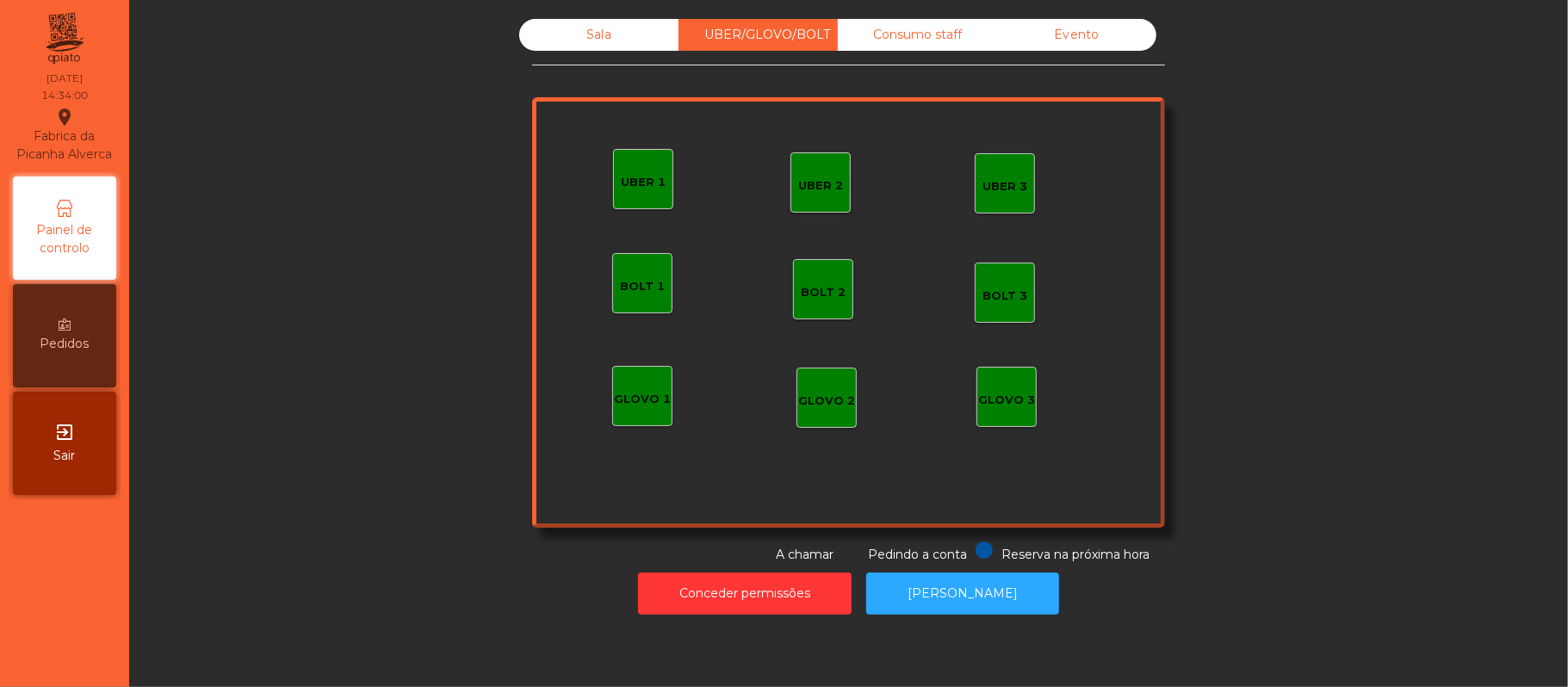
click at [631, 391] on div "GLOVO 1" at bounding box center [643, 399] width 57 height 17
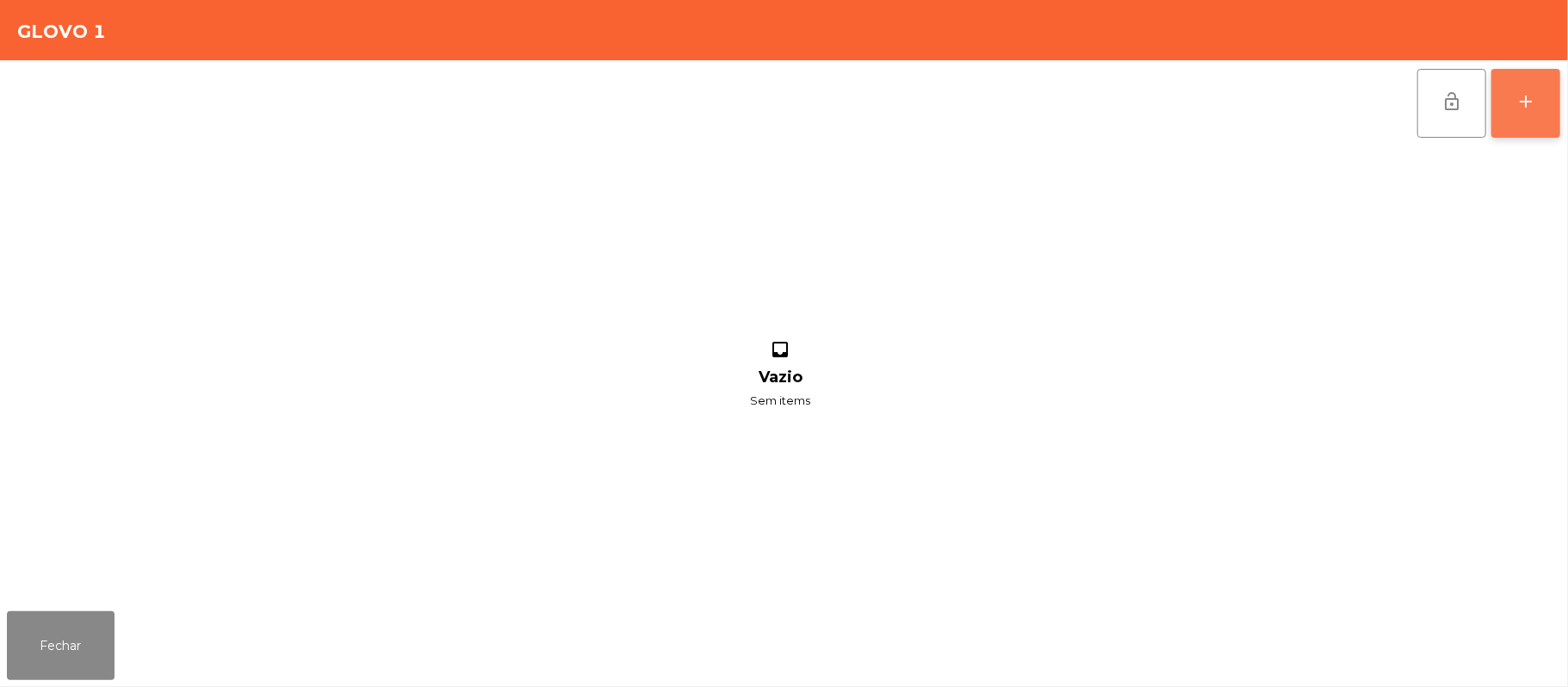
click at [1559, 105] on button "add" at bounding box center [1527, 104] width 69 height 69
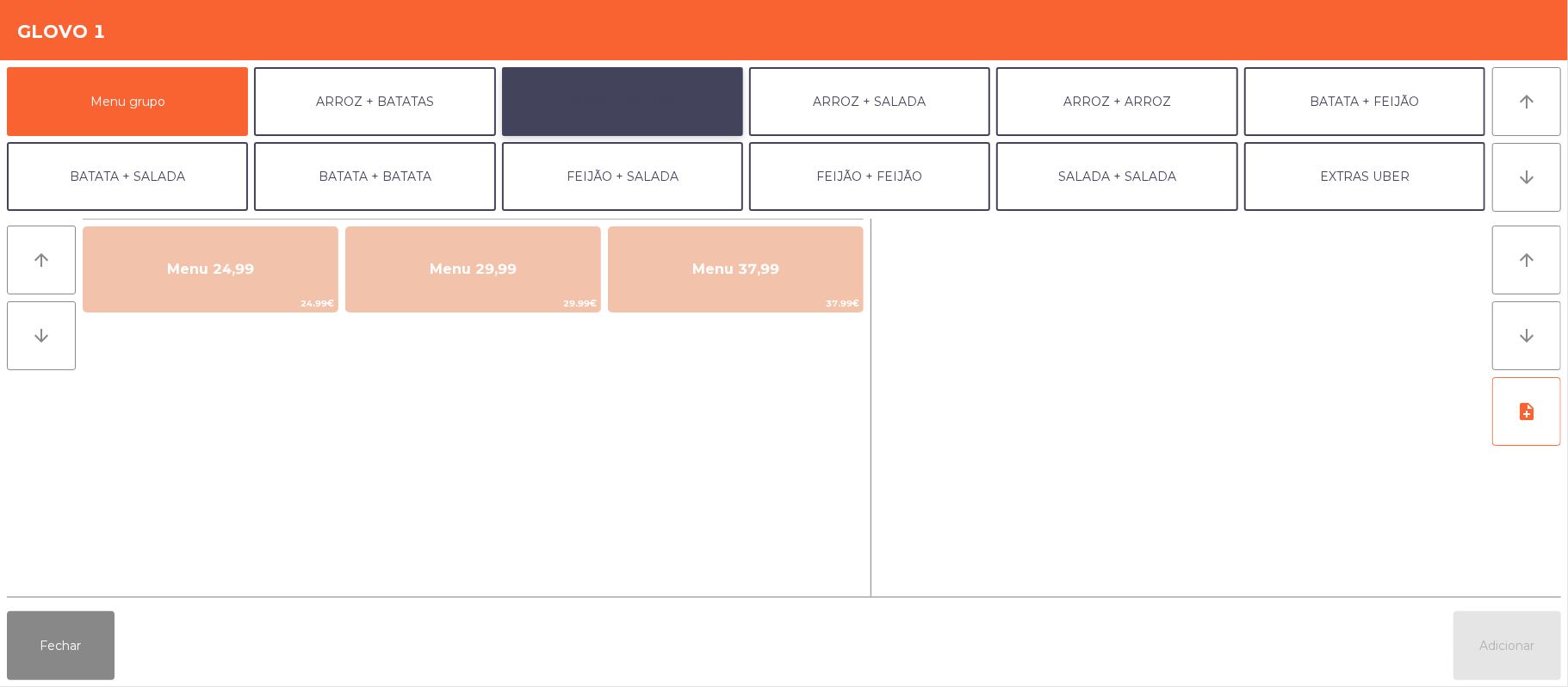
click at [641, 104] on button "ARROZ + FEIJÃO" at bounding box center [622, 102] width 241 height 69
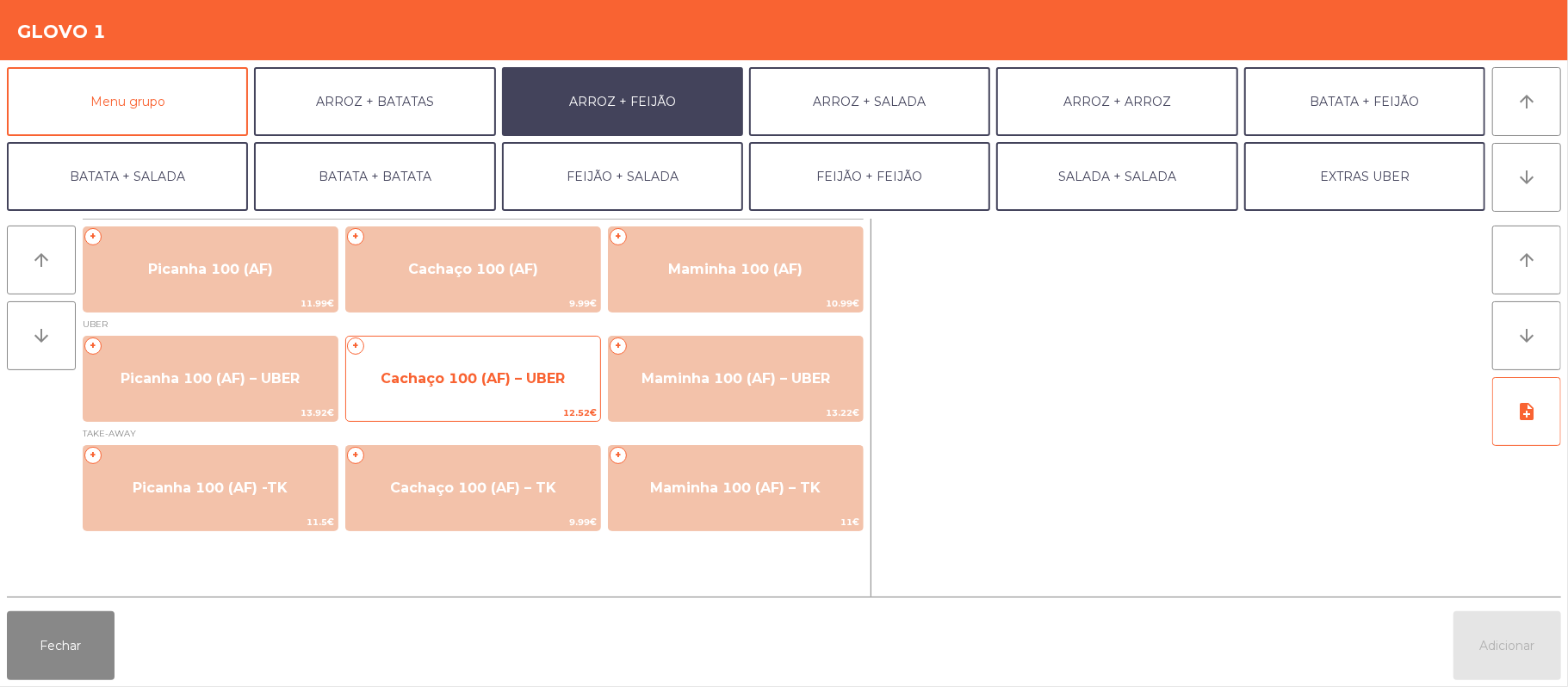
click at [510, 390] on span "Cachaço 100 (AF) – UBER" at bounding box center [473, 378] width 254 height 46
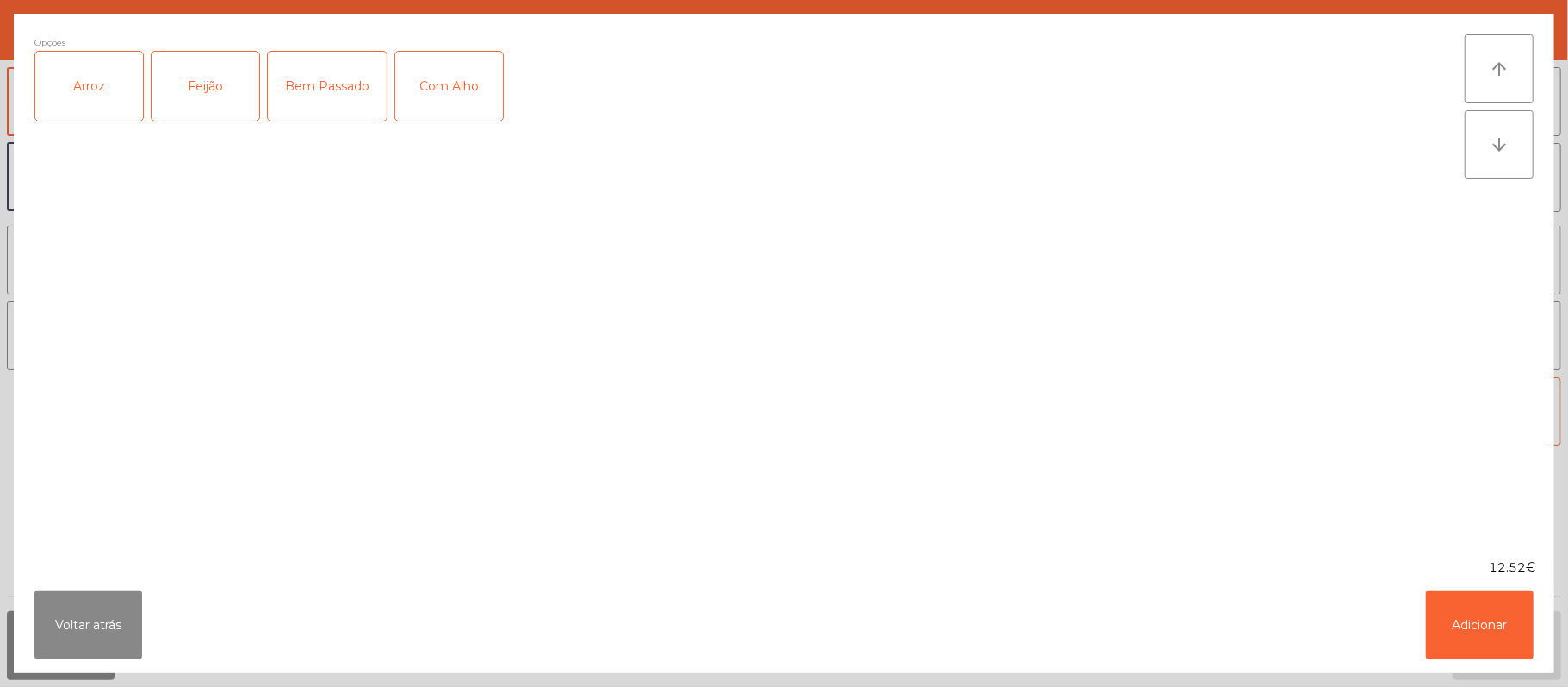
click at [88, 91] on div "Arroz" at bounding box center [89, 86] width 108 height 69
click at [176, 97] on div "Feijão" at bounding box center [204, 86] width 108 height 69
click at [326, 80] on div "Bem Passado" at bounding box center [327, 86] width 118 height 69
click at [449, 95] on div "Com Alho" at bounding box center [448, 86] width 108 height 69
click at [1478, 635] on button "Adicionar" at bounding box center [1479, 625] width 108 height 69
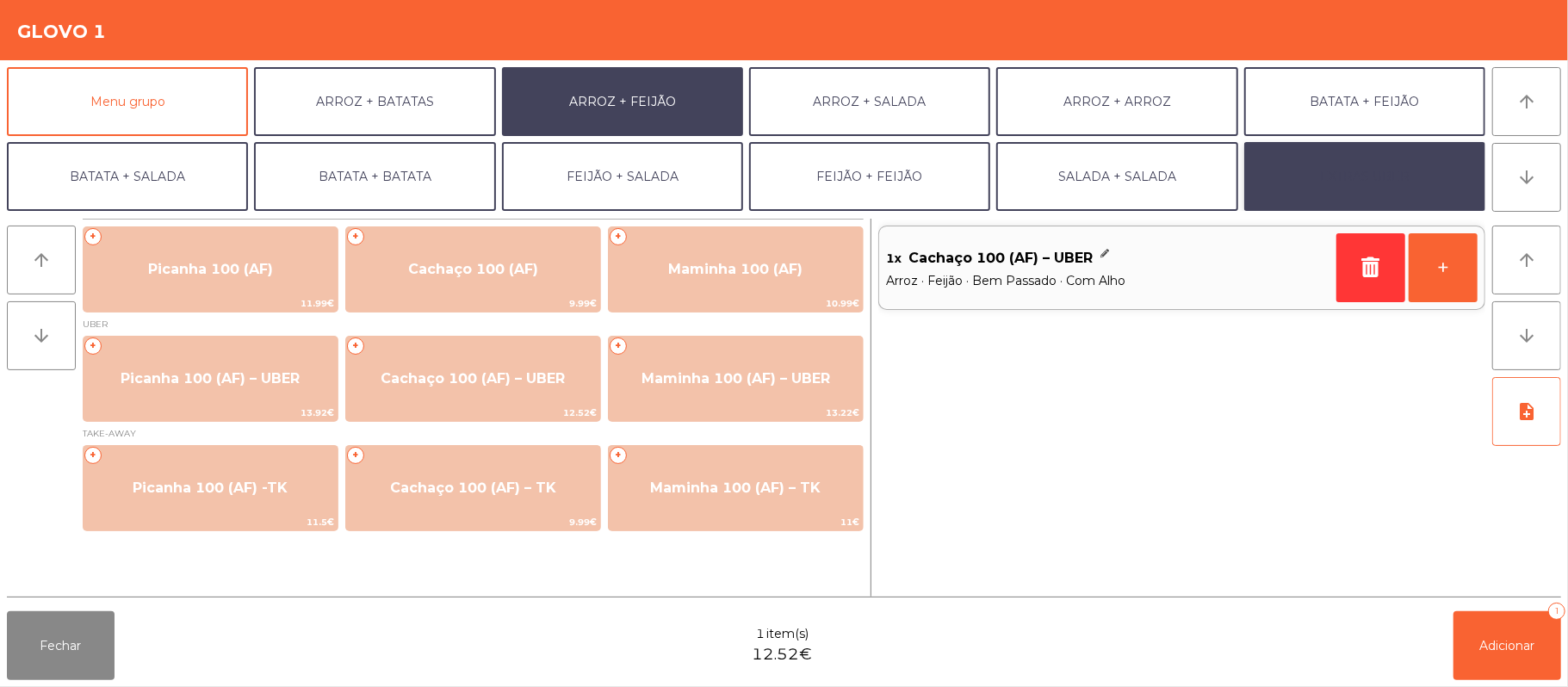
click at [1397, 181] on button "EXTRAS UBER" at bounding box center [1365, 177] width 241 height 69
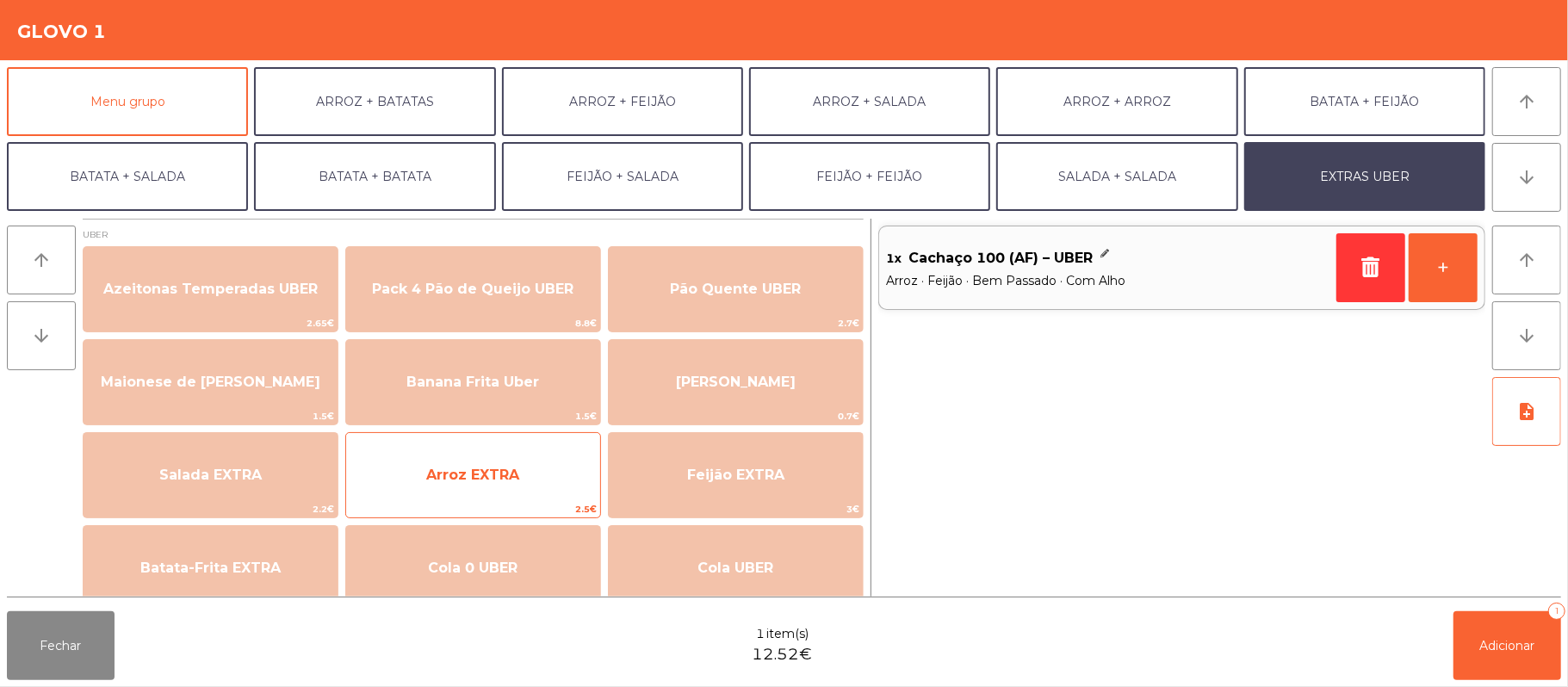
click at [517, 496] on span "Arroz EXTRA" at bounding box center [473, 475] width 254 height 46
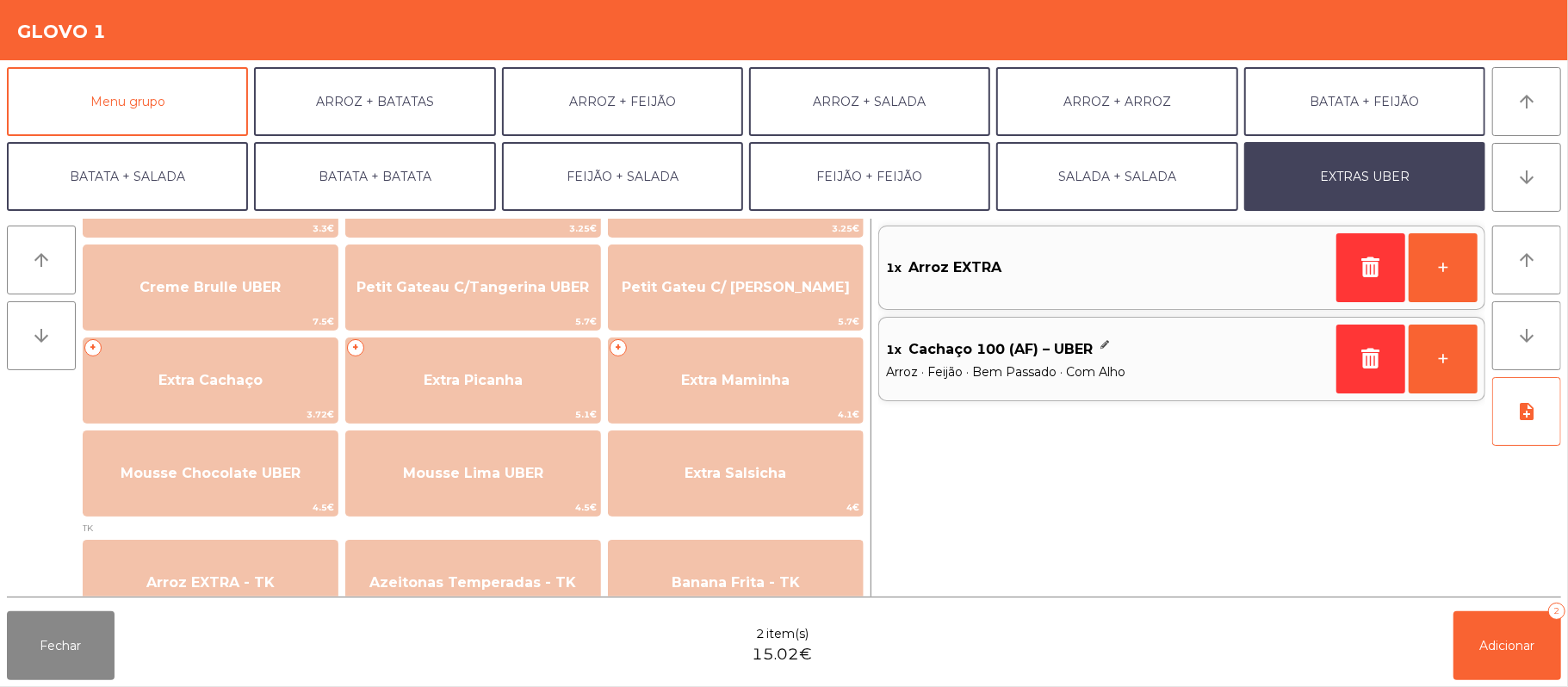
scroll to position [379, 0]
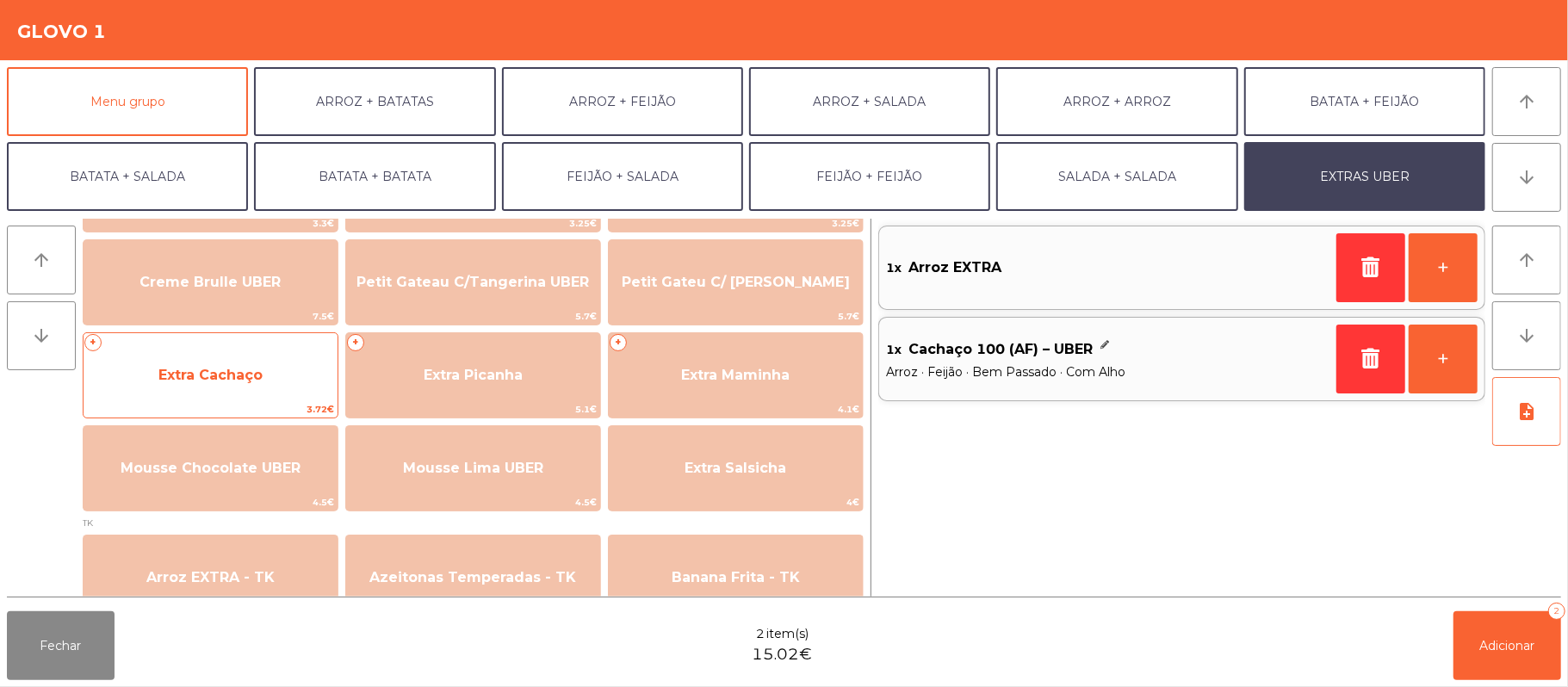
click at [300, 401] on span "3.72€" at bounding box center [210, 409] width 254 height 17
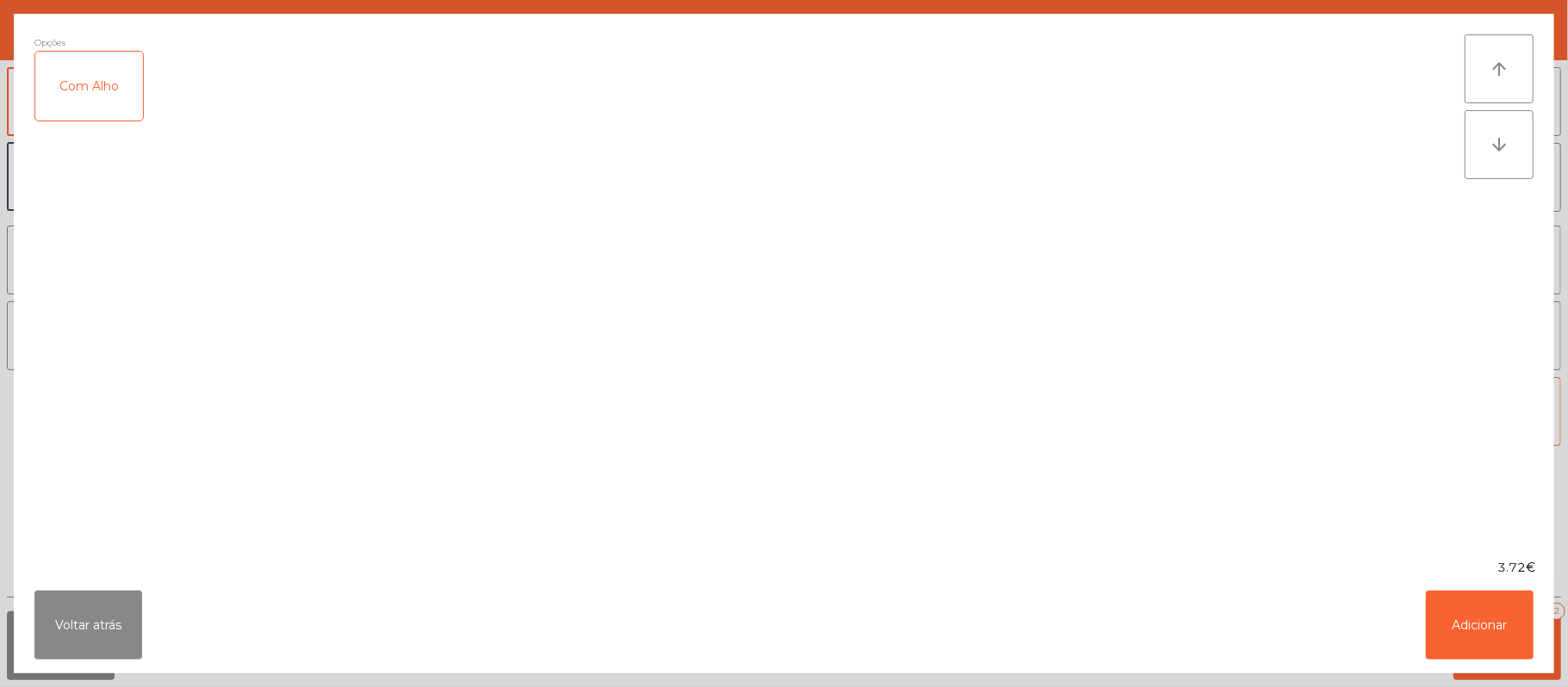
click at [64, 101] on div "Com Alho" at bounding box center [89, 86] width 108 height 69
click at [1485, 615] on button "Adicionar" at bounding box center [1479, 625] width 108 height 69
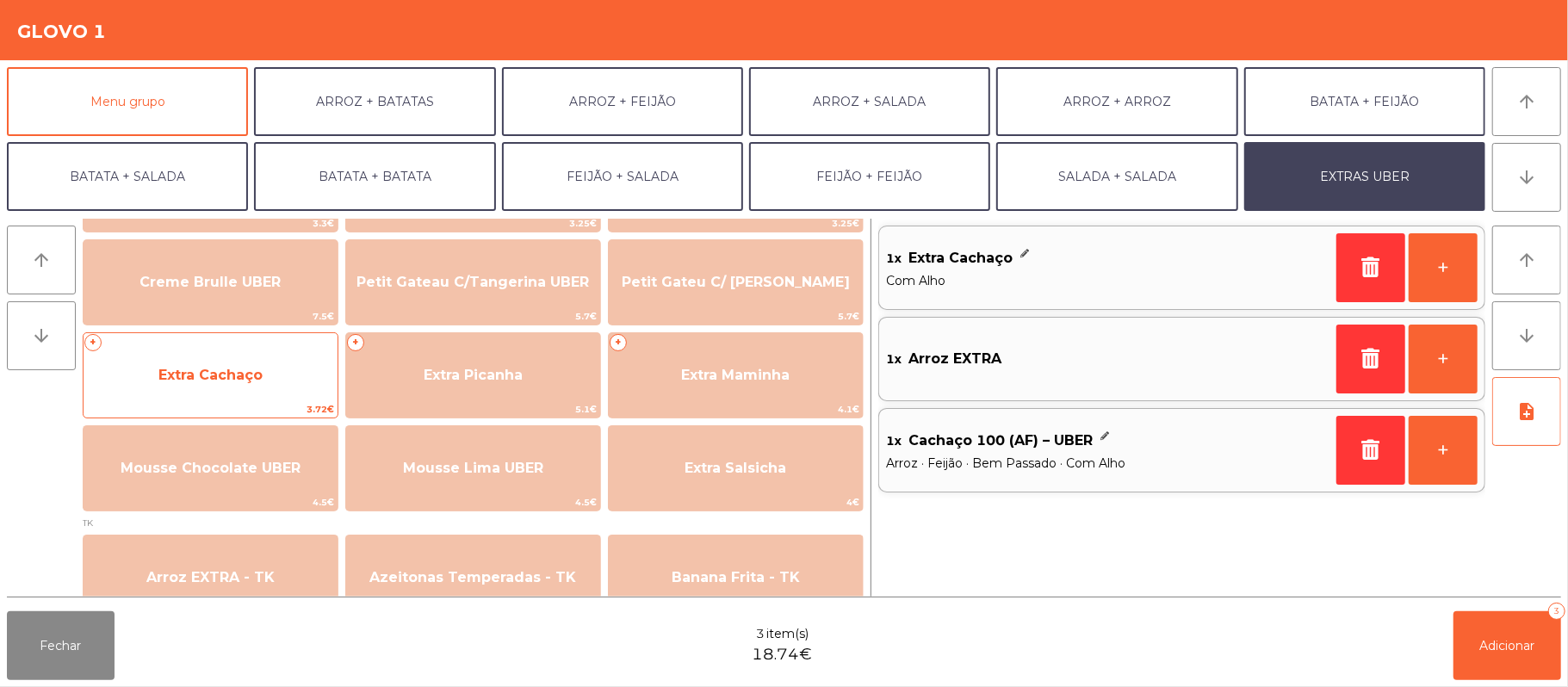
click at [257, 384] on span "Extra Cachaço" at bounding box center [210, 375] width 254 height 46
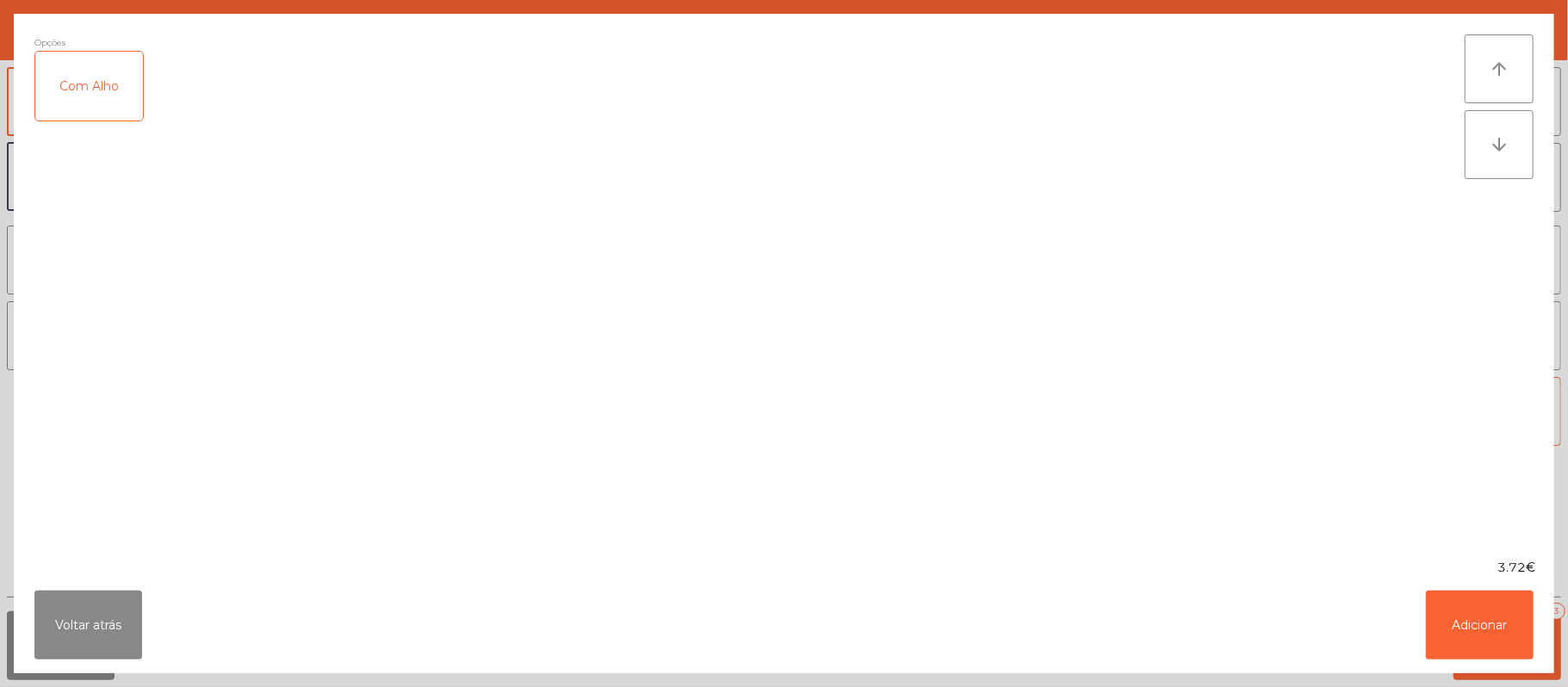
click at [100, 120] on div "Com Alho" at bounding box center [89, 86] width 108 height 69
click at [1474, 634] on button "Adicionar" at bounding box center [1479, 625] width 108 height 69
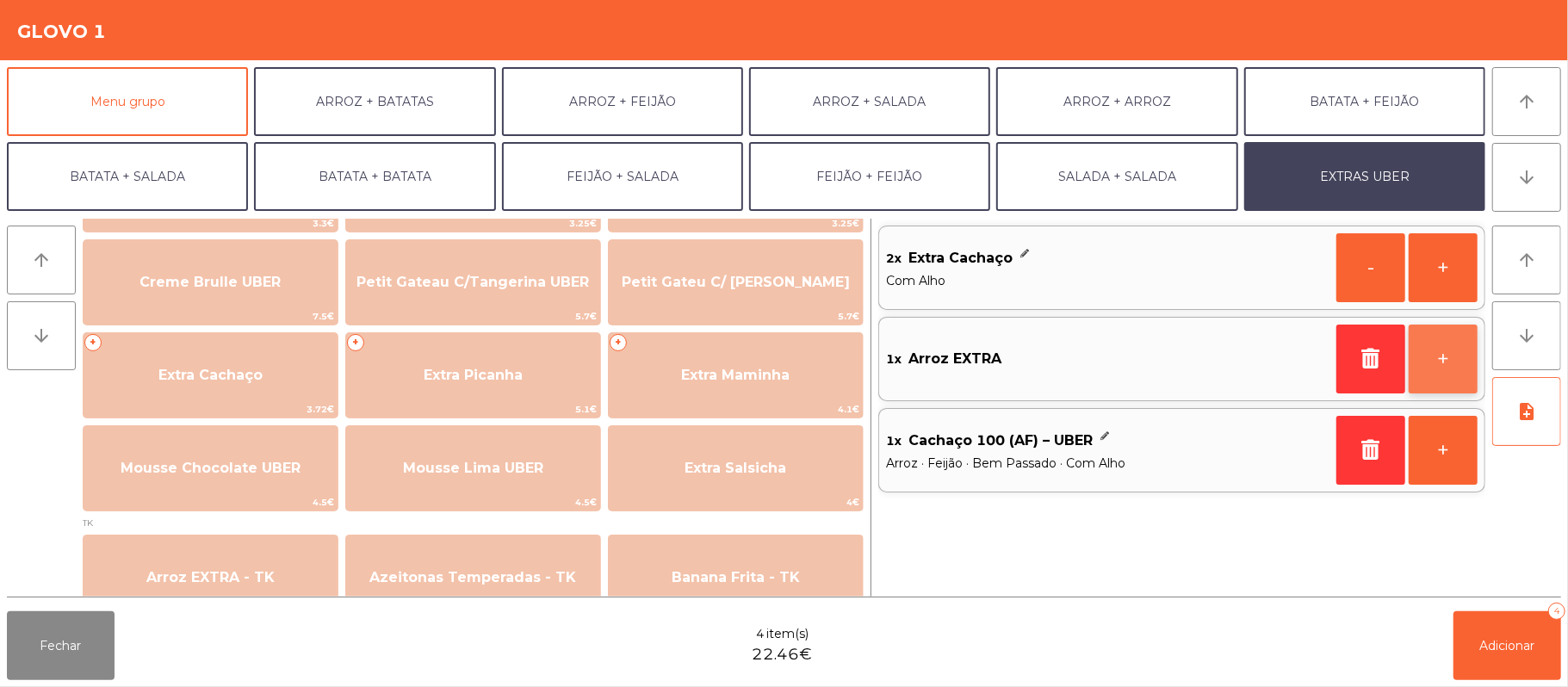
click at [1433, 367] on button "+" at bounding box center [1444, 359] width 69 height 69
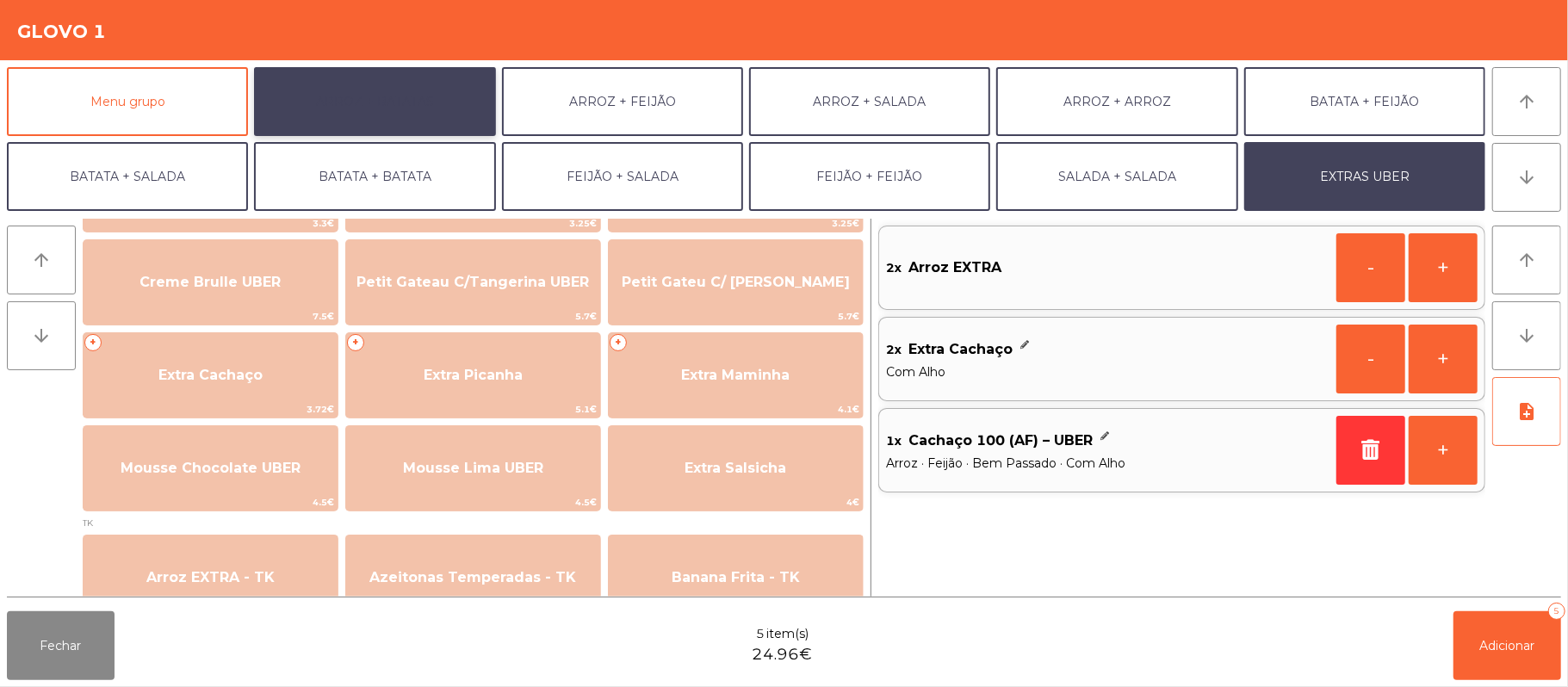
click at [401, 105] on button "ARROZ + BATATAS" at bounding box center [374, 102] width 241 height 69
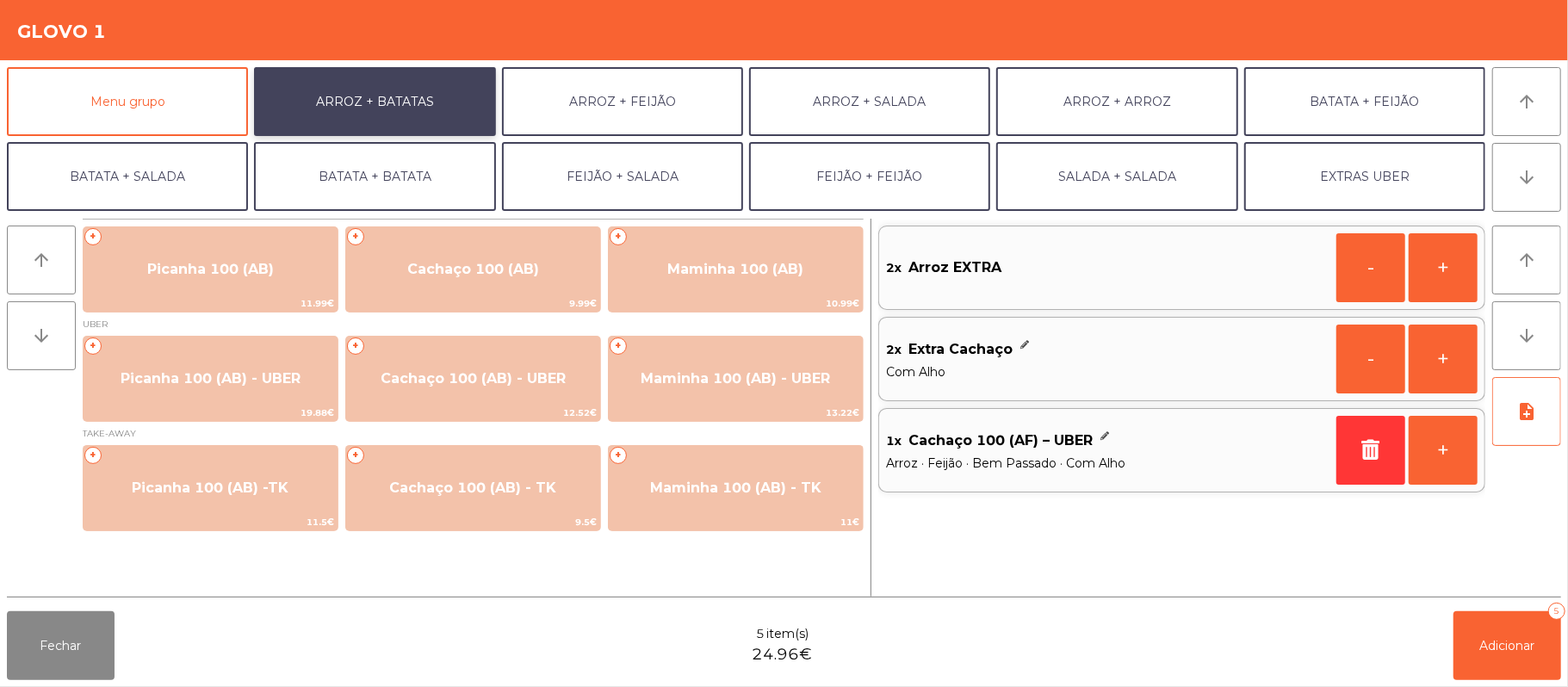
scroll to position [0, 0]
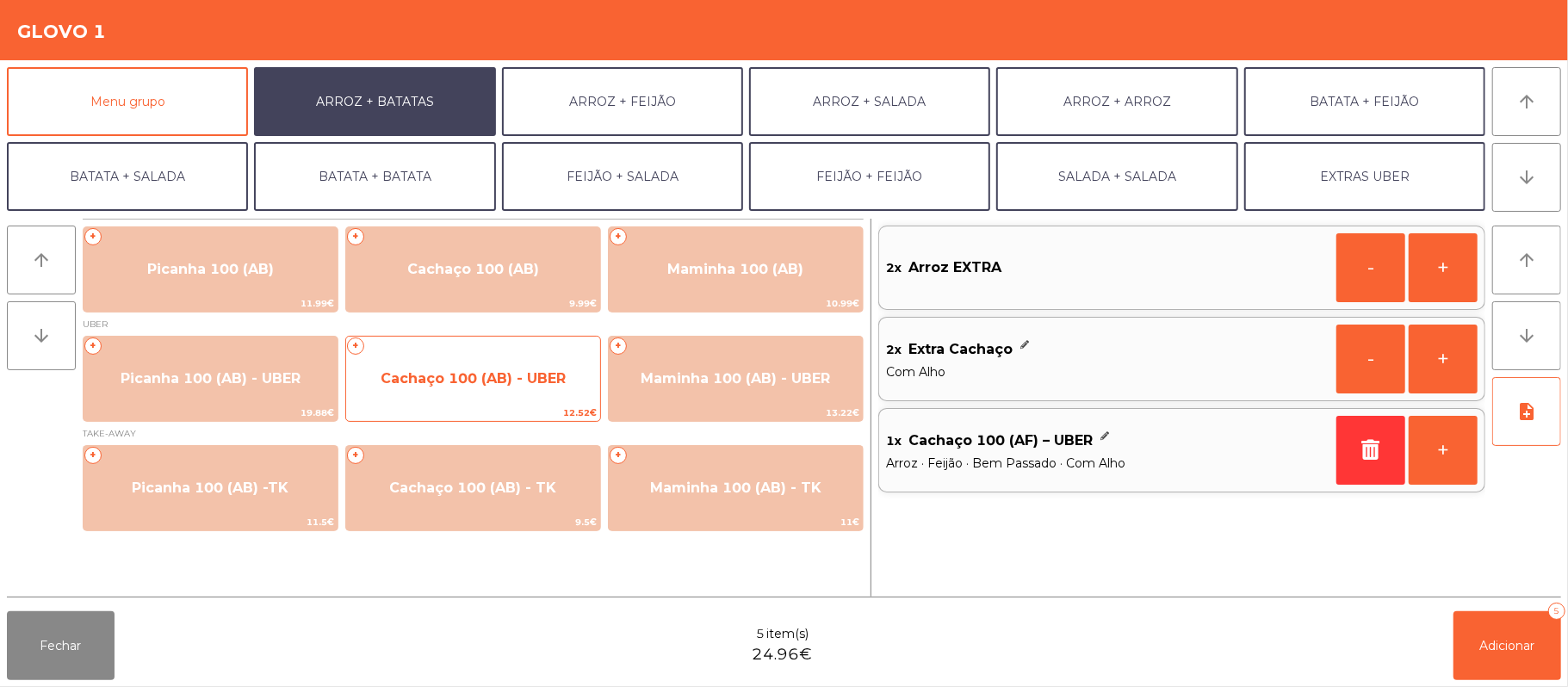
click at [479, 401] on span "Cachaço 100 (AB) - UBER" at bounding box center [473, 378] width 254 height 46
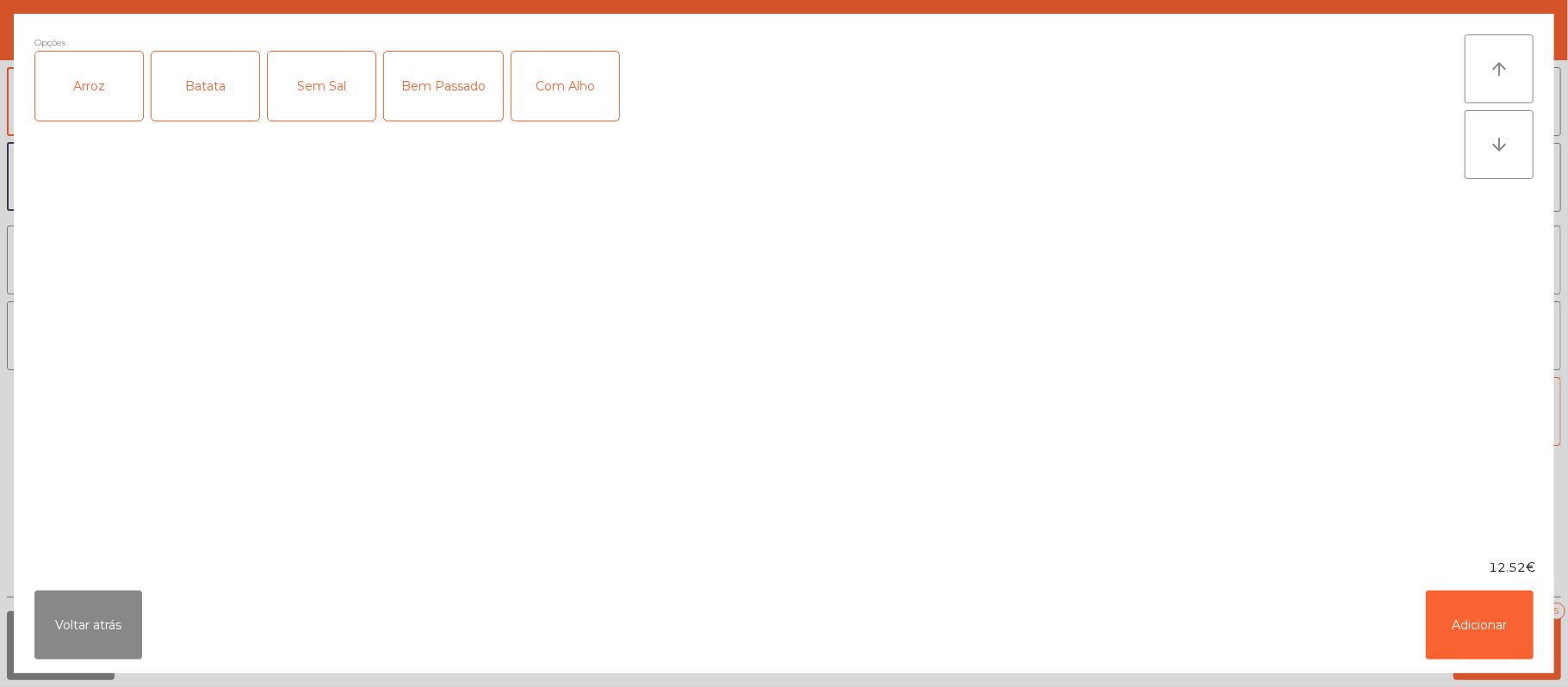
click at [93, 100] on div "Arroz" at bounding box center [89, 86] width 108 height 69
click at [171, 105] on div "Batata" at bounding box center [204, 86] width 108 height 69
click at [439, 64] on div "Bem Passado" at bounding box center [443, 86] width 118 height 69
click at [577, 72] on div "Com Alho" at bounding box center [565, 86] width 108 height 69
click at [1476, 611] on button "Adicionar" at bounding box center [1479, 625] width 108 height 69
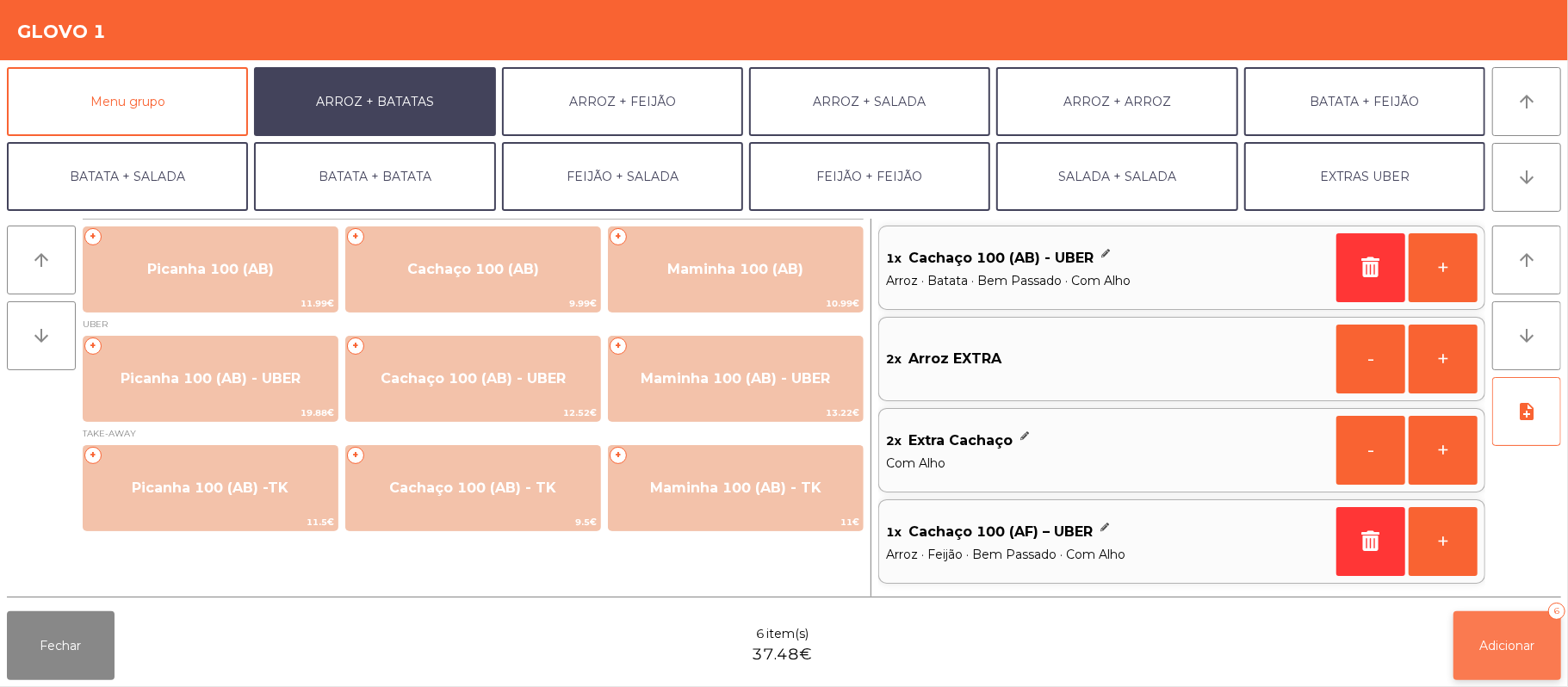
click at [1517, 648] on span "Adicionar" at bounding box center [1508, 646] width 55 height 16
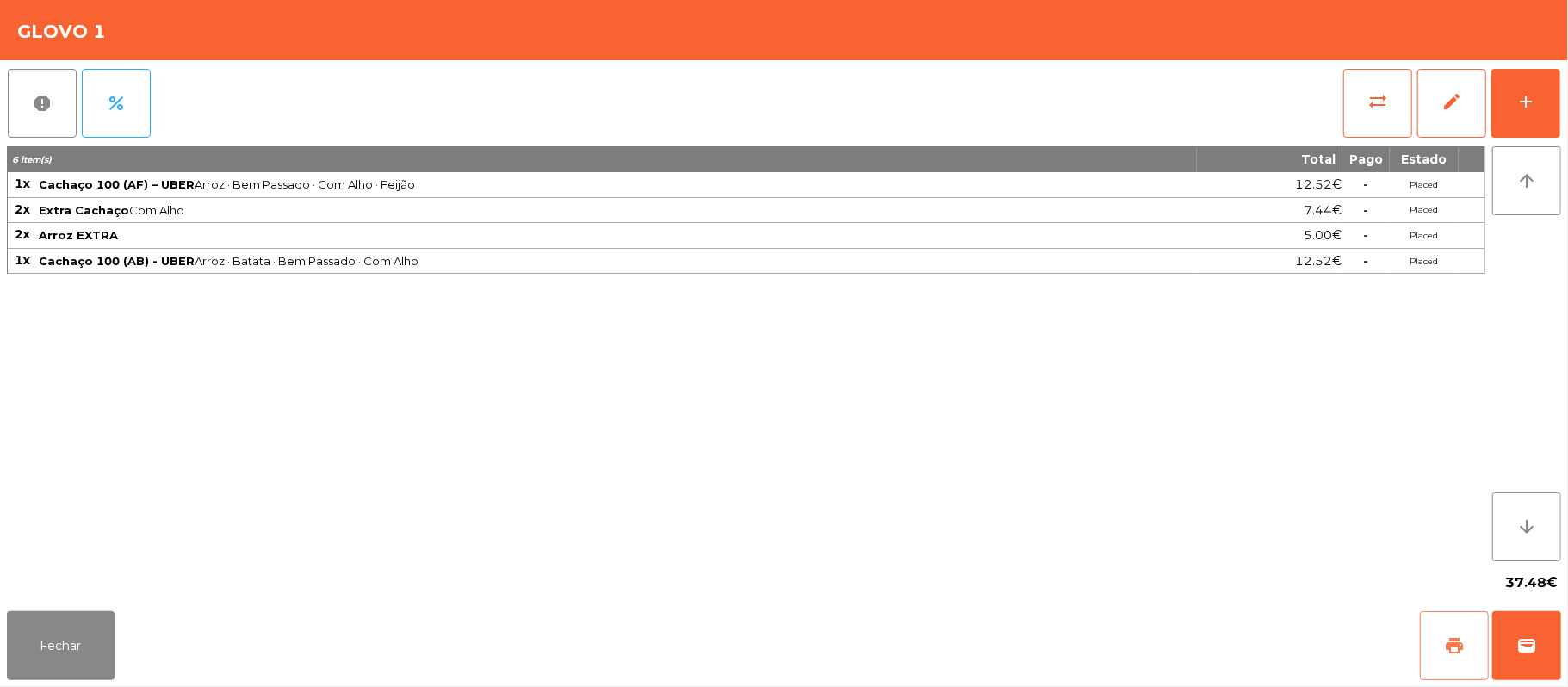
click at [1437, 646] on button "print" at bounding box center [1454, 646] width 69 height 69
click at [1521, 634] on button "wallet" at bounding box center [1527, 646] width 69 height 69
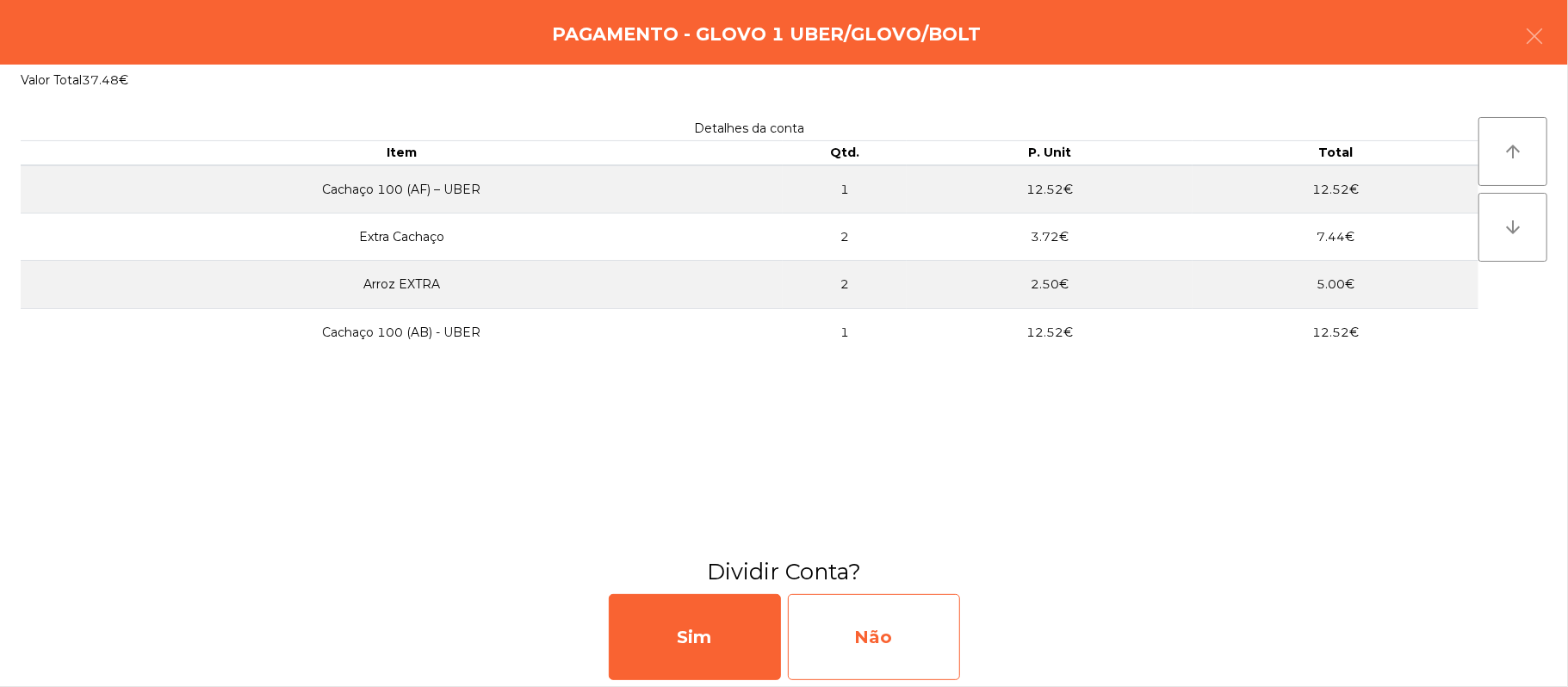
click at [896, 641] on div "Não" at bounding box center [874, 637] width 172 height 86
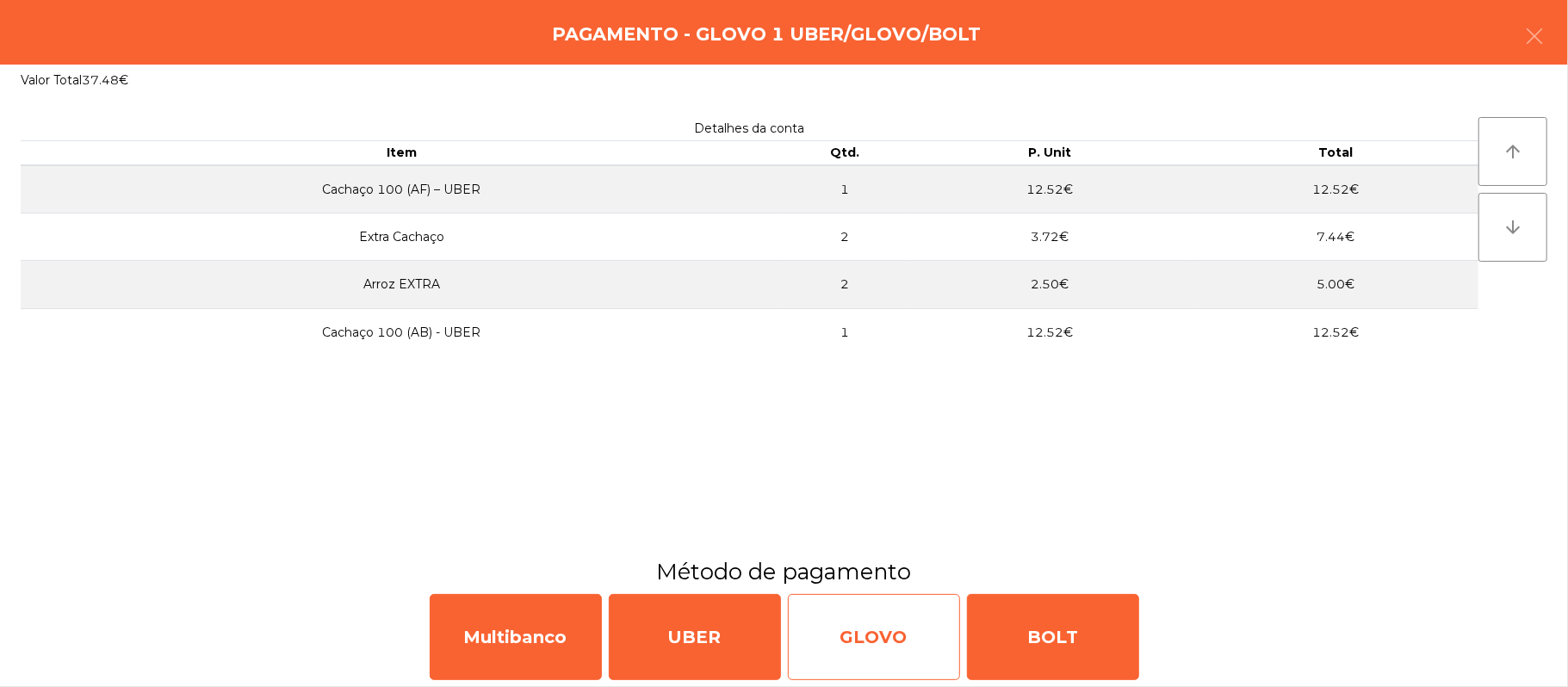
click at [896, 649] on div "GLOVO" at bounding box center [874, 637] width 172 height 86
select select "**"
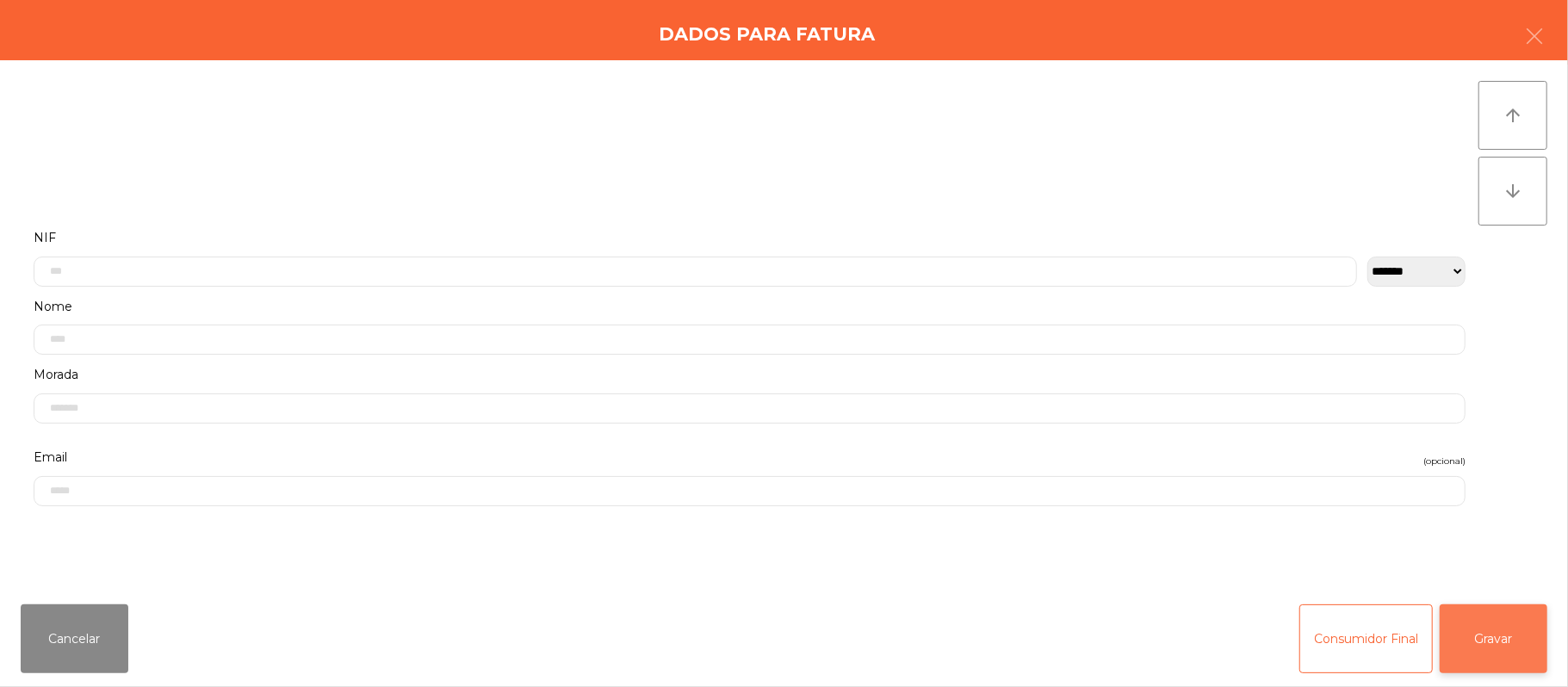
click at [1481, 642] on button "Gravar" at bounding box center [1493, 639] width 108 height 69
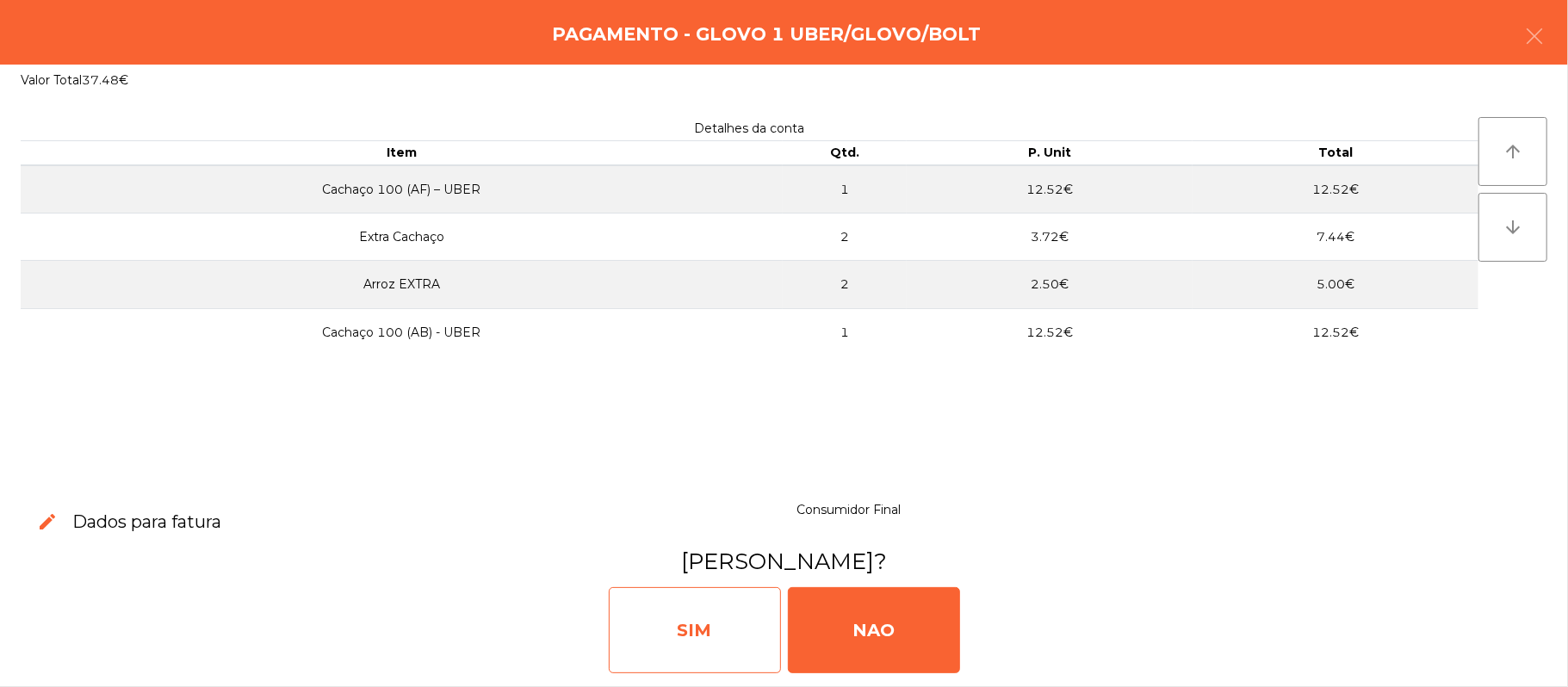
click at [697, 641] on div "SIM" at bounding box center [695, 630] width 172 height 86
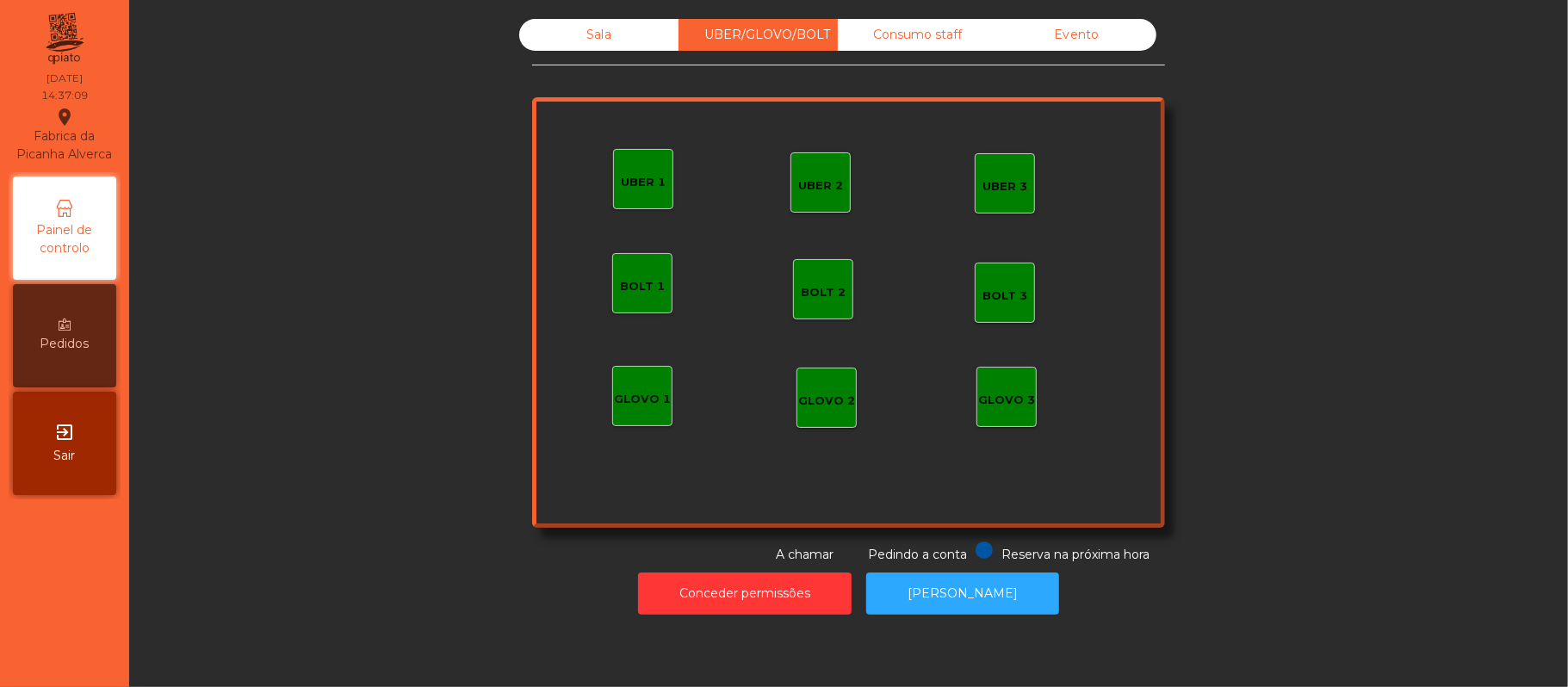
click at [592, 35] on div "Sala" at bounding box center [598, 35] width 159 height 32
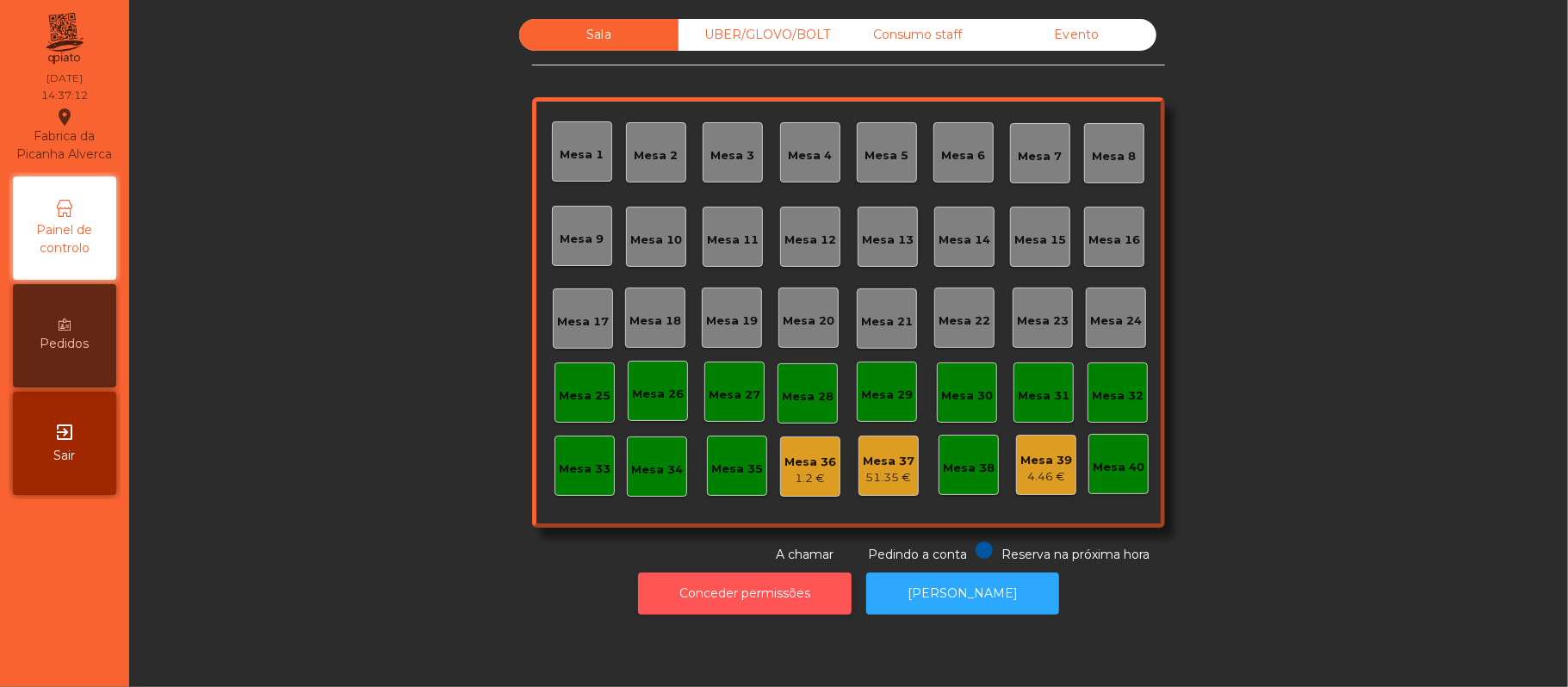
click at [725, 606] on button "Conceder permissões" at bounding box center [745, 593] width 213 height 42
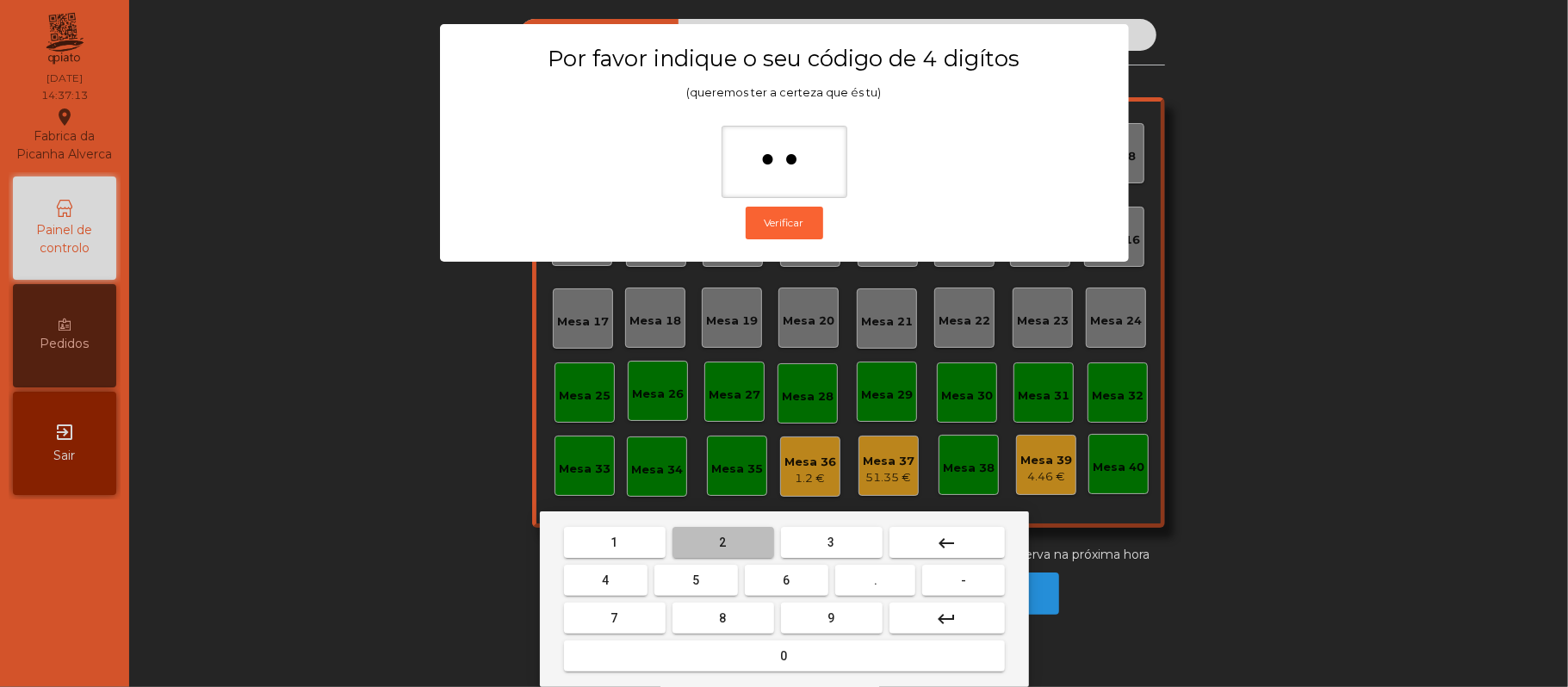
type input "***"
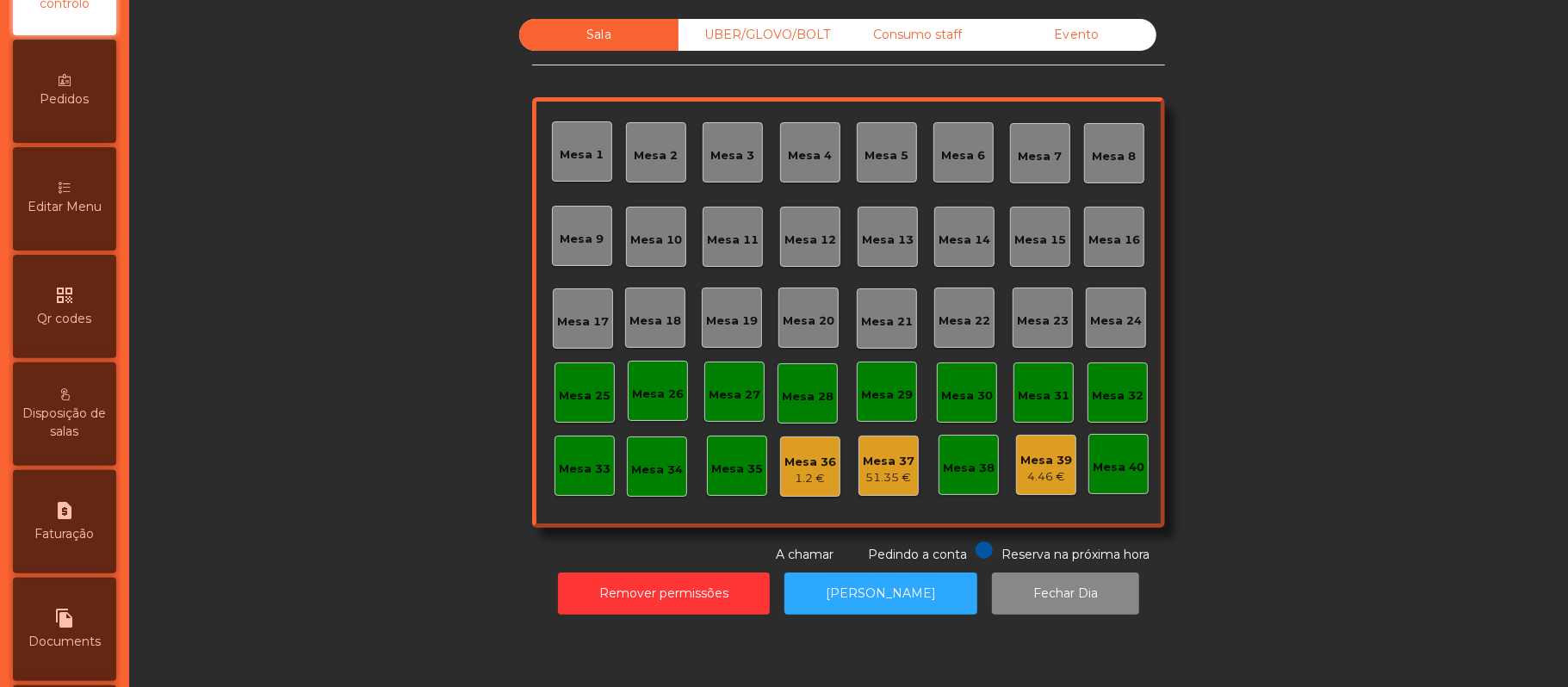
click at [91, 530] on div "request_page Faturação" at bounding box center [64, 521] width 104 height 104
select select "*"
select select "****"
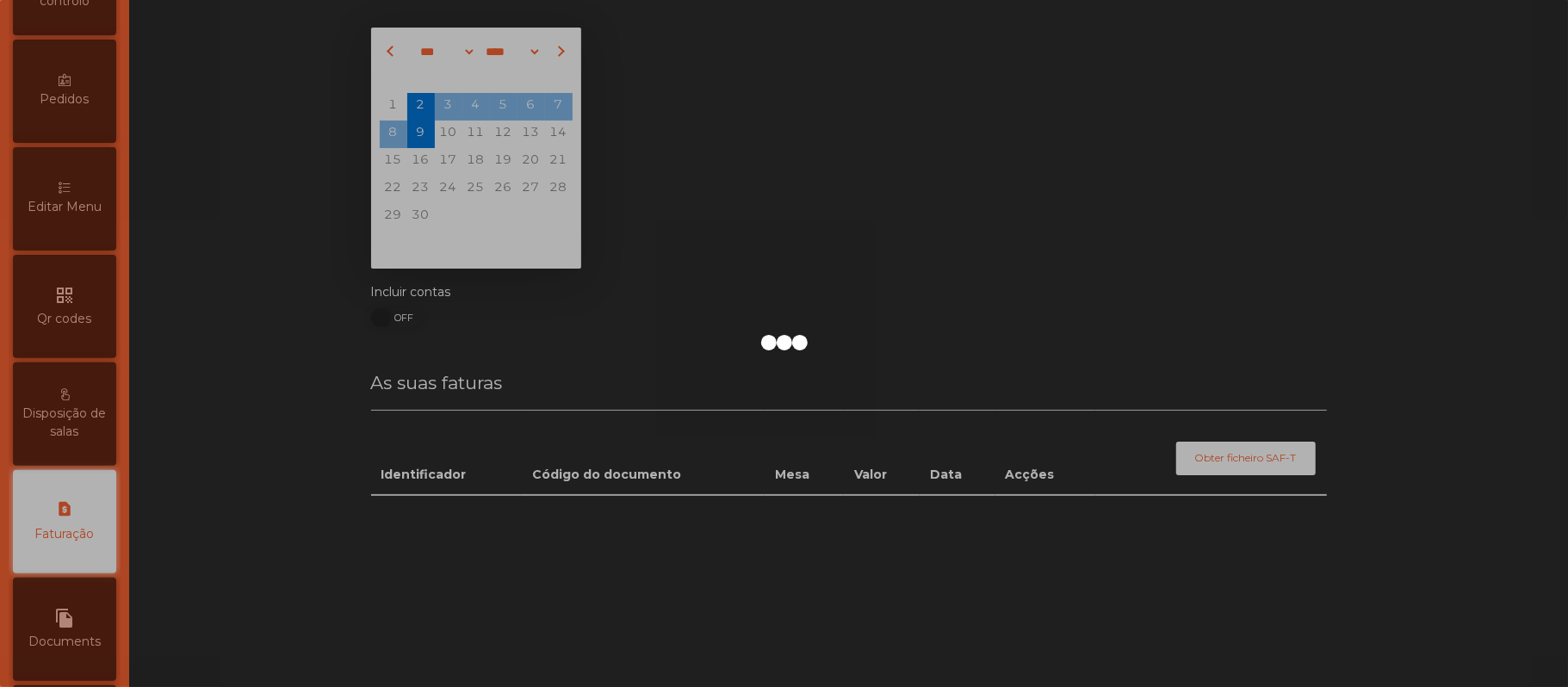
scroll to position [441, 0]
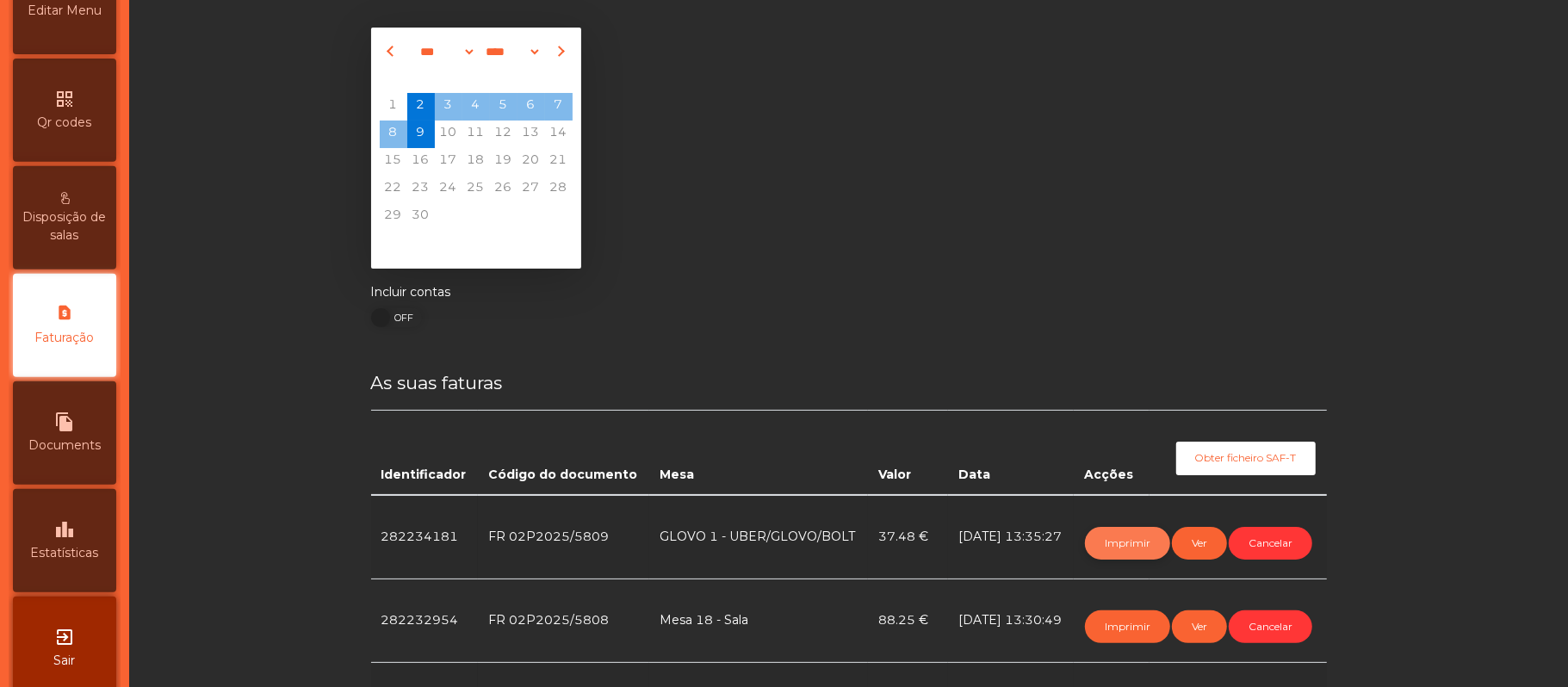
click at [1100, 532] on button "Imprimir" at bounding box center [1128, 543] width 85 height 33
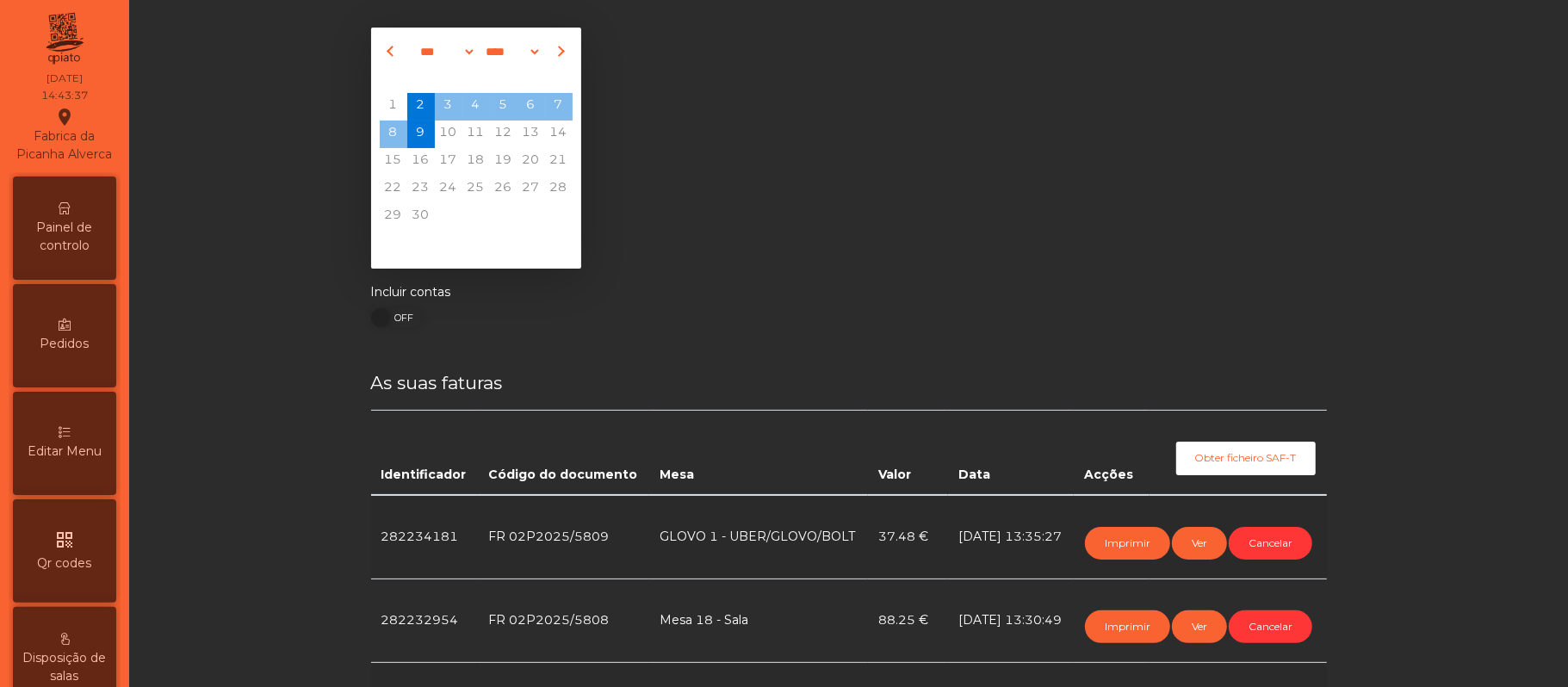
click at [84, 232] on div "Painel de controlo" at bounding box center [64, 228] width 104 height 104
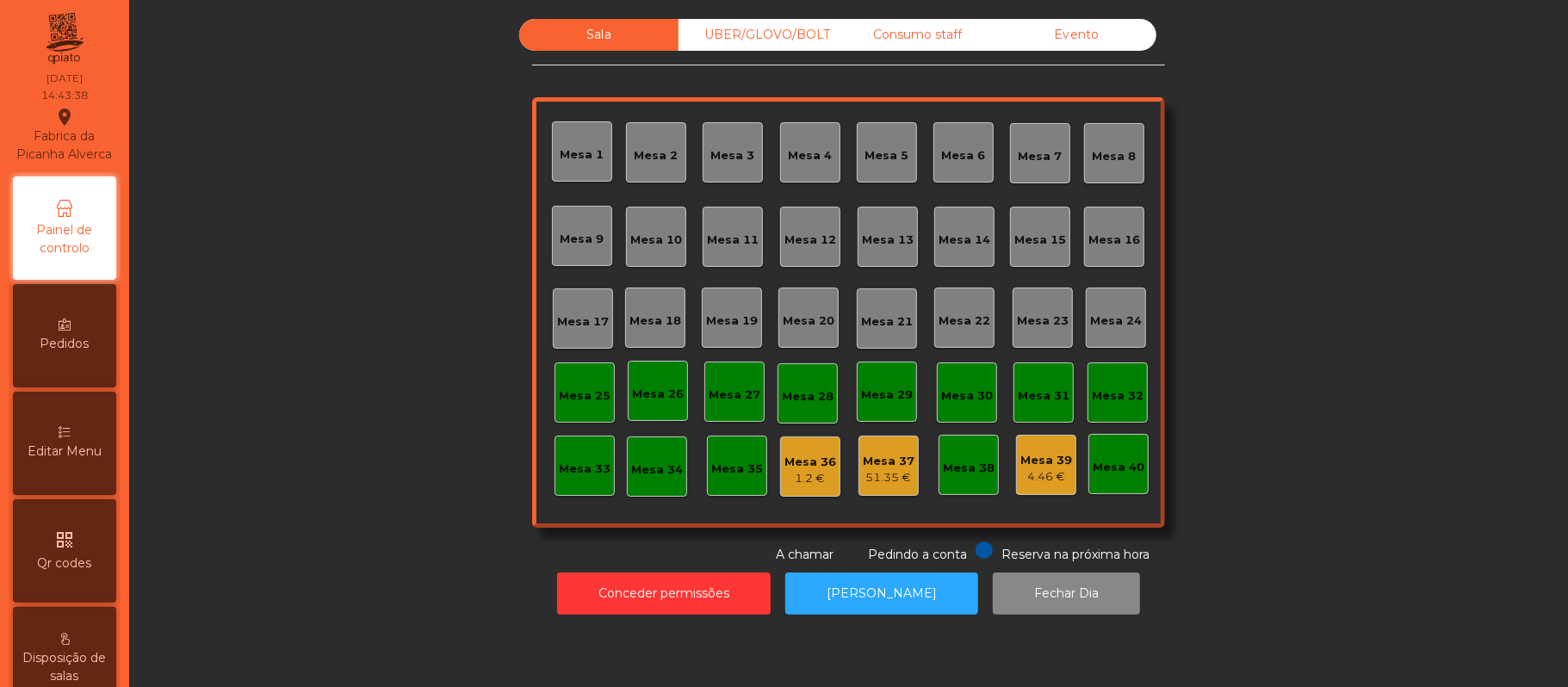
click at [1041, 468] on div "4.46 €" at bounding box center [1046, 476] width 51 height 17
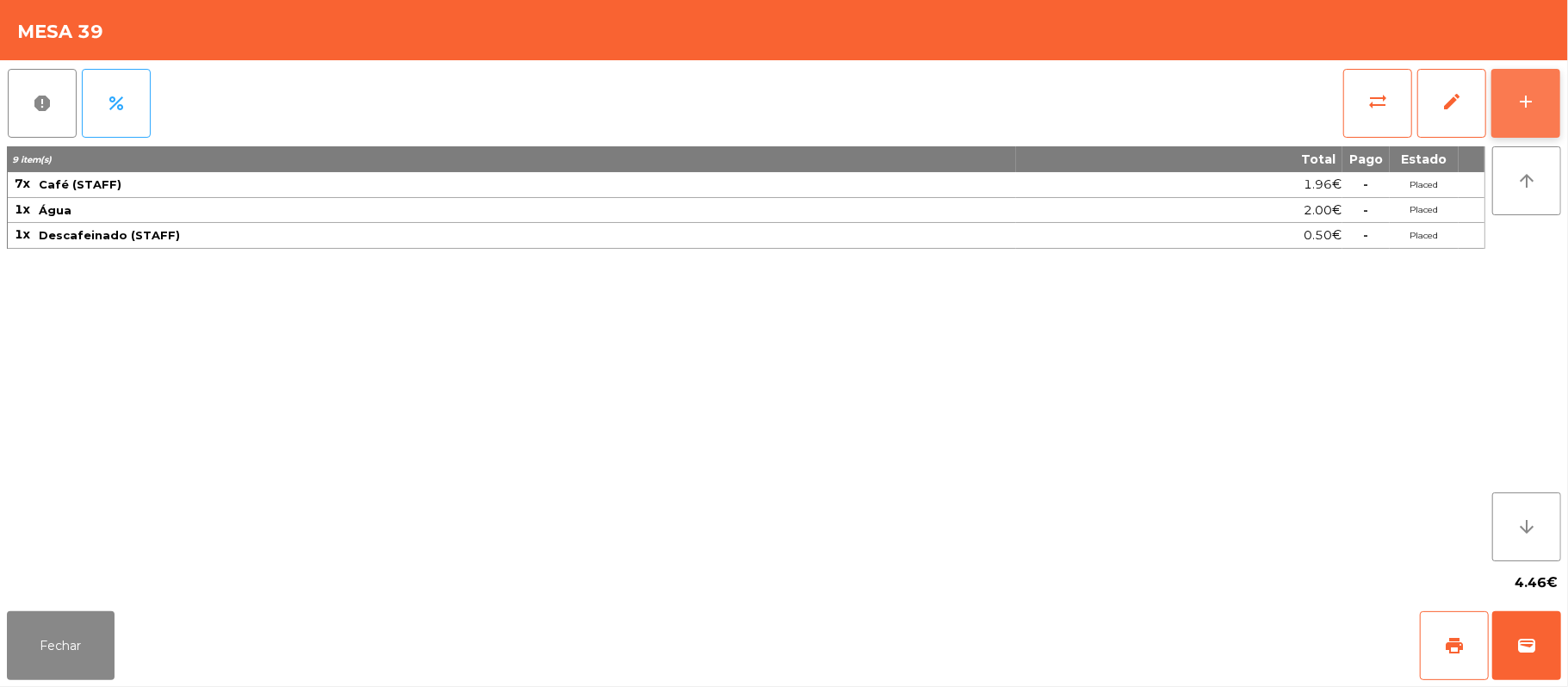
click at [1520, 109] on div "add" at bounding box center [1526, 101] width 21 height 21
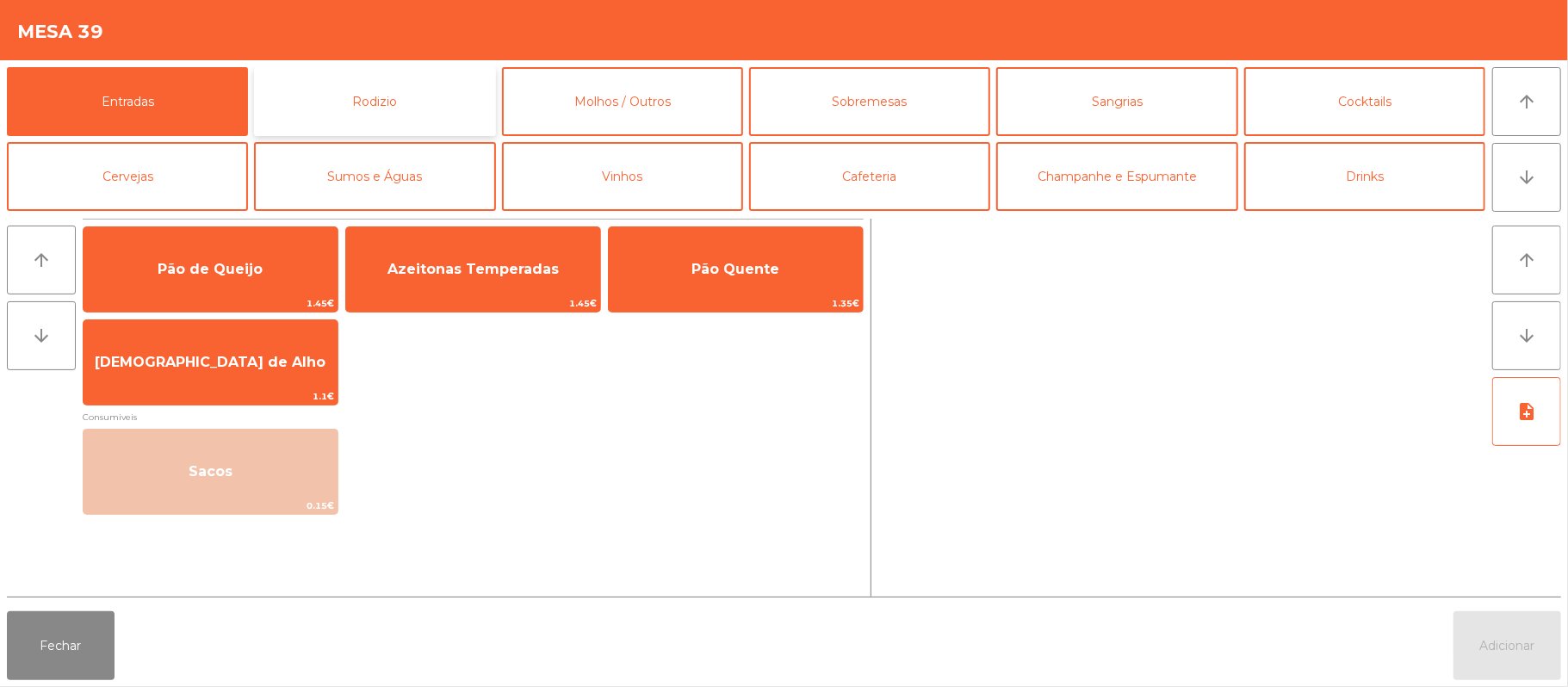
click at [356, 108] on button "Rodizio" at bounding box center [374, 102] width 241 height 69
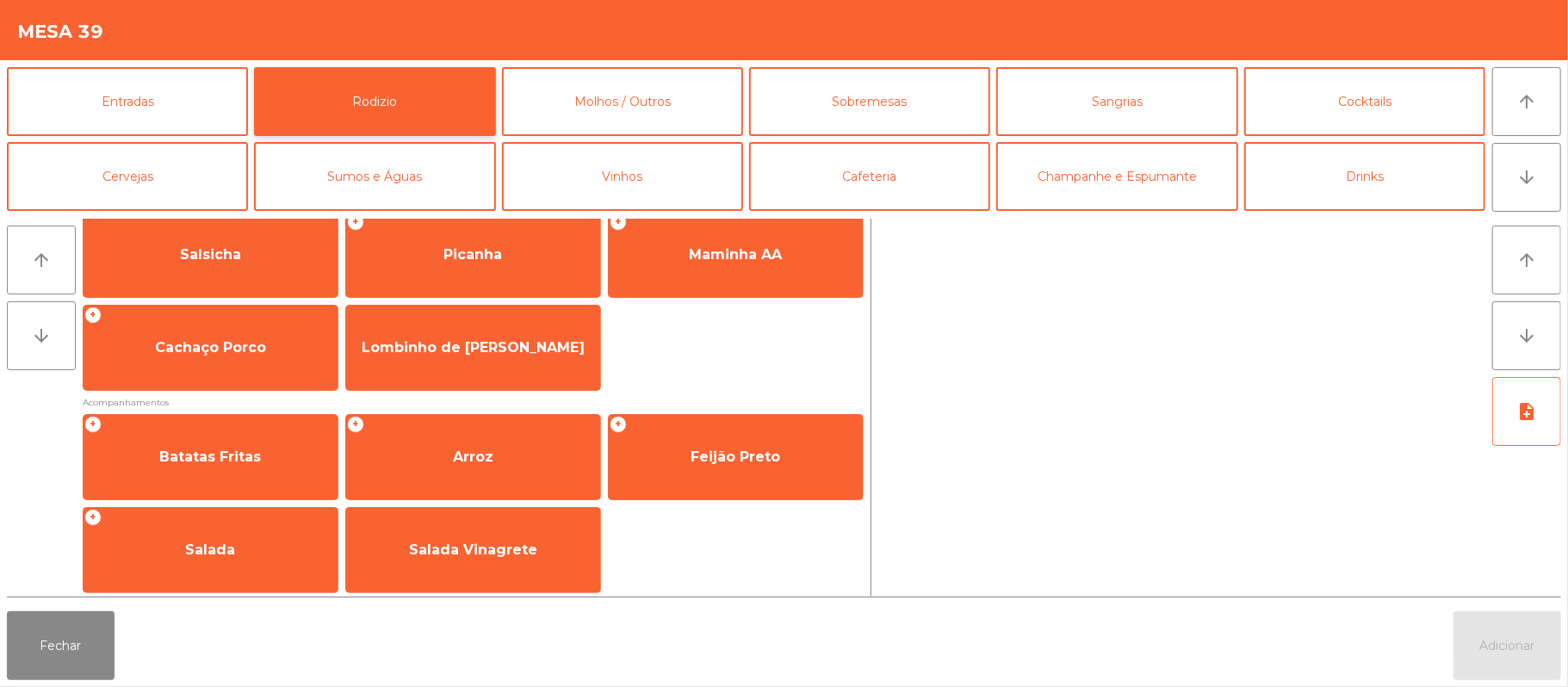
scroll to position [220, 0]
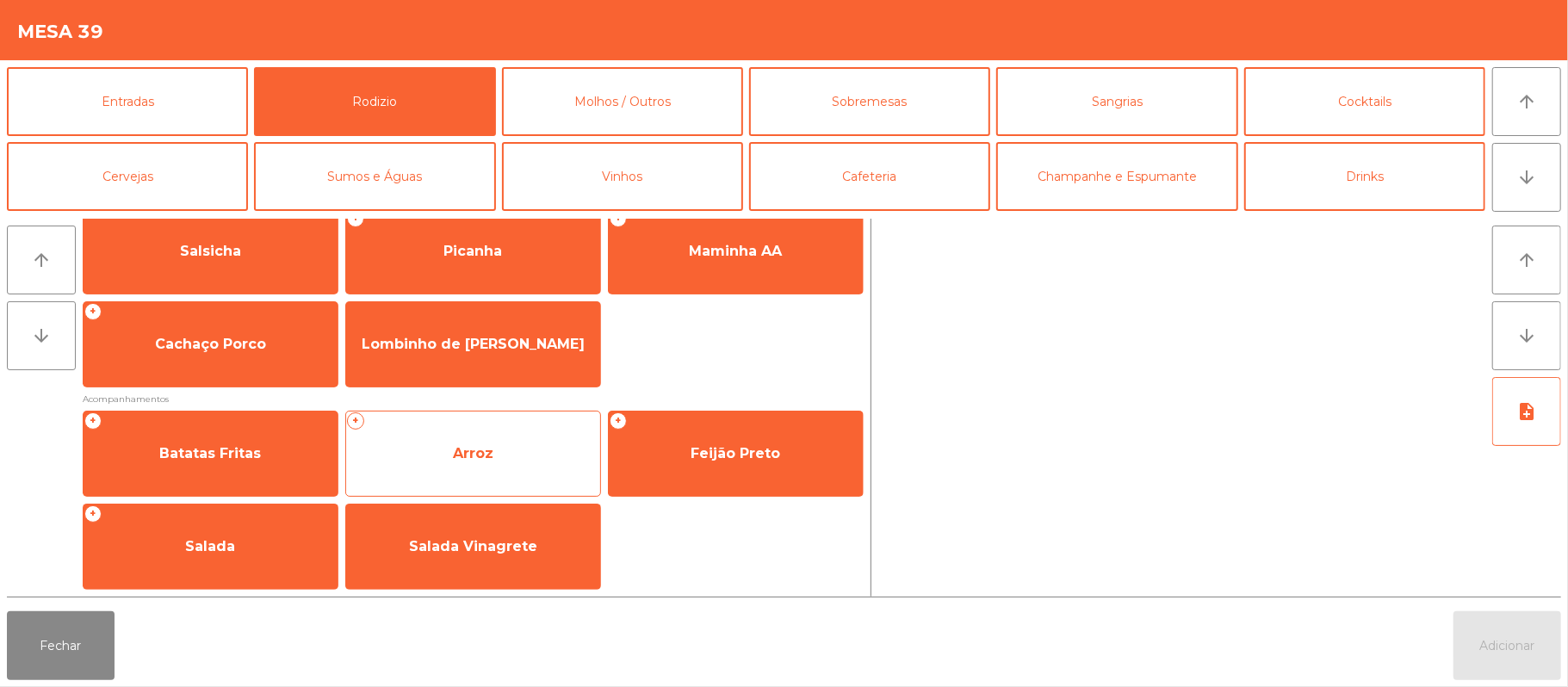
click at [444, 448] on span "Arroz" at bounding box center [473, 453] width 254 height 46
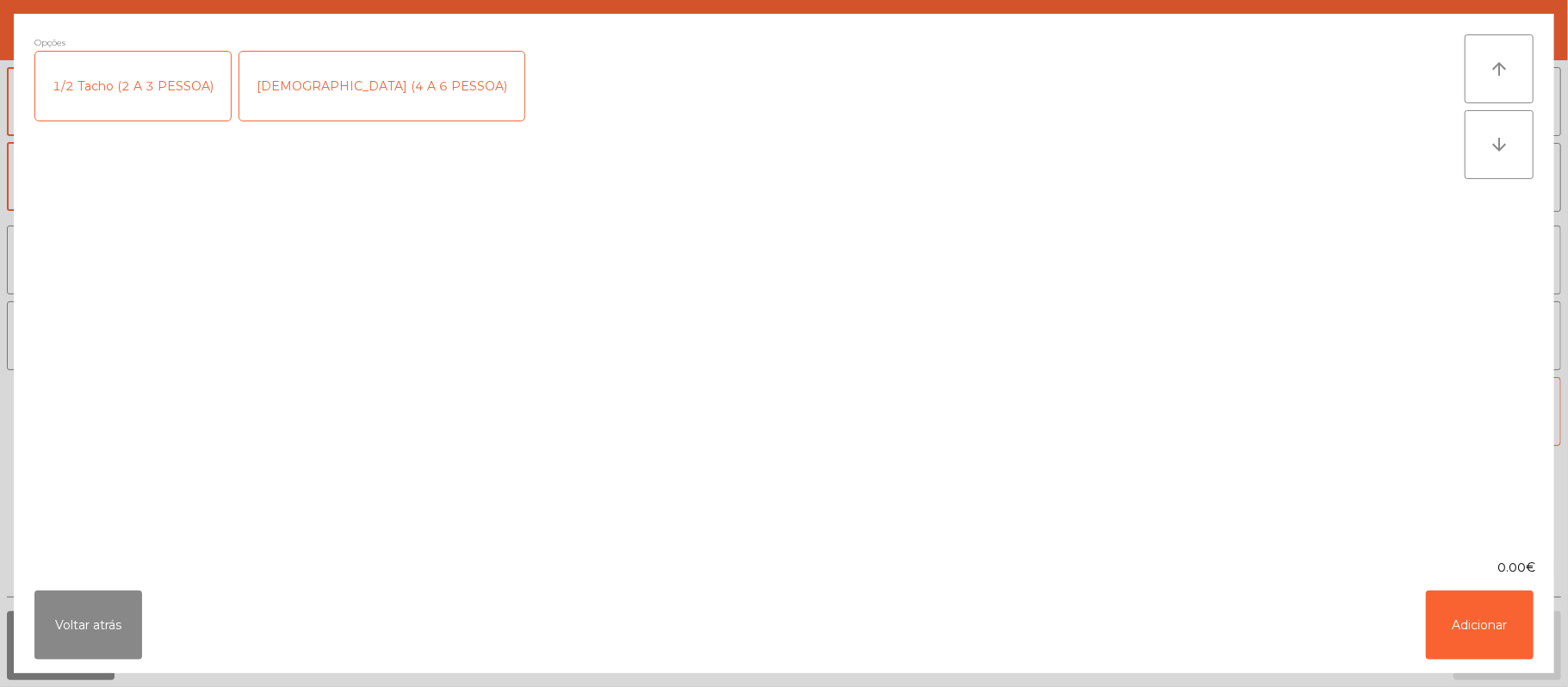
click at [320, 83] on div "[DEMOGRAPHIC_DATA] (4 A 6 PESSOA)" at bounding box center [381, 86] width 285 height 69
click at [1464, 621] on button "Adicionar" at bounding box center [1479, 625] width 108 height 69
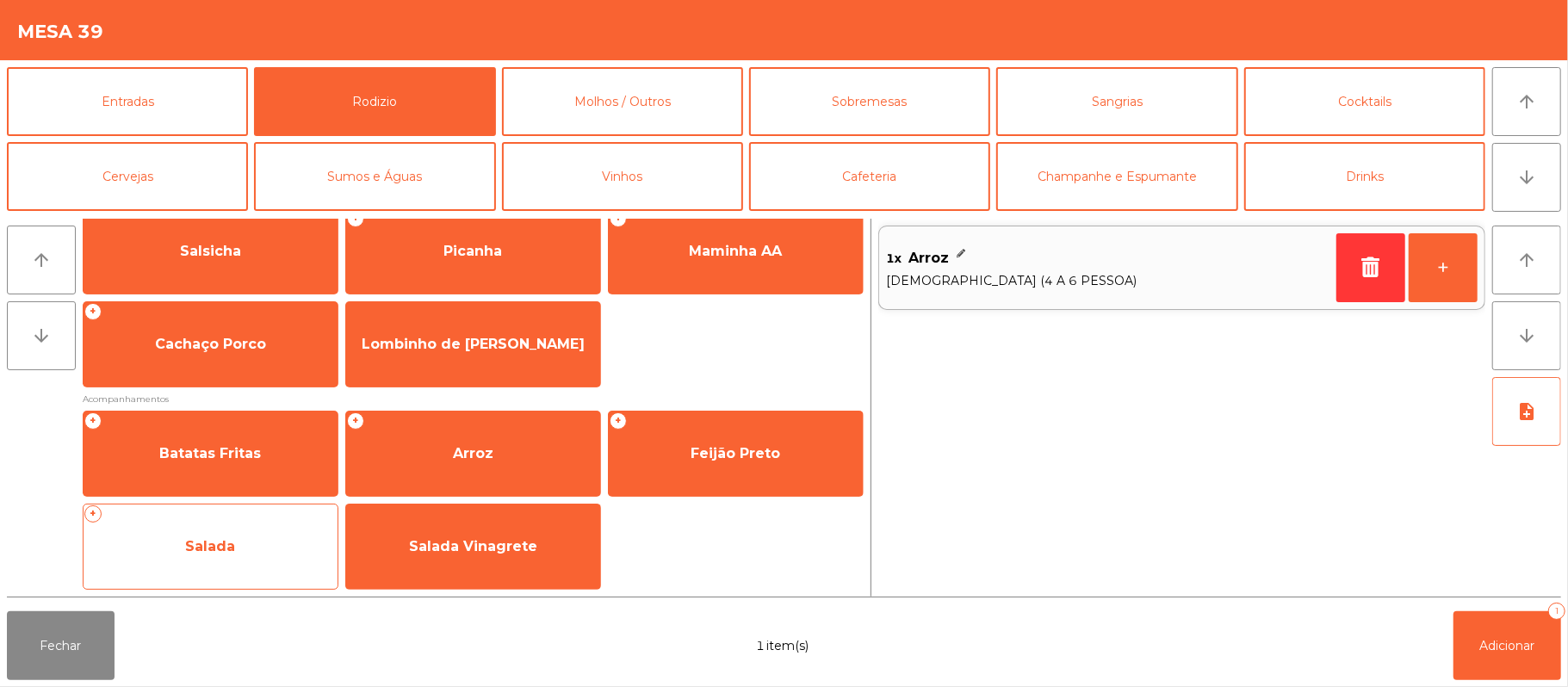
click at [204, 541] on span "Salada" at bounding box center [210, 546] width 50 height 17
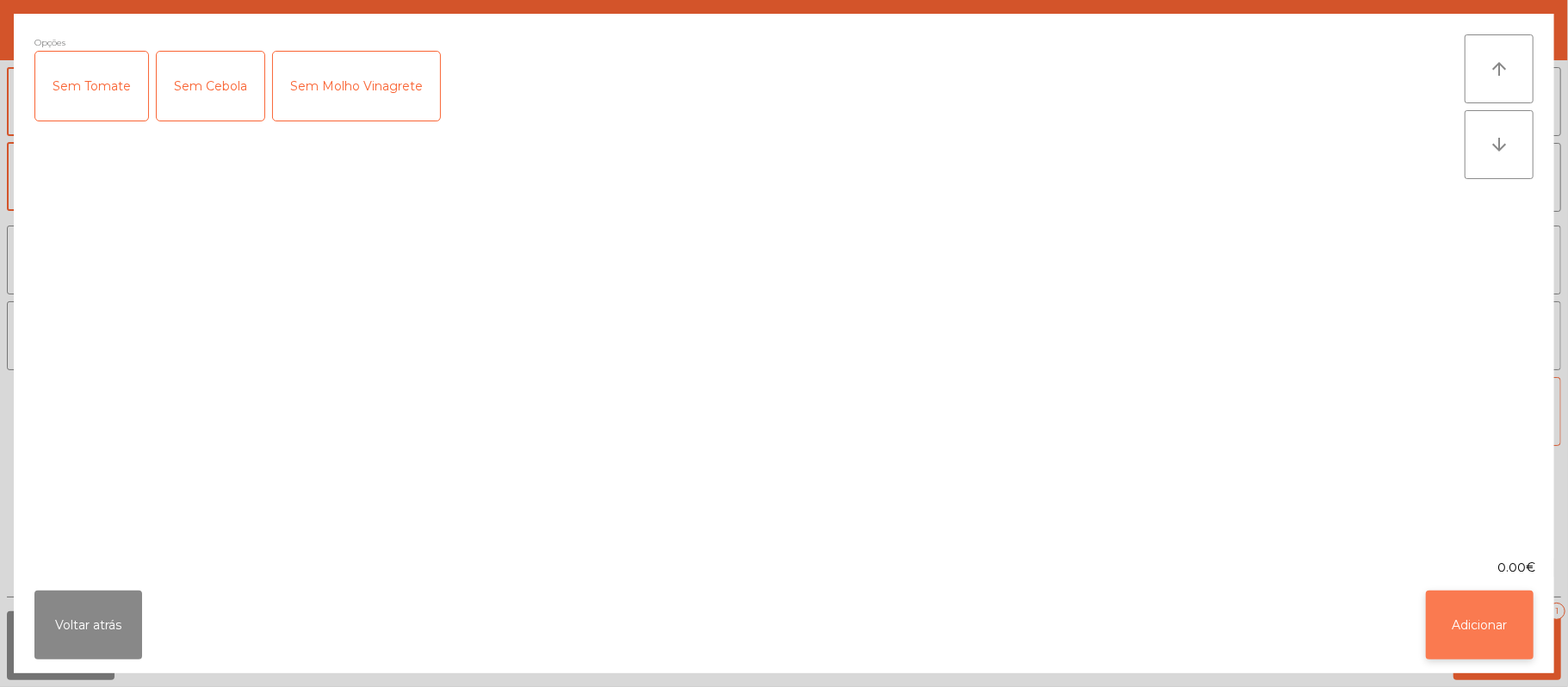
click at [1478, 637] on button "Adicionar" at bounding box center [1479, 625] width 108 height 69
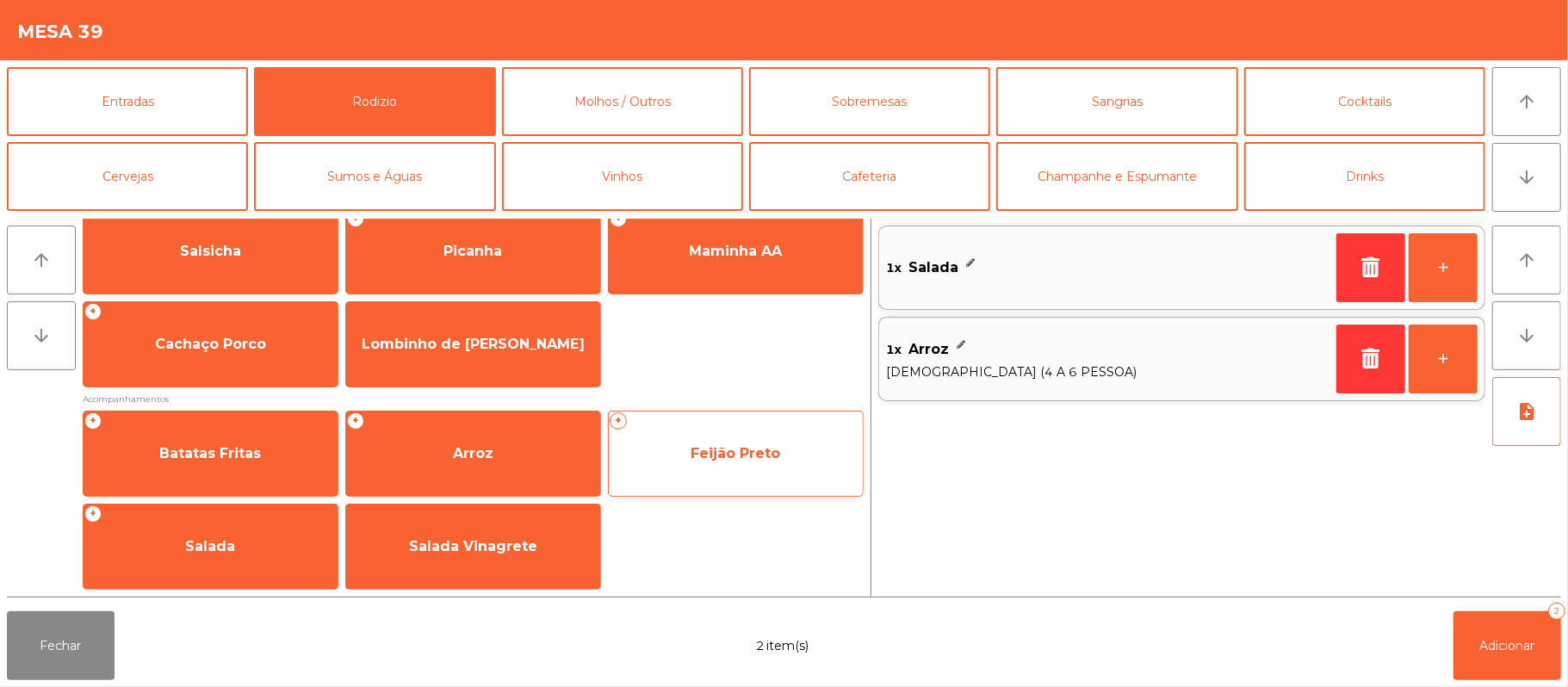
click at [711, 456] on span "Feijão Preto" at bounding box center [735, 453] width 90 height 17
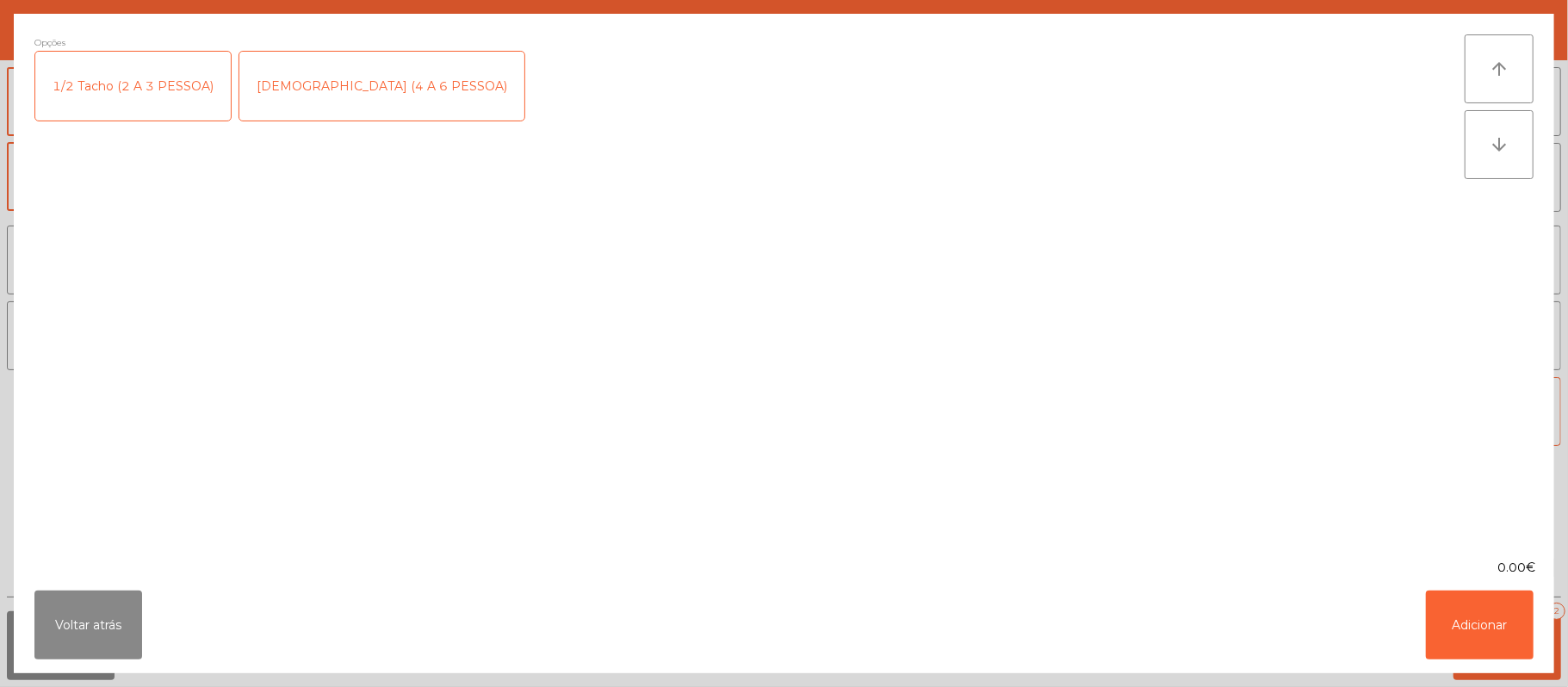
click at [124, 83] on div "1/2 Tacho (2 A 3 PESSOA)" at bounding box center [133, 86] width 196 height 69
click at [1472, 625] on button "Adicionar" at bounding box center [1479, 625] width 108 height 69
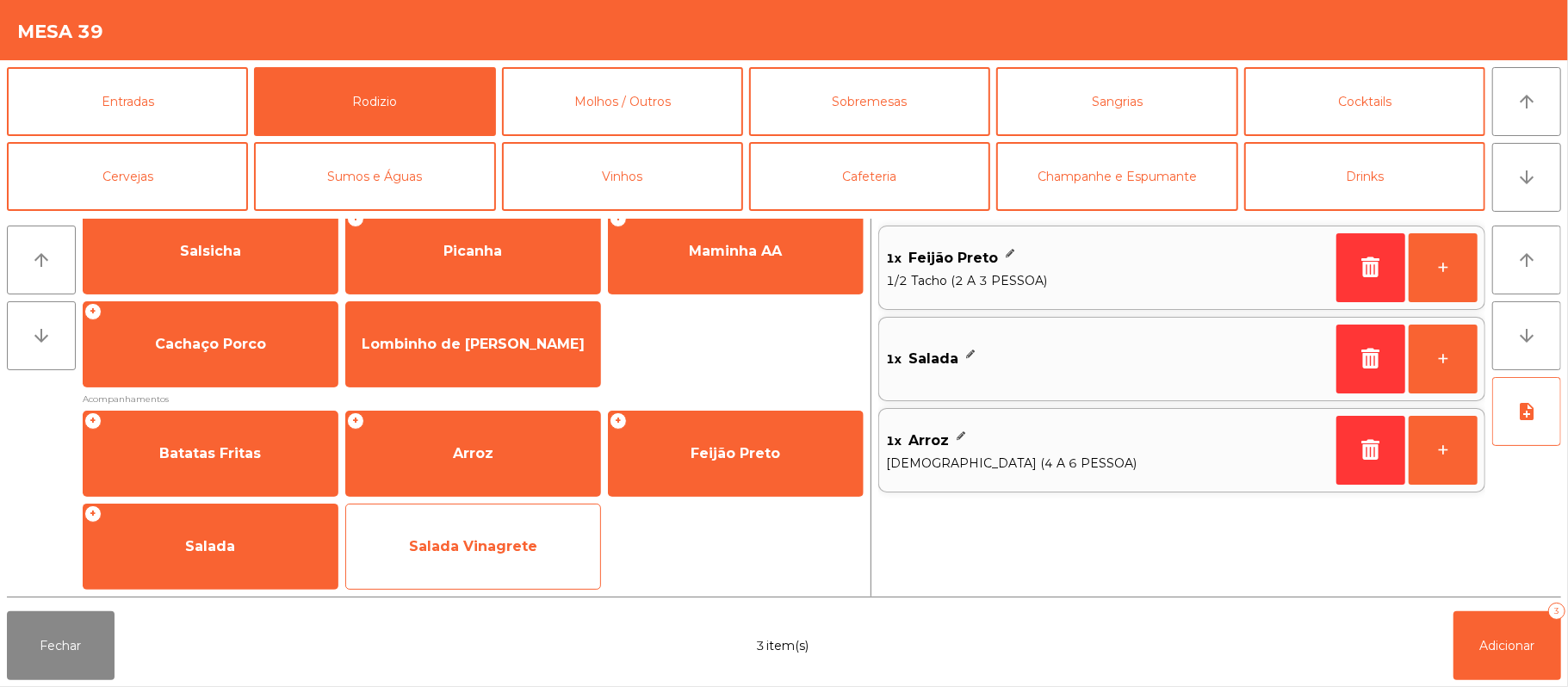
click at [472, 528] on span "Salada Vinagrete" at bounding box center [473, 546] width 254 height 46
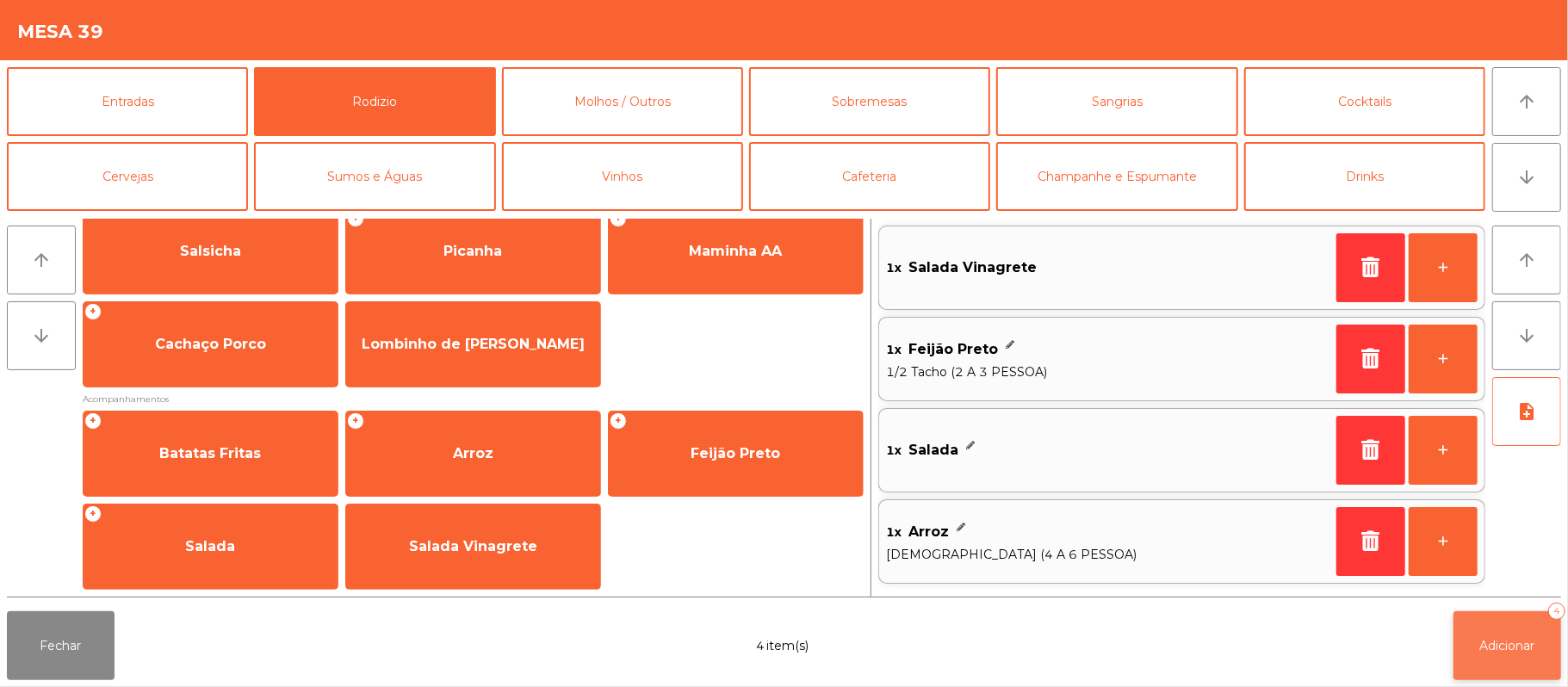
click at [1507, 649] on span "Adicionar" at bounding box center [1508, 646] width 55 height 16
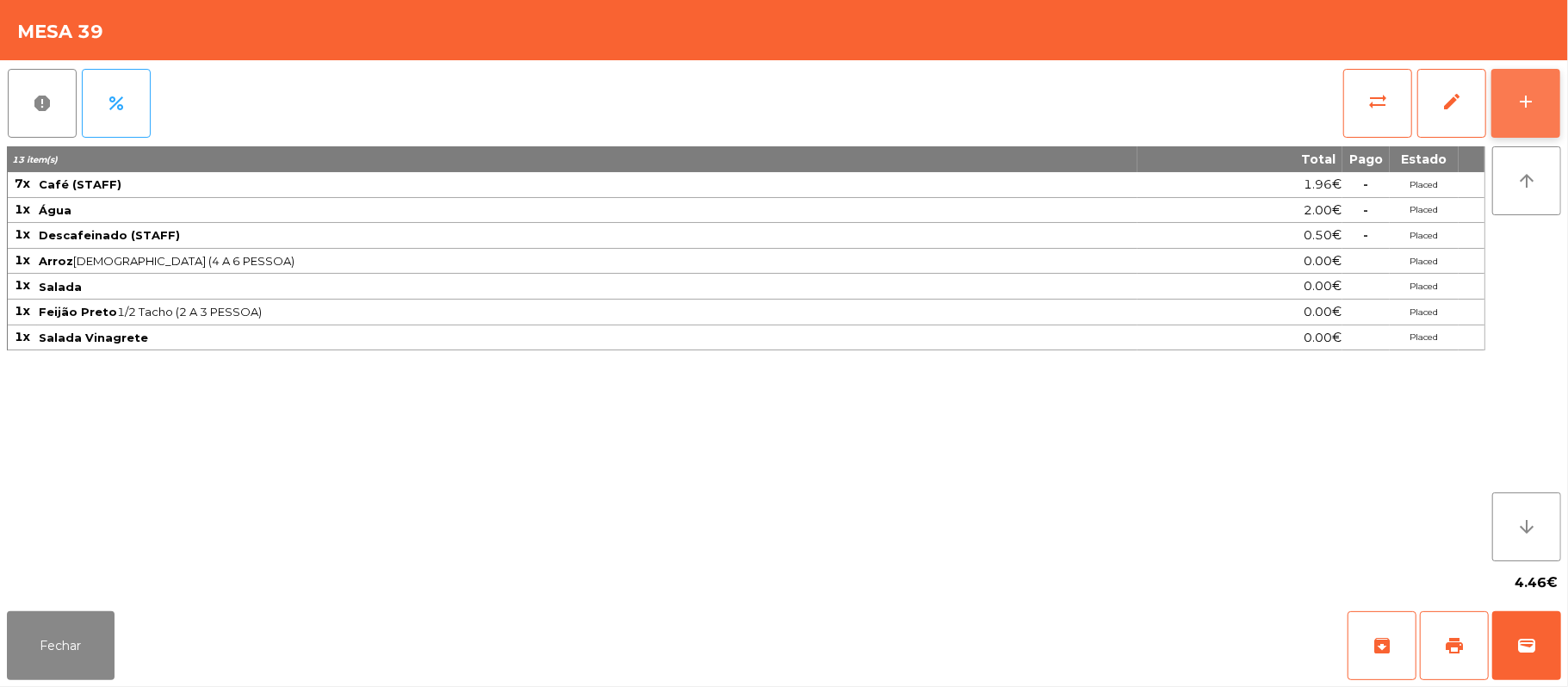
click at [1517, 111] on div "add" at bounding box center [1526, 101] width 21 height 21
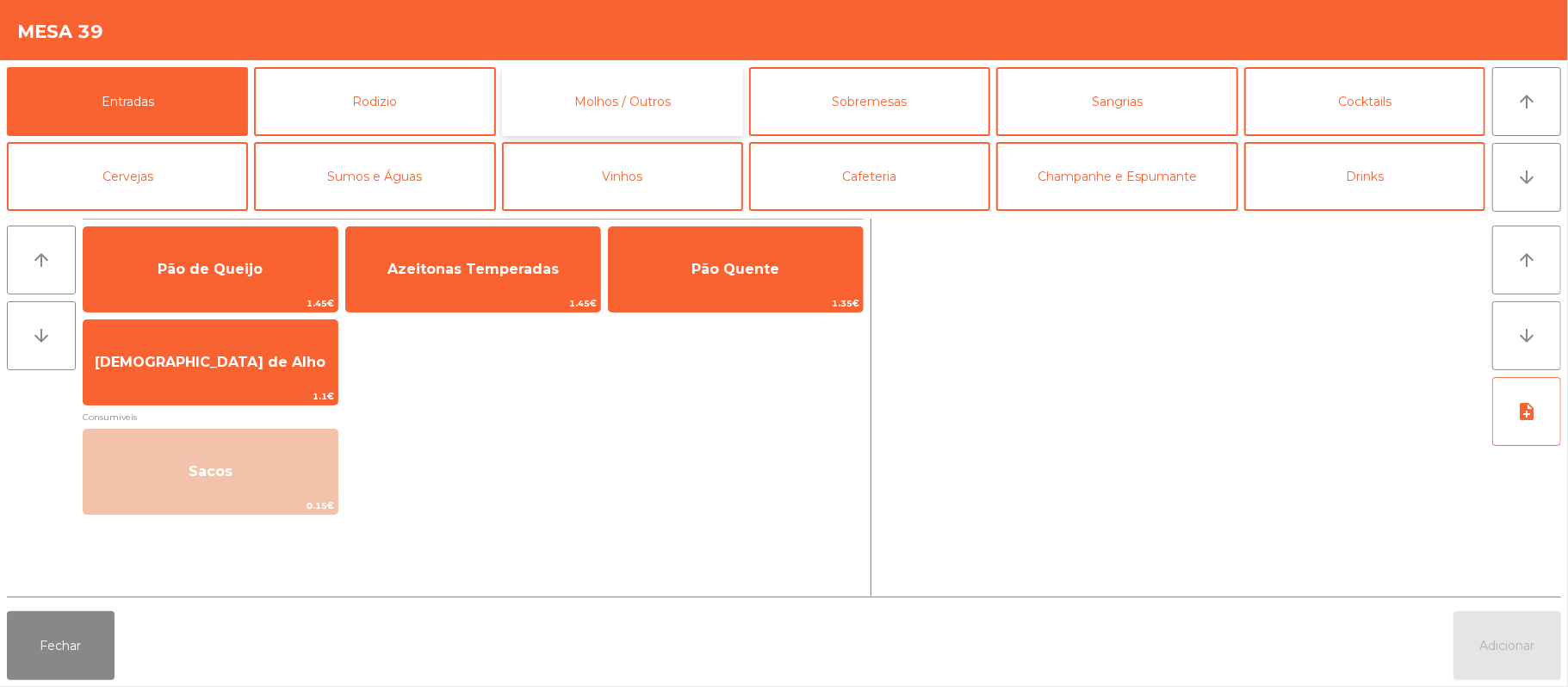
click at [590, 100] on button "Molhos / Outros" at bounding box center [622, 102] width 241 height 69
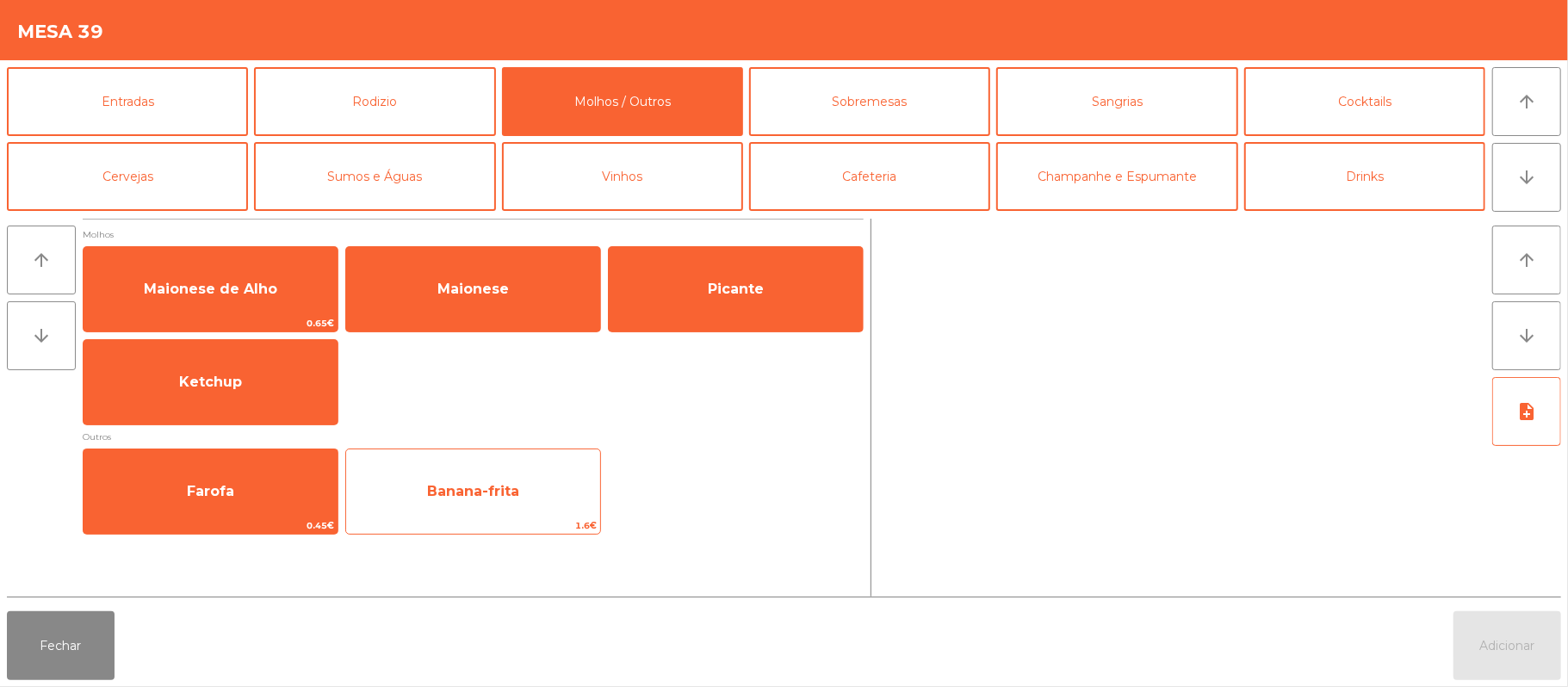
click at [449, 491] on span "Banana-frita" at bounding box center [473, 491] width 92 height 17
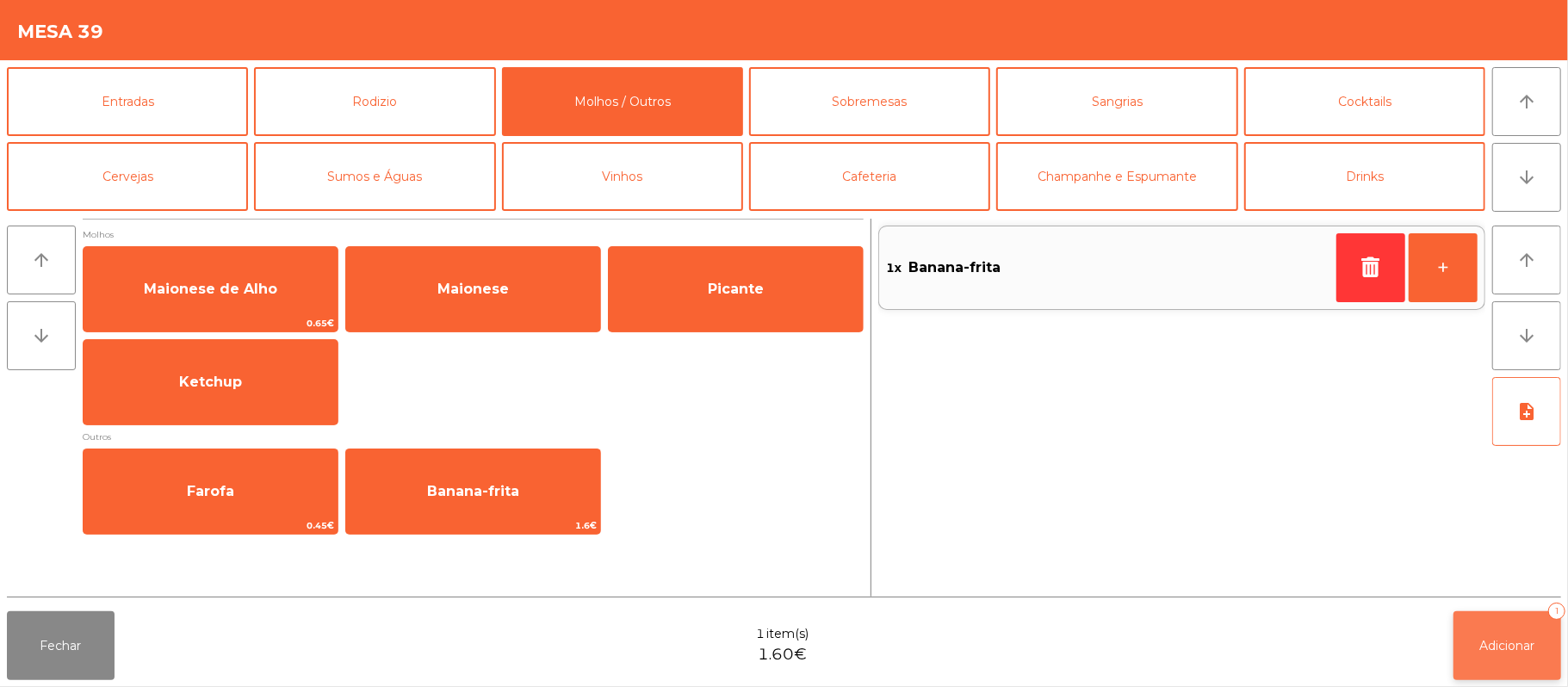
click at [1511, 646] on span "Adicionar" at bounding box center [1508, 646] width 55 height 16
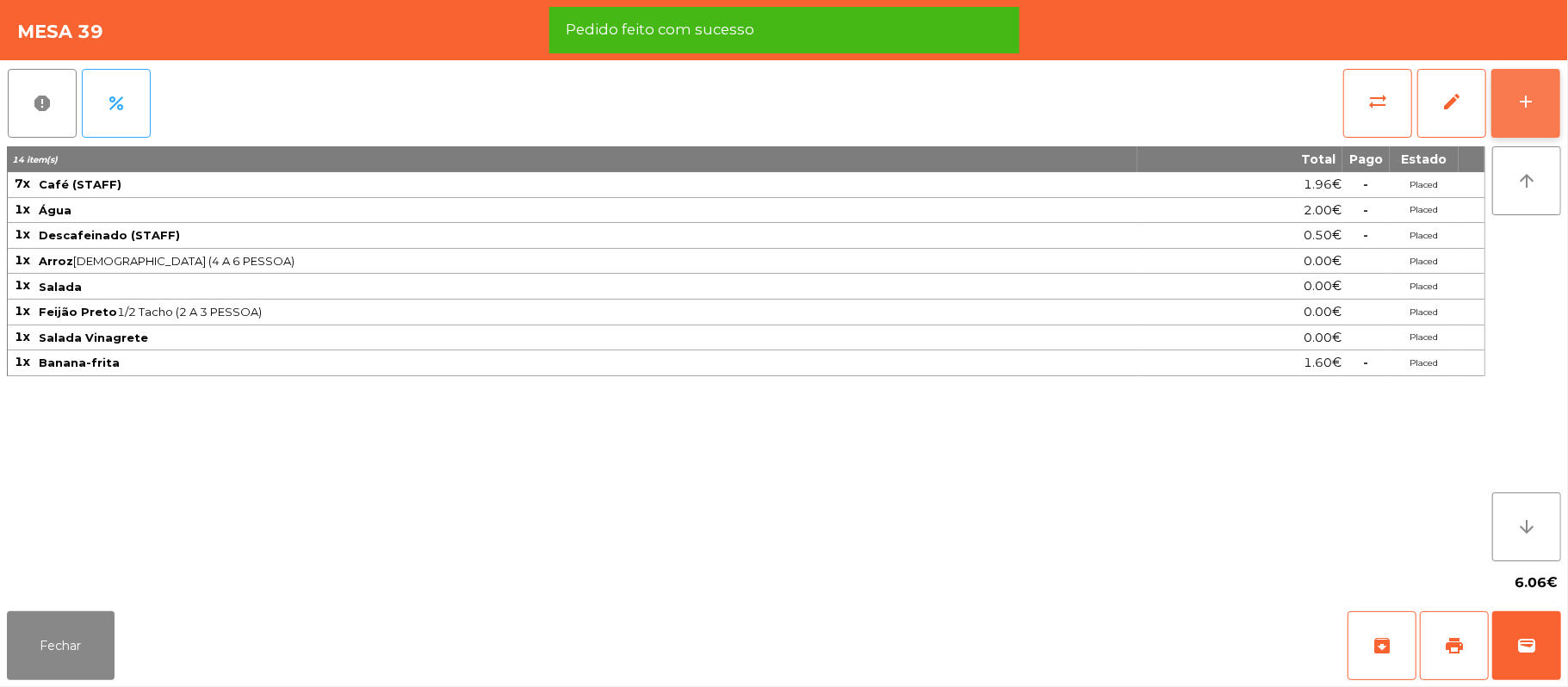
click at [1524, 95] on div "add" at bounding box center [1526, 101] width 21 height 21
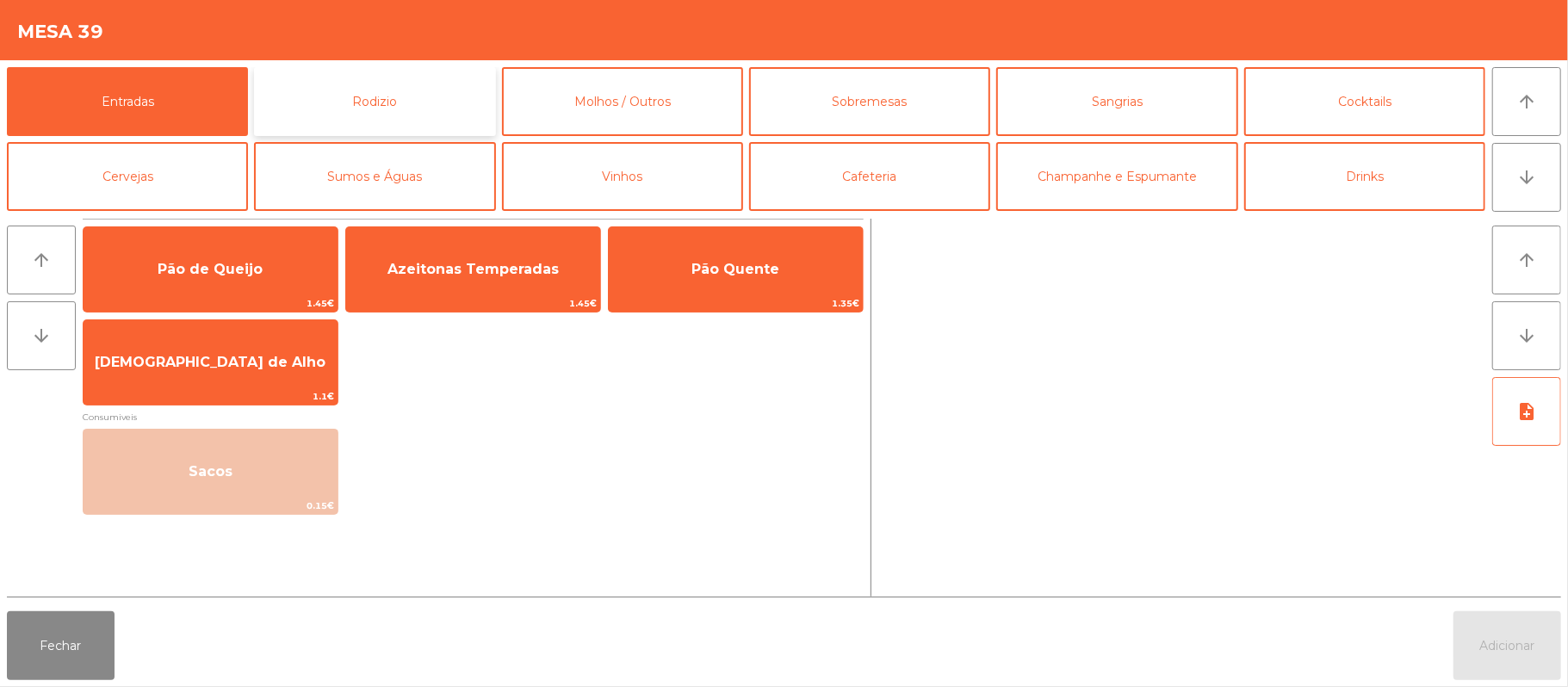
click at [346, 102] on button "Rodizio" at bounding box center [374, 102] width 241 height 69
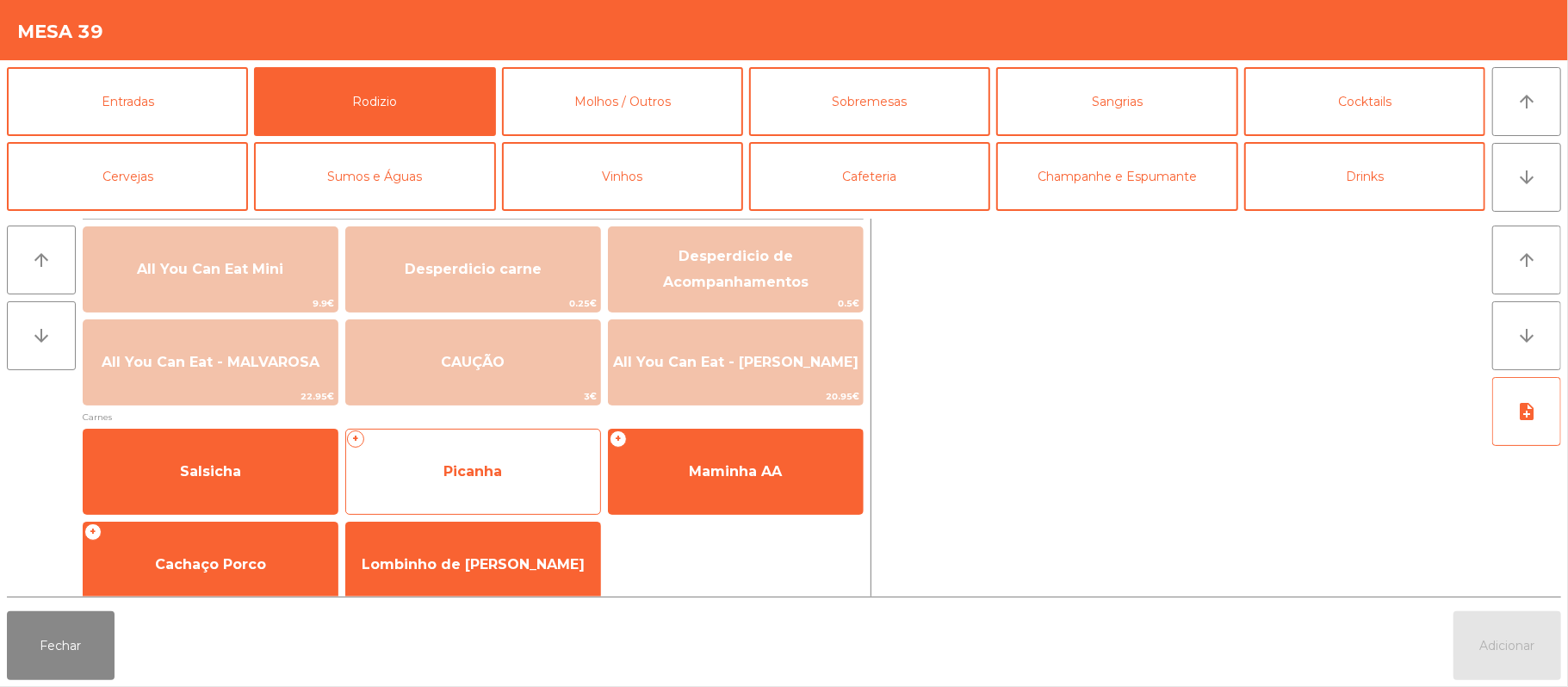
click at [438, 467] on span "Picanha" at bounding box center [473, 471] width 254 height 46
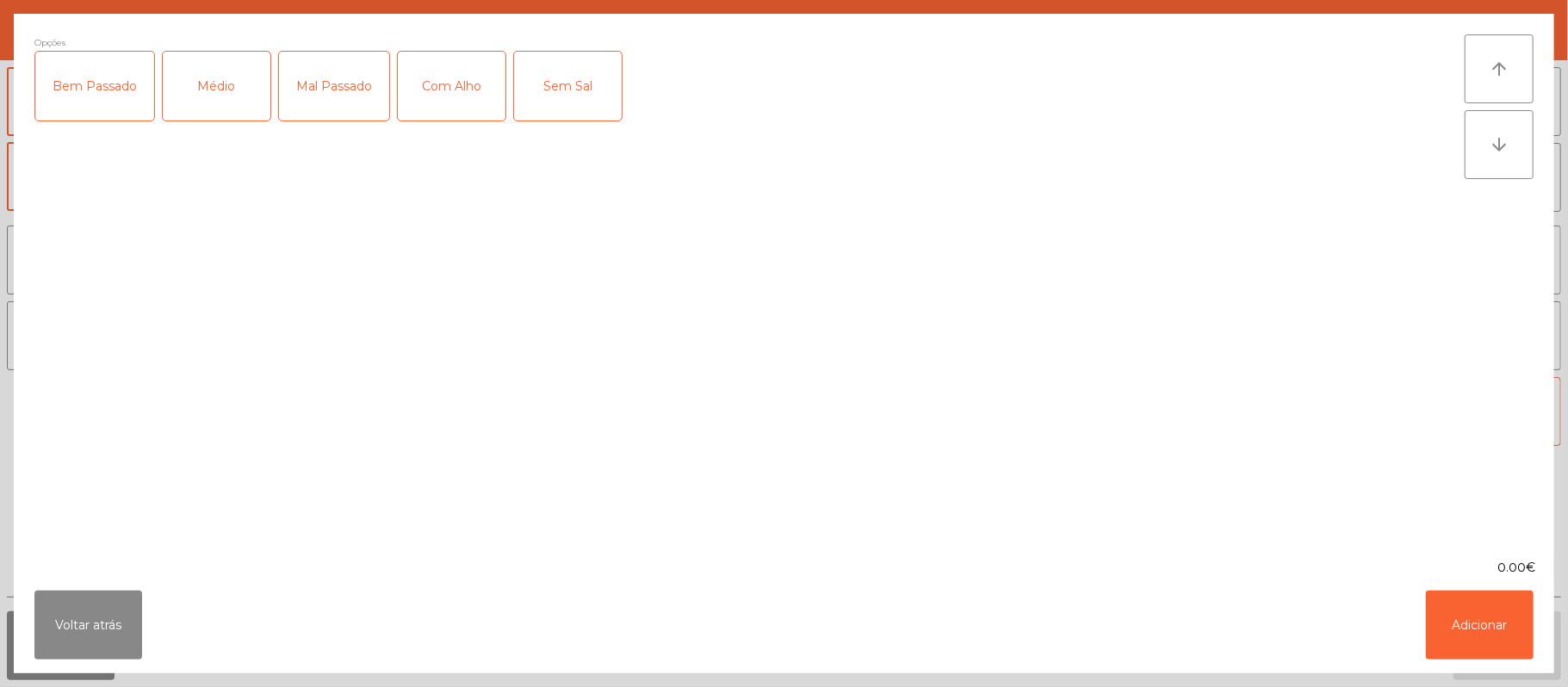
click at [217, 101] on div "Médio" at bounding box center [216, 86] width 108 height 69
click at [1478, 616] on button "Adicionar" at bounding box center [1479, 625] width 108 height 69
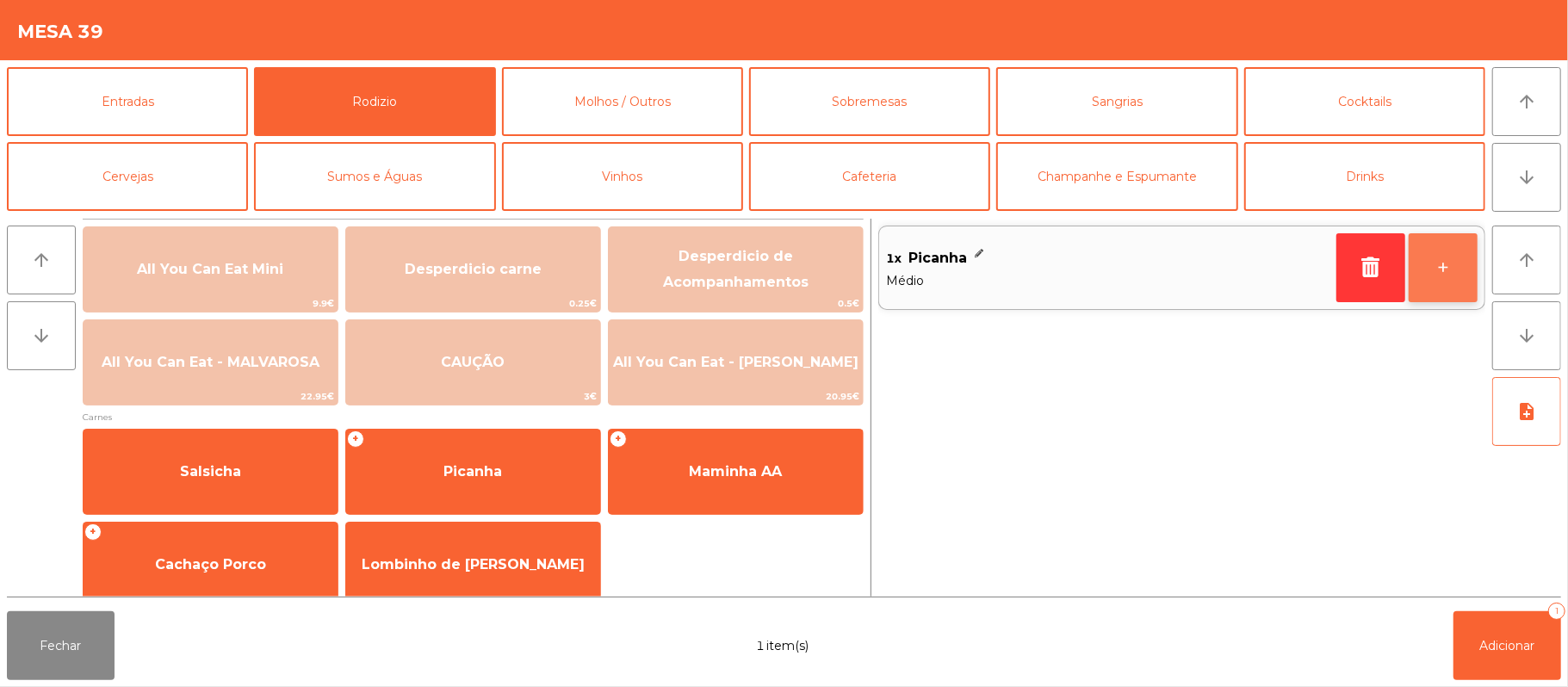
click at [1435, 269] on button "+" at bounding box center [1444, 267] width 69 height 69
click at [1437, 266] on button "+" at bounding box center [1444, 267] width 69 height 69
click at [1438, 269] on button "+" at bounding box center [1444, 267] width 69 height 69
click at [1440, 269] on button "+" at bounding box center [1444, 267] width 69 height 69
click at [1435, 272] on button "+" at bounding box center [1444, 267] width 69 height 69
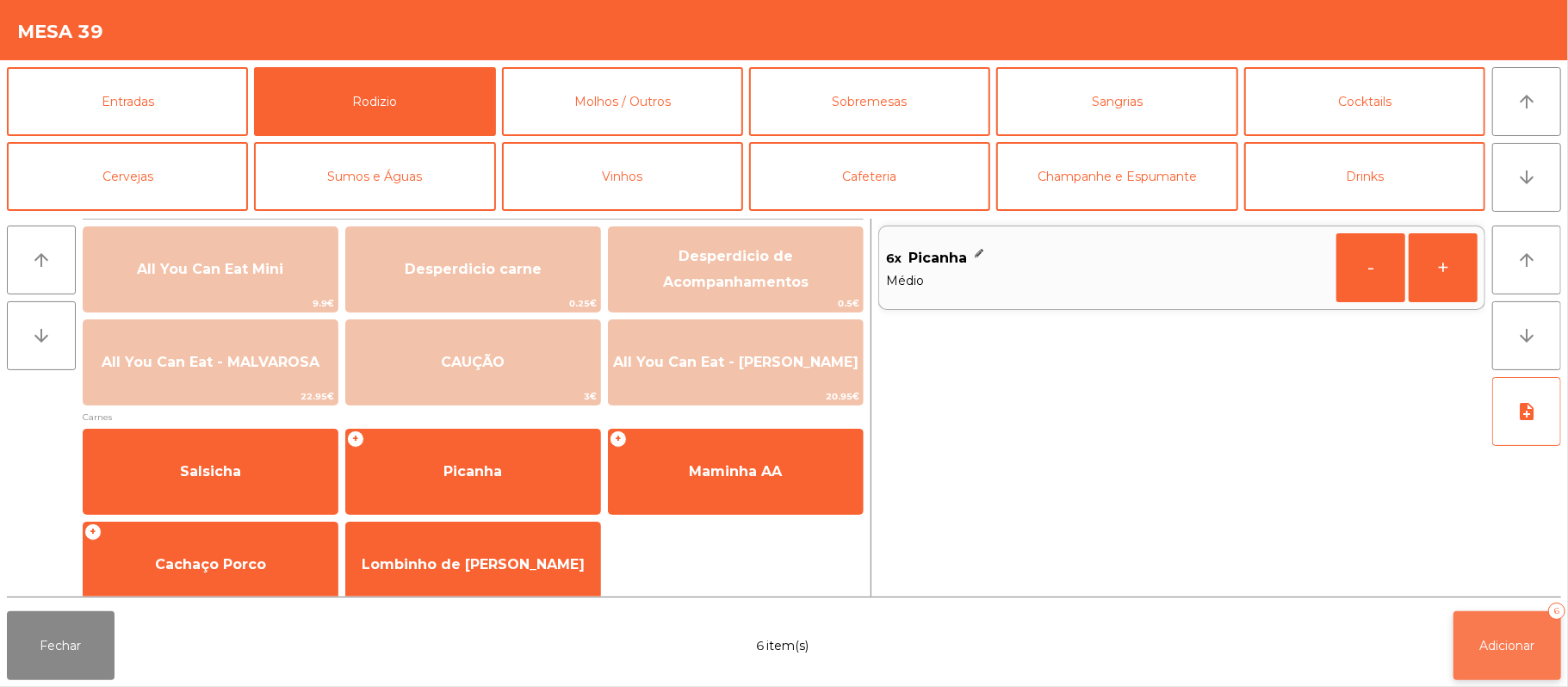
click at [1504, 638] on span "Adicionar" at bounding box center [1508, 646] width 55 height 16
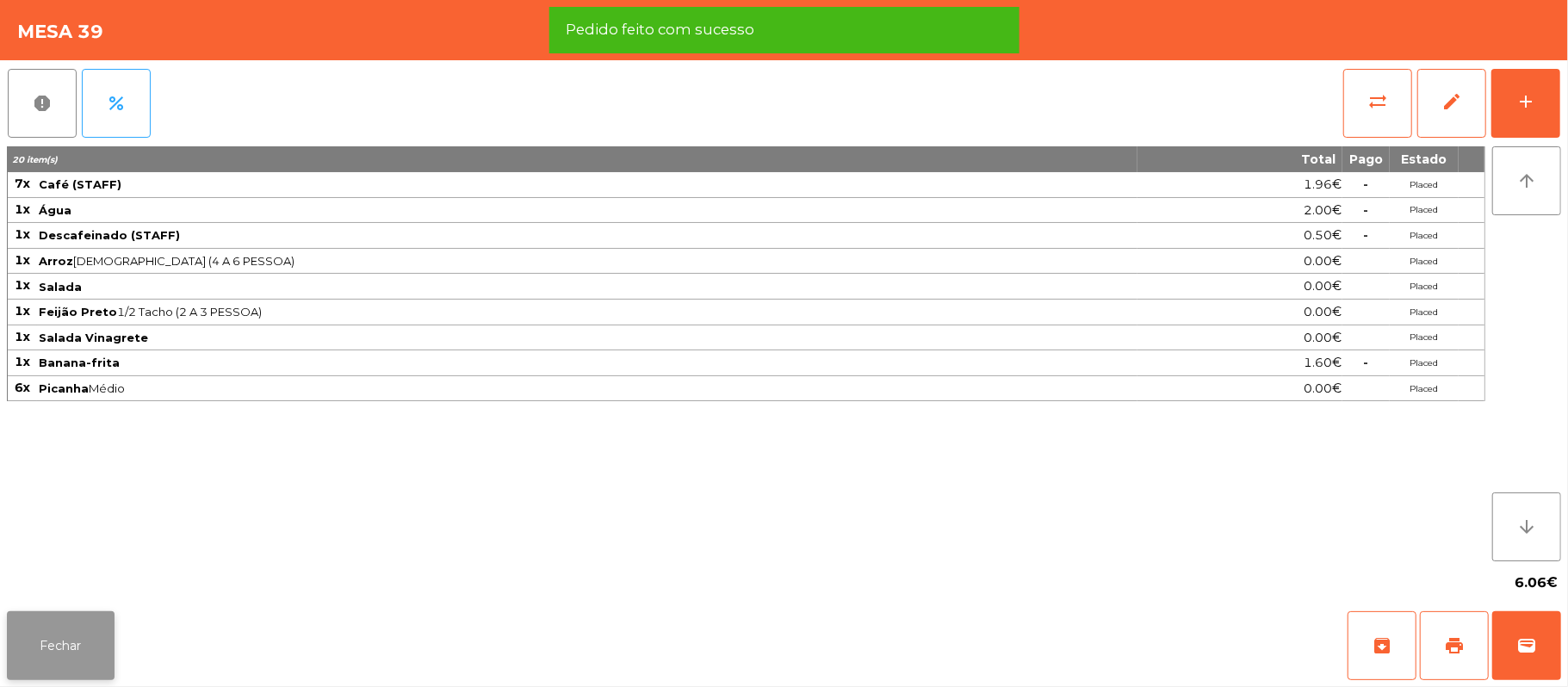
click at [77, 641] on button "Fechar" at bounding box center [60, 646] width 108 height 69
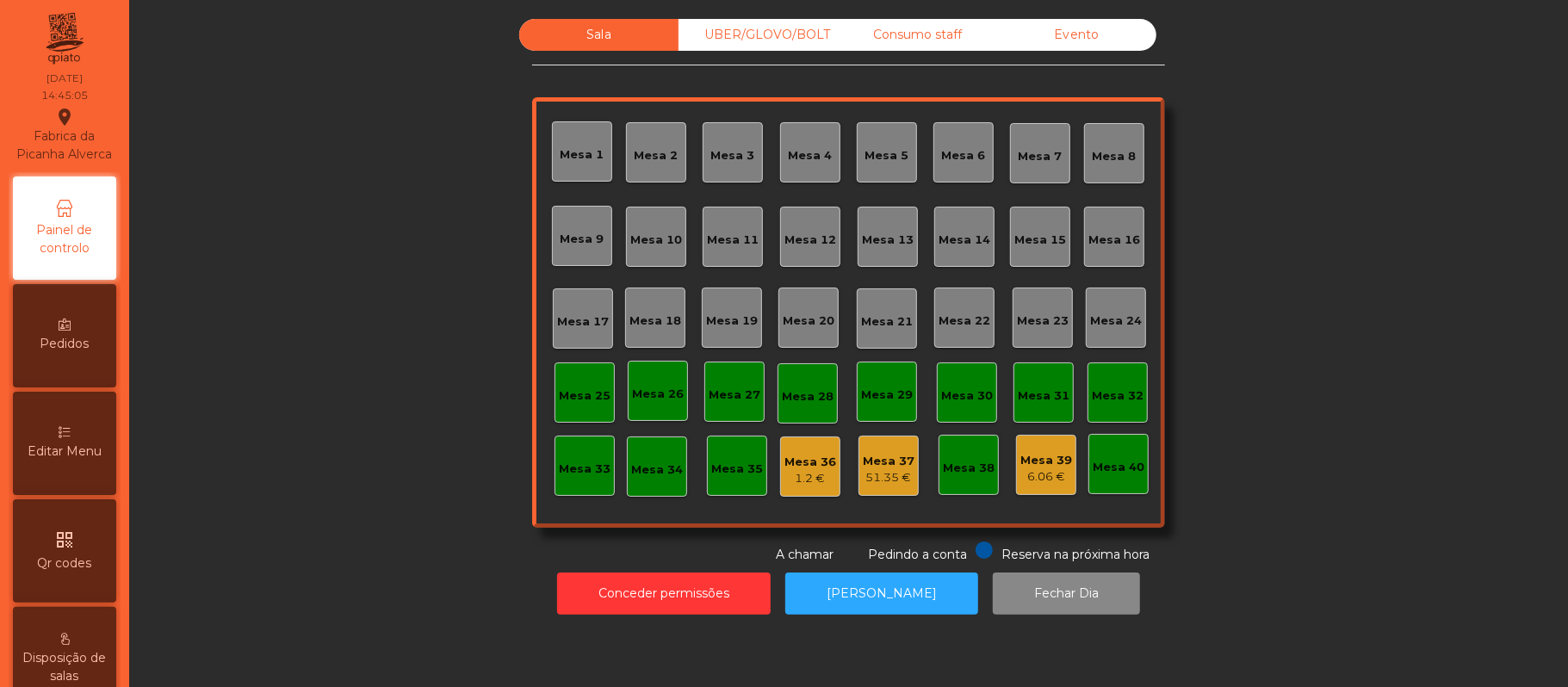
click at [284, 367] on div "Sala UBER/GLOVO/BOLT Consumo staff Evento Mesa 1 Mesa 2 Mesa 3 Mesa 4 Mesa 5 Me…" at bounding box center [848, 291] width 1392 height 545
click at [780, 32] on div "UBER/GLOVO/BOLT" at bounding box center [757, 35] width 159 height 32
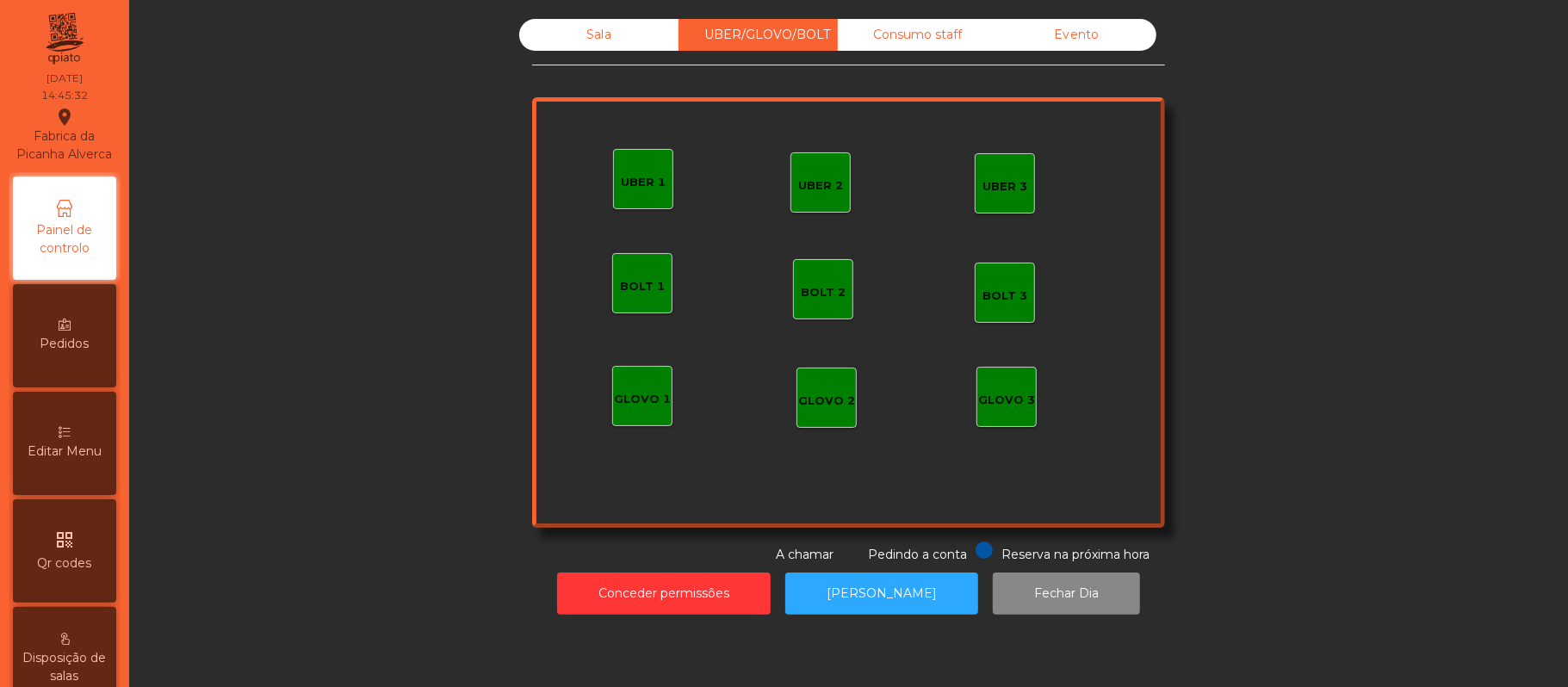
click at [924, 35] on div "Consumo staff" at bounding box center [917, 35] width 159 height 32
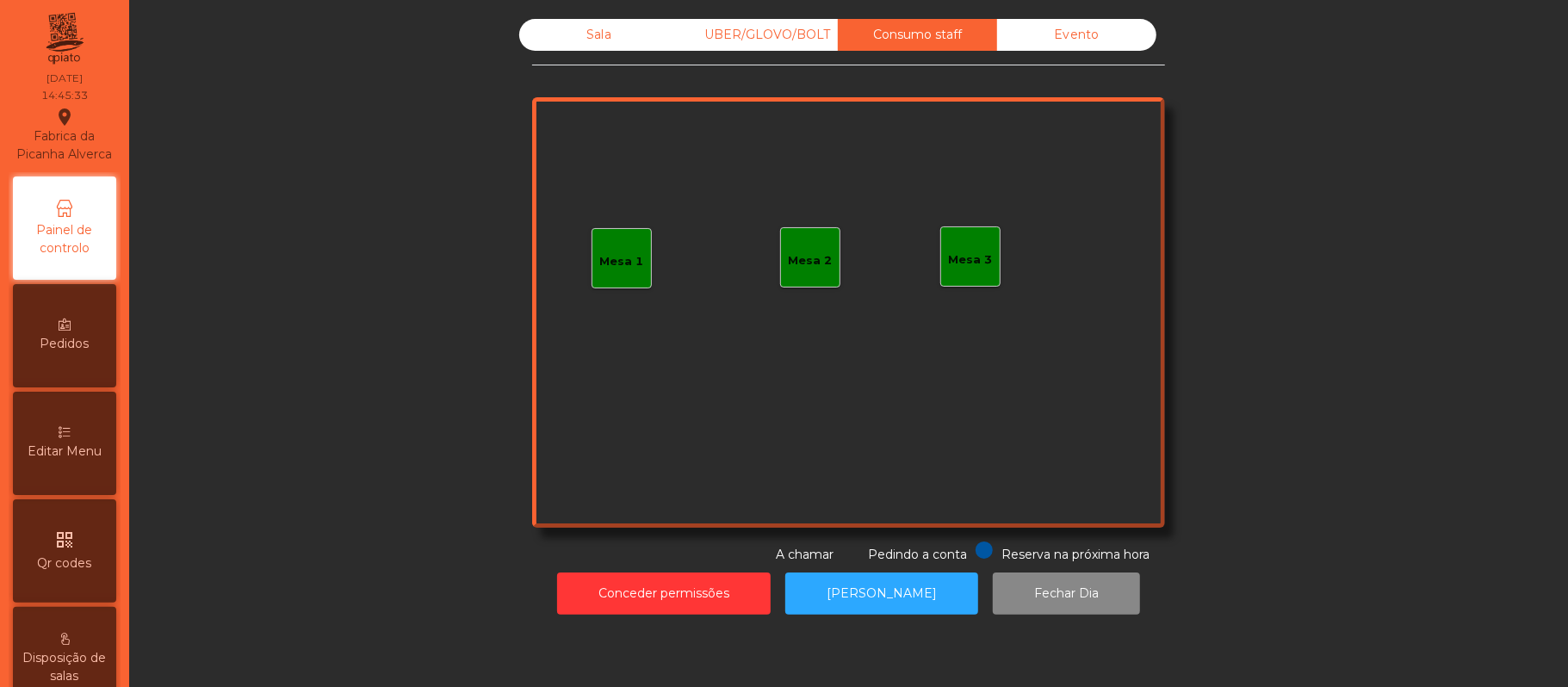
click at [600, 260] on div "Mesa 1" at bounding box center [622, 261] width 43 height 17
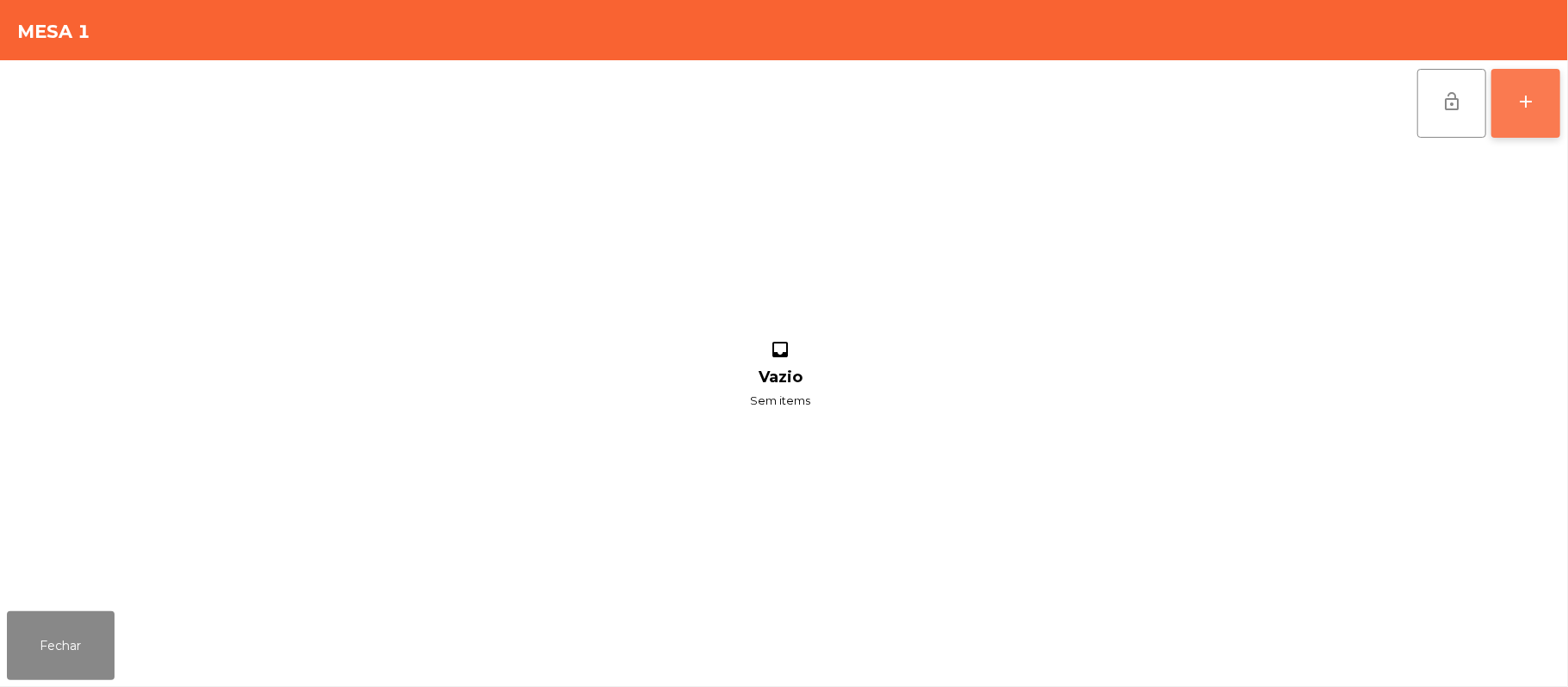
click at [1519, 91] on div "add" at bounding box center [1526, 101] width 21 height 21
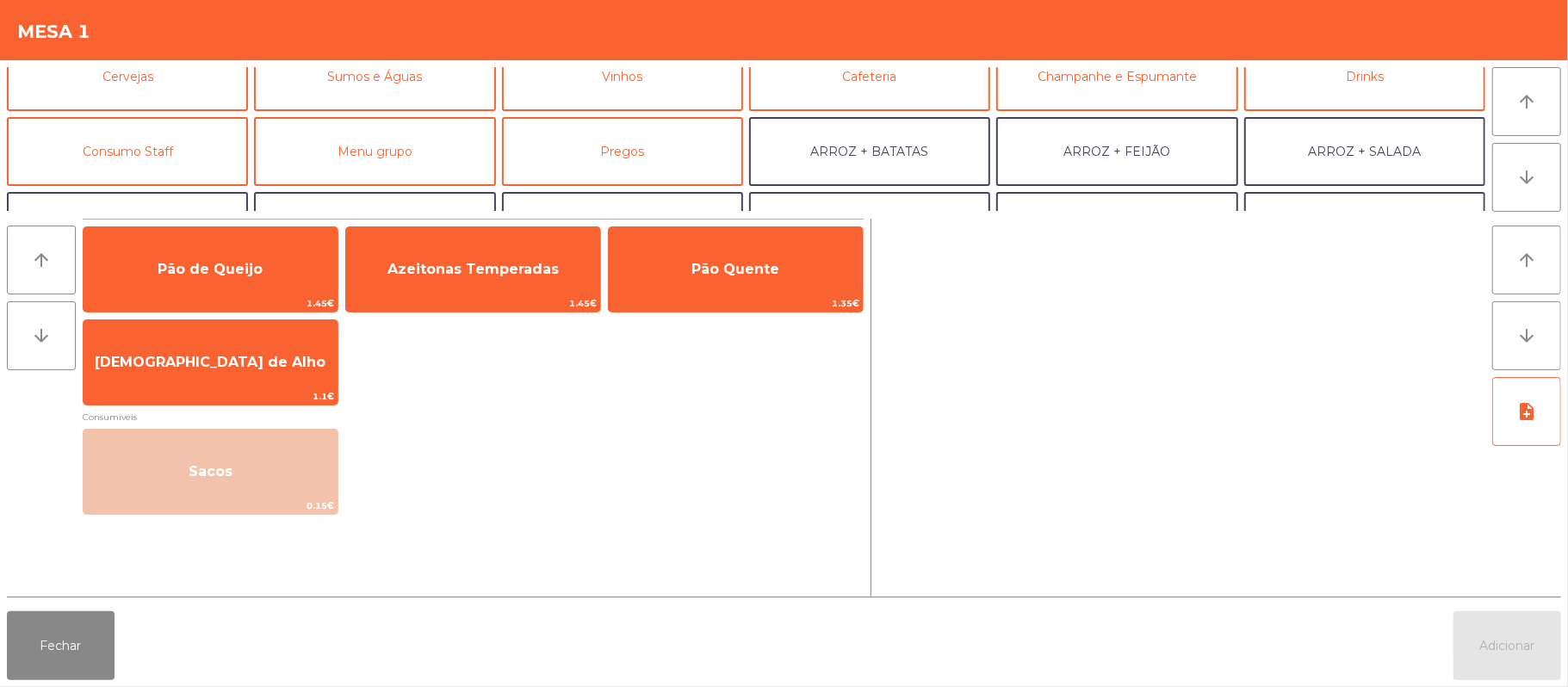
scroll to position [120, 0]
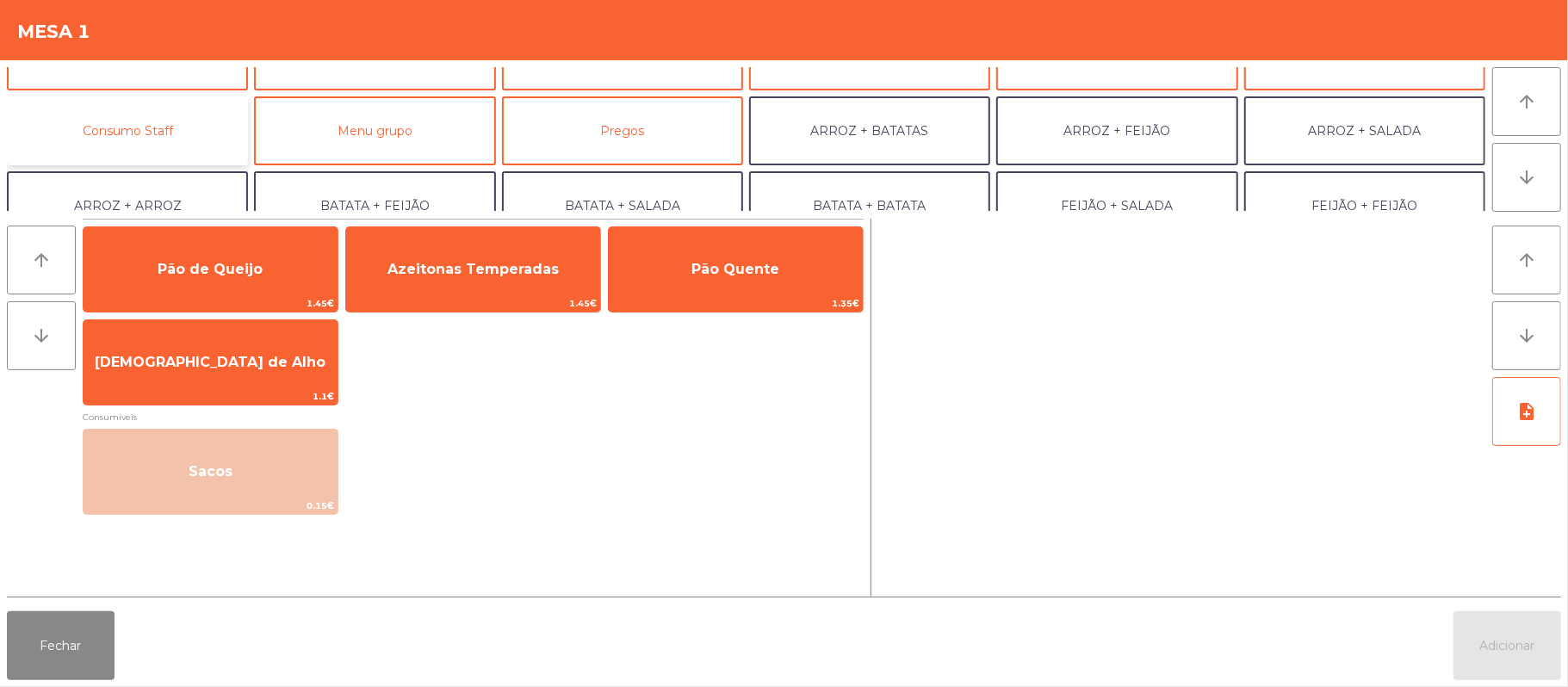
click at [179, 128] on button "Consumo Staff" at bounding box center [127, 131] width 241 height 69
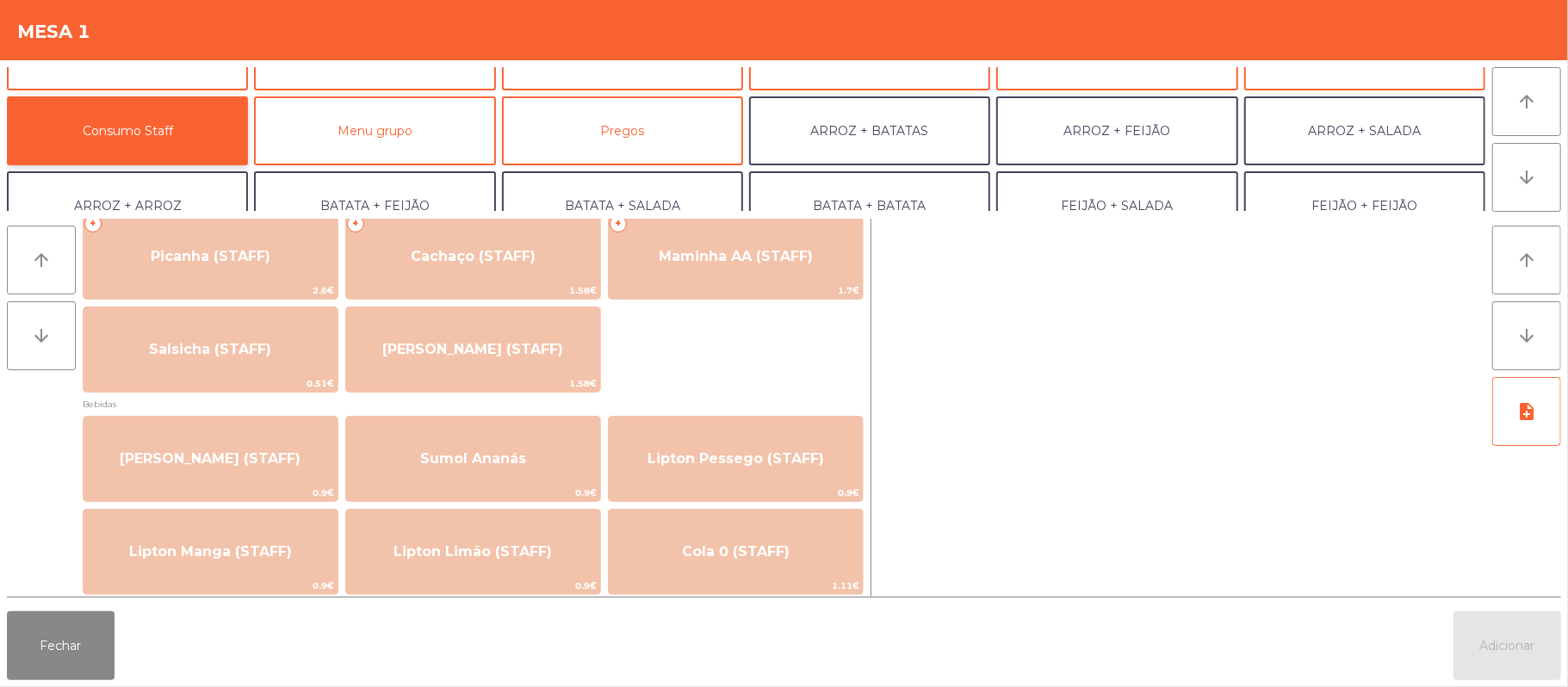
scroll to position [0, 0]
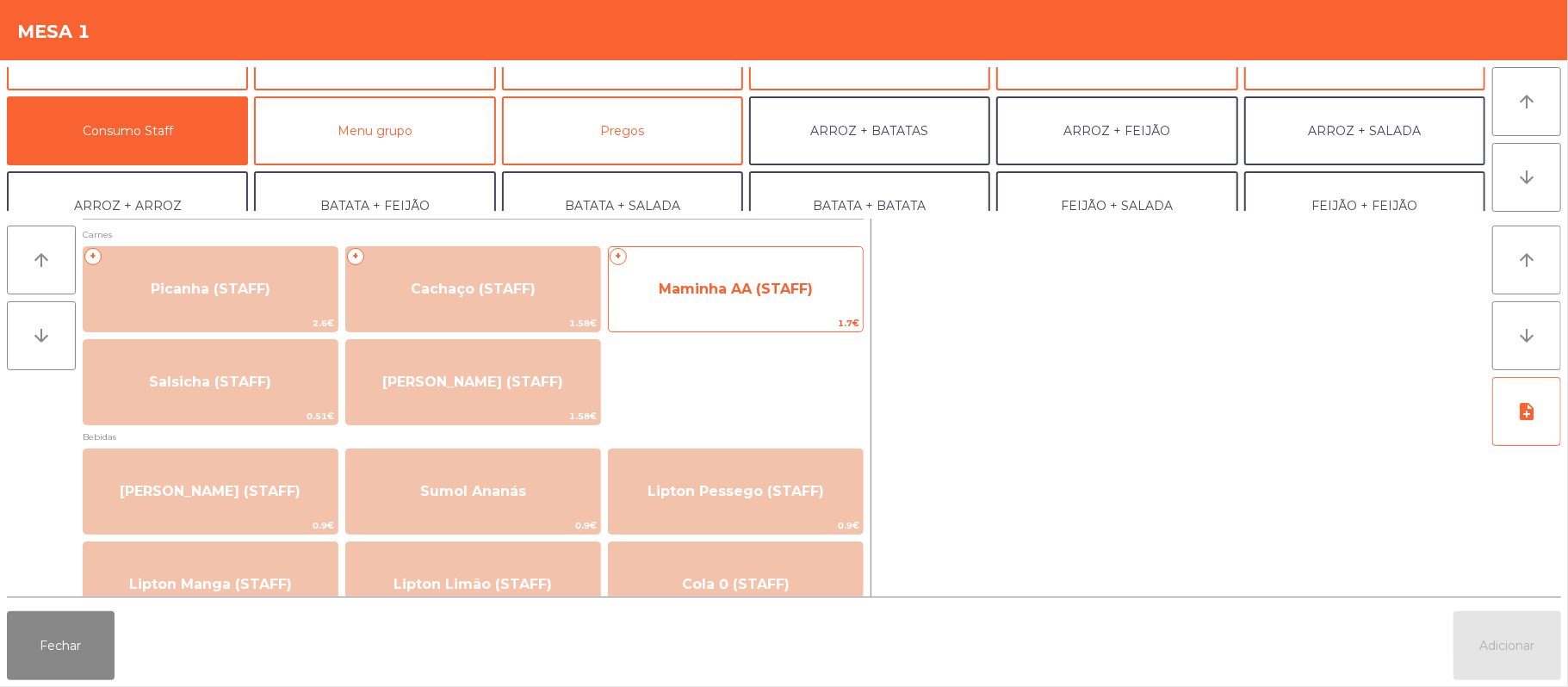
click at [766, 301] on span "Maminha AA (STAFF)" at bounding box center [736, 288] width 254 height 46
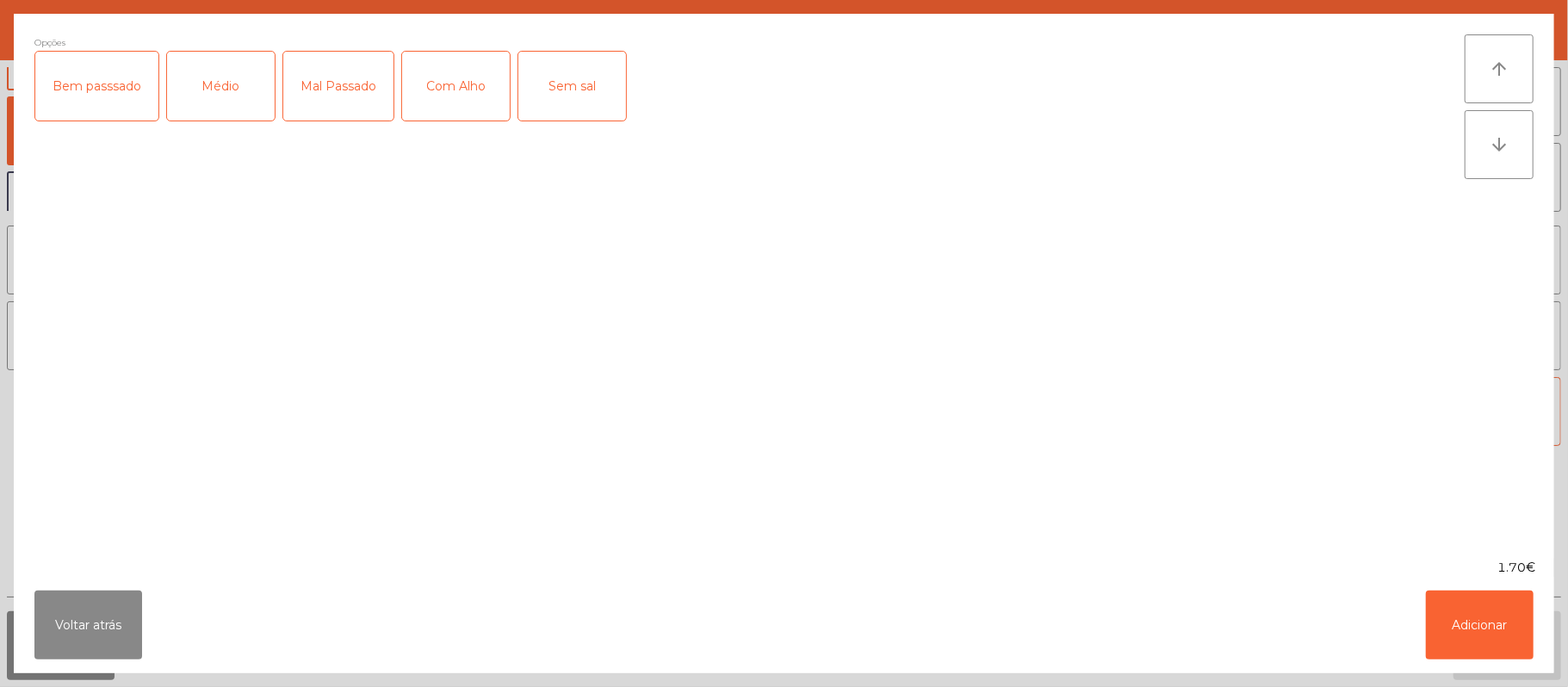
click at [232, 114] on div "Médio" at bounding box center [220, 86] width 108 height 69
click at [468, 100] on div "Com Alho" at bounding box center [455, 86] width 108 height 69
click at [1464, 630] on button "Adicionar" at bounding box center [1479, 625] width 108 height 69
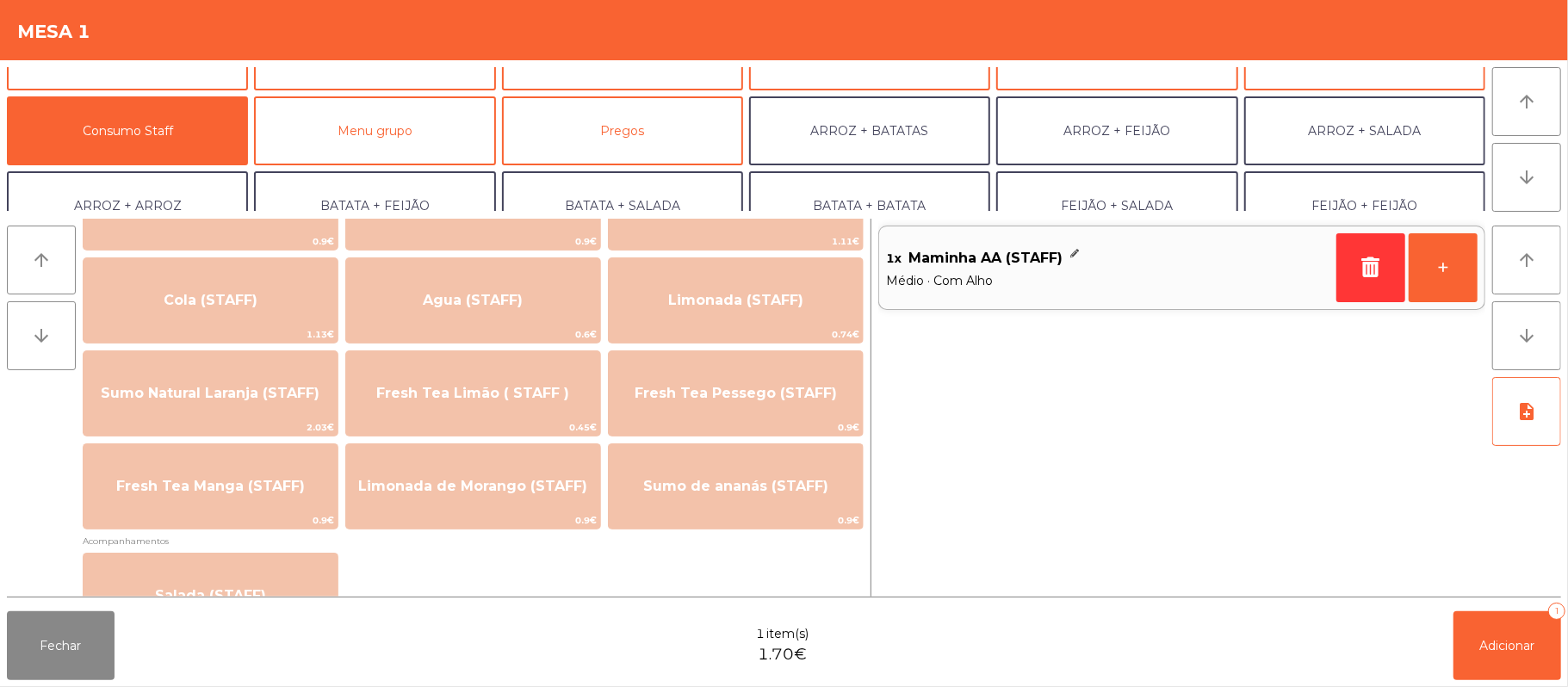
scroll to position [386, 0]
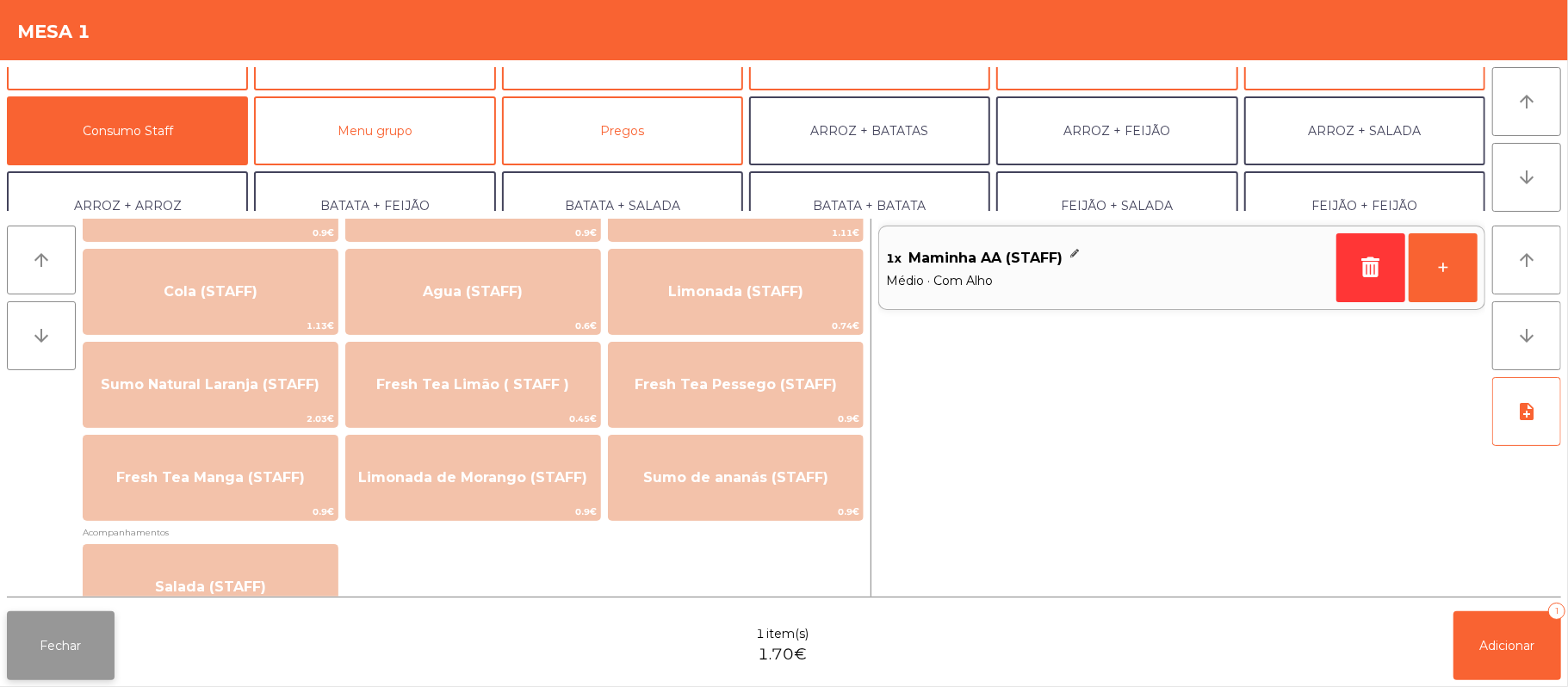
click at [12, 648] on button "Fechar" at bounding box center [60, 646] width 108 height 69
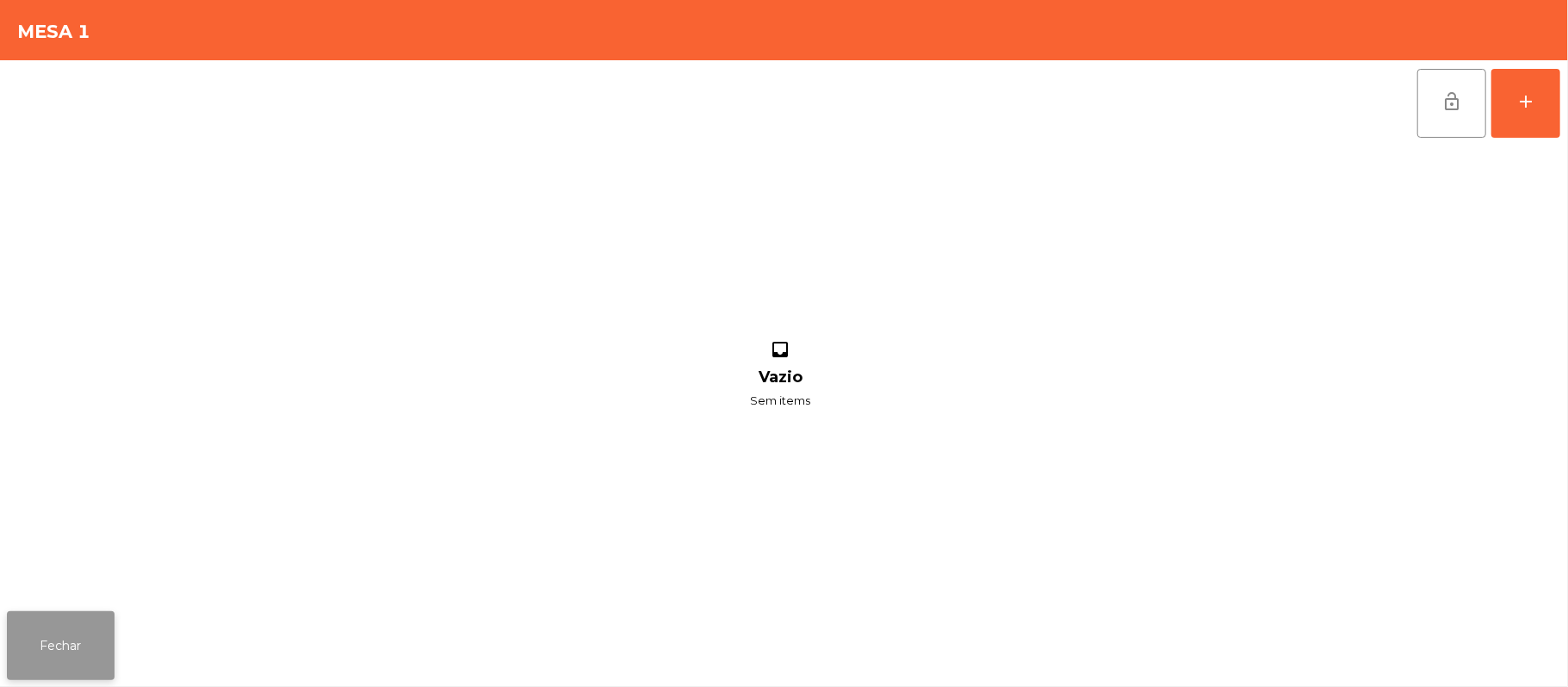
click at [53, 623] on button "Fechar" at bounding box center [60, 646] width 108 height 69
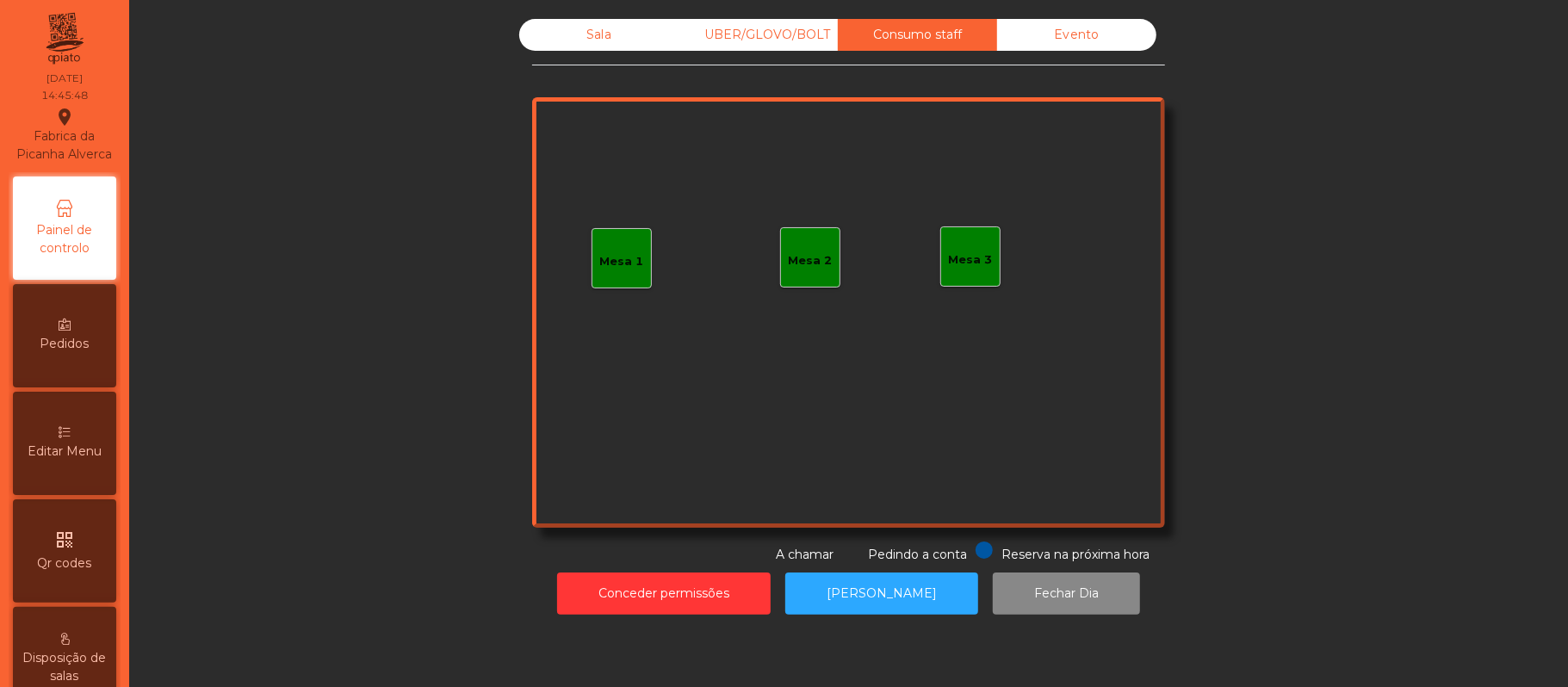
click at [614, 26] on div "Sala" at bounding box center [598, 35] width 159 height 32
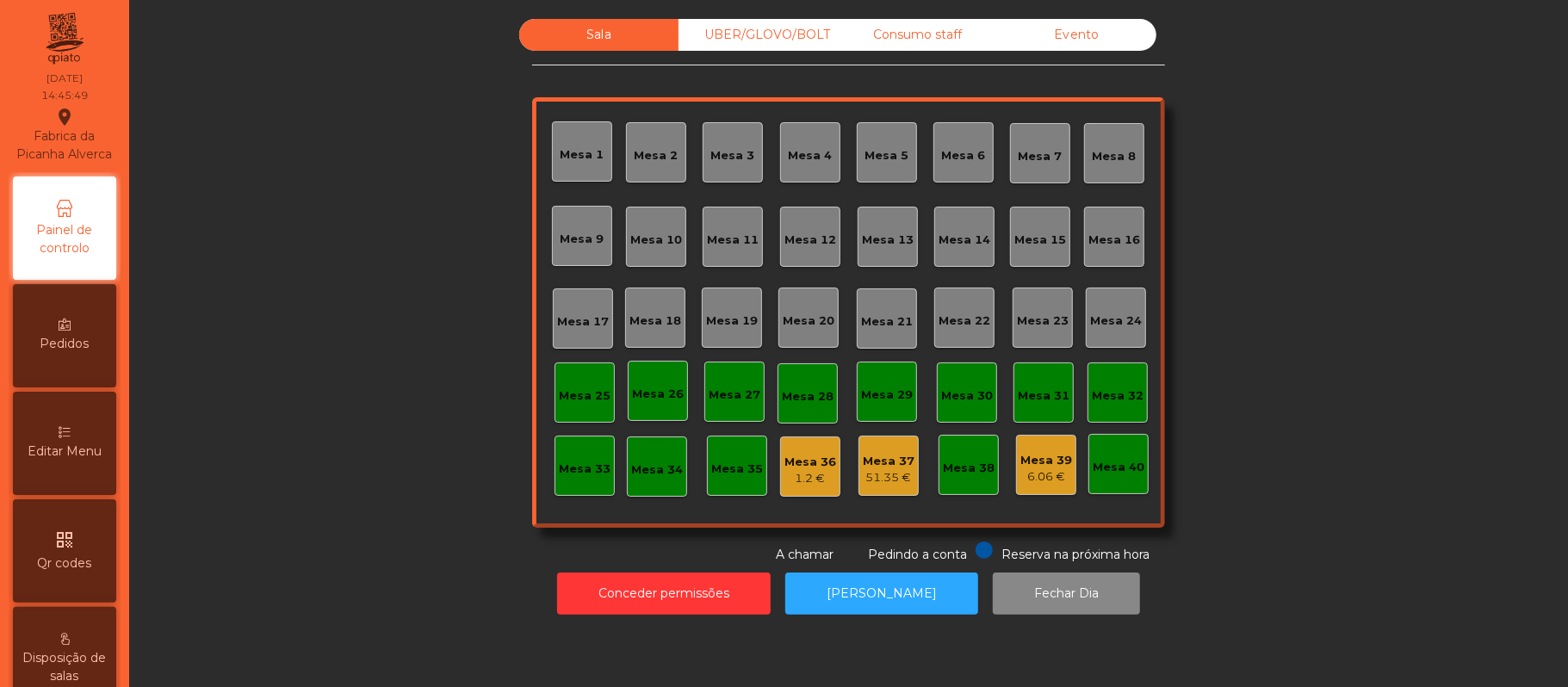
click at [1052, 446] on div "Mesa 39 6.06 €" at bounding box center [1046, 465] width 51 height 40
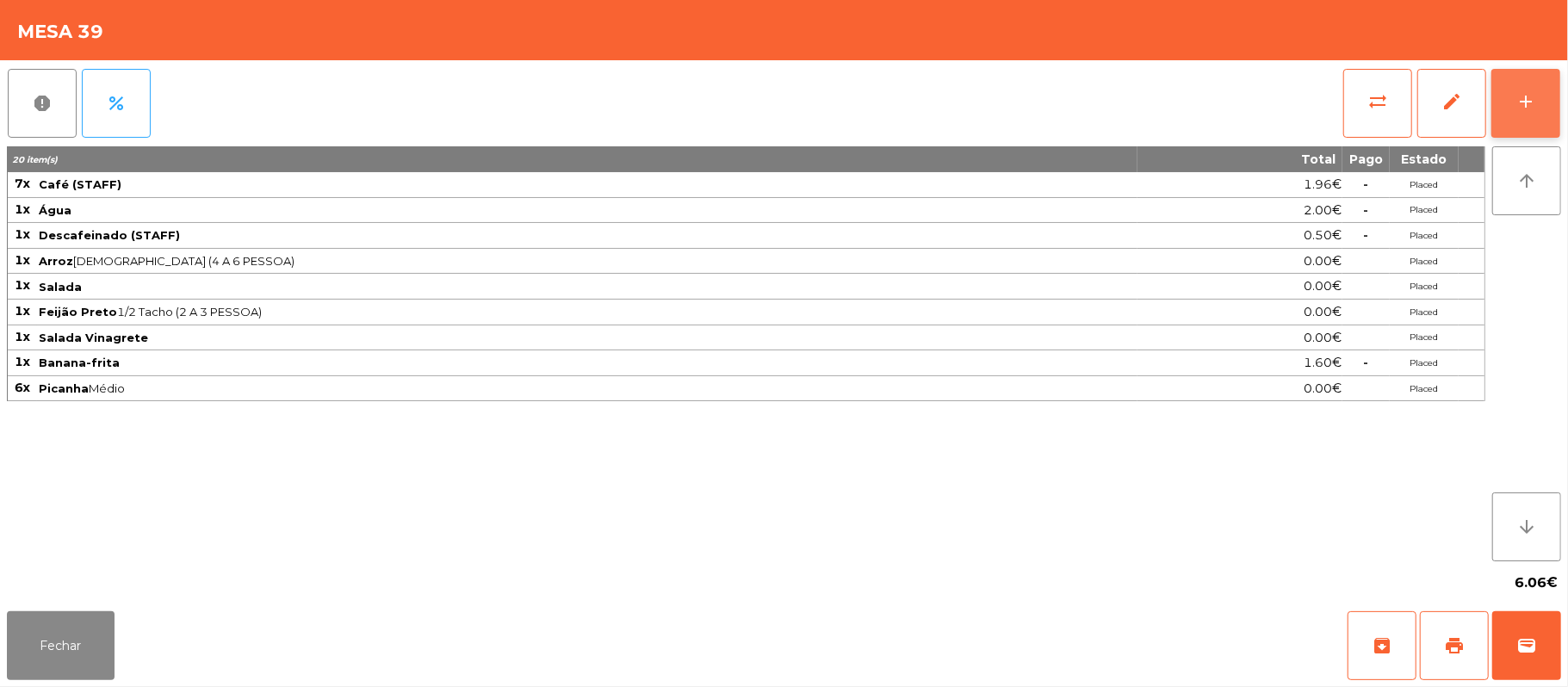
click at [1540, 98] on button "add" at bounding box center [1527, 104] width 69 height 69
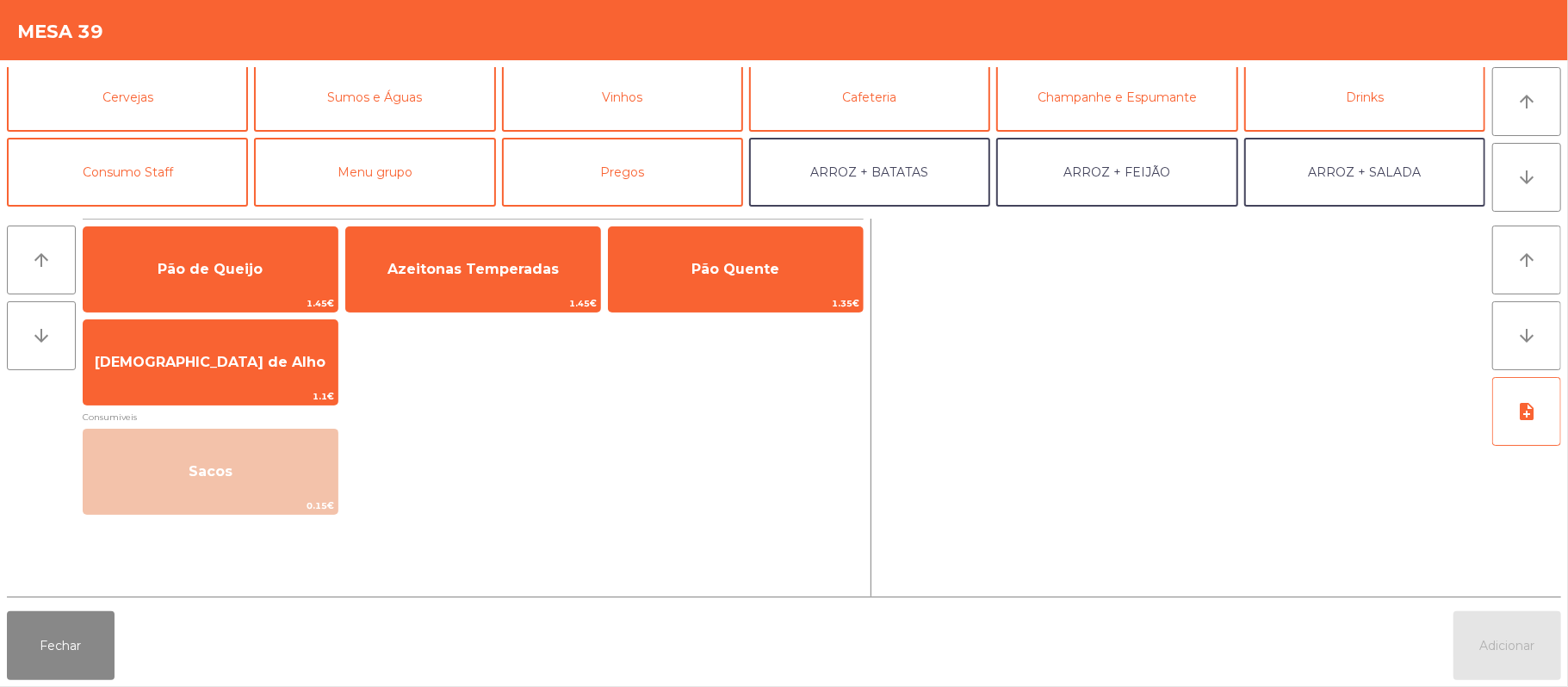
scroll to position [97, 0]
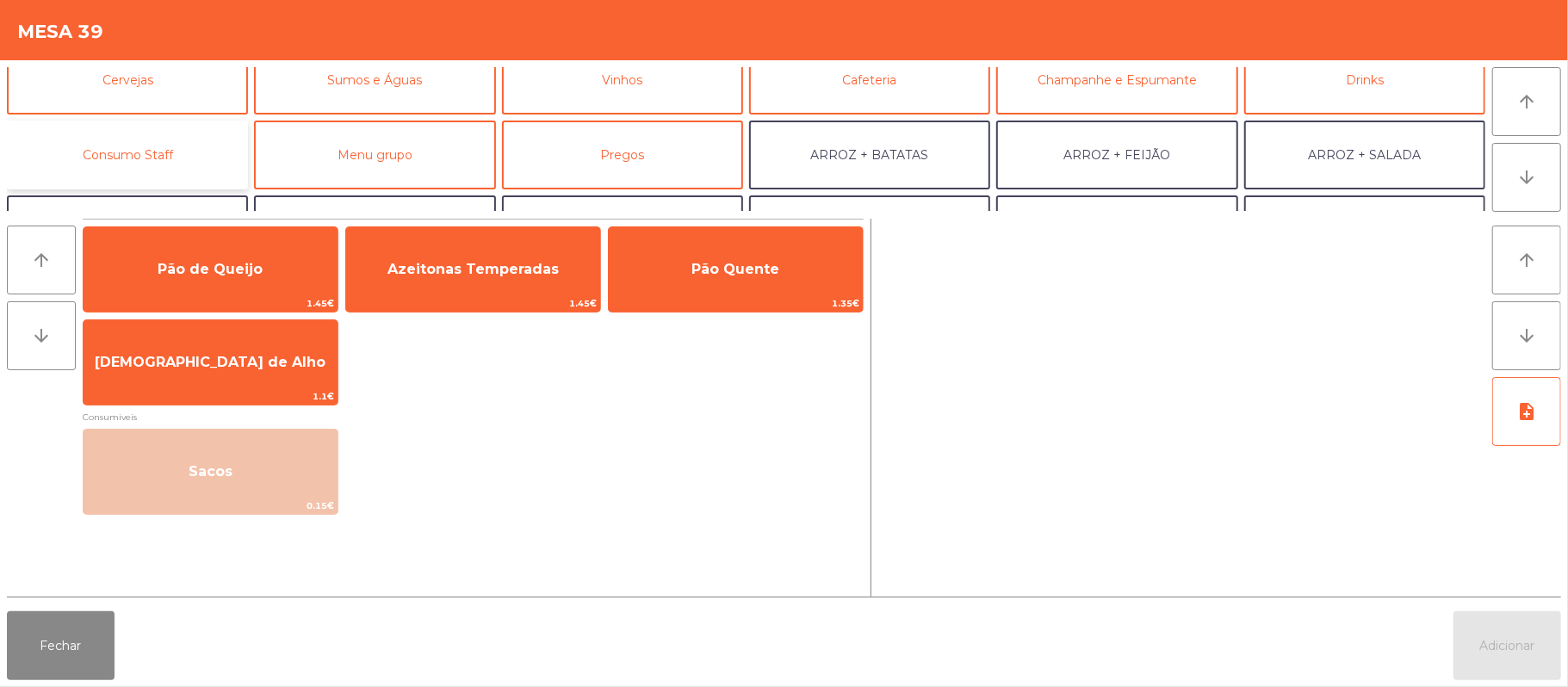
click at [211, 153] on button "Consumo Staff" at bounding box center [127, 155] width 241 height 69
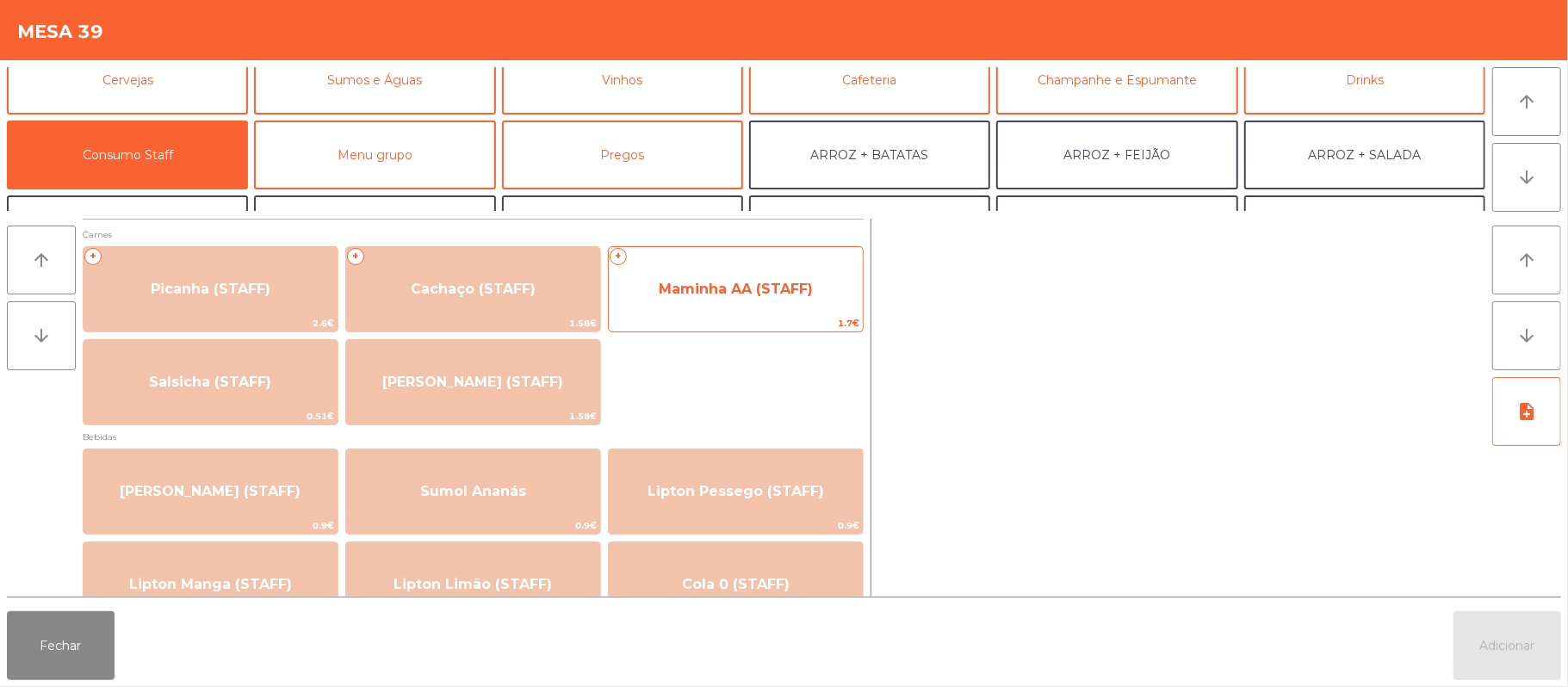
click at [771, 270] on span "Maminha AA (STAFF)" at bounding box center [736, 288] width 254 height 46
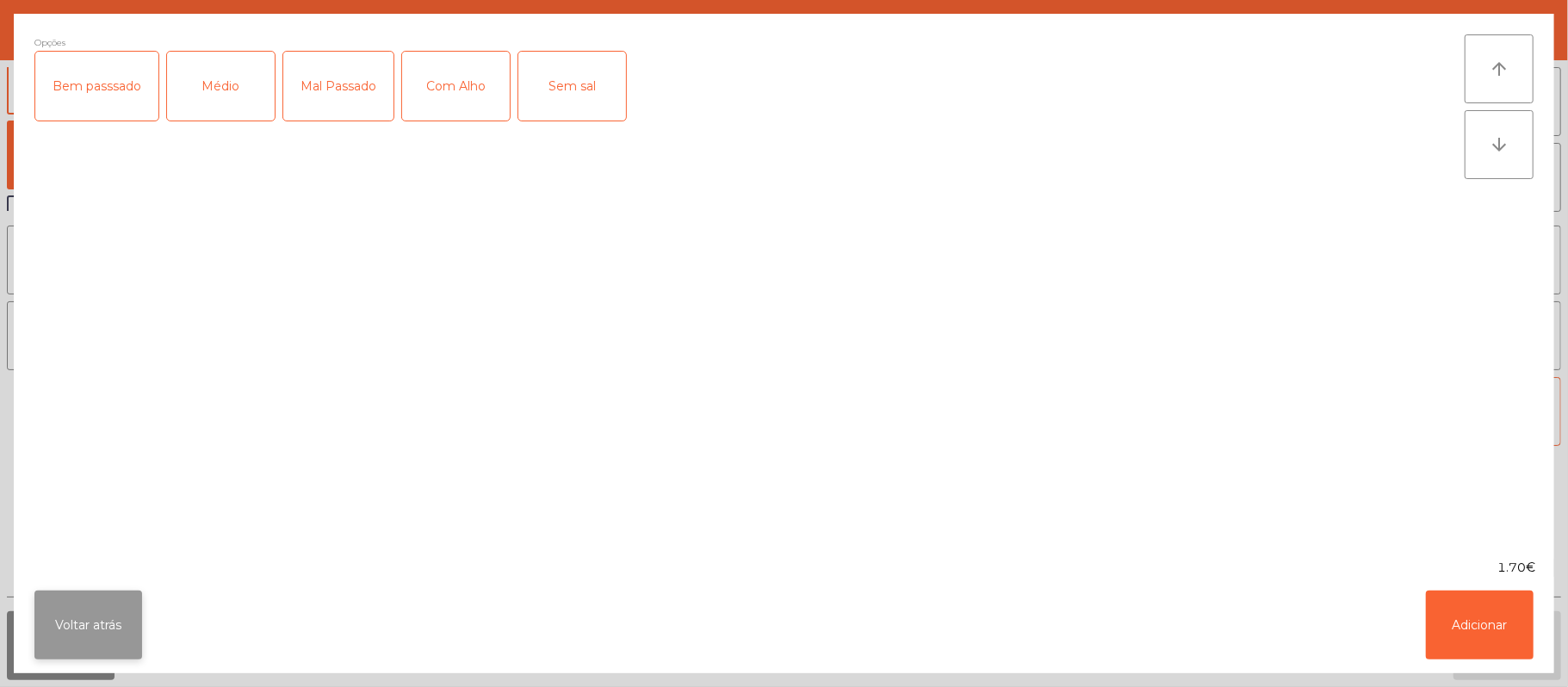
click at [95, 638] on button "Voltar atrás" at bounding box center [88, 625] width 108 height 69
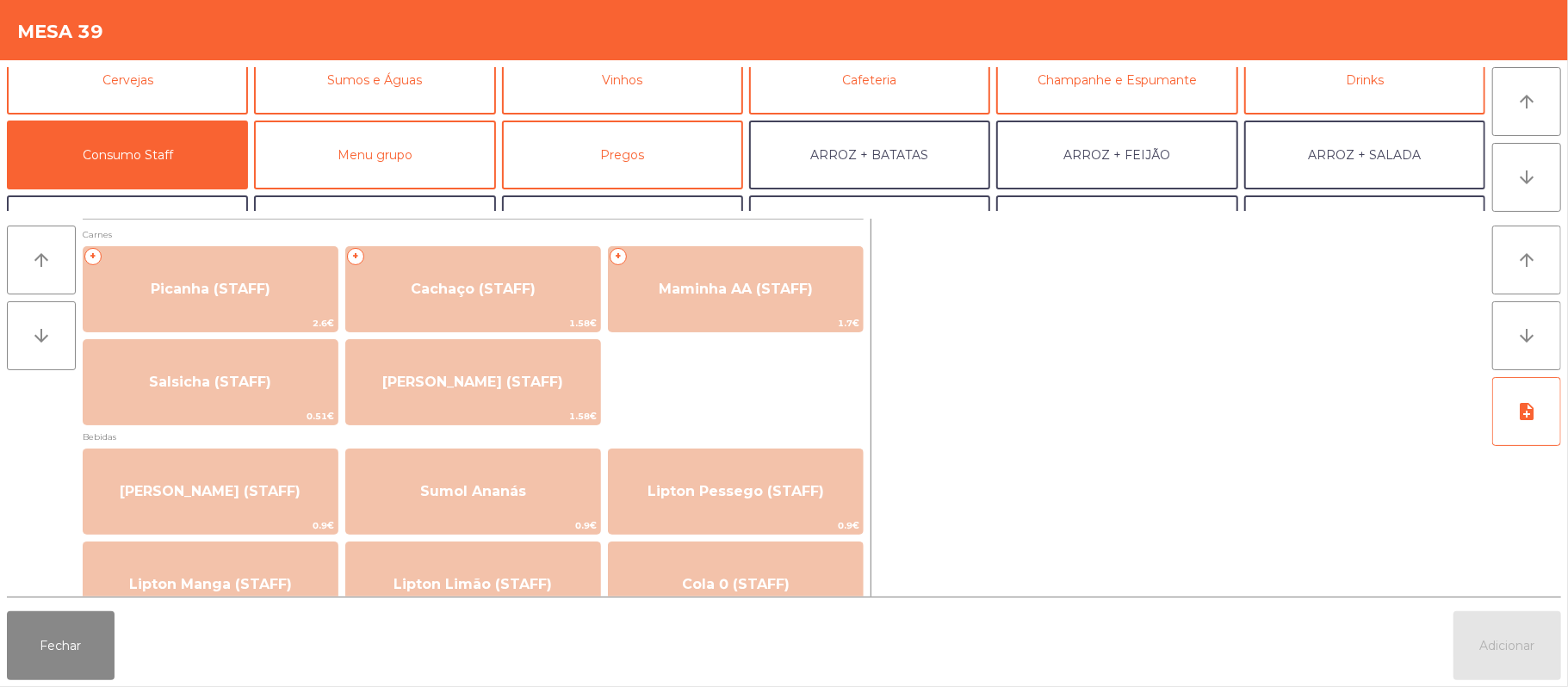
scroll to position [0, 0]
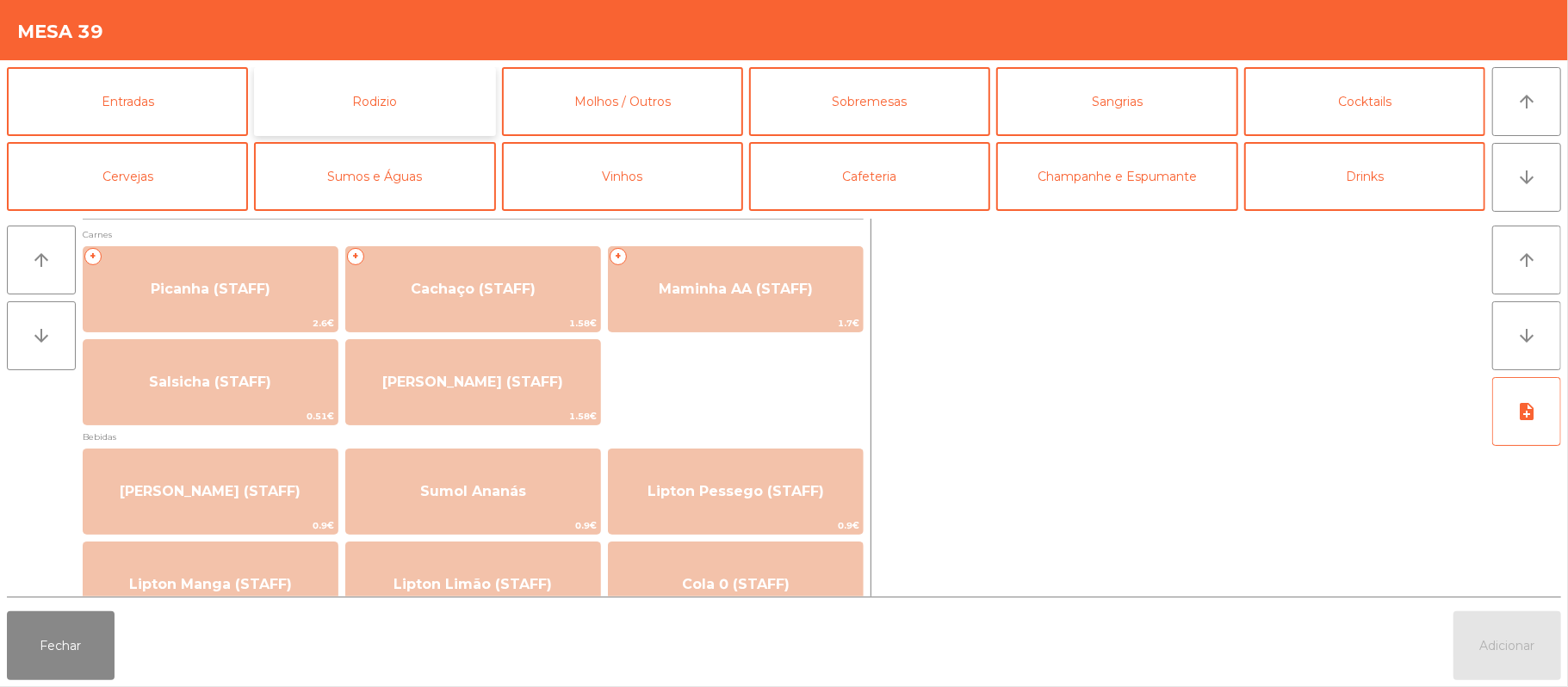
click at [358, 124] on button "Rodizio" at bounding box center [374, 102] width 241 height 69
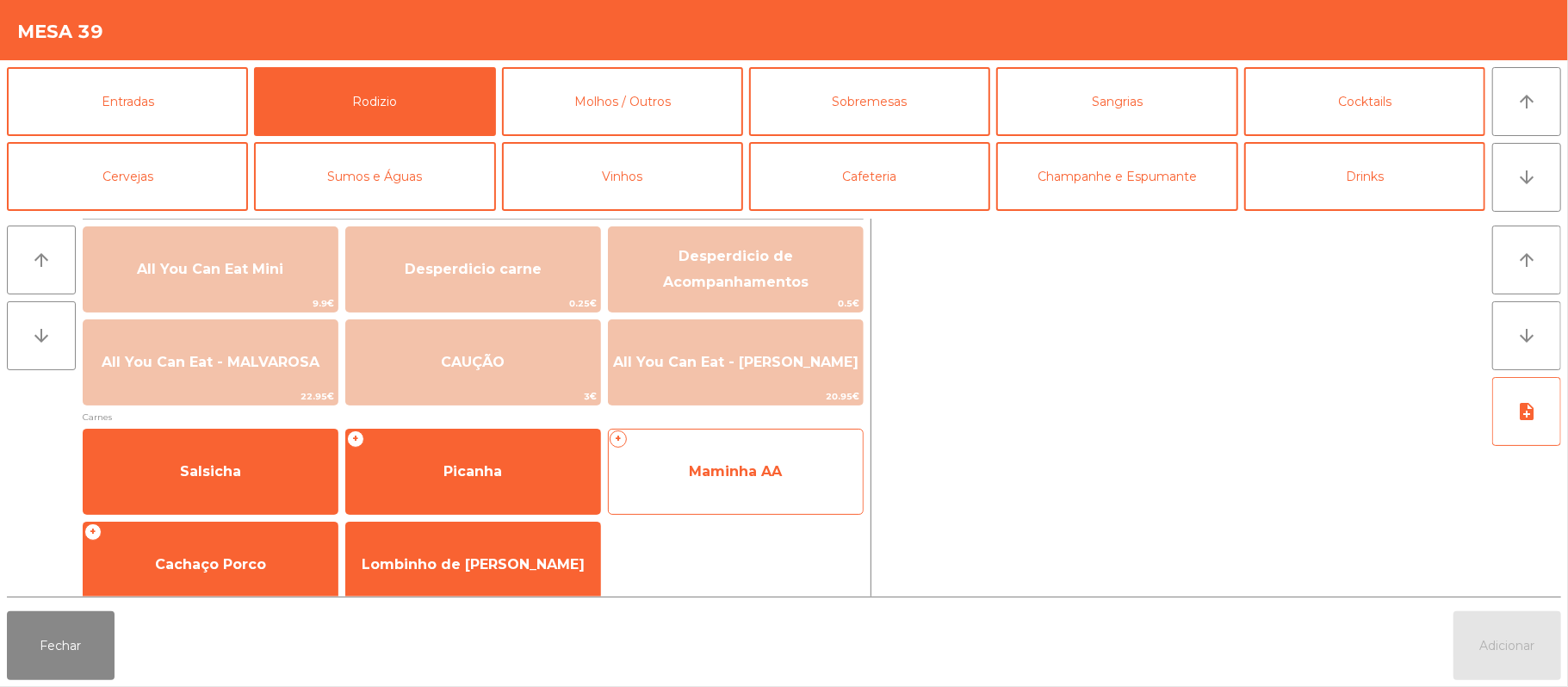
click at [820, 484] on span "Maminha AA" at bounding box center [736, 471] width 254 height 46
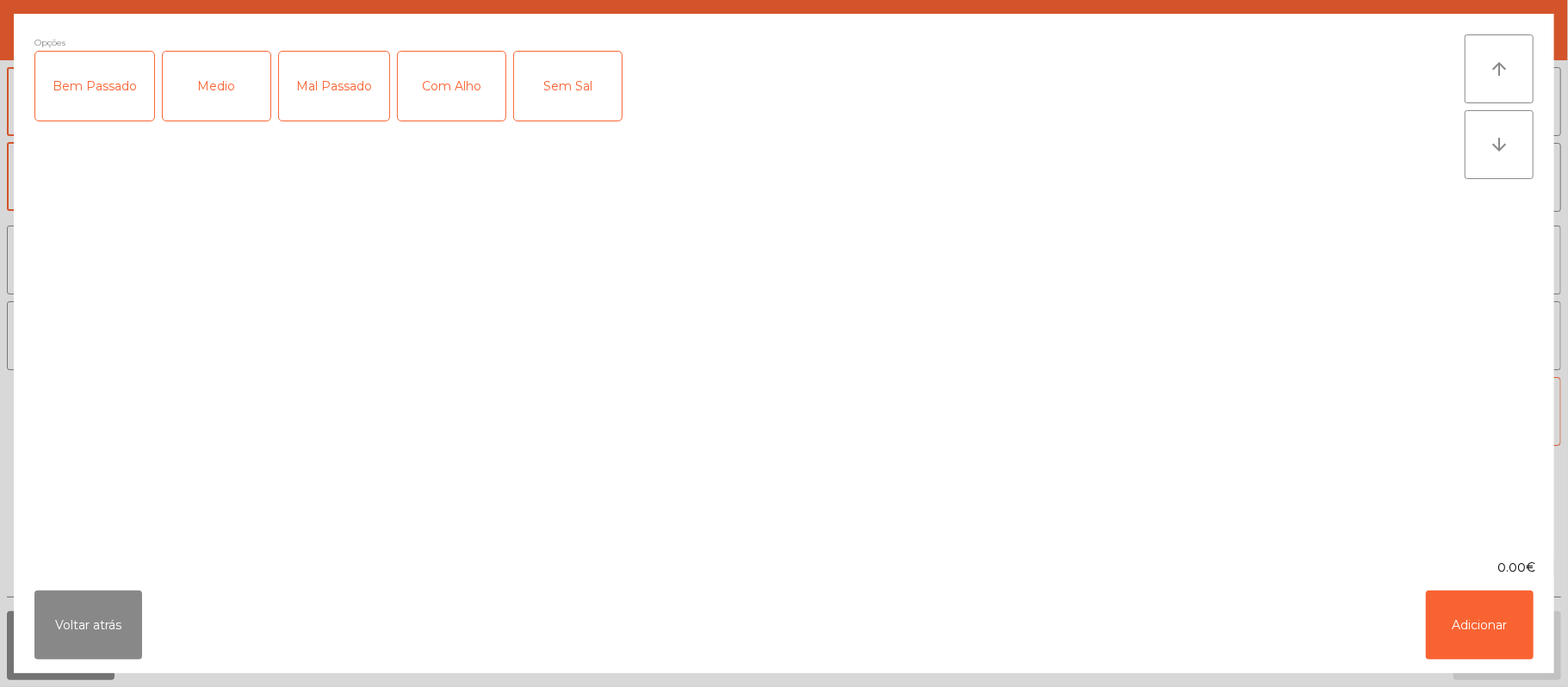
click at [217, 87] on div "Medio" at bounding box center [216, 86] width 108 height 69
click at [446, 98] on div "Com Alho" at bounding box center [451, 86] width 108 height 69
click at [118, 610] on button "Voltar atrás" at bounding box center [88, 625] width 108 height 69
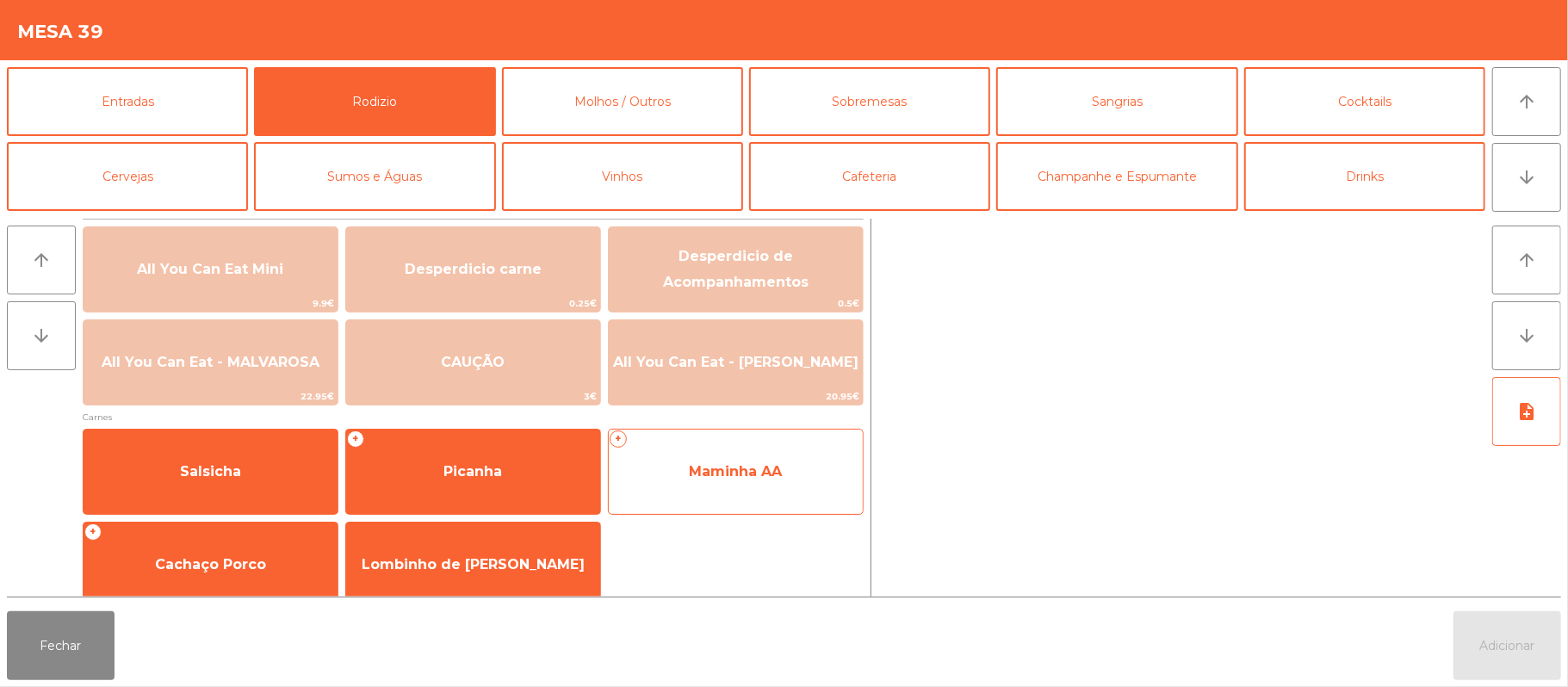
click at [792, 491] on span "Maminha AA" at bounding box center [736, 471] width 254 height 46
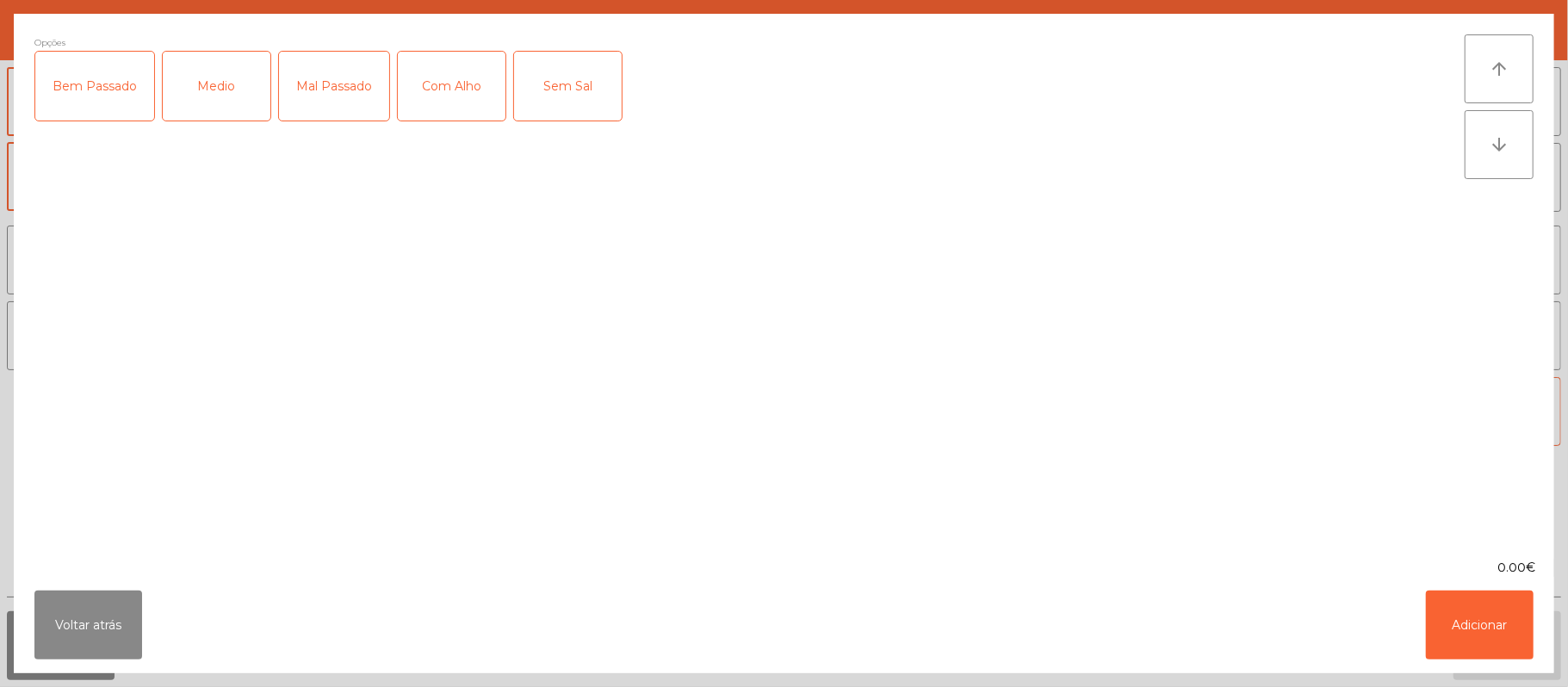
click at [213, 112] on div "Medio" at bounding box center [216, 86] width 108 height 69
click at [456, 98] on div "Com Alho" at bounding box center [451, 86] width 108 height 69
click at [1505, 615] on button "Adicionar" at bounding box center [1479, 625] width 108 height 69
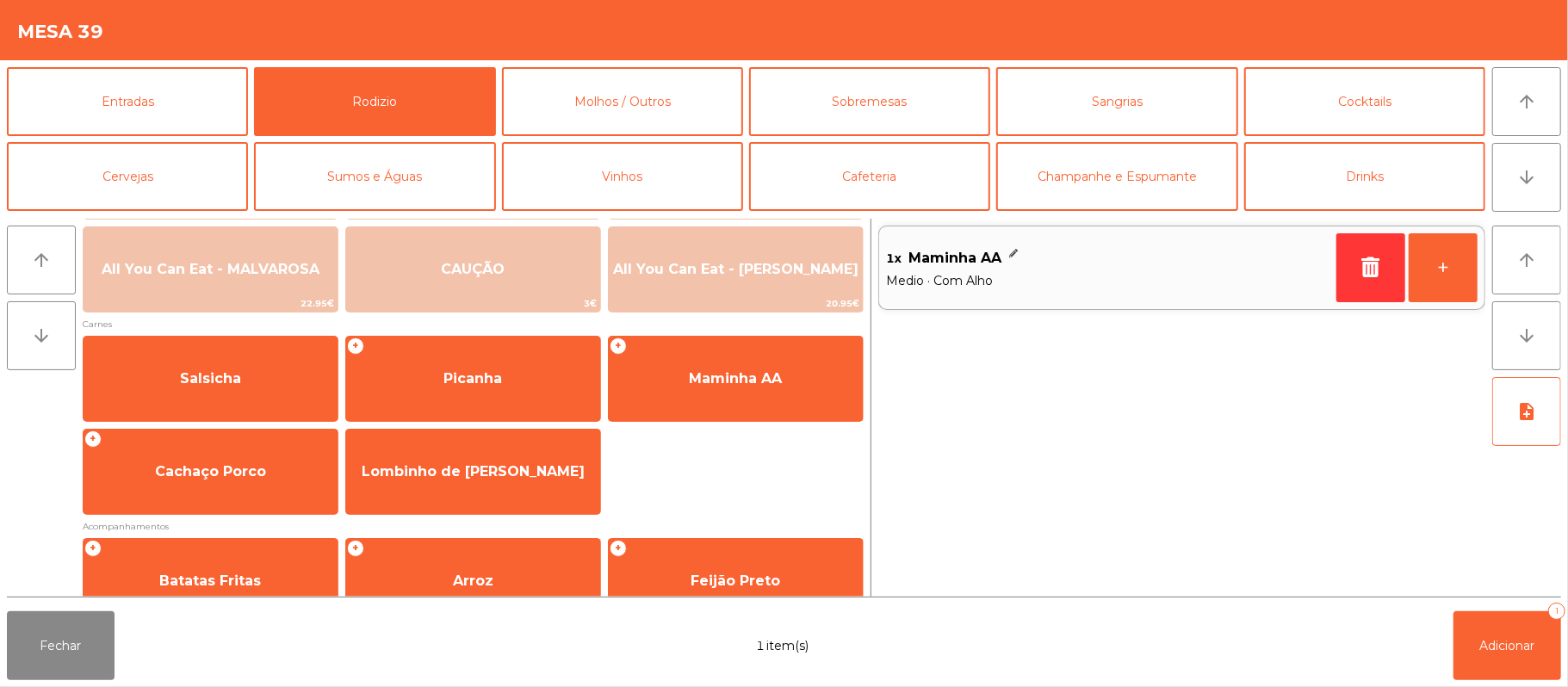
scroll to position [220, 0]
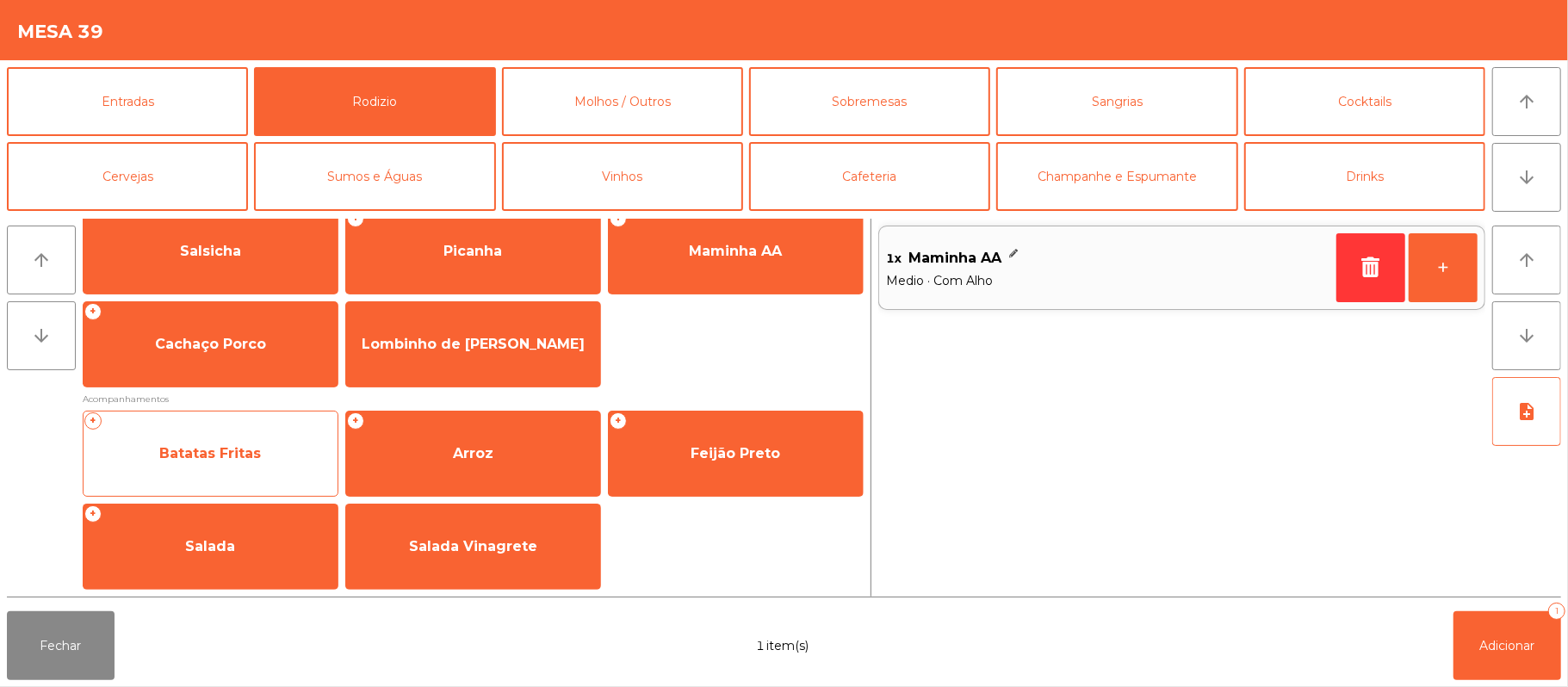
click at [286, 453] on span "Batatas Fritas" at bounding box center [210, 453] width 254 height 46
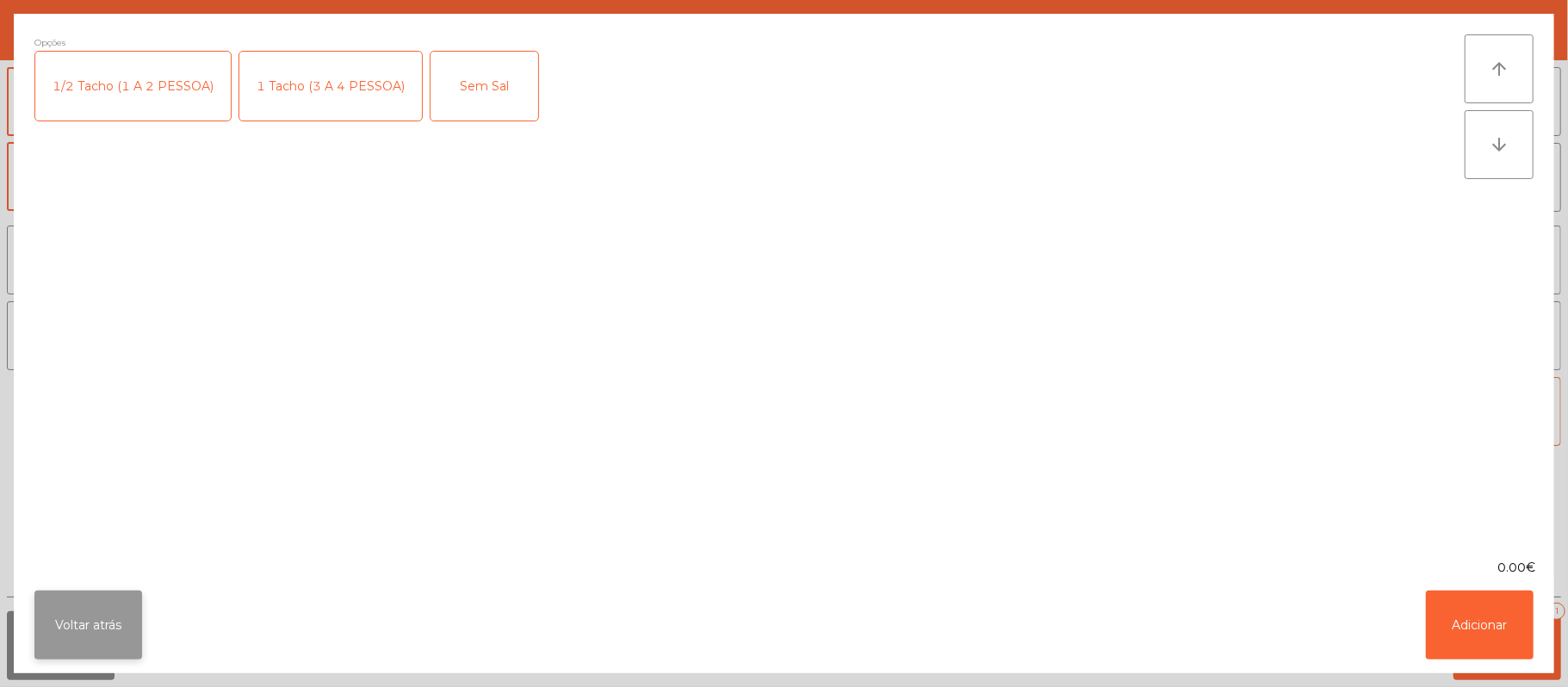
click at [102, 629] on button "Voltar atrás" at bounding box center [88, 625] width 108 height 69
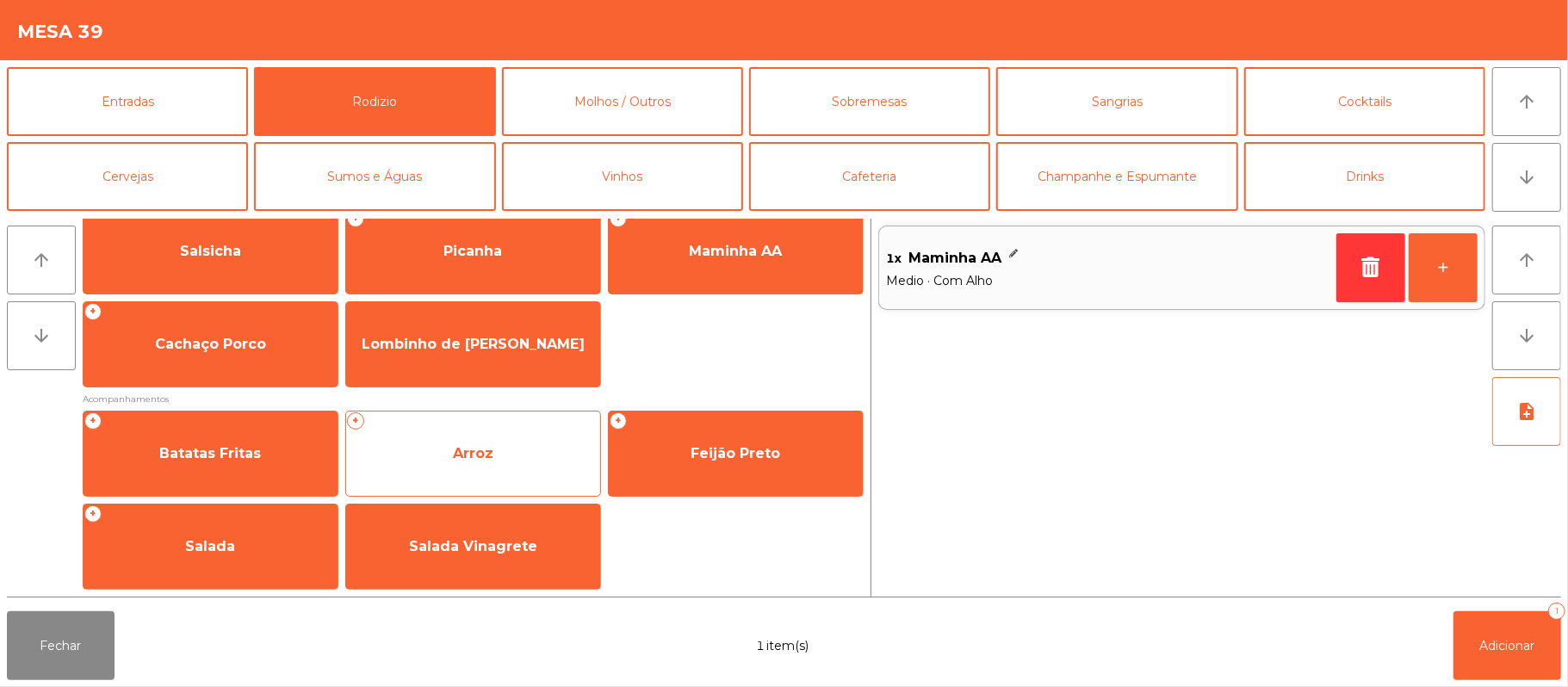
click at [484, 451] on span "Arroz" at bounding box center [473, 453] width 40 height 17
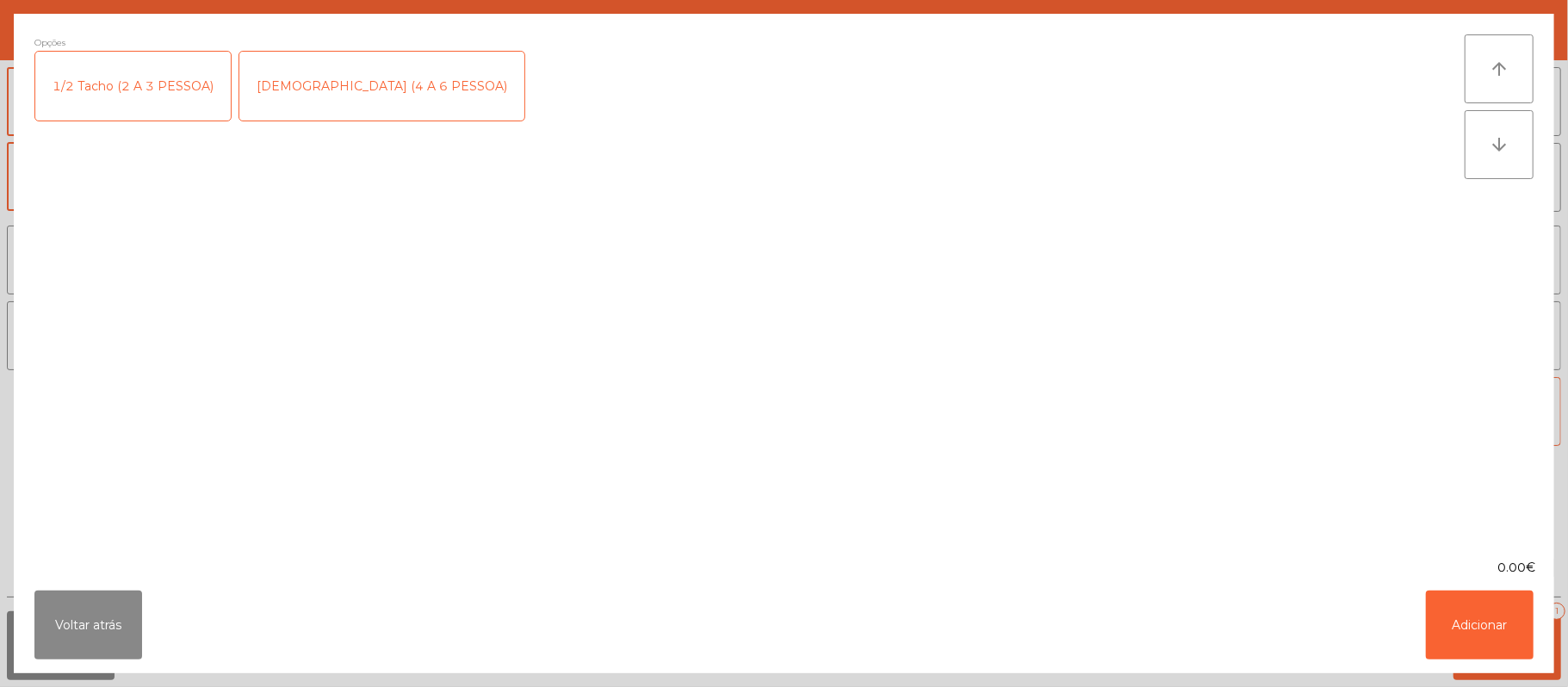
click at [169, 93] on div "1/2 Tacho (2 A 3 PESSOA)" at bounding box center [133, 86] width 196 height 69
click at [118, 672] on div "Voltar atrás Adicionar" at bounding box center [784, 625] width 1540 height 97
click at [1465, 617] on button "Adicionar" at bounding box center [1479, 625] width 108 height 69
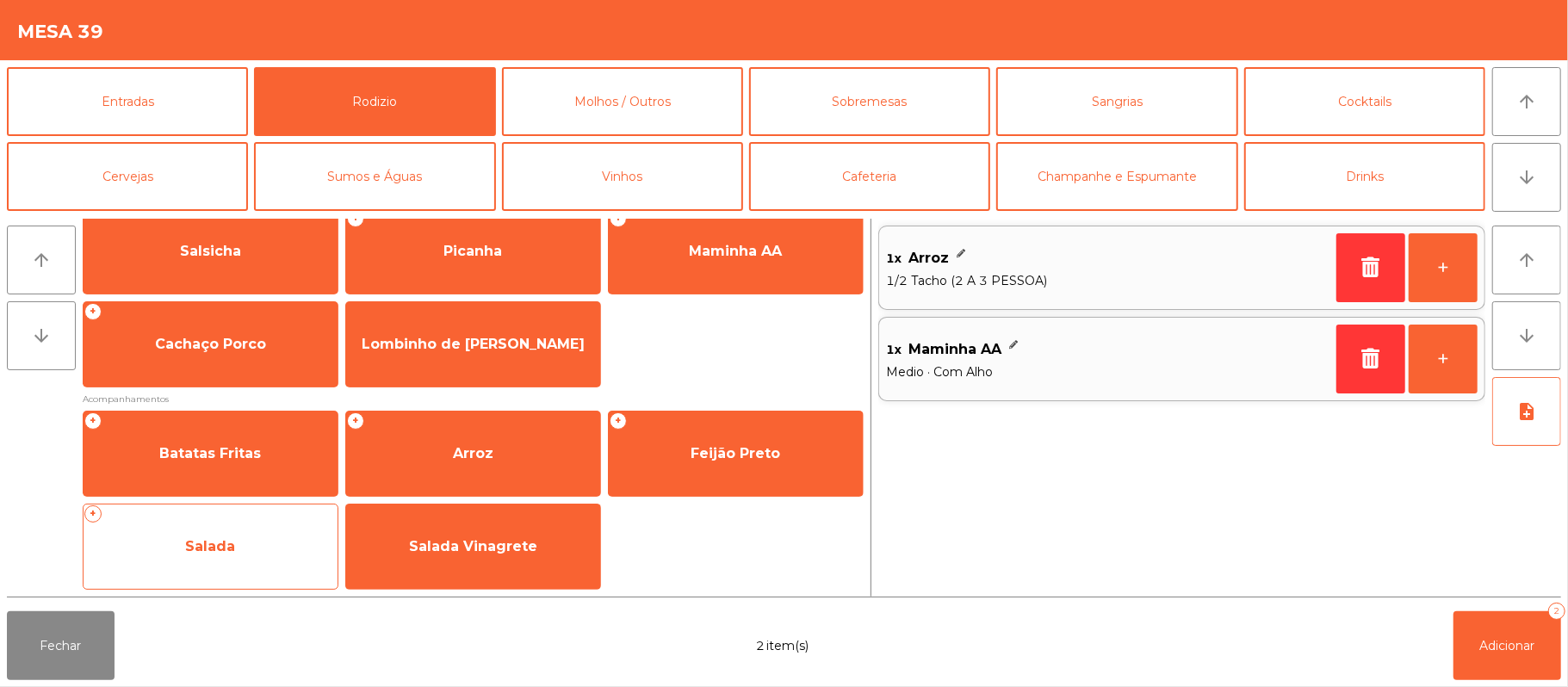
click at [293, 541] on span "Salada" at bounding box center [210, 546] width 254 height 46
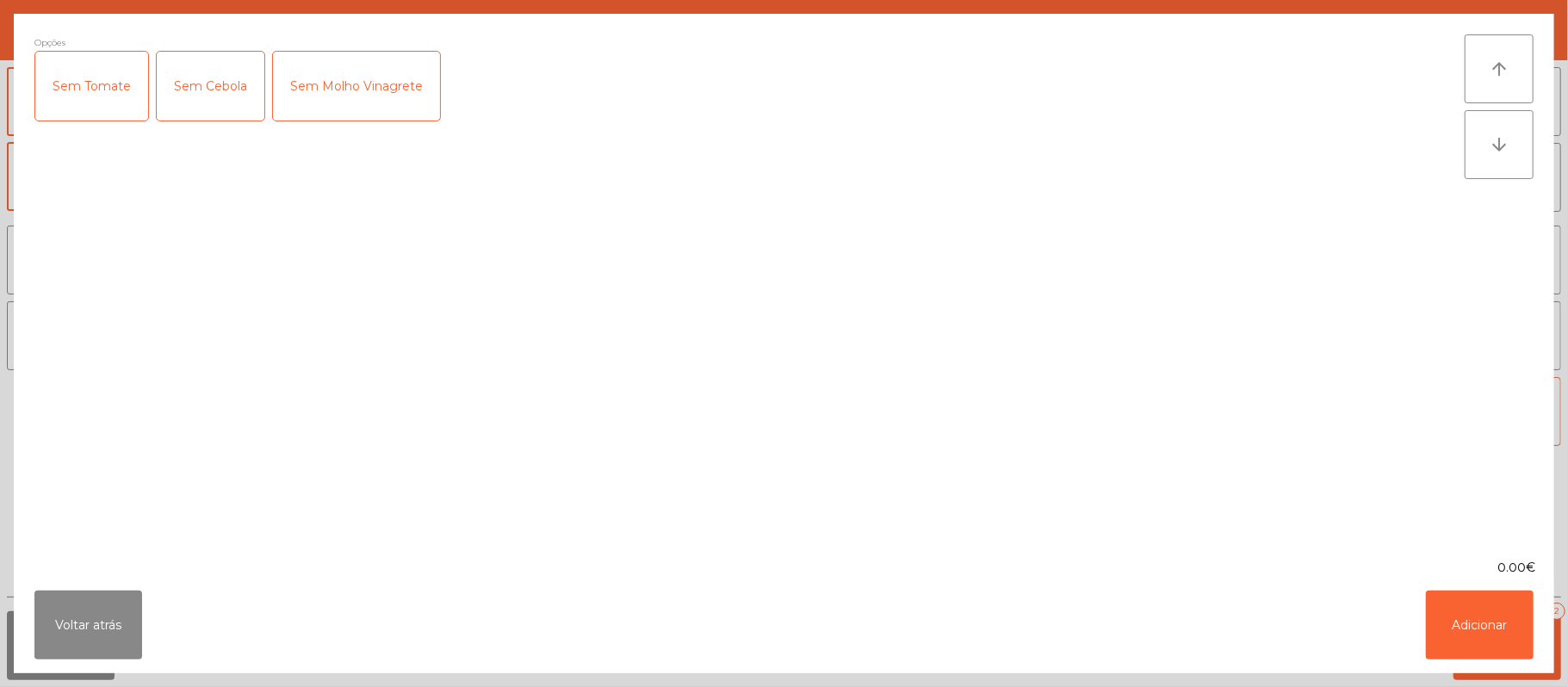
click at [207, 76] on div "Sem Cebola" at bounding box center [210, 86] width 108 height 69
click at [348, 73] on div "Sem Molho Vinagrete" at bounding box center [355, 86] width 167 height 69
click at [1495, 622] on button "Adicionar" at bounding box center [1479, 625] width 108 height 69
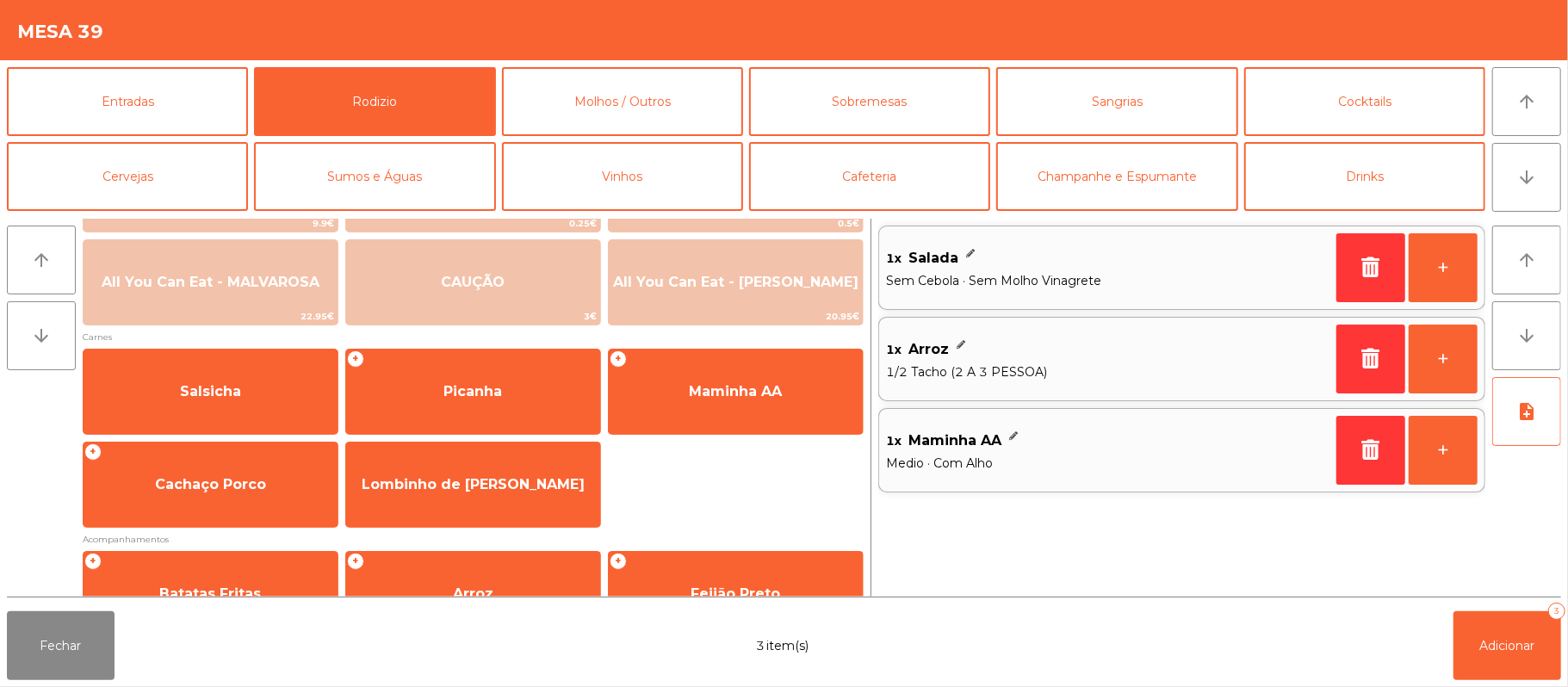
scroll to position [79, 0]
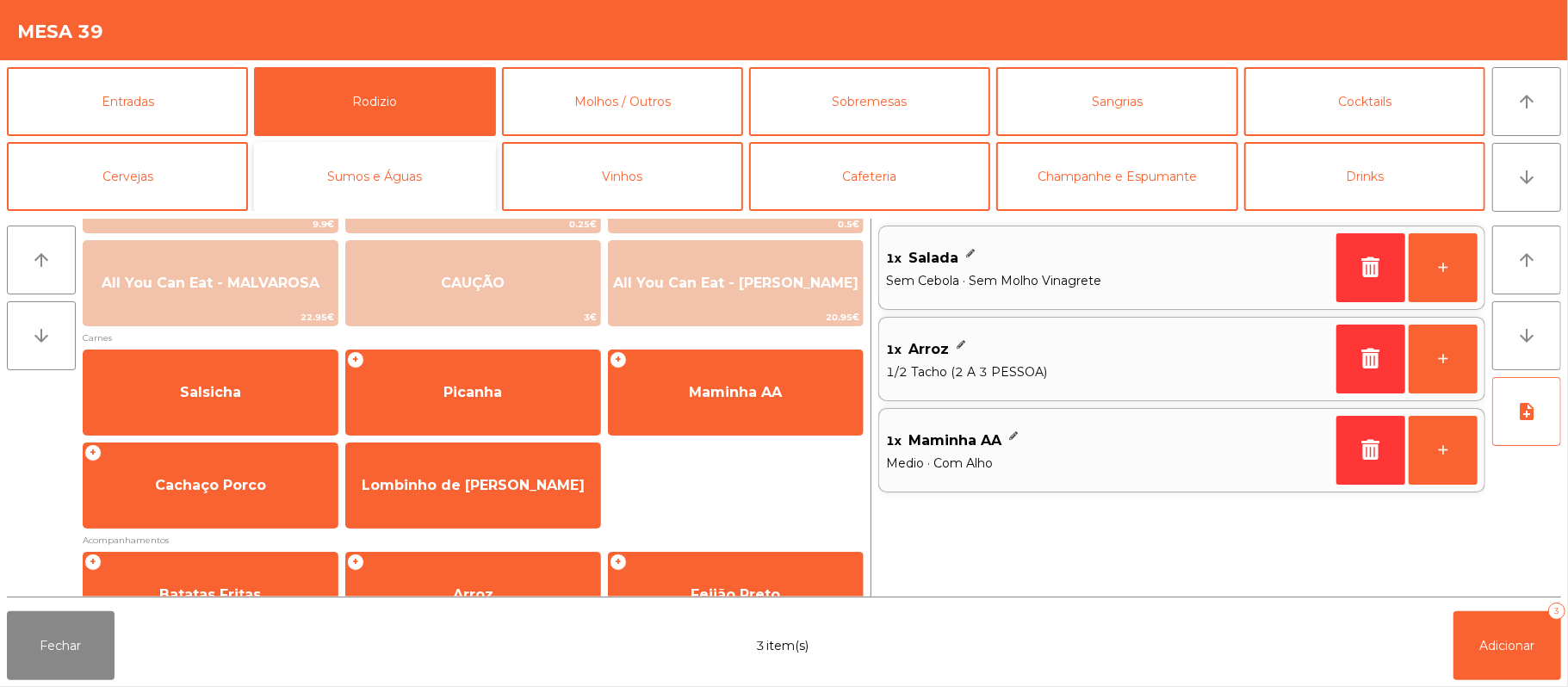
click at [428, 194] on button "Sumos e Águas" at bounding box center [374, 177] width 241 height 69
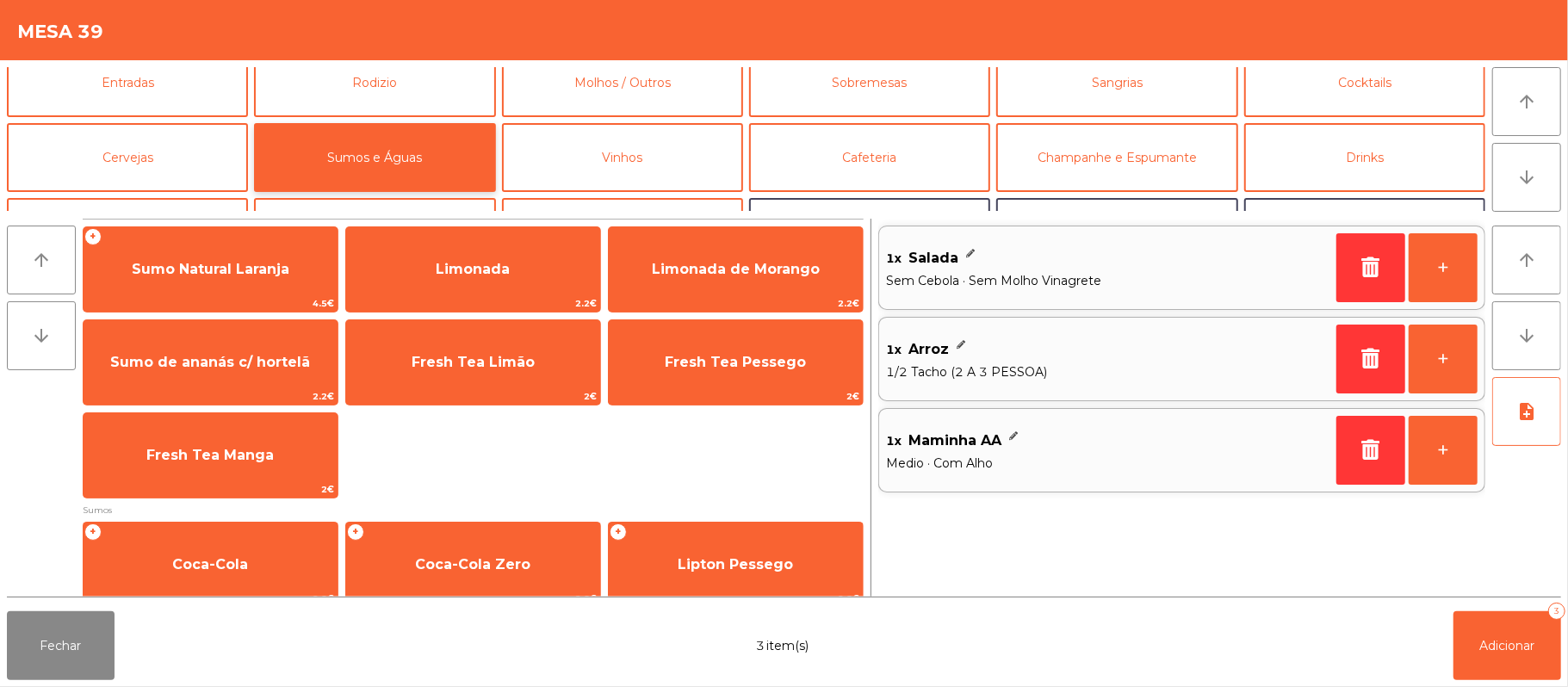
scroll to position [0, 0]
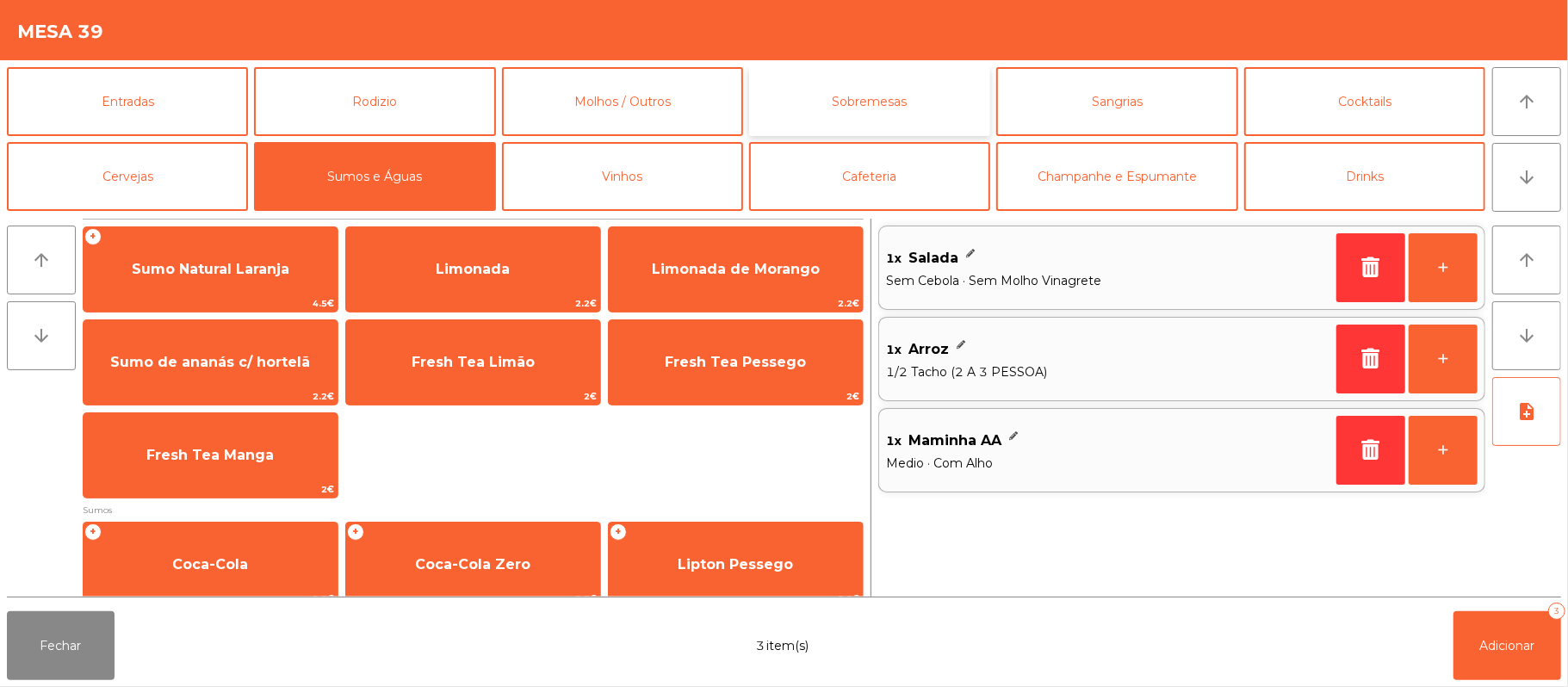
click at [917, 117] on button "Sobremesas" at bounding box center [870, 102] width 241 height 69
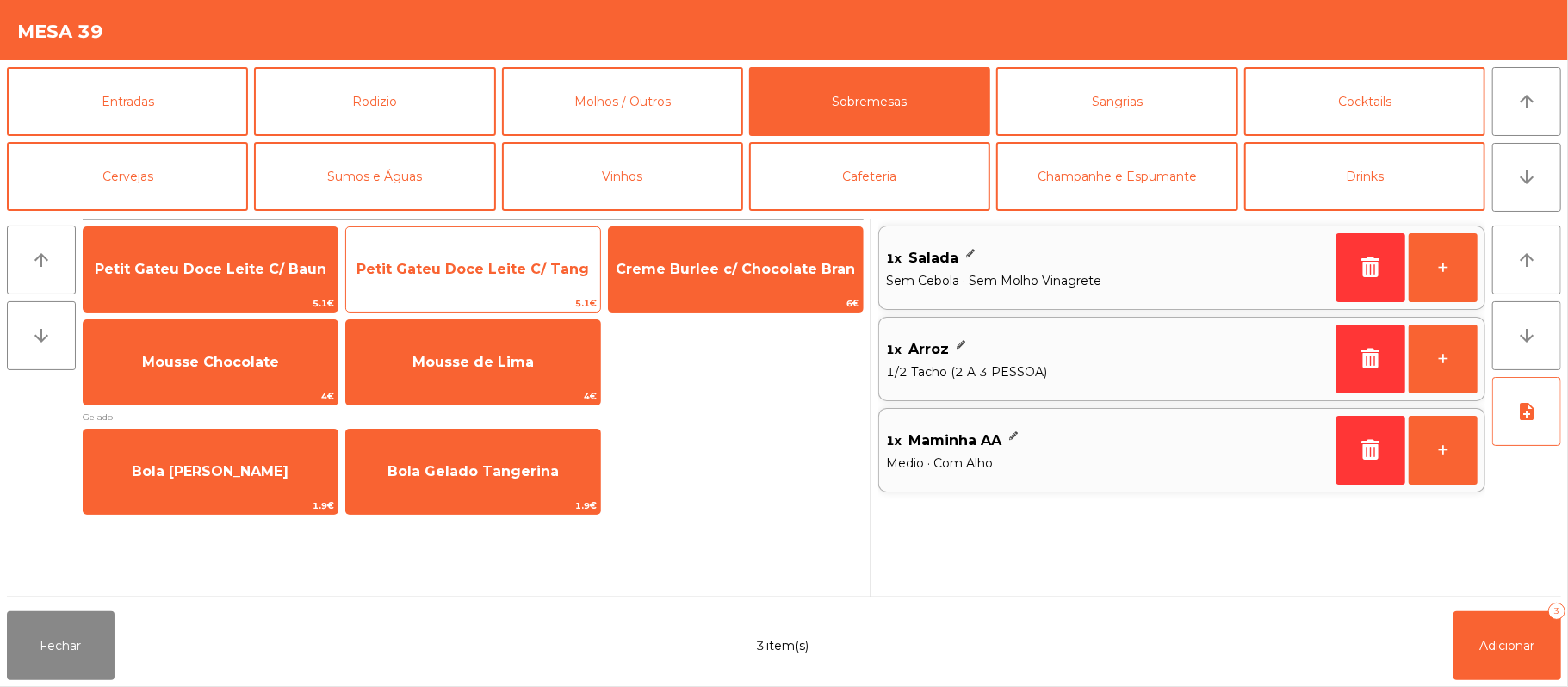
click at [496, 252] on span "Petit Gateu Doce Leite C/ Tang" at bounding box center [473, 268] width 254 height 46
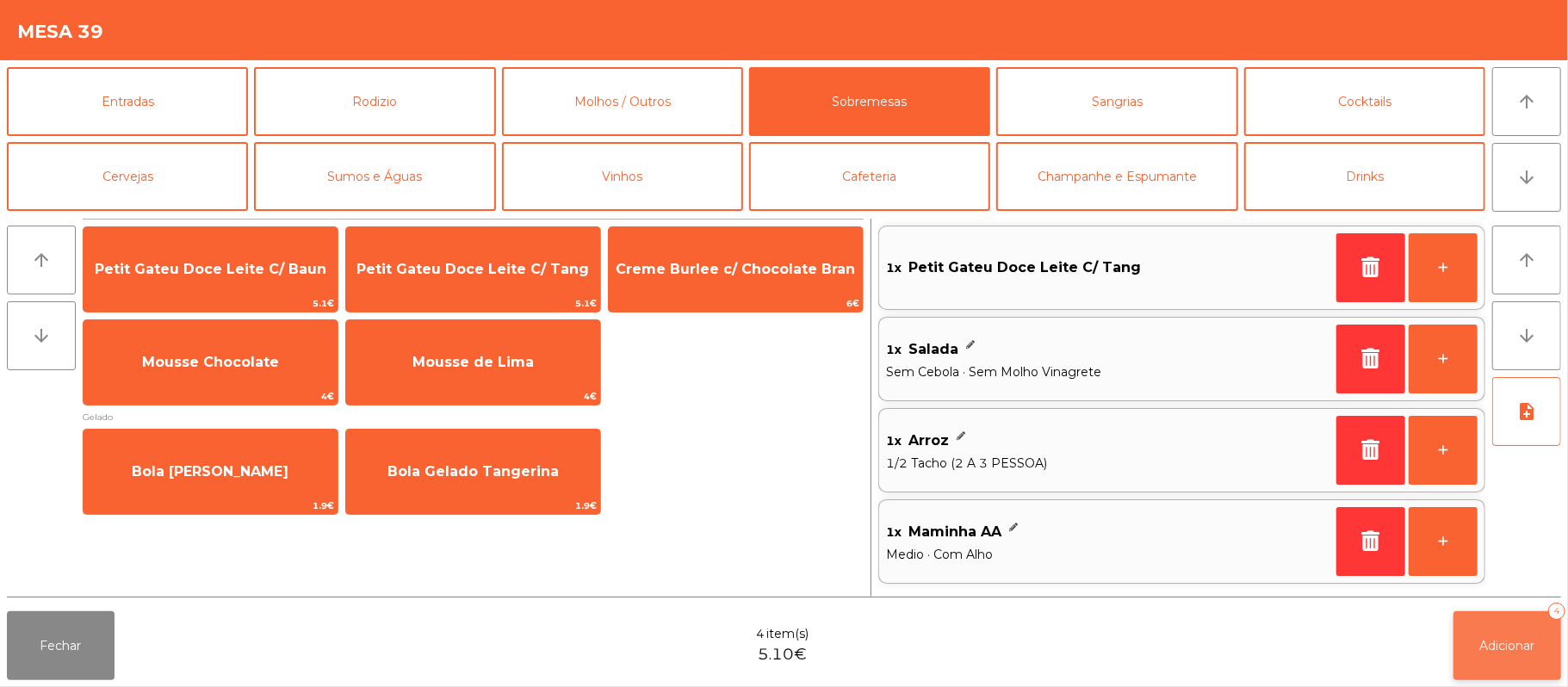
click at [1554, 664] on button "Adicionar 4" at bounding box center [1507, 646] width 108 height 69
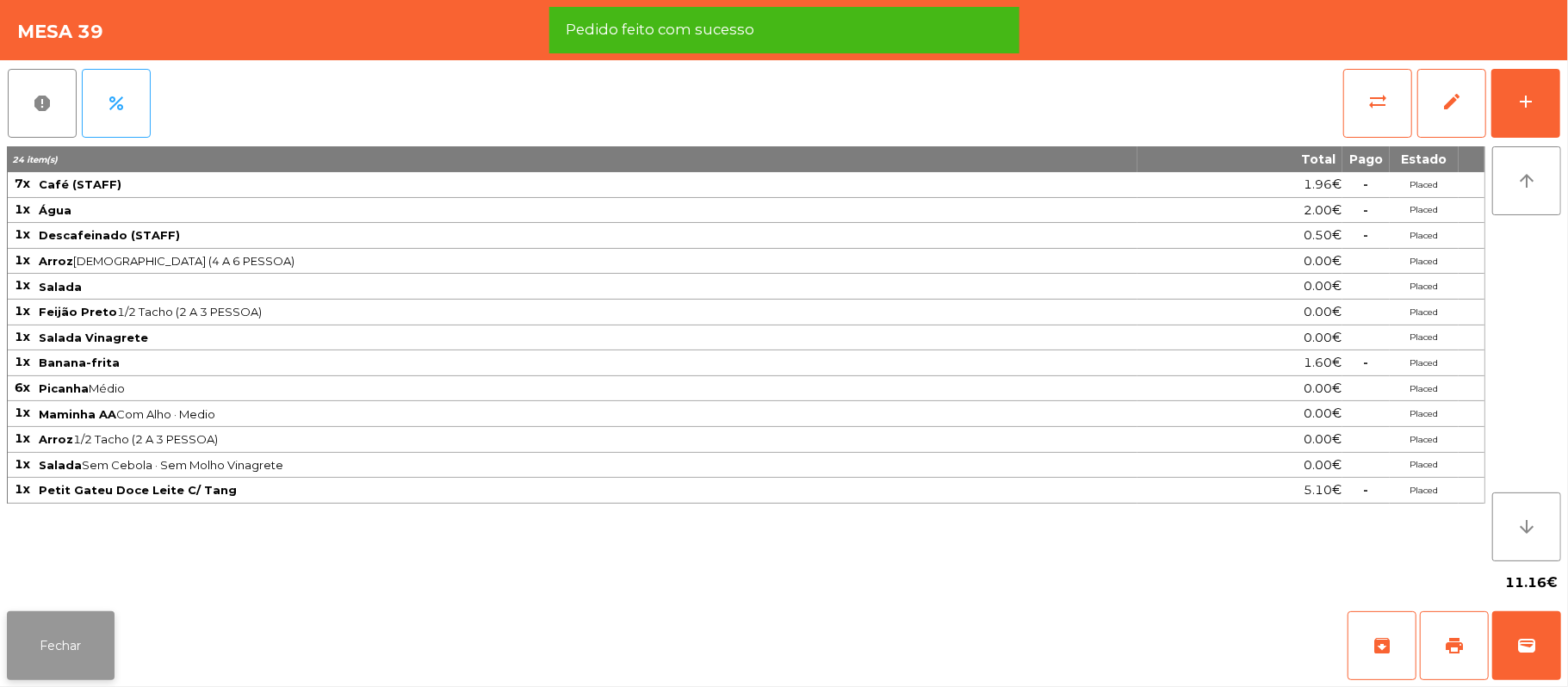
click at [79, 644] on button "Fechar" at bounding box center [60, 646] width 108 height 69
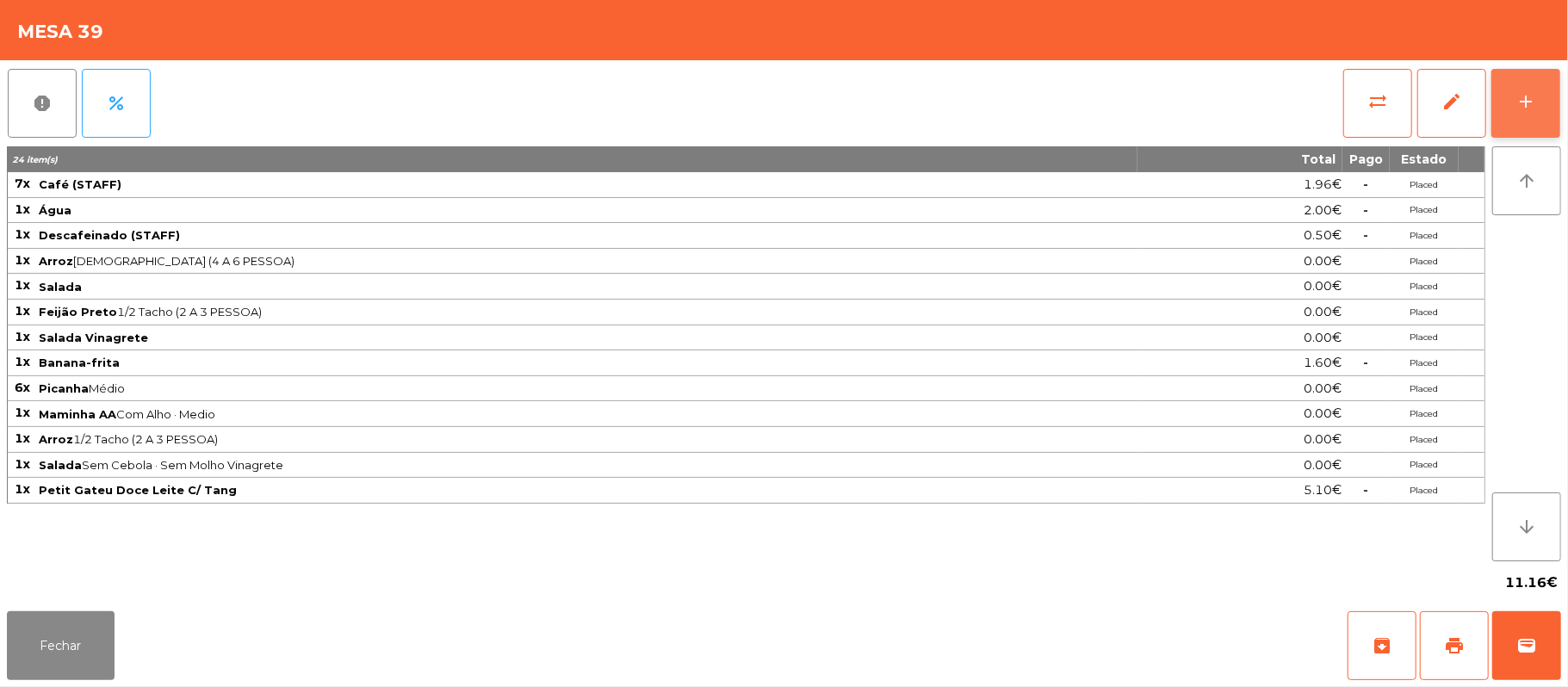
click at [1533, 117] on button "add" at bounding box center [1527, 104] width 69 height 69
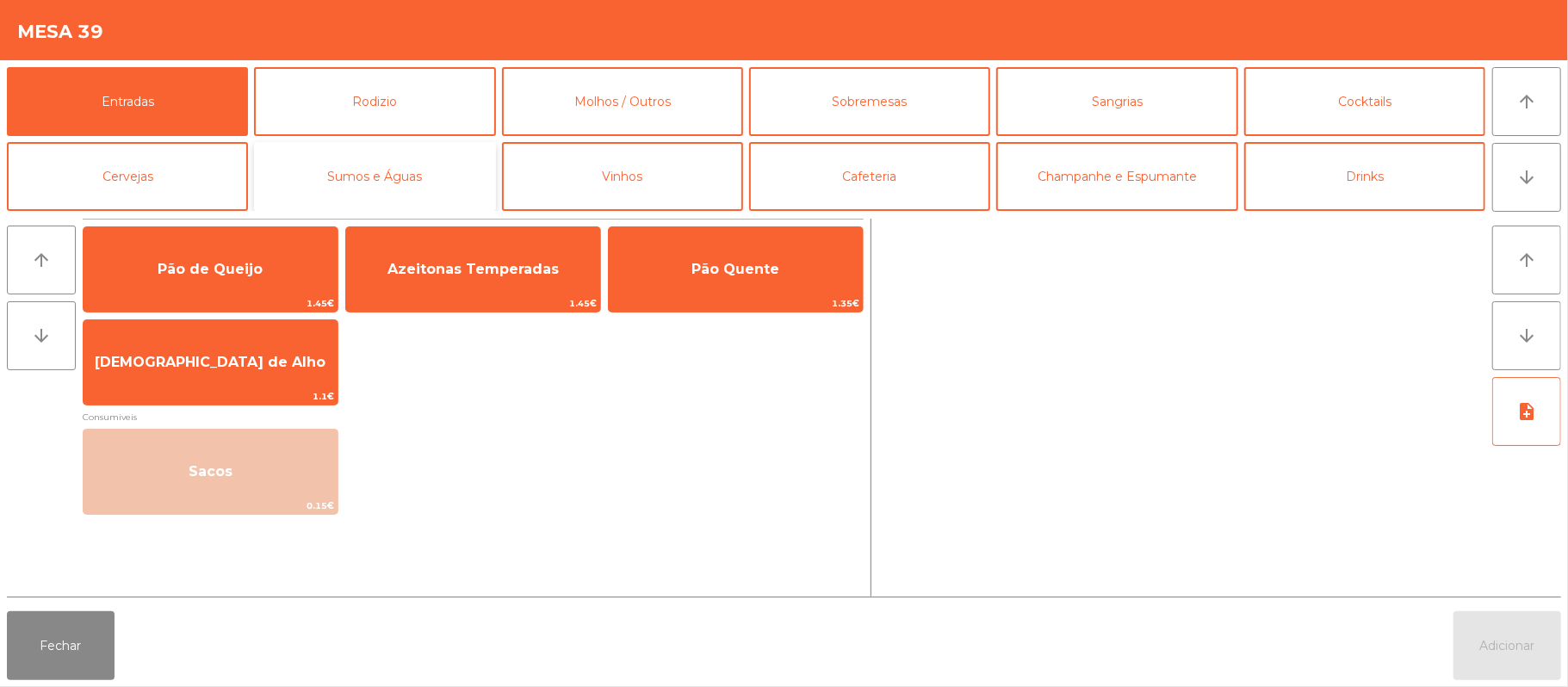
click at [355, 191] on button "Sumos e Águas" at bounding box center [374, 177] width 241 height 69
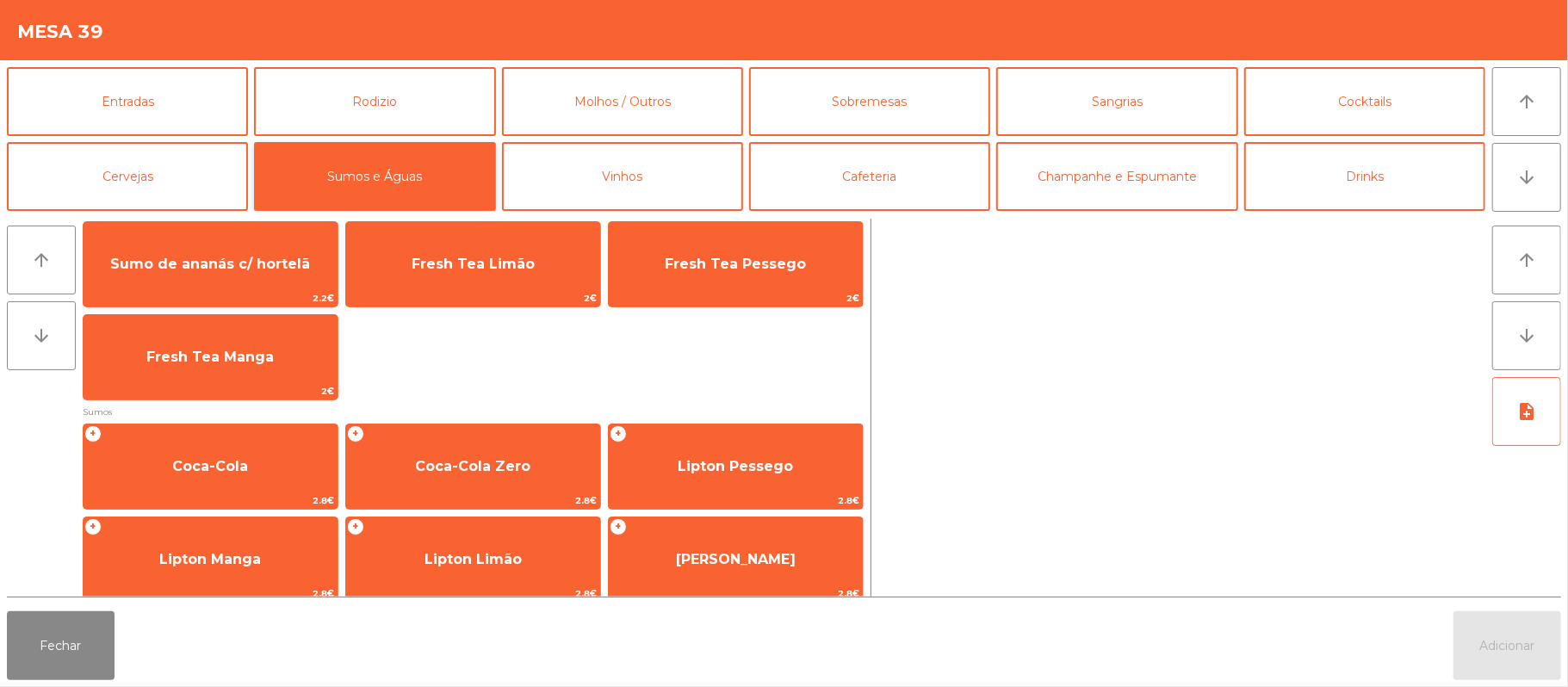
scroll to position [105, 0]
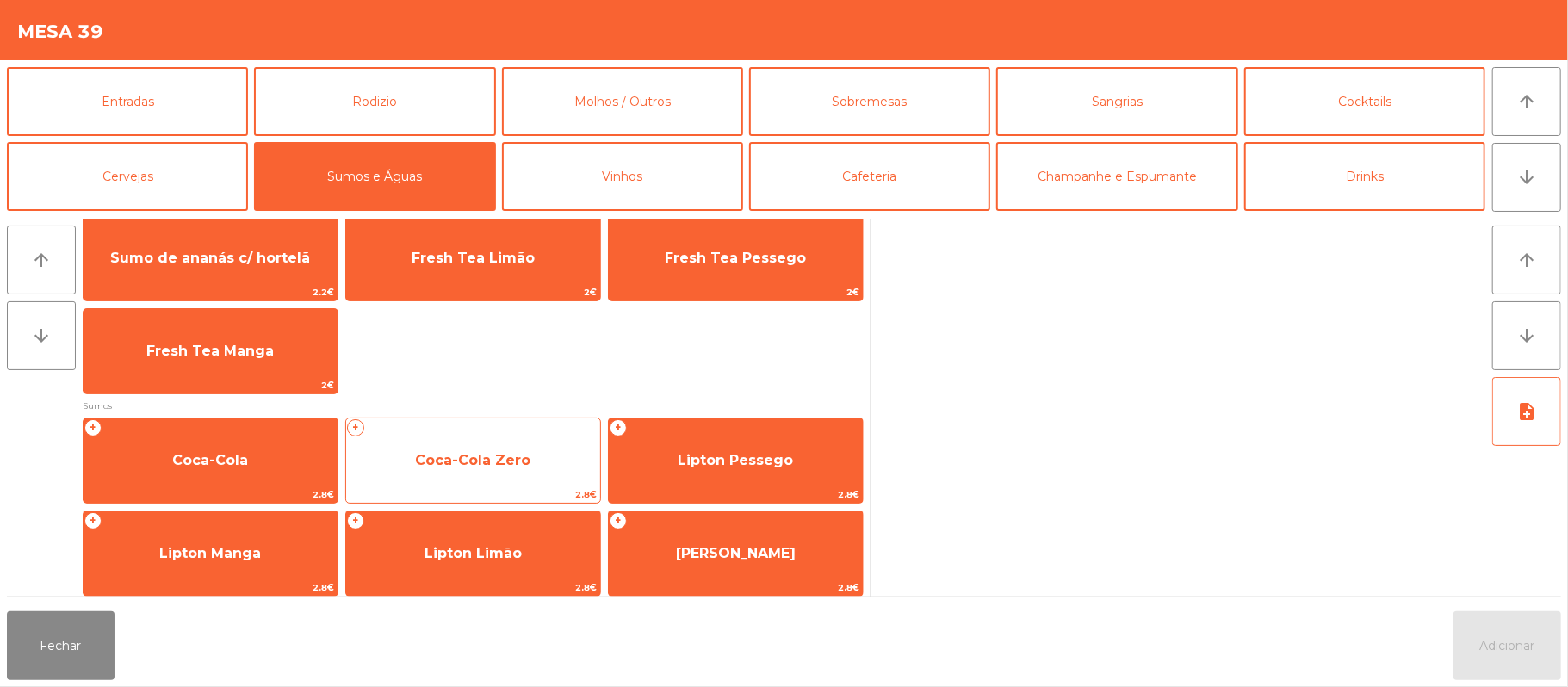
click at [426, 452] on span "Coca-Cola Zero" at bounding box center [472, 460] width 116 height 17
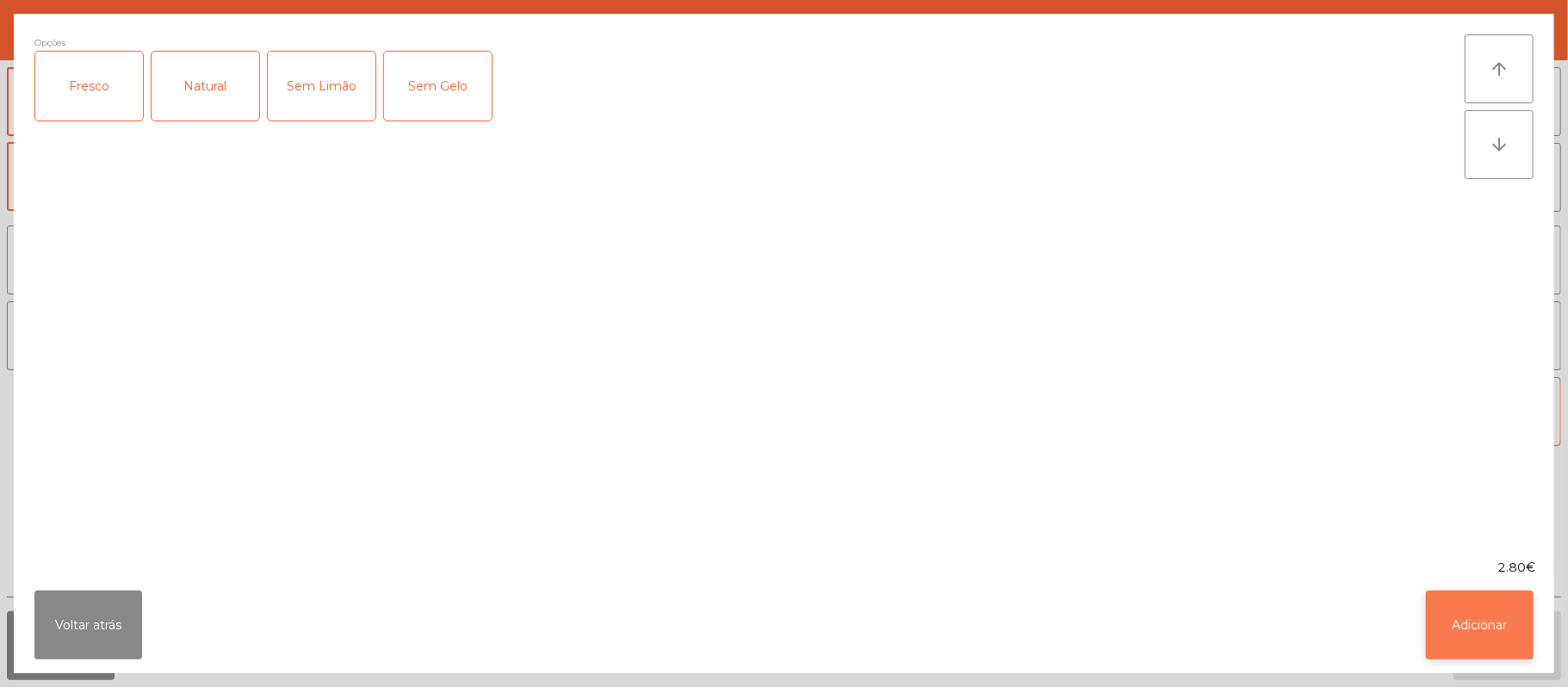
click at [1462, 639] on button "Adicionar" at bounding box center [1479, 625] width 108 height 69
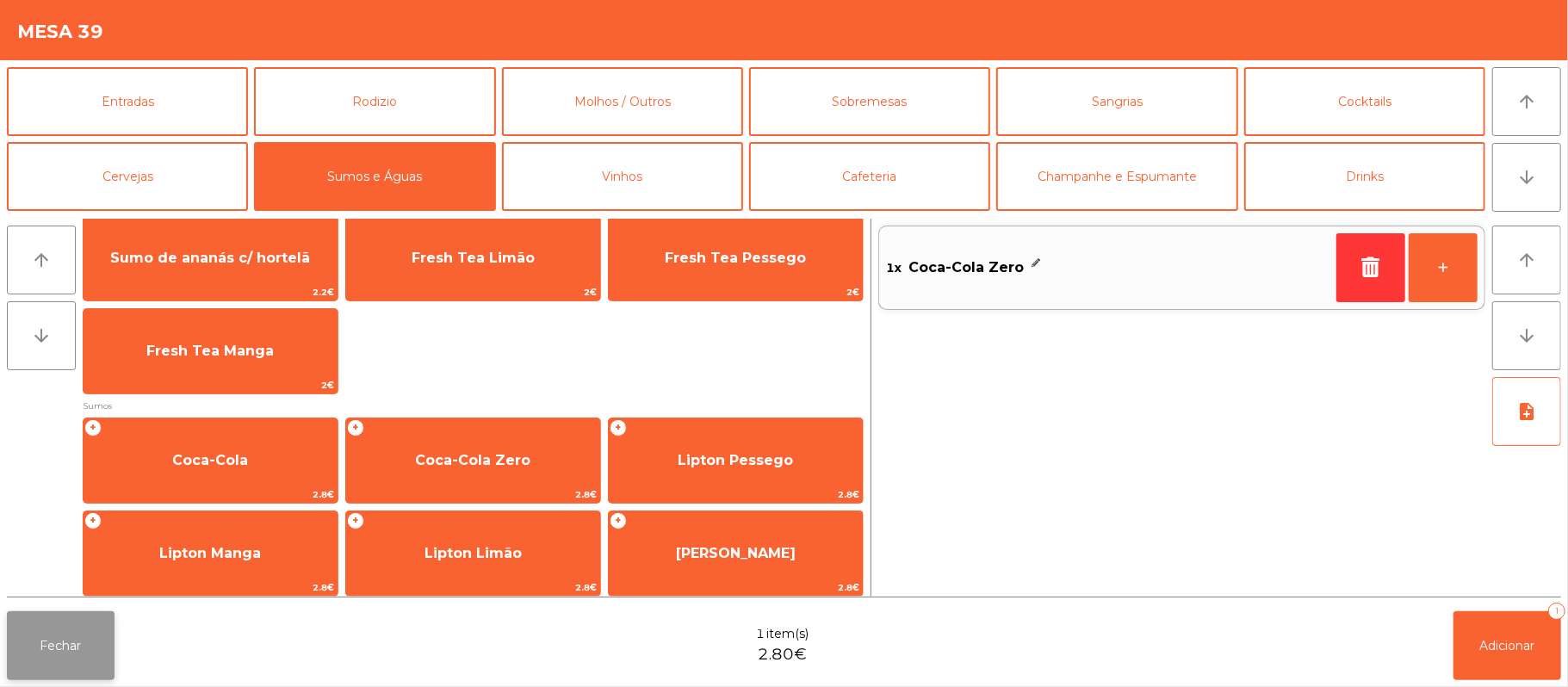
click at [63, 648] on button "Fechar" at bounding box center [60, 646] width 108 height 69
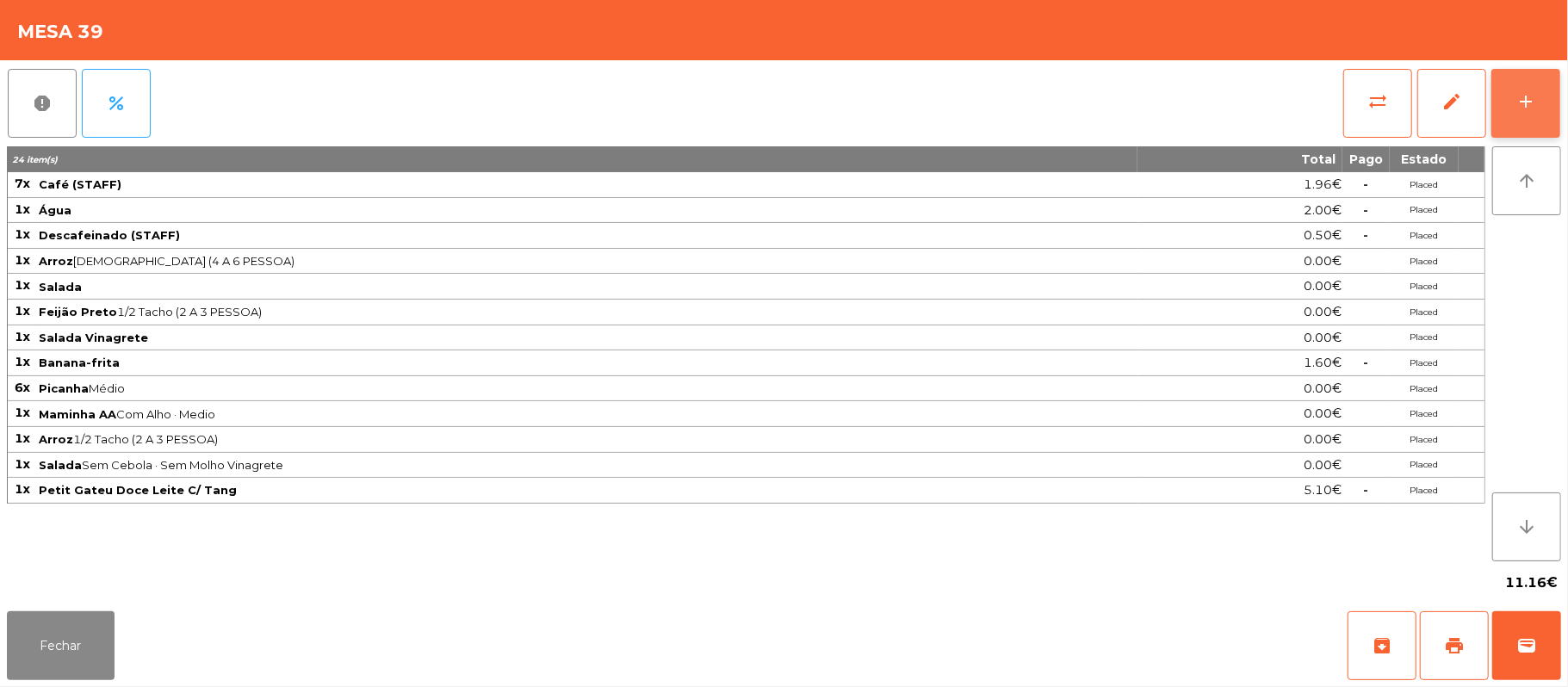
click at [1512, 111] on button "add" at bounding box center [1527, 104] width 69 height 69
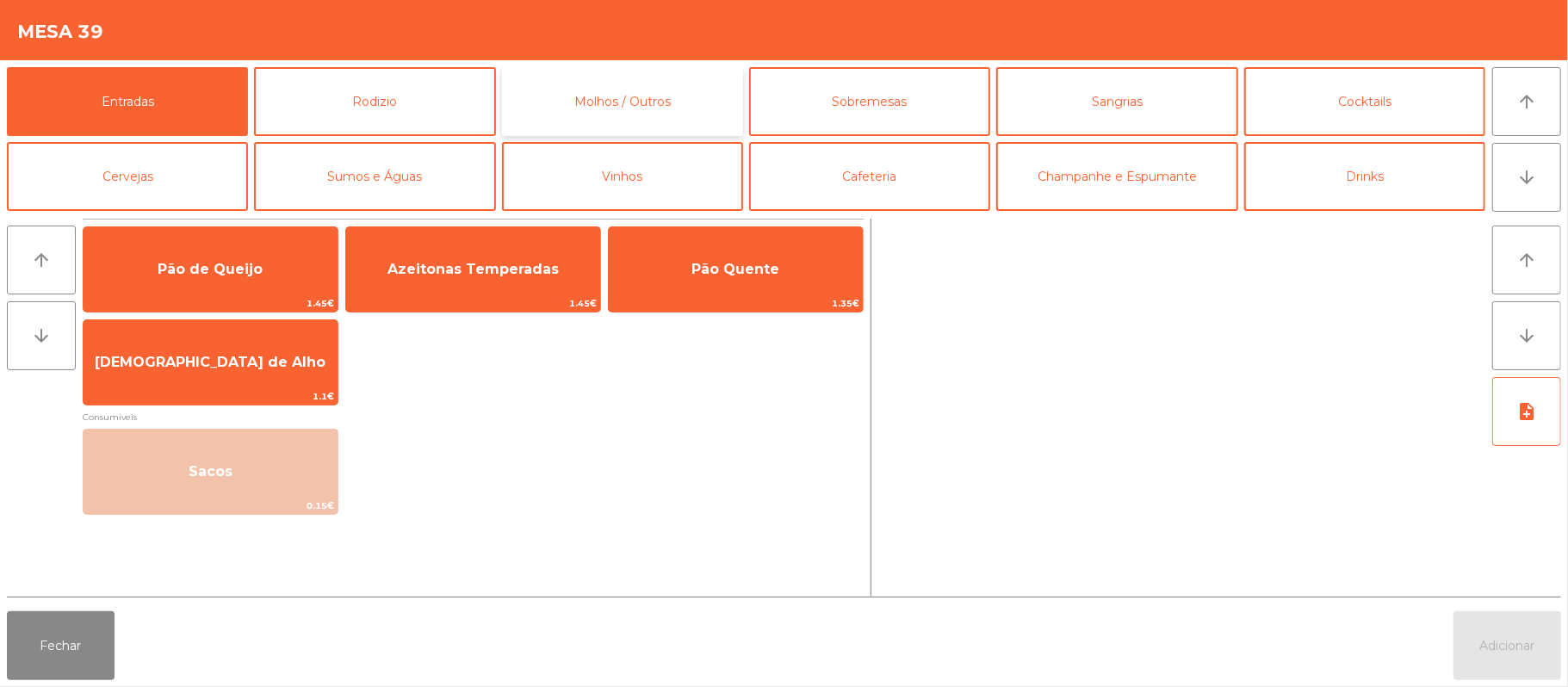
click at [570, 104] on button "Molhos / Outros" at bounding box center [622, 102] width 241 height 69
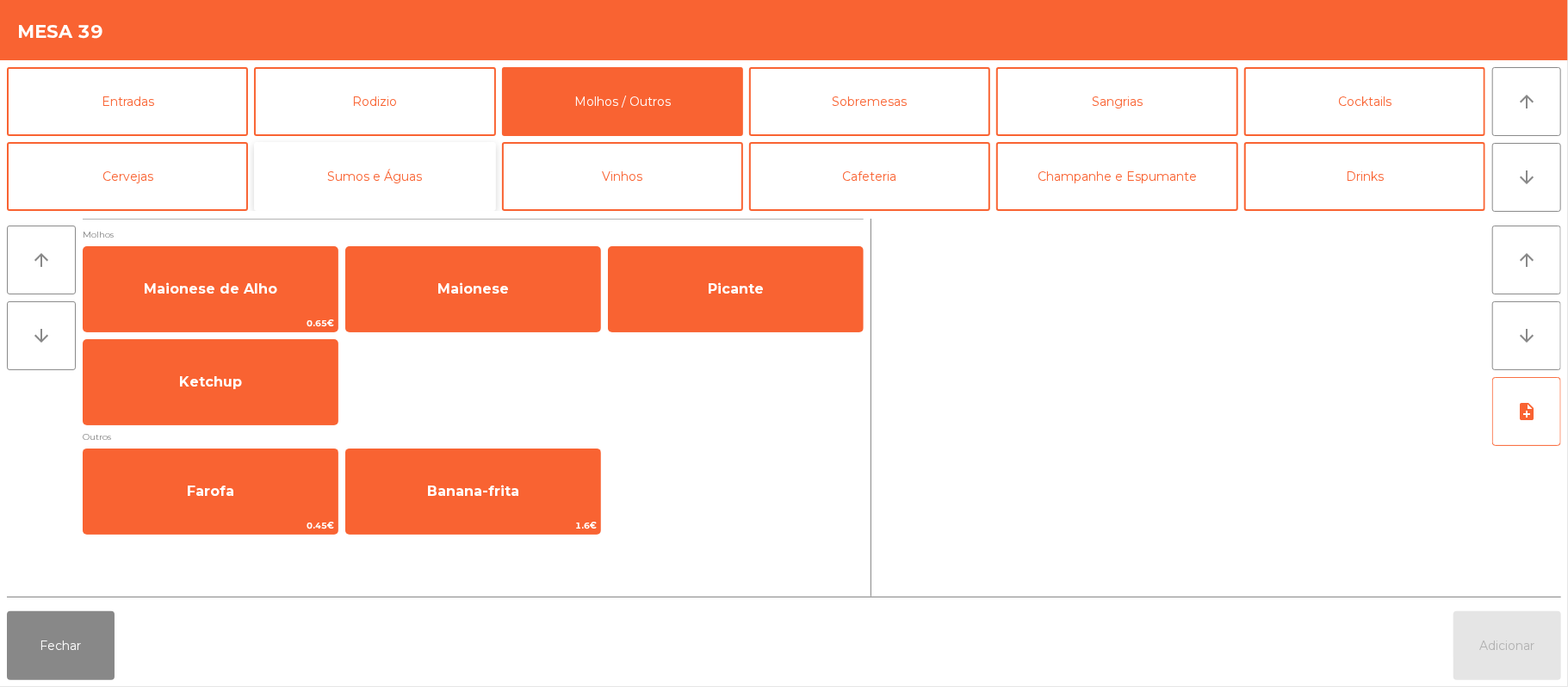
click at [317, 183] on button "Sumos e Águas" at bounding box center [374, 177] width 241 height 69
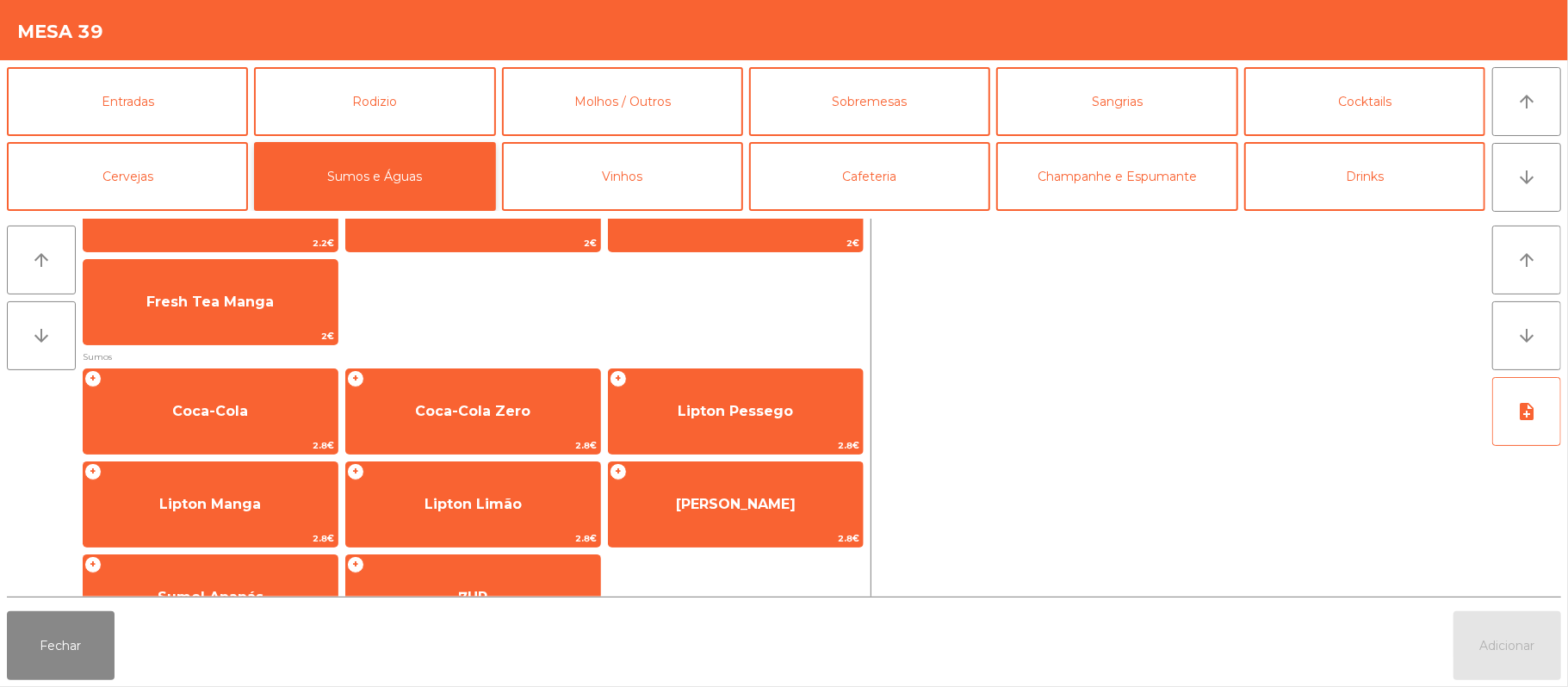
scroll to position [155, 0]
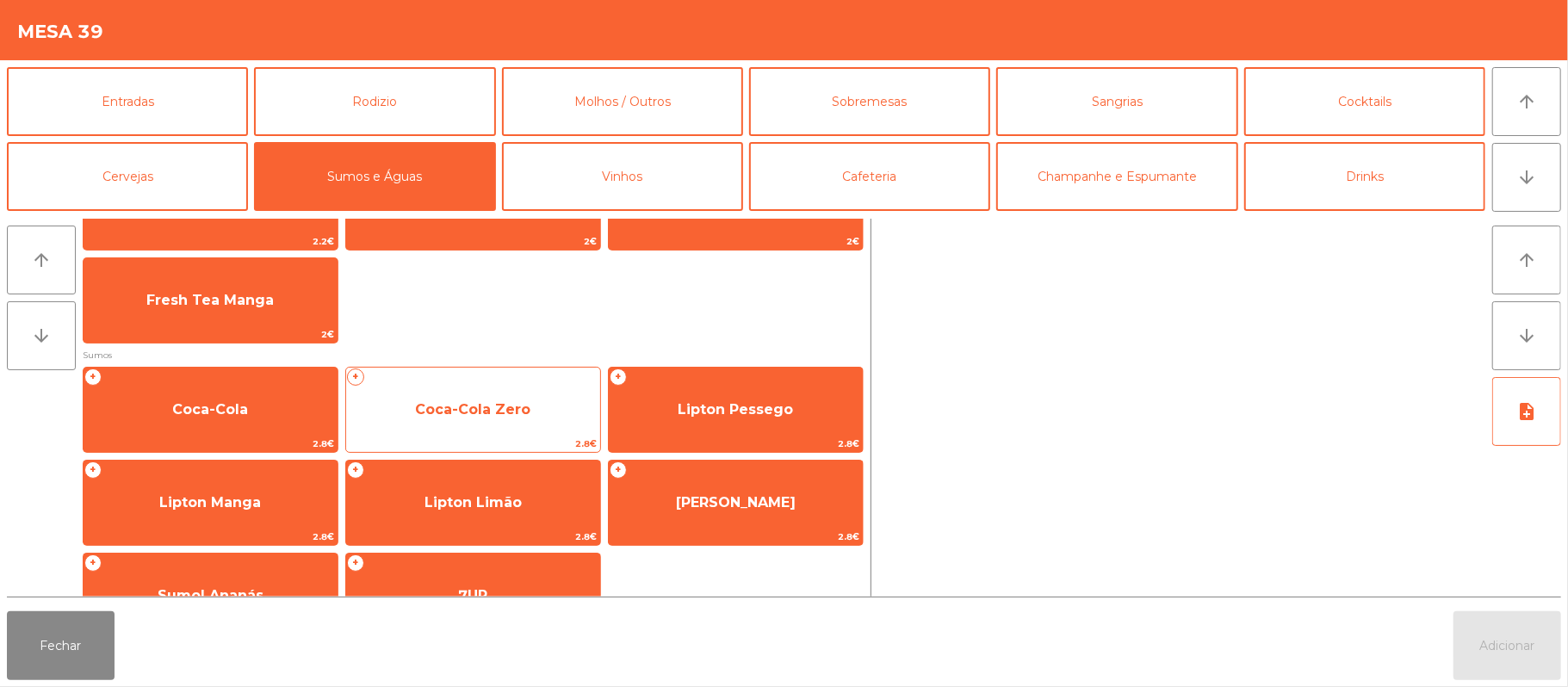
click at [441, 414] on span "Coca-Cola Zero" at bounding box center [472, 409] width 116 height 17
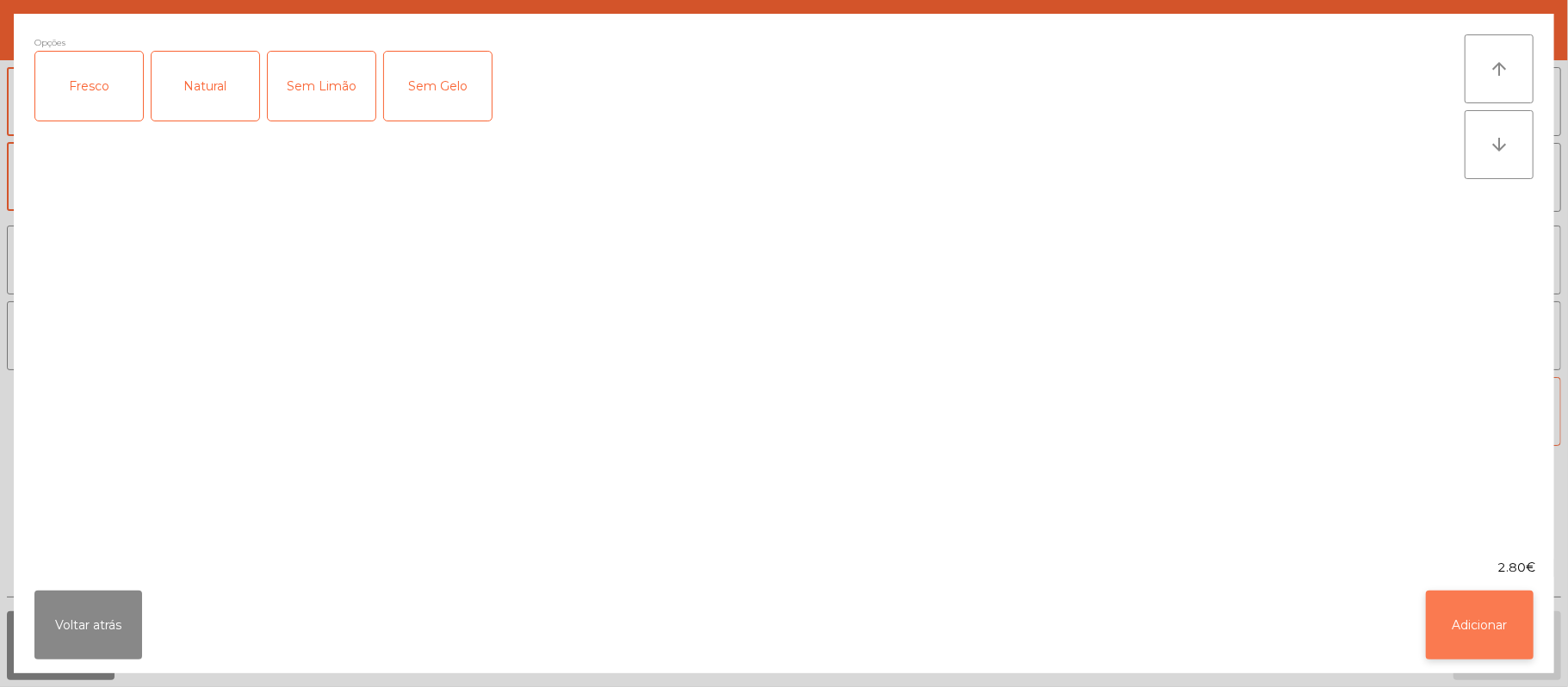
click at [1478, 624] on button "Adicionar" at bounding box center [1479, 625] width 108 height 69
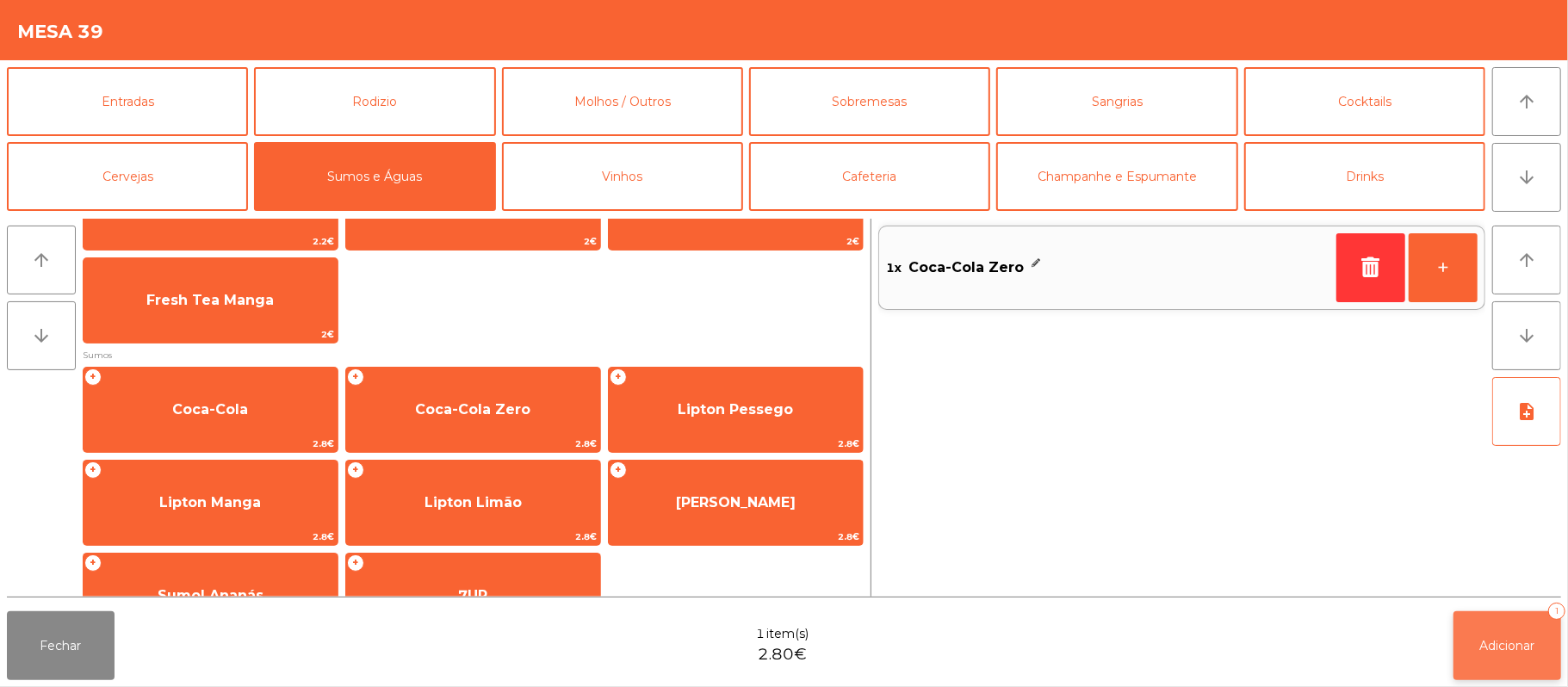
click at [1512, 642] on span "Adicionar" at bounding box center [1508, 646] width 55 height 16
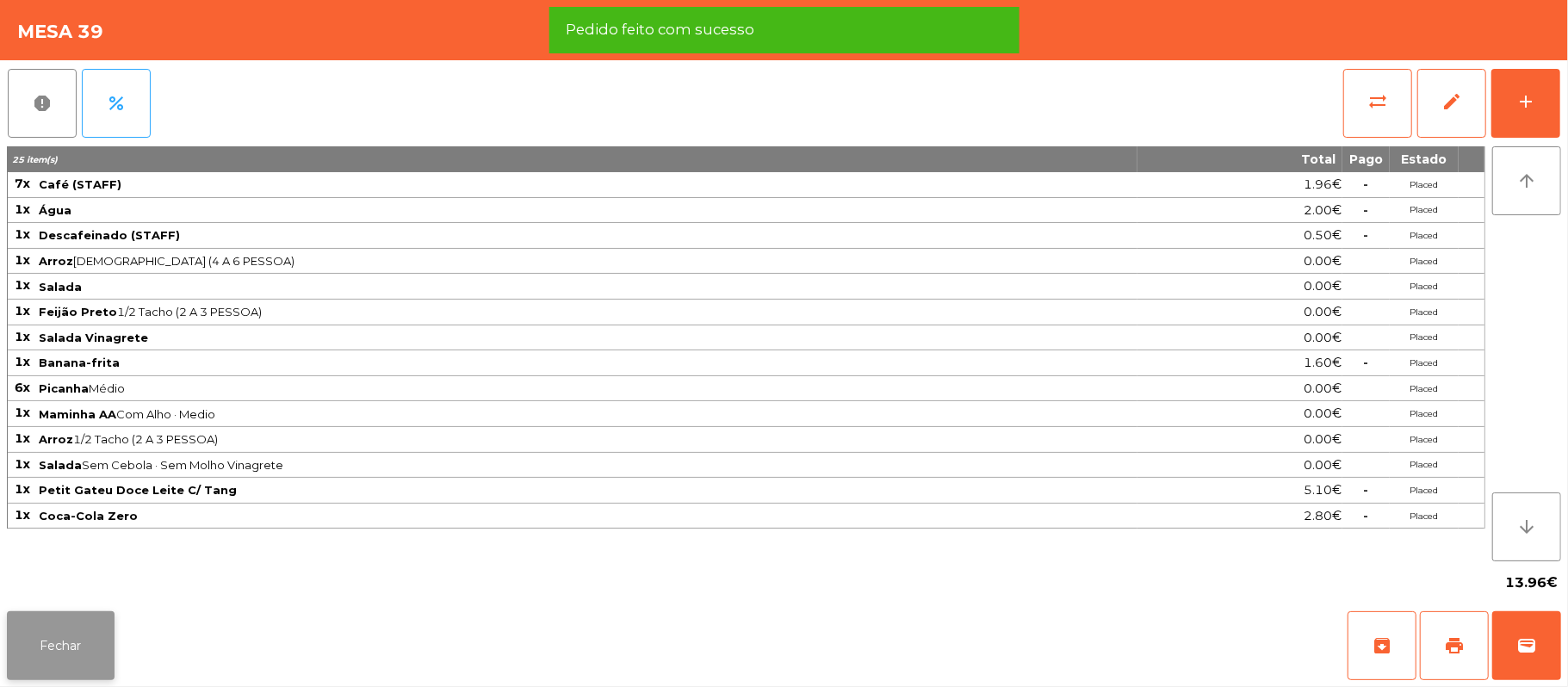
click at [62, 630] on button "Fechar" at bounding box center [60, 646] width 108 height 69
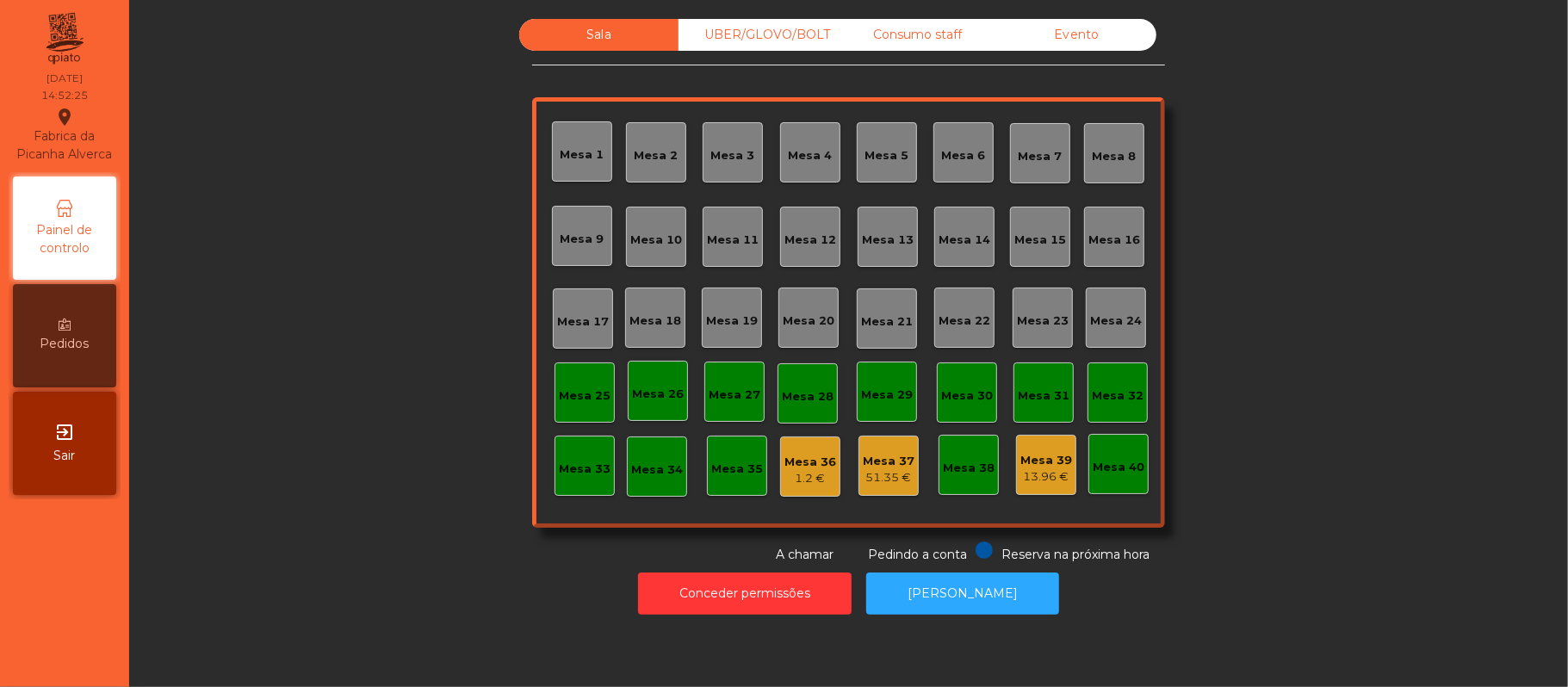
click at [1023, 465] on div "Mesa 39" at bounding box center [1046, 460] width 51 height 17
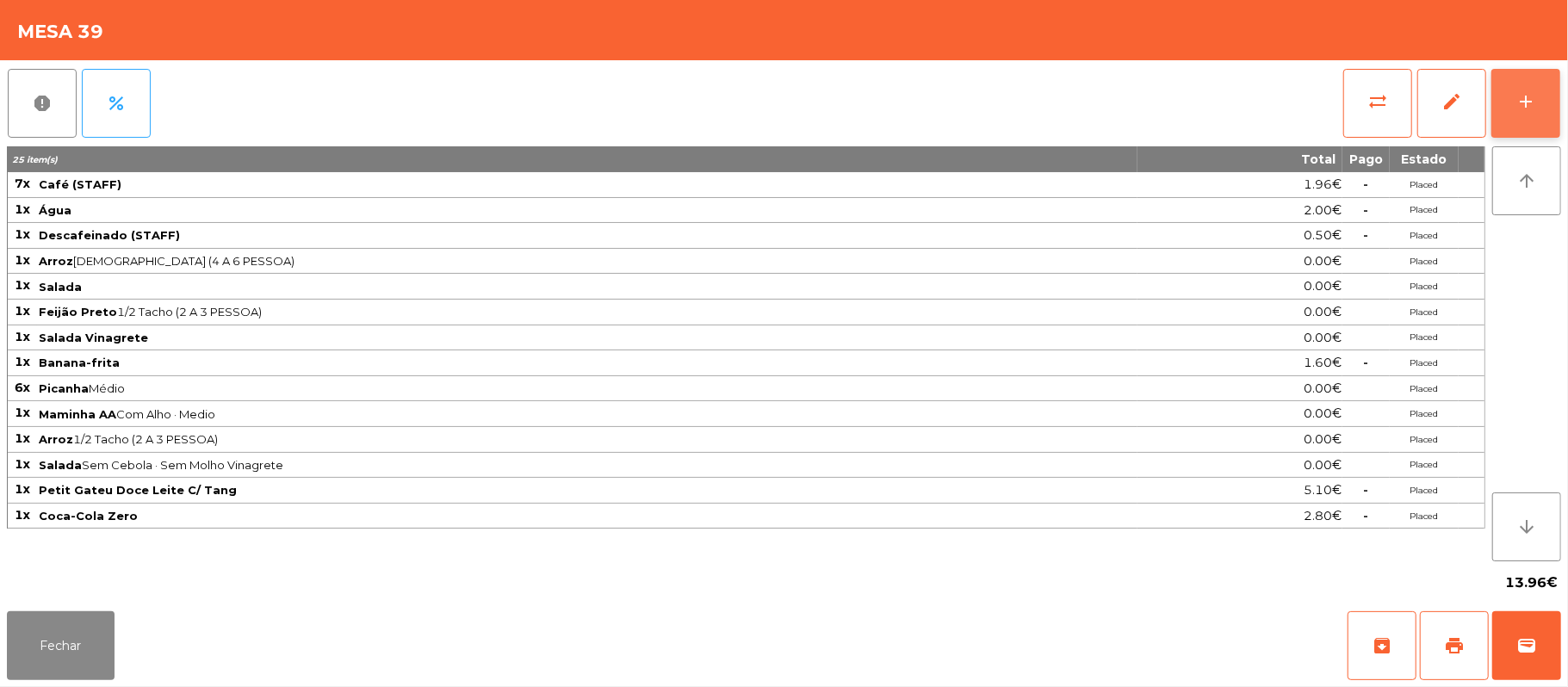
click at [1525, 93] on div "add" at bounding box center [1526, 101] width 21 height 21
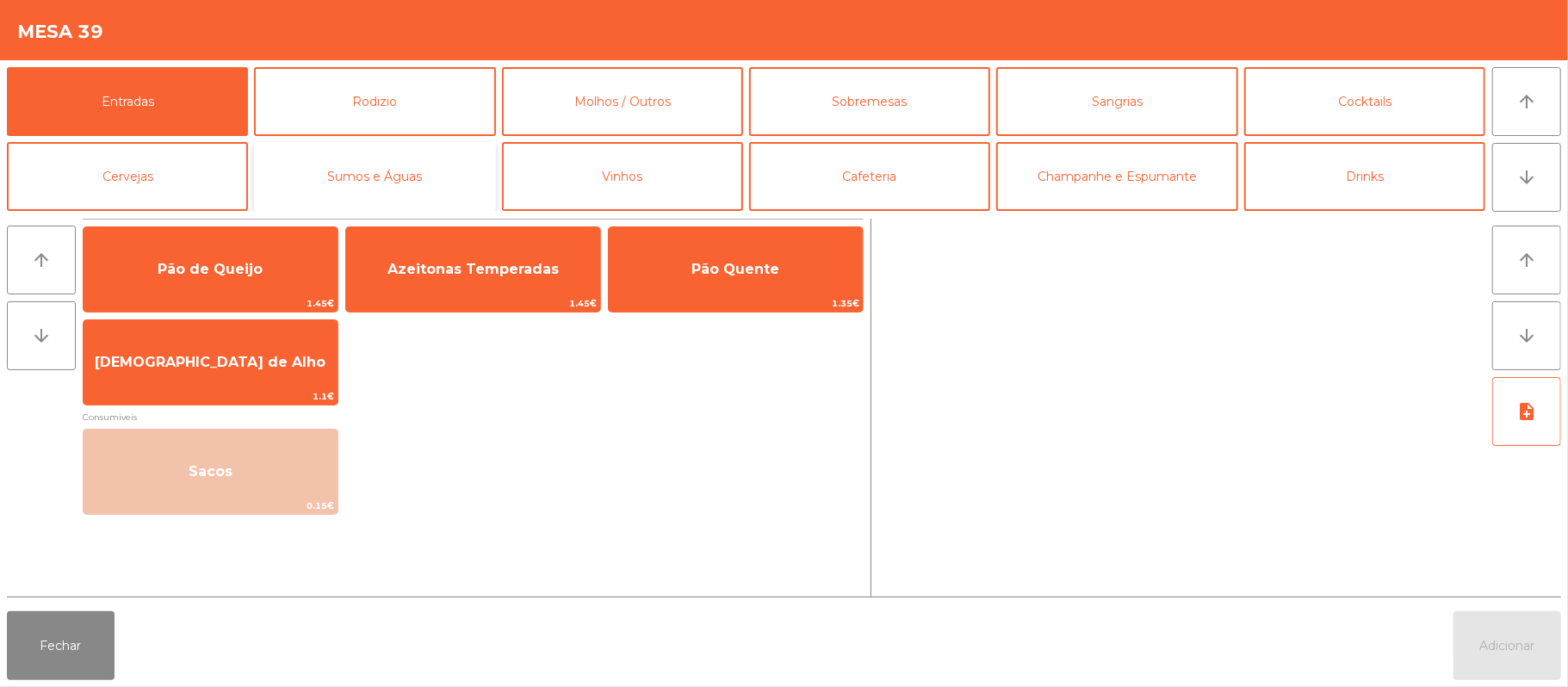
click at [358, 177] on button "Sumos e Águas" at bounding box center [374, 177] width 241 height 69
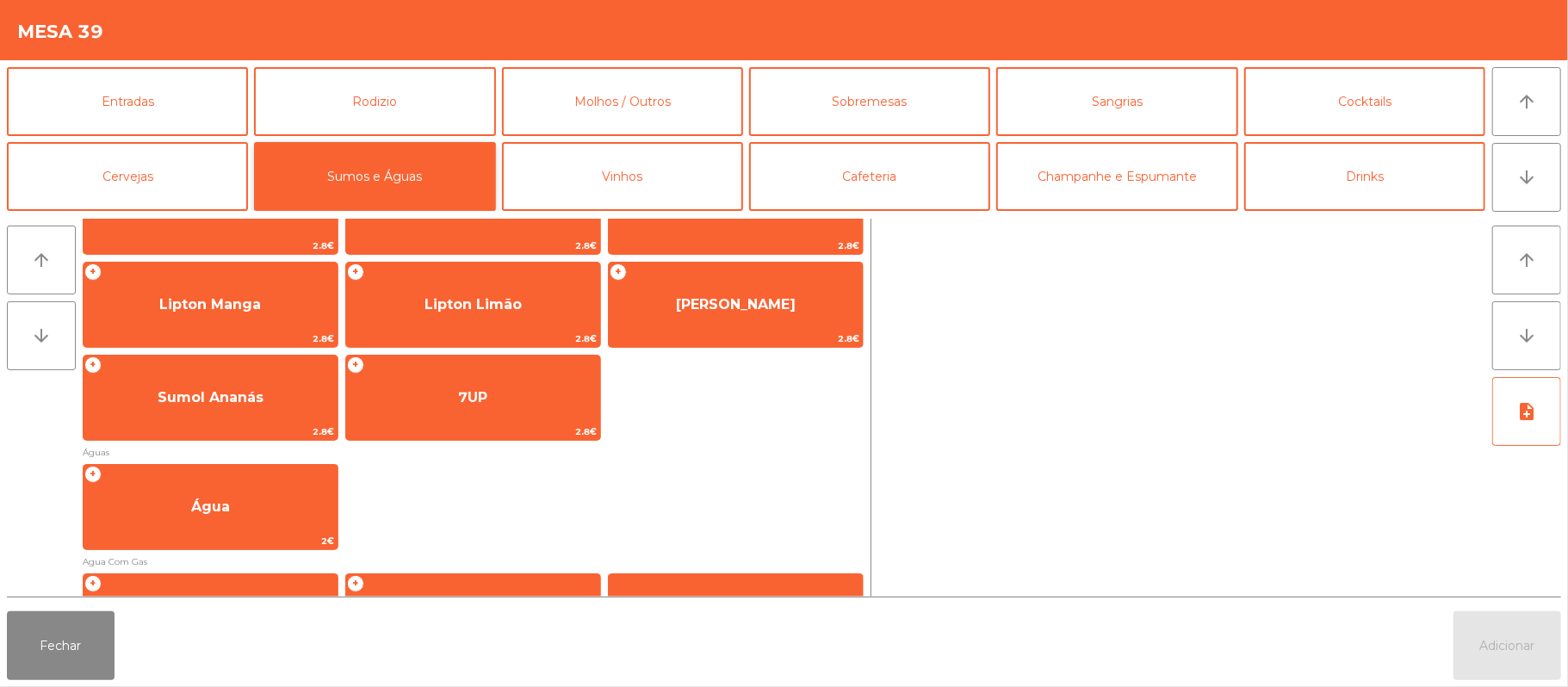
scroll to position [389, 0]
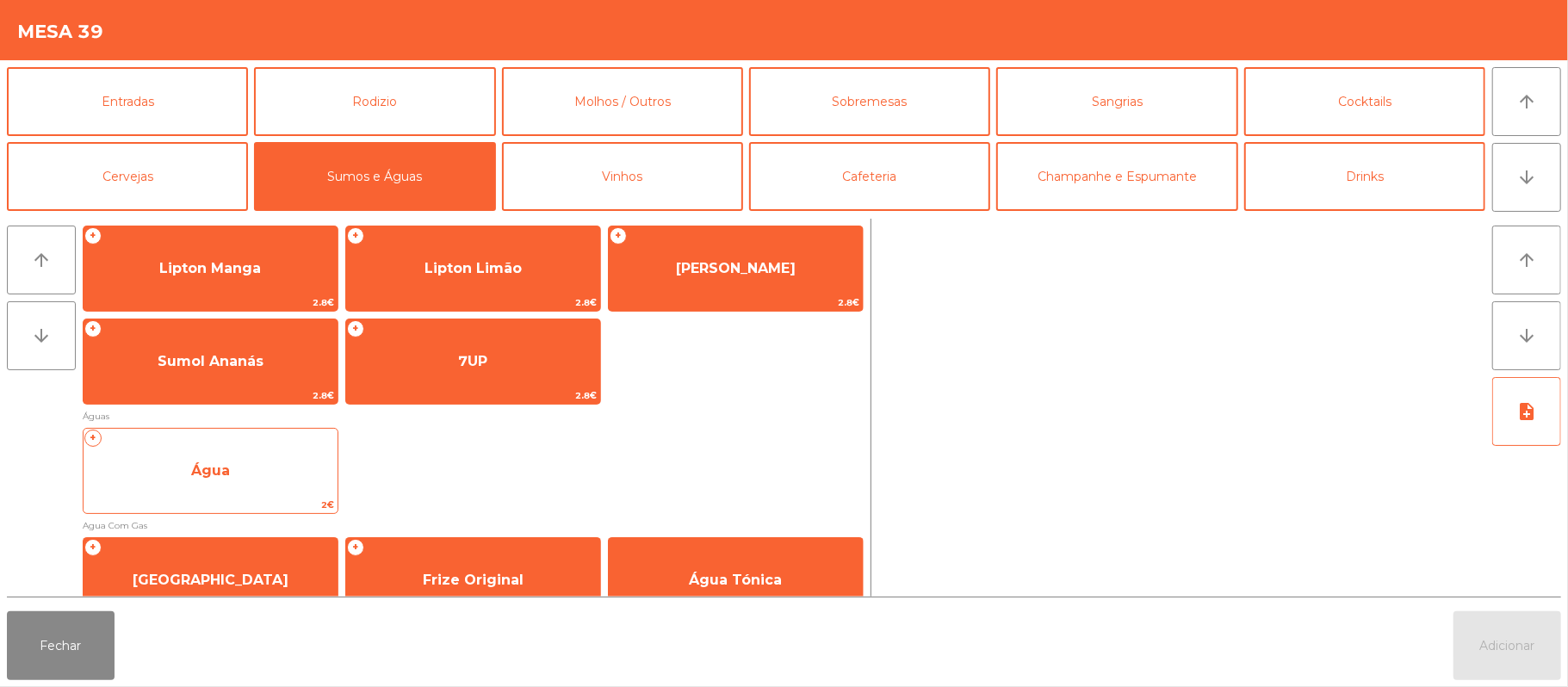
click at [196, 468] on span "Água" at bounding box center [210, 470] width 39 height 17
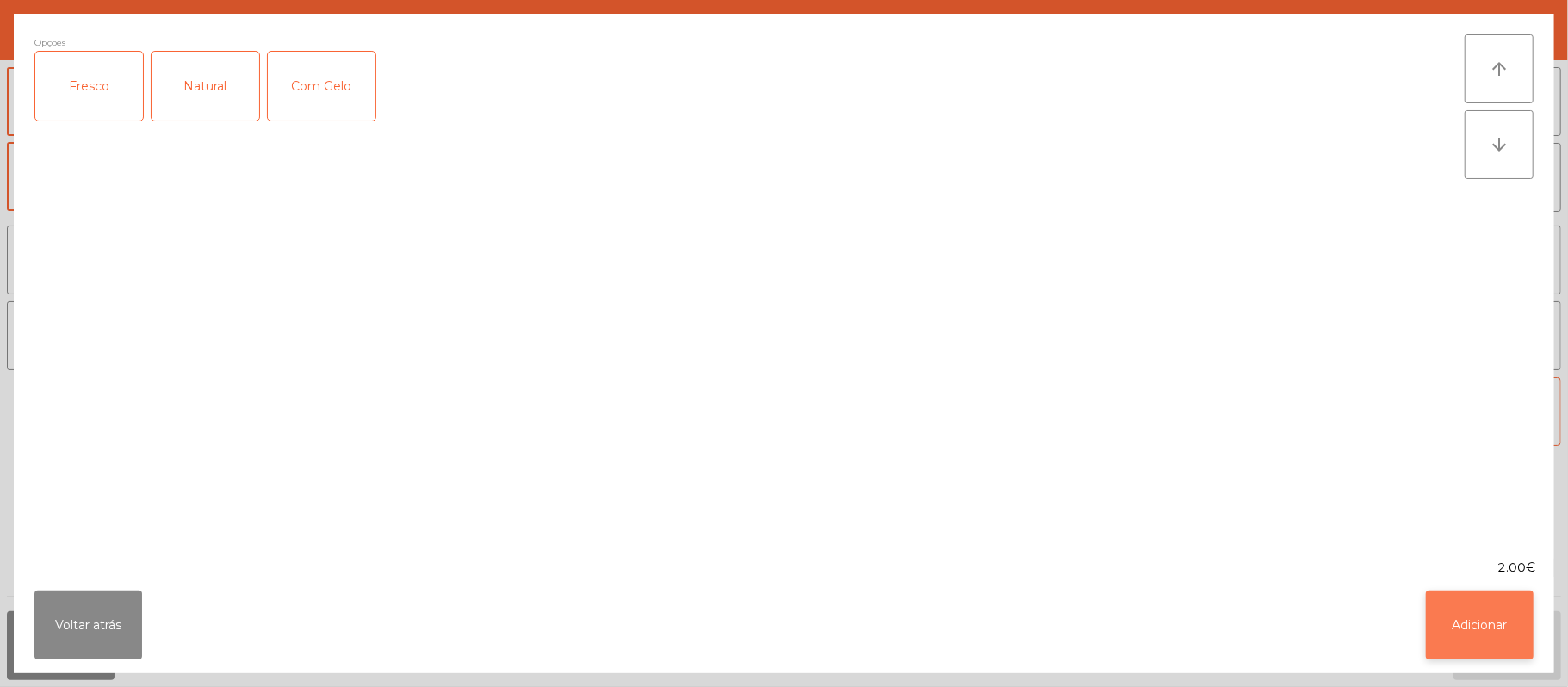
click at [1475, 638] on button "Adicionar" at bounding box center [1479, 625] width 108 height 69
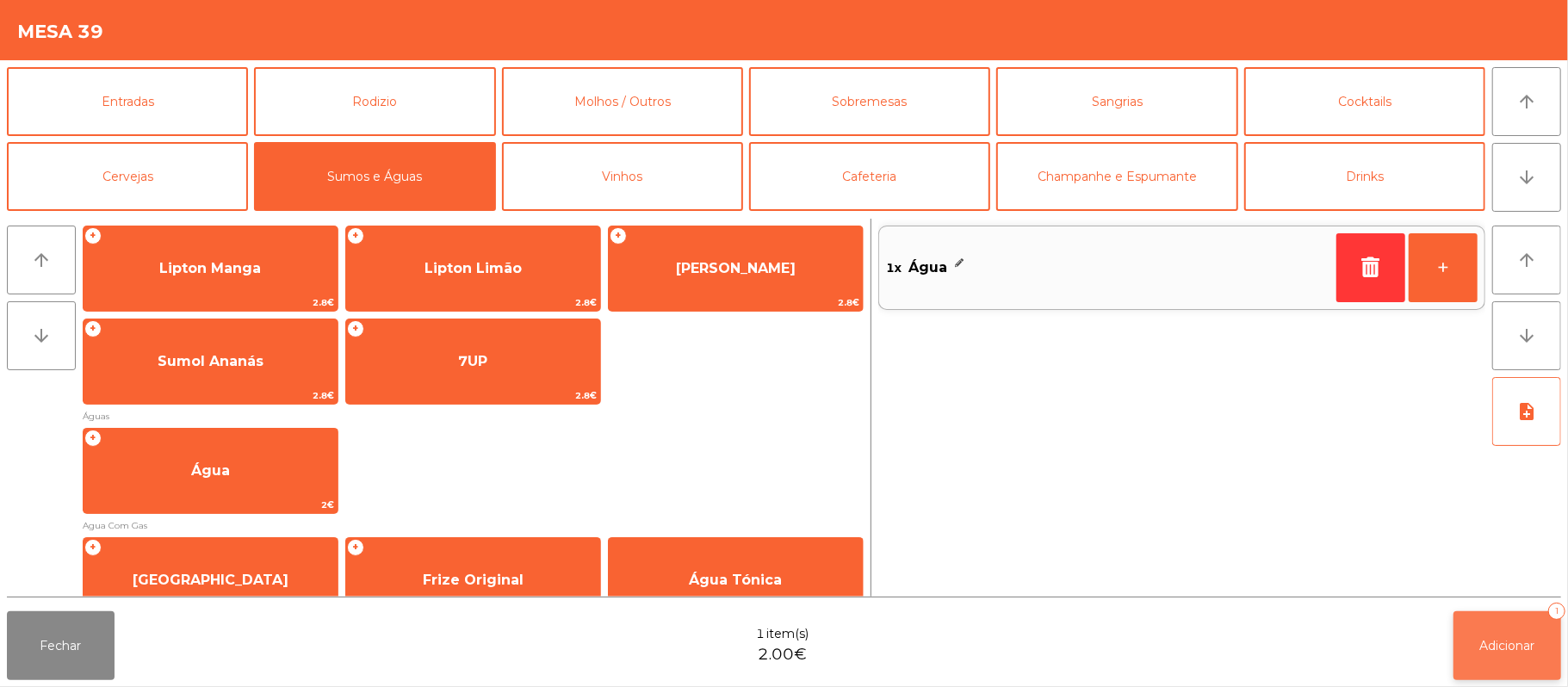
click at [1497, 635] on button "Adicionar 1" at bounding box center [1507, 646] width 108 height 69
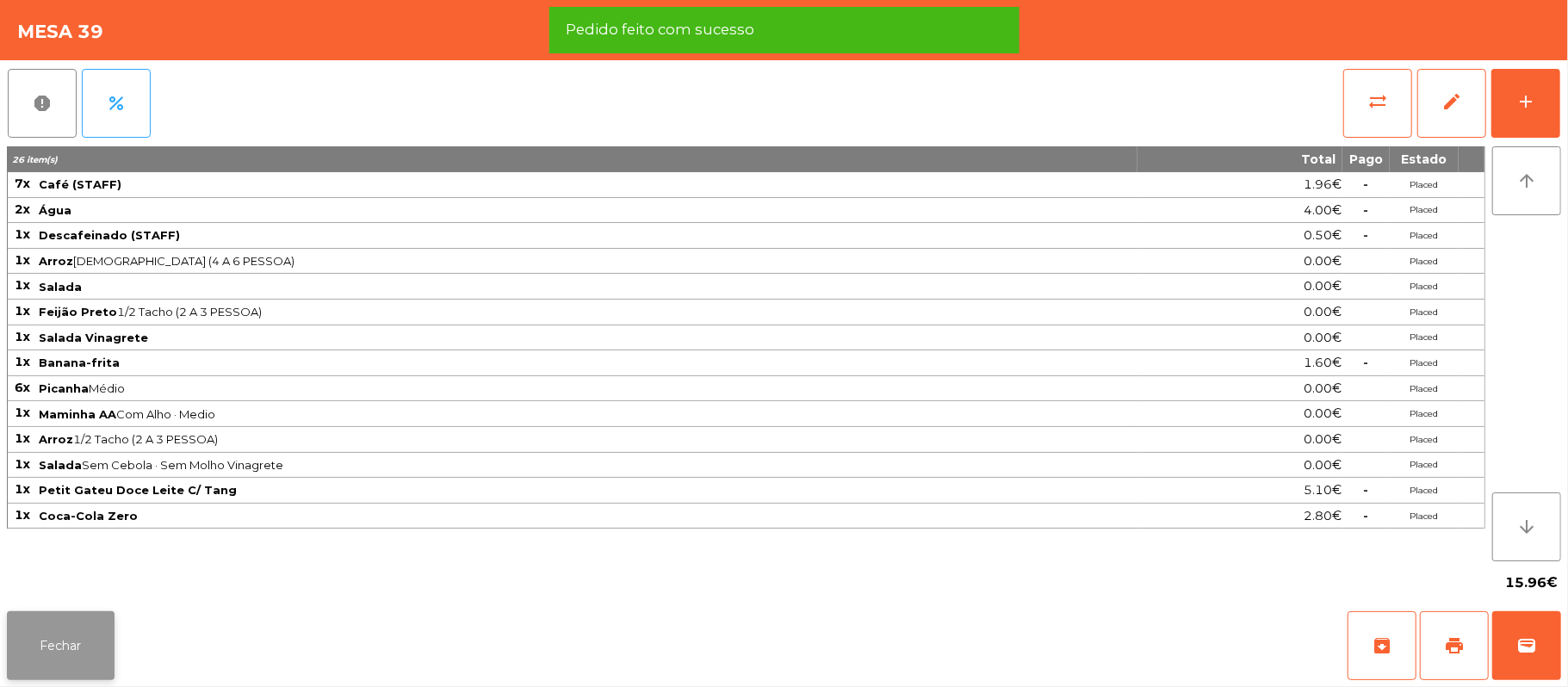
click at [63, 645] on button "Fechar" at bounding box center [60, 646] width 108 height 69
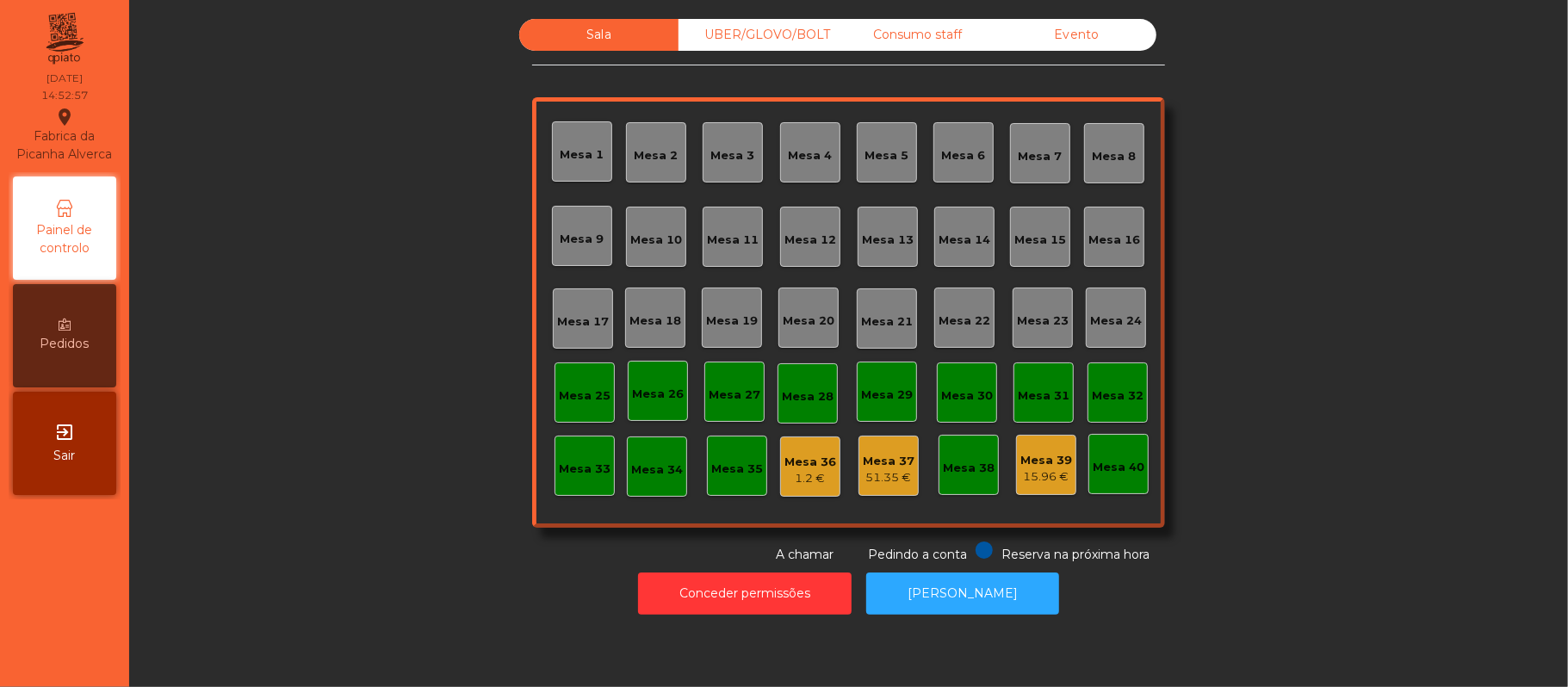
click at [1020, 461] on div "Mesa 39" at bounding box center [1046, 460] width 51 height 17
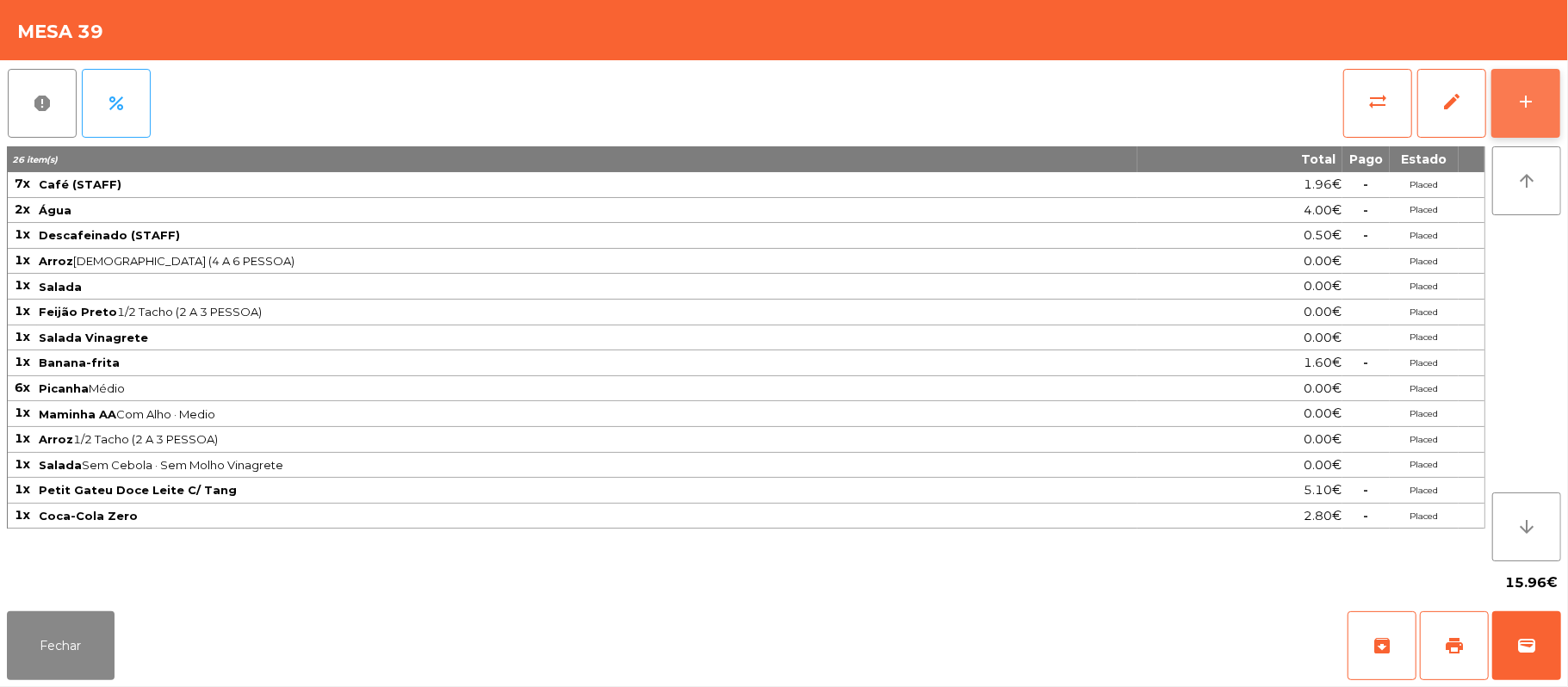
click at [1548, 105] on button "add" at bounding box center [1527, 104] width 69 height 69
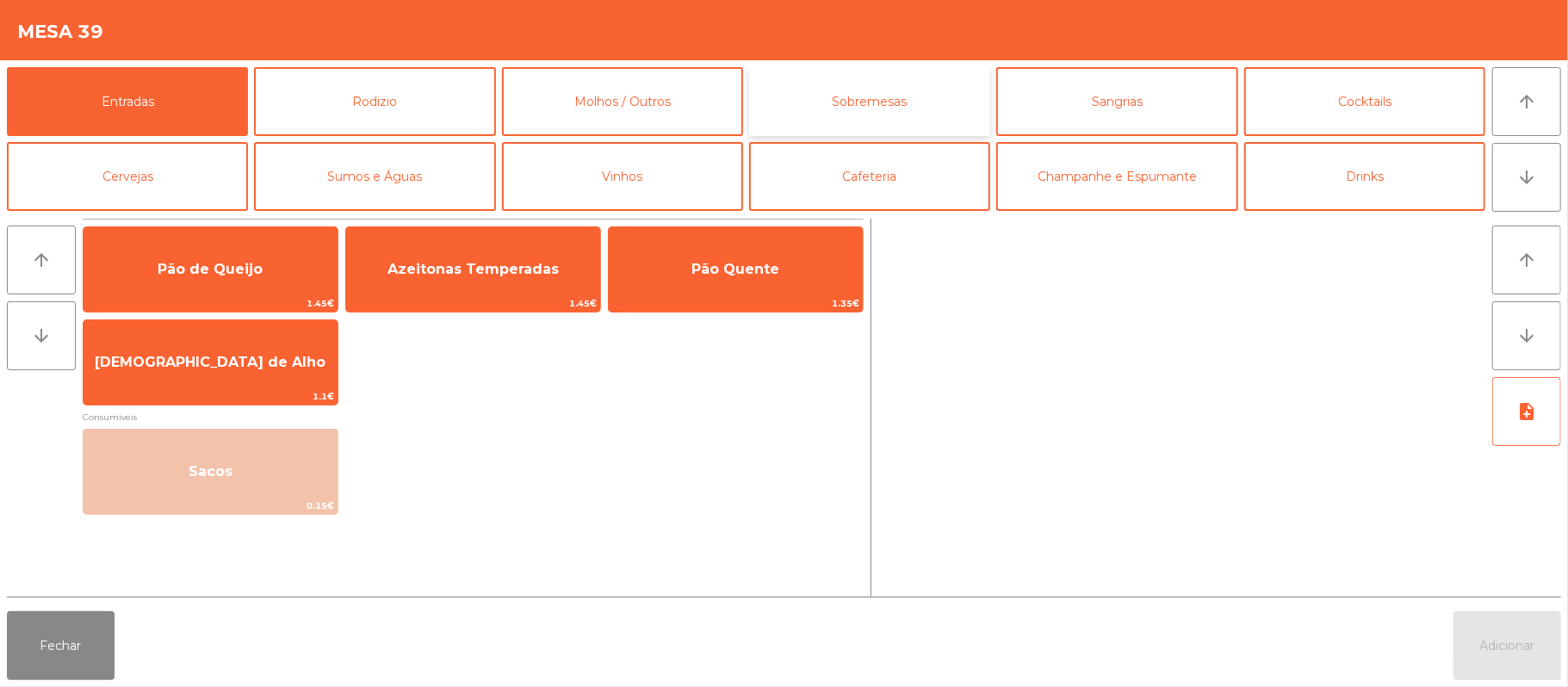
click at [900, 114] on button "Sobremesas" at bounding box center [870, 102] width 241 height 69
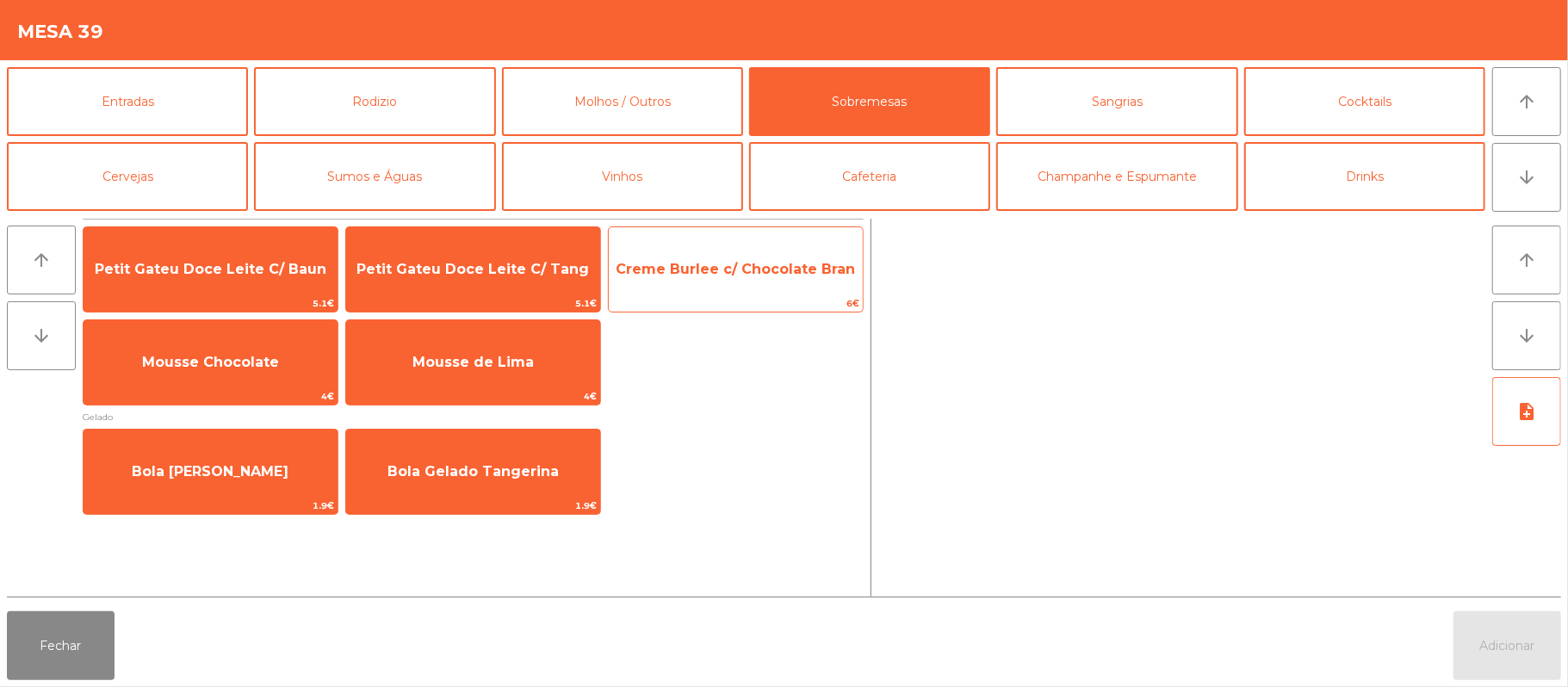
click at [745, 268] on span "Creme Burlee c/ Chocolate Bran" at bounding box center [736, 268] width 239 height 17
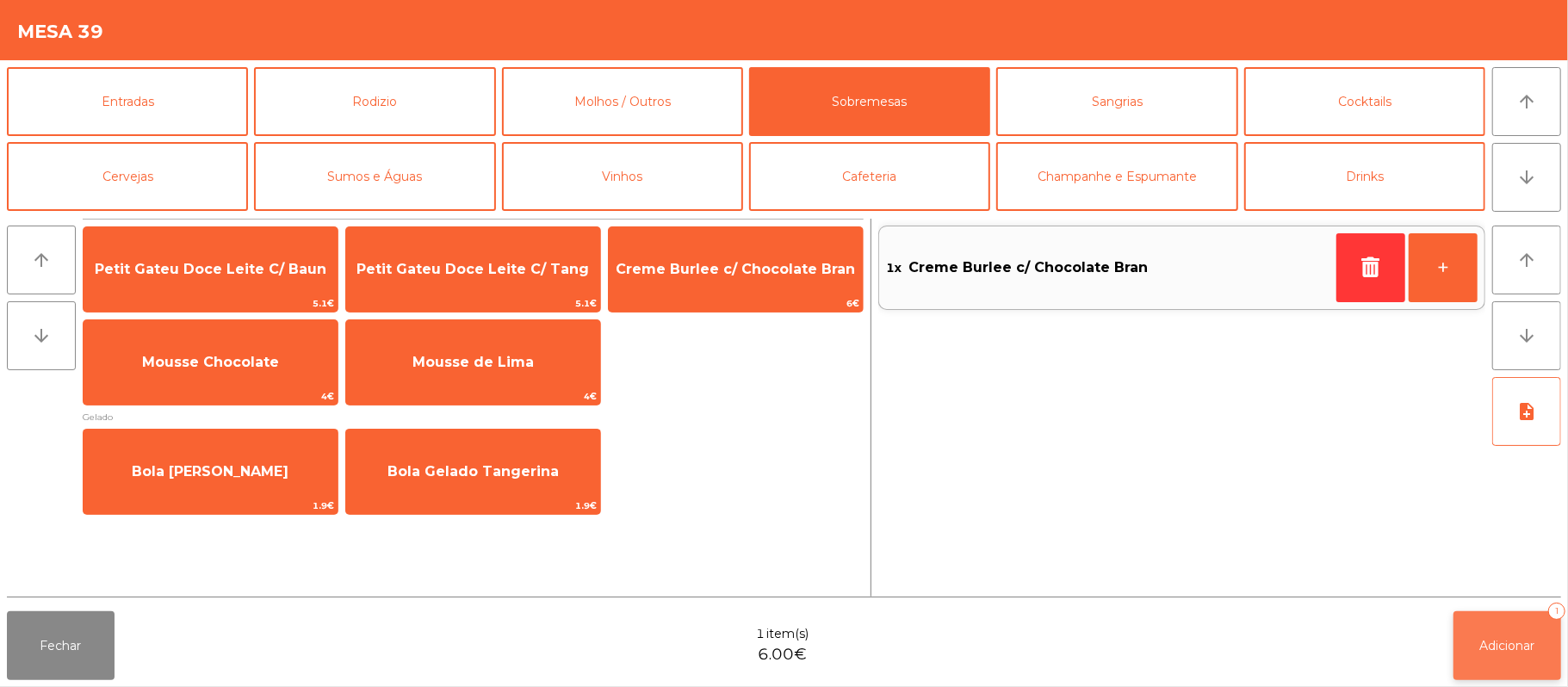
click at [1504, 650] on span "Adicionar" at bounding box center [1508, 646] width 55 height 16
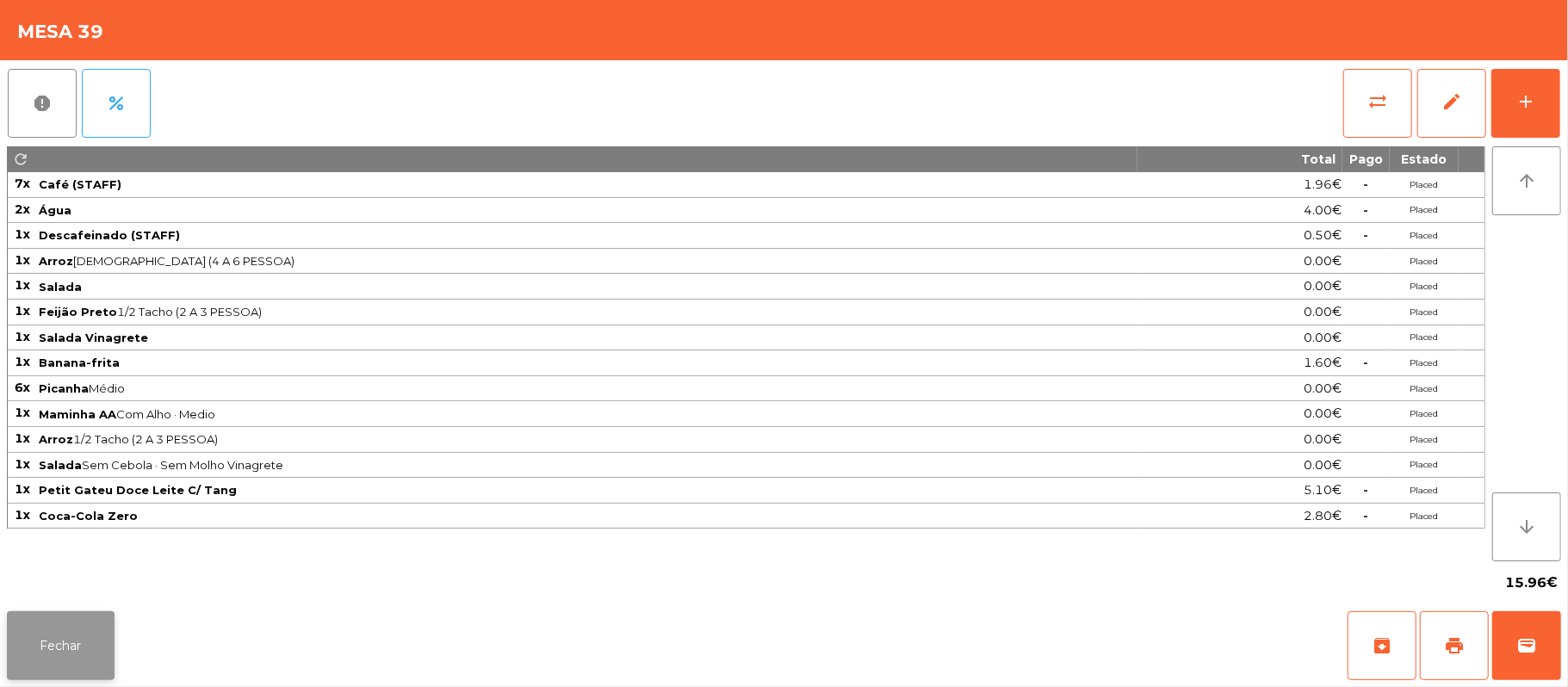
click at [62, 646] on button "Fechar" at bounding box center [60, 646] width 108 height 69
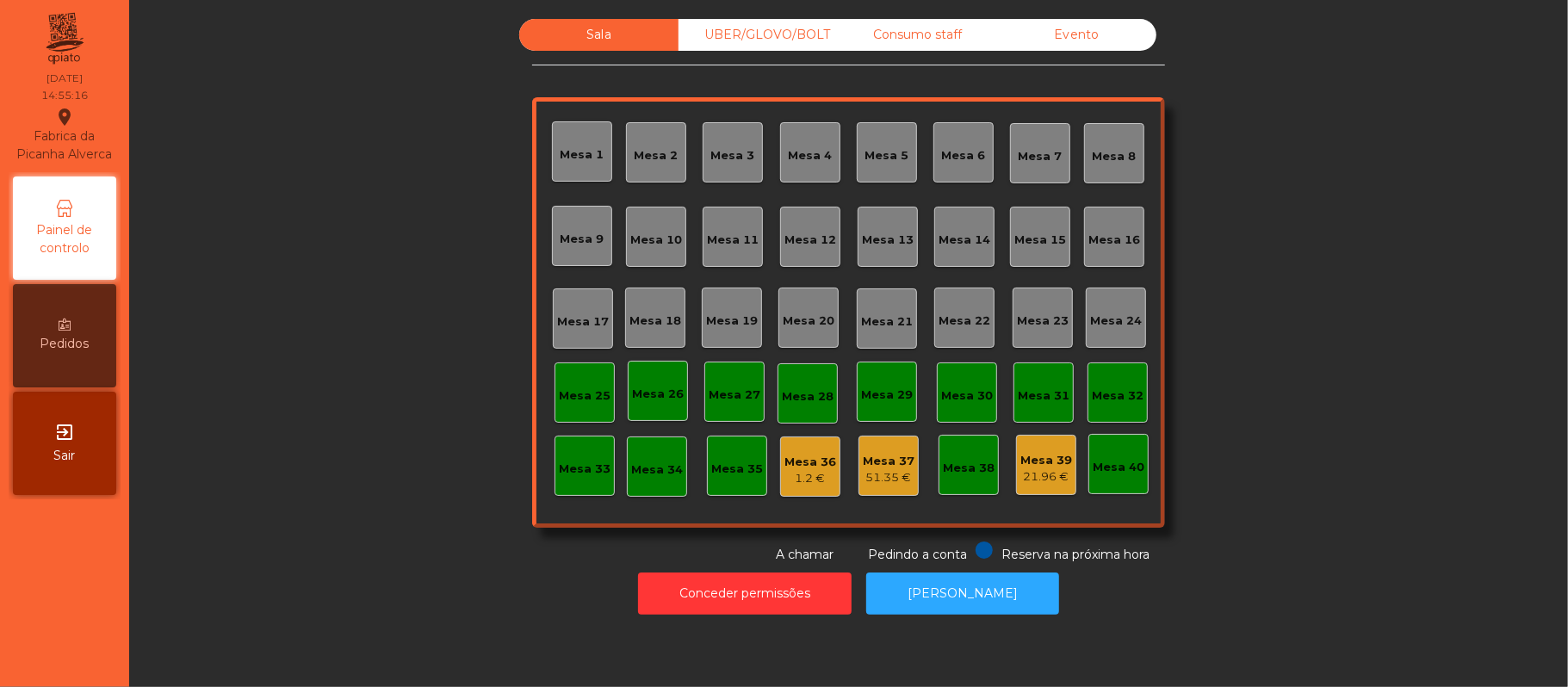
click at [1245, 242] on div "Sala UBER/GLOVO/BOLT Consumo staff Evento [GEOGRAPHIC_DATA] 2 [GEOGRAPHIC_DATA]…" at bounding box center [848, 291] width 1392 height 545
click at [1390, 401] on div "Sala UBER/GLOVO/BOLT Consumo staff Evento [GEOGRAPHIC_DATA] 2 [GEOGRAPHIC_DATA]…" at bounding box center [848, 291] width 1392 height 545
click at [972, 578] on button "[PERSON_NAME]" at bounding box center [962, 593] width 193 height 42
click at [754, 35] on div "UBER/GLOVO/BOLT" at bounding box center [757, 35] width 159 height 32
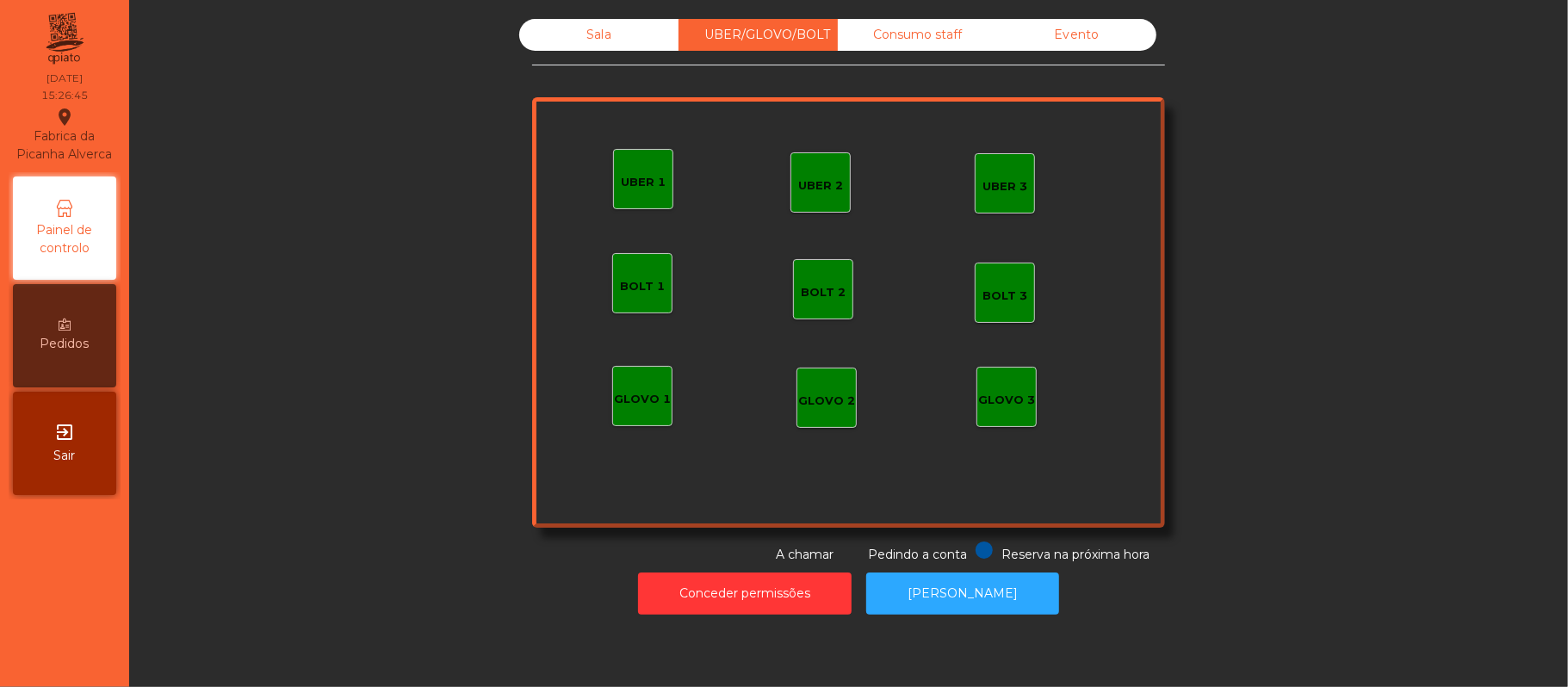
click at [590, 36] on div "Sala" at bounding box center [598, 35] width 159 height 32
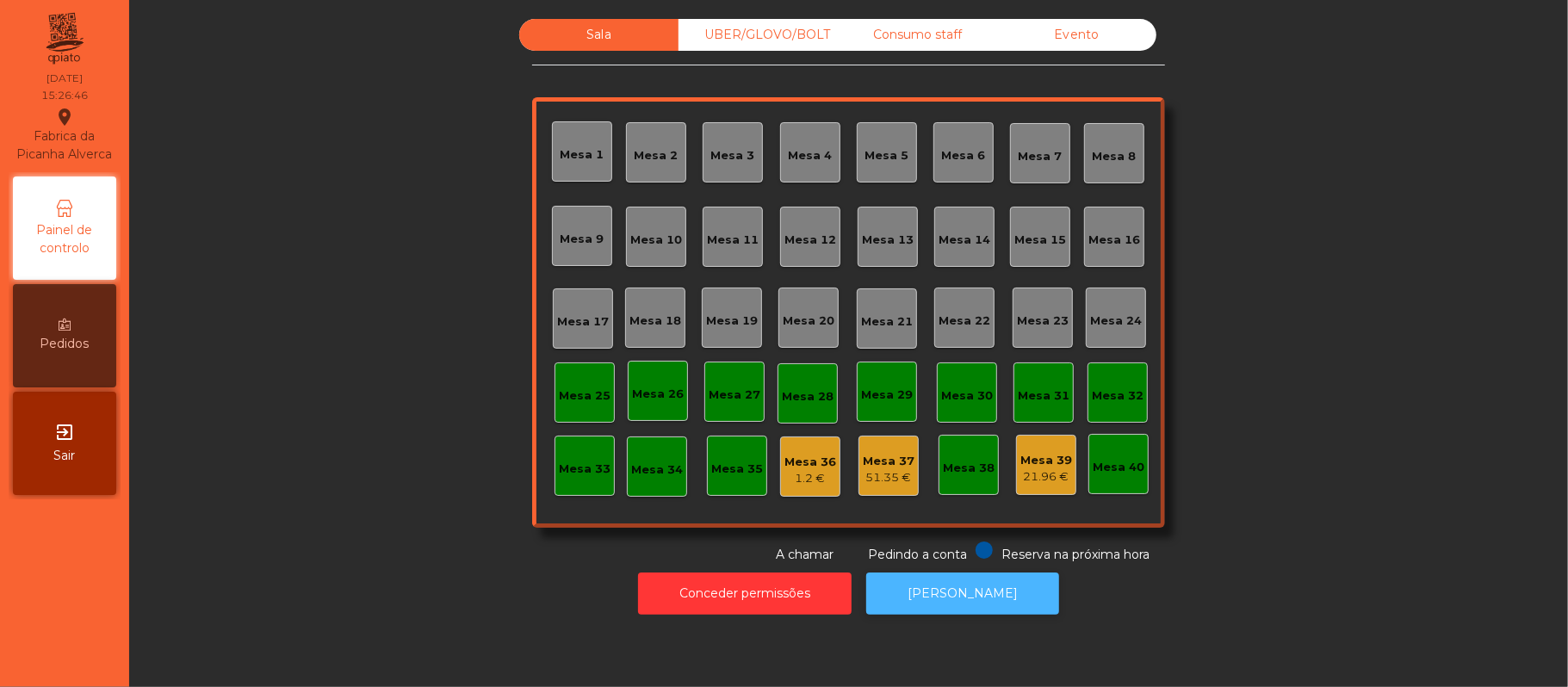
click at [951, 586] on button "[PERSON_NAME]" at bounding box center [962, 593] width 193 height 42
click at [927, 39] on div "Consumo staff" at bounding box center [917, 35] width 159 height 32
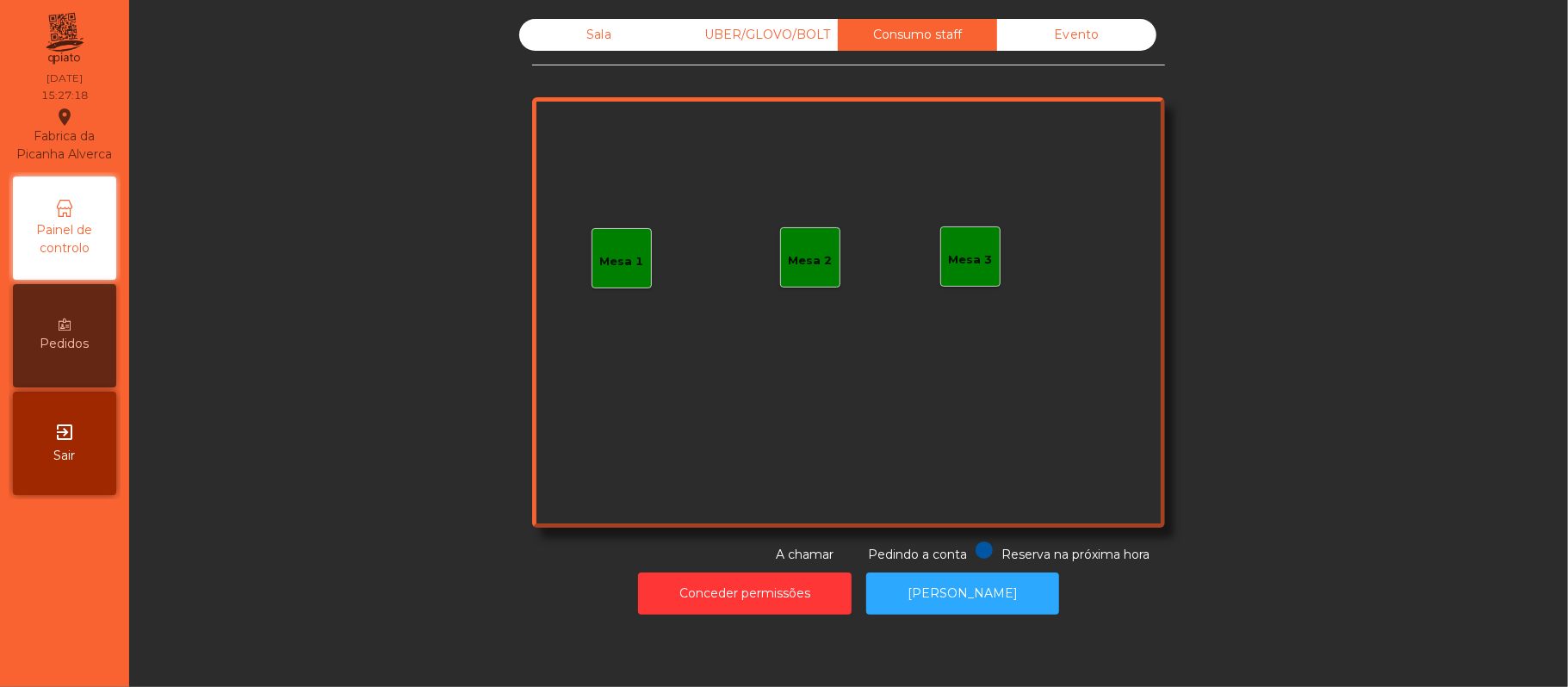
click at [1082, 42] on div "Evento" at bounding box center [1076, 35] width 159 height 32
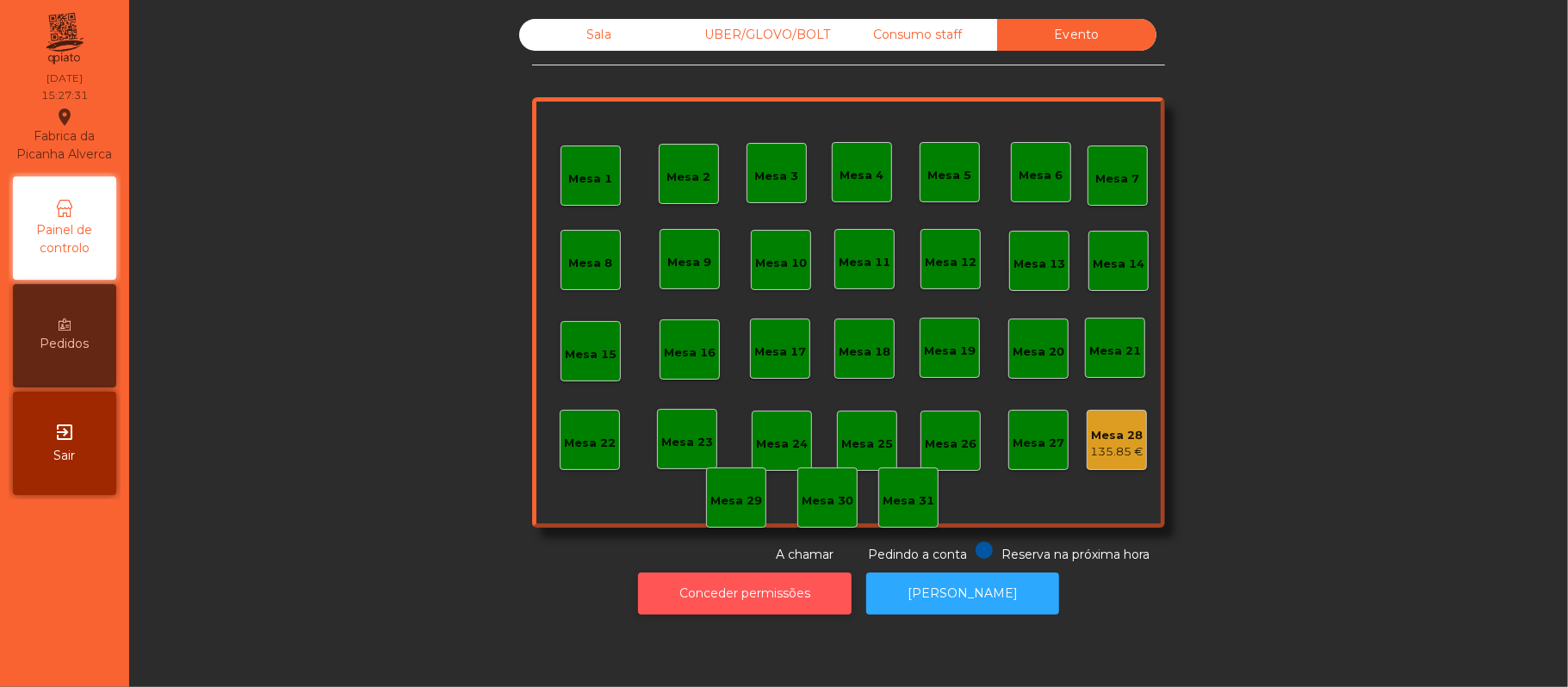
click at [700, 600] on button "Conceder permissões" at bounding box center [745, 593] width 213 height 42
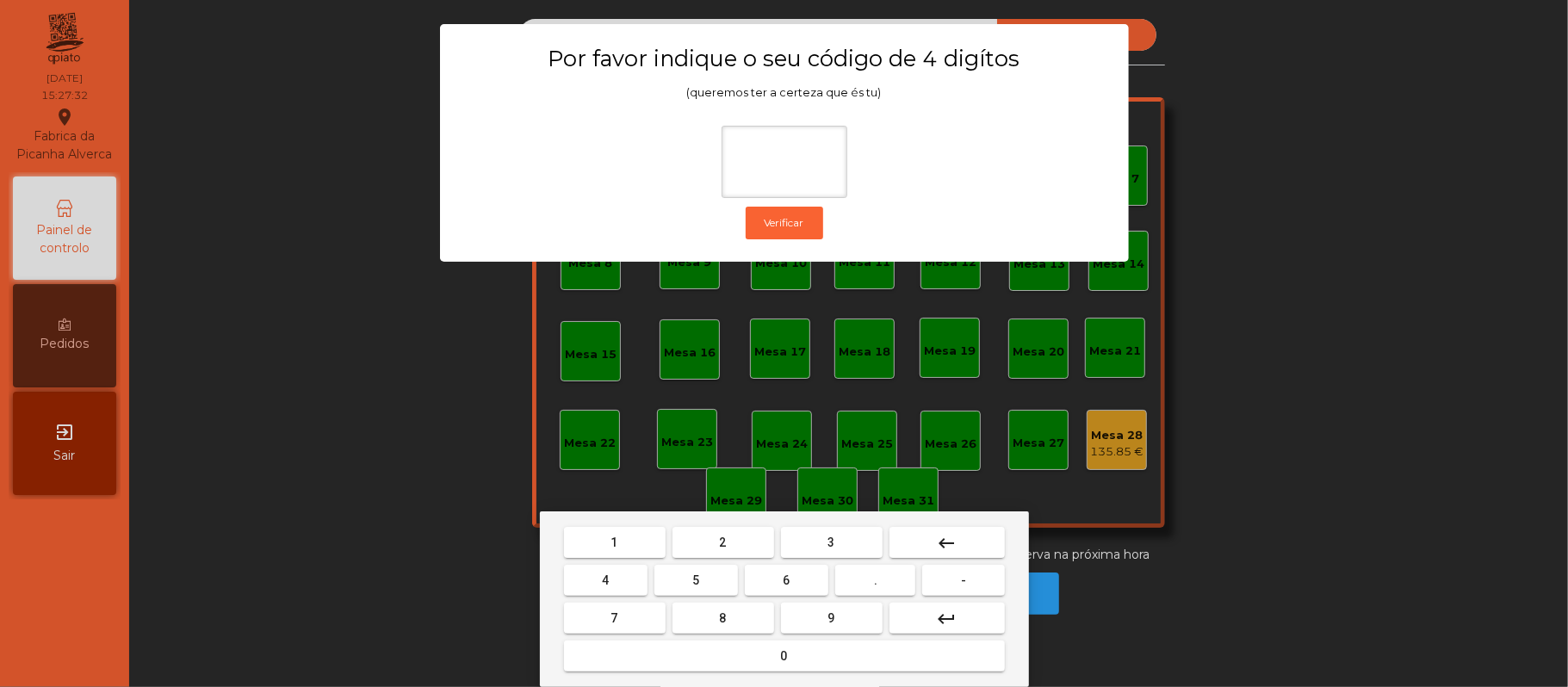
click at [742, 537] on button "2" at bounding box center [723, 542] width 102 height 31
click at [789, 585] on span "6" at bounding box center [787, 580] width 7 height 14
click at [614, 542] on span "1" at bounding box center [614, 542] width 7 height 14
click at [704, 589] on button "5" at bounding box center [696, 579] width 84 height 31
type input "****"
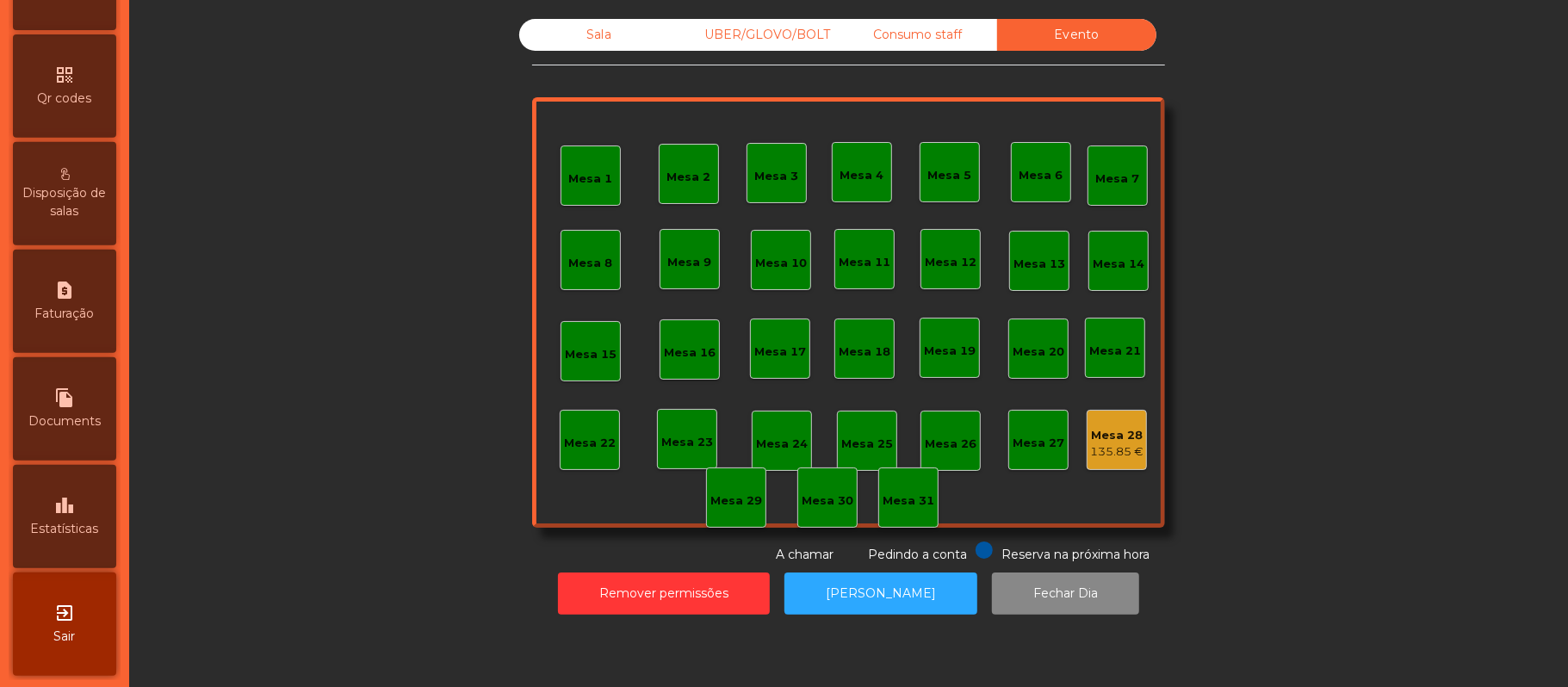
click at [65, 515] on icon "leaderboard" at bounding box center [64, 504] width 21 height 21
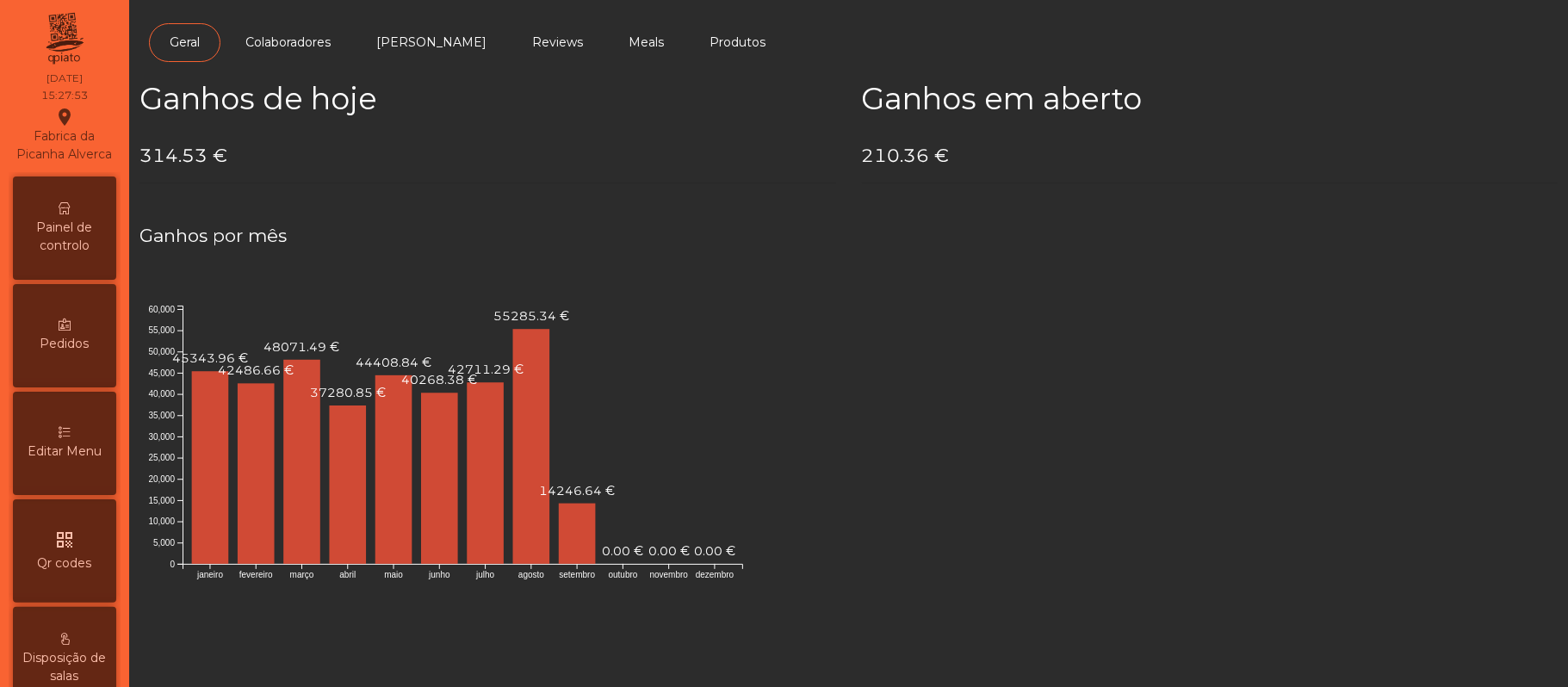
click at [88, 243] on span "Painel de controlo" at bounding box center [64, 237] width 95 height 37
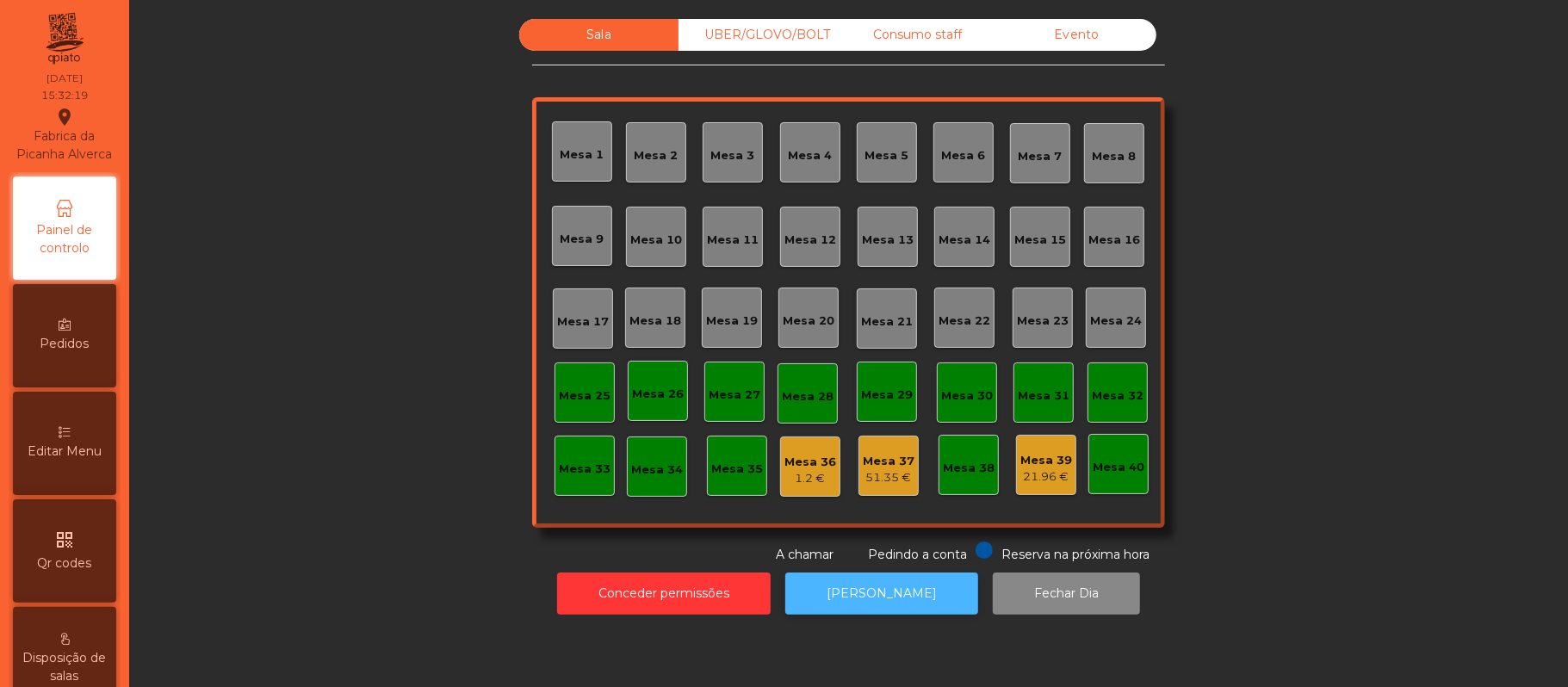
click at [879, 597] on button "[PERSON_NAME]" at bounding box center [881, 593] width 193 height 42
click at [863, 575] on button "[PERSON_NAME]" at bounding box center [881, 593] width 193 height 42
